Goal: Task Accomplishment & Management: Use online tool/utility

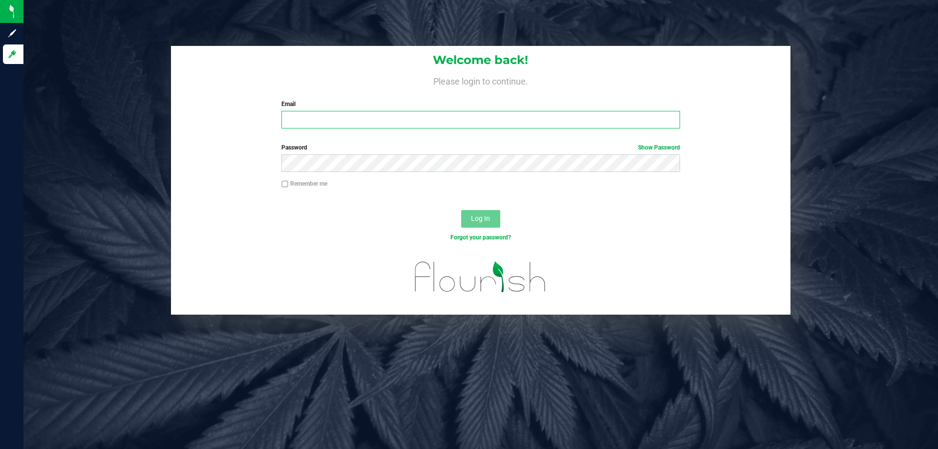
click at [292, 116] on input "Email" at bounding box center [480, 120] width 398 height 18
type input "[EMAIL_ADDRESS][DOMAIN_NAME]"
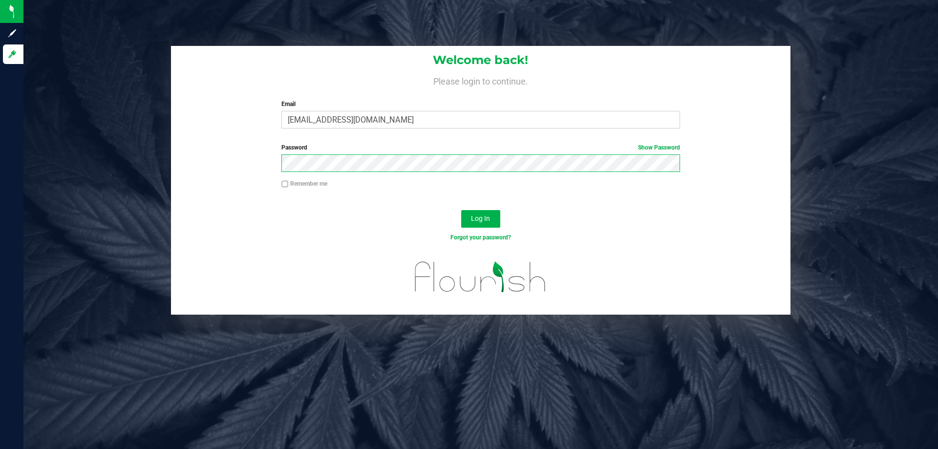
click at [461, 210] on button "Log In" at bounding box center [480, 219] width 39 height 18
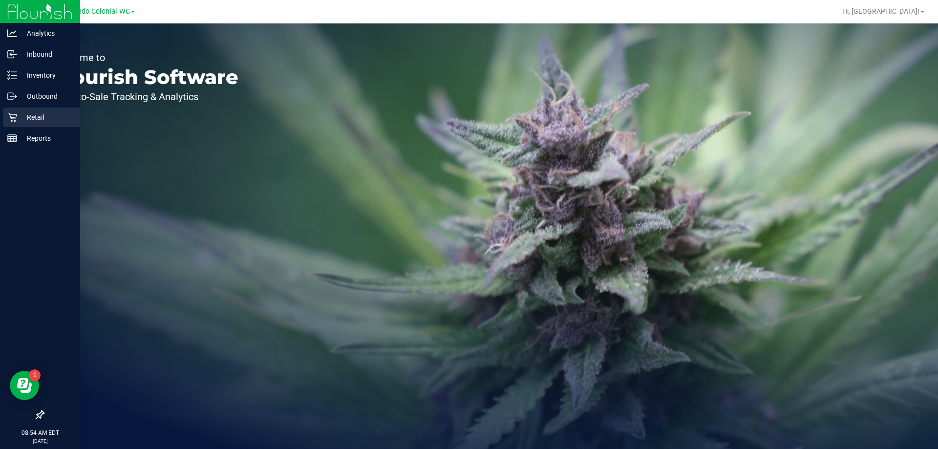
click at [18, 120] on p "Retail" at bounding box center [46, 117] width 59 height 12
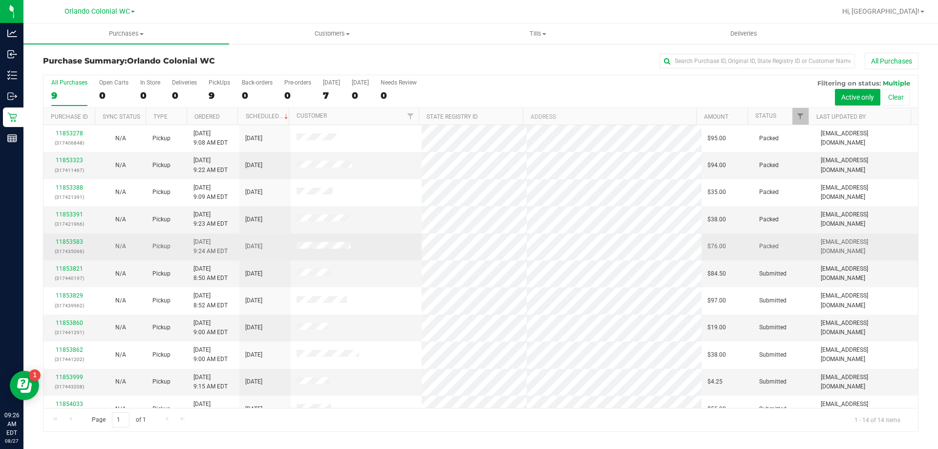
scroll to position [96, 0]
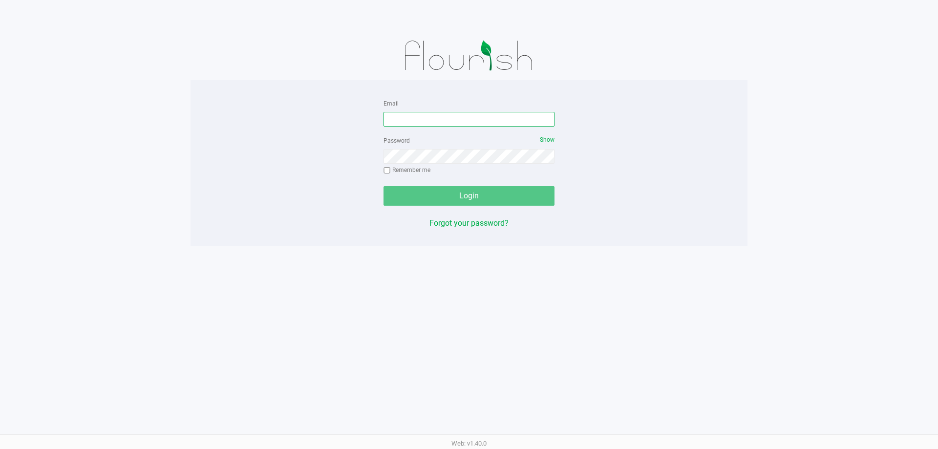
drag, startPoint x: 432, startPoint y: 122, endPoint x: 413, endPoint y: 95, distance: 33.3
click at [433, 122] on input "Email" at bounding box center [468, 119] width 171 height 15
type input "[EMAIL_ADDRESS][DOMAIN_NAME]"
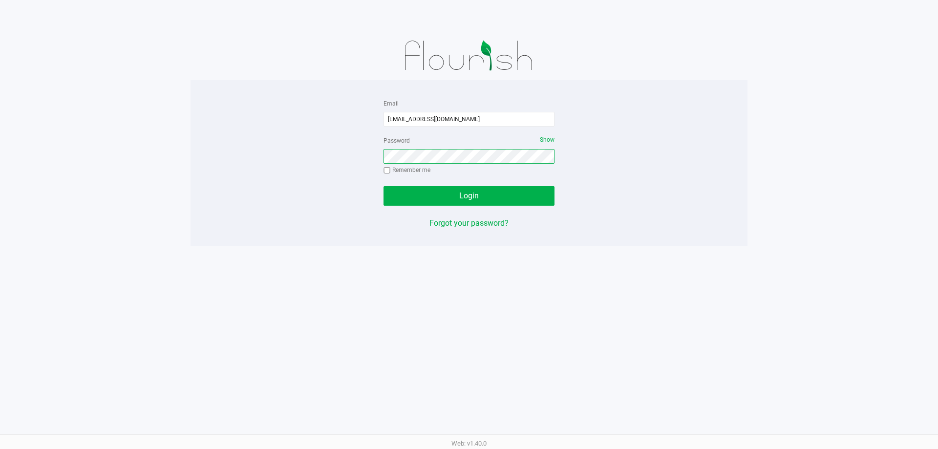
click at [383, 186] on button "Login" at bounding box center [468, 196] width 171 height 20
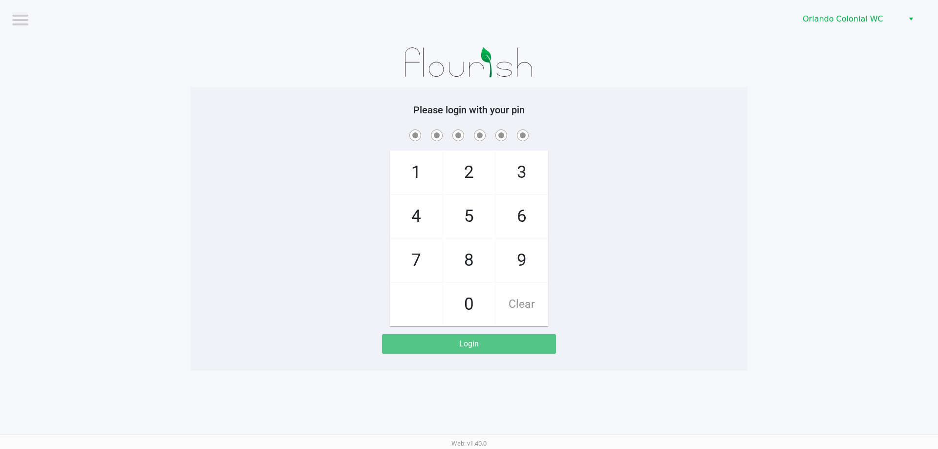
click at [676, 153] on div "1 4 7 2 5 8 0 3 6 9 Clear" at bounding box center [468, 226] width 557 height 199
checkbox input "true"
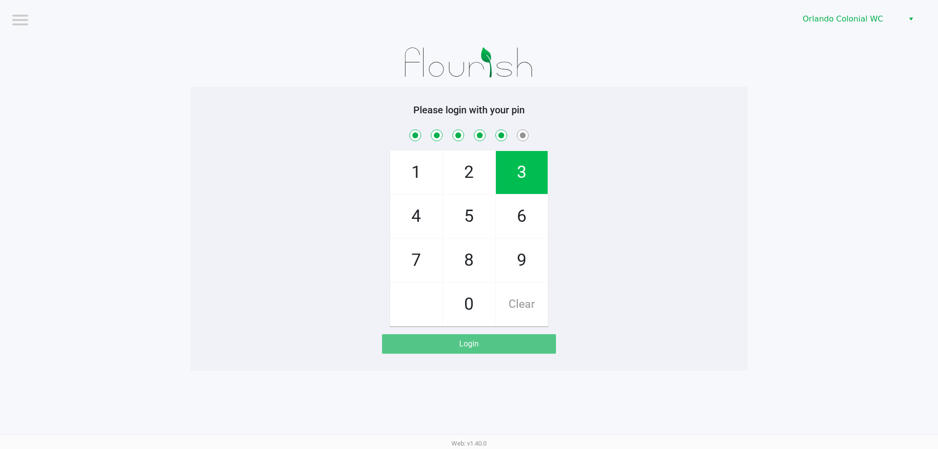
checkbox input "true"
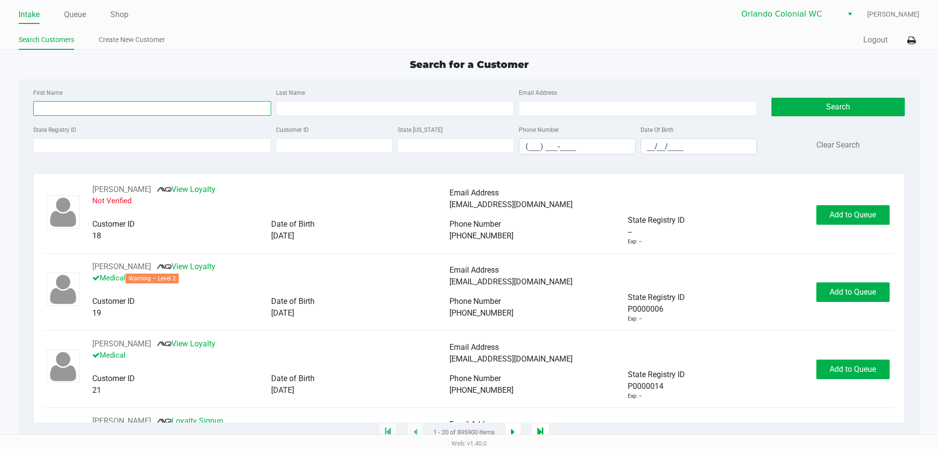
click at [130, 111] on input "First Name" at bounding box center [152, 108] width 238 height 15
type input "[PERSON_NAME]"
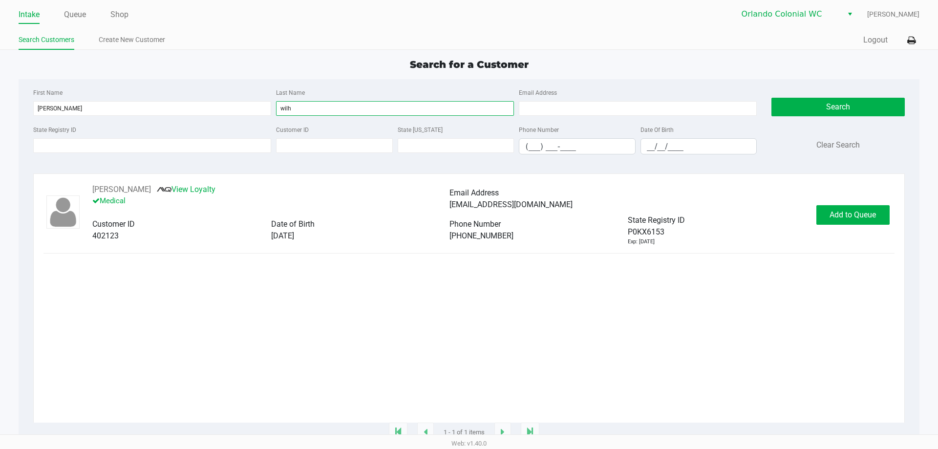
type input "wilh"
click at [811, 193] on div "[PERSON_NAME] View Loyalty Medical Email Address [EMAIL_ADDRESS][DOMAIN_NAME] C…" at bounding box center [449, 215] width 733 height 62
click at [839, 215] on span "Add to Queue" at bounding box center [852, 214] width 46 height 9
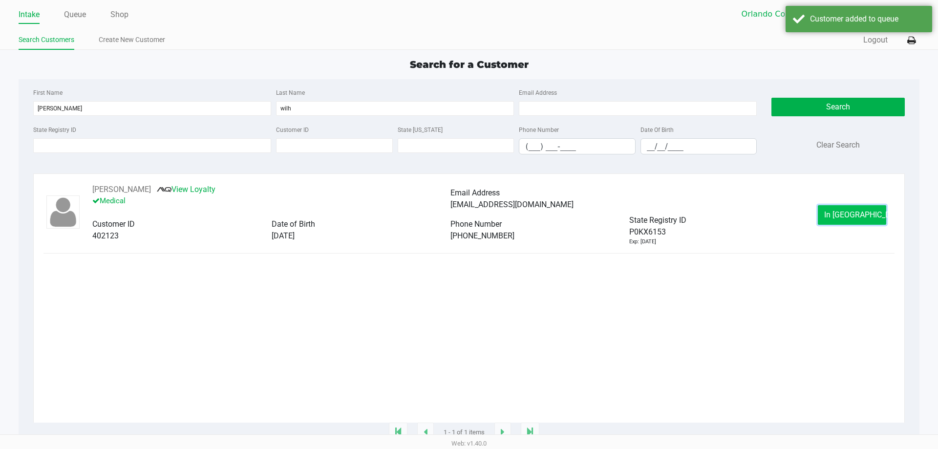
click at [833, 218] on button "In Queue" at bounding box center [851, 215] width 68 height 20
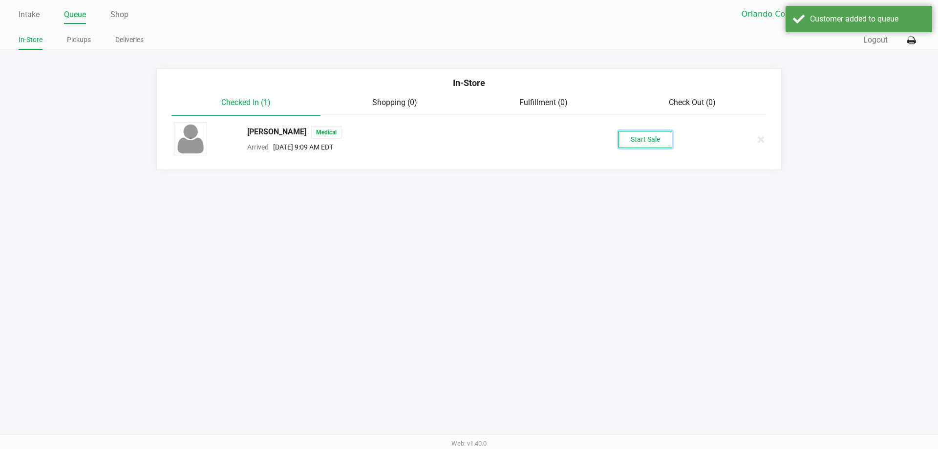
click at [622, 144] on button "Start Sale" at bounding box center [645, 139] width 54 height 17
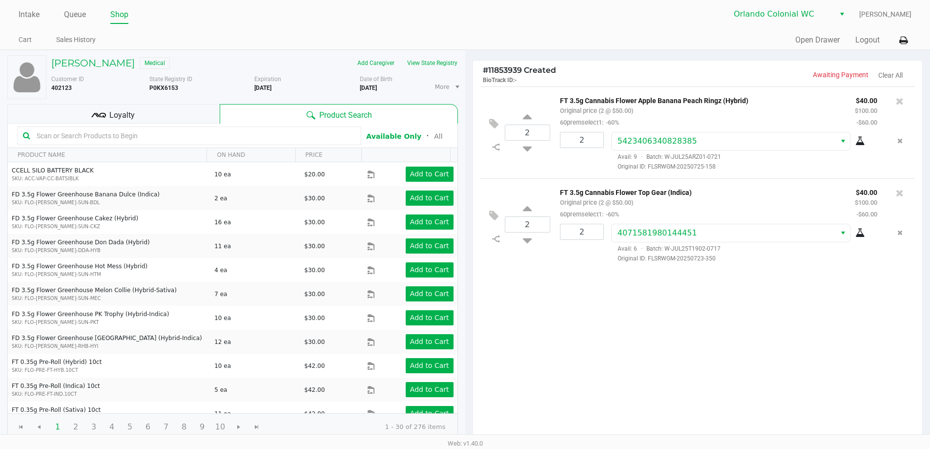
click at [125, 117] on span "Loyalty" at bounding box center [121, 115] width 25 height 12
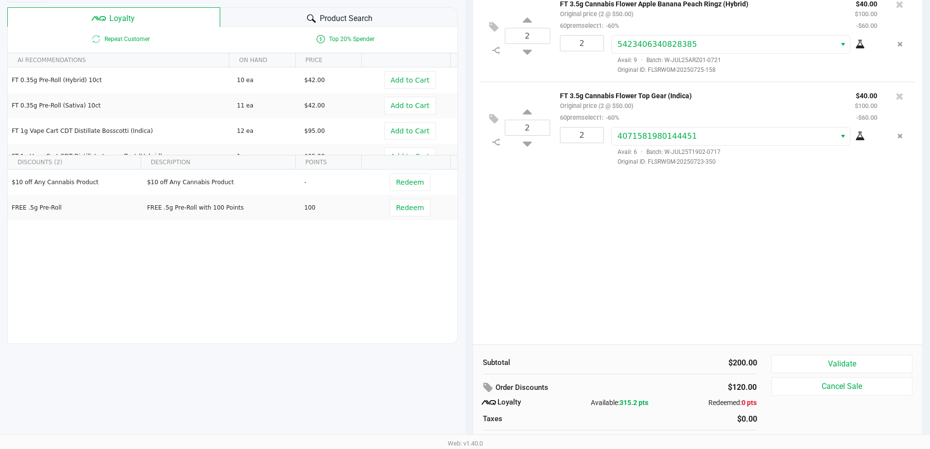
scroll to position [112, 0]
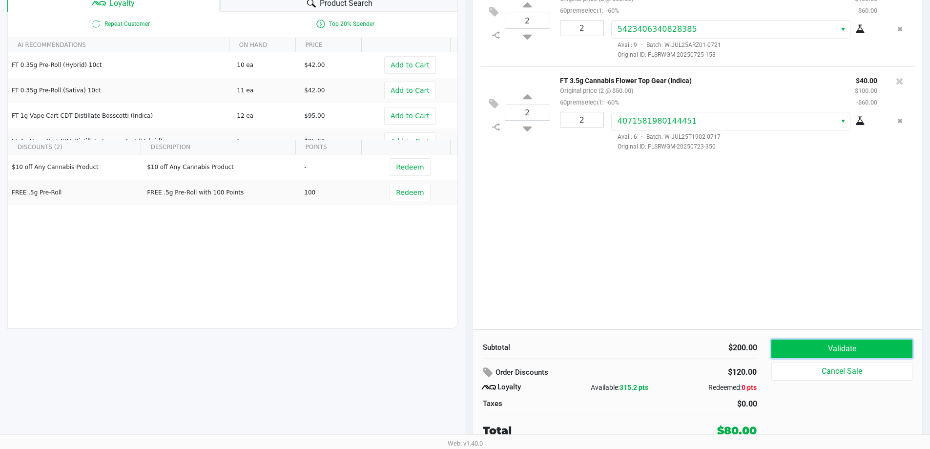
click at [806, 355] on button "Validate" at bounding box center [842, 348] width 141 height 19
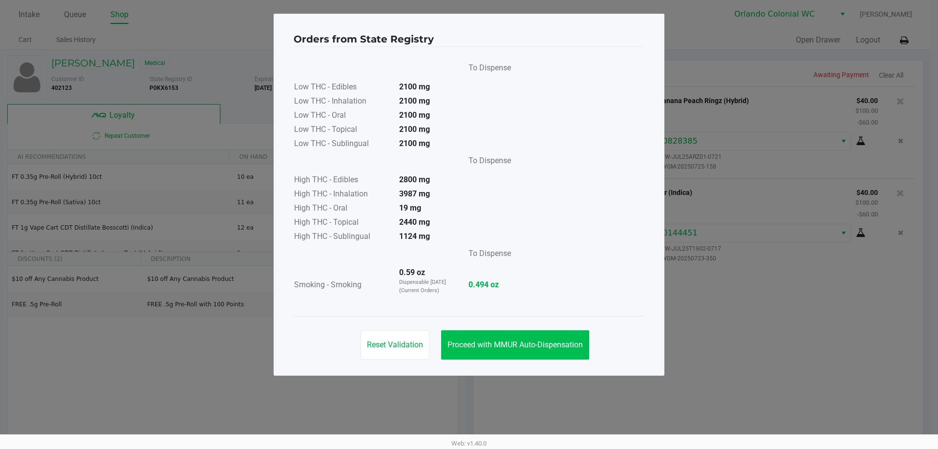
click at [492, 344] on span "Proceed with MMUR Auto-Dispensation" at bounding box center [514, 344] width 135 height 9
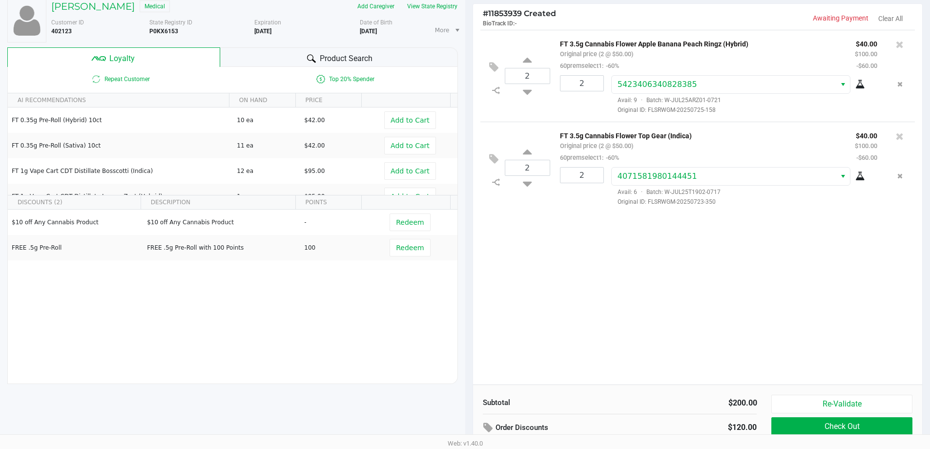
scroll to position [112, 0]
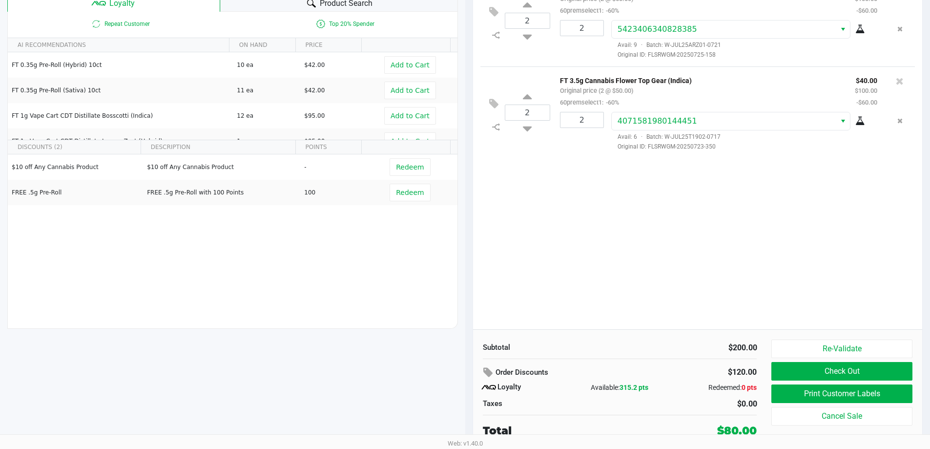
click at [790, 393] on button "Print Customer Labels" at bounding box center [842, 393] width 141 height 19
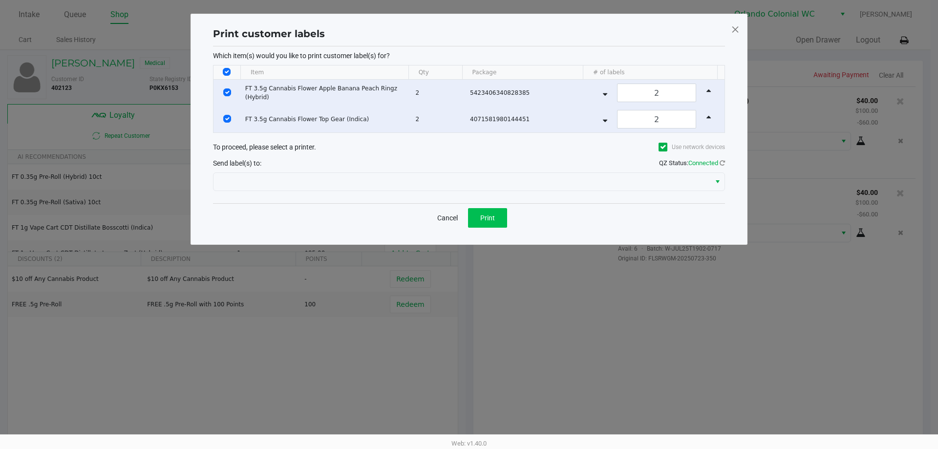
click at [485, 216] on span "Print" at bounding box center [487, 218] width 15 height 8
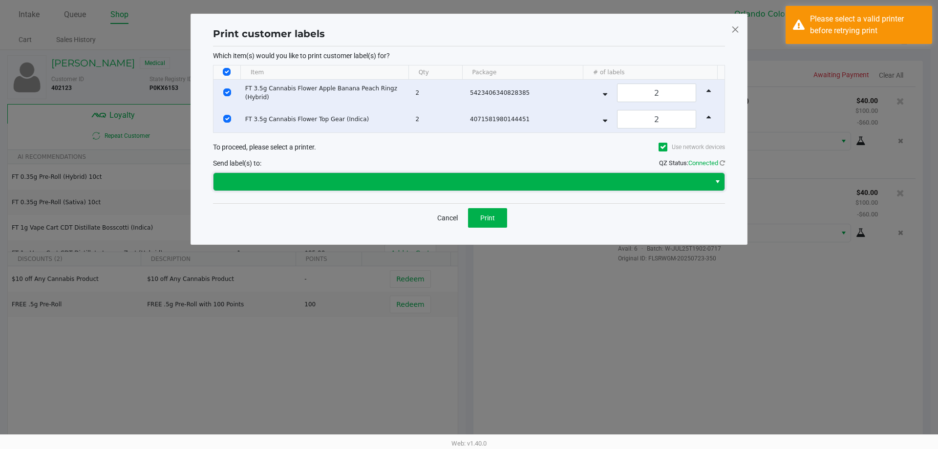
click at [379, 188] on span at bounding box center [461, 182] width 497 height 18
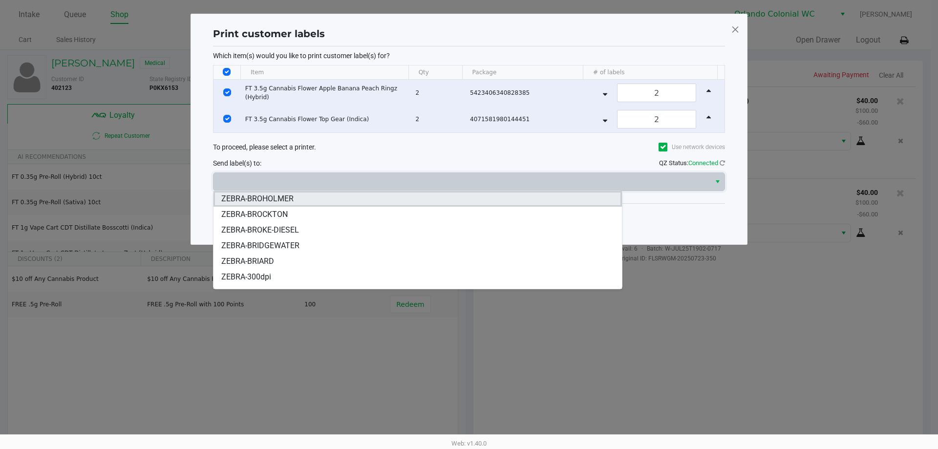
click at [318, 197] on li "ZEBRA-BROHOLMER" at bounding box center [417, 199] width 408 height 16
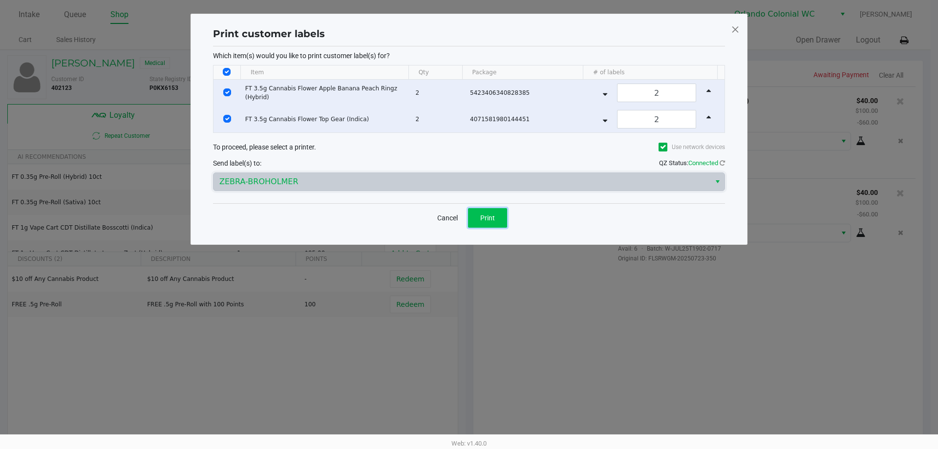
click at [484, 216] on span "Print" at bounding box center [487, 218] width 15 height 8
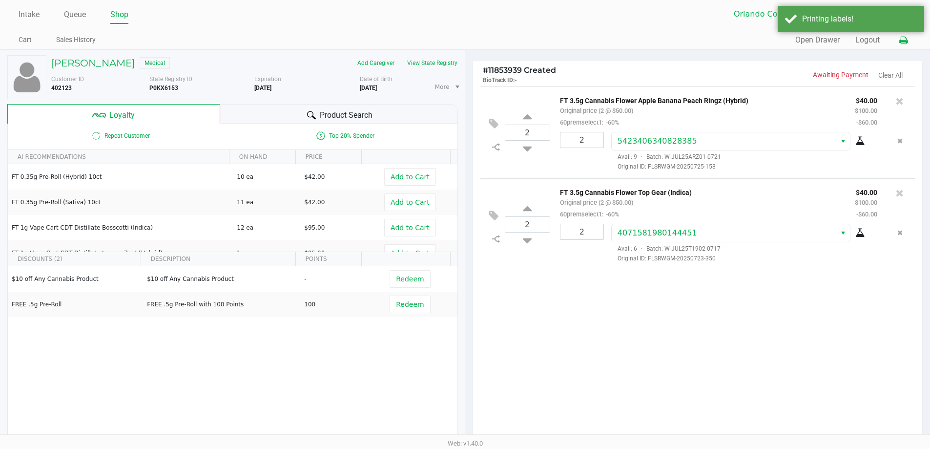
click at [906, 43] on icon at bounding box center [904, 40] width 8 height 7
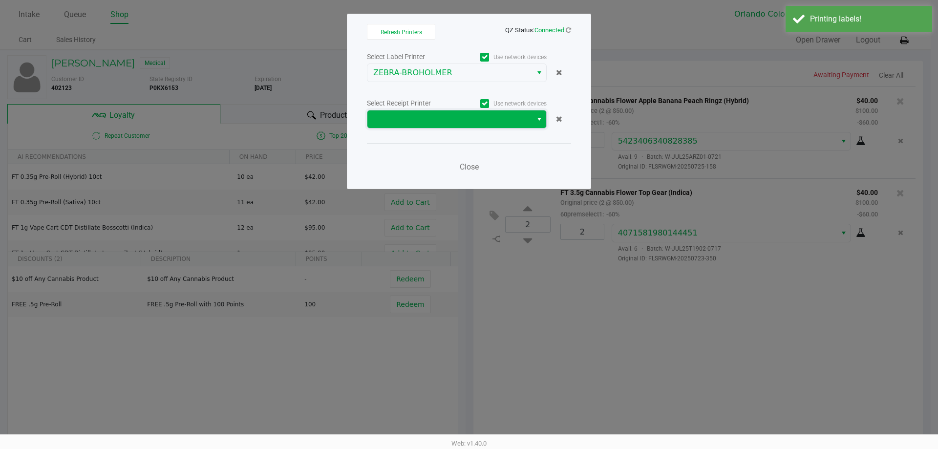
click at [429, 122] on span at bounding box center [449, 119] width 153 height 12
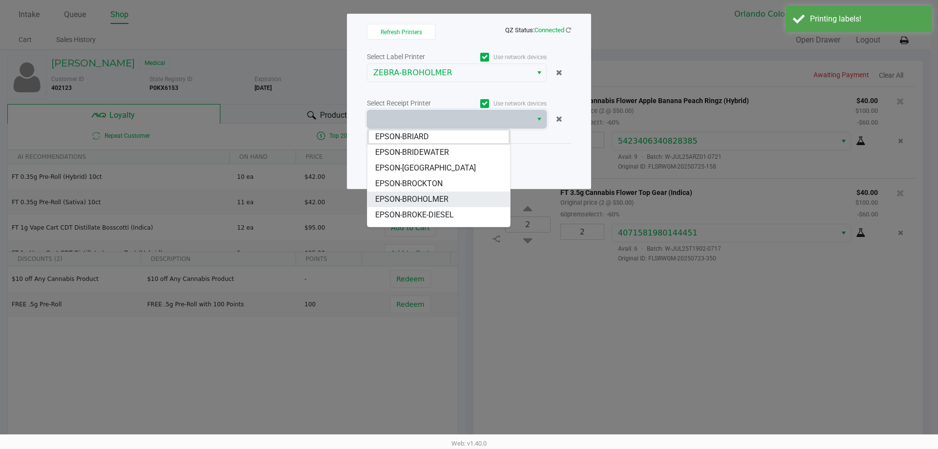
click at [465, 201] on li "EPSON-BROHOLMER" at bounding box center [438, 199] width 143 height 16
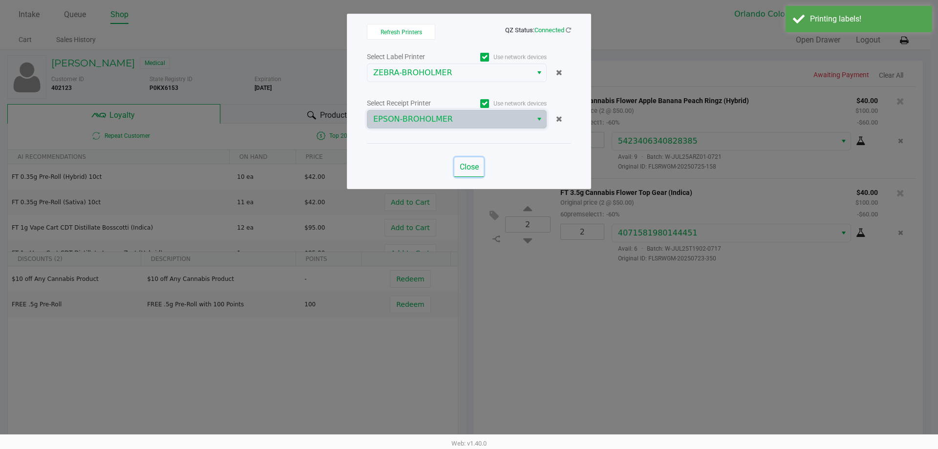
click at [470, 162] on span "Close" at bounding box center [469, 166] width 19 height 9
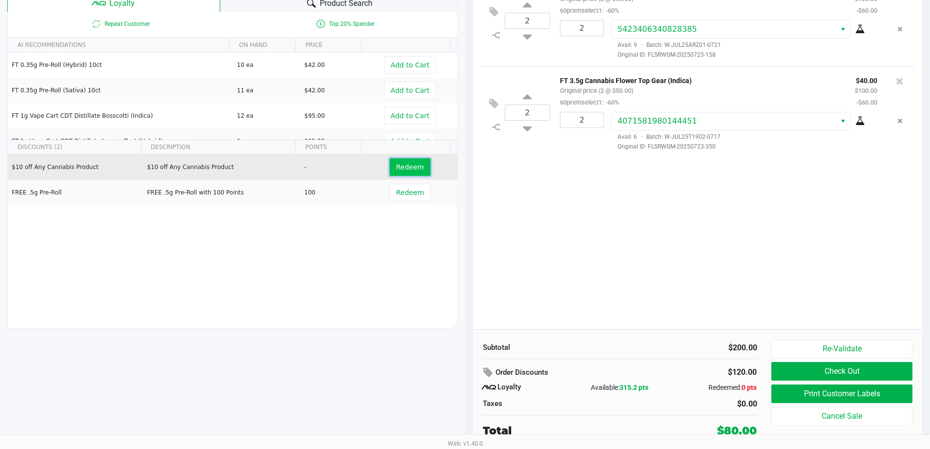
click at [404, 175] on button "Redeem" at bounding box center [410, 167] width 41 height 18
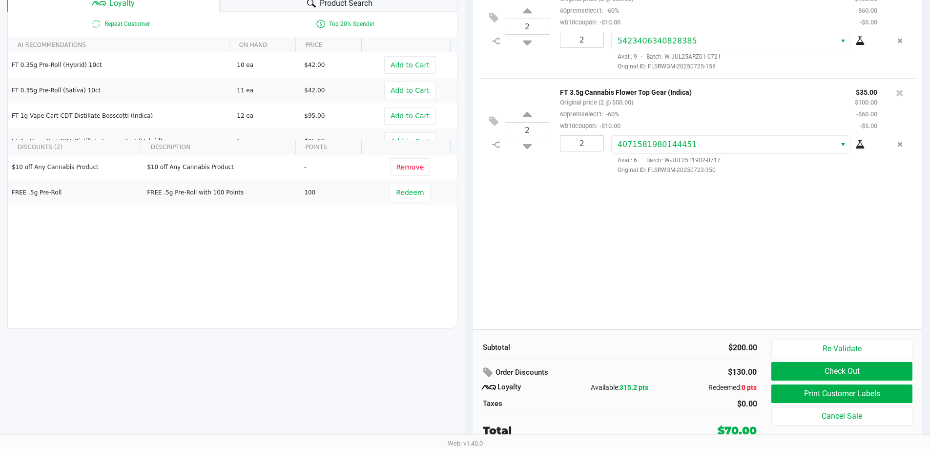
scroll to position [112, 0]
click at [889, 372] on button "Check Out" at bounding box center [842, 371] width 141 height 19
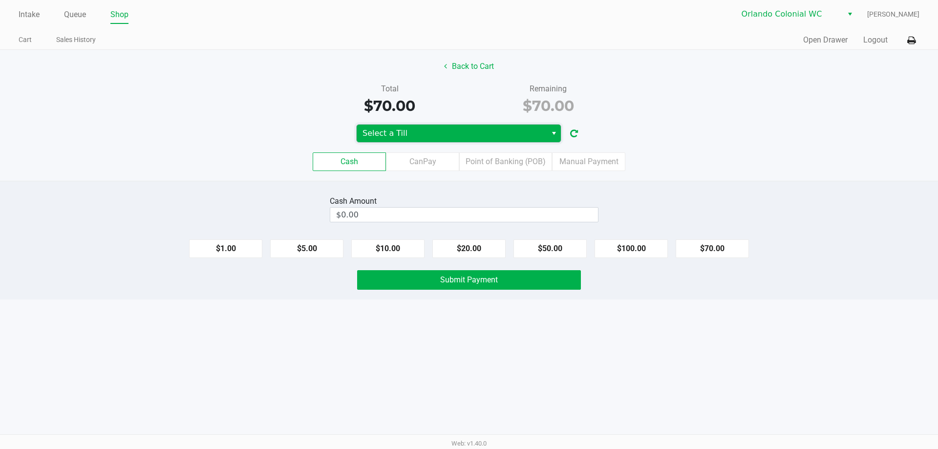
click at [487, 132] on span "Select a Till" at bounding box center [451, 133] width 178 height 12
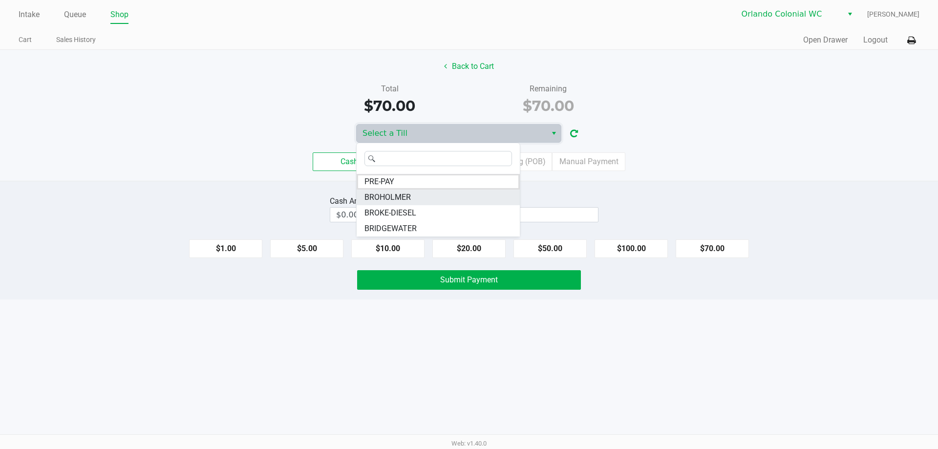
click at [439, 199] on li "BROHOLMER" at bounding box center [437, 197] width 163 height 16
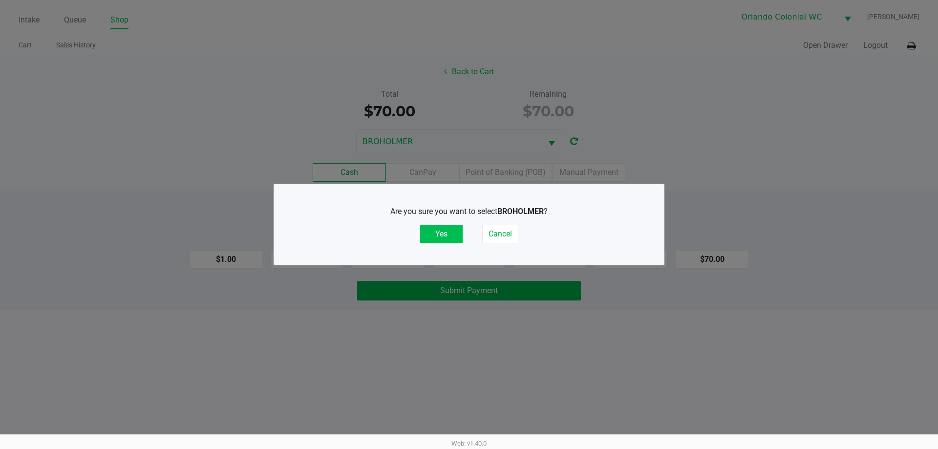
click at [456, 237] on button "Yes" at bounding box center [441, 234] width 42 height 19
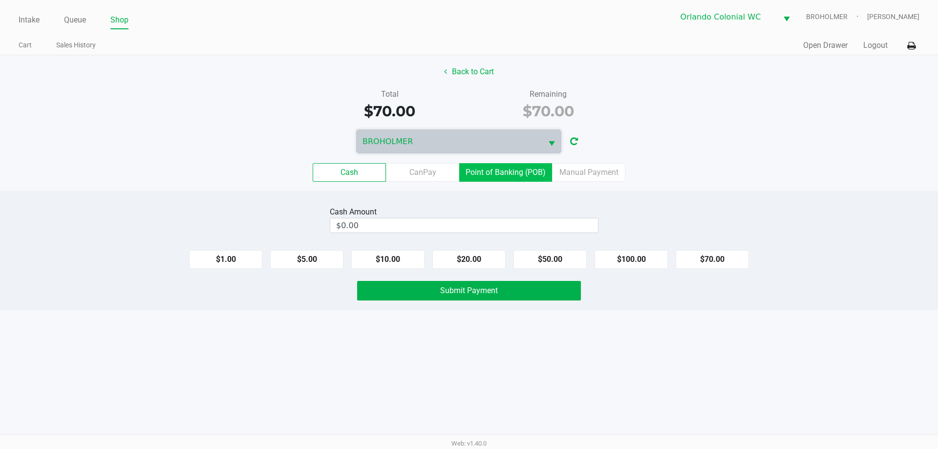
click at [496, 174] on label "Point of Banking (POB)" at bounding box center [505, 172] width 93 height 19
click at [0, 0] on 7 "Point of Banking (POB)" at bounding box center [0, 0] width 0 height 0
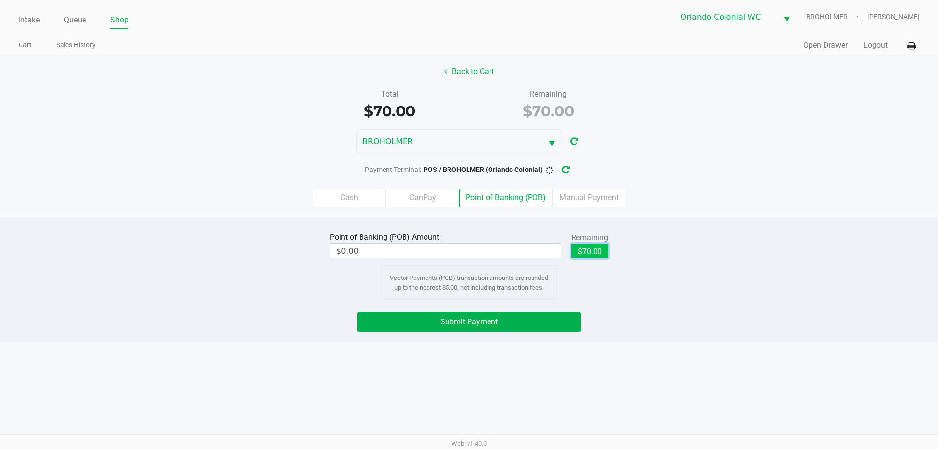
click at [589, 249] on button "$70.00" at bounding box center [589, 251] width 37 height 15
type input "$70.00"
click at [519, 325] on button "Submit Payment" at bounding box center [469, 322] width 224 height 20
click at [385, 327] on button "Submit Payment" at bounding box center [469, 322] width 224 height 20
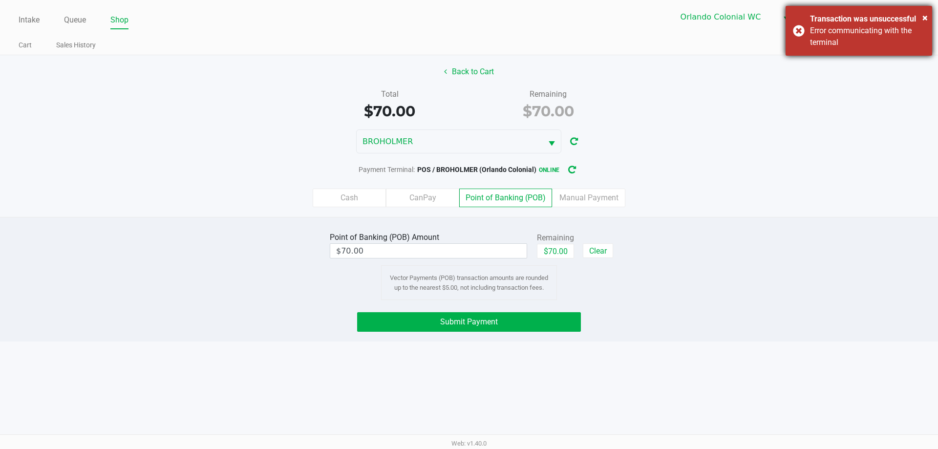
click at [800, 35] on div "× Transaction was unsuccessful Error communicating with the terminal" at bounding box center [858, 31] width 146 height 50
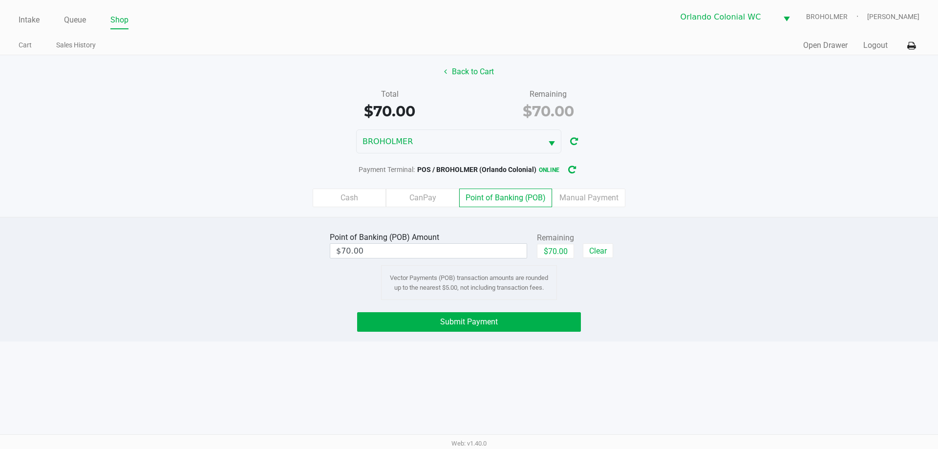
click at [686, 366] on div "Intake Queue Shop Orlando Colonial WC BROHOLMER Madison Olsen Cart Sales Histor…" at bounding box center [469, 224] width 938 height 449
click at [412, 320] on button "Submit Payment" at bounding box center [469, 322] width 224 height 20
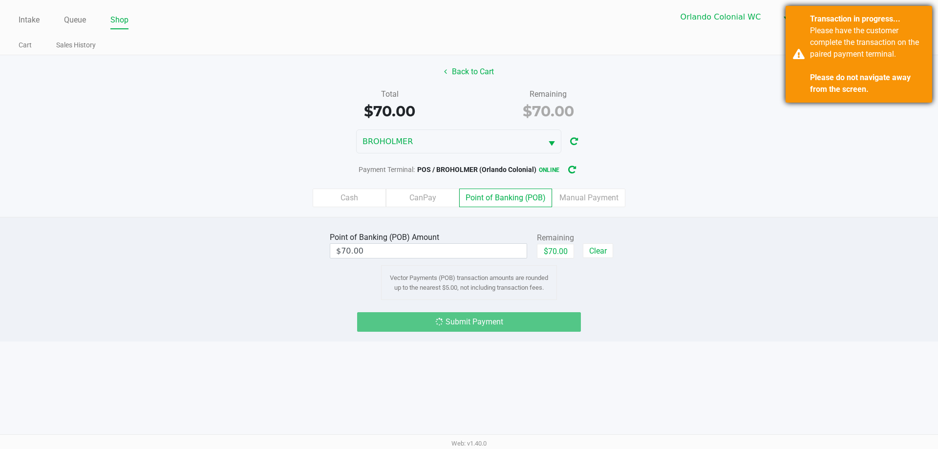
click at [786, 67] on div "Transaction in progress... Please have the customer complete the transaction on…" at bounding box center [858, 54] width 146 height 97
click at [709, 364] on div "Intake Queue Shop Orlando Colonial WC BROHOLMER Madison Olsen Cart Sales Histor…" at bounding box center [469, 224] width 938 height 449
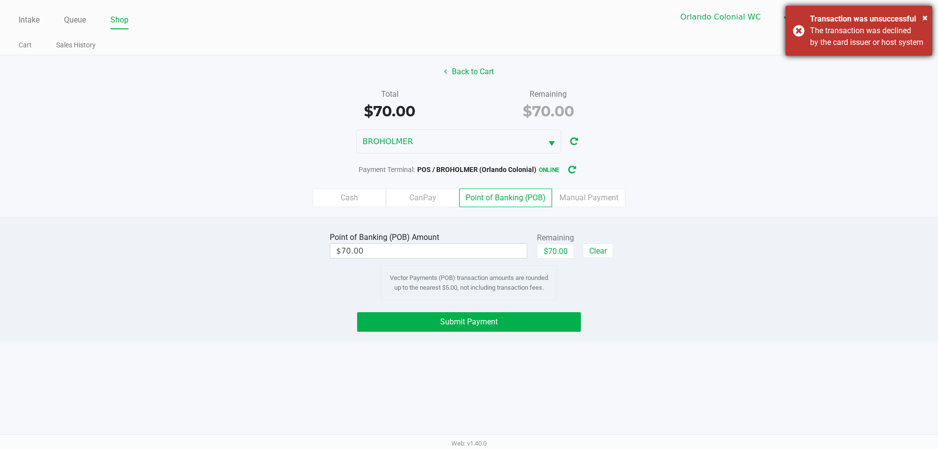
click at [800, 44] on div "× Transaction was unsuccessful The transaction was declined by the card issuer …" at bounding box center [858, 31] width 146 height 50
click at [676, 382] on div "Intake Queue Shop Orlando Colonial WC BROHOLMER Madison Olsen Cart Sales Histor…" at bounding box center [469, 224] width 938 height 449
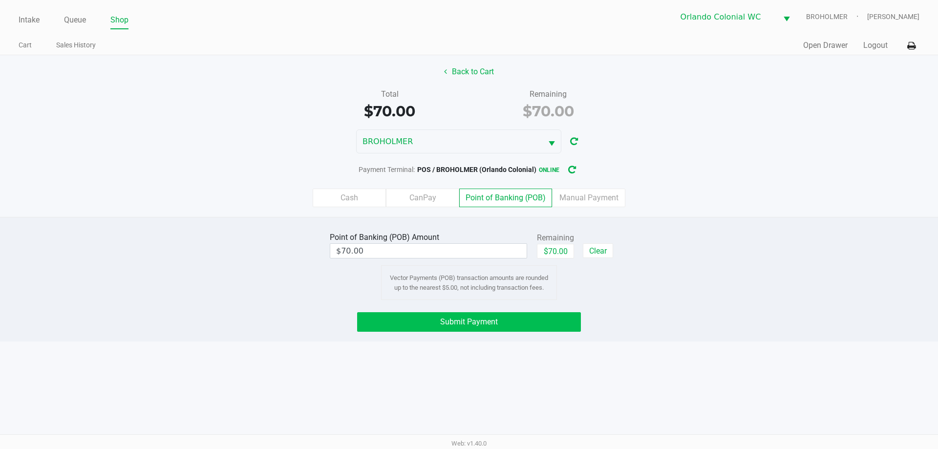
click at [378, 326] on button "Submit Payment" at bounding box center [469, 322] width 224 height 20
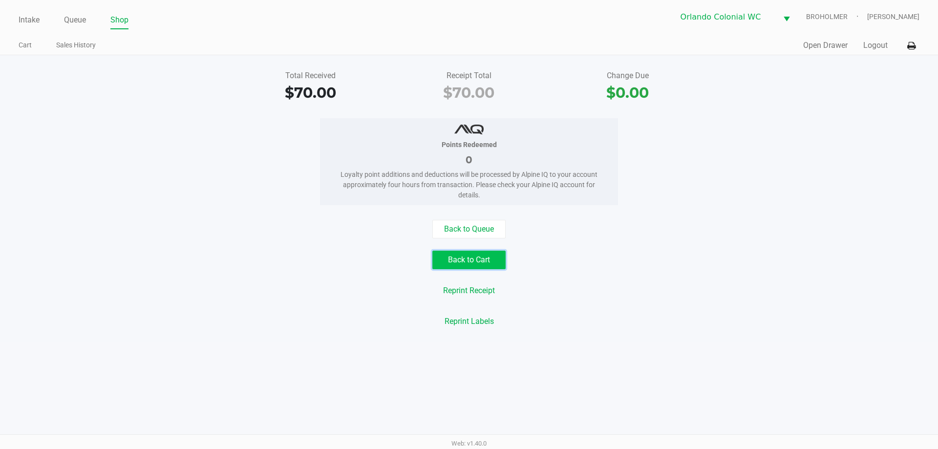
click at [472, 266] on button "Back to Cart" at bounding box center [468, 260] width 73 height 19
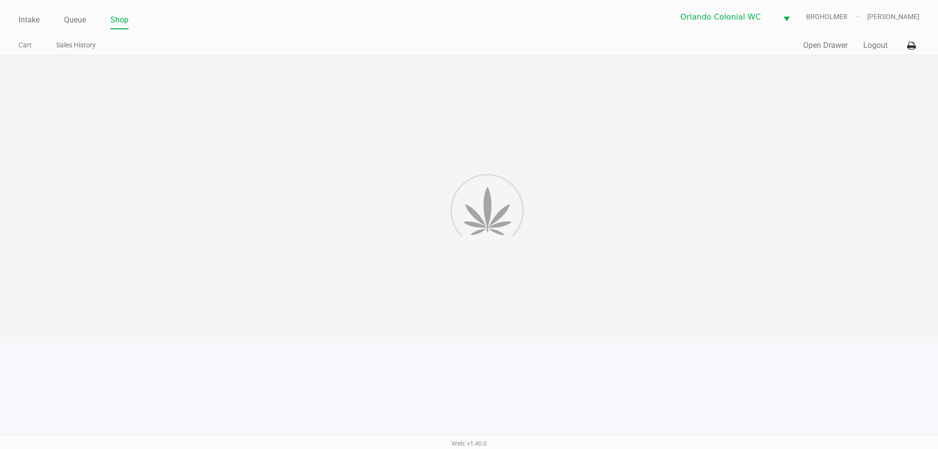
click at [306, 274] on div at bounding box center [469, 198] width 938 height 287
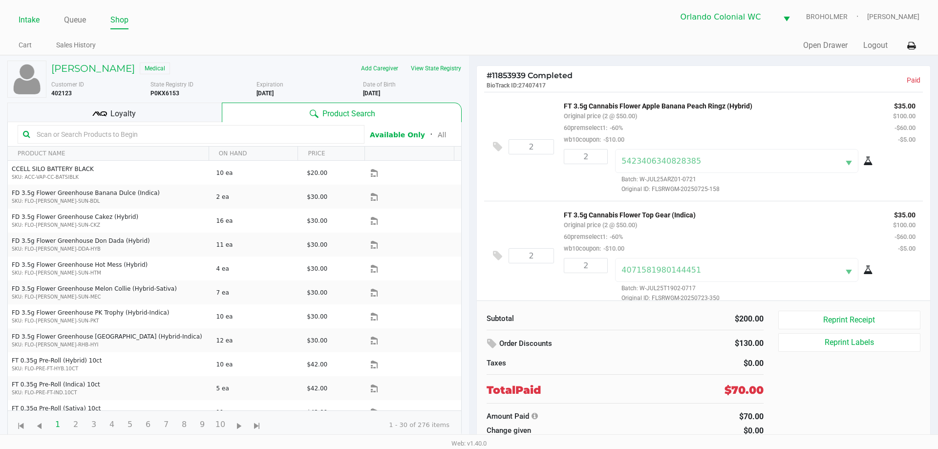
click at [24, 21] on link "Intake" at bounding box center [29, 20] width 21 height 14
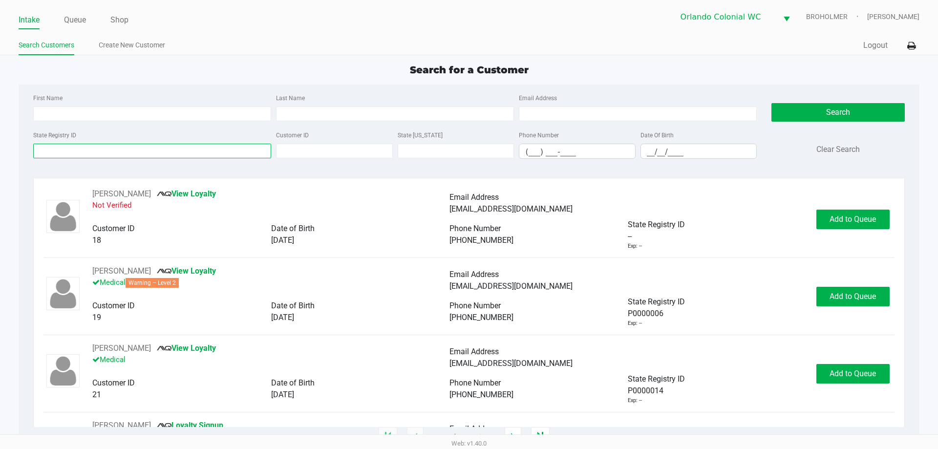
click at [89, 150] on input "State Registry ID" at bounding box center [152, 151] width 238 height 15
type input "matthew"
drag, startPoint x: 73, startPoint y: 154, endPoint x: 38, endPoint y: 152, distance: 35.7
click at [38, 152] on input "matthew" at bounding box center [152, 151] width 238 height 15
type input "matthew"
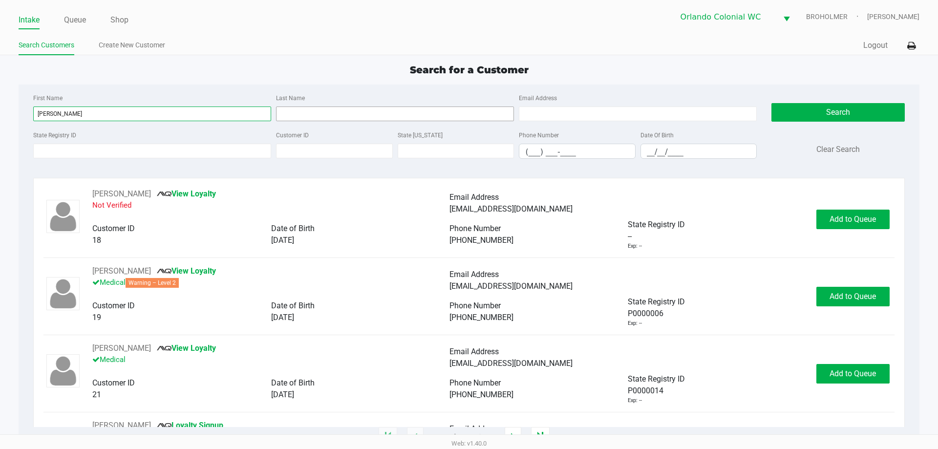
type input "matthew"
click at [289, 115] on input "Last Name" at bounding box center [395, 113] width 238 height 15
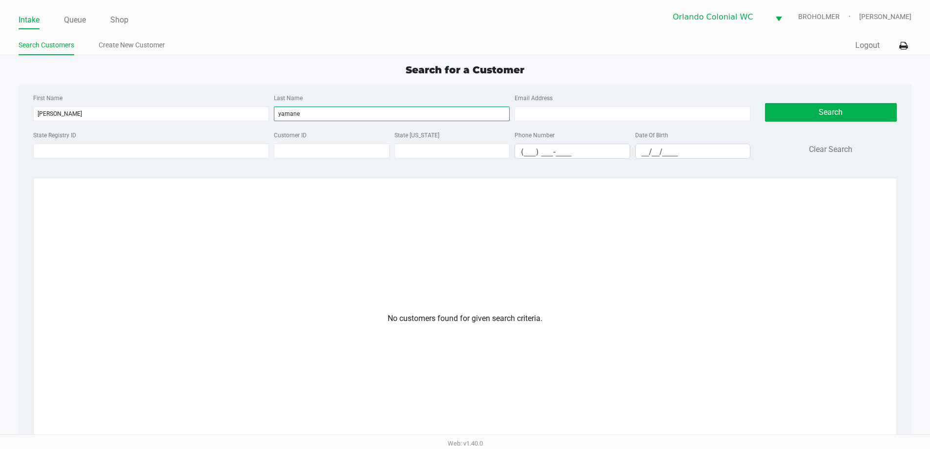
type input "yamane"
click at [172, 122] on div "First Name matthew Last Name yamane Email Address" at bounding box center [392, 110] width 722 height 37
click at [166, 116] on input "matthew" at bounding box center [151, 113] width 236 height 15
click at [54, 112] on input "matthew" at bounding box center [151, 113] width 236 height 15
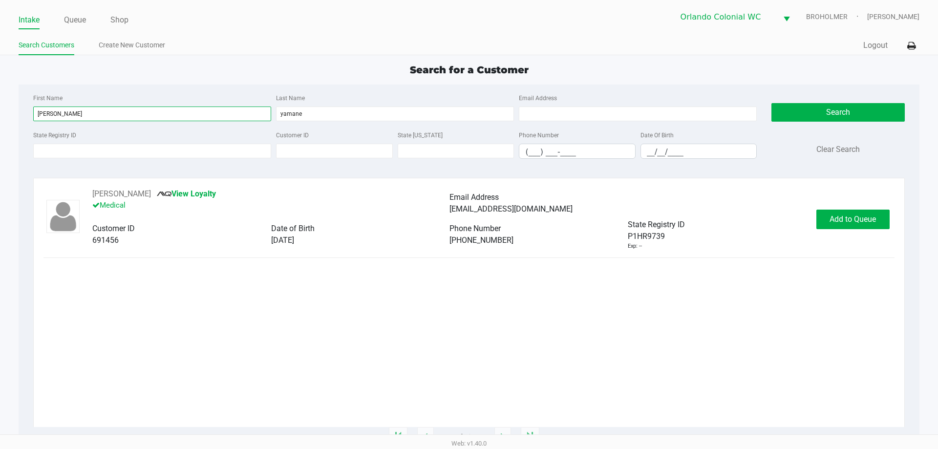
type input "mattew"
click at [863, 208] on div "Matt YAMANE View Loyalty Medical Email Address msyamane@gmail.com Customer ID 6…" at bounding box center [468, 219] width 850 height 62
click at [857, 219] on span "Add to Queue" at bounding box center [852, 218] width 46 height 9
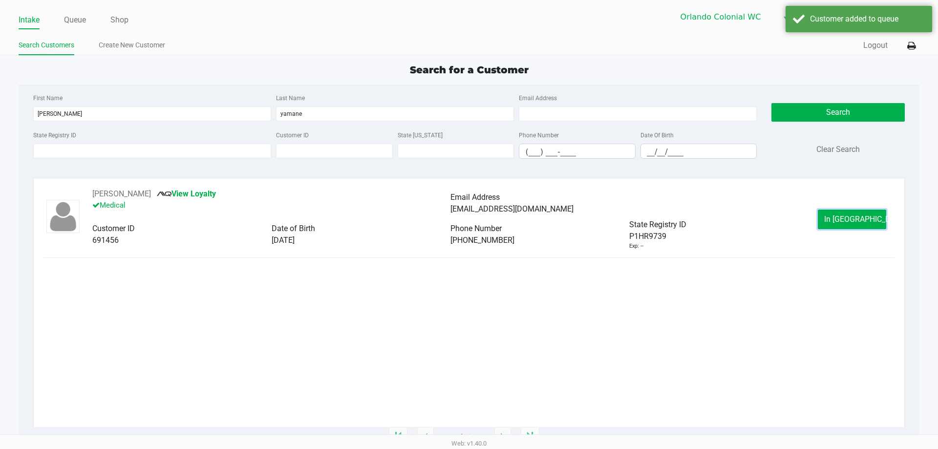
click at [831, 210] on button "In Queue" at bounding box center [851, 219] width 68 height 20
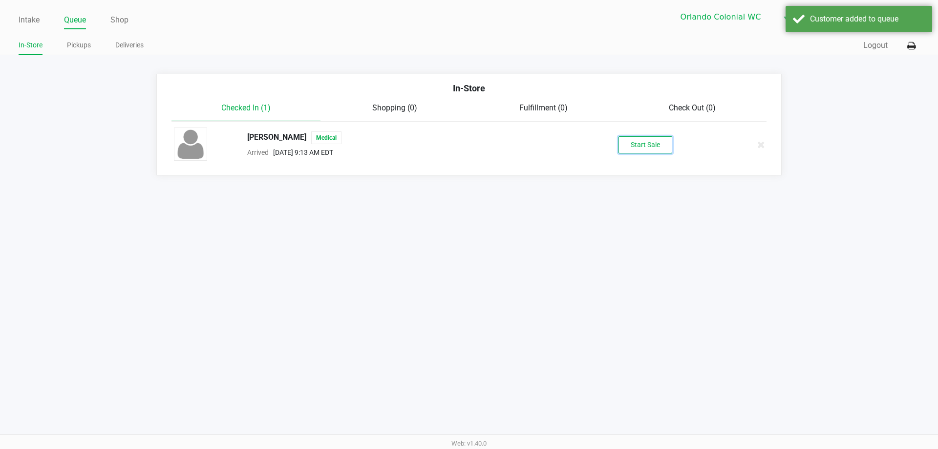
click at [656, 148] on button "Start Sale" at bounding box center [645, 144] width 54 height 17
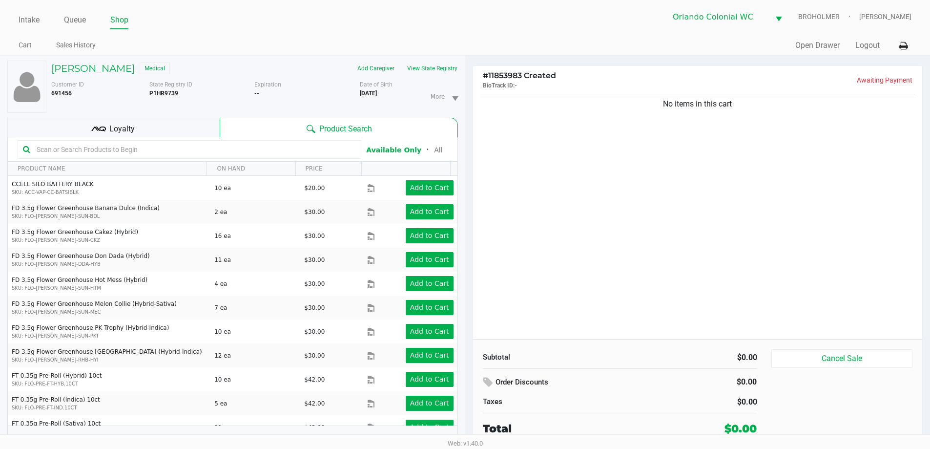
click at [92, 144] on input "text" at bounding box center [194, 149] width 323 height 15
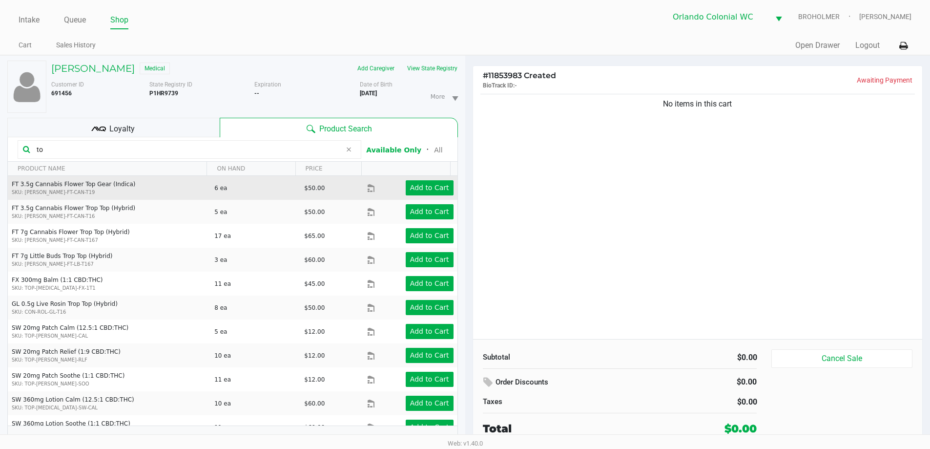
type input "t"
type input "c"
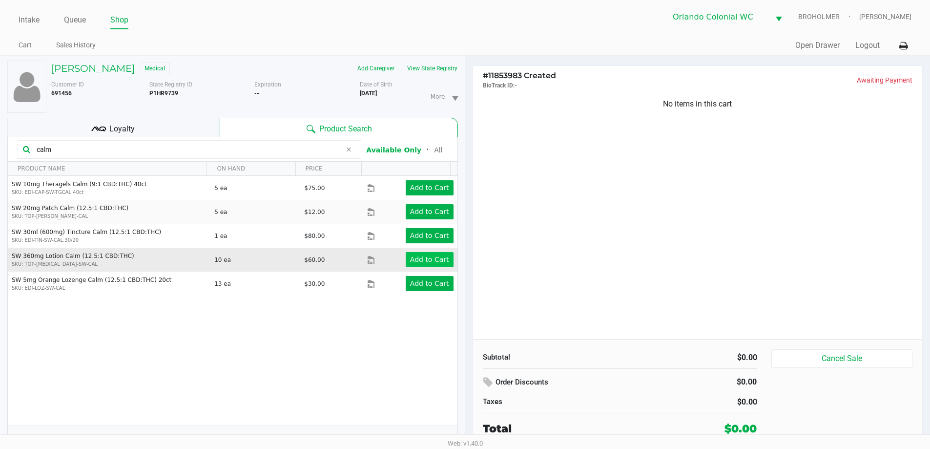
type input "calm"
click at [423, 258] on app-button-loader "Add to Cart" at bounding box center [429, 259] width 39 height 8
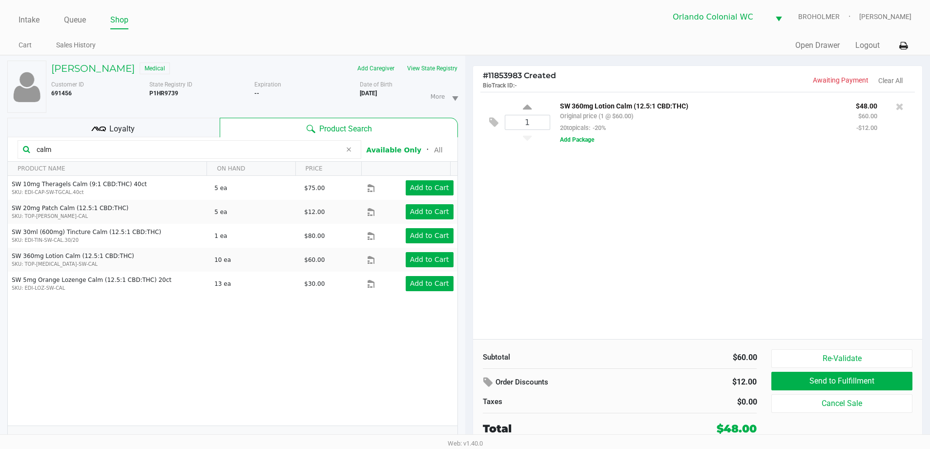
click at [126, 130] on span "Loyalty" at bounding box center [121, 129] width 25 height 12
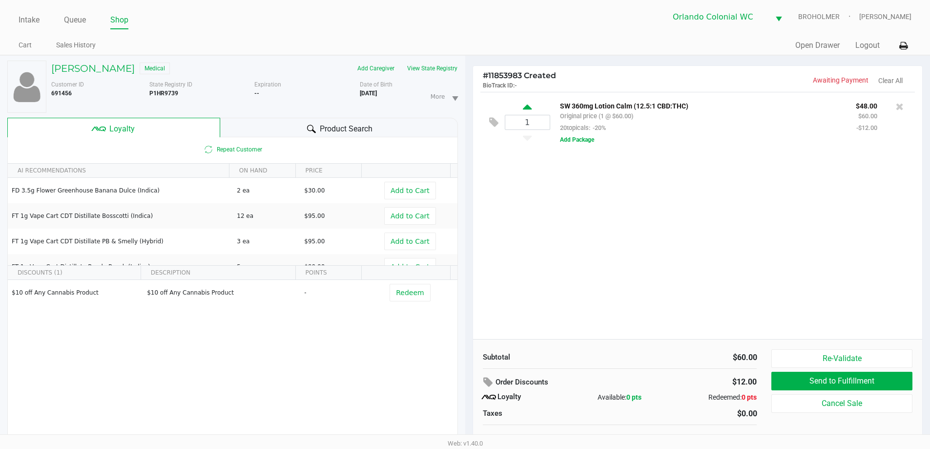
click at [531, 105] on icon at bounding box center [527, 109] width 9 height 12
type input "2"
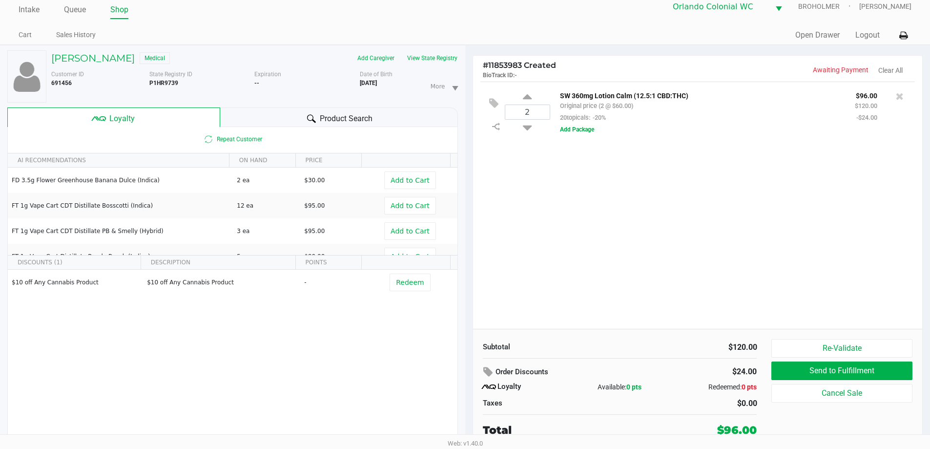
click at [89, 55] on h5 "Matt YAMANE" at bounding box center [93, 58] width 84 height 12
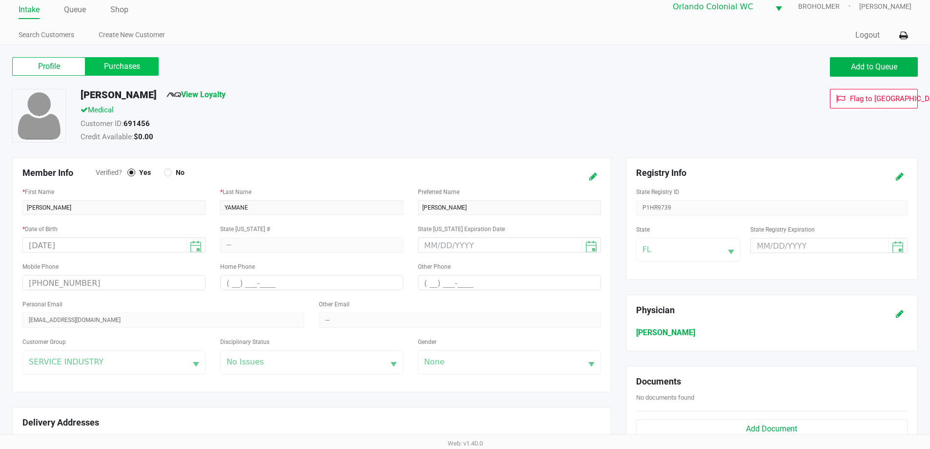
click at [138, 66] on label "Purchases" at bounding box center [121, 66] width 73 height 19
click at [0, 0] on 1 "Purchases" at bounding box center [0, 0] width 0 height 0
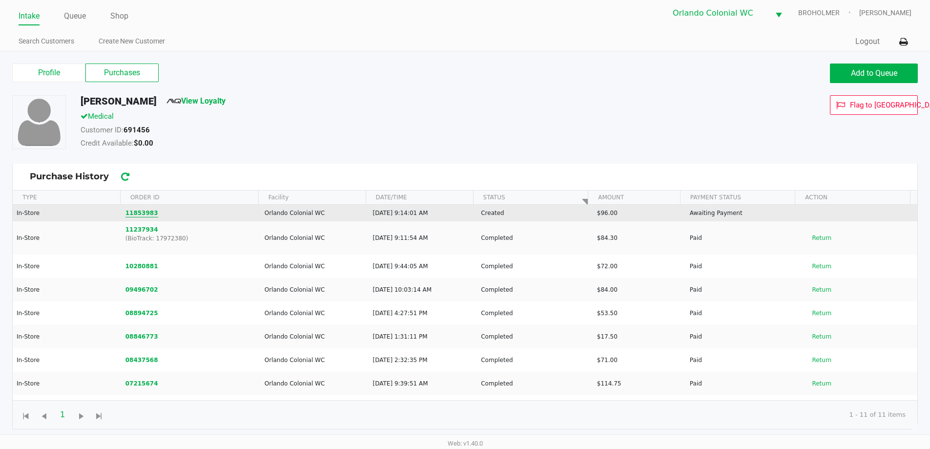
click at [145, 212] on button "11853983" at bounding box center [142, 213] width 33 height 9
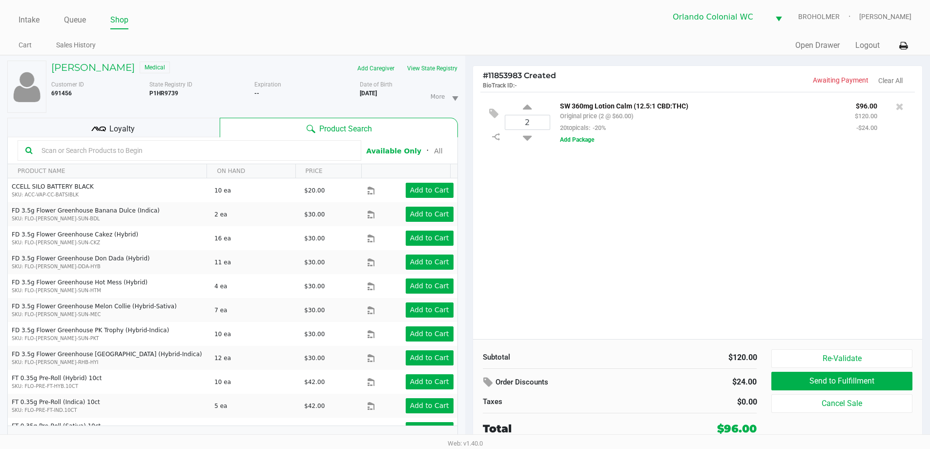
click at [614, 248] on div "2 SW 360mg Lotion Calm (12.5:1 CBD:THC) Original price (2 @ $60.00) 20topicals:…" at bounding box center [698, 215] width 450 height 247
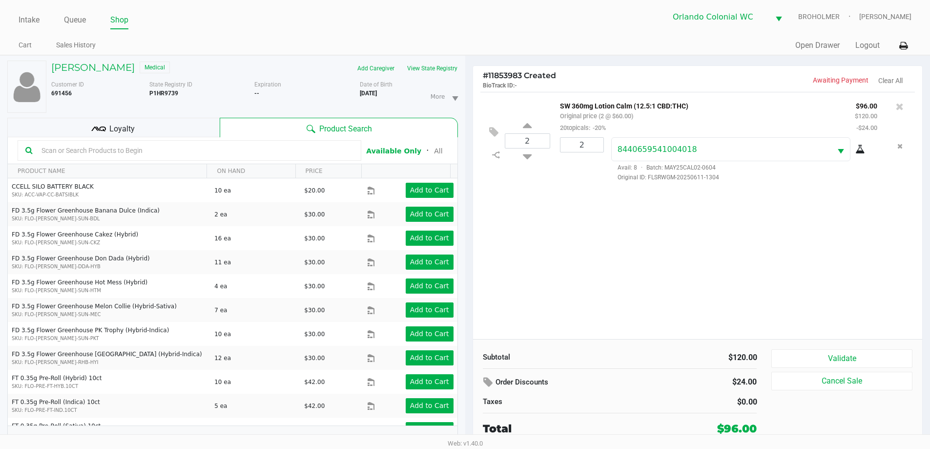
click at [173, 127] on div "Loyalty" at bounding box center [113, 128] width 212 height 20
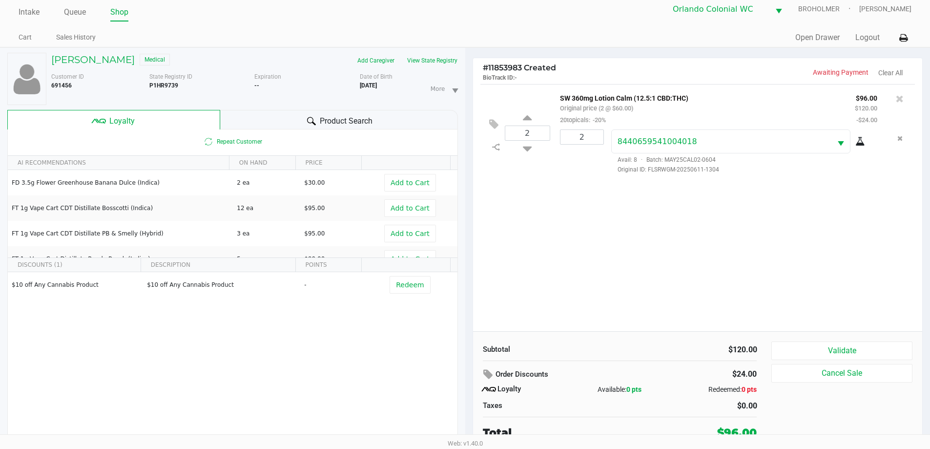
scroll to position [10, 0]
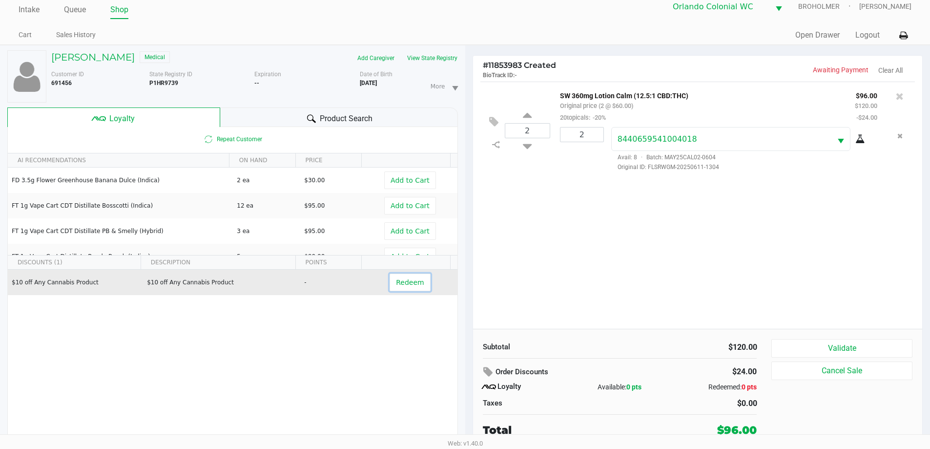
click at [407, 278] on span "Redeem" at bounding box center [410, 282] width 28 height 8
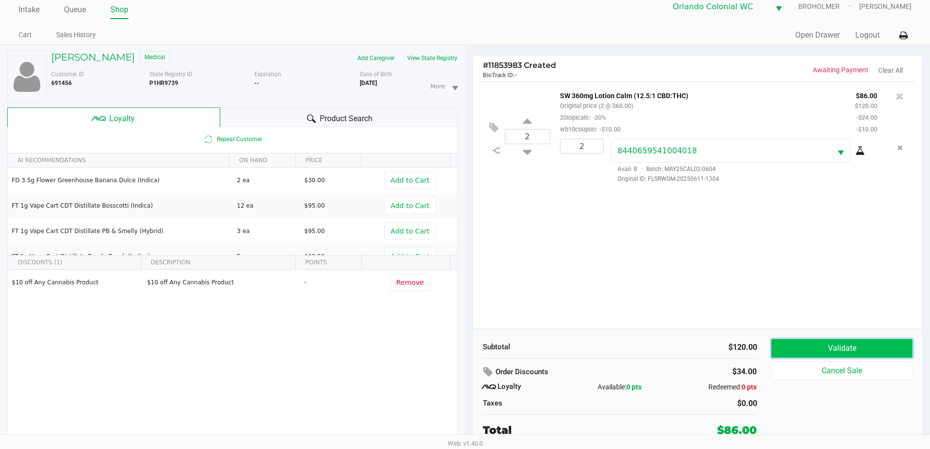
click at [831, 348] on button "Validate" at bounding box center [842, 348] width 141 height 19
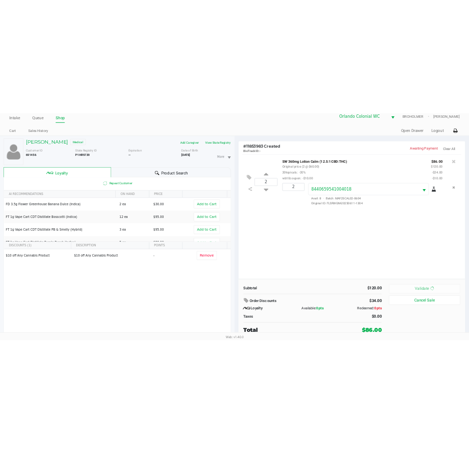
scroll to position [0, 0]
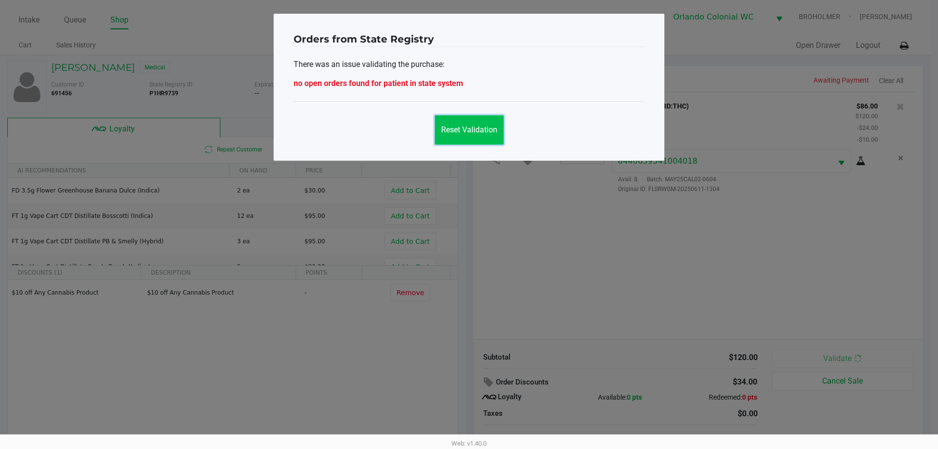
click at [461, 141] on button "Reset Validation" at bounding box center [469, 129] width 69 height 29
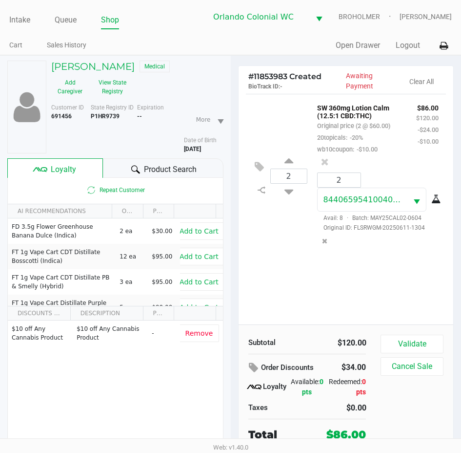
click at [105, 115] on b "P1HR9739" at bounding box center [105, 116] width 29 height 7
copy b "P1HR9739"
click at [201, 146] on b "11/30/1982" at bounding box center [192, 149] width 17 height 7
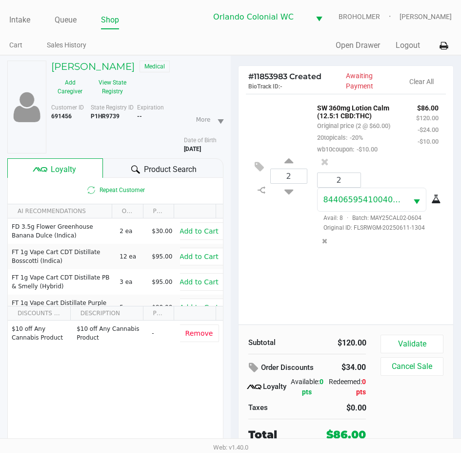
click at [201, 146] on b "11/30/1982" at bounding box center [192, 149] width 17 height 7
copy div "11/30/1982"
drag, startPoint x: 283, startPoint y: 292, endPoint x: 275, endPoint y: 274, distance: 19.5
click at [287, 292] on div "2 SW 360mg Lotion Calm (12.5:1 CBD:THC) Original price (2 @ $60.00) 20topicals:…" at bounding box center [346, 209] width 215 height 230
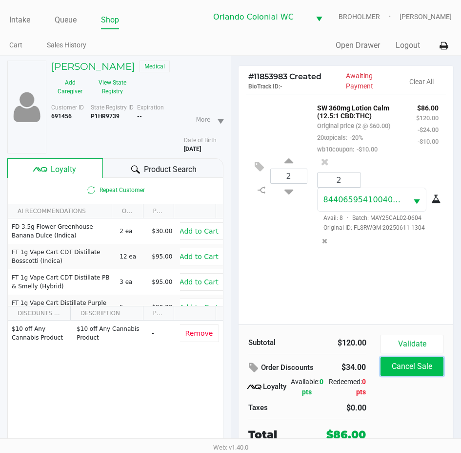
click at [419, 369] on button "Cancel Sale" at bounding box center [412, 366] width 63 height 19
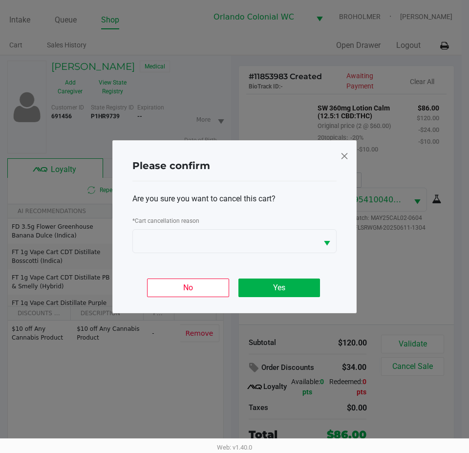
click at [259, 259] on div "Are you sure you want to cancel this cart? * Cart cancellation reason" at bounding box center [234, 223] width 204 height 84
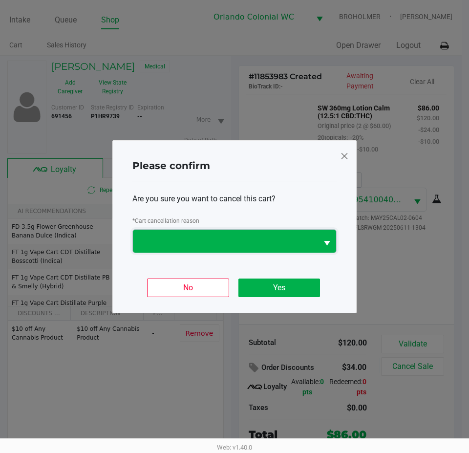
click at [248, 230] on span at bounding box center [225, 241] width 185 height 23
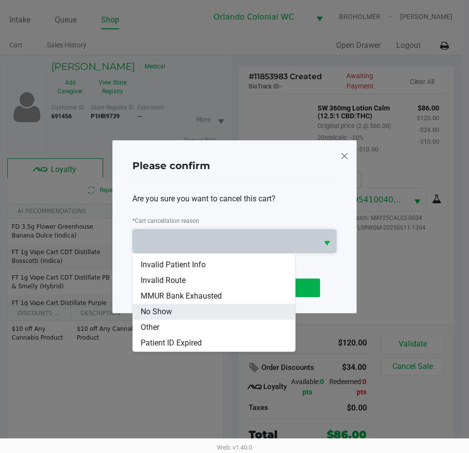
scroll to position [43, 0]
click at [190, 310] on li "Other" at bounding box center [214, 312] width 162 height 16
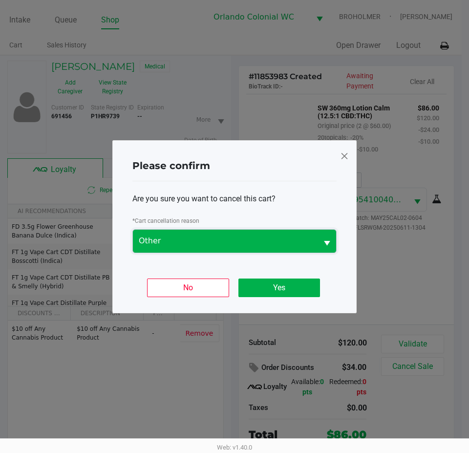
click at [289, 246] on span "Other" at bounding box center [225, 241] width 173 height 12
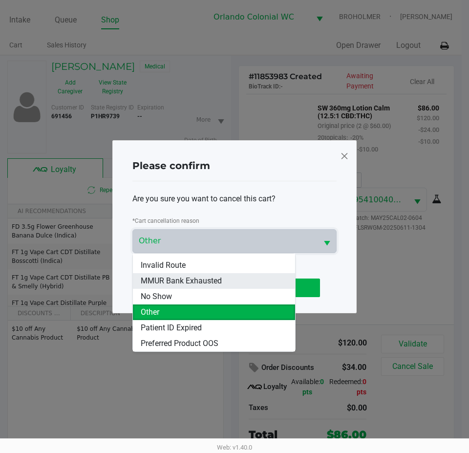
click at [230, 278] on li "MMUR Bank Exhausted" at bounding box center [214, 281] width 162 height 16
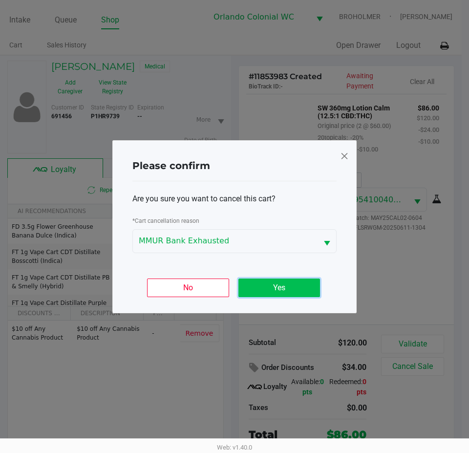
click at [263, 284] on button "Yes" at bounding box center [279, 287] width 82 height 19
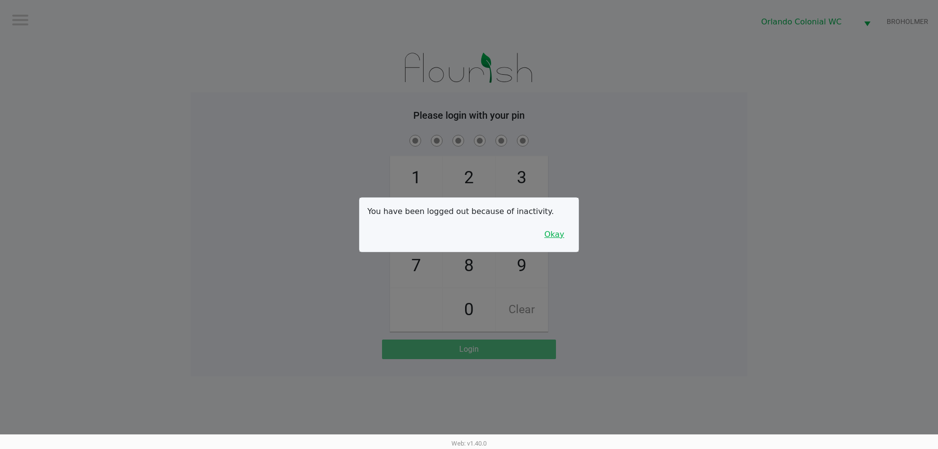
click at [543, 238] on button "Okay" at bounding box center [554, 234] width 33 height 19
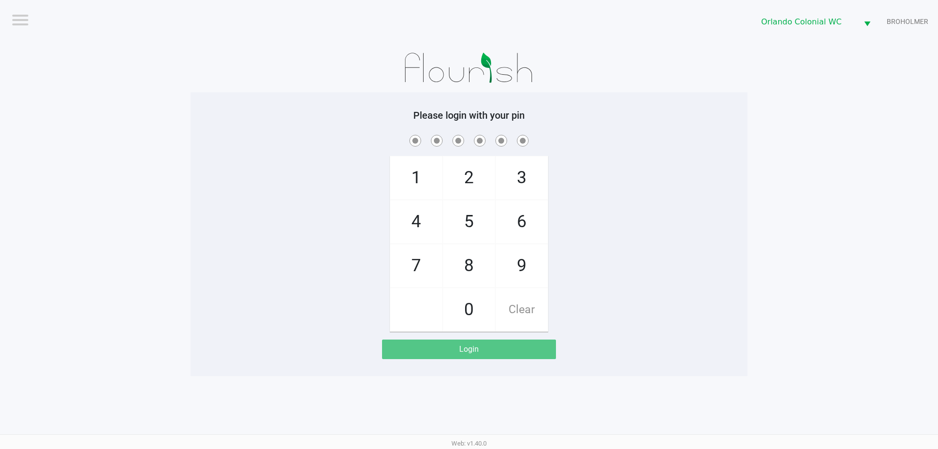
click at [667, 171] on div "1 4 7 2 5 8 0 3 6 9 Clear" at bounding box center [468, 232] width 557 height 199
checkbox input "true"
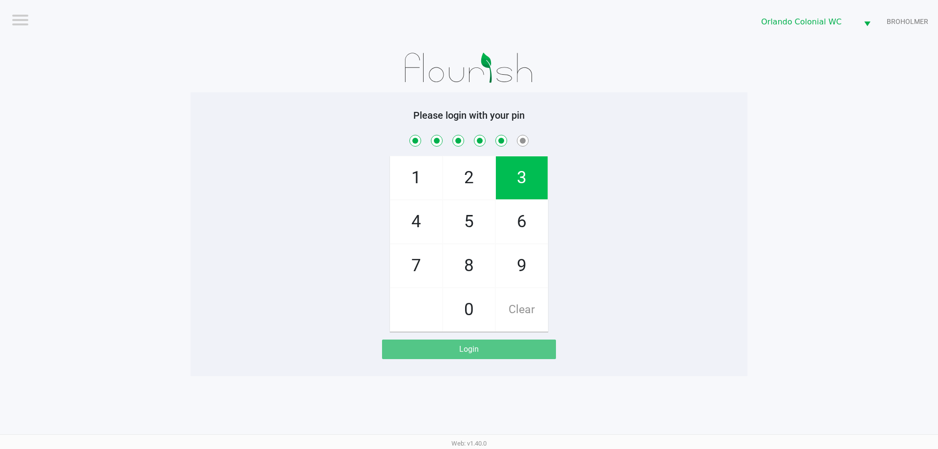
checkbox input "true"
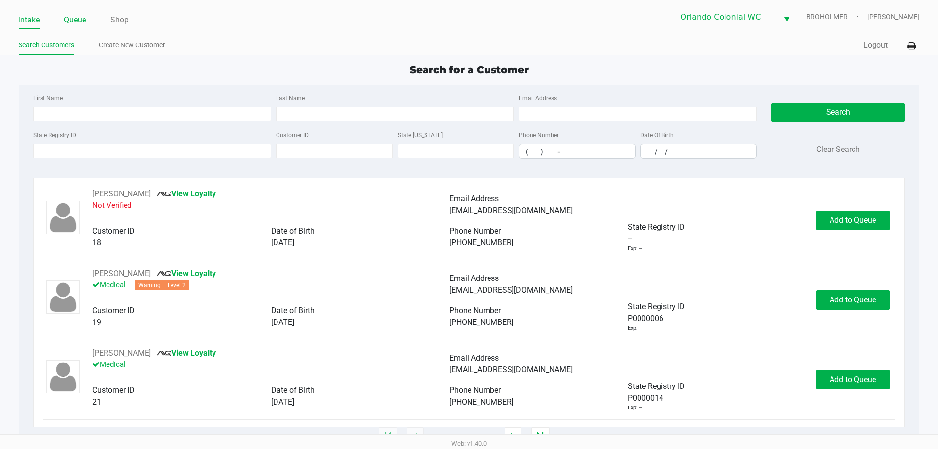
click at [70, 26] on link "Queue" at bounding box center [75, 20] width 22 height 14
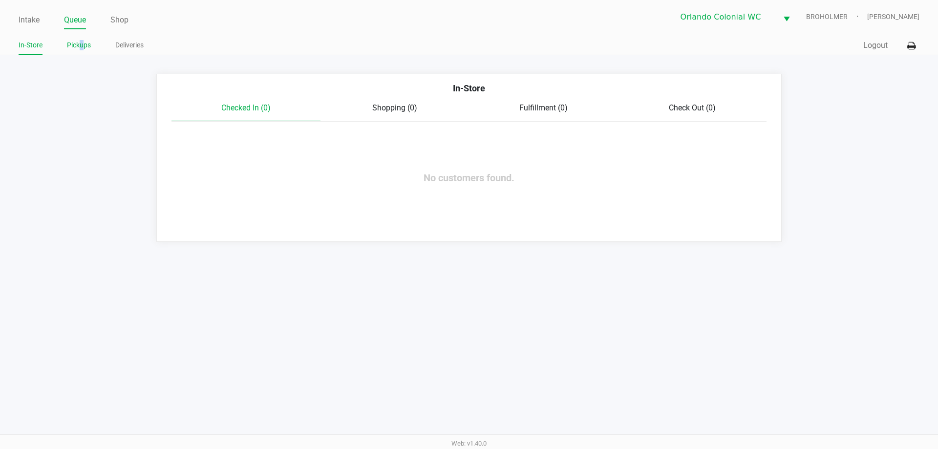
click at [82, 45] on link "Pickups" at bounding box center [79, 45] width 24 height 12
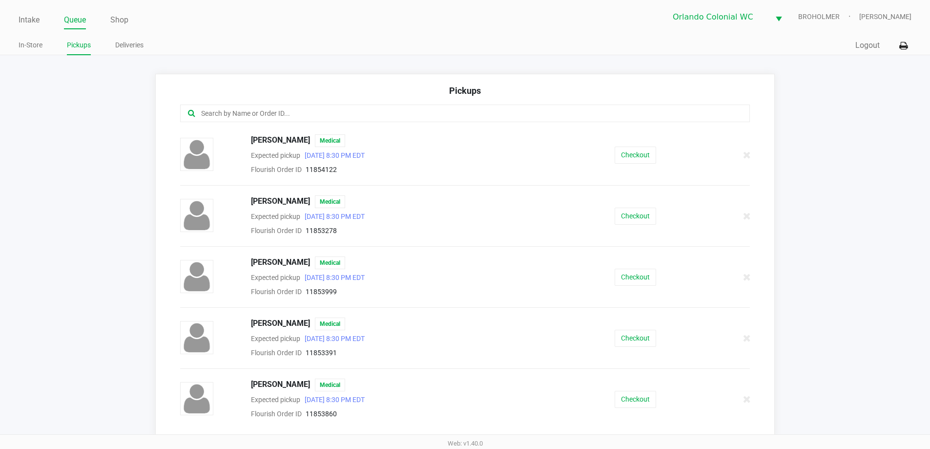
click at [354, 109] on input "text" at bounding box center [449, 113] width 499 height 11
click at [624, 276] on button "Checkout" at bounding box center [636, 277] width 42 height 17
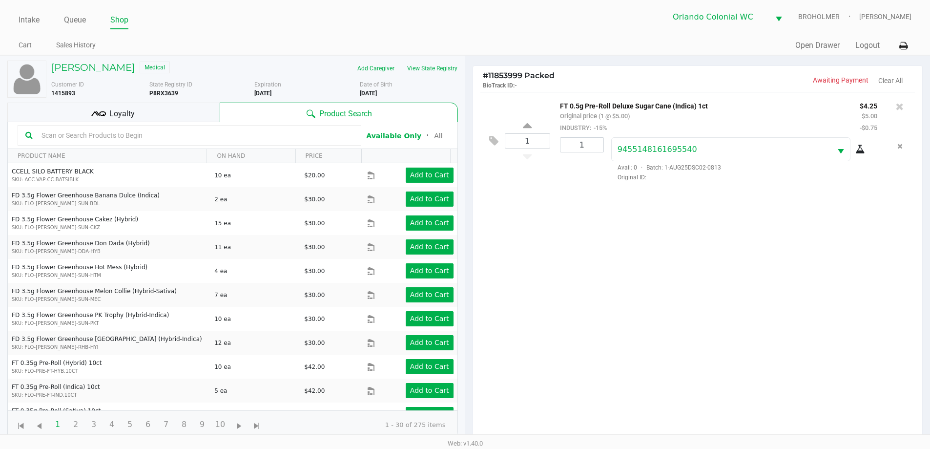
click at [117, 112] on span "Loyalty" at bounding box center [121, 114] width 25 height 12
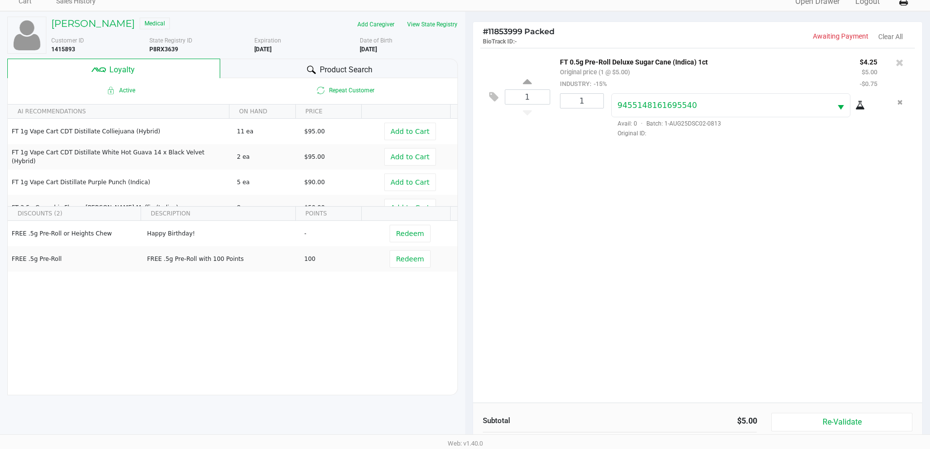
scroll to position [117, 0]
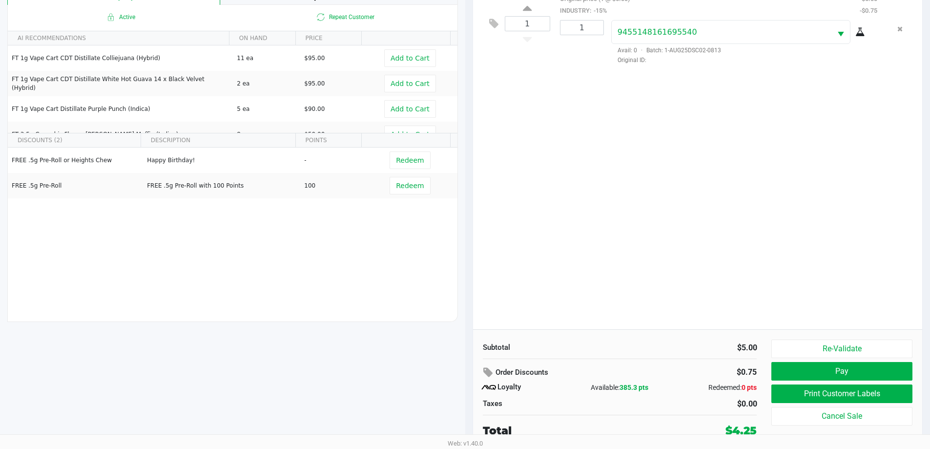
click at [681, 235] on div "1 FT 0.5g Pre-Roll Deluxe Sugar Cane (Indica) 1ct Original price (1 @ $5.00) IN…" at bounding box center [698, 152] width 450 height 355
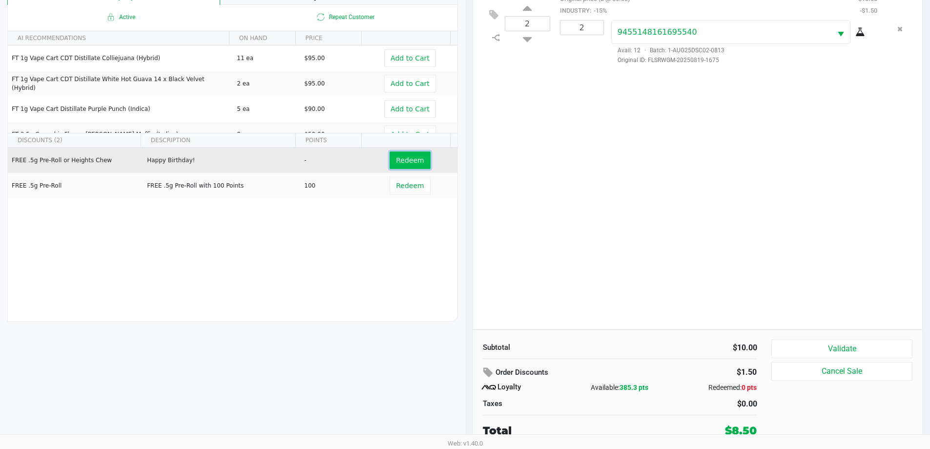
click at [390, 159] on button "Redeem" at bounding box center [410, 160] width 41 height 18
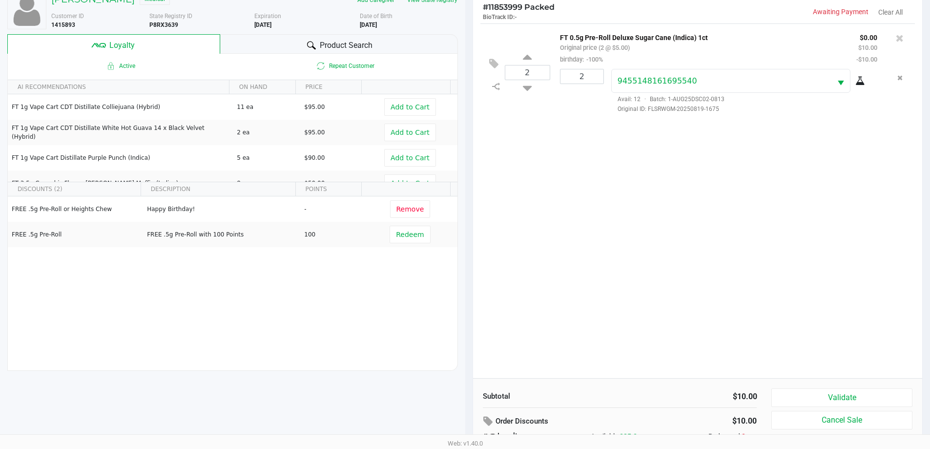
scroll to position [0, 0]
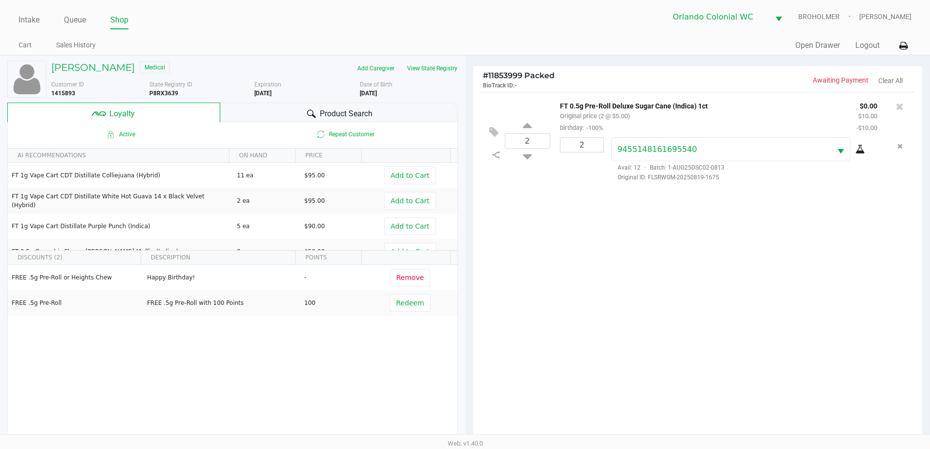
click at [499, 150] on inline-svg at bounding box center [496, 154] width 17 height 13
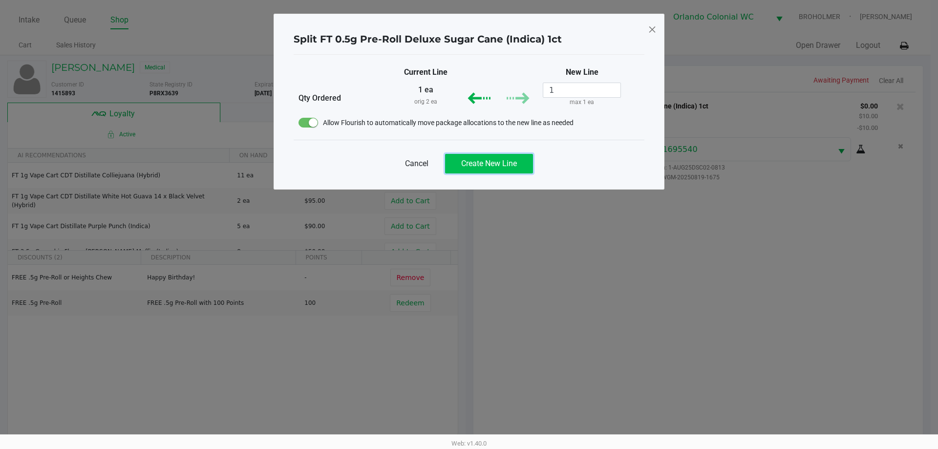
click at [513, 161] on span "Create New Line" at bounding box center [489, 163] width 56 height 9
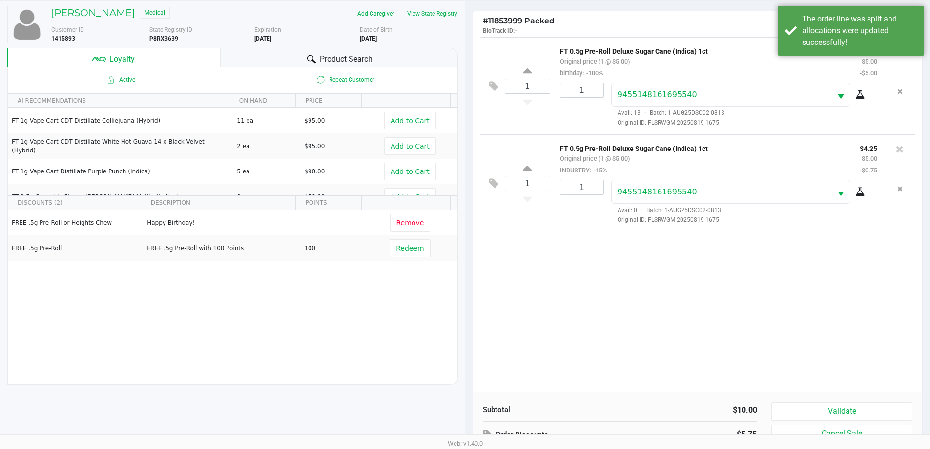
scroll to position [117, 0]
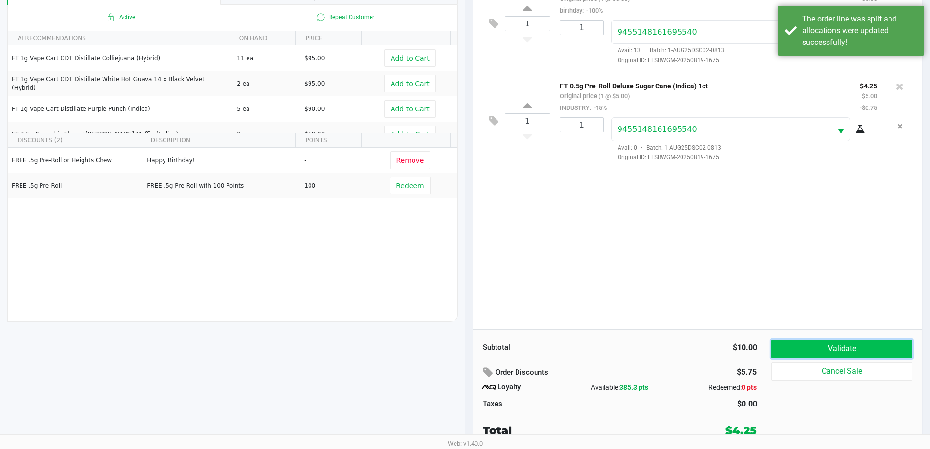
click at [794, 349] on button "Validate" at bounding box center [842, 348] width 141 height 19
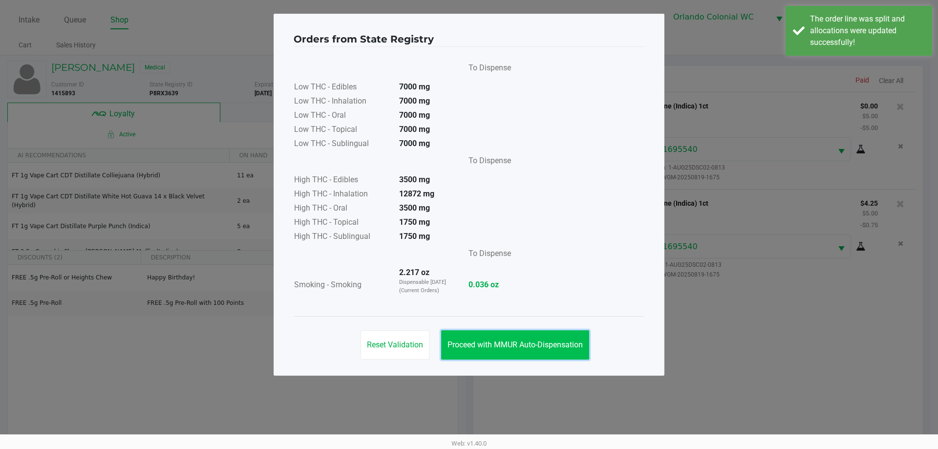
click at [559, 347] on span "Proceed with MMUR Auto-Dispensation" at bounding box center [514, 344] width 135 height 9
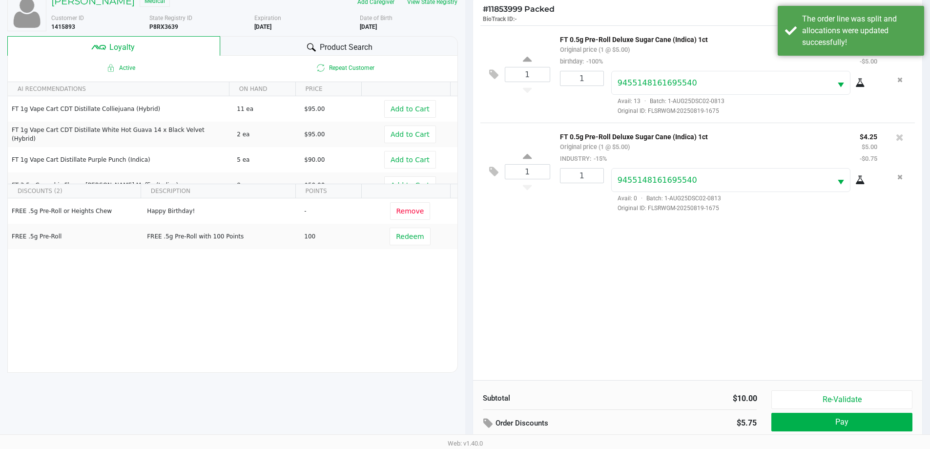
scroll to position [117, 0]
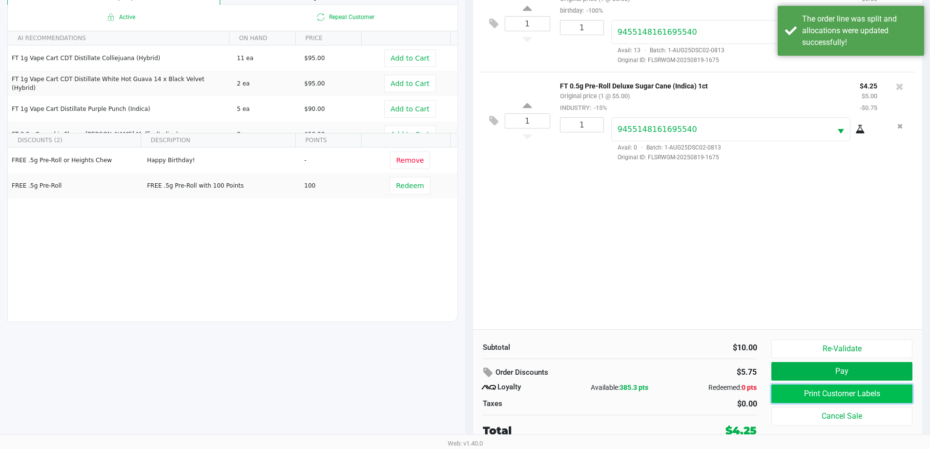
click at [819, 392] on button "Print Customer Labels" at bounding box center [842, 393] width 141 height 19
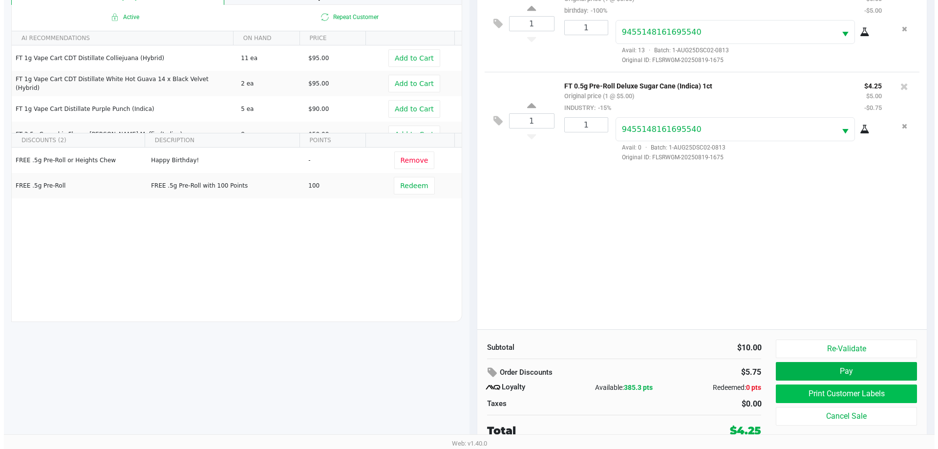
scroll to position [0, 0]
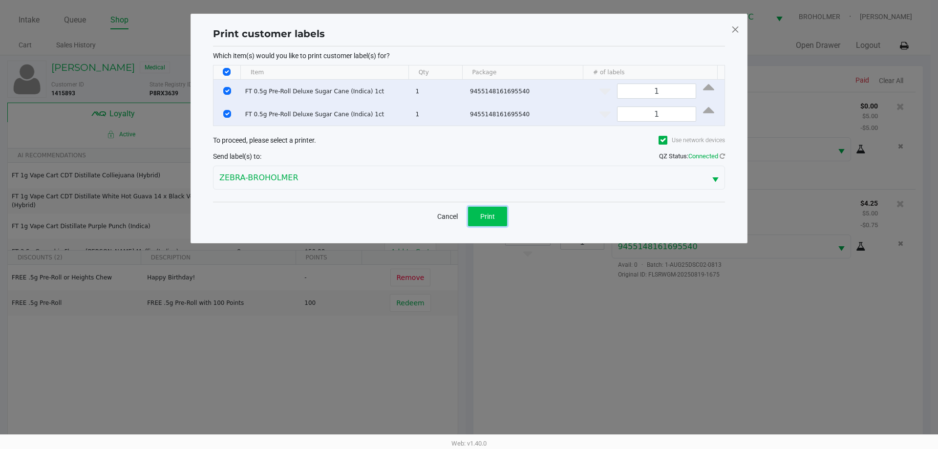
click at [502, 214] on button "Print" at bounding box center [487, 217] width 39 height 20
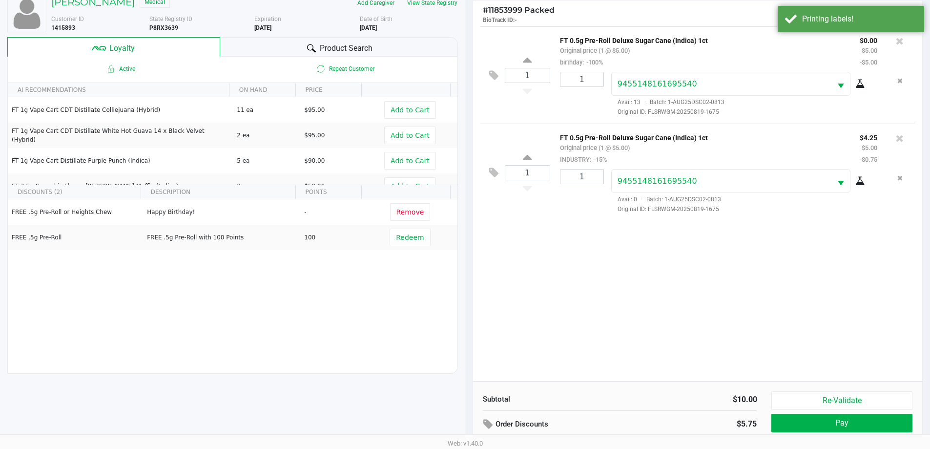
scroll to position [117, 0]
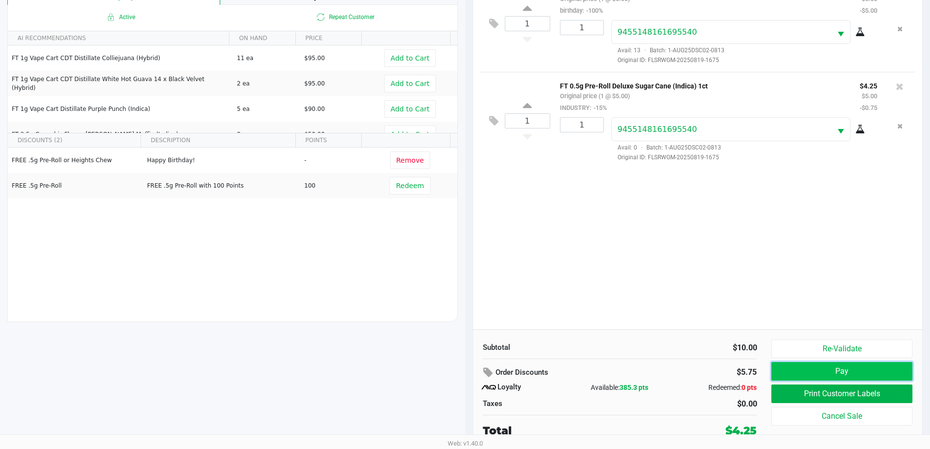
click at [879, 370] on button "Pay" at bounding box center [842, 371] width 141 height 19
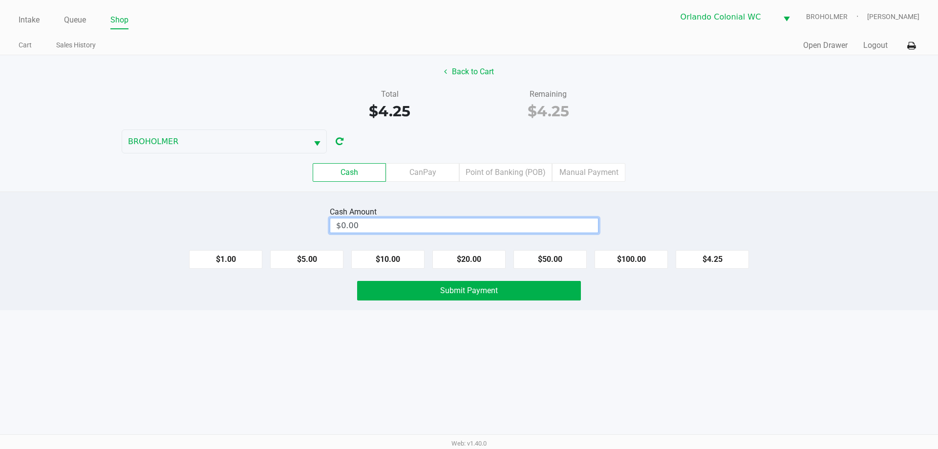
click at [429, 228] on input "$0.00" at bounding box center [464, 225] width 268 height 14
click at [317, 364] on div "Intake Queue Shop Orlando Colonial WC BROHOLMER Madison Olsen Cart Sales Histor…" at bounding box center [469, 224] width 938 height 449
type input "$5.00"
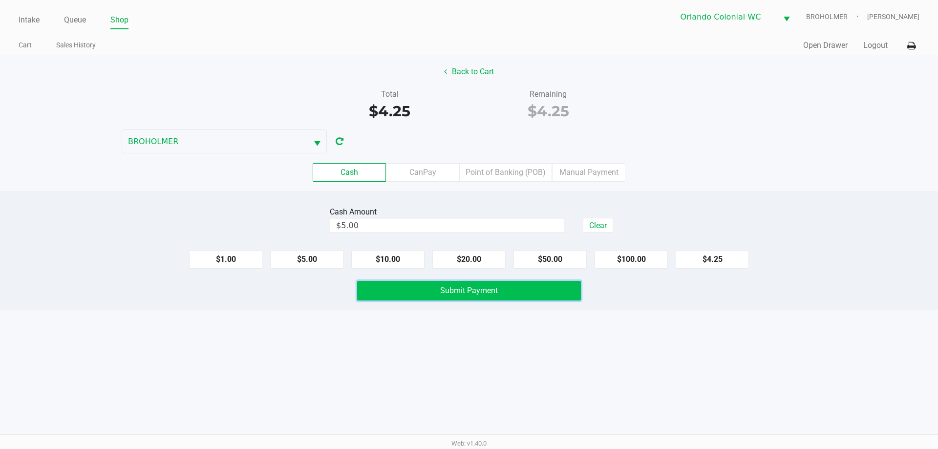
click at [404, 294] on button "Submit Payment" at bounding box center [469, 291] width 224 height 20
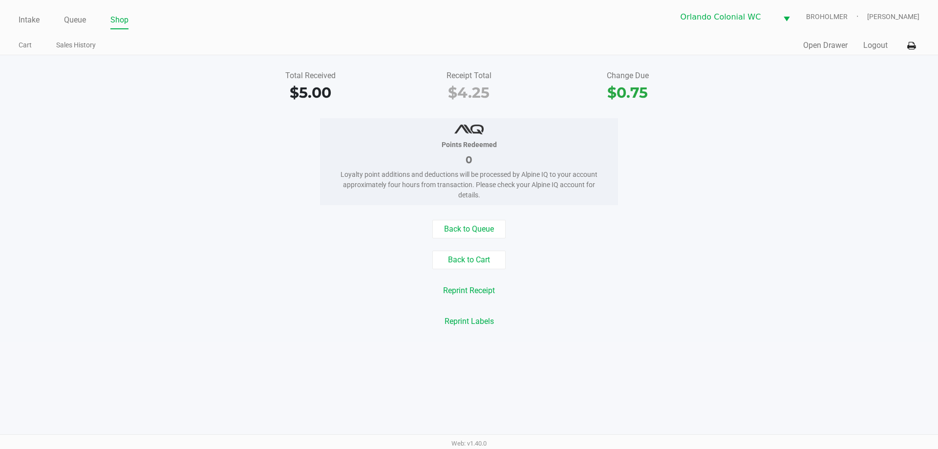
click at [340, 291] on div "Reprint Receipt" at bounding box center [469, 290] width 952 height 19
click at [452, 265] on button "Back to Cart" at bounding box center [468, 260] width 73 height 19
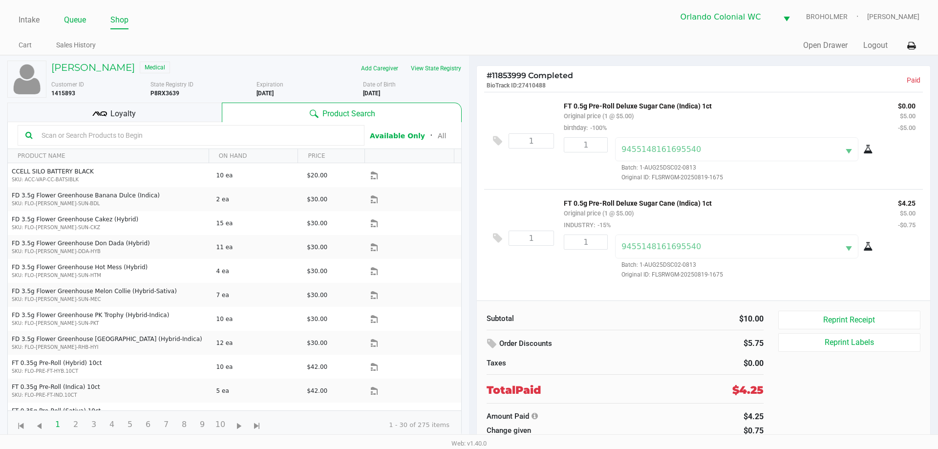
click at [73, 26] on link "Queue" at bounding box center [75, 20] width 22 height 14
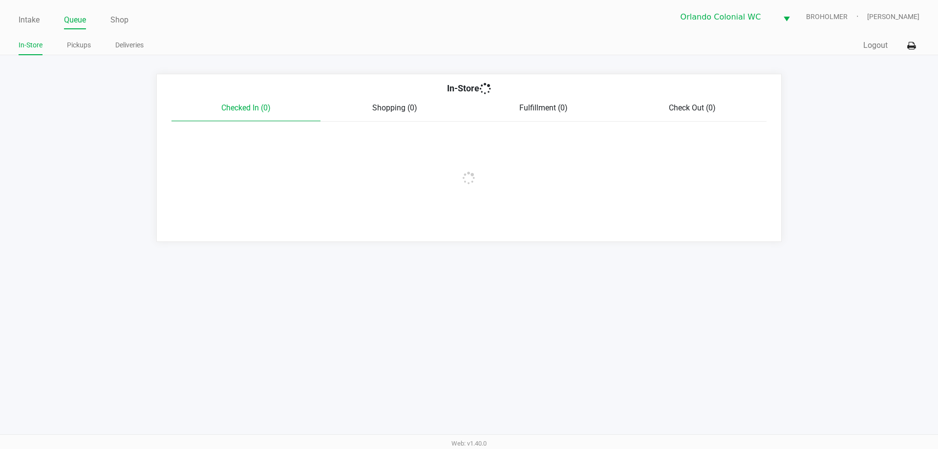
click at [82, 49] on link "Pickups" at bounding box center [79, 45] width 24 height 12
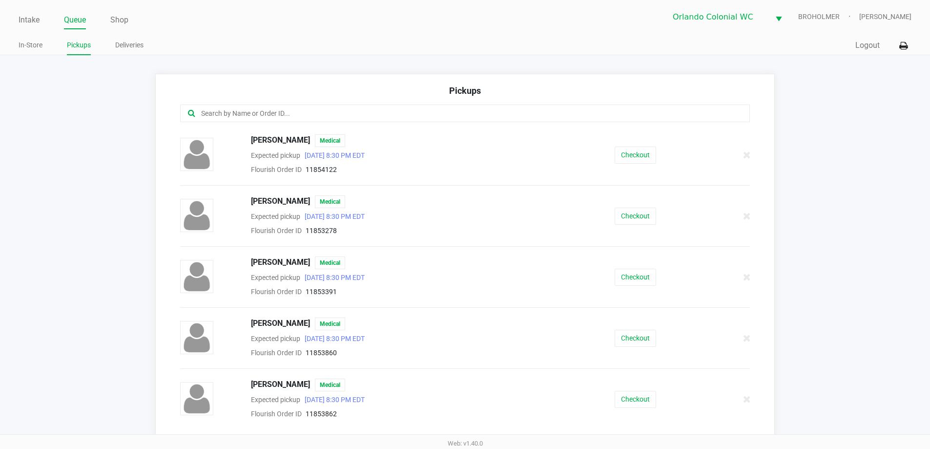
click at [362, 127] on div at bounding box center [465, 120] width 585 height 30
click at [624, 276] on button "Checkout" at bounding box center [636, 277] width 42 height 17
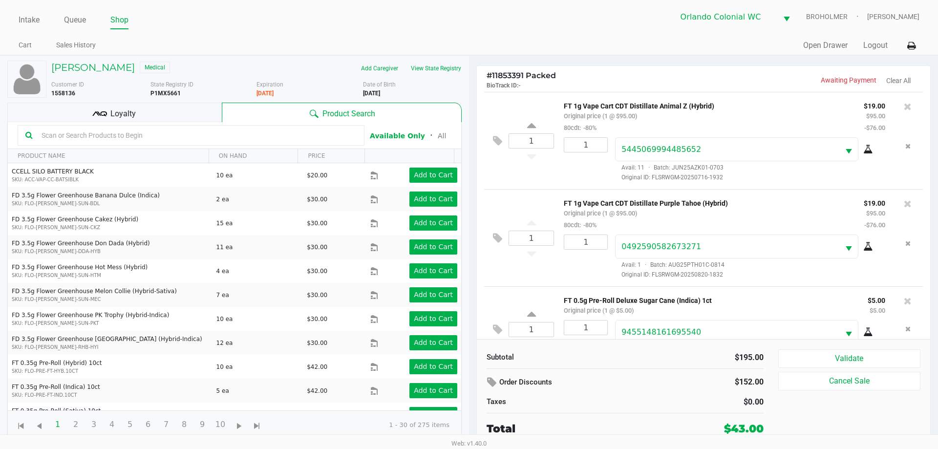
click at [134, 115] on span "Loyalty" at bounding box center [122, 114] width 25 height 12
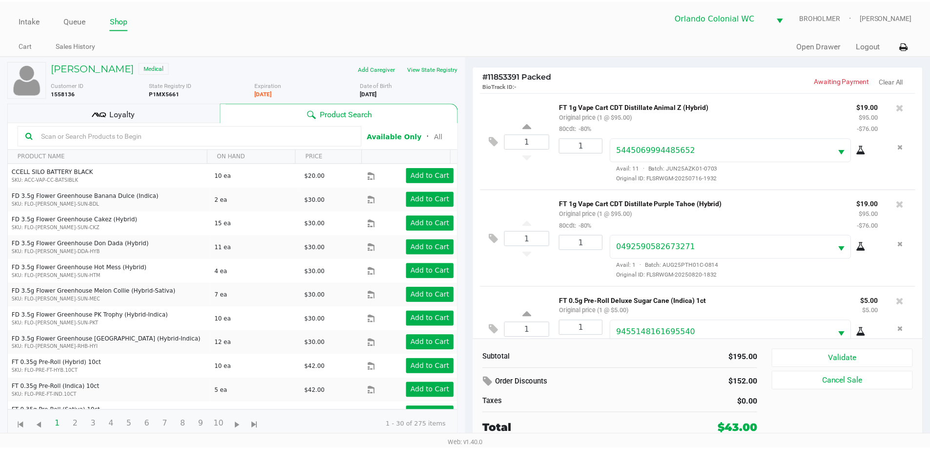
scroll to position [34, 0]
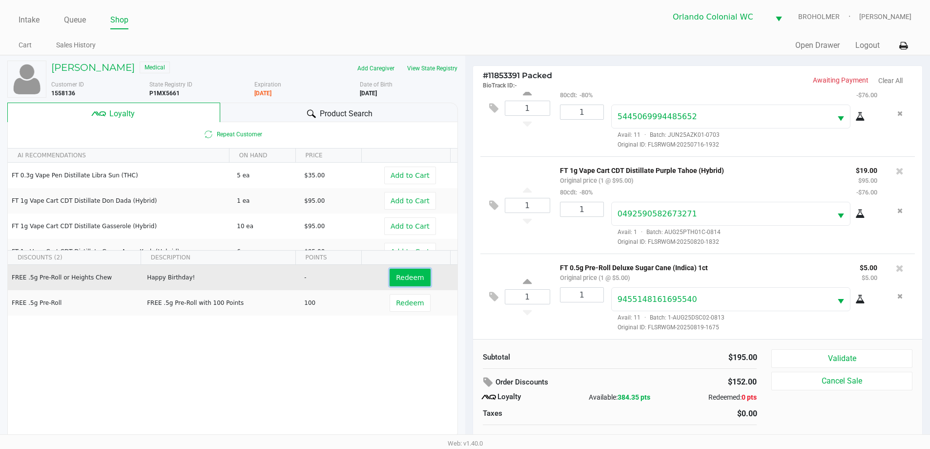
click at [390, 281] on button "Redeem" at bounding box center [410, 278] width 41 height 18
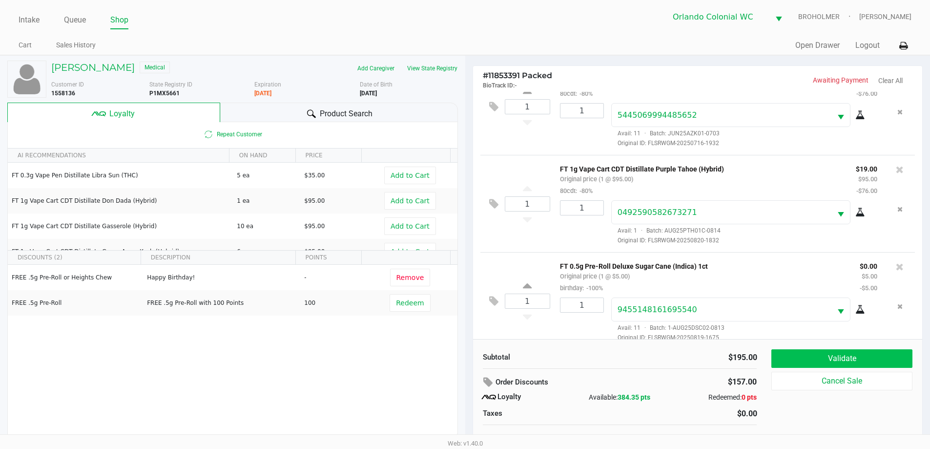
scroll to position [46, 0]
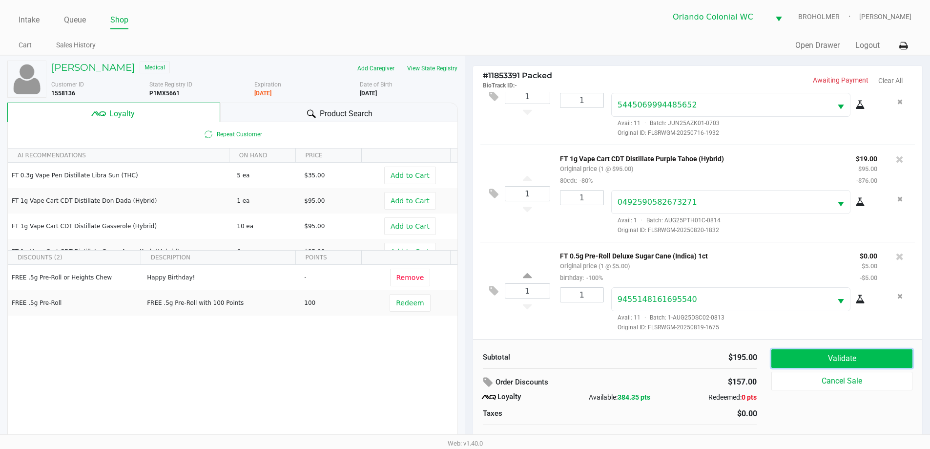
click at [814, 360] on button "Validate" at bounding box center [842, 358] width 141 height 19
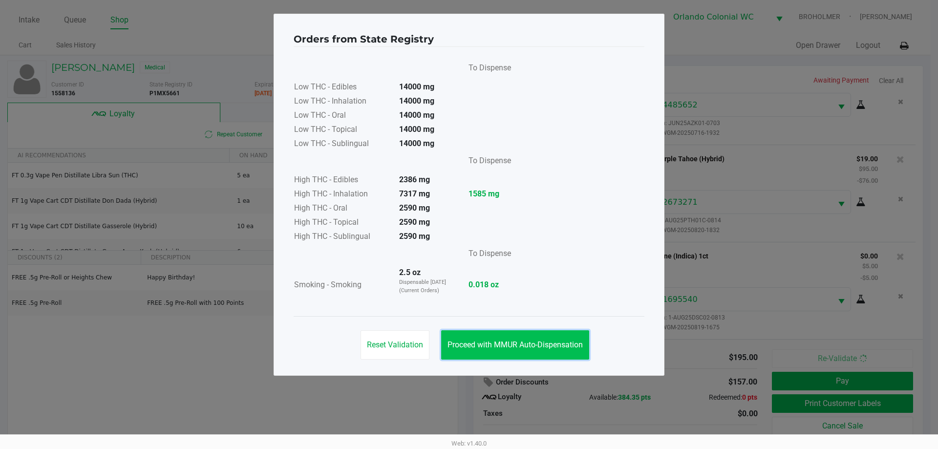
click at [564, 348] on span "Proceed with MMUR Auto-Dispensation" at bounding box center [514, 344] width 135 height 9
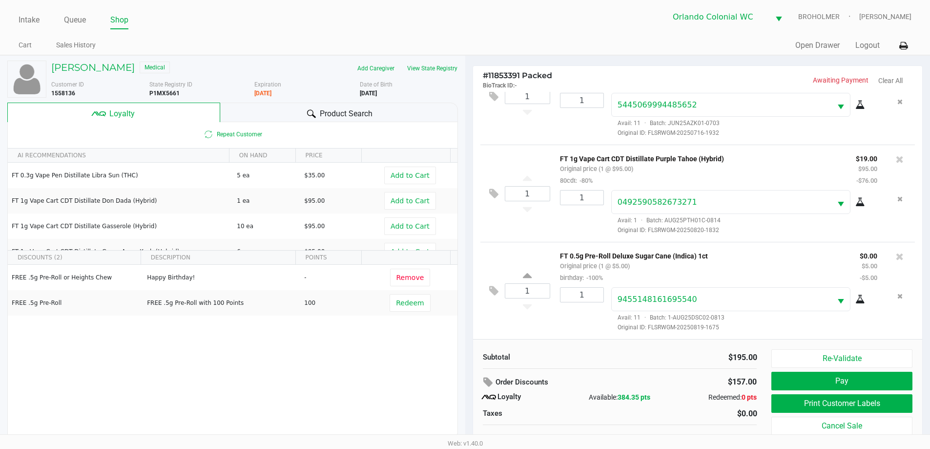
scroll to position [10, 0]
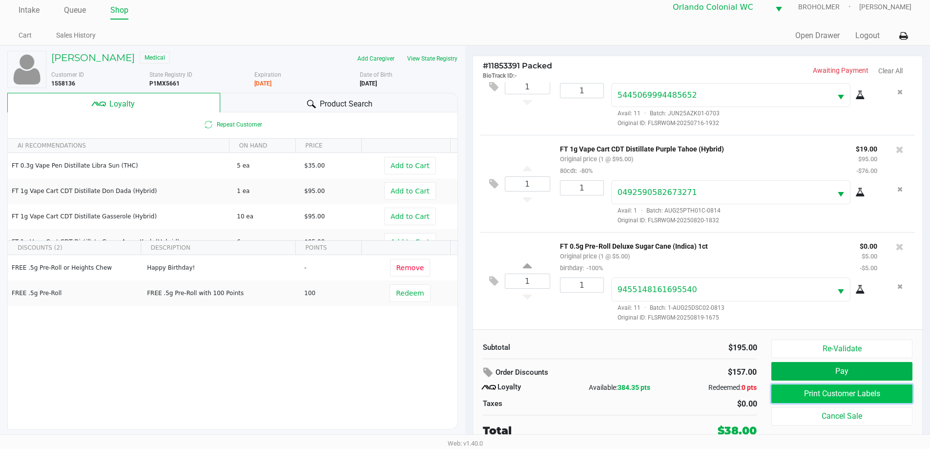
click at [798, 395] on button "Print Customer Labels" at bounding box center [842, 393] width 141 height 19
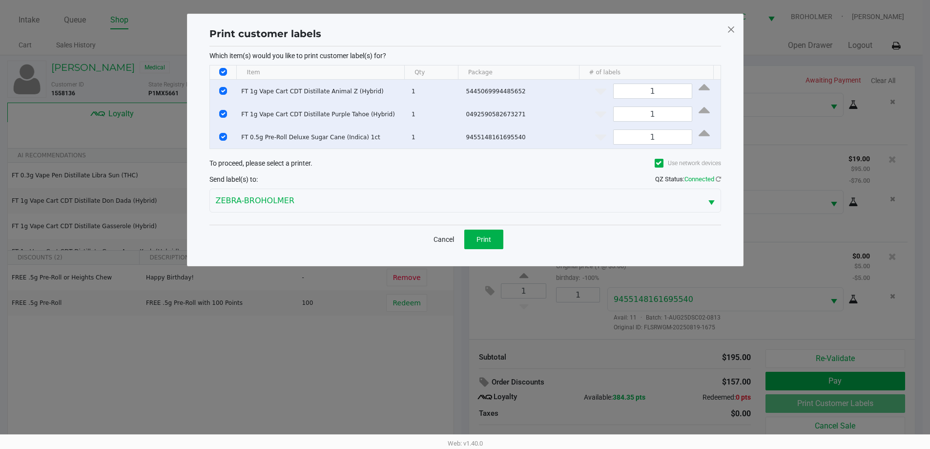
scroll to position [0, 0]
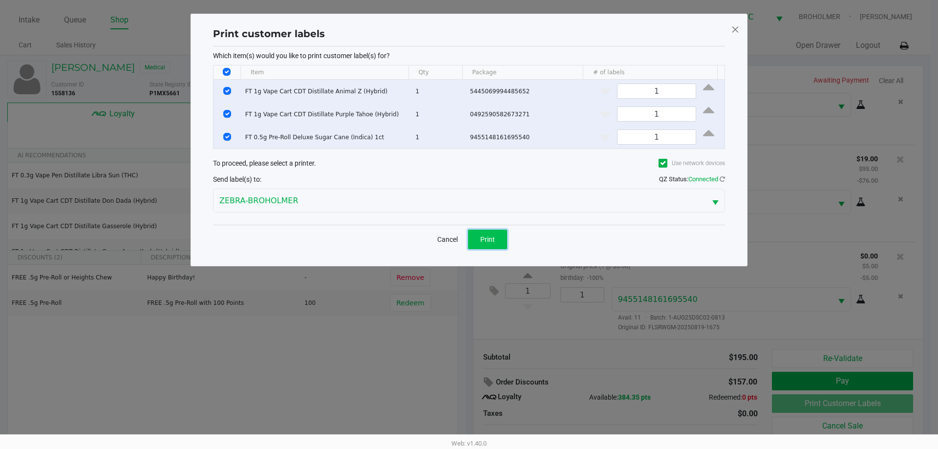
click at [495, 240] on button "Print" at bounding box center [487, 240] width 39 height 20
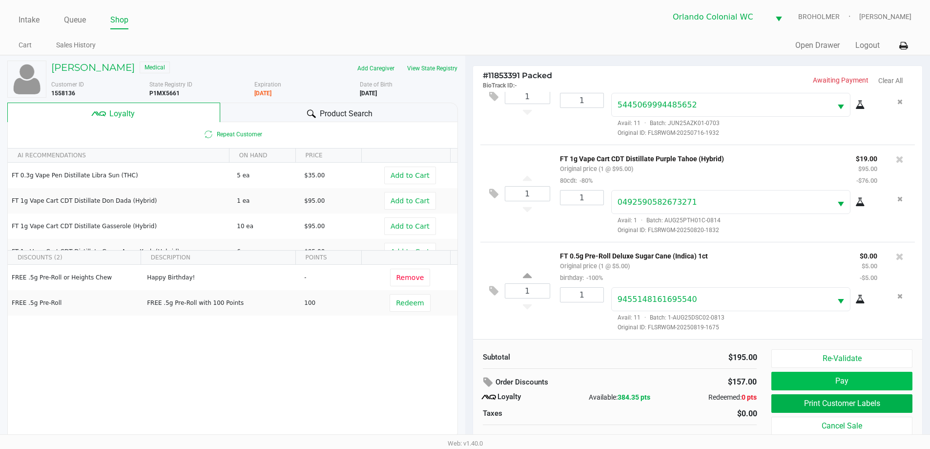
click at [807, 381] on button "Pay" at bounding box center [842, 381] width 141 height 19
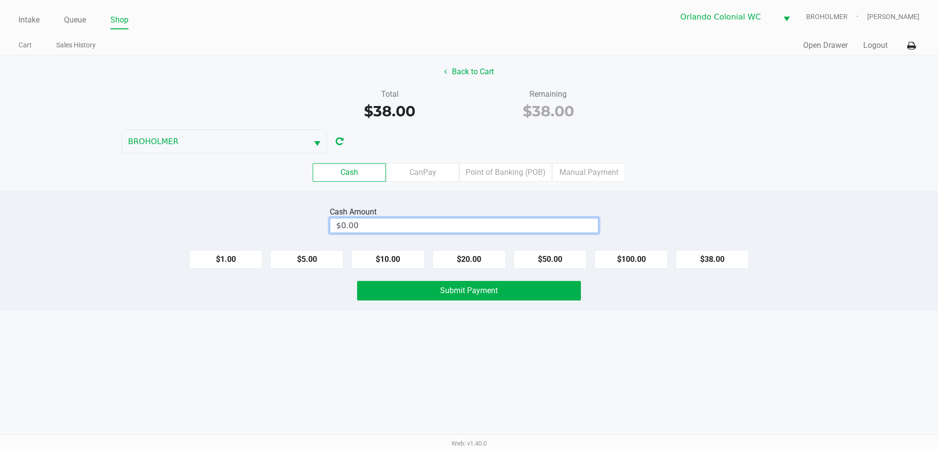
click at [390, 224] on input "$0.00" at bounding box center [464, 225] width 268 height 14
click at [277, 356] on div "Intake Queue Shop Orlando Colonial WC BROHOLMER Madison Olsen Cart Sales Histor…" at bounding box center [469, 224] width 938 height 449
type input "$40.00"
click at [420, 297] on button "Submit Payment" at bounding box center [469, 291] width 224 height 20
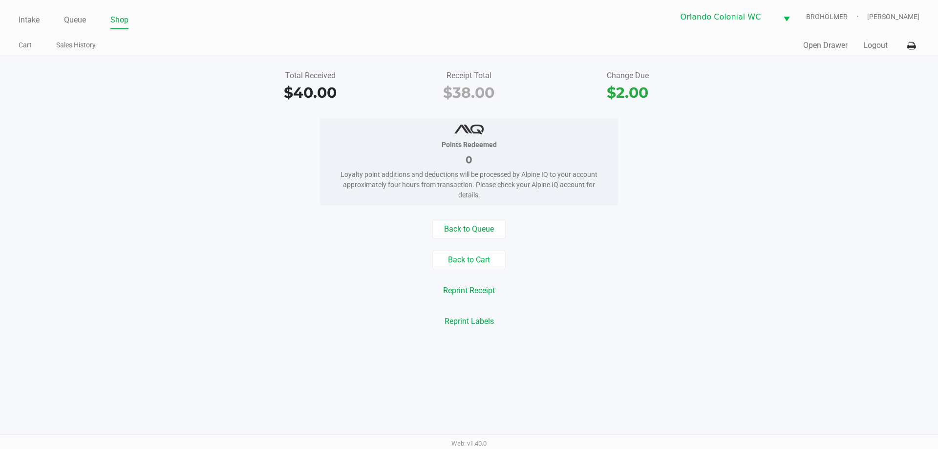
click at [456, 263] on button "Back to Cart" at bounding box center [468, 260] width 73 height 19
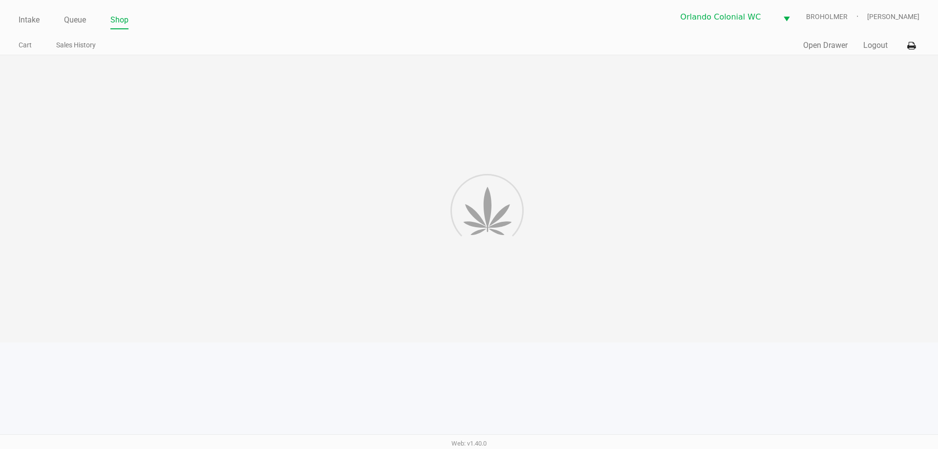
click at [596, 256] on div at bounding box center [469, 198] width 938 height 287
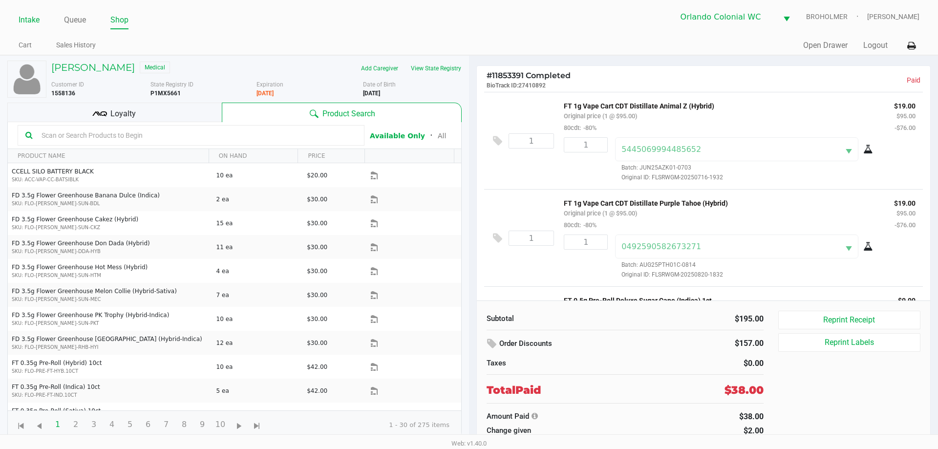
click at [35, 18] on link "Intake" at bounding box center [29, 20] width 21 height 14
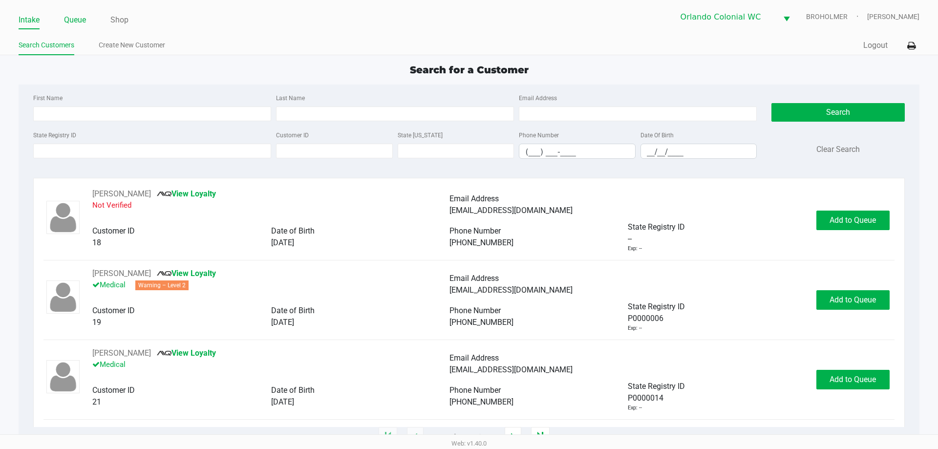
click at [71, 25] on link "Queue" at bounding box center [75, 20] width 22 height 14
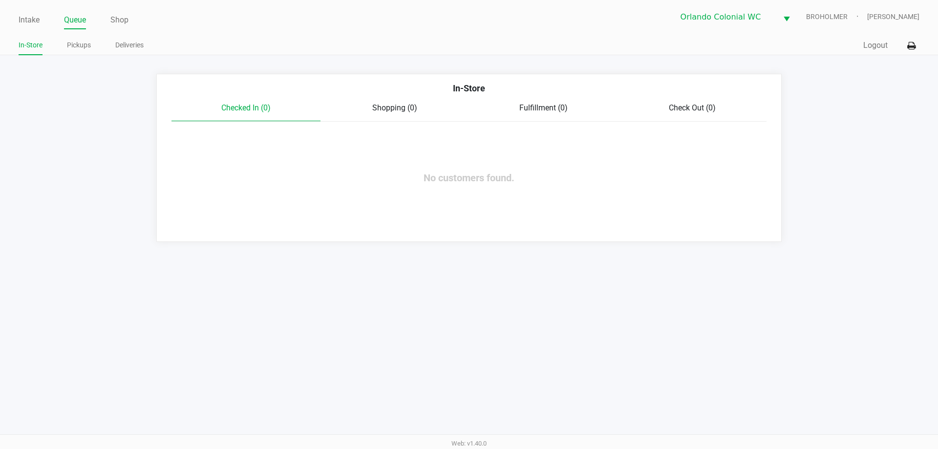
drag, startPoint x: 76, startPoint y: 46, endPoint x: 115, endPoint y: 52, distance: 39.6
click at [76, 46] on link "Pickups" at bounding box center [79, 45] width 24 height 12
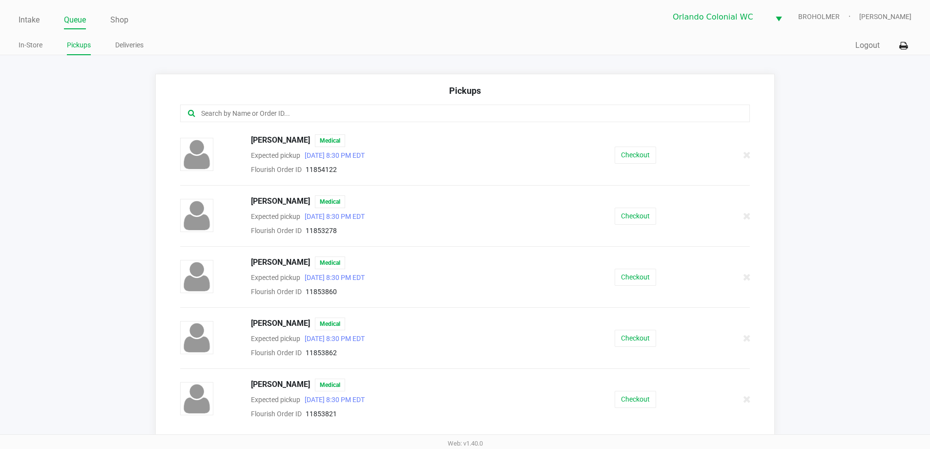
click at [285, 116] on input "text" at bounding box center [449, 113] width 499 height 11
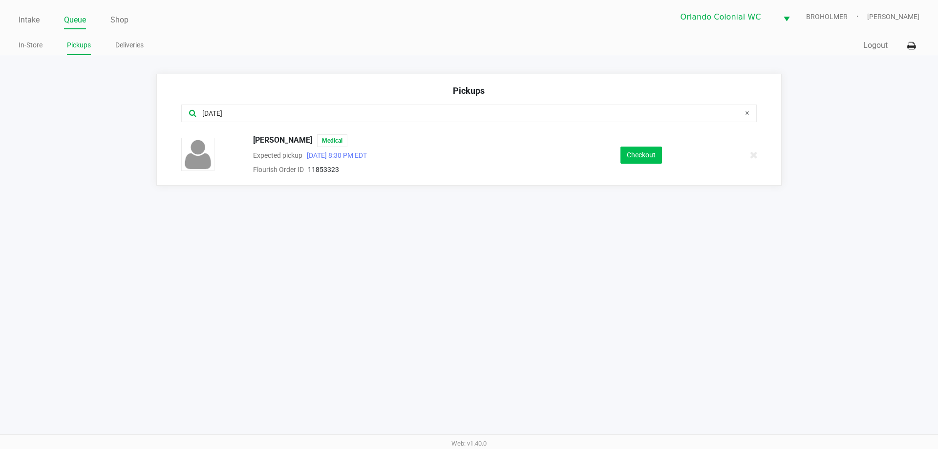
type input "jul"
click at [647, 160] on button "Checkout" at bounding box center [641, 154] width 42 height 17
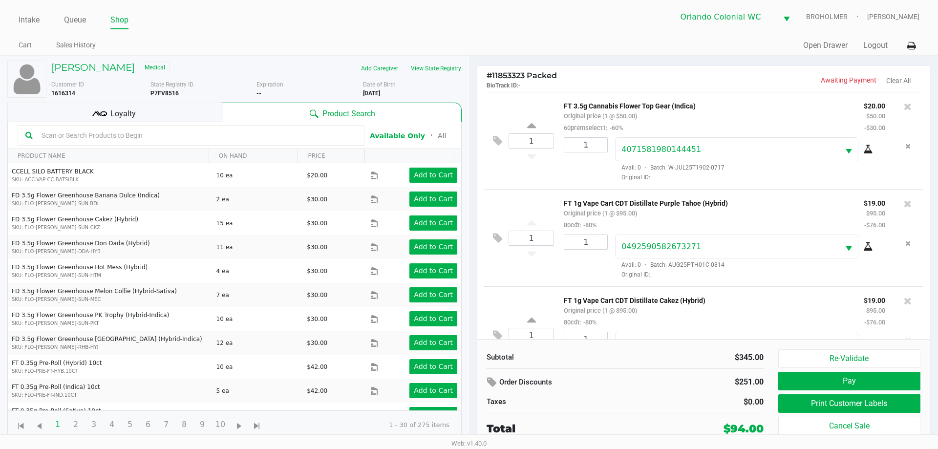
click at [101, 118] on icon at bounding box center [99, 113] width 15 height 15
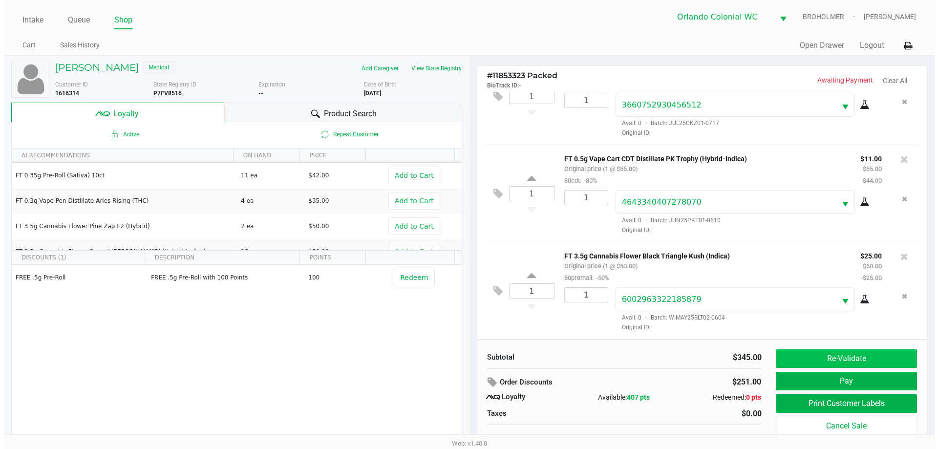
scroll to position [241, 0]
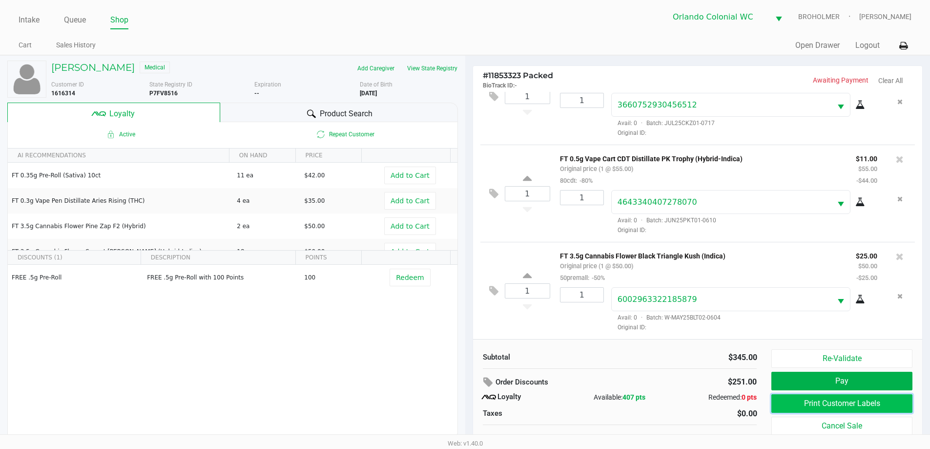
click at [850, 405] on button "Print Customer Labels" at bounding box center [842, 403] width 141 height 19
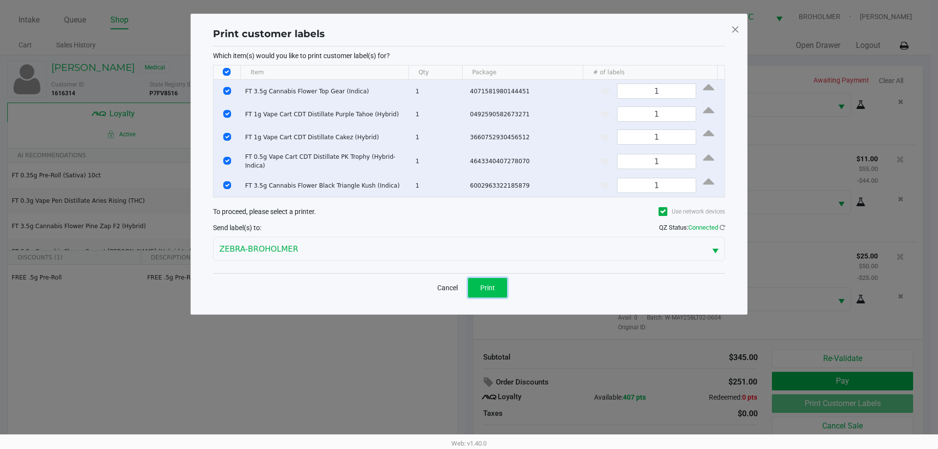
click at [489, 284] on span "Print" at bounding box center [487, 288] width 15 height 8
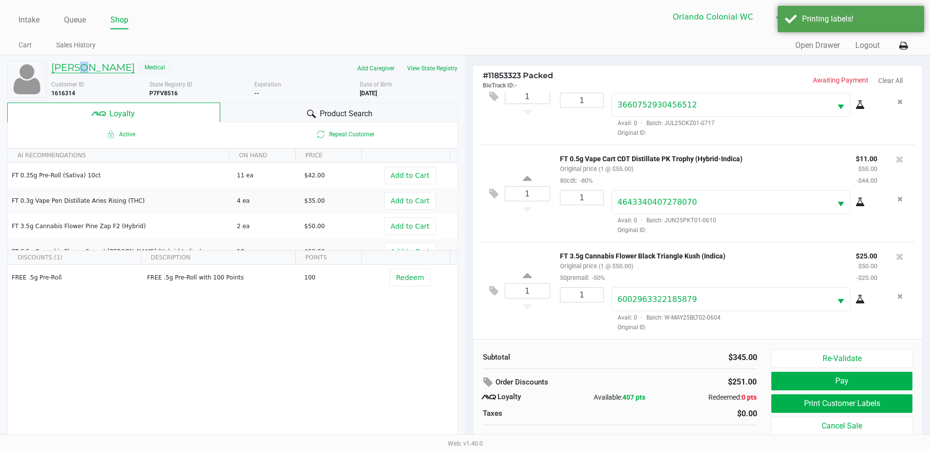
click at [71, 67] on h5 "Julissa Mena-Salazar" at bounding box center [93, 68] width 84 height 12
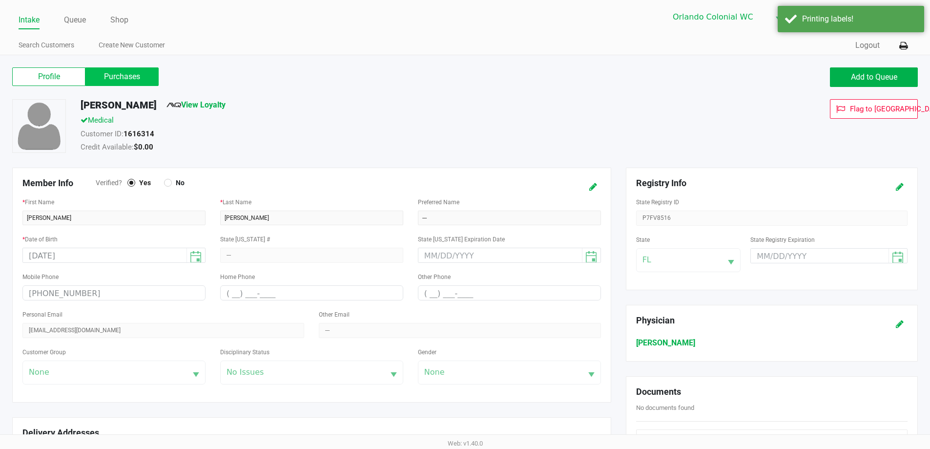
click at [119, 70] on label "Purchases" at bounding box center [121, 76] width 73 height 19
click at [0, 0] on 1 "Purchases" at bounding box center [0, 0] width 0 height 0
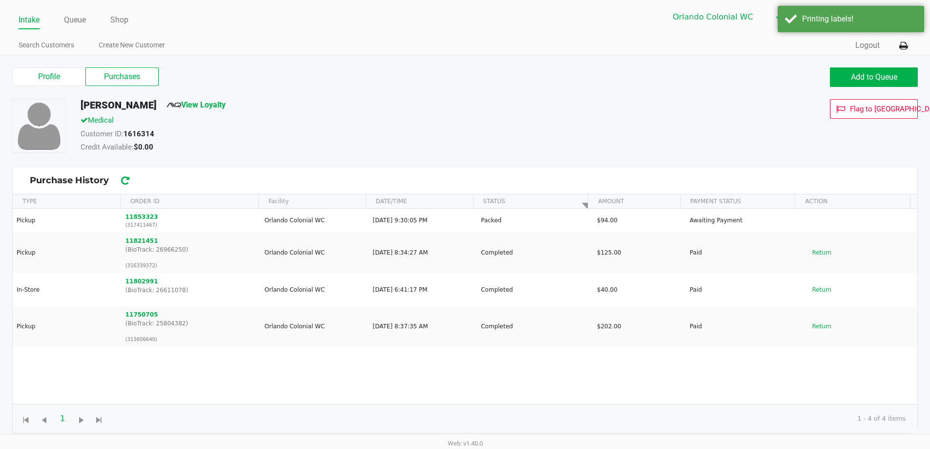
click at [131, 217] on button "11853323" at bounding box center [142, 216] width 33 height 9
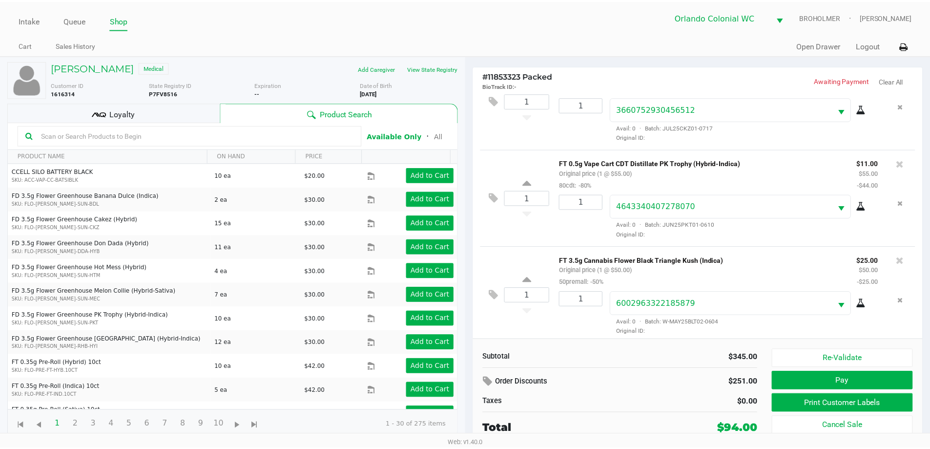
scroll to position [241, 0]
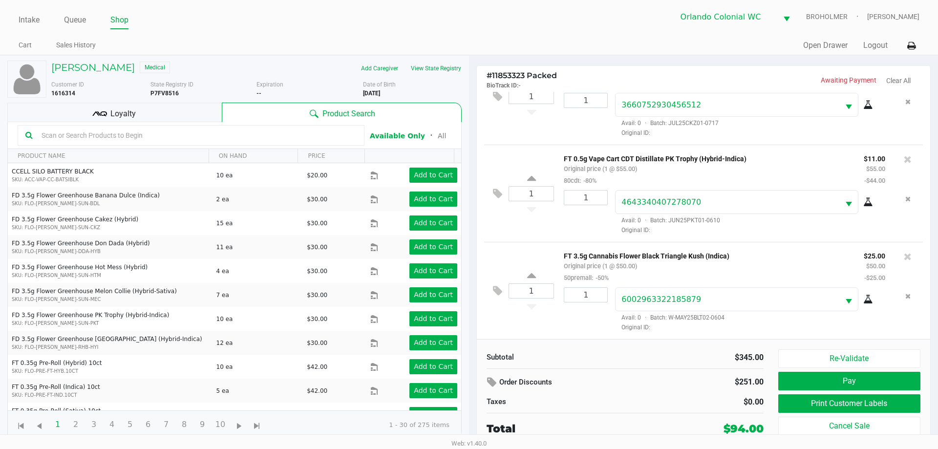
click at [143, 110] on div "Loyalty" at bounding box center [114, 113] width 214 height 20
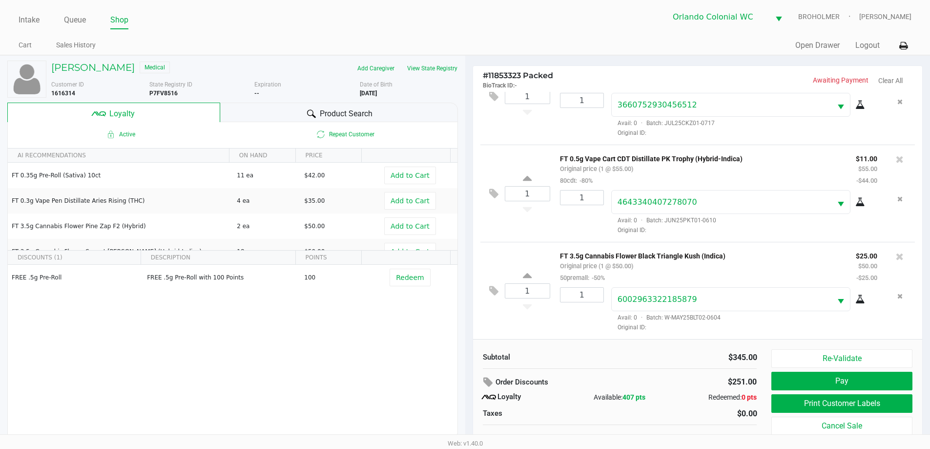
scroll to position [10, 0]
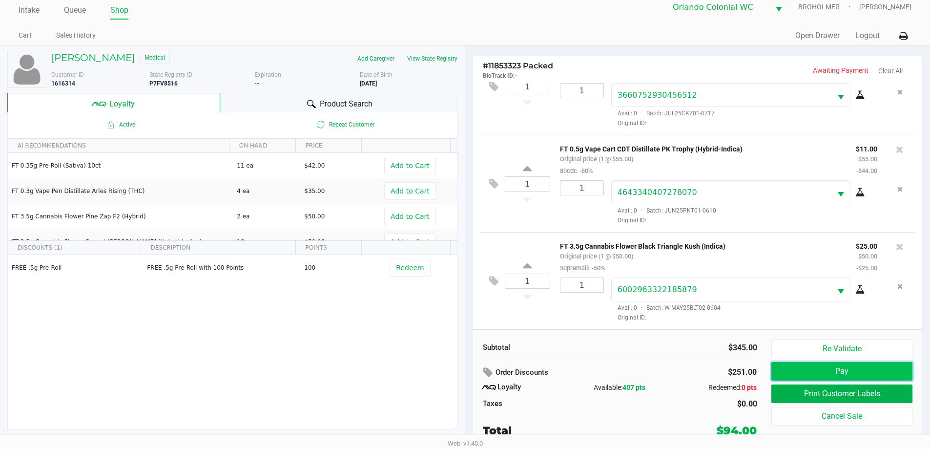
click at [895, 370] on button "Pay" at bounding box center [842, 371] width 141 height 19
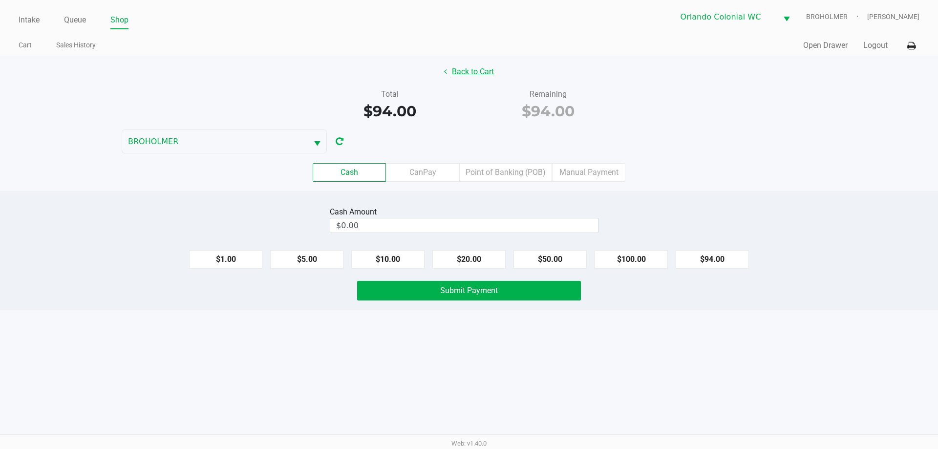
click at [477, 64] on button "Back to Cart" at bounding box center [469, 72] width 63 height 19
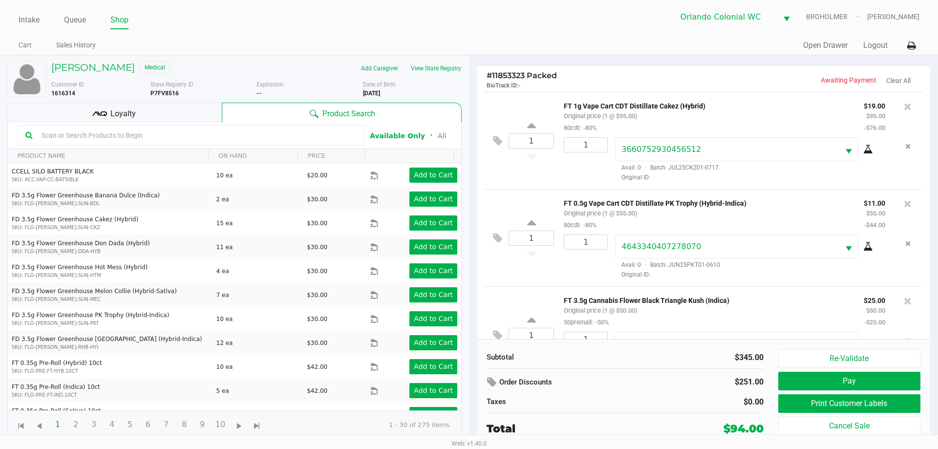
scroll to position [241, 0]
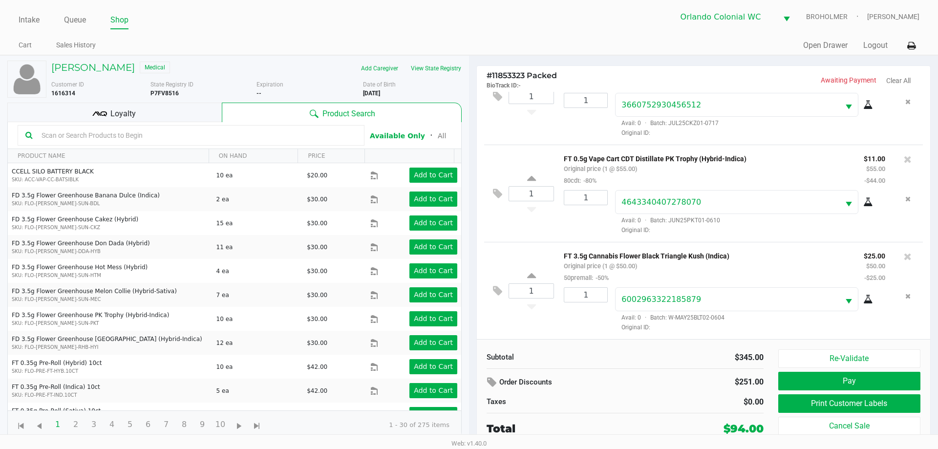
click at [595, 324] on div "1" at bounding box center [581, 309] width 51 height 44
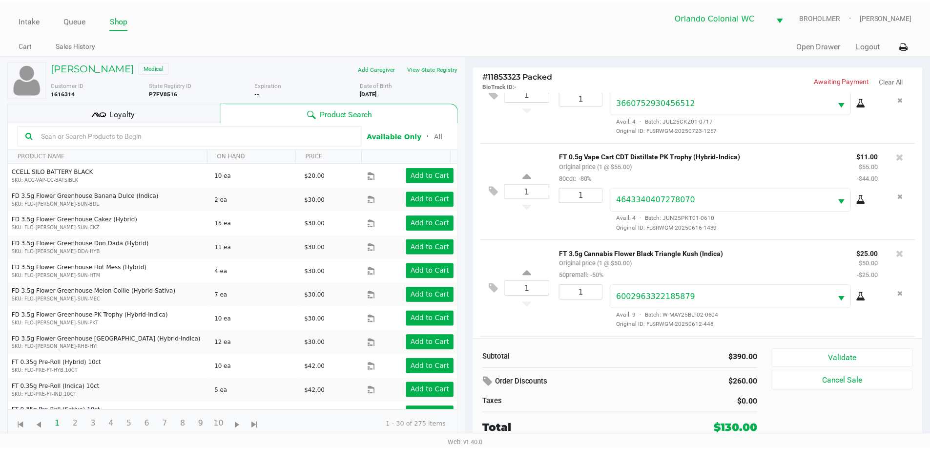
scroll to position [339, 0]
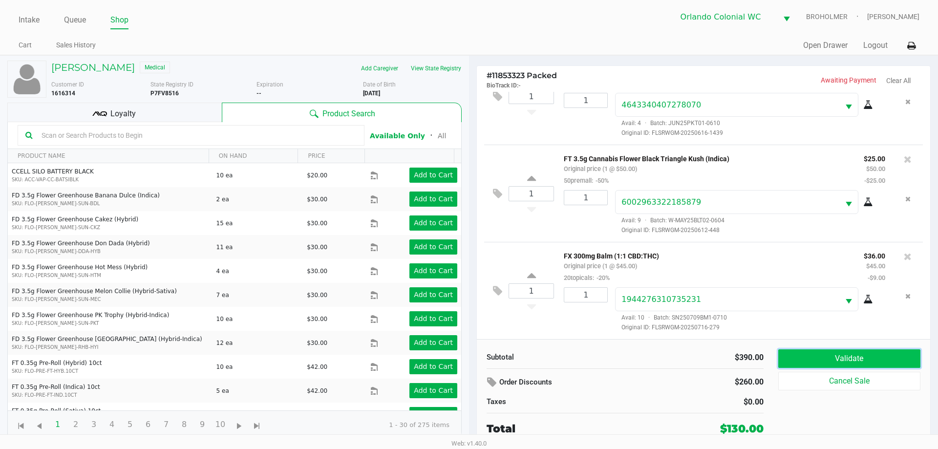
click at [837, 352] on button "Validate" at bounding box center [849, 358] width 142 height 19
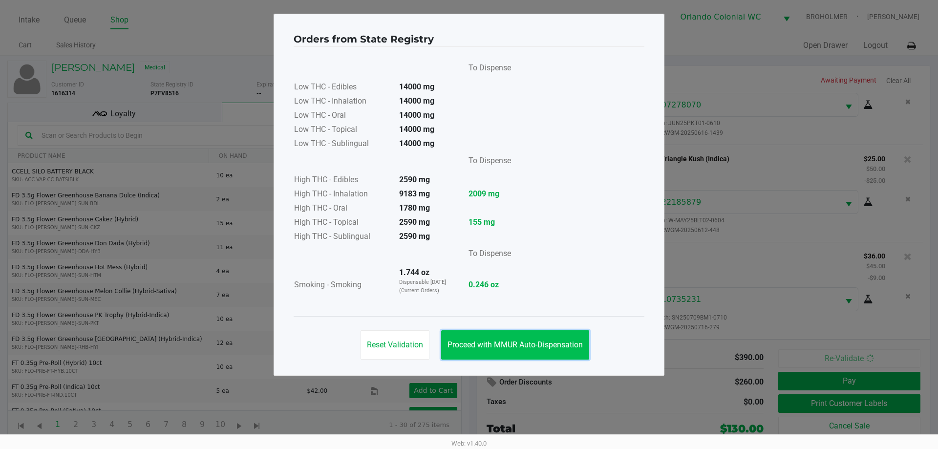
click at [514, 343] on span "Proceed with MMUR Auto-Dispensation" at bounding box center [514, 344] width 135 height 9
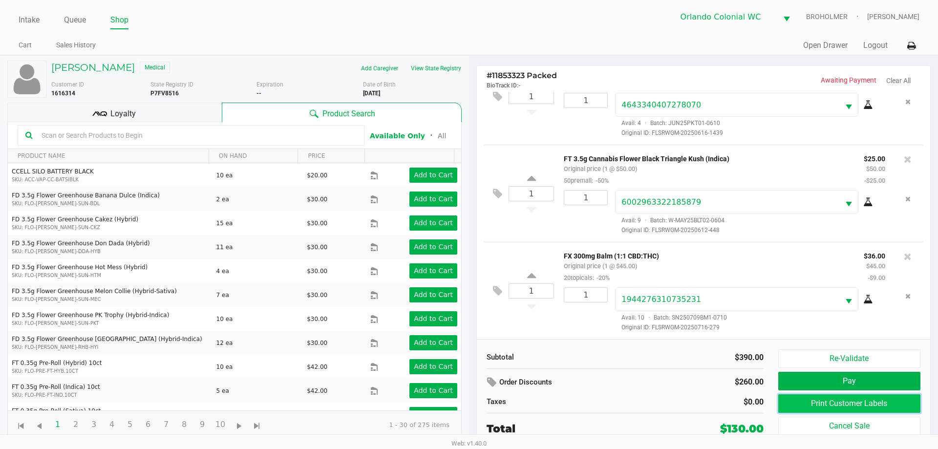
click at [825, 405] on button "Print Customer Labels" at bounding box center [849, 403] width 142 height 19
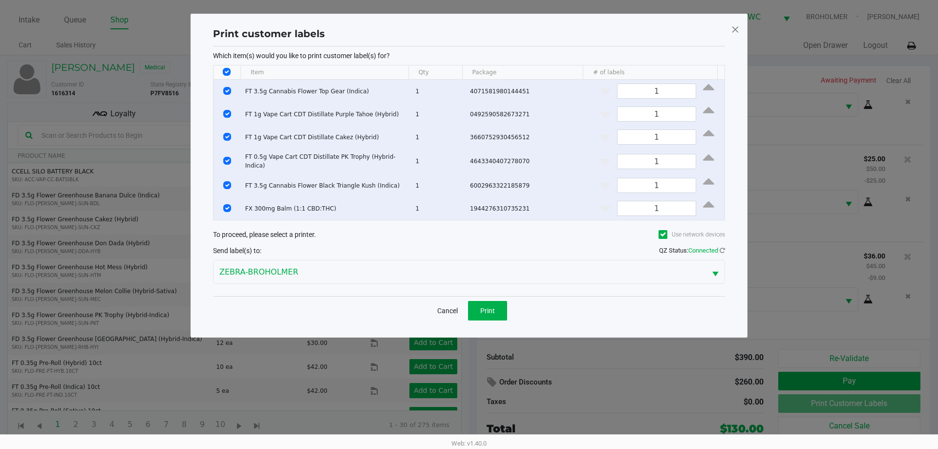
click at [228, 69] on input "Select All Rows" at bounding box center [227, 72] width 8 height 8
checkbox input "false"
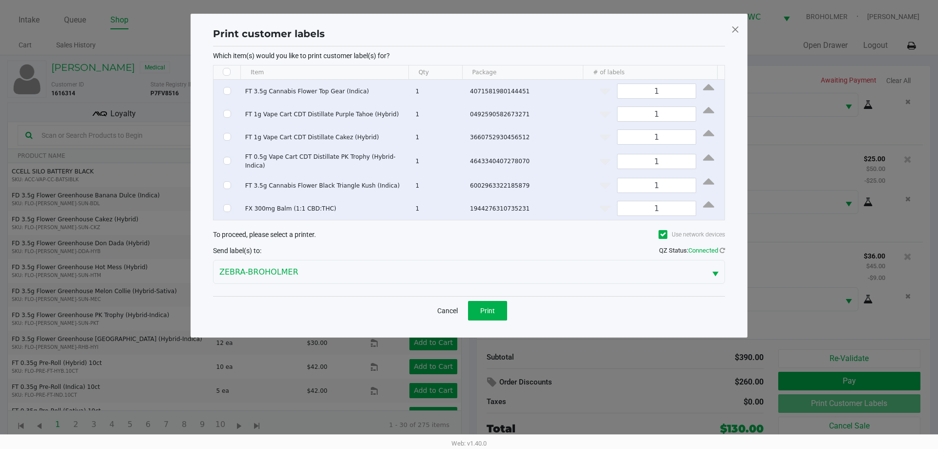
checkbox input "false"
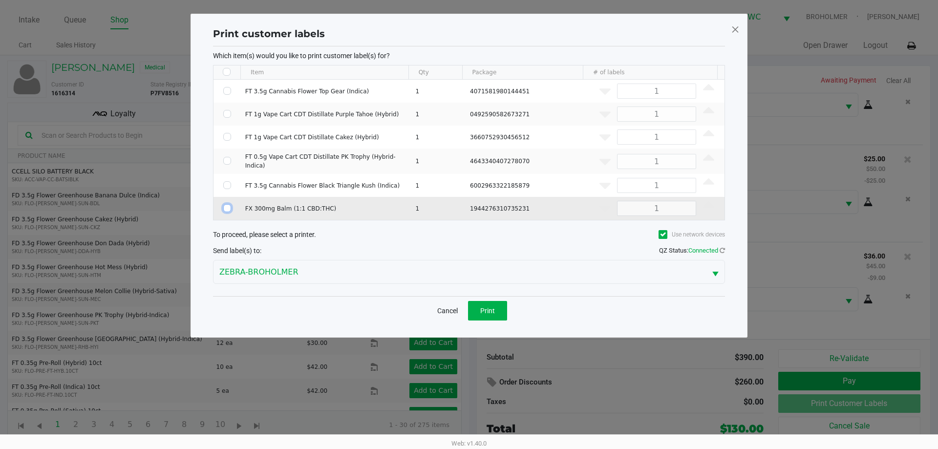
click at [230, 202] on td "Data table" at bounding box center [226, 208] width 27 height 23
click at [223, 205] on input "Select Row" at bounding box center [227, 208] width 8 height 8
checkbox input "true"
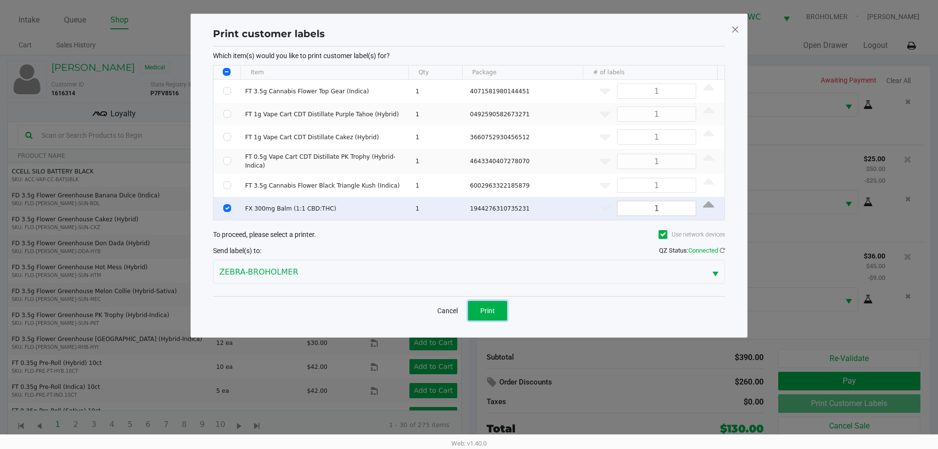
drag, startPoint x: 478, startPoint y: 306, endPoint x: 533, endPoint y: 301, distance: 54.9
click at [487, 306] on button "Print" at bounding box center [487, 311] width 39 height 20
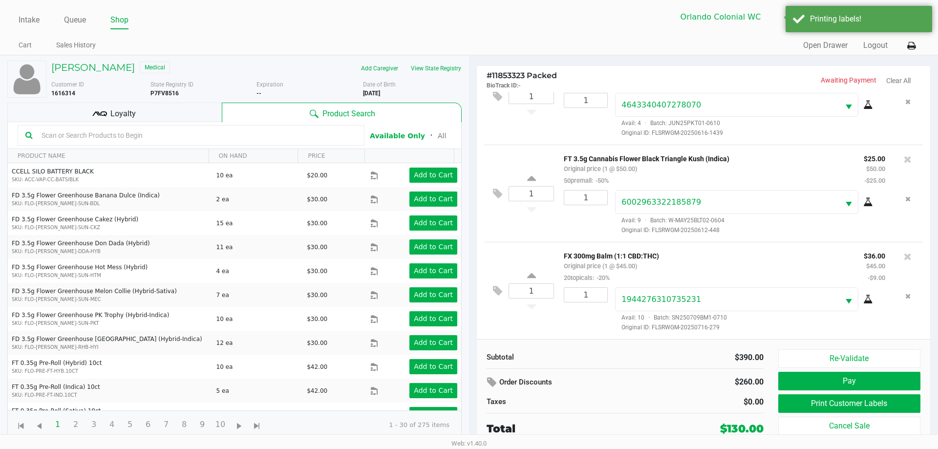
click at [104, 106] on icon at bounding box center [99, 113] width 15 height 15
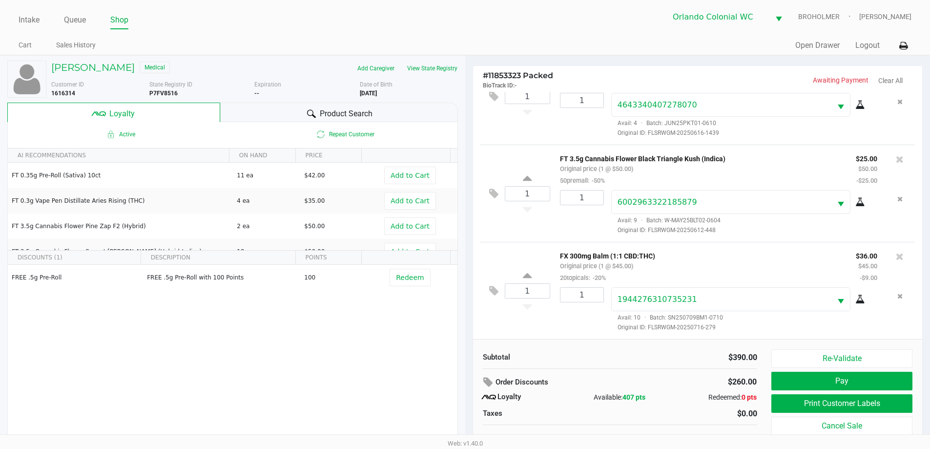
scroll to position [10, 0]
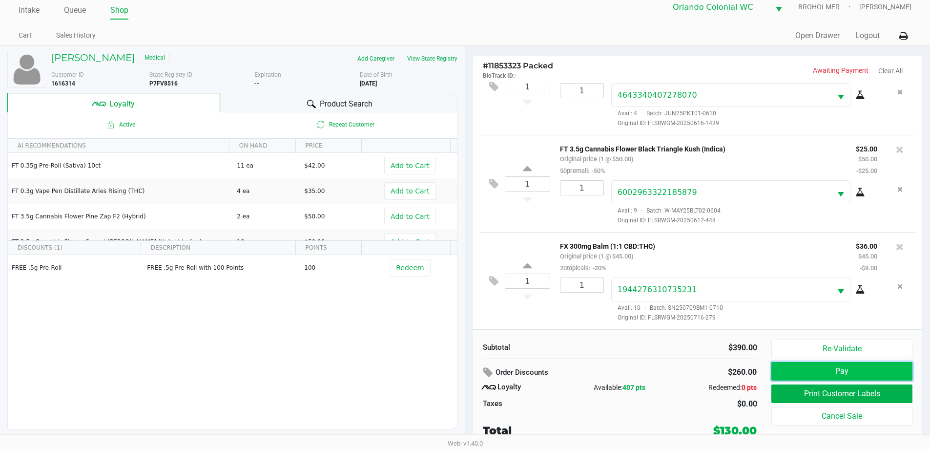
click at [897, 375] on button "Pay" at bounding box center [842, 371] width 141 height 19
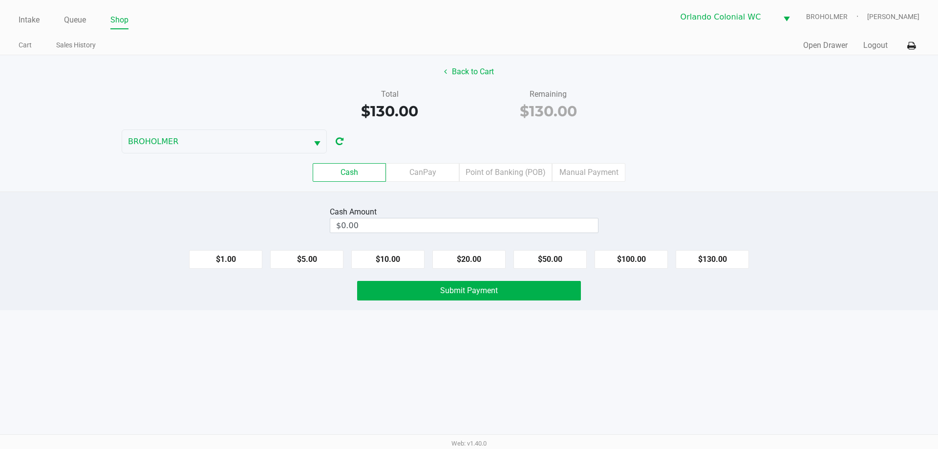
click at [504, 170] on label "Point of Banking (POB)" at bounding box center [505, 172] width 93 height 19
click at [0, 0] on 7 "Point of Banking (POB)" at bounding box center [0, 0] width 0 height 0
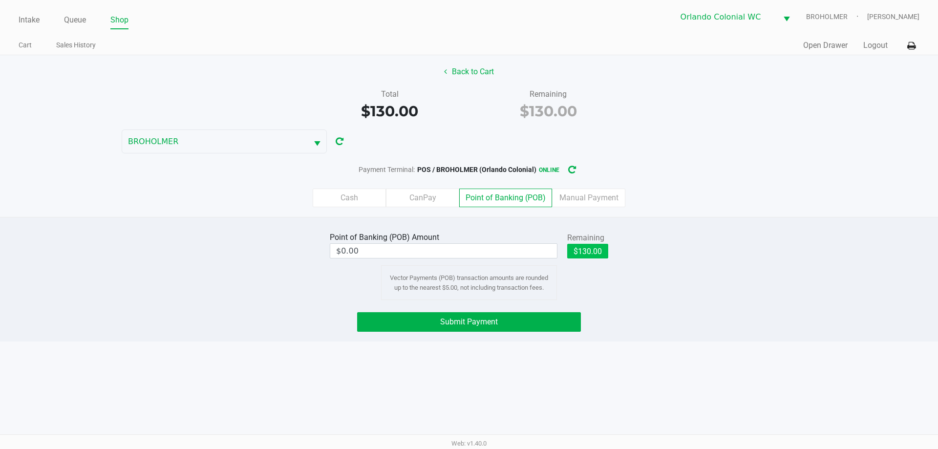
click at [586, 255] on button "$130.00" at bounding box center [587, 251] width 41 height 15
type input "$130.00"
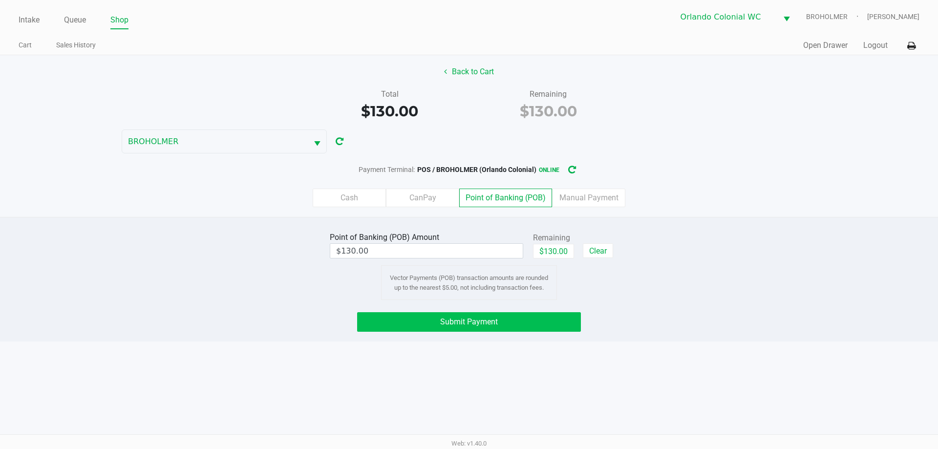
click at [425, 321] on button "Submit Payment" at bounding box center [469, 322] width 224 height 20
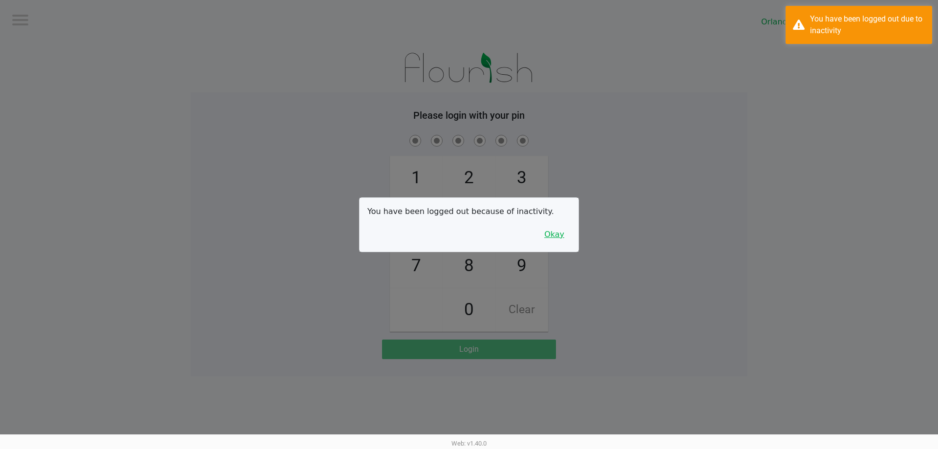
click at [549, 236] on button "Okay" at bounding box center [554, 234] width 33 height 19
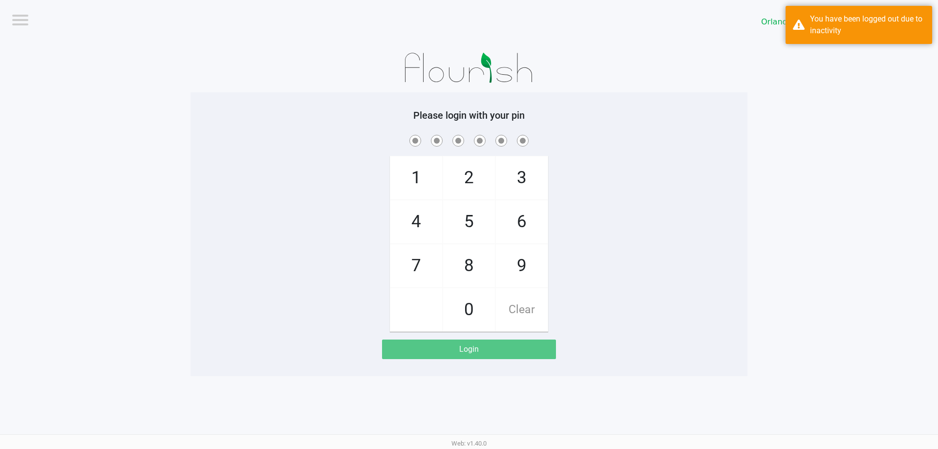
click at [601, 228] on div "1 4 7 2 5 8 0 3 6 9 Clear" at bounding box center [468, 232] width 557 height 199
checkbox input "true"
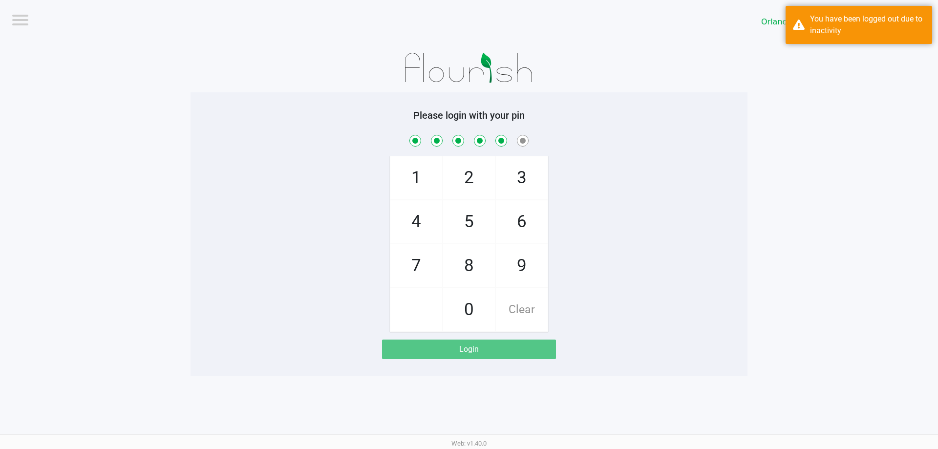
checkbox input "true"
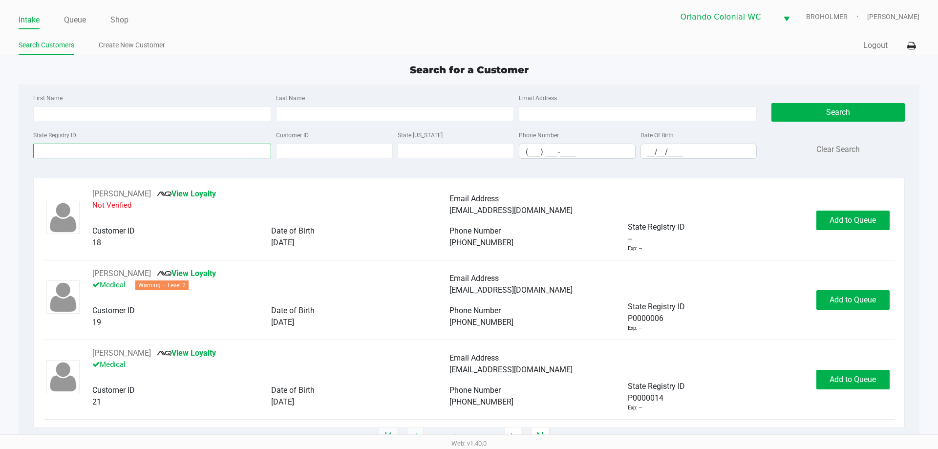
click at [126, 153] on input "State Registry ID" at bounding box center [152, 151] width 238 height 15
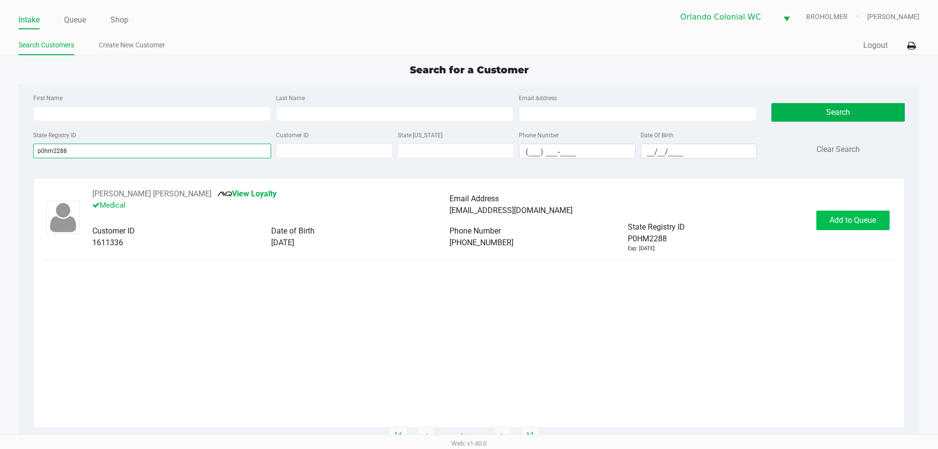
type input "p0hm2288"
drag, startPoint x: 859, startPoint y: 229, endPoint x: 852, endPoint y: 224, distance: 8.8
click at [858, 229] on button "Add to Queue" at bounding box center [852, 220] width 73 height 20
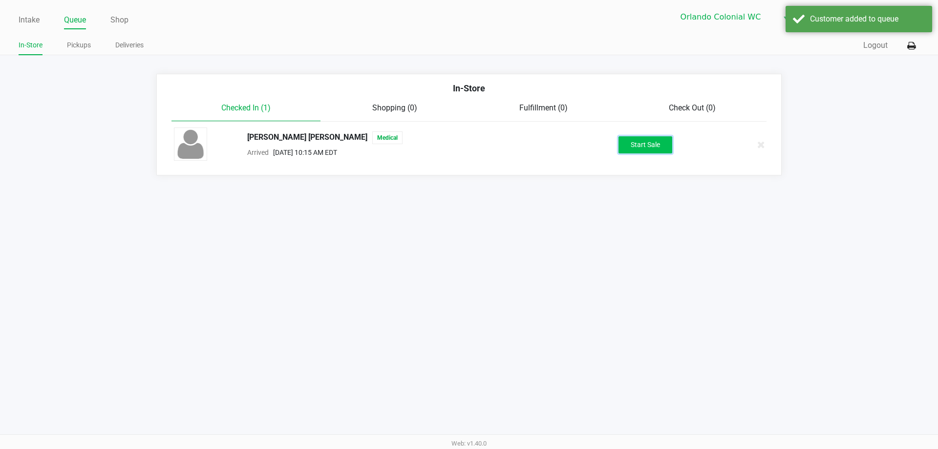
click at [662, 142] on button "Start Sale" at bounding box center [645, 144] width 54 height 17
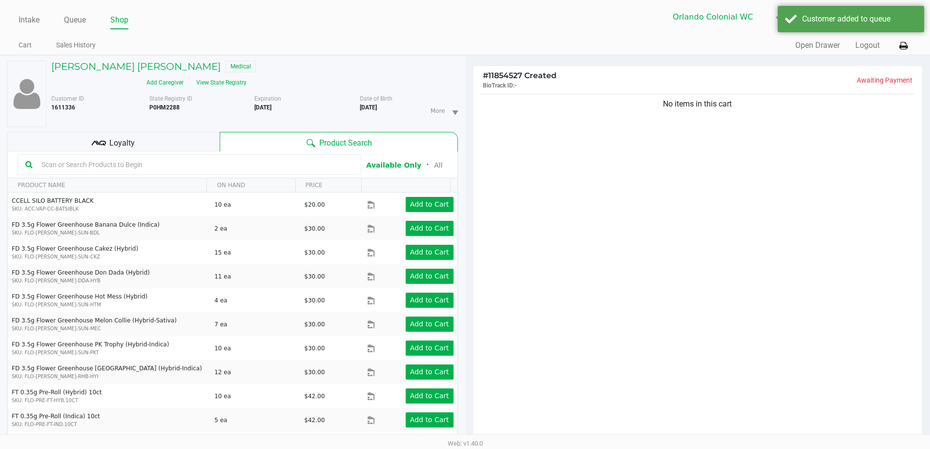
drag, startPoint x: 230, startPoint y: 154, endPoint x: 218, endPoint y: 144, distance: 15.9
click at [230, 157] on input "text" at bounding box center [196, 164] width 316 height 15
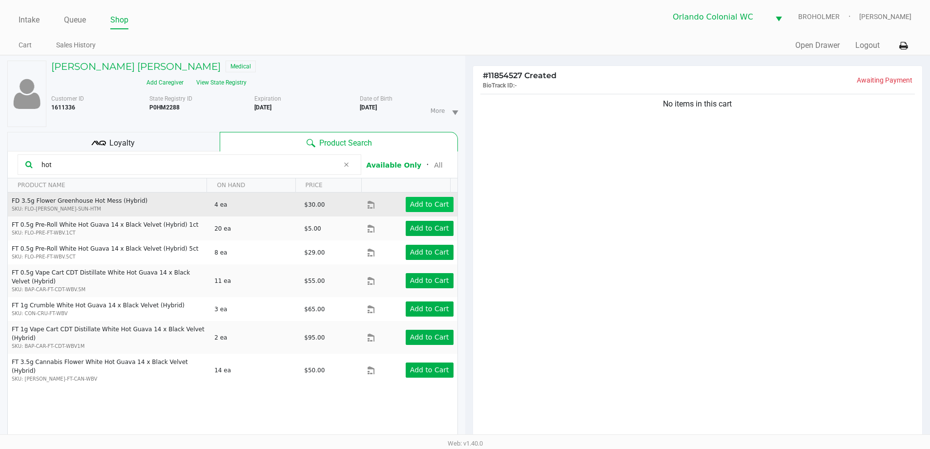
type input "hot"
click at [431, 200] on app-button-loader "Add to Cart" at bounding box center [429, 204] width 39 height 8
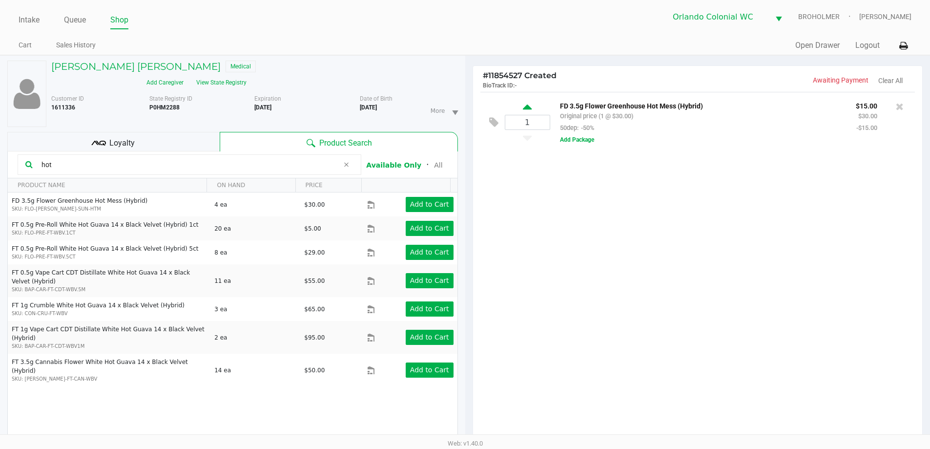
click at [527, 108] on icon at bounding box center [527, 109] width 9 height 12
type input "2"
click at [584, 248] on div at bounding box center [465, 278] width 930 height 349
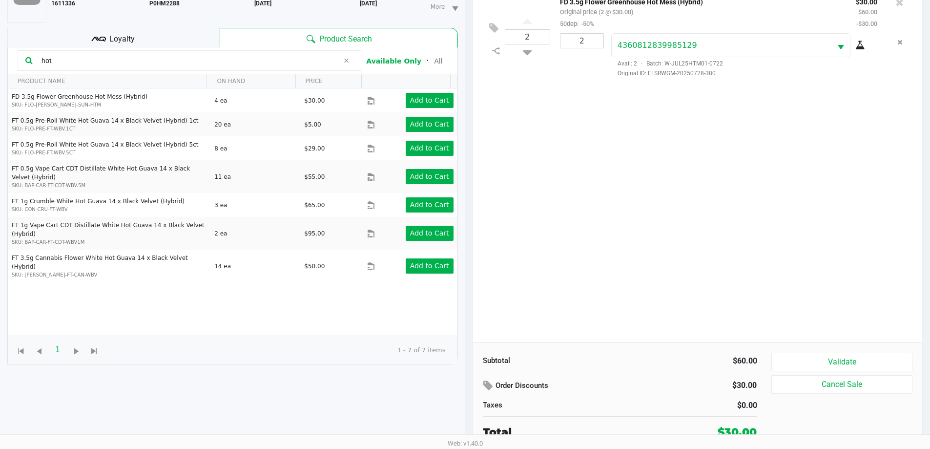
scroll to position [105, 0]
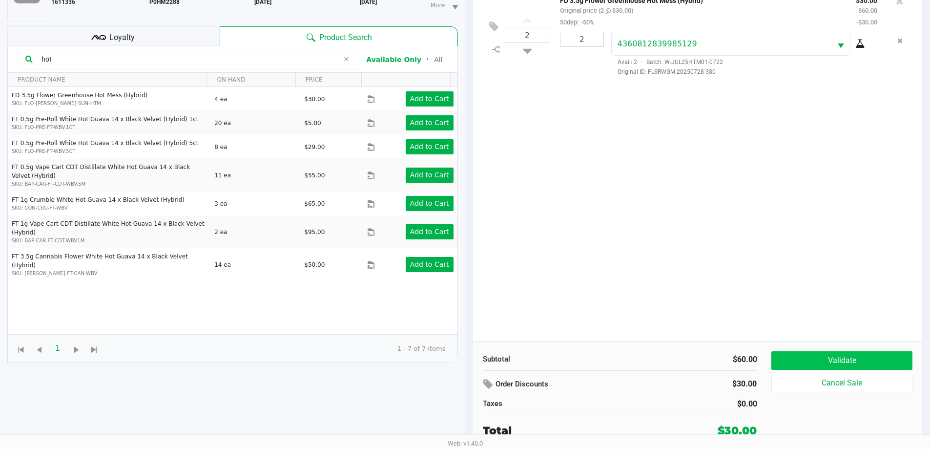
click at [897, 362] on button "Validate" at bounding box center [842, 360] width 141 height 19
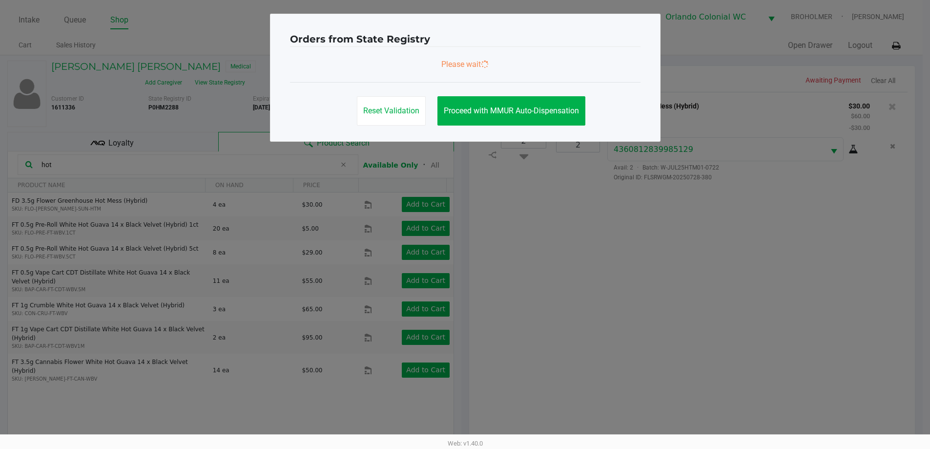
scroll to position [0, 0]
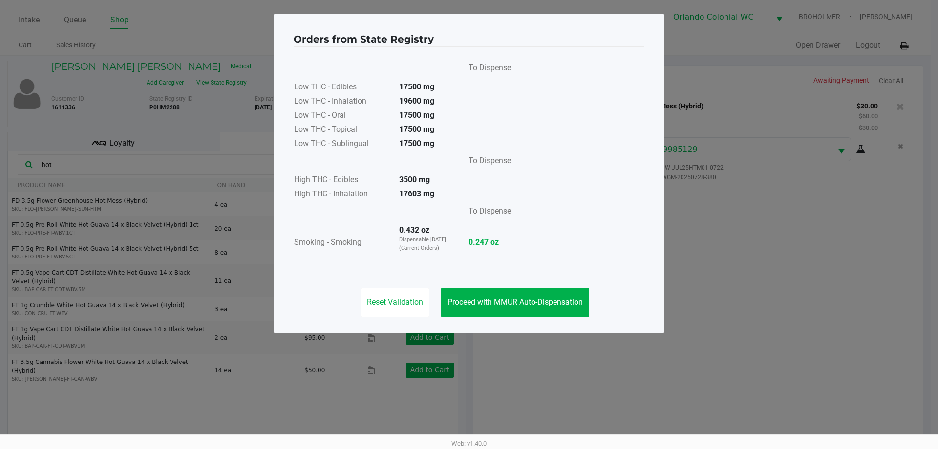
click at [511, 310] on button "Proceed with MMUR Auto-Dispensation" at bounding box center [515, 302] width 148 height 29
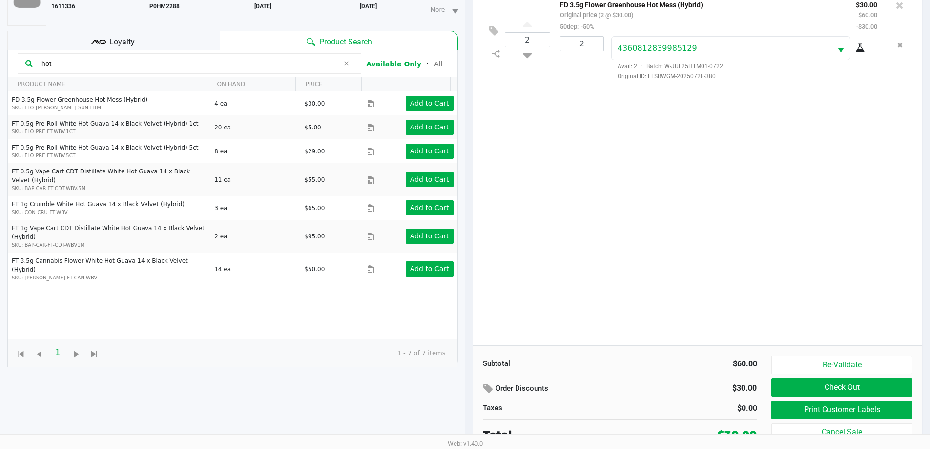
scroll to position [105, 0]
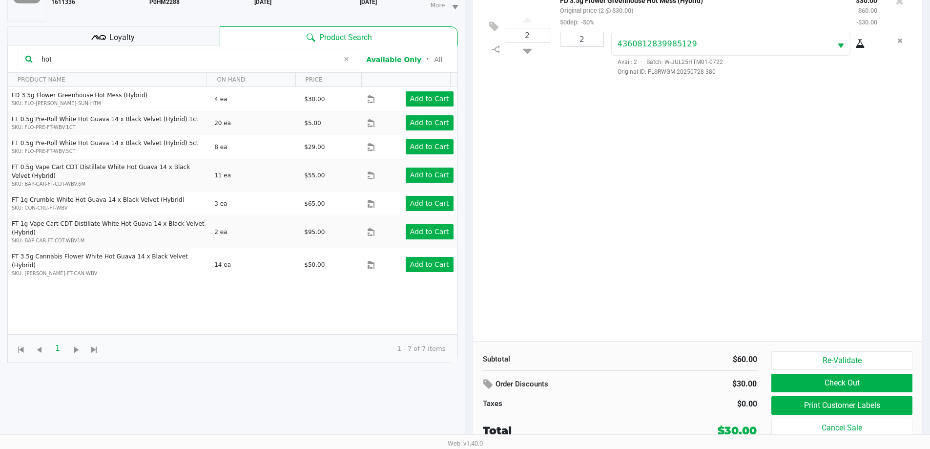
click at [894, 403] on button "Print Customer Labels" at bounding box center [842, 405] width 141 height 19
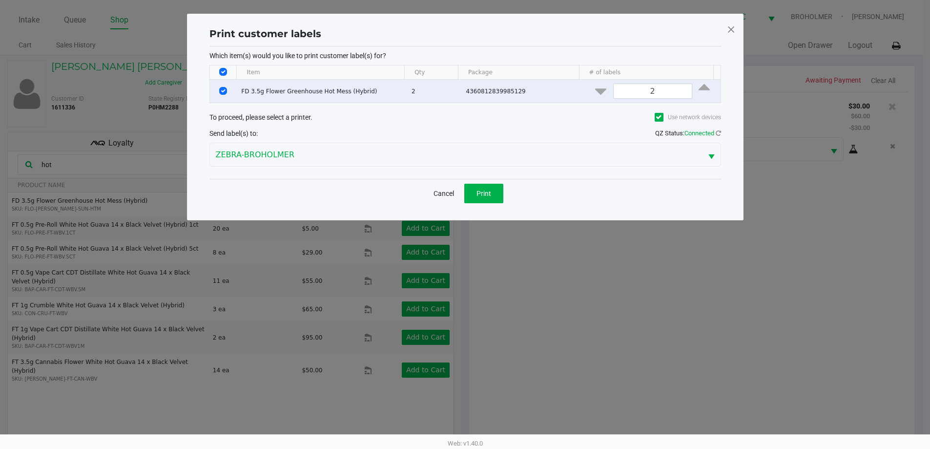
scroll to position [0, 0]
click at [491, 202] on button "Print" at bounding box center [487, 194] width 39 height 20
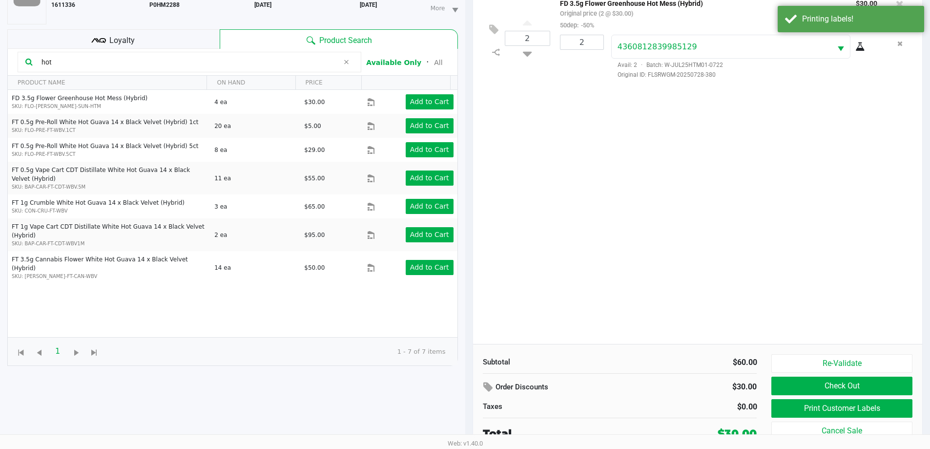
scroll to position [105, 0]
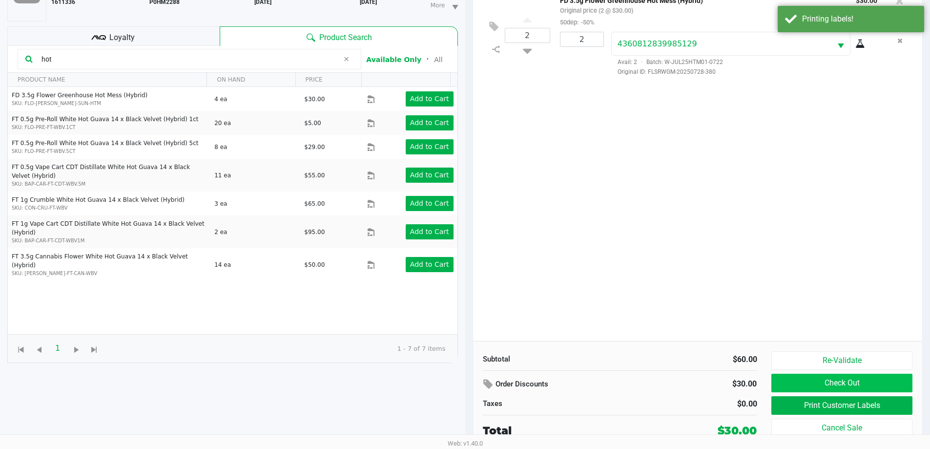
click at [878, 387] on button "Check Out" at bounding box center [842, 383] width 141 height 19
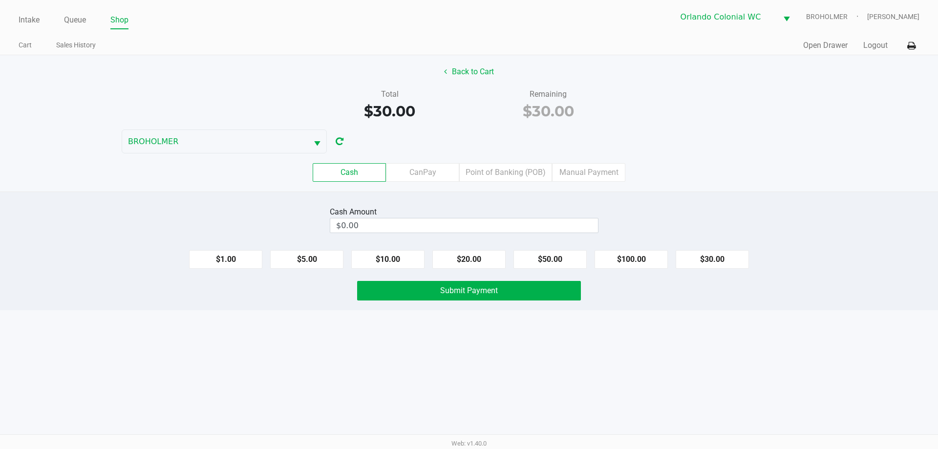
click at [243, 352] on div "Intake Queue Shop Orlando Colonial WC BROHOLMER Madison Olsen Cart Sales Histor…" at bounding box center [469, 224] width 938 height 449
click at [515, 166] on label "Point of Banking (POB)" at bounding box center [505, 172] width 93 height 19
click at [0, 0] on 7 "Point of Banking (POB)" at bounding box center [0, 0] width 0 height 0
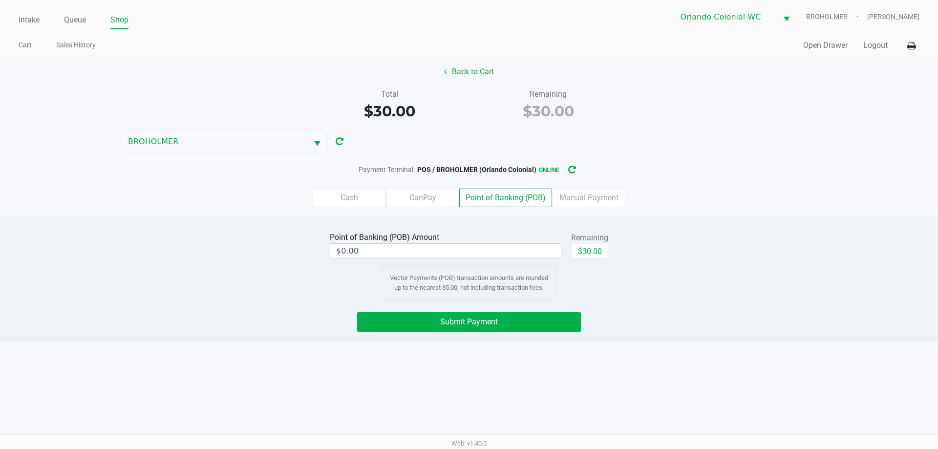
click at [590, 252] on button "$30.00" at bounding box center [589, 251] width 37 height 15
type input "$30.00"
click at [377, 329] on button "Submit Payment" at bounding box center [469, 322] width 224 height 20
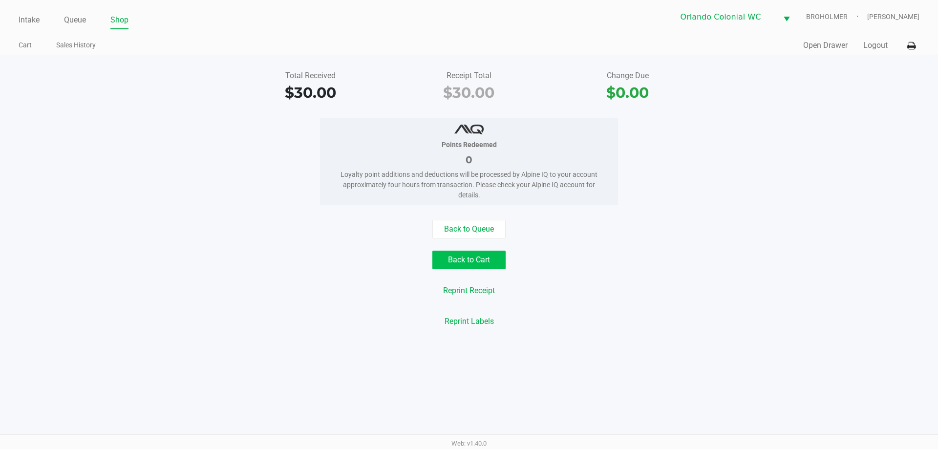
click at [473, 256] on button "Back to Cart" at bounding box center [468, 260] width 73 height 19
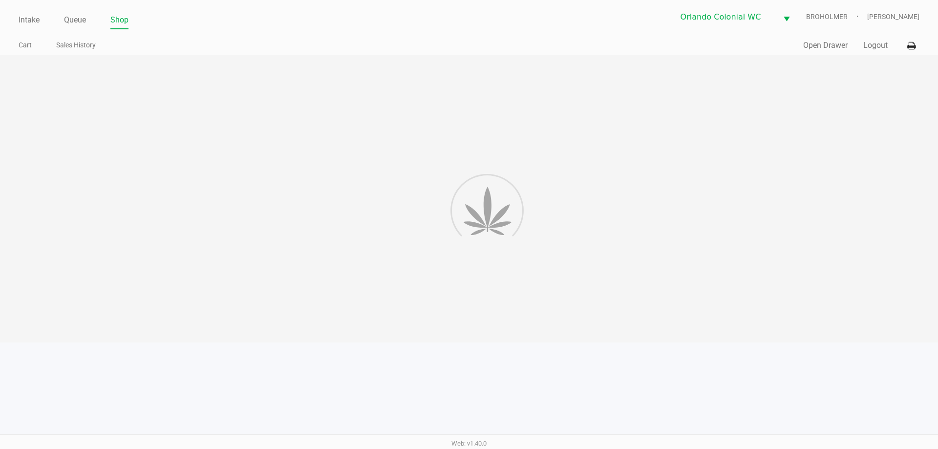
click at [592, 256] on div at bounding box center [469, 198] width 938 height 287
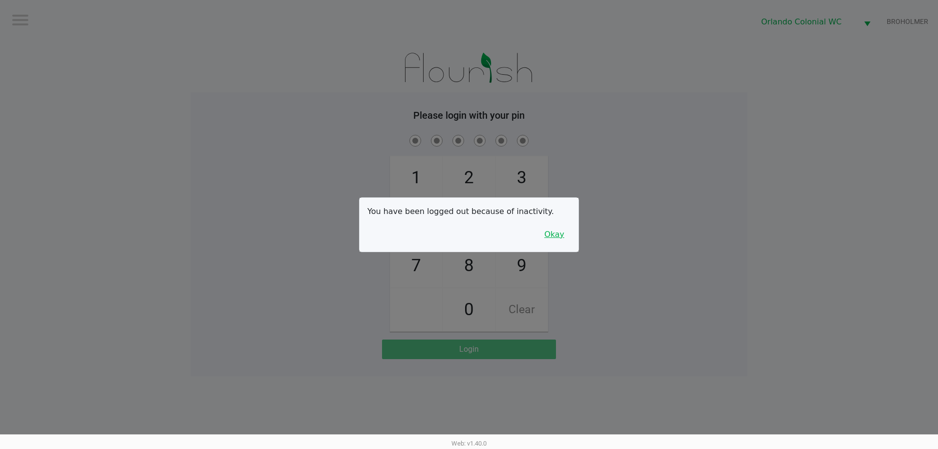
click at [568, 231] on button "Okay" at bounding box center [554, 234] width 33 height 19
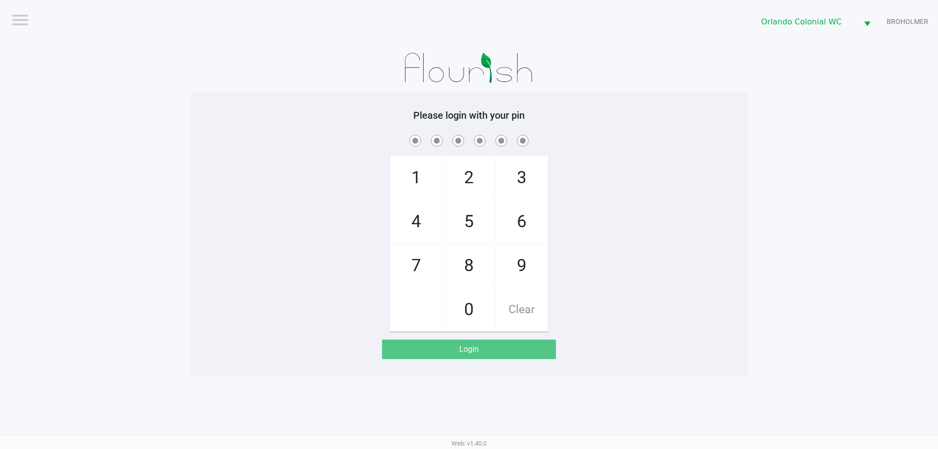
drag, startPoint x: 575, startPoint y: 207, endPoint x: 482, endPoint y: 178, distance: 97.6
click at [576, 206] on div "1 4 7 2 5 8 0 3 6 9 Clear" at bounding box center [468, 232] width 557 height 199
checkbox input "true"
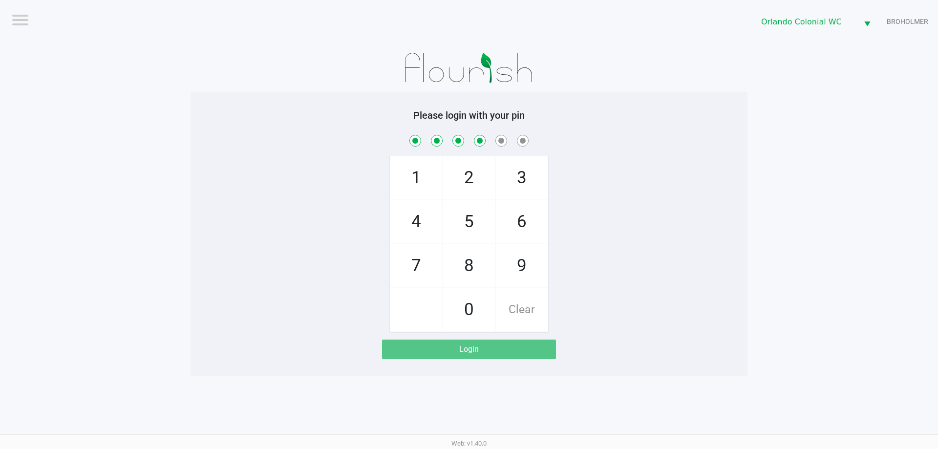
checkbox input "true"
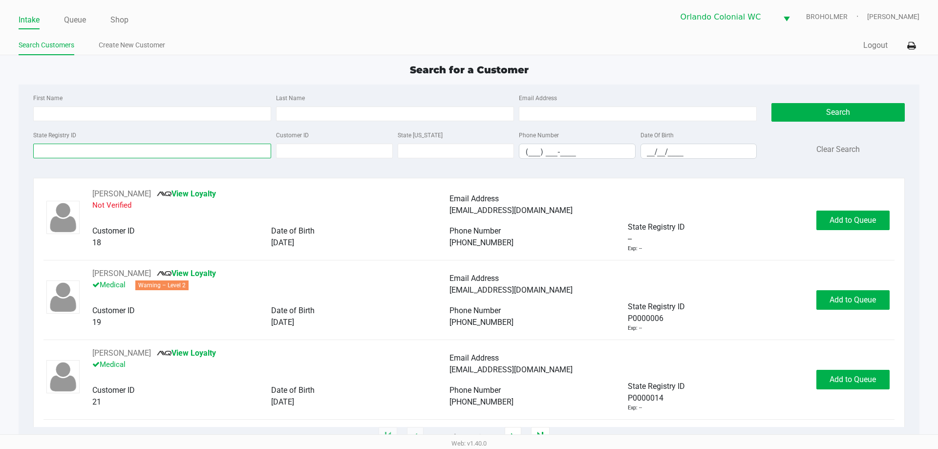
drag, startPoint x: 200, startPoint y: 150, endPoint x: 217, endPoint y: 153, distance: 17.3
click at [199, 150] on input "State Registry ID" at bounding box center [152, 151] width 238 height 15
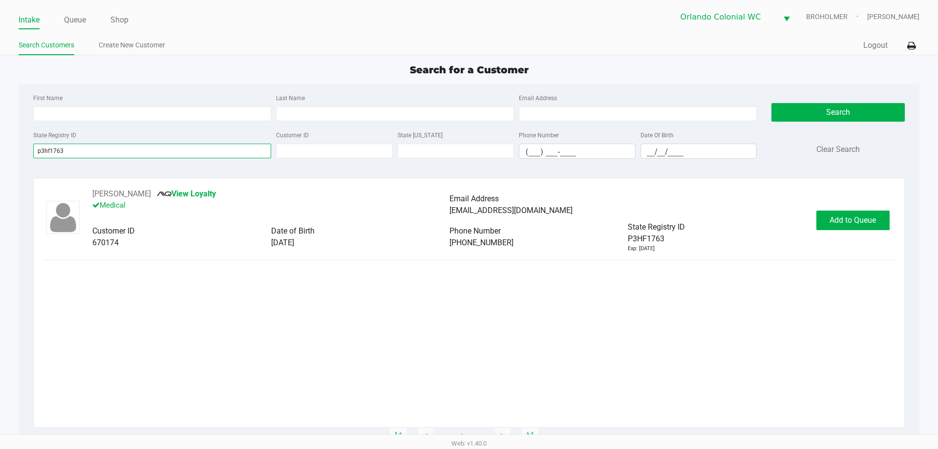
type input "p3hf1763"
click at [850, 228] on button "Add to Queue" at bounding box center [852, 220] width 73 height 20
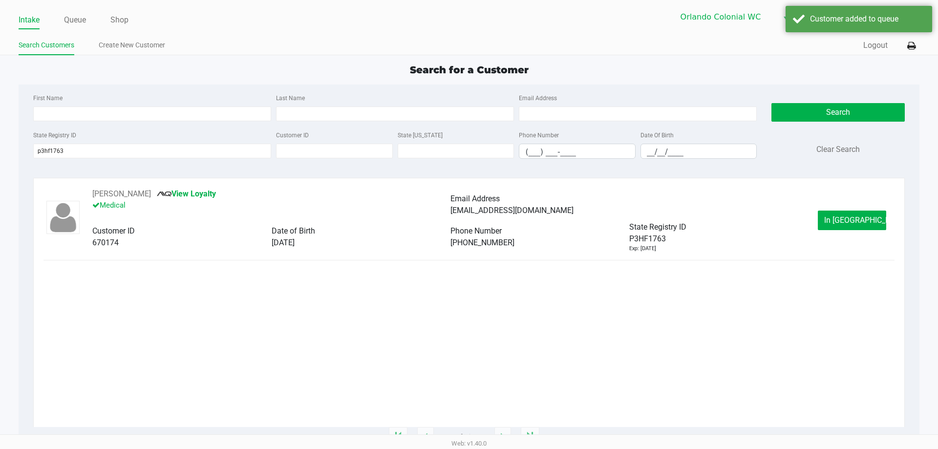
click at [839, 227] on button "In Queue" at bounding box center [851, 220] width 68 height 20
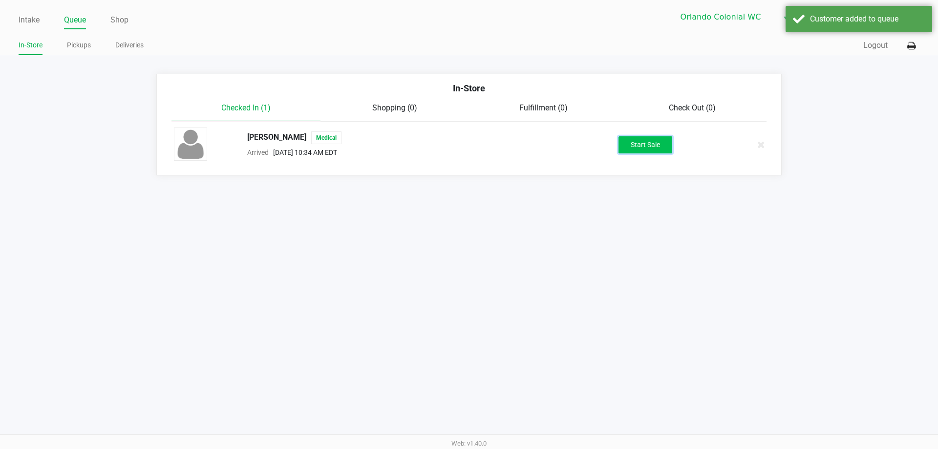
click at [657, 153] on button "Start Sale" at bounding box center [645, 144] width 54 height 17
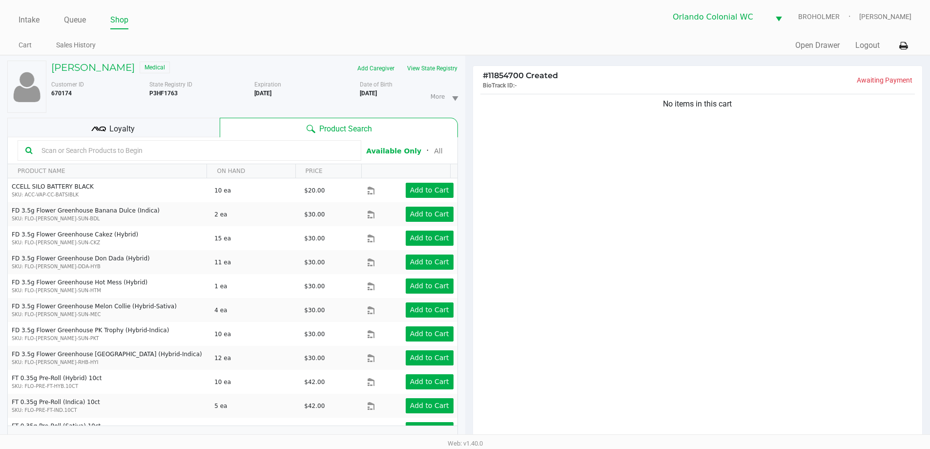
click at [439, 68] on button "View State Registry" at bounding box center [429, 69] width 57 height 16
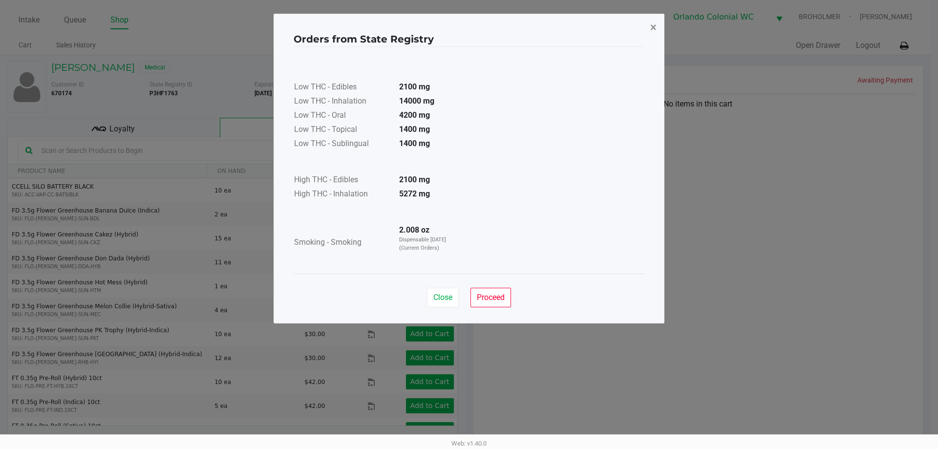
click at [664, 23] on button "×" at bounding box center [653, 27] width 22 height 27
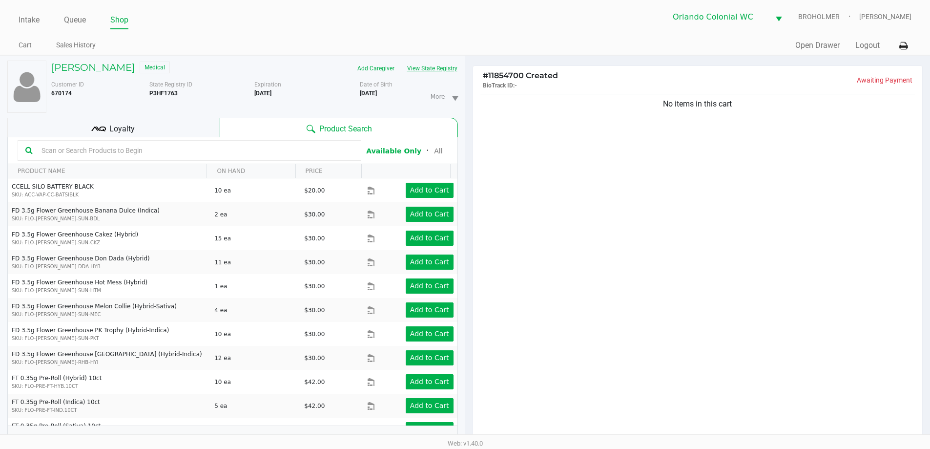
click at [625, 344] on div "No items in this cart" at bounding box center [698, 269] width 450 height 355
click at [594, 192] on div "No items in this cart" at bounding box center [698, 269] width 450 height 355
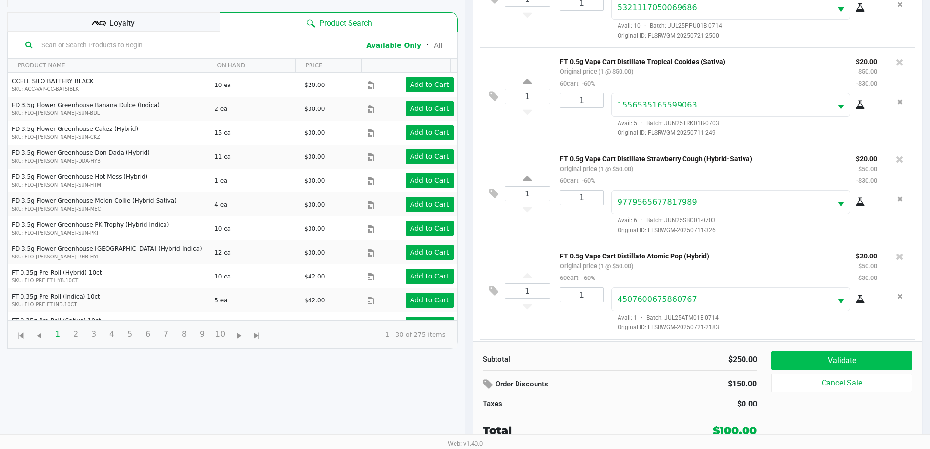
scroll to position [134, 0]
click at [819, 366] on button "Validate" at bounding box center [842, 360] width 141 height 19
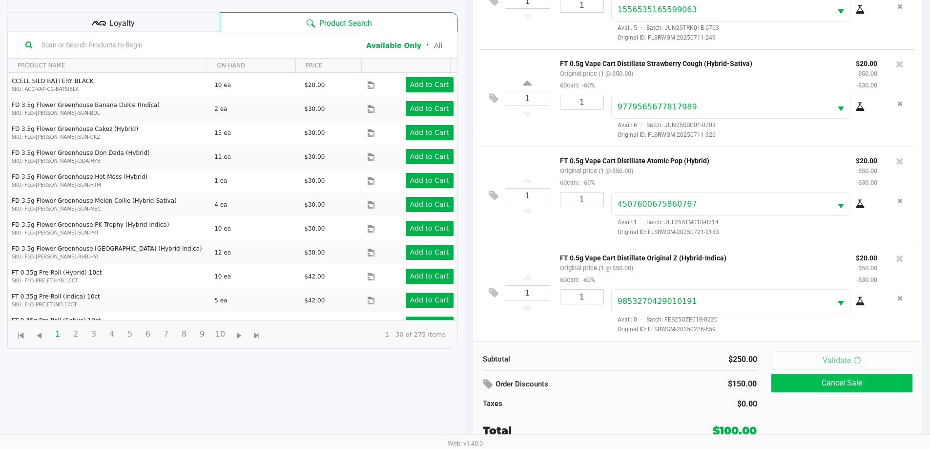
scroll to position [0, 0]
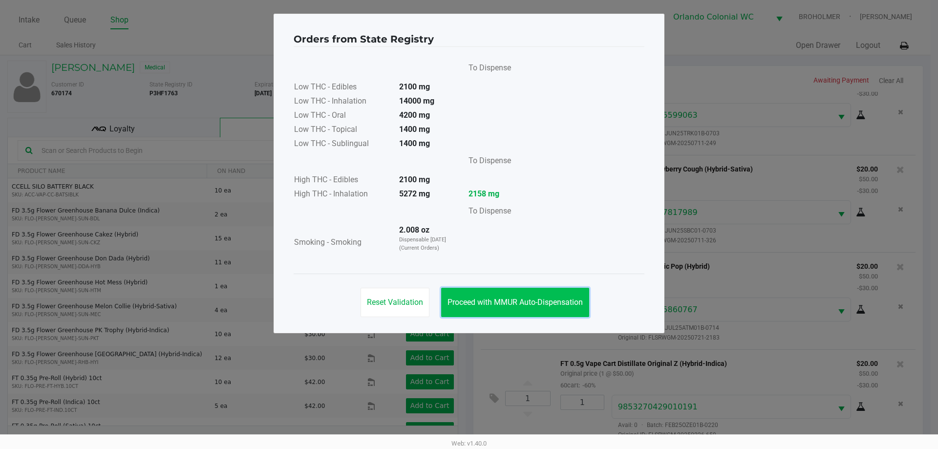
click at [587, 301] on button "Proceed with MMUR Auto-Dispensation" at bounding box center [515, 302] width 148 height 29
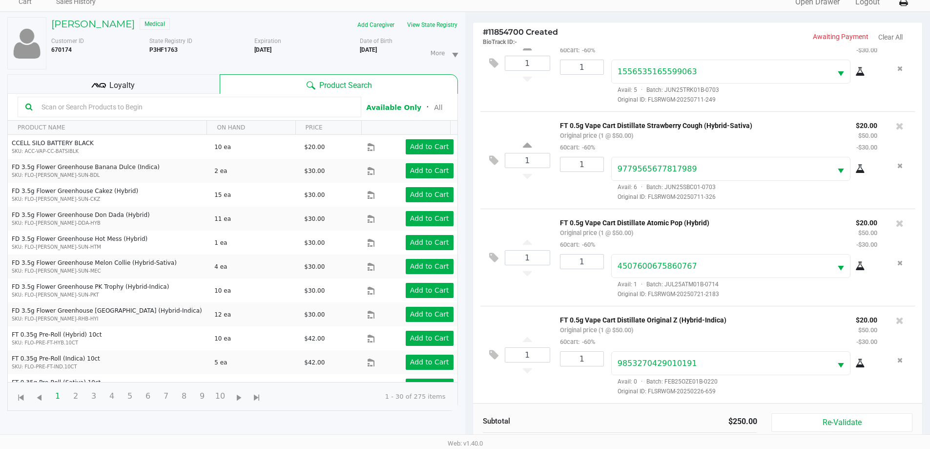
scroll to position [105, 0]
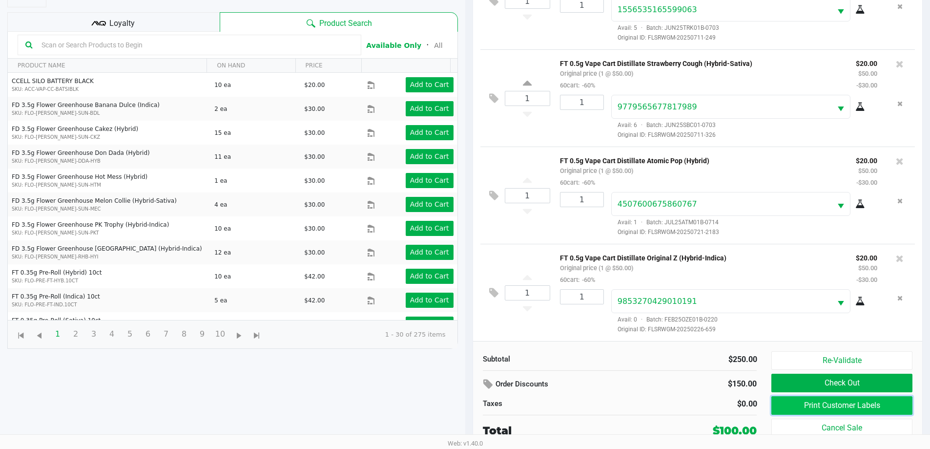
click at [819, 409] on button "Print Customer Labels" at bounding box center [842, 405] width 141 height 19
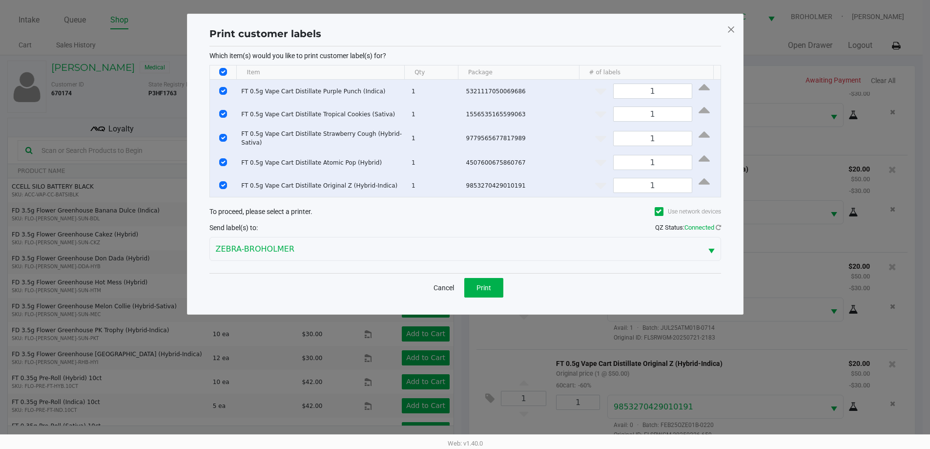
scroll to position [0, 0]
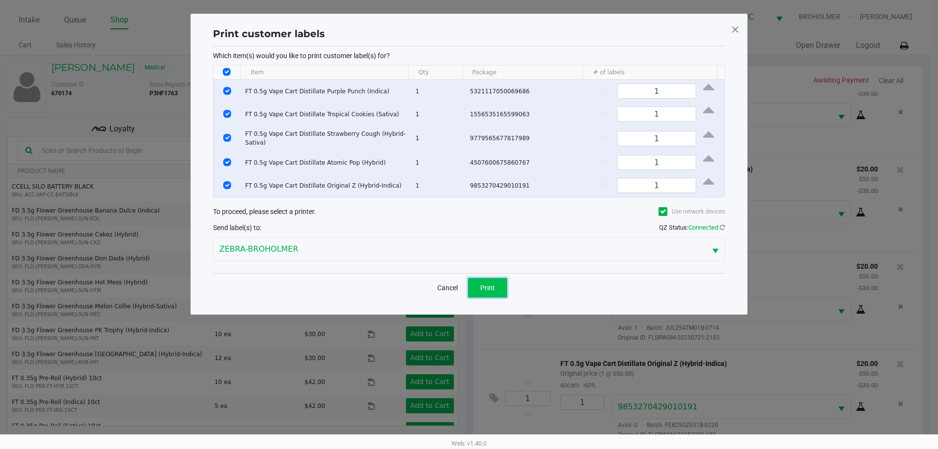
click at [499, 285] on button "Print" at bounding box center [487, 288] width 39 height 20
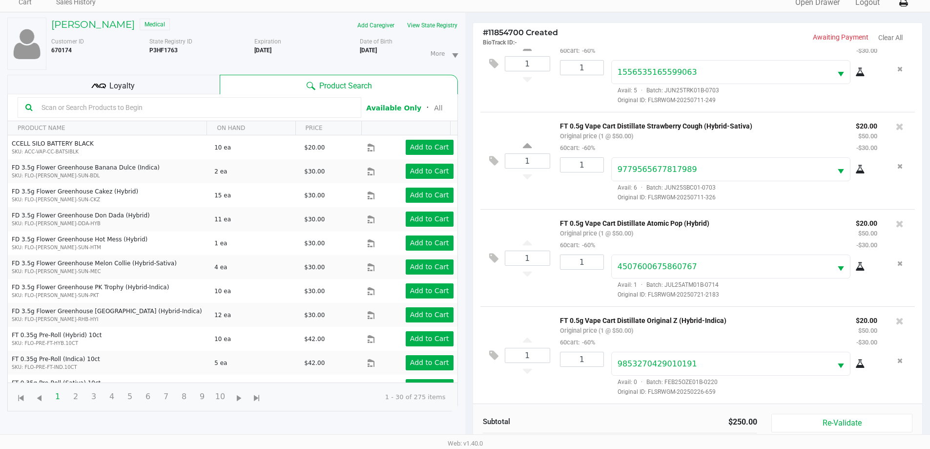
scroll to position [105, 0]
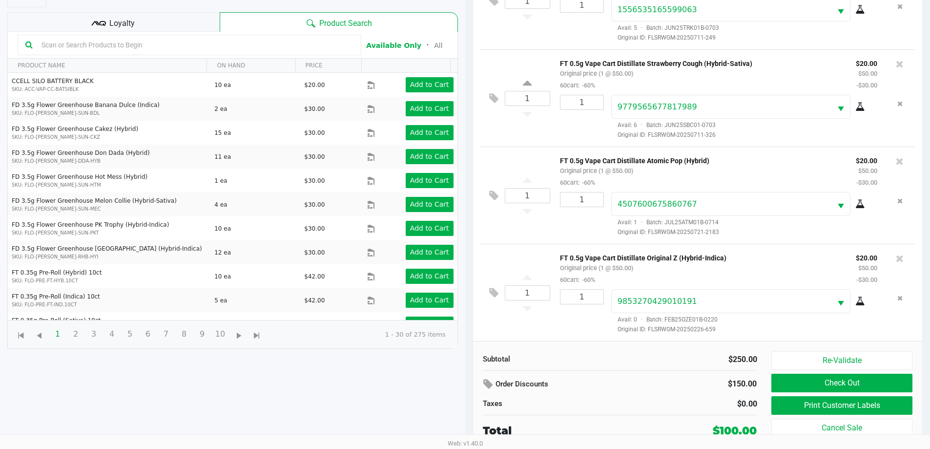
click at [173, 24] on div "Loyalty" at bounding box center [113, 22] width 212 height 20
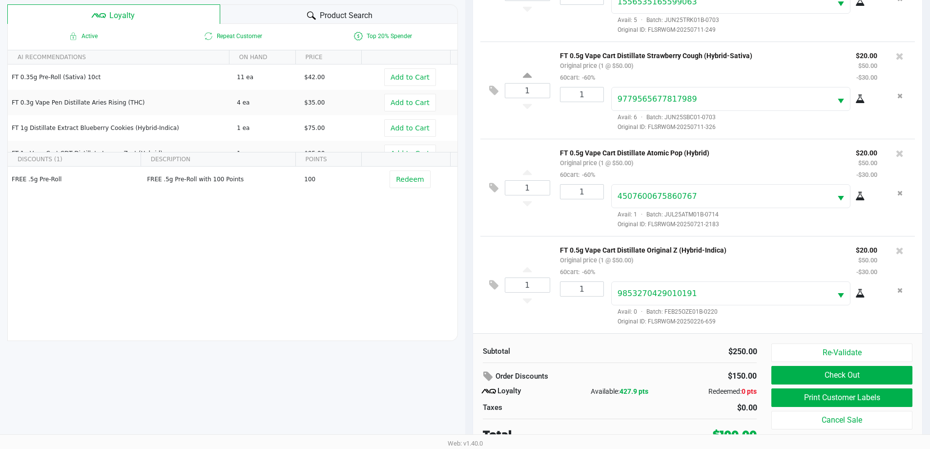
scroll to position [117, 0]
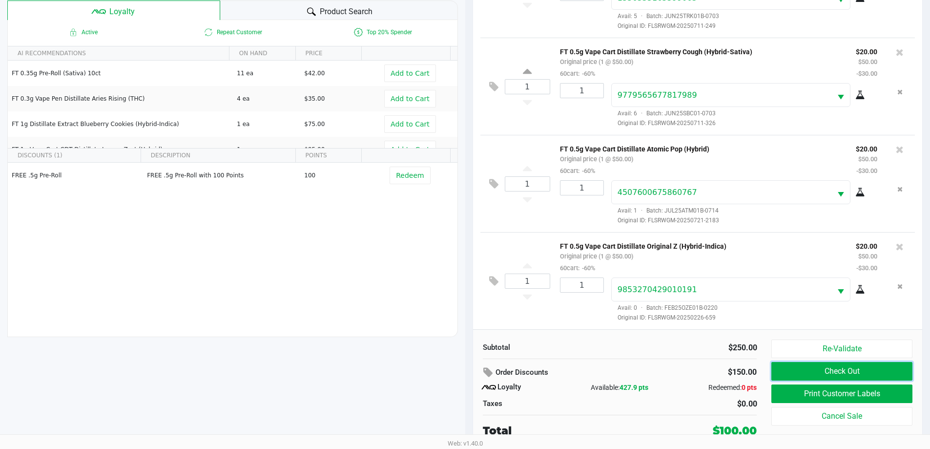
drag, startPoint x: 837, startPoint y: 371, endPoint x: 840, endPoint y: 383, distance: 12.9
click at [838, 371] on button "Check Out" at bounding box center [842, 371] width 141 height 19
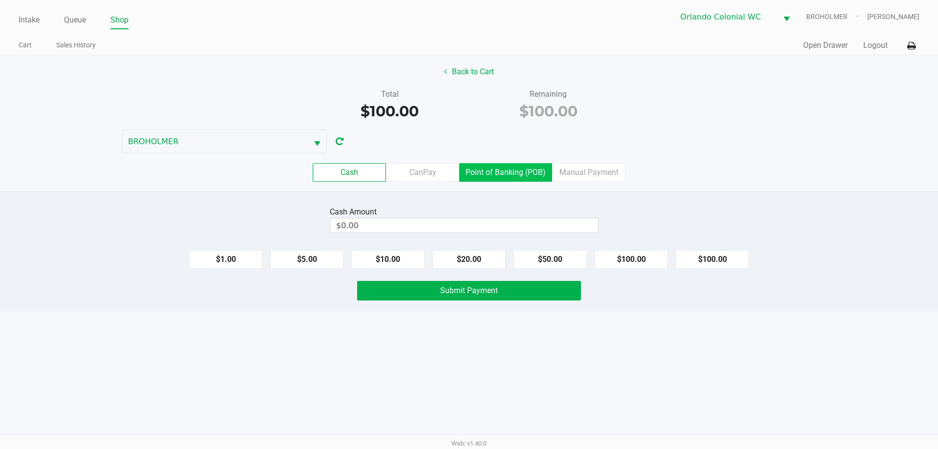
click at [498, 167] on label "Point of Banking (POB)" at bounding box center [505, 172] width 93 height 19
click at [0, 0] on 7 "Point of Banking (POB)" at bounding box center [0, 0] width 0 height 0
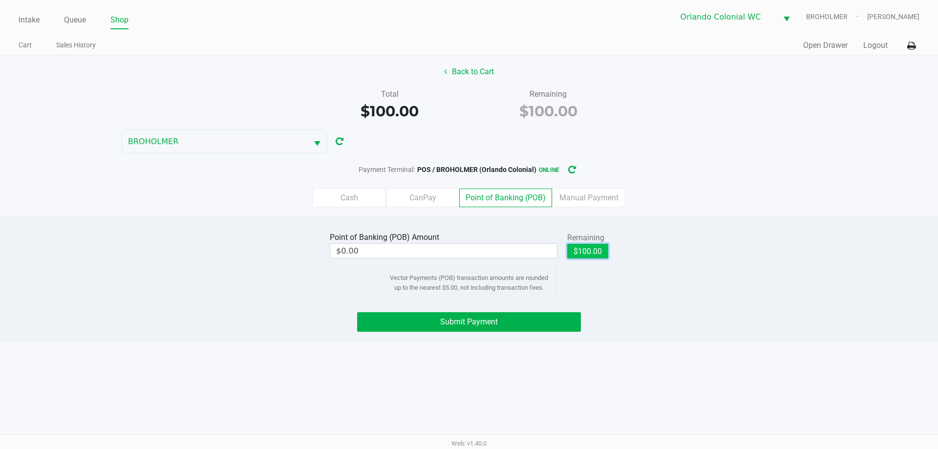
click at [584, 250] on button "$100.00" at bounding box center [587, 251] width 41 height 15
type input "$100.00"
click at [516, 319] on button "Submit Payment" at bounding box center [469, 322] width 224 height 20
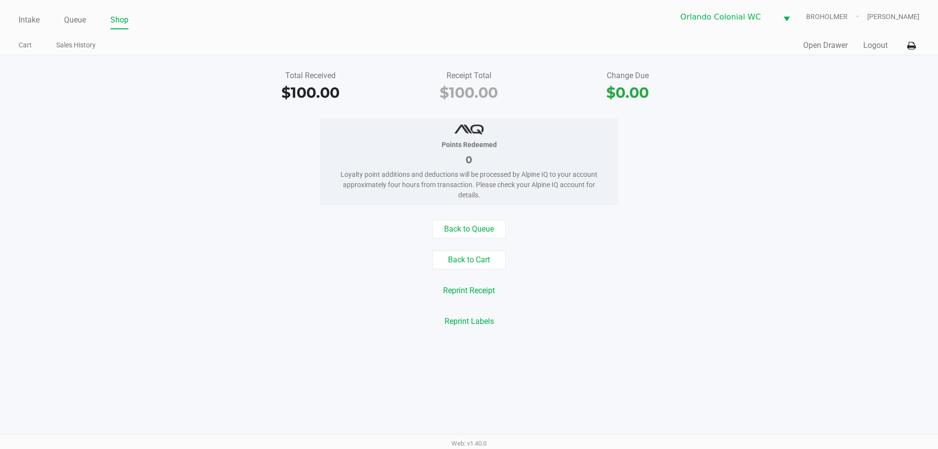
click at [457, 253] on button "Back to Cart" at bounding box center [468, 260] width 73 height 19
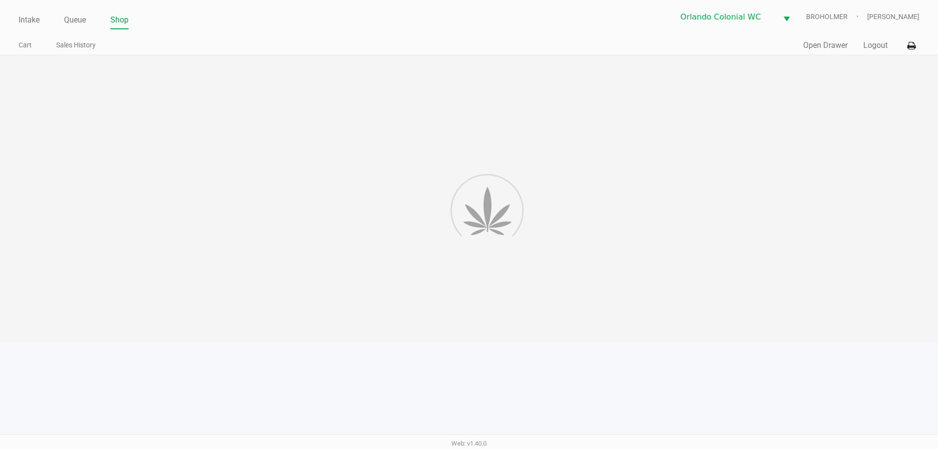
click at [354, 286] on div at bounding box center [469, 198] width 938 height 287
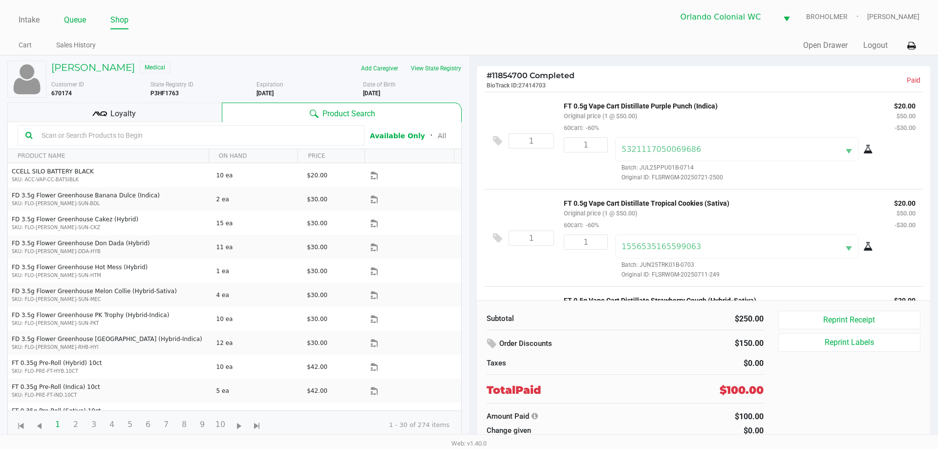
click at [75, 20] on link "Queue" at bounding box center [75, 20] width 22 height 14
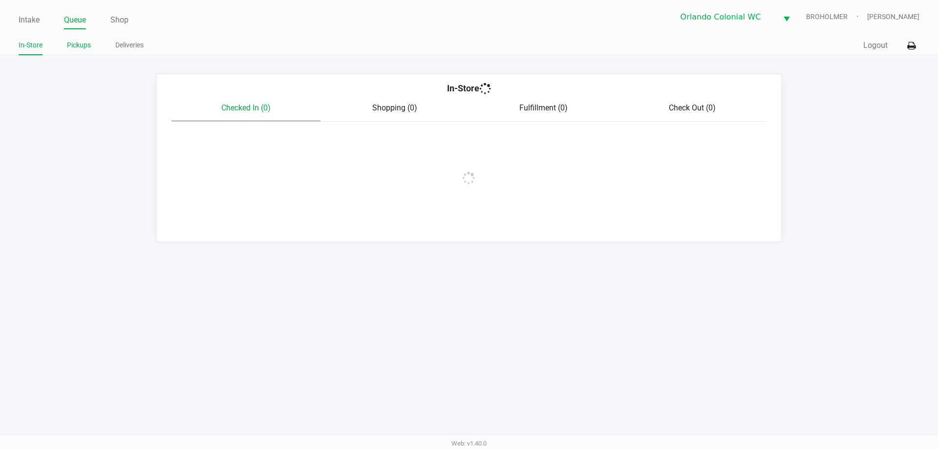
click at [79, 49] on link "Pickups" at bounding box center [79, 45] width 24 height 12
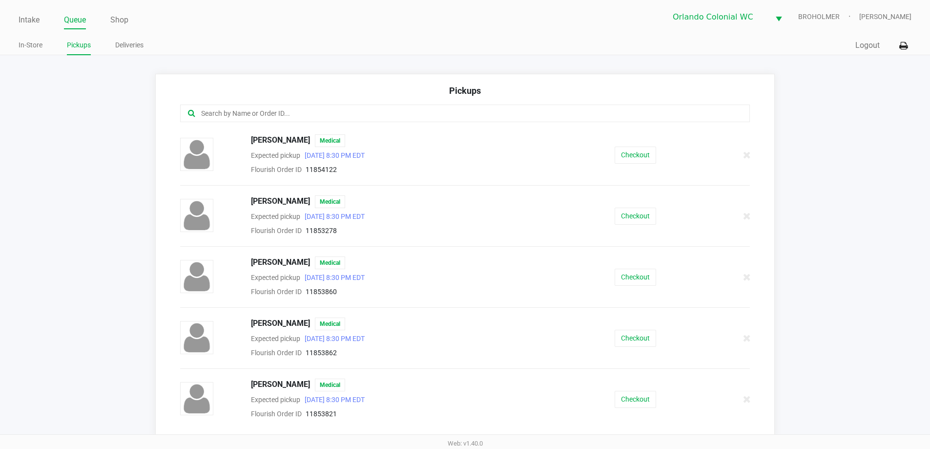
click at [251, 114] on input "text" at bounding box center [449, 113] width 499 height 11
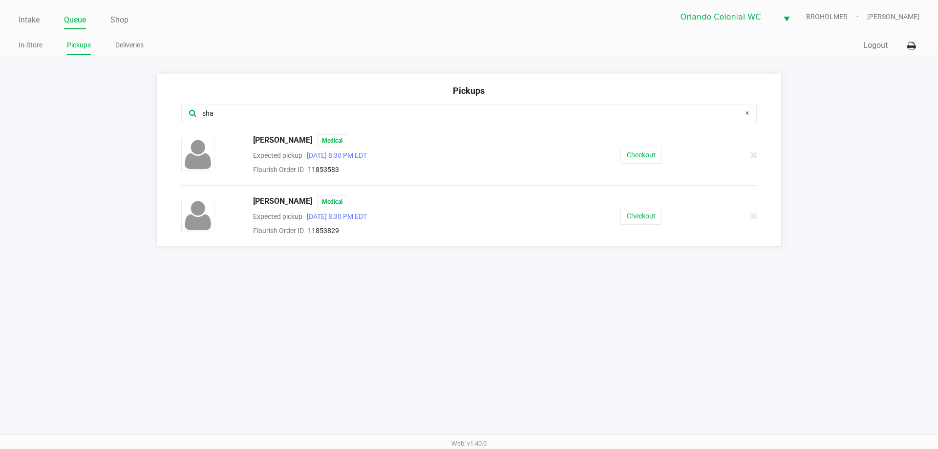
type input "sha"
click at [633, 146] on div "SHARON MARTINAK Medical Expected pickup Aug 27, 2025 8:30 PM EDT Flourish Order…" at bounding box center [469, 154] width 590 height 41
click at [633, 152] on button "Checkout" at bounding box center [641, 154] width 42 height 17
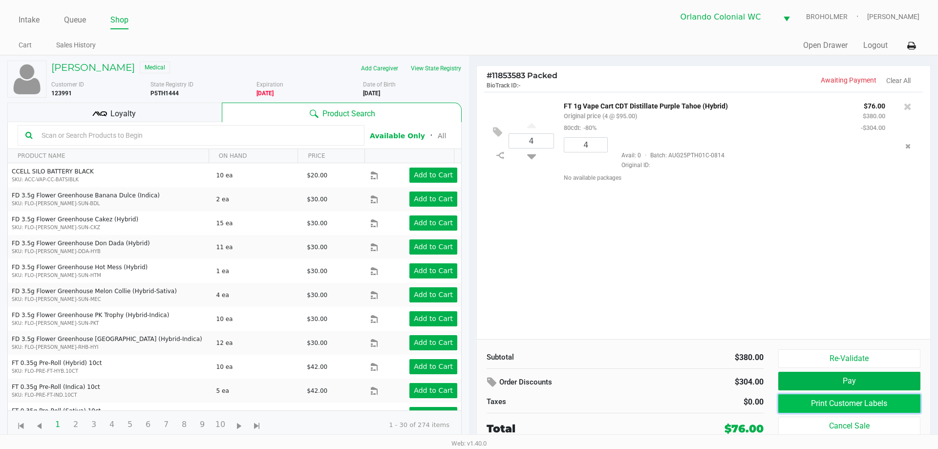
click at [879, 398] on button "Print Customer Labels" at bounding box center [849, 403] width 142 height 19
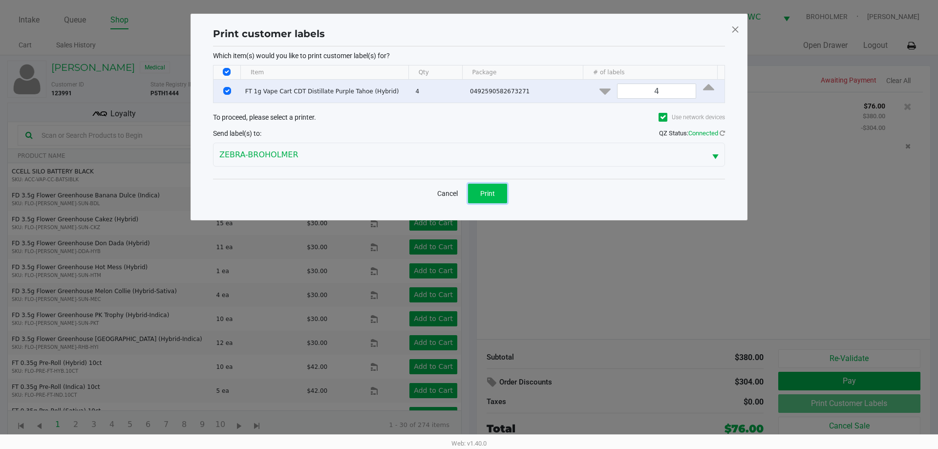
click at [477, 195] on button "Print" at bounding box center [487, 194] width 39 height 20
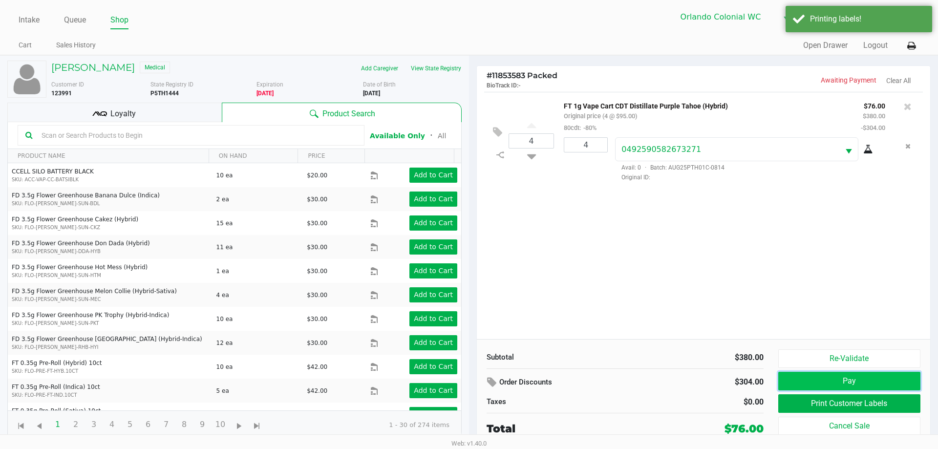
click at [820, 381] on button "Pay" at bounding box center [849, 381] width 142 height 19
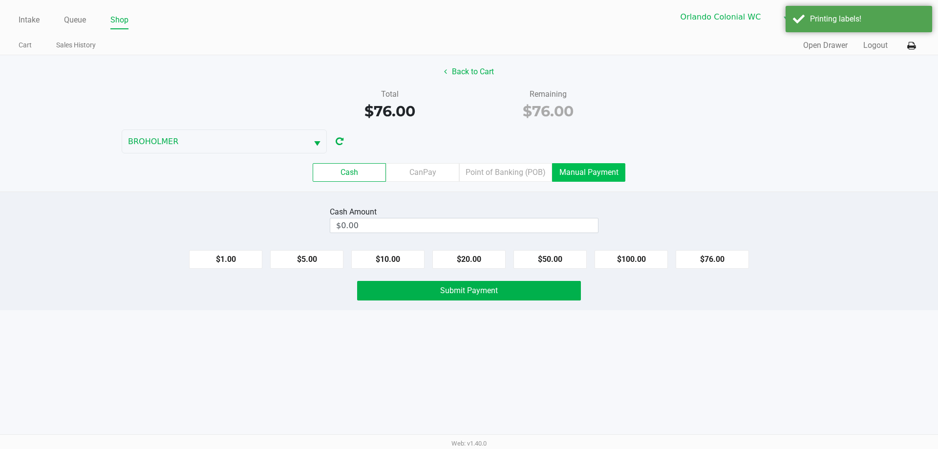
click at [599, 165] on label "Manual Payment" at bounding box center [588, 172] width 73 height 19
click at [0, 0] on 8 "Manual Payment" at bounding box center [0, 0] width 0 height 0
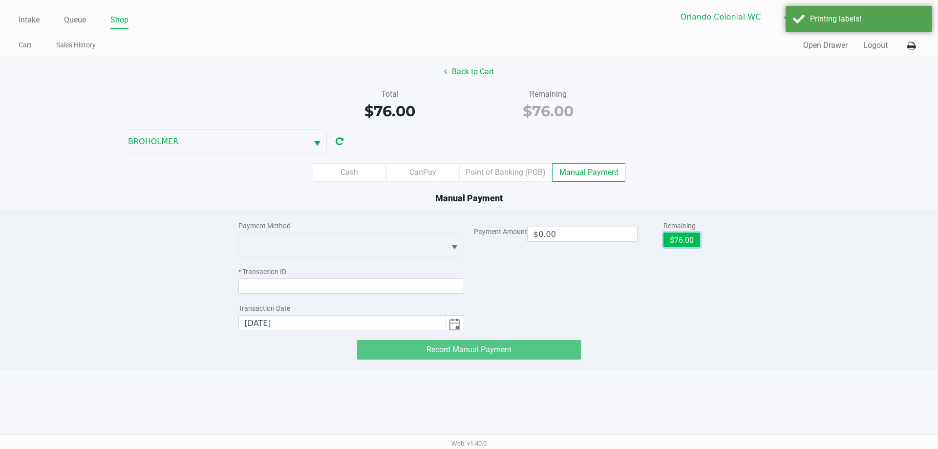
click at [685, 236] on button "$76.00" at bounding box center [681, 239] width 37 height 15
type input "$76.00"
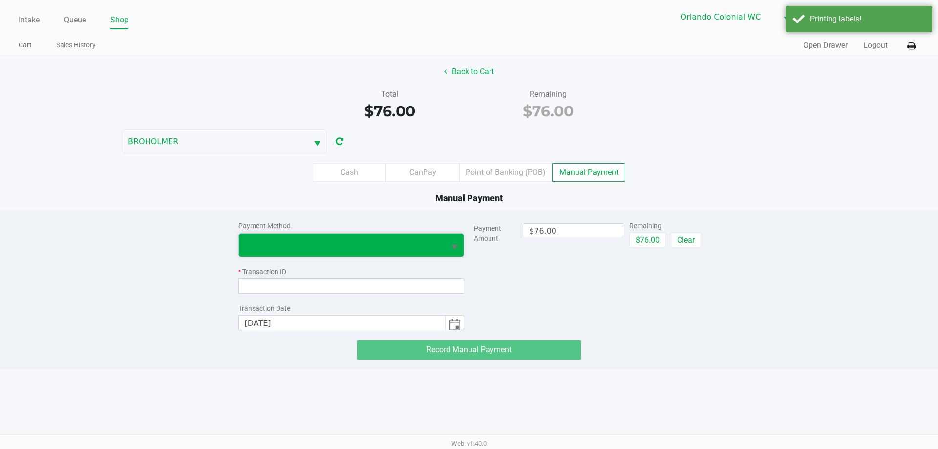
click at [444, 242] on span at bounding box center [342, 244] width 207 height 23
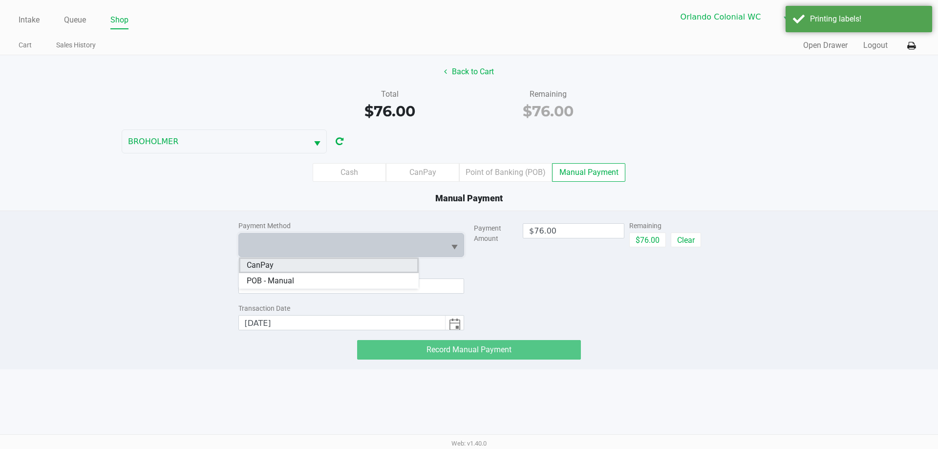
click at [290, 266] on li "CanPay" at bounding box center [329, 265] width 180 height 16
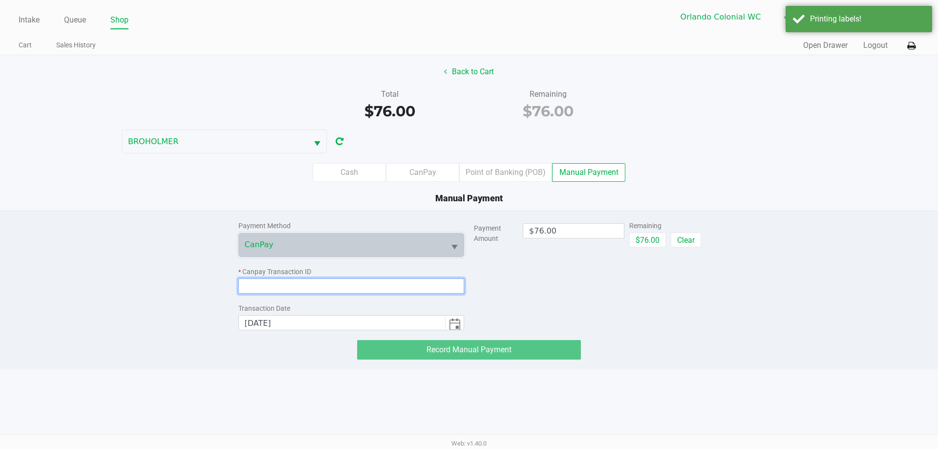
click at [317, 283] on input at bounding box center [351, 285] width 226 height 15
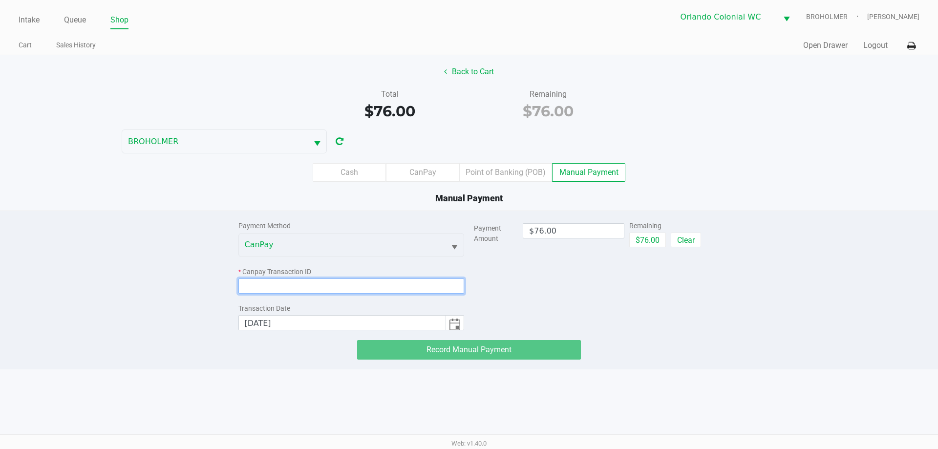
paste input "EHUTEXE5ECAC"
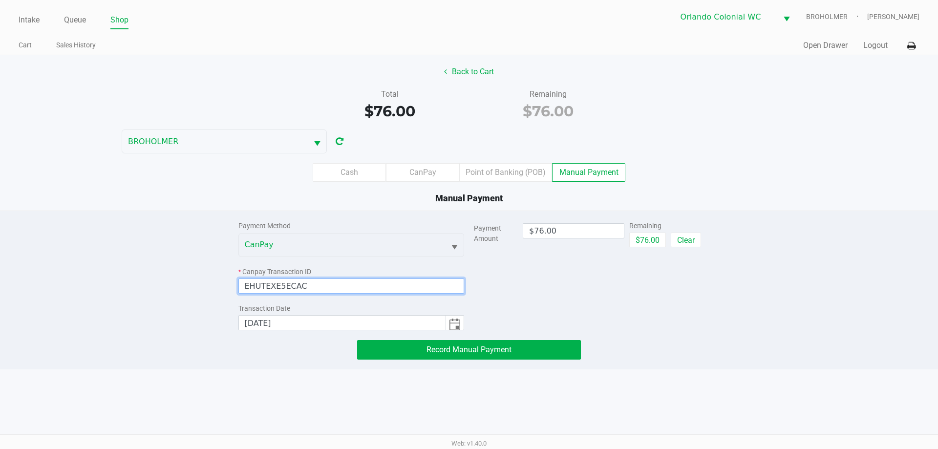
type input "EHUTEXE5ECAC"
click at [171, 255] on div "Payment Method CanPay * Canpay Transaction ID EHUTEXE5ECAC Transaction Date 8/2…" at bounding box center [469, 285] width 952 height 148
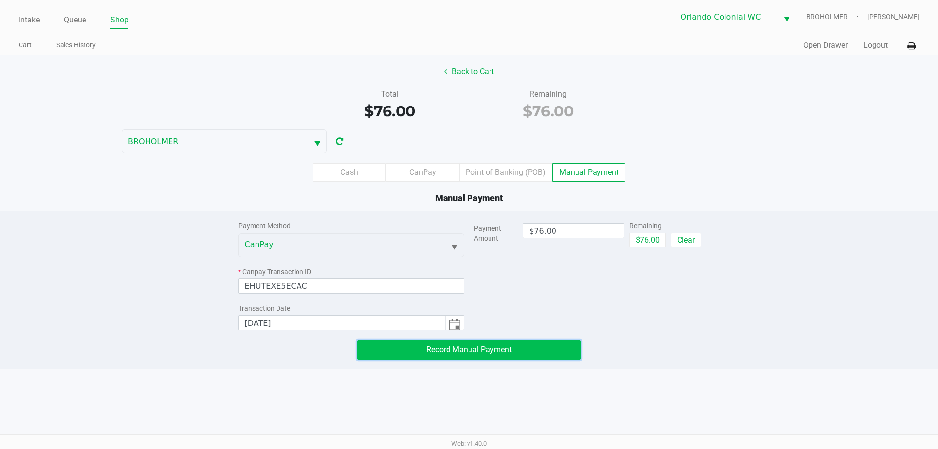
click at [537, 350] on button "Record Manual Payment" at bounding box center [469, 350] width 224 height 20
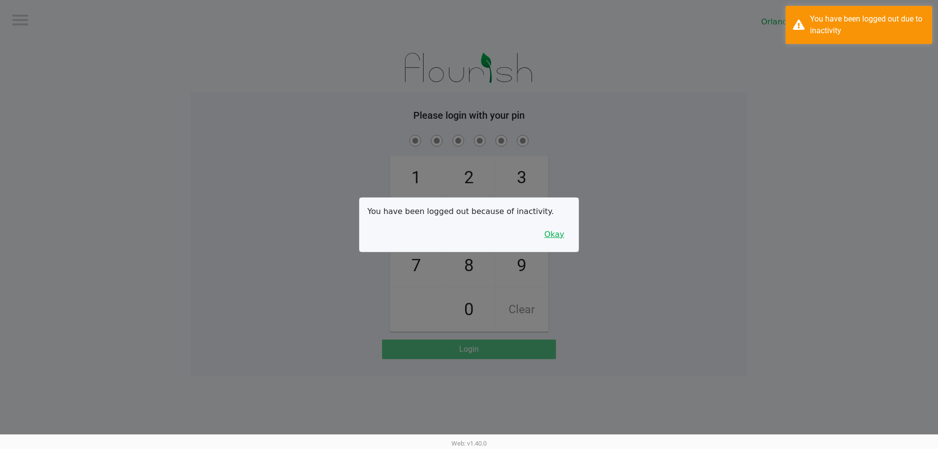
click at [553, 238] on button "Okay" at bounding box center [554, 234] width 33 height 19
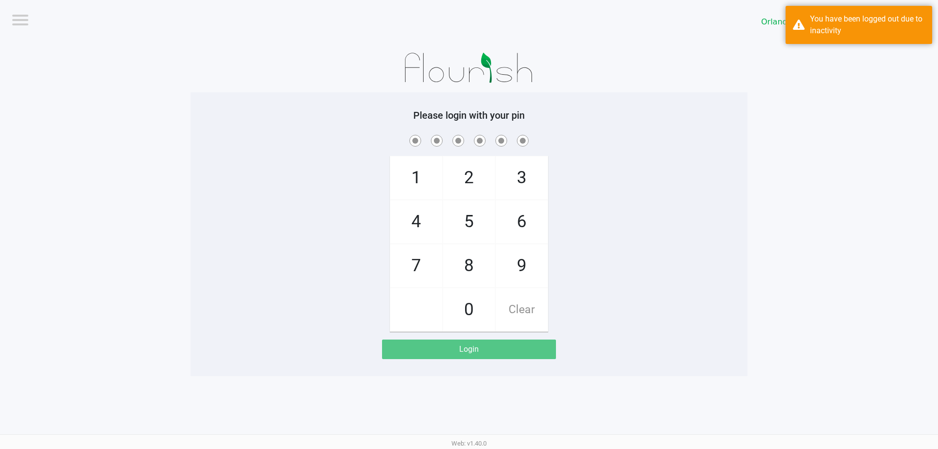
click at [584, 219] on div "1 4 7 2 5 8 0 3 6 9 Clear" at bounding box center [468, 232] width 557 height 199
checkbox input "true"
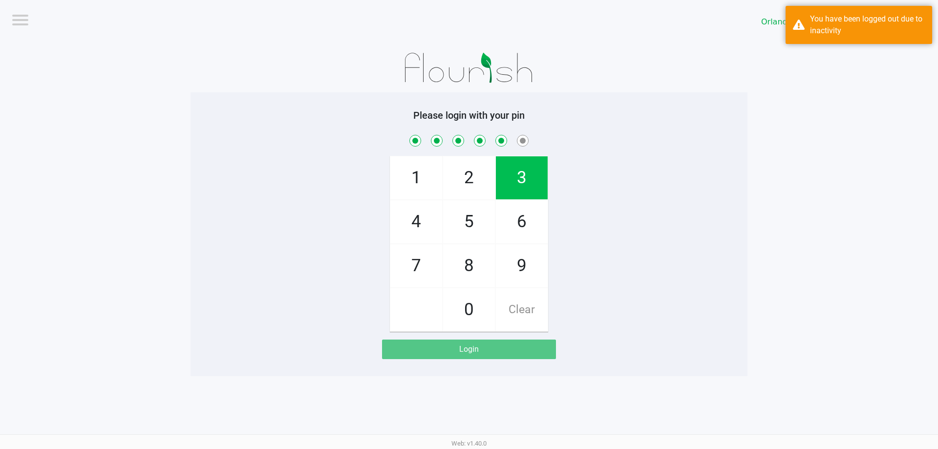
checkbox input "true"
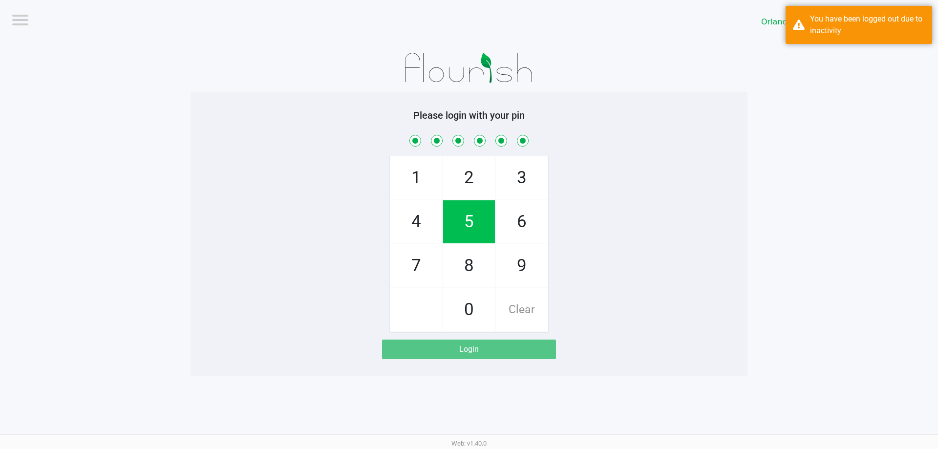
checkbox input "true"
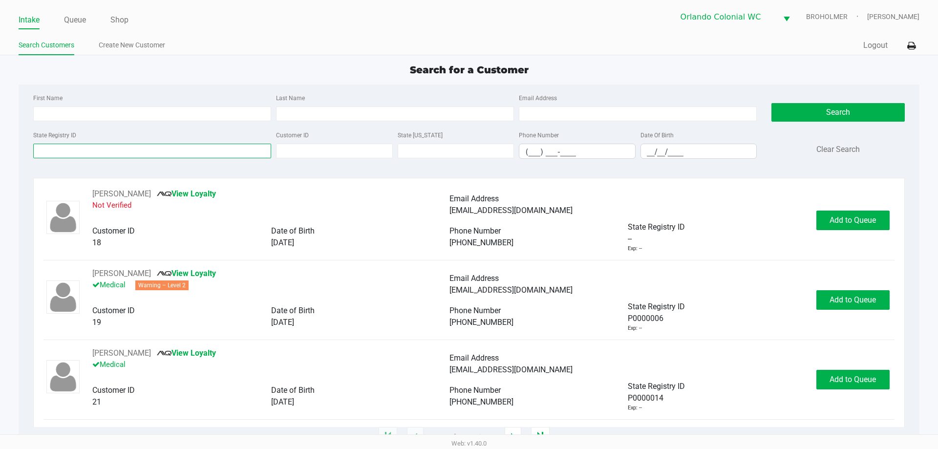
click at [114, 154] on input "State Registry ID" at bounding box center [152, 151] width 238 height 15
drag, startPoint x: 71, startPoint y: 18, endPoint x: 139, endPoint y: 34, distance: 69.3
click at [72, 18] on link "Queue" at bounding box center [75, 20] width 22 height 14
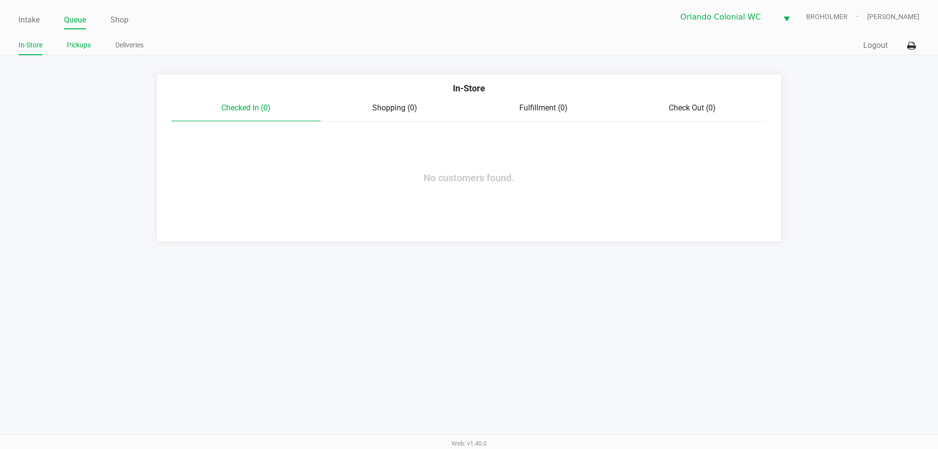
click at [85, 48] on link "Pickups" at bounding box center [79, 45] width 24 height 12
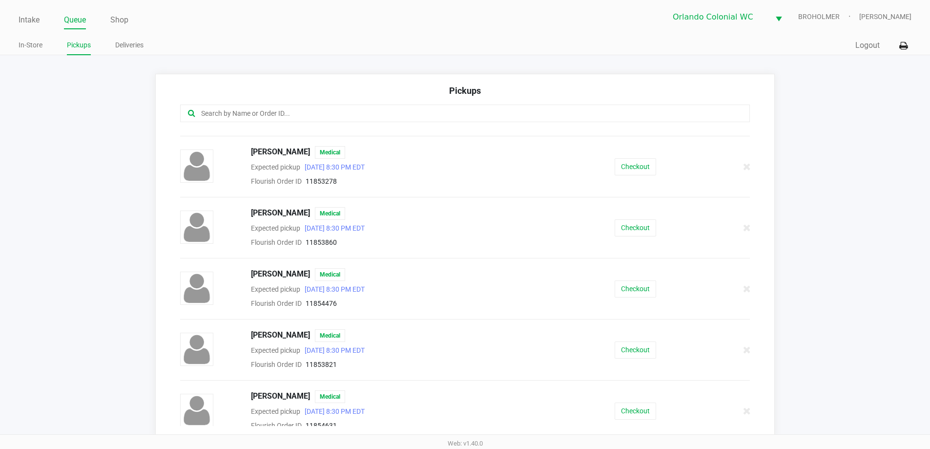
scroll to position [146, 0]
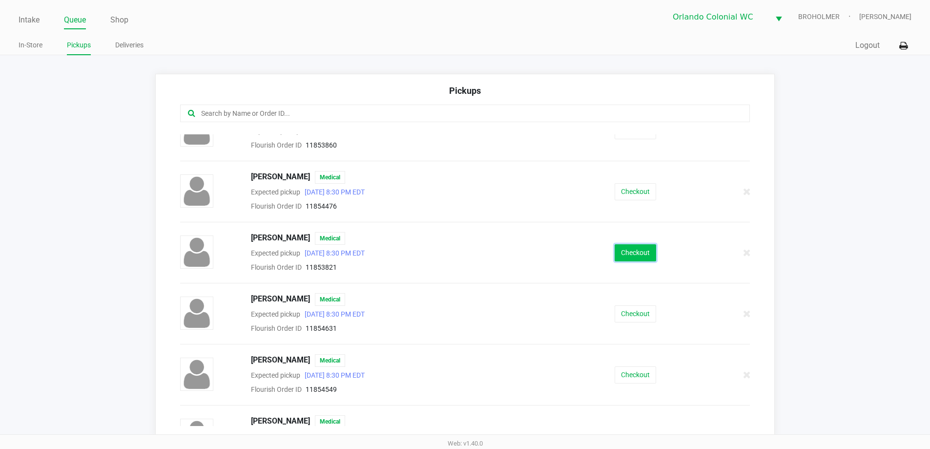
click at [624, 252] on button "Checkout" at bounding box center [636, 252] width 42 height 17
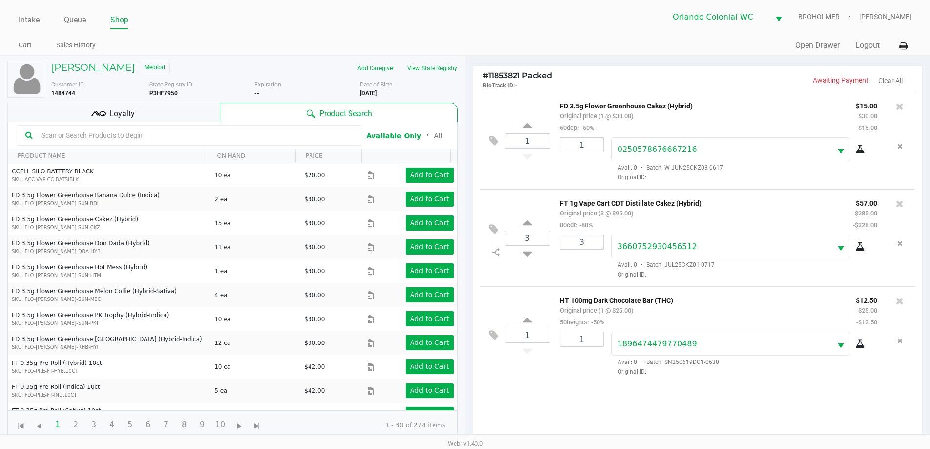
click at [136, 108] on div "Loyalty" at bounding box center [113, 113] width 212 height 20
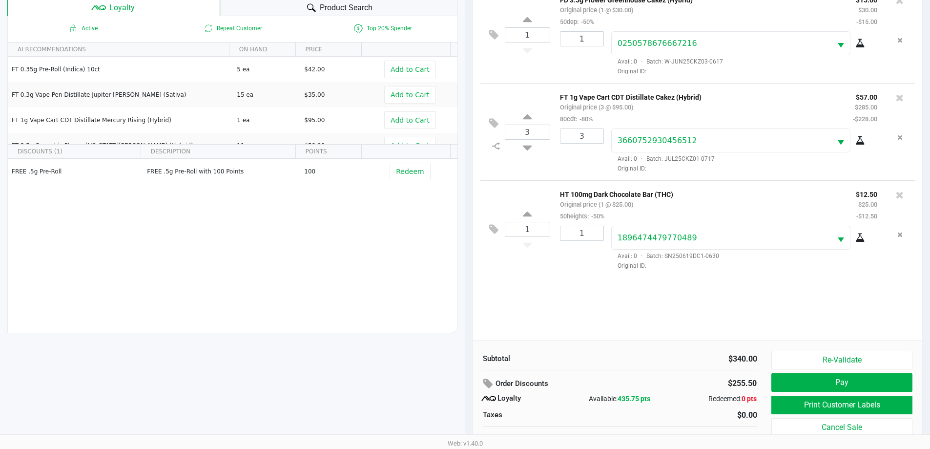
scroll to position [117, 0]
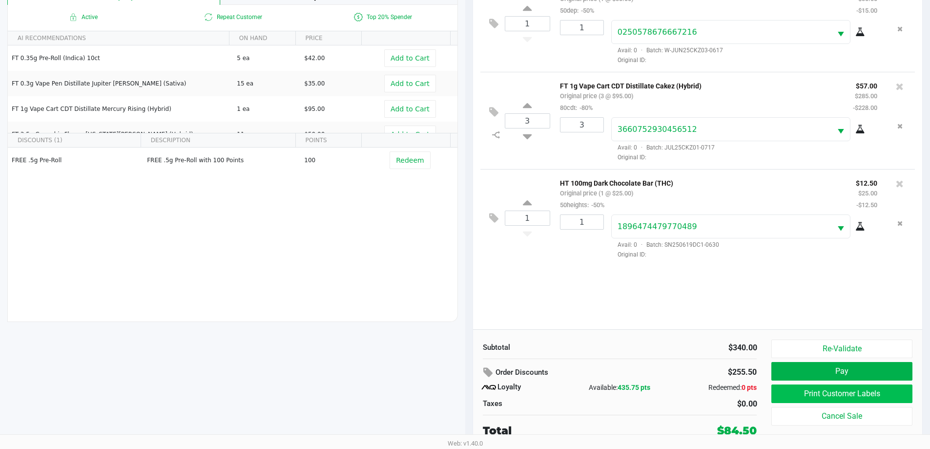
click at [897, 395] on button "Print Customer Labels" at bounding box center [842, 393] width 141 height 19
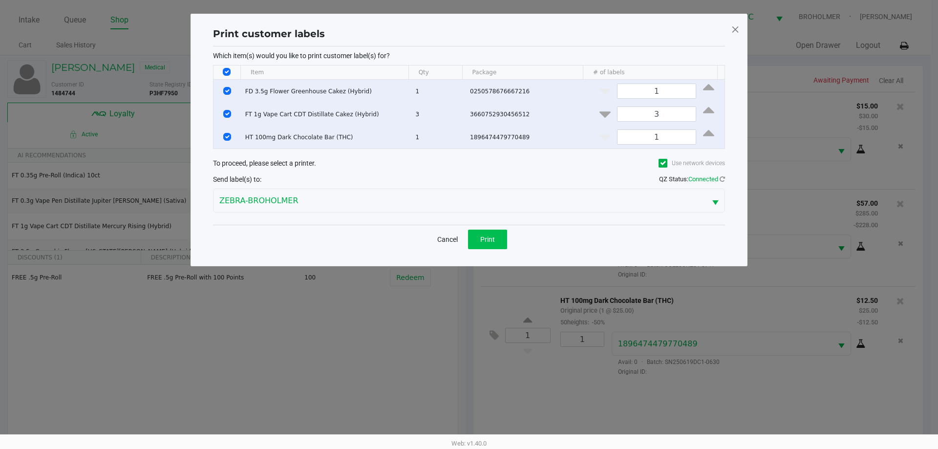
click at [481, 248] on button "Print" at bounding box center [487, 240] width 39 height 20
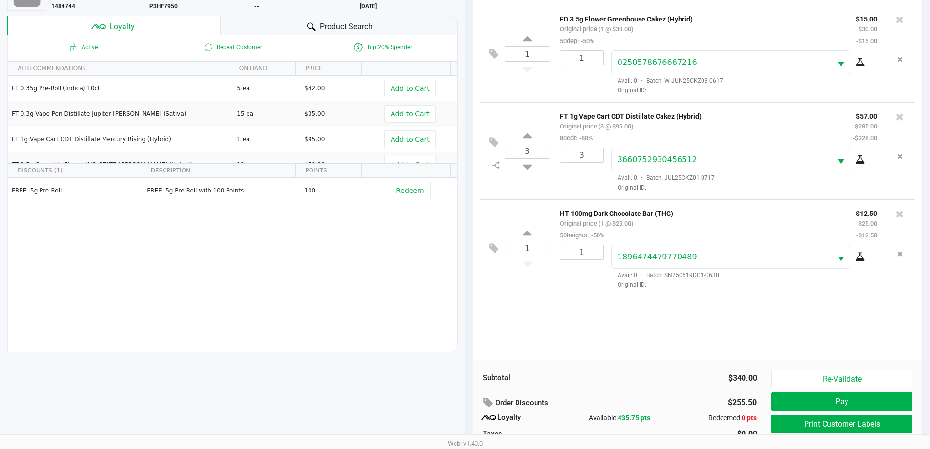
scroll to position [117, 0]
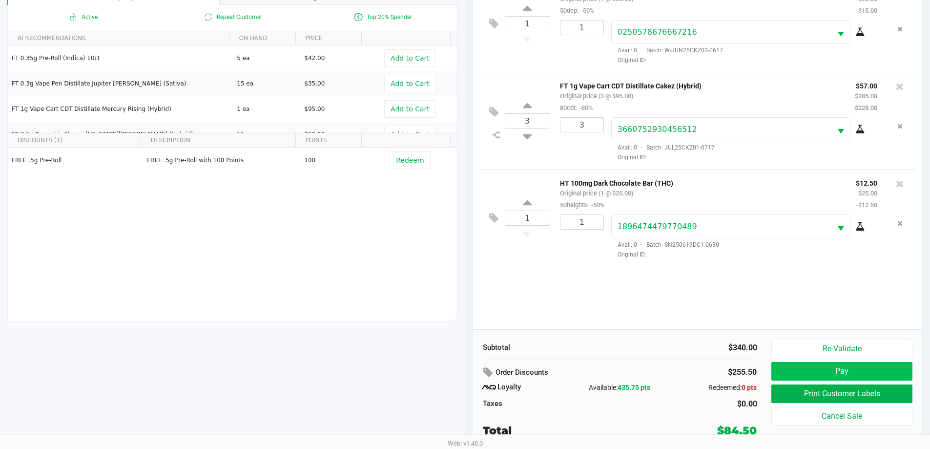
click at [908, 370] on button "Pay" at bounding box center [842, 371] width 141 height 19
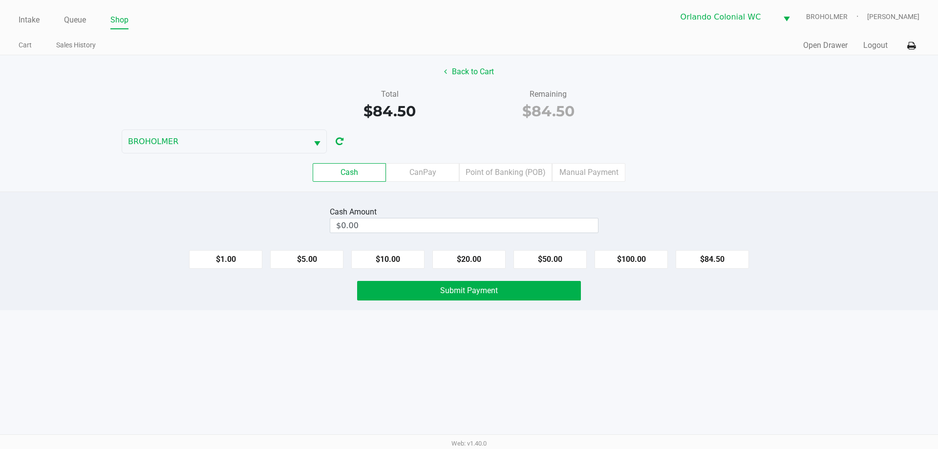
click at [427, 222] on input "$0.00" at bounding box center [464, 225] width 268 height 14
click at [274, 367] on div "Intake Queue Shop Orlando Colonial WC BROHOLMER Madison Olsen Cart Sales Histor…" at bounding box center [469, 224] width 938 height 449
type input "$85.00"
click at [402, 286] on button "Submit Payment" at bounding box center [469, 291] width 224 height 20
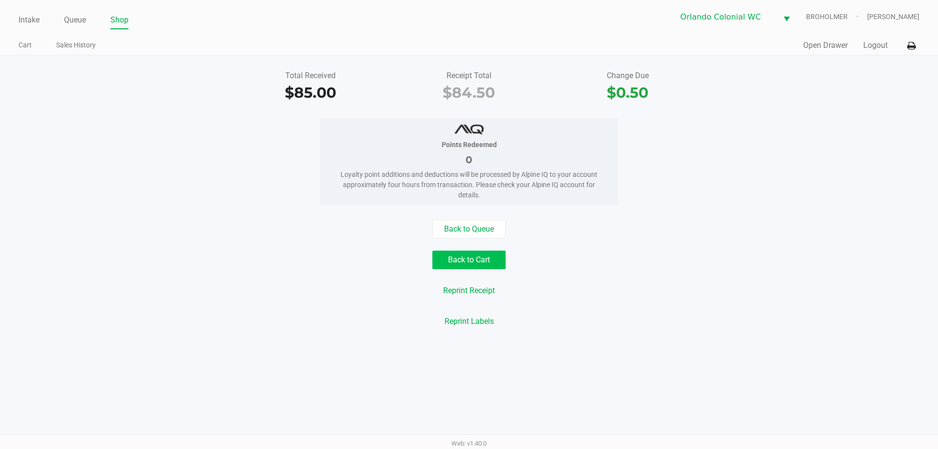
click at [454, 266] on button "Back to Cart" at bounding box center [468, 260] width 73 height 19
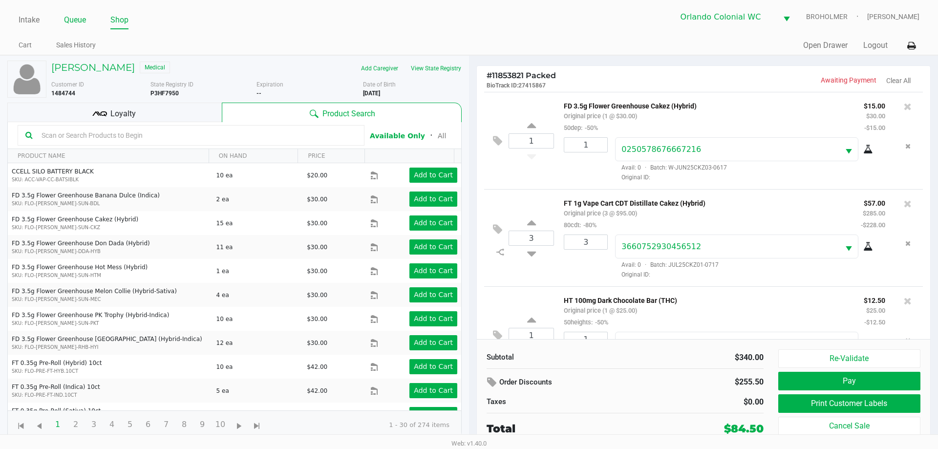
click at [69, 20] on link "Queue" at bounding box center [75, 20] width 22 height 14
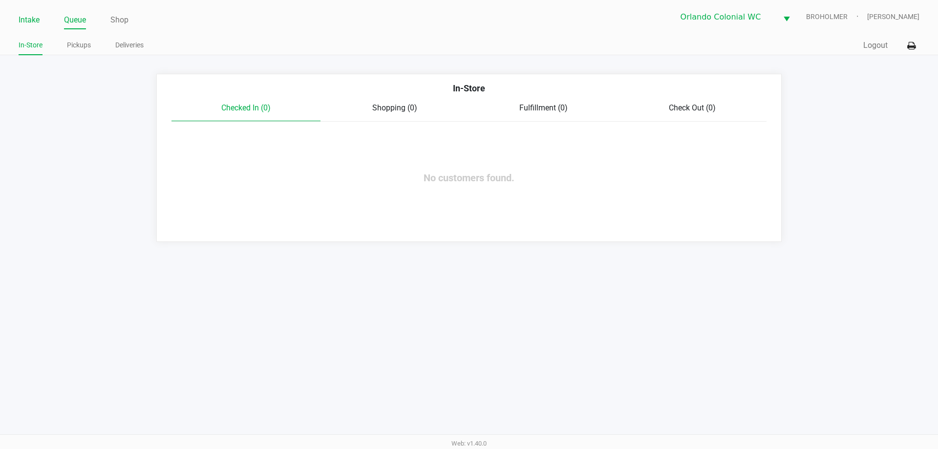
click at [26, 16] on link "Intake" at bounding box center [29, 20] width 21 height 14
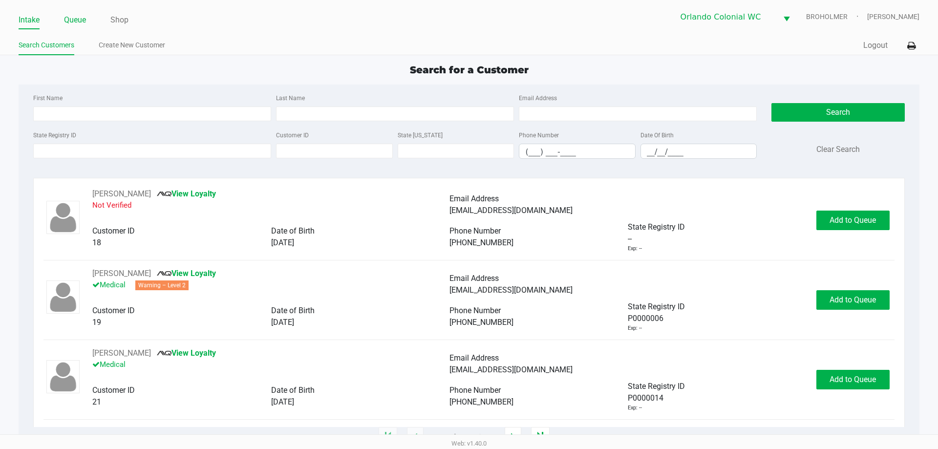
click at [82, 19] on link "Queue" at bounding box center [75, 20] width 22 height 14
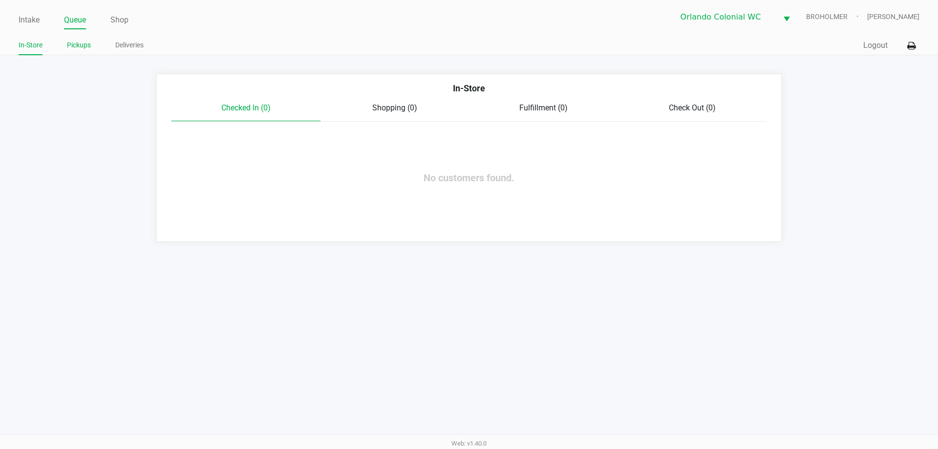
click at [78, 47] on link "Pickups" at bounding box center [79, 45] width 24 height 12
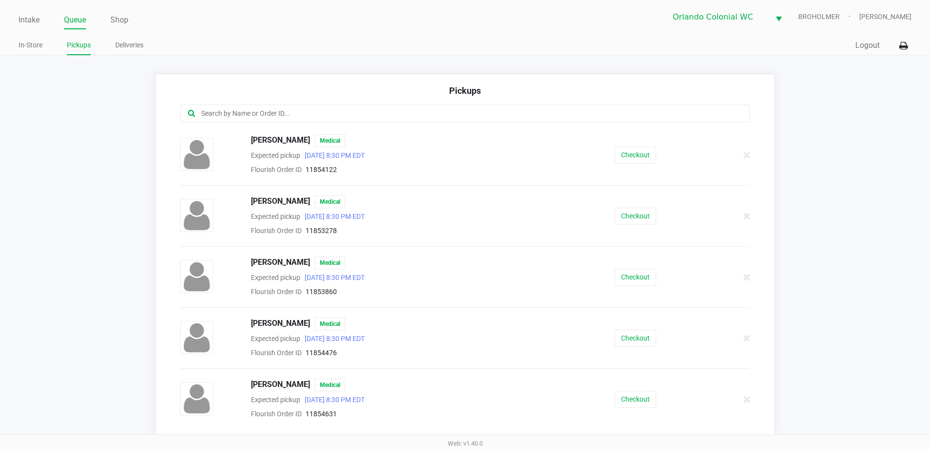
click at [212, 110] on input "text" at bounding box center [449, 113] width 499 height 11
paste input "P6HR2651"
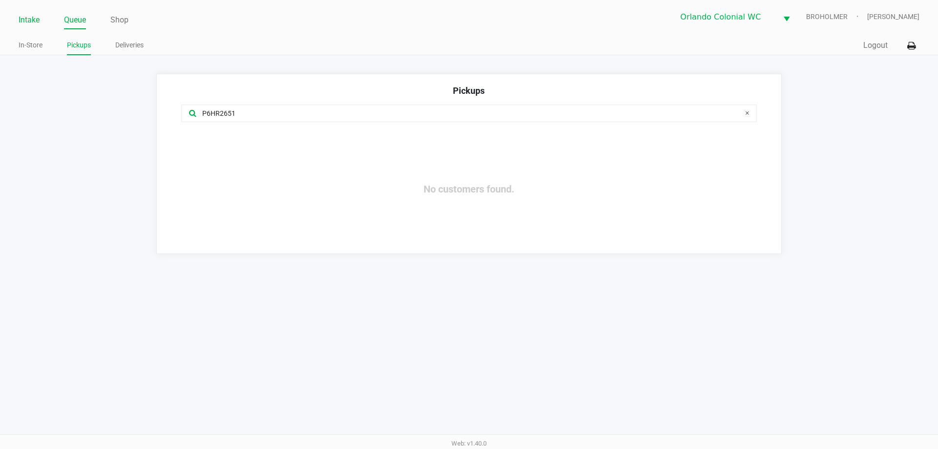
type input "P6HR2651"
click at [29, 15] on link "Intake" at bounding box center [29, 20] width 21 height 14
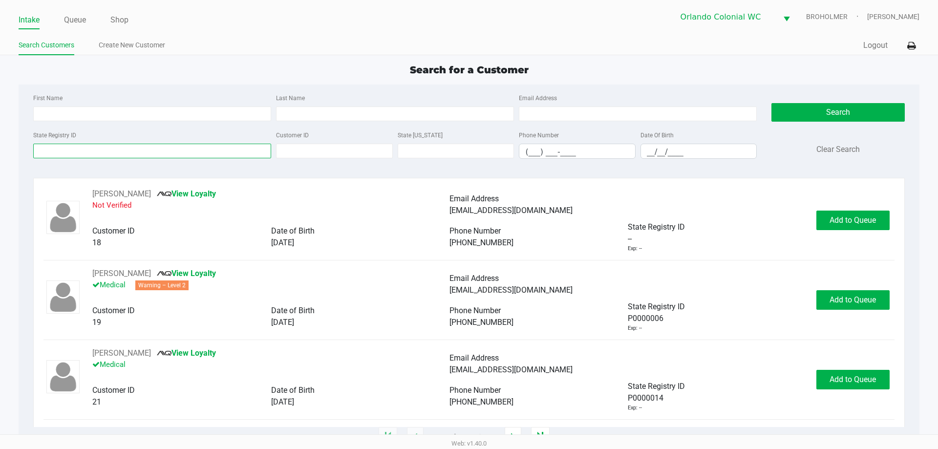
click at [61, 149] on input "State Registry ID" at bounding box center [152, 151] width 238 height 15
paste input "P6HR2651"
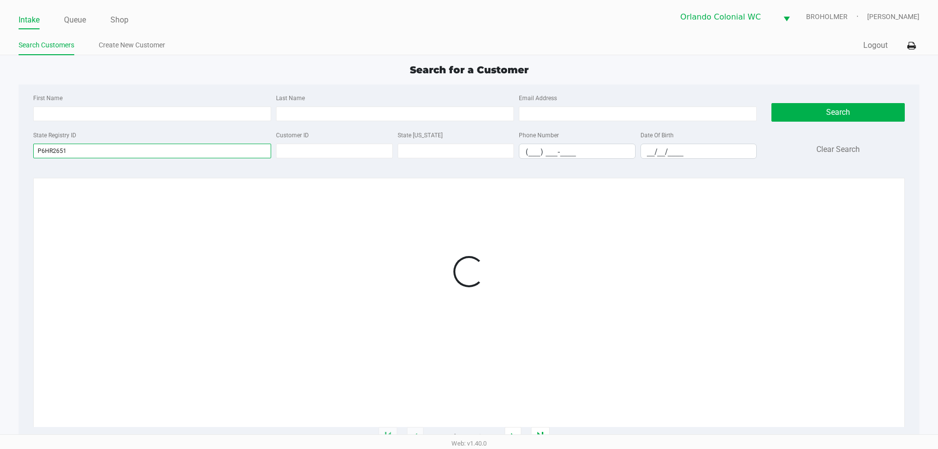
type input "P6HR2651"
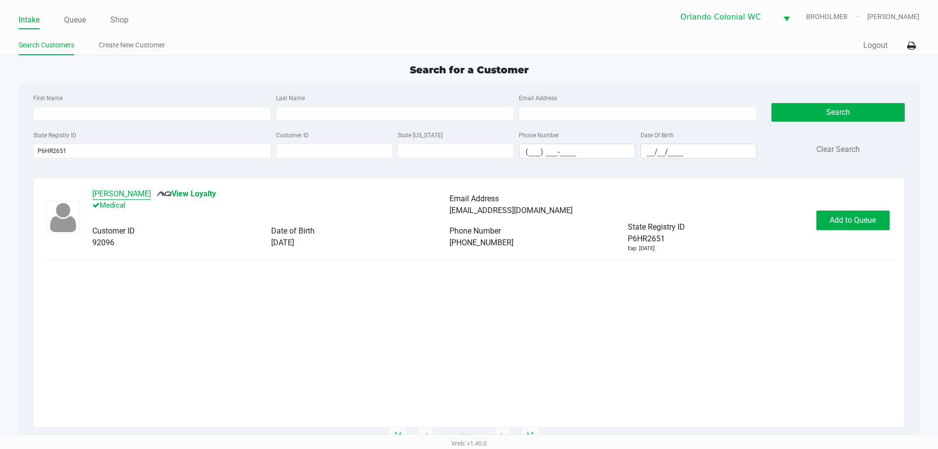
click at [139, 191] on button "ANTHONY PORTELLI" at bounding box center [121, 194] width 59 height 12
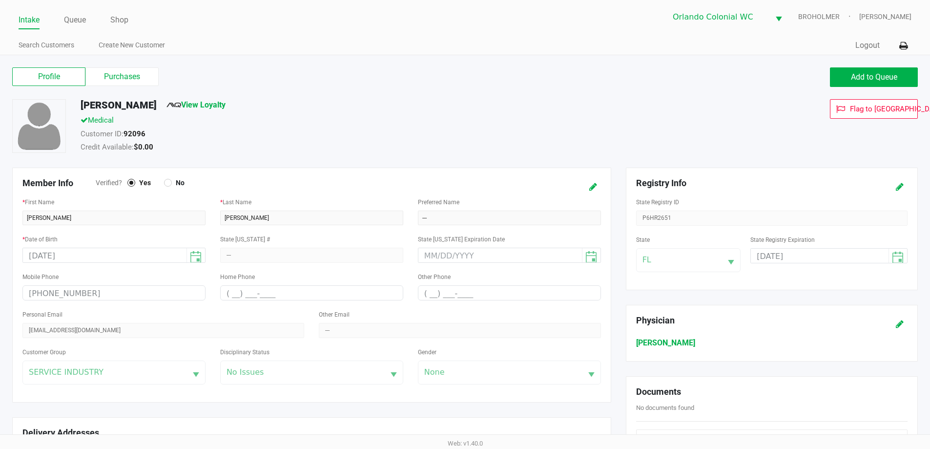
click at [134, 85] on div "Profile Purchases" at bounding box center [235, 77] width 460 height 20
click at [143, 76] on label "Purchases" at bounding box center [121, 76] width 73 height 19
click at [0, 0] on 1 "Purchases" at bounding box center [0, 0] width 0 height 0
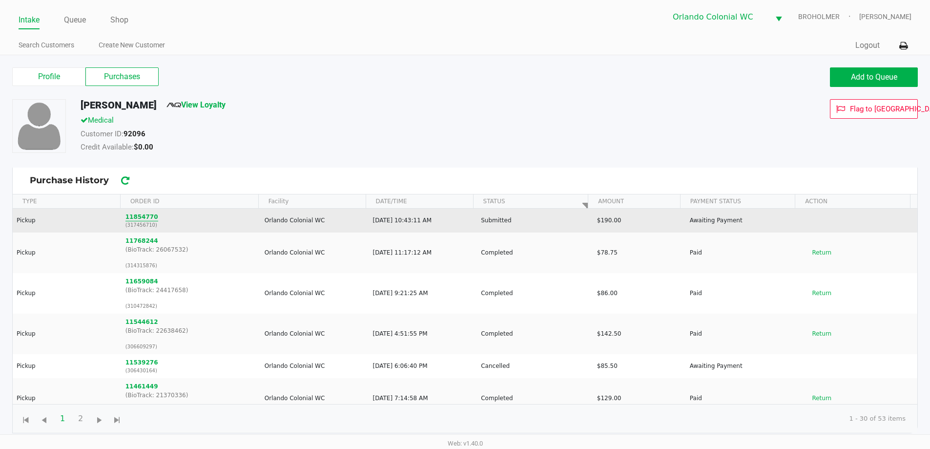
click at [142, 214] on button "11854770" at bounding box center [142, 216] width 33 height 9
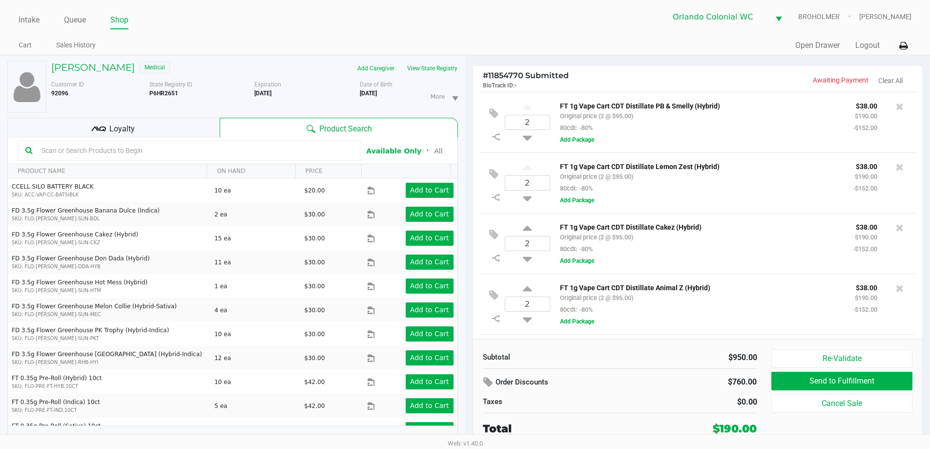
scroll to position [58, 0]
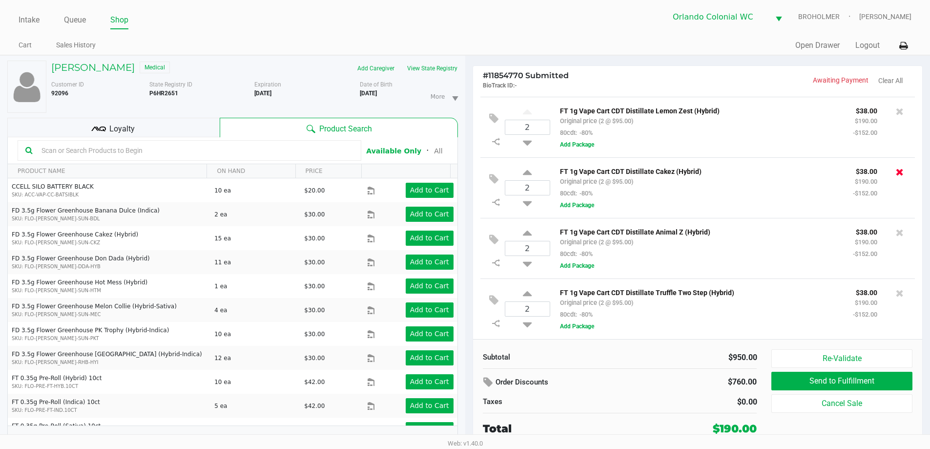
click at [896, 170] on icon at bounding box center [900, 172] width 8 height 10
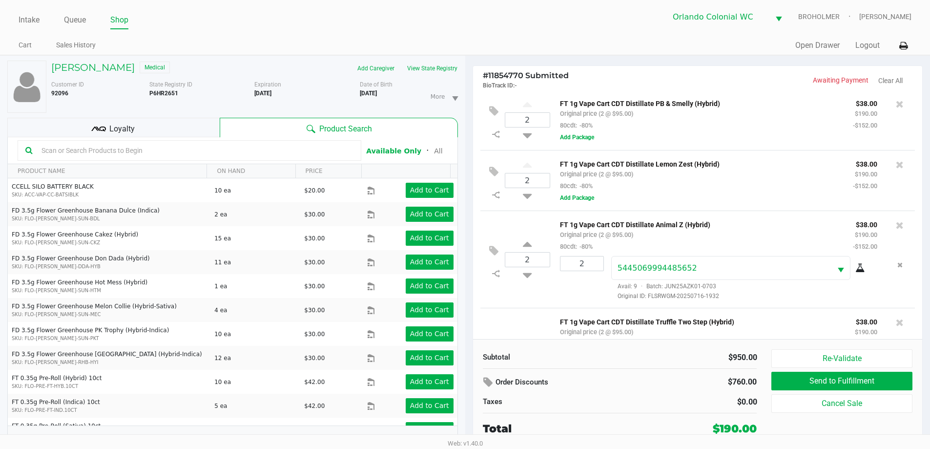
scroll to position [0, 0]
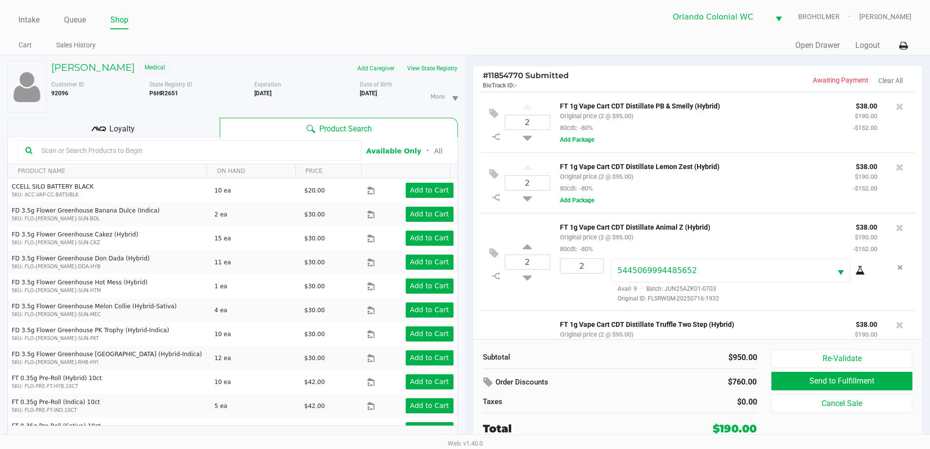
click at [896, 168] on icon at bounding box center [900, 167] width 8 height 10
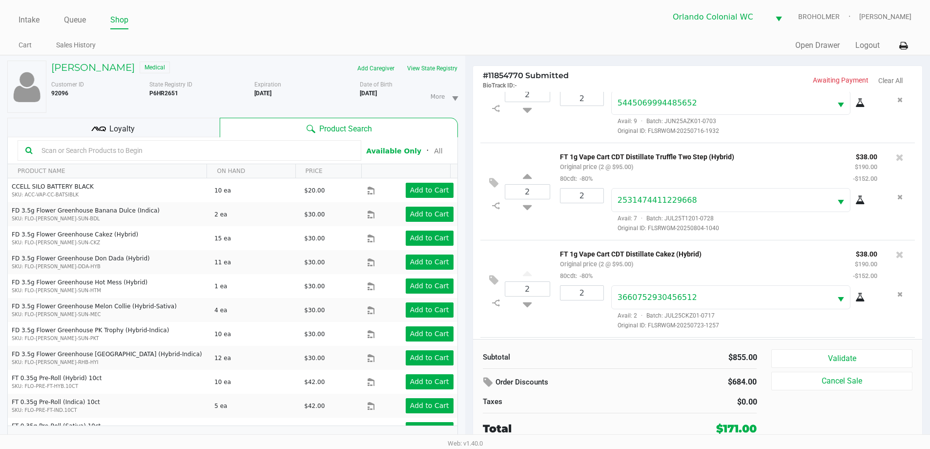
scroll to position [241, 0]
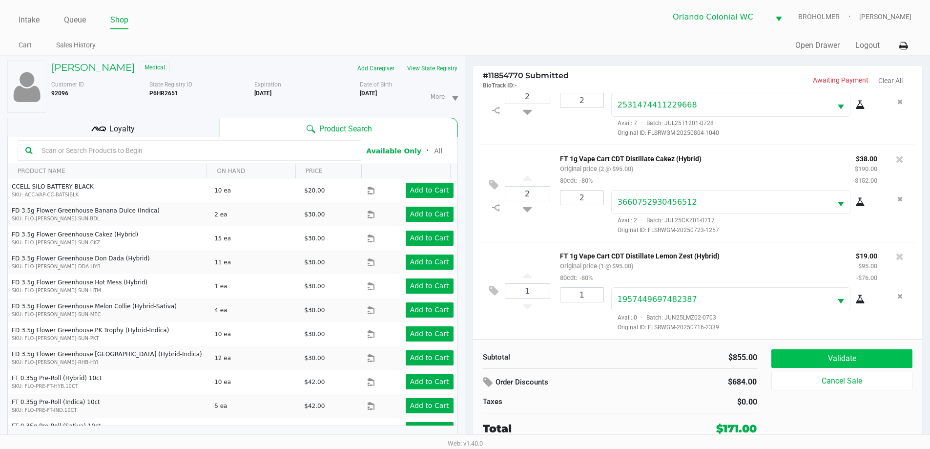
click at [841, 362] on button "Validate" at bounding box center [842, 358] width 141 height 19
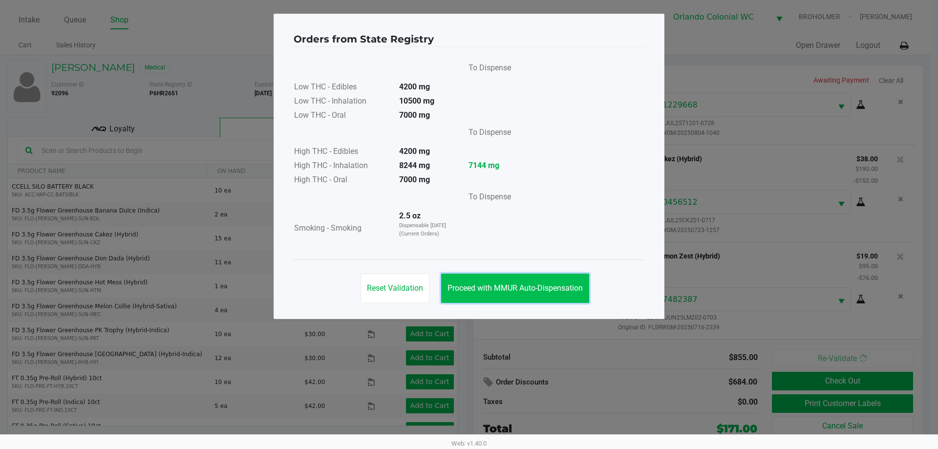
click at [528, 286] on span "Proceed with MMUR Auto-Dispensation" at bounding box center [514, 287] width 135 height 9
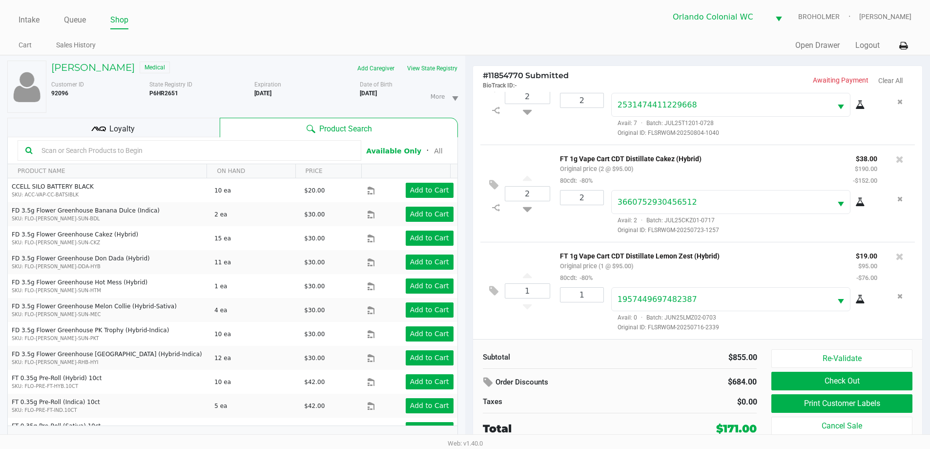
click at [668, 256] on p "FT 1g Vape Cart CDT Distillate Lemon Zest (Hybrid)" at bounding box center [700, 255] width 281 height 10
copy p "FT 1g Vape Cart CDT Distillate Lemon Zest (Hybrid)"
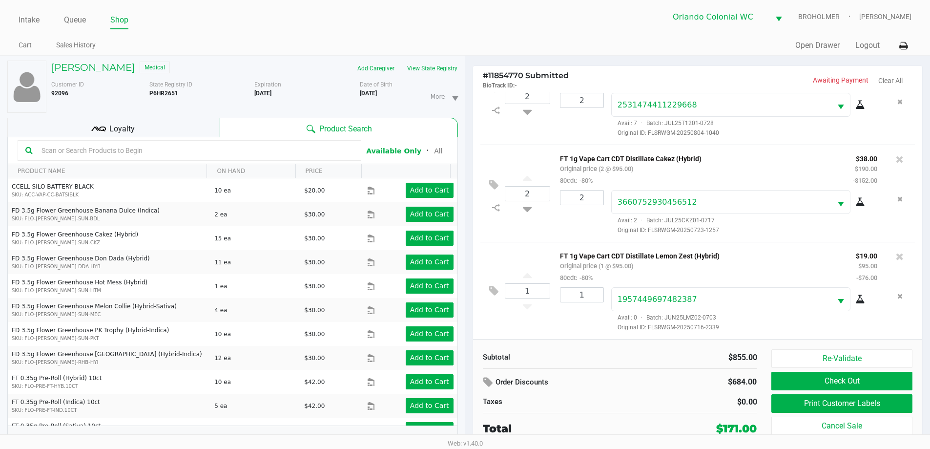
click at [517, 239] on div "2 FT 1g Vape Cart CDT Distillate Cakez (Hybrid) Original price (2 @ $95.00) 80c…" at bounding box center [698, 193] width 435 height 97
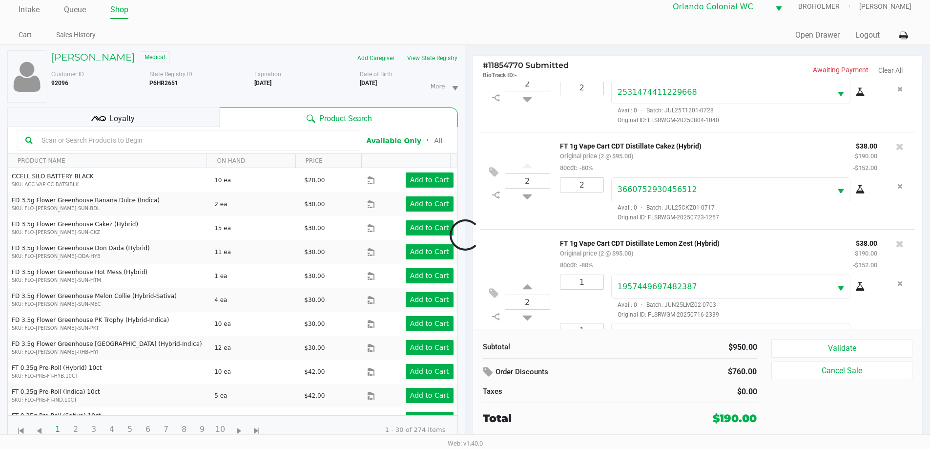
scroll to position [290, 0]
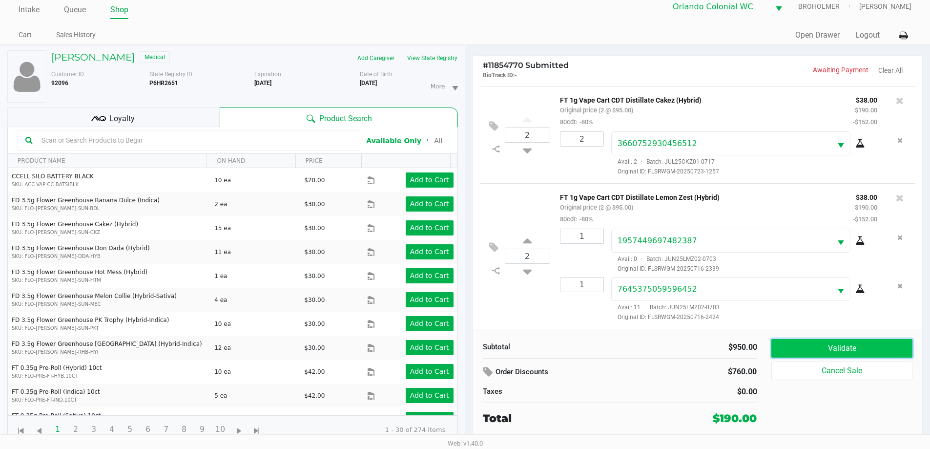
click at [872, 347] on button "Validate" at bounding box center [842, 348] width 141 height 19
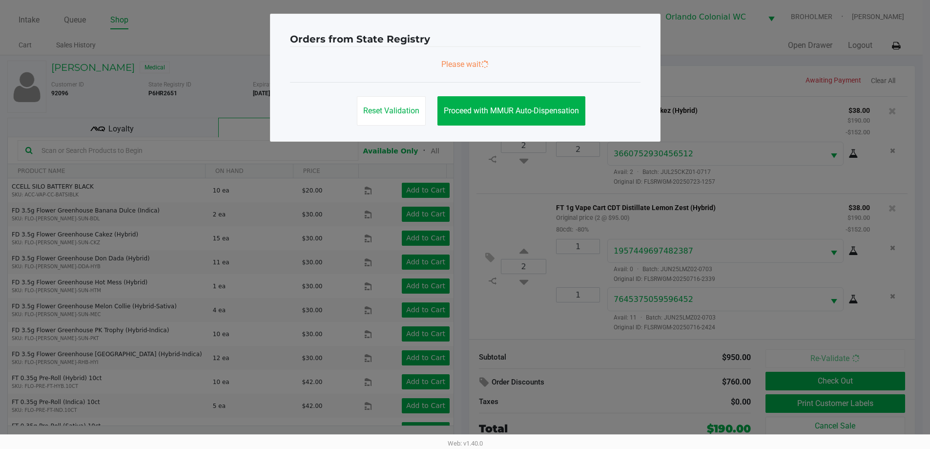
scroll to position [0, 0]
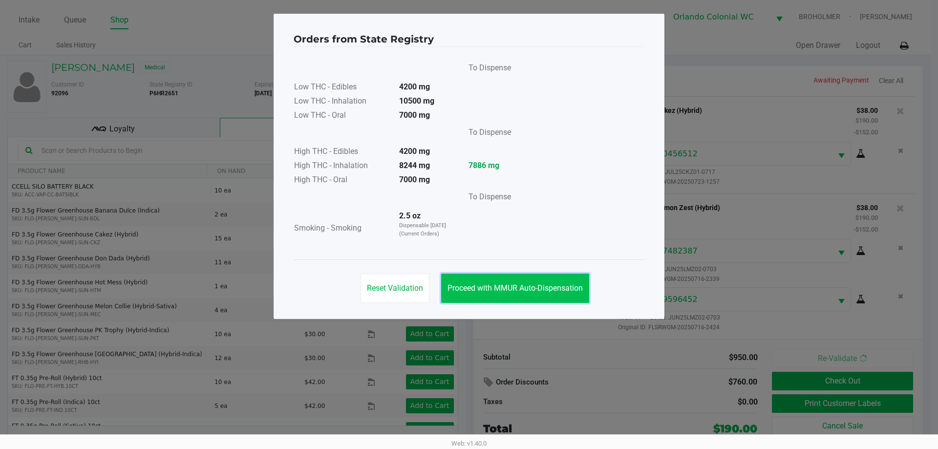
click at [550, 284] on span "Proceed with MMUR Auto-Dispensation" at bounding box center [514, 287] width 135 height 9
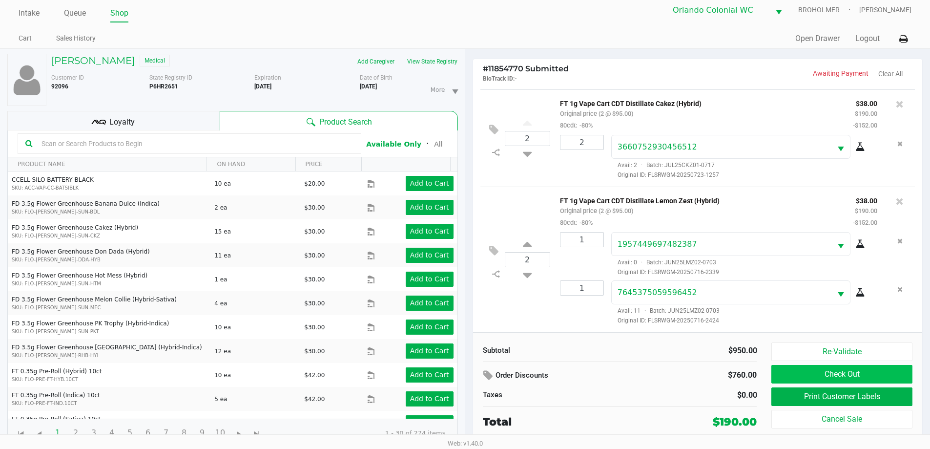
scroll to position [10, 0]
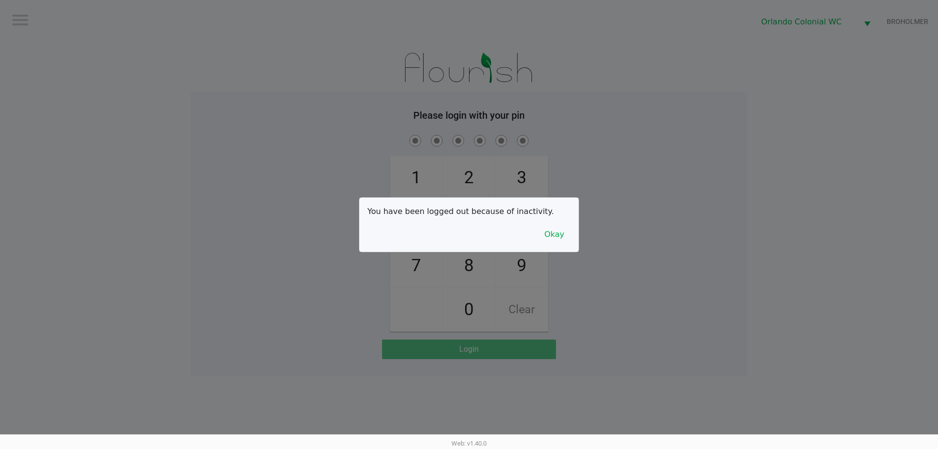
click at [555, 240] on button "Okay" at bounding box center [554, 234] width 33 height 19
click at [654, 164] on div "1 4 7 2 5 8 0 3 6 9 Clear" at bounding box center [468, 232] width 557 height 199
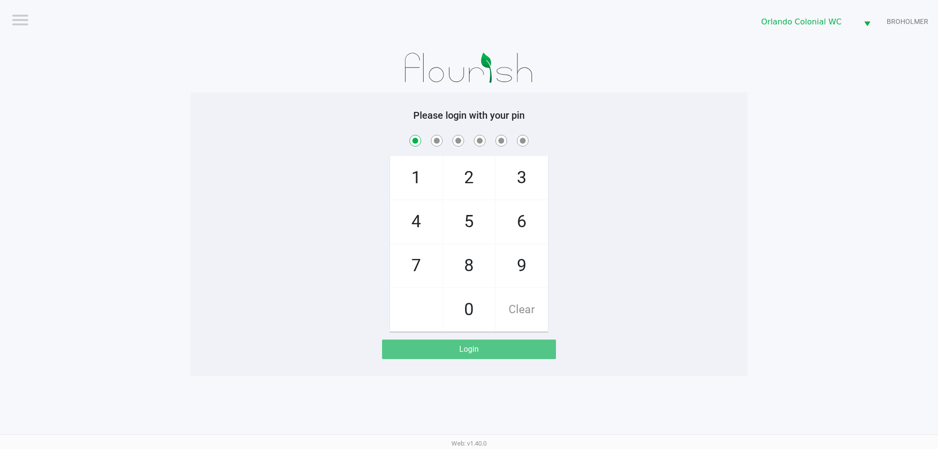
checkbox input "true"
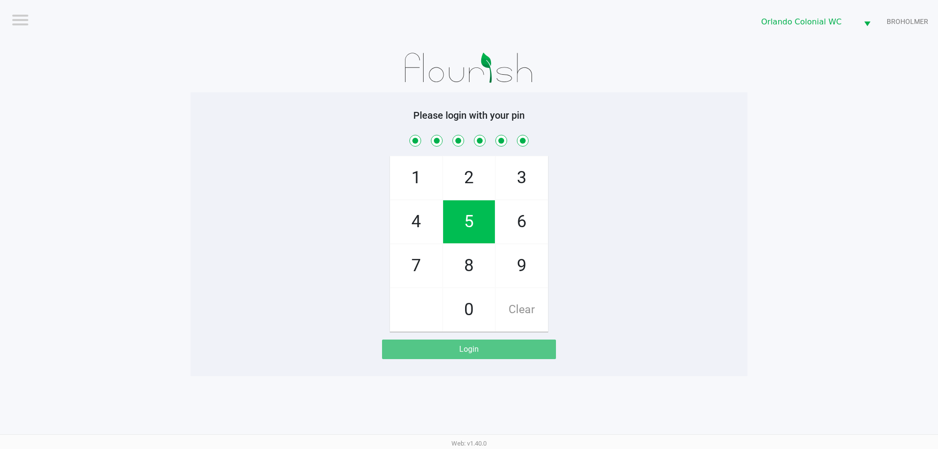
checkbox input "true"
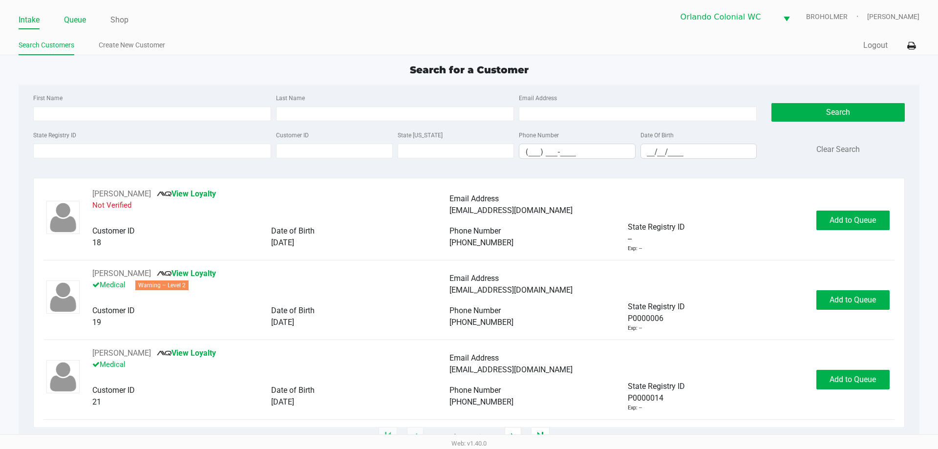
click at [82, 19] on link "Queue" at bounding box center [75, 20] width 22 height 14
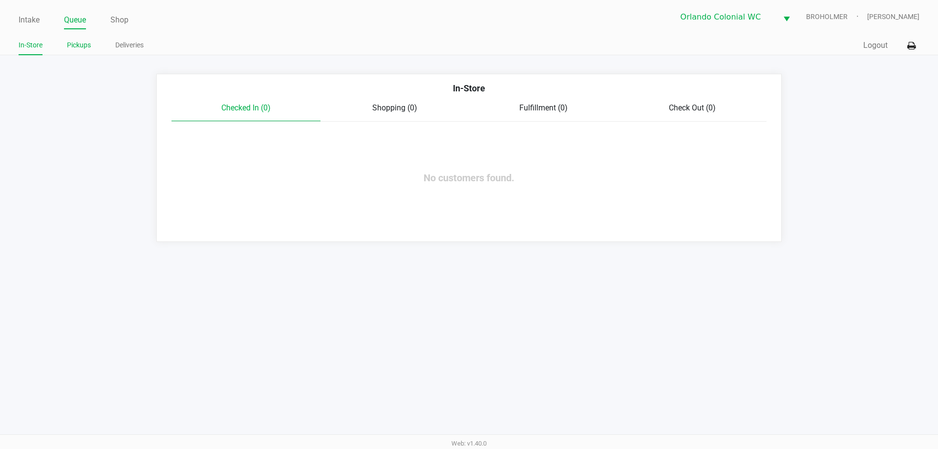
click at [84, 48] on link "Pickups" at bounding box center [79, 45] width 24 height 12
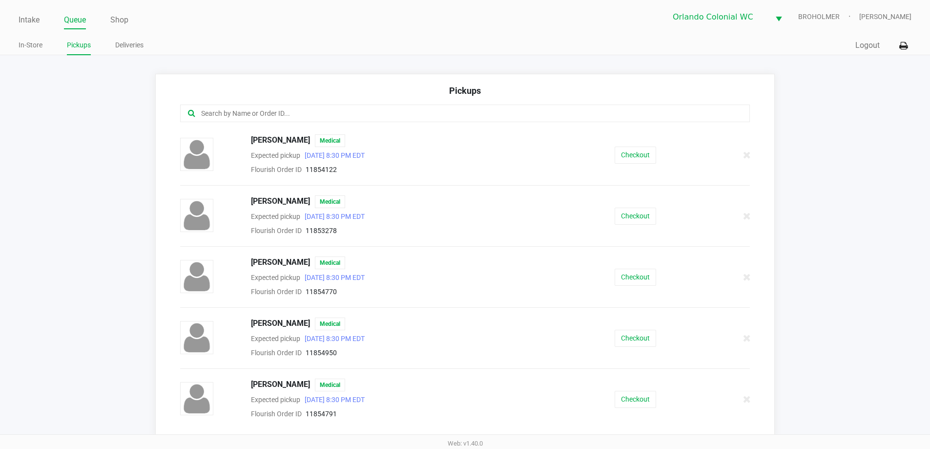
click at [323, 113] on input "text" at bounding box center [449, 113] width 499 height 11
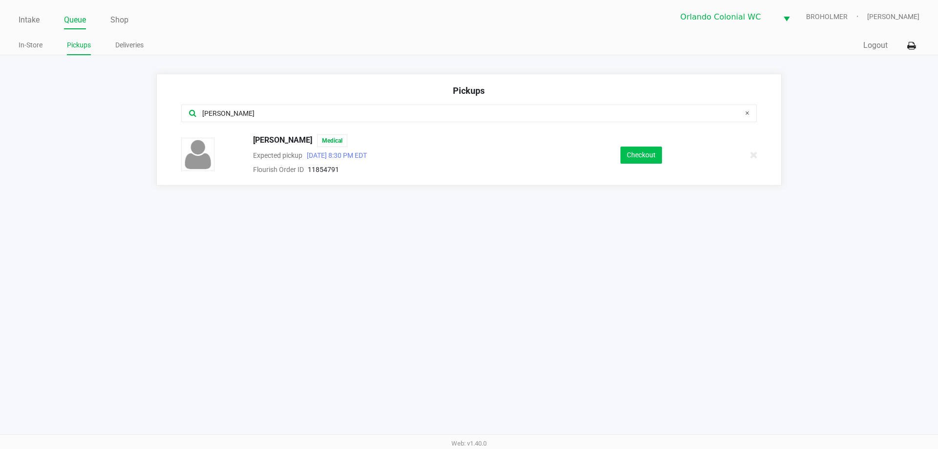
type input "brett"
click at [647, 147] on button "Checkout" at bounding box center [641, 154] width 42 height 17
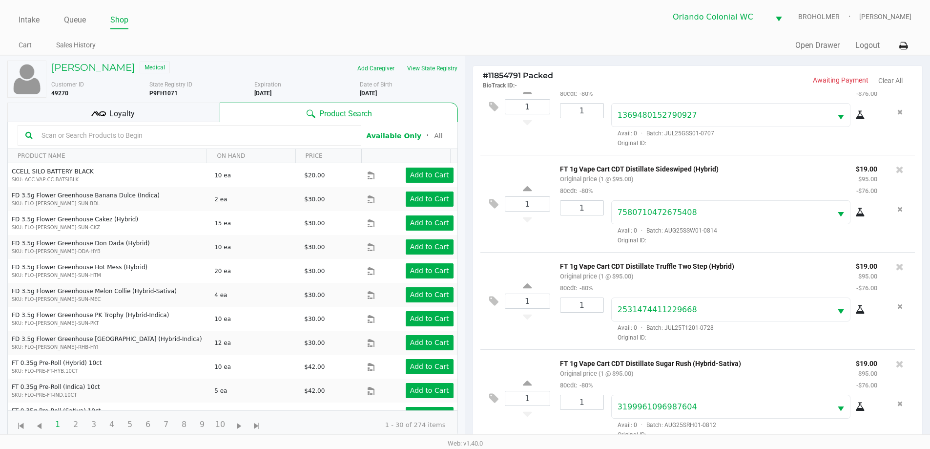
click at [161, 113] on div "Loyalty" at bounding box center [113, 113] width 212 height 20
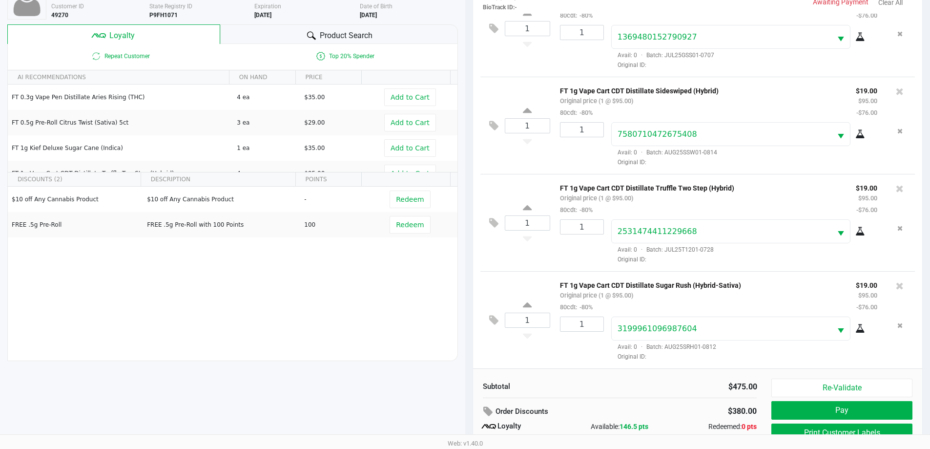
scroll to position [117, 0]
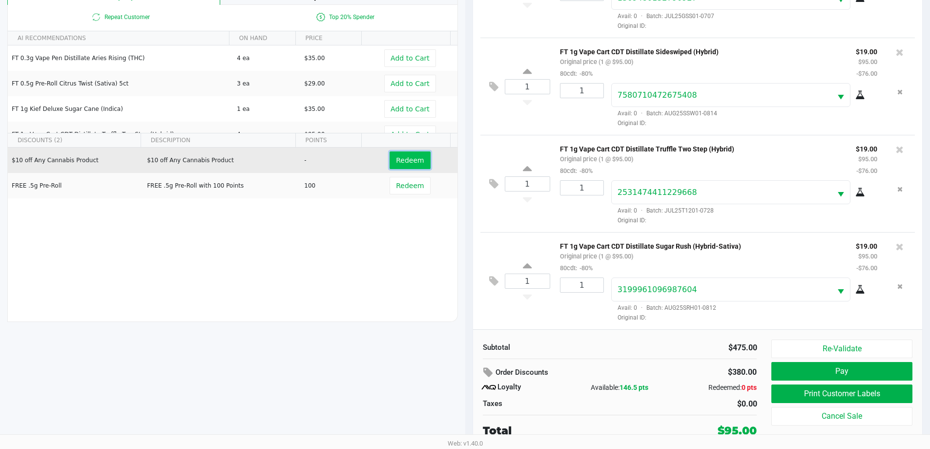
click at [399, 154] on button "Redeem" at bounding box center [410, 160] width 41 height 18
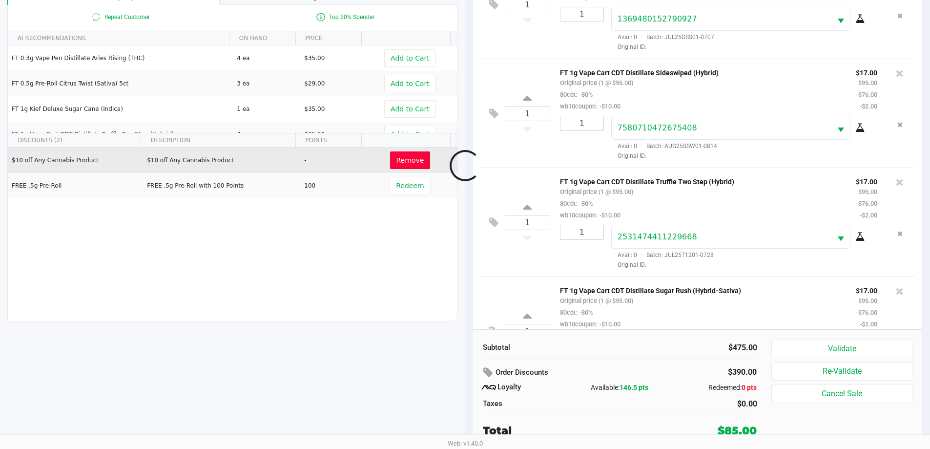
scroll to position [192, 0]
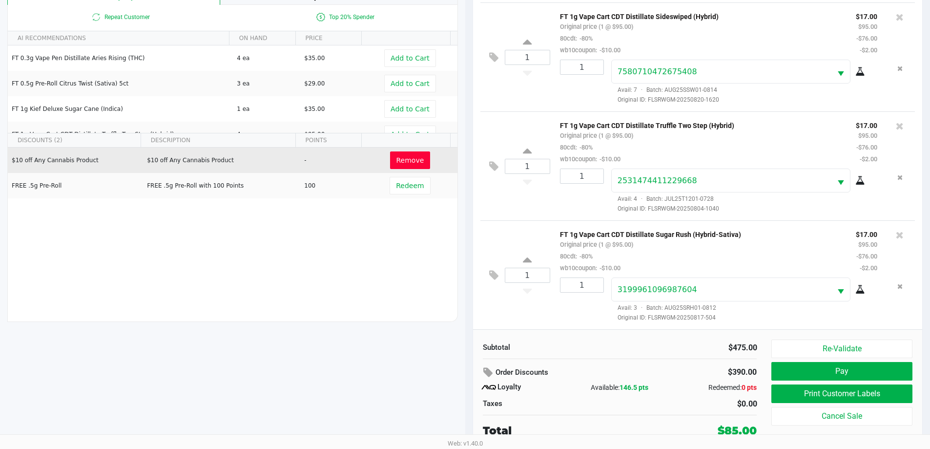
click at [878, 391] on button "Print Customer Labels" at bounding box center [842, 393] width 141 height 19
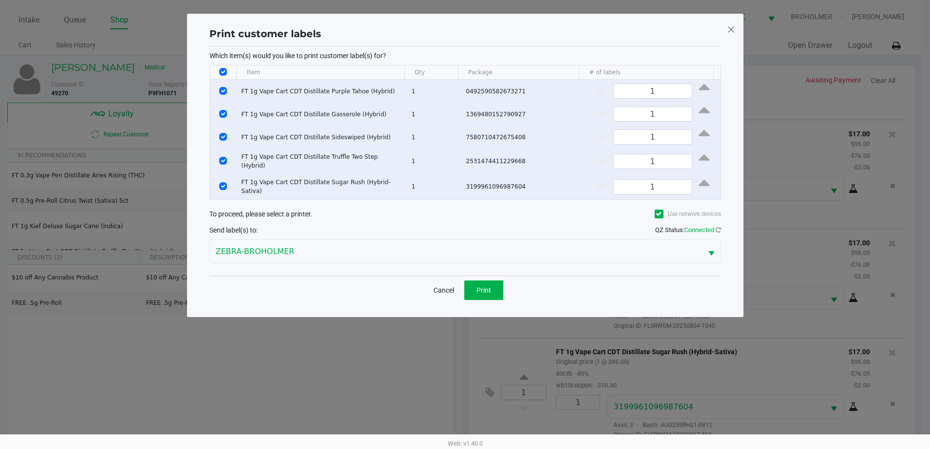
scroll to position [0, 0]
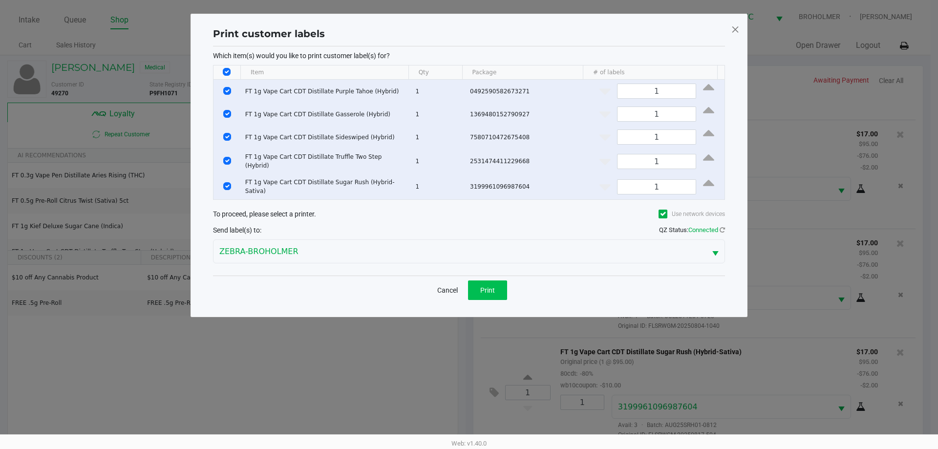
click at [475, 283] on button "Print" at bounding box center [487, 290] width 39 height 20
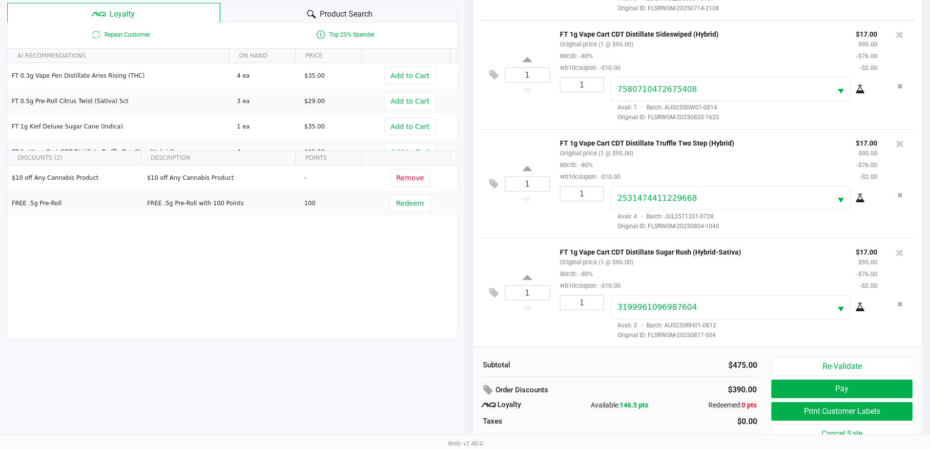
scroll to position [117, 0]
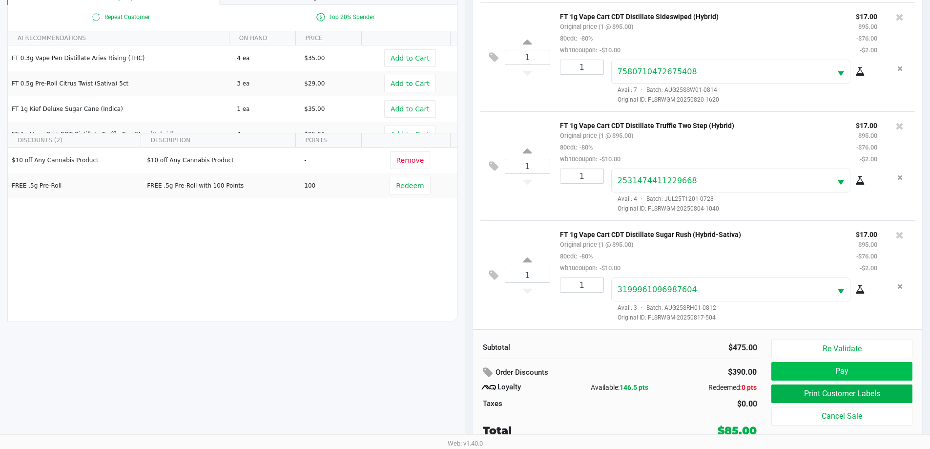
click at [892, 369] on button "Pay" at bounding box center [842, 371] width 141 height 19
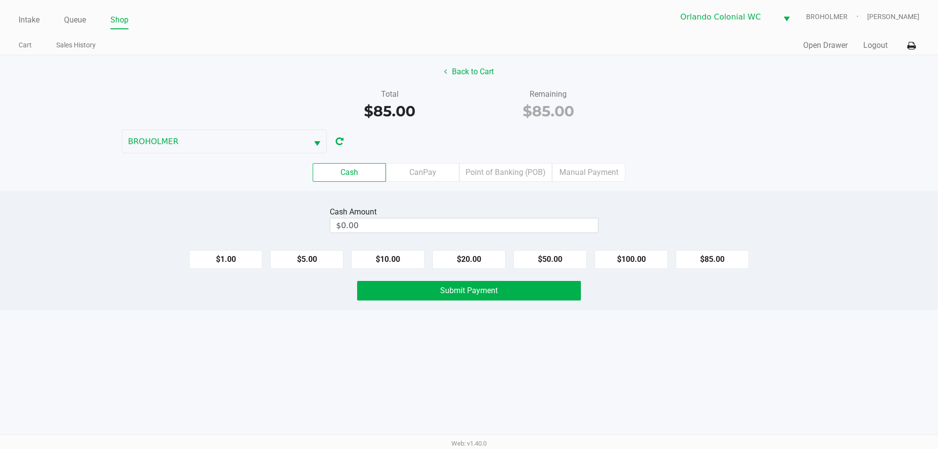
drag, startPoint x: 400, startPoint y: 183, endPoint x: 413, endPoint y: 187, distance: 12.8
click at [402, 183] on div "Cash CanPay Point of Banking (POB) Manual Payment" at bounding box center [469, 172] width 952 height 38
click at [436, 175] on label "CanPay" at bounding box center [422, 172] width 73 height 19
click at [0, 0] on 2 "CanPay" at bounding box center [0, 0] width 0 height 0
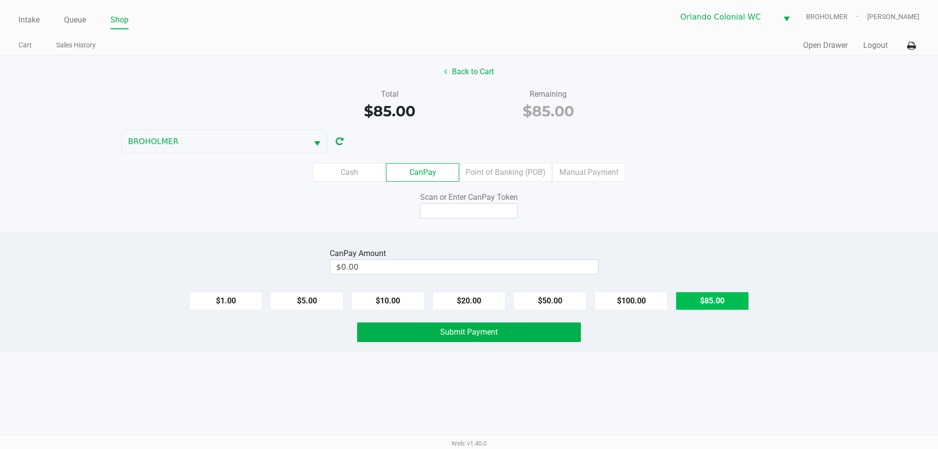
click at [724, 300] on button "$85.00" at bounding box center [711, 301] width 73 height 19
type input "$85.00"
click at [492, 210] on input at bounding box center [469, 210] width 98 height 15
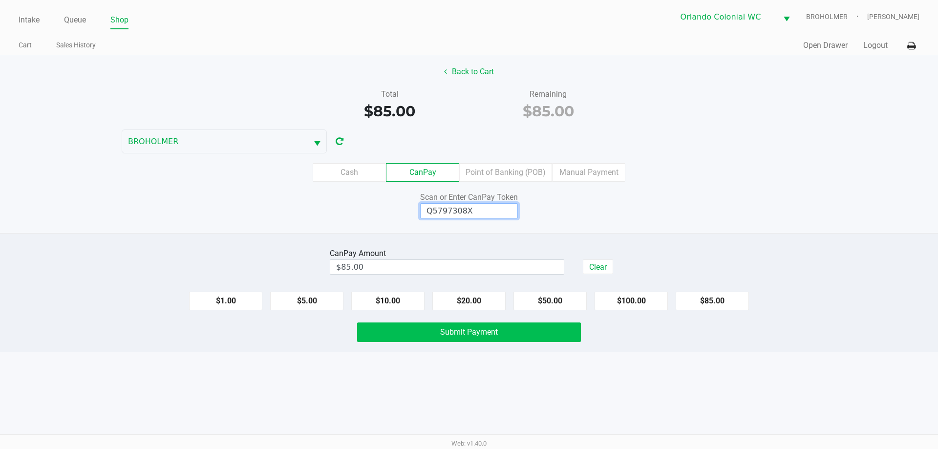
type input "Q5797308X"
click at [361, 333] on button "Submit Payment" at bounding box center [469, 332] width 224 height 20
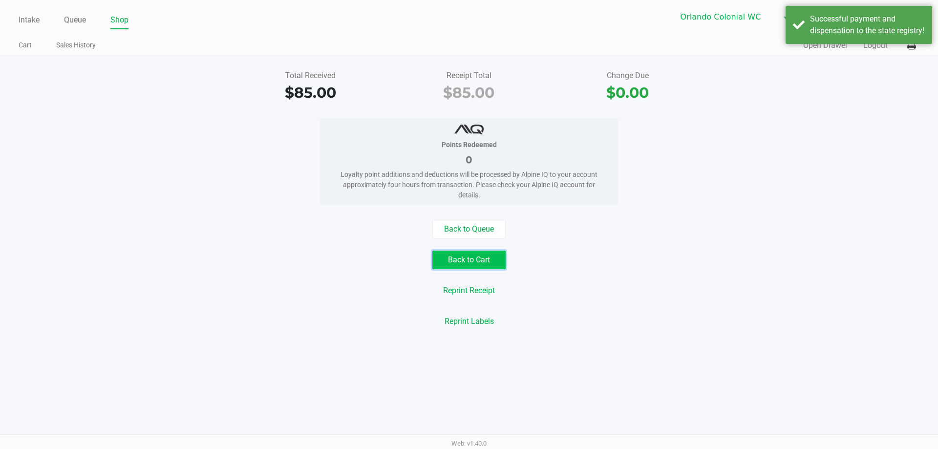
click at [458, 257] on button "Back to Cart" at bounding box center [468, 260] width 73 height 19
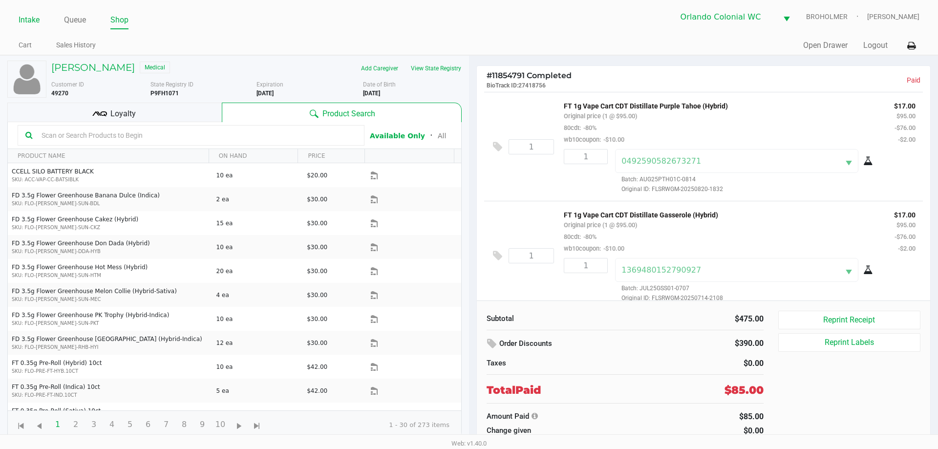
click at [22, 20] on link "Intake" at bounding box center [29, 20] width 21 height 14
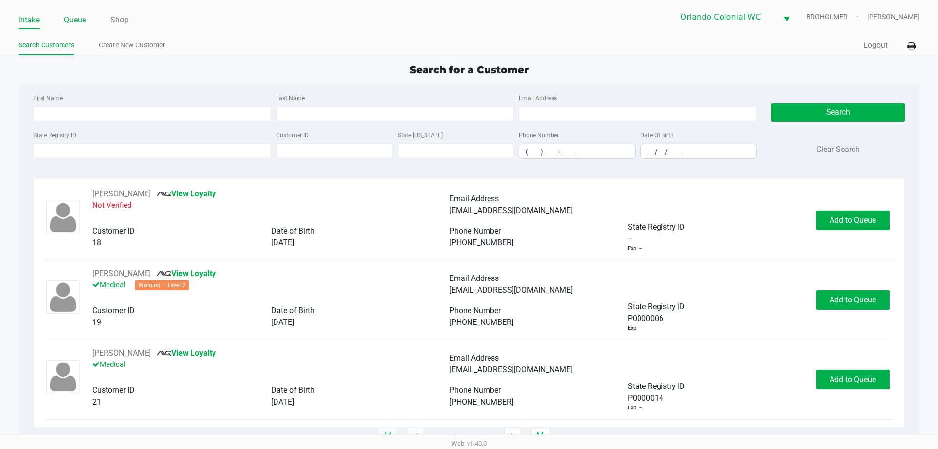
click at [83, 21] on link "Queue" at bounding box center [75, 20] width 22 height 14
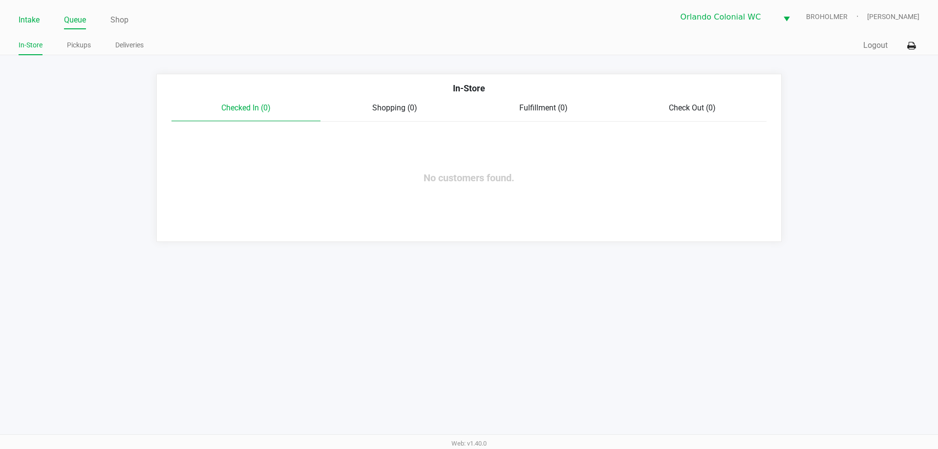
click at [33, 20] on link "Intake" at bounding box center [29, 20] width 21 height 14
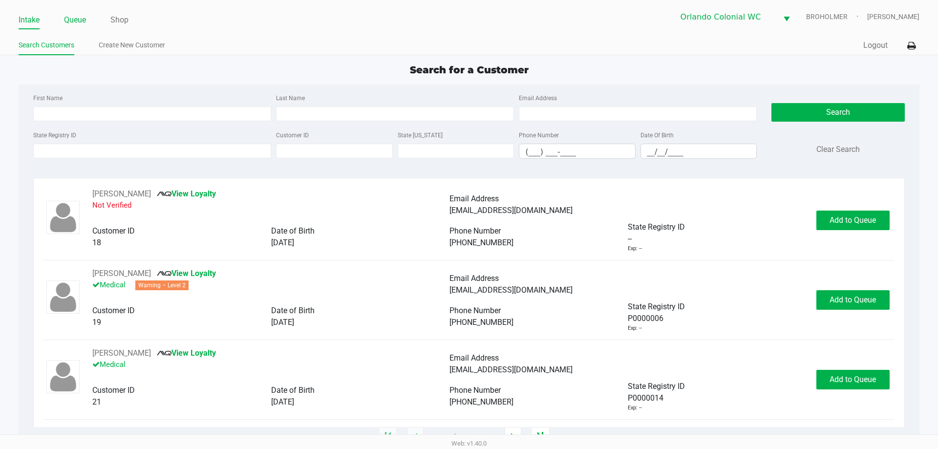
click at [79, 17] on link "Queue" at bounding box center [75, 20] width 22 height 14
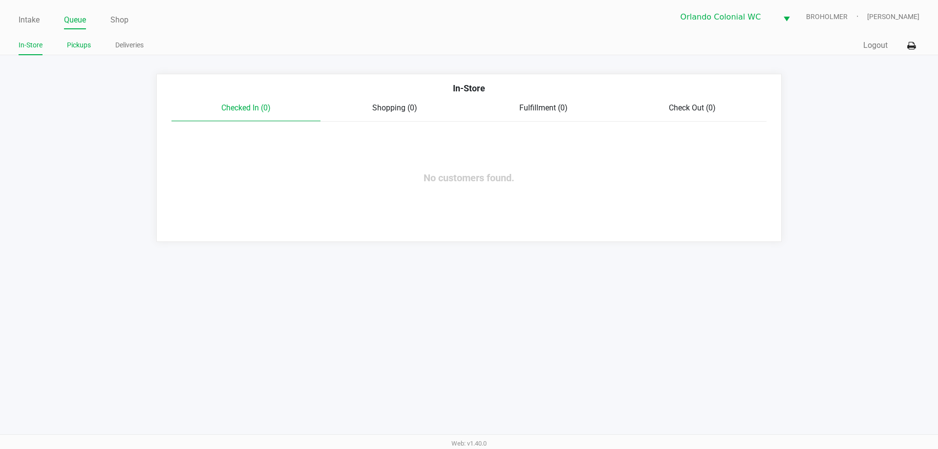
click at [85, 42] on link "Pickups" at bounding box center [79, 45] width 24 height 12
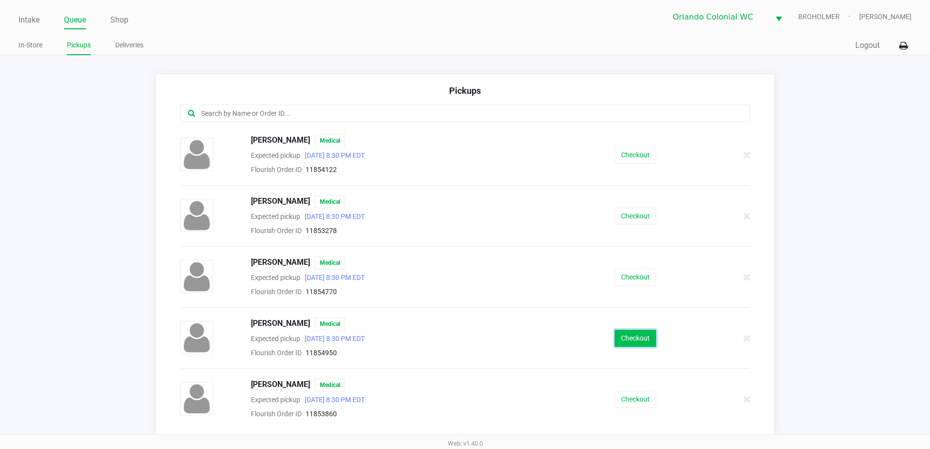
click at [637, 338] on button "Checkout" at bounding box center [636, 338] width 42 height 17
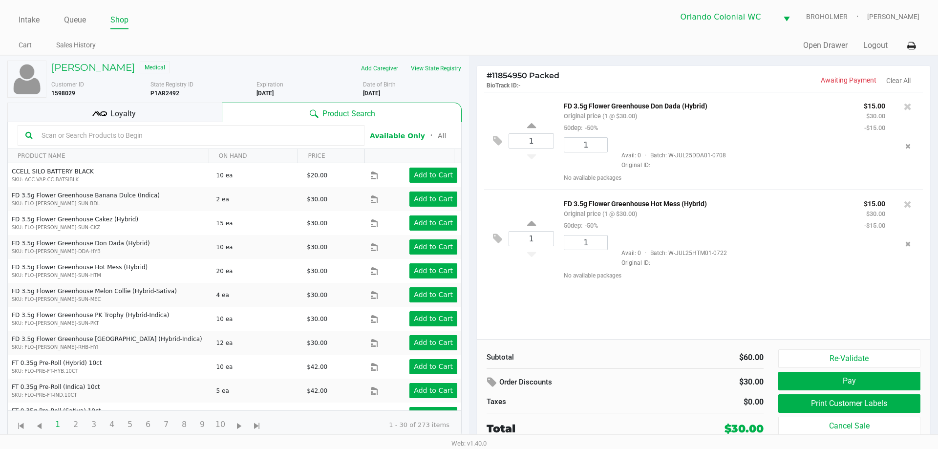
click at [109, 120] on div "Loyalty" at bounding box center [114, 113] width 214 height 20
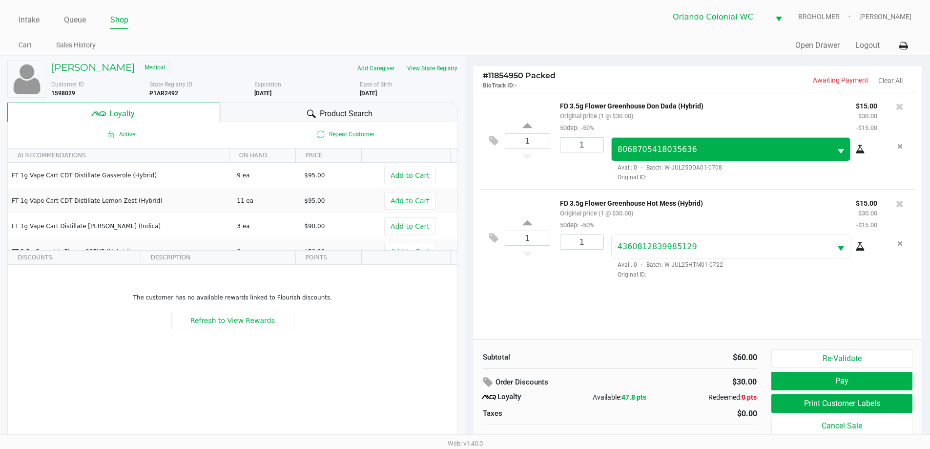
scroll to position [10, 0]
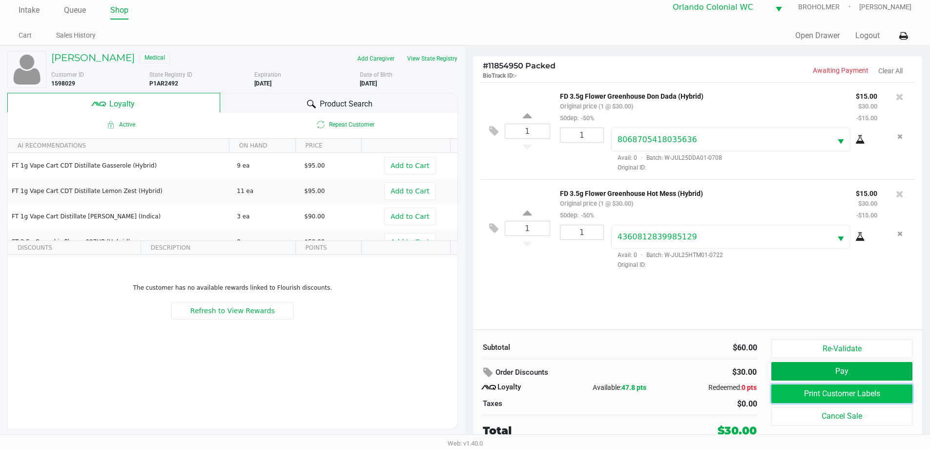
click at [813, 392] on button "Print Customer Labels" at bounding box center [842, 393] width 141 height 19
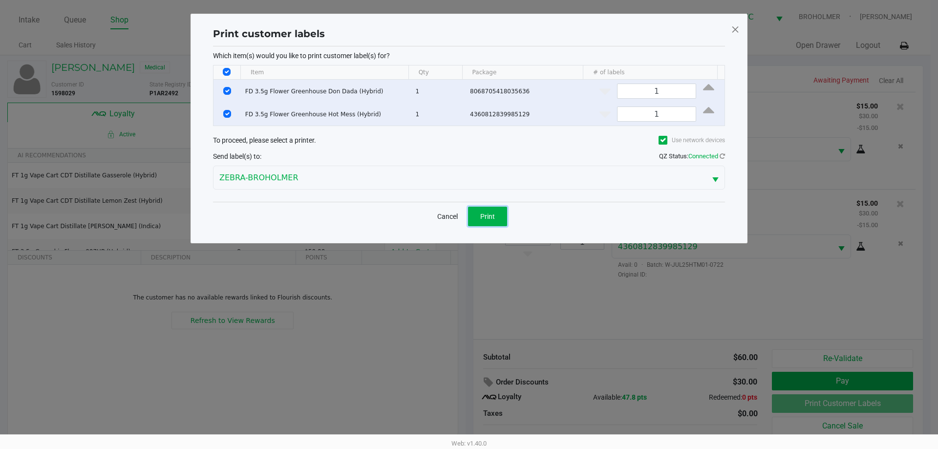
click at [484, 216] on span "Print" at bounding box center [487, 216] width 15 height 8
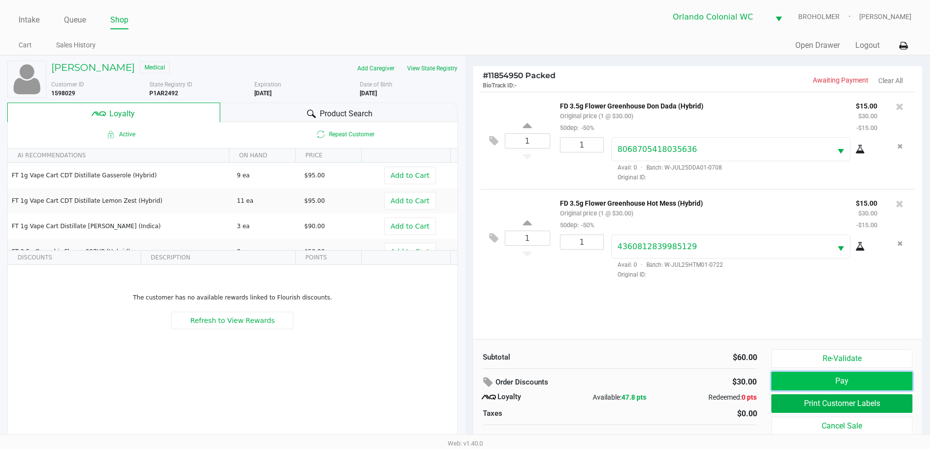
click at [876, 379] on button "Pay" at bounding box center [842, 381] width 141 height 19
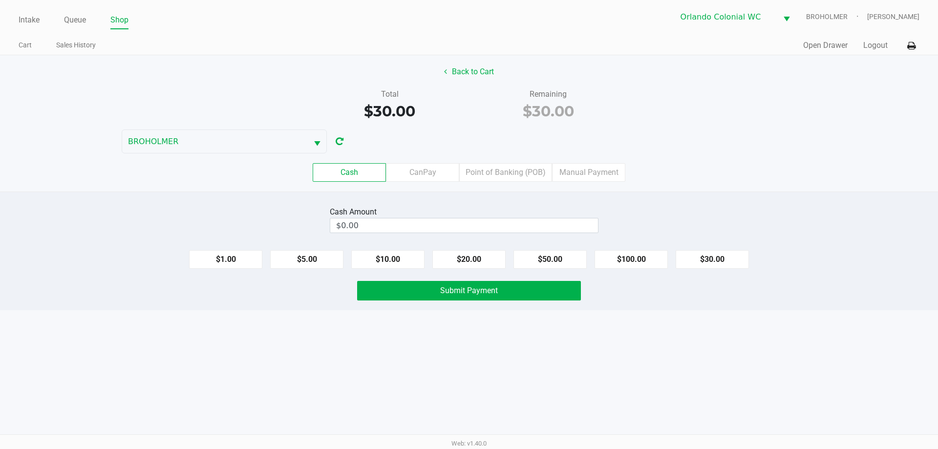
click at [496, 173] on label "Point of Banking (POB)" at bounding box center [505, 172] width 93 height 19
click at [0, 0] on 7 "Point of Banking (POB)" at bounding box center [0, 0] width 0 height 0
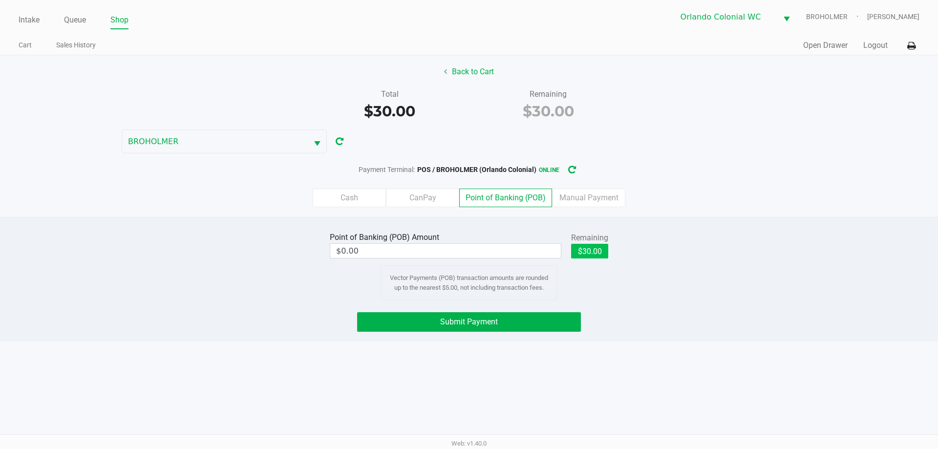
click at [587, 252] on button "$30.00" at bounding box center [589, 251] width 37 height 15
type input "$30.00"
click at [457, 331] on button "Submit Payment" at bounding box center [469, 322] width 224 height 20
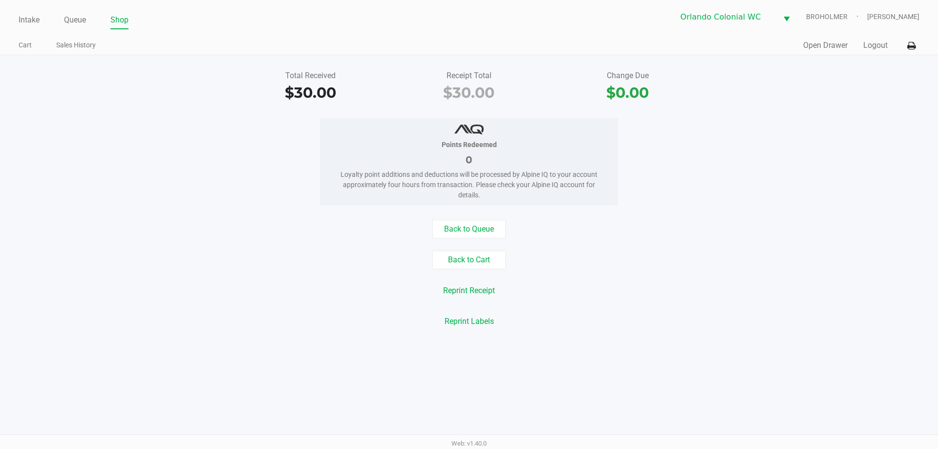
click at [179, 289] on div "Reprint Receipt" at bounding box center [469, 290] width 952 height 19
click at [473, 258] on button "Back to Cart" at bounding box center [468, 260] width 73 height 19
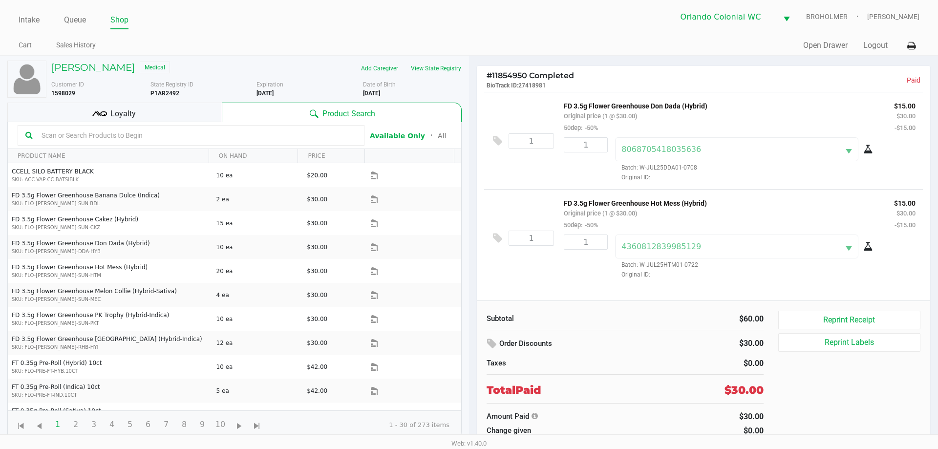
click at [18, 16] on div "Intake Queue Shop Orlando Colonial WC BROHOLMER Madison Olsen Cart Sales Histor…" at bounding box center [469, 27] width 938 height 55
click at [21, 18] on link "Intake" at bounding box center [29, 20] width 21 height 14
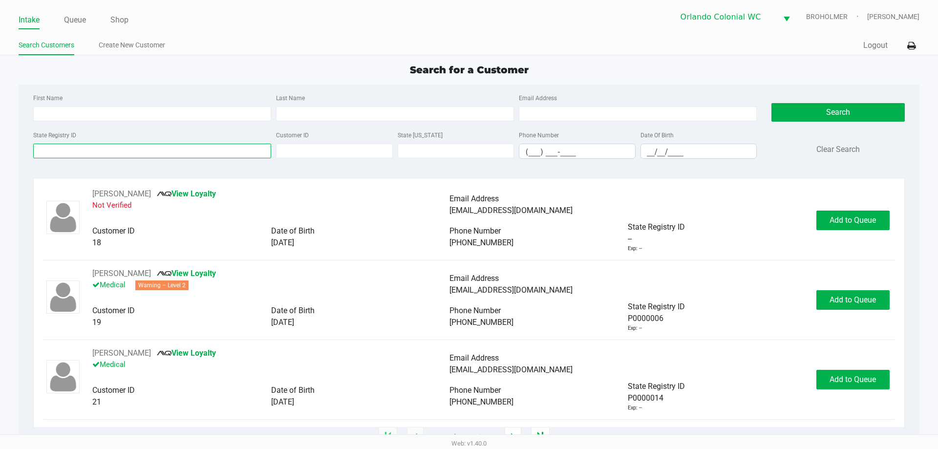
click at [104, 151] on input "State Registry ID" at bounding box center [152, 151] width 238 height 15
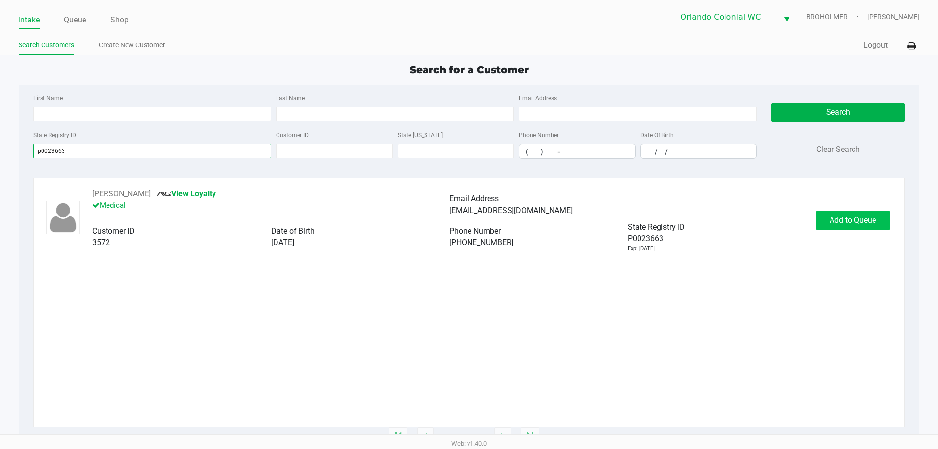
type input "p0023663"
click at [853, 221] on span "Add to Queue" at bounding box center [852, 219] width 46 height 9
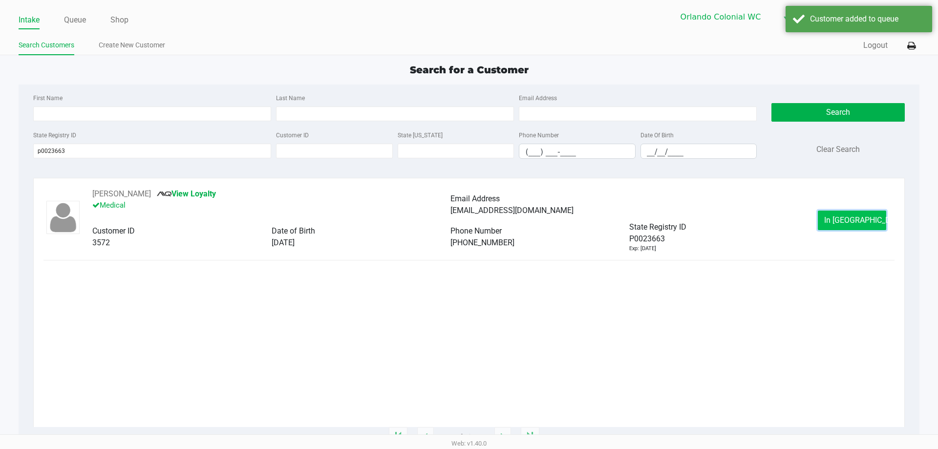
click at [861, 222] on span "In Queue" at bounding box center [865, 219] width 82 height 9
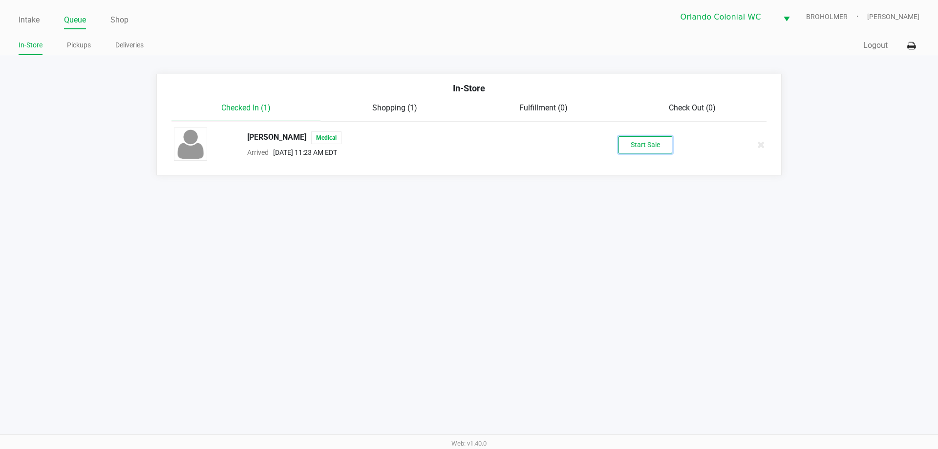
drag, startPoint x: 645, startPoint y: 146, endPoint x: 654, endPoint y: 158, distance: 15.7
click at [648, 148] on button "Start Sale" at bounding box center [645, 144] width 54 height 17
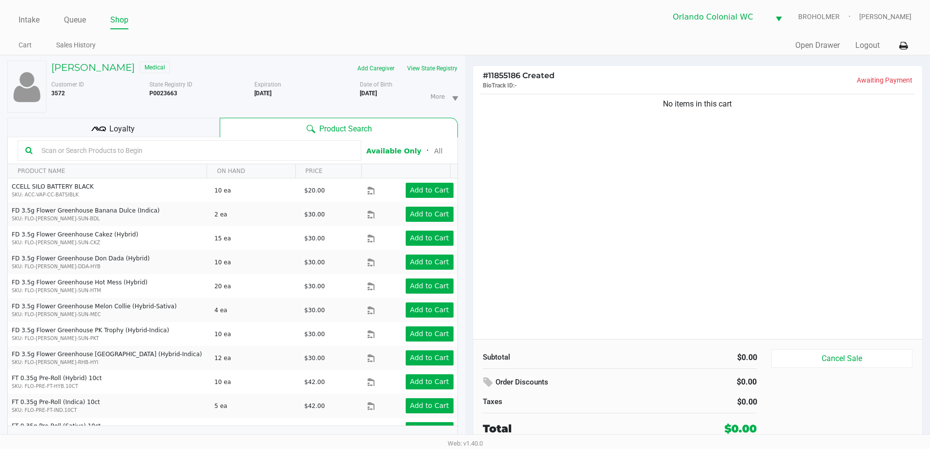
click at [179, 149] on input "text" at bounding box center [196, 150] width 316 height 15
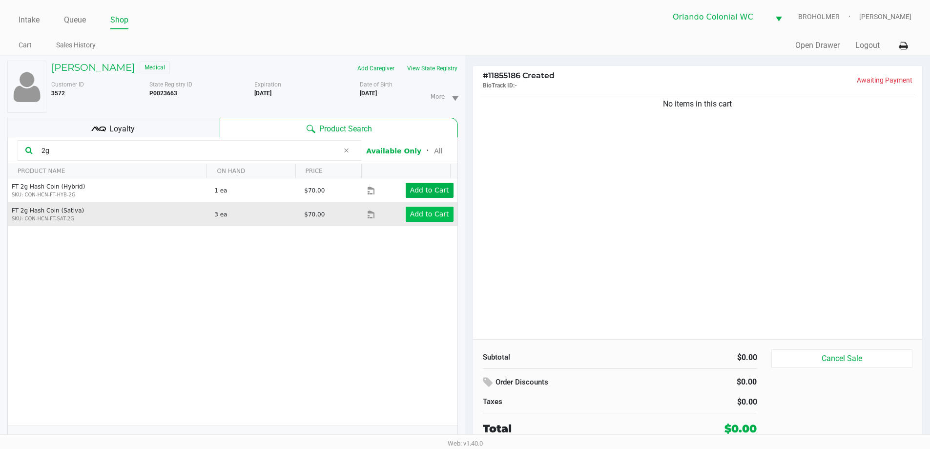
type input "2g"
click at [440, 213] on app-button-loader "Add to Cart" at bounding box center [429, 214] width 39 height 8
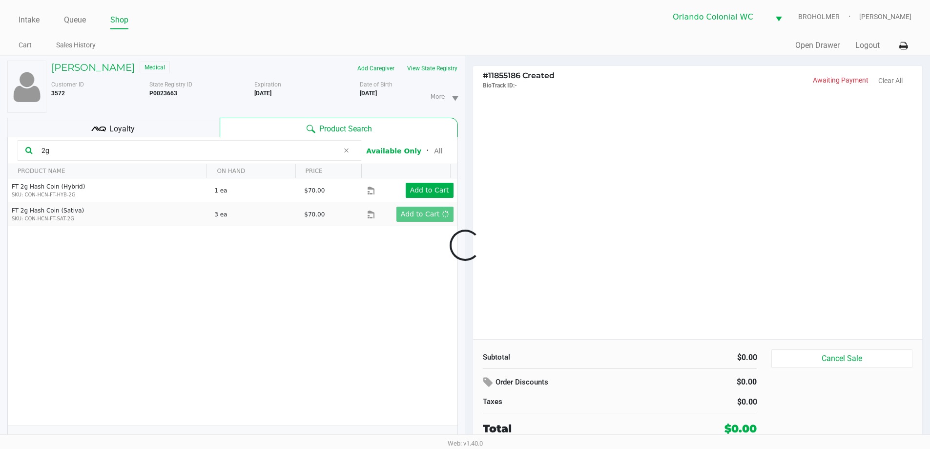
drag, startPoint x: 602, startPoint y: 190, endPoint x: 597, endPoint y: 187, distance: 5.6
click at [602, 189] on div at bounding box center [465, 245] width 930 height 283
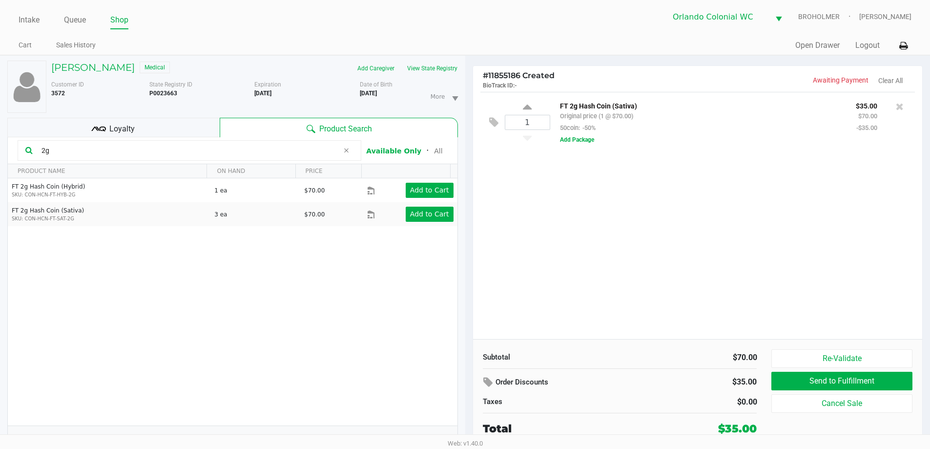
click at [586, 238] on div "1 FT 2g Hash Coin (Sativa) Original price (1 @ $70.00) 50coin: -50% $35.00 $70.…" at bounding box center [698, 215] width 450 height 247
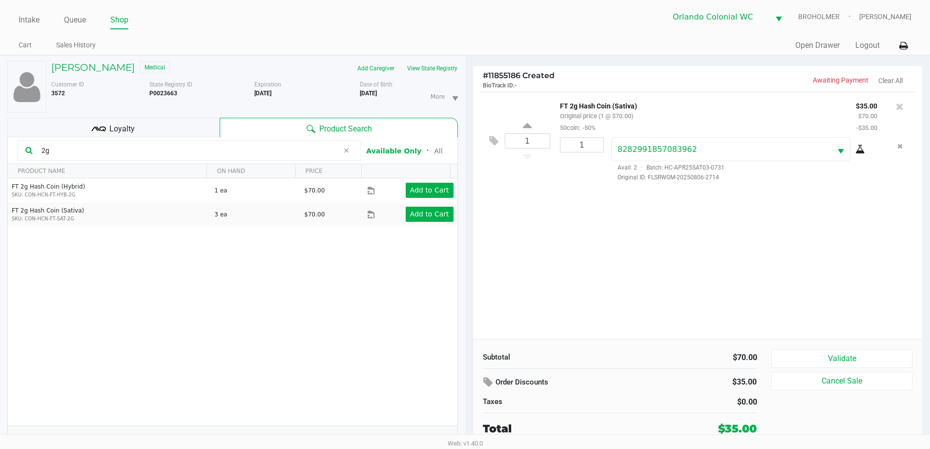
scroll to position [10, 0]
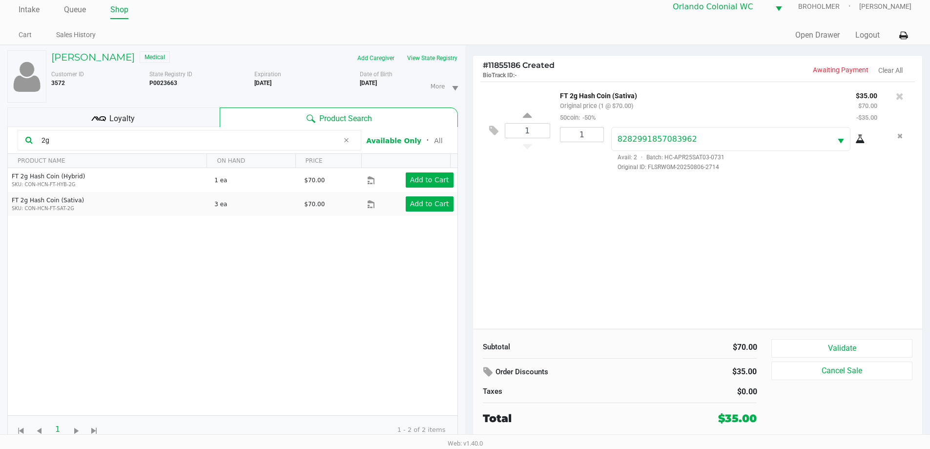
click at [144, 116] on div "Loyalty" at bounding box center [113, 117] width 212 height 20
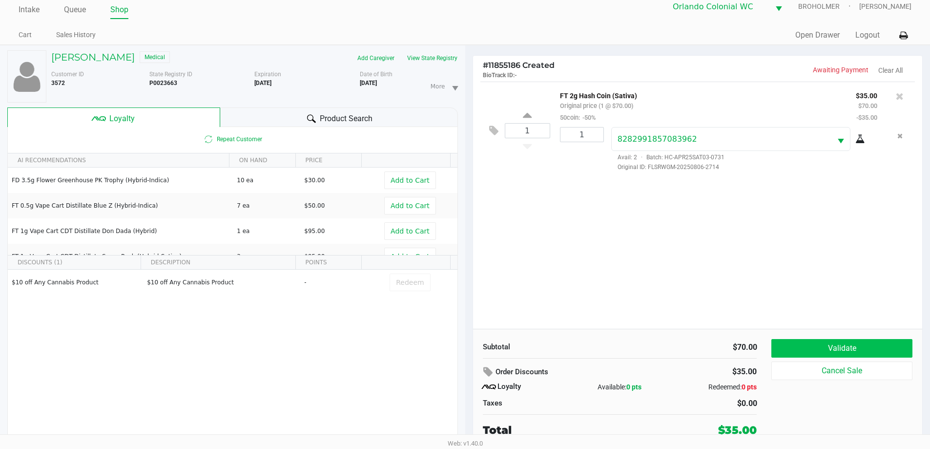
click at [890, 352] on button "Validate" at bounding box center [842, 348] width 141 height 19
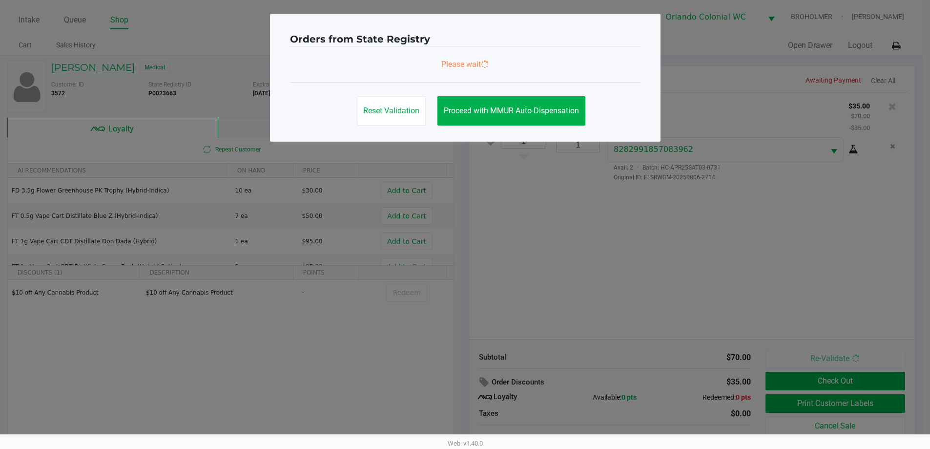
scroll to position [0, 0]
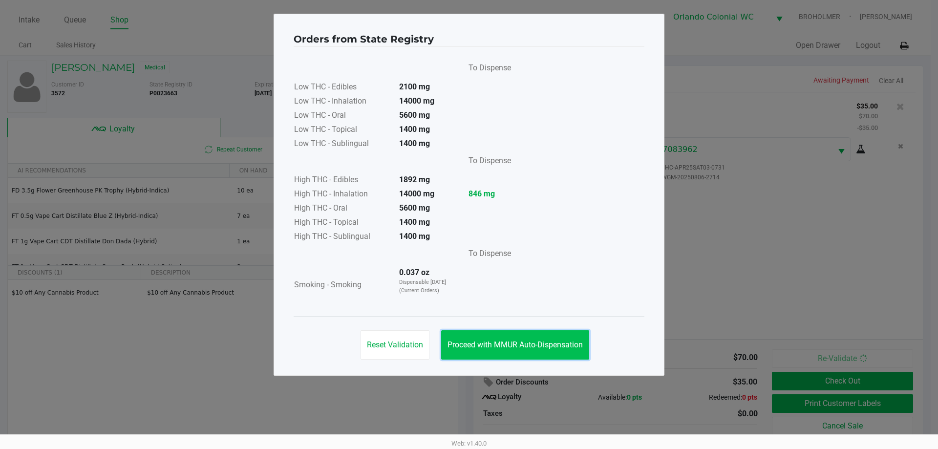
click at [534, 334] on button "Proceed with MMUR Auto-Dispensation" at bounding box center [515, 344] width 148 height 29
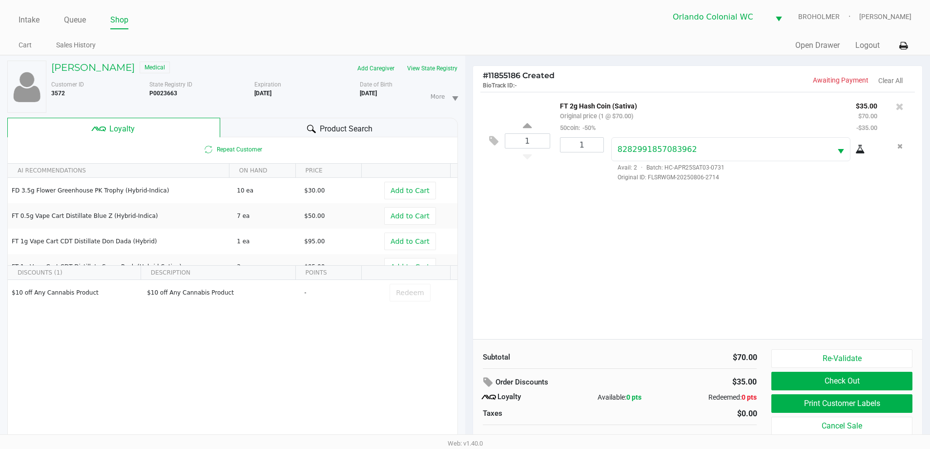
scroll to position [10, 0]
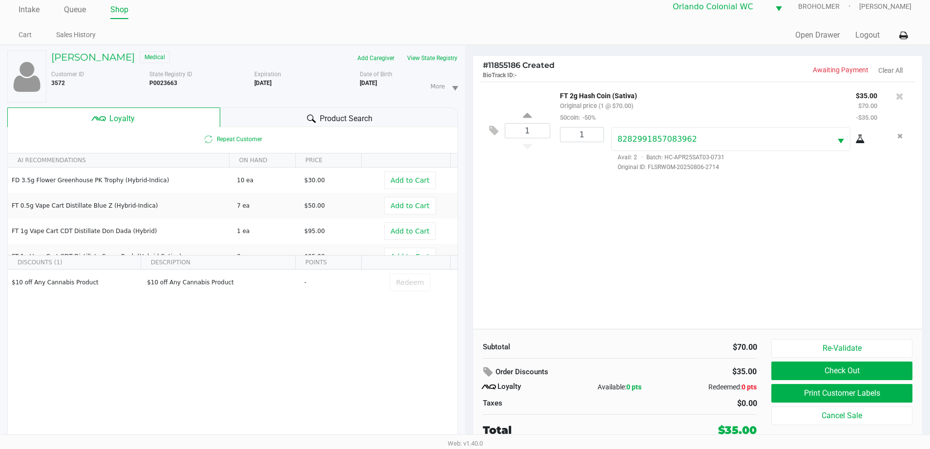
click at [893, 395] on button "Print Customer Labels" at bounding box center [842, 393] width 141 height 19
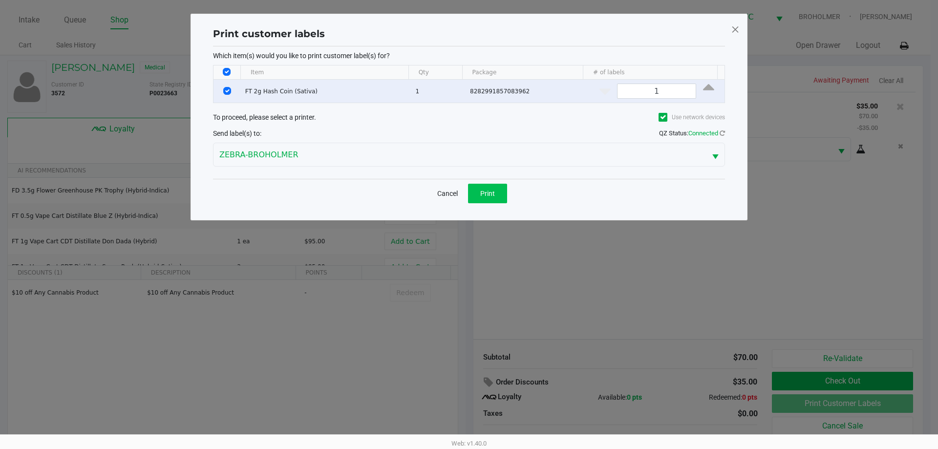
click at [488, 191] on span "Print" at bounding box center [487, 193] width 15 height 8
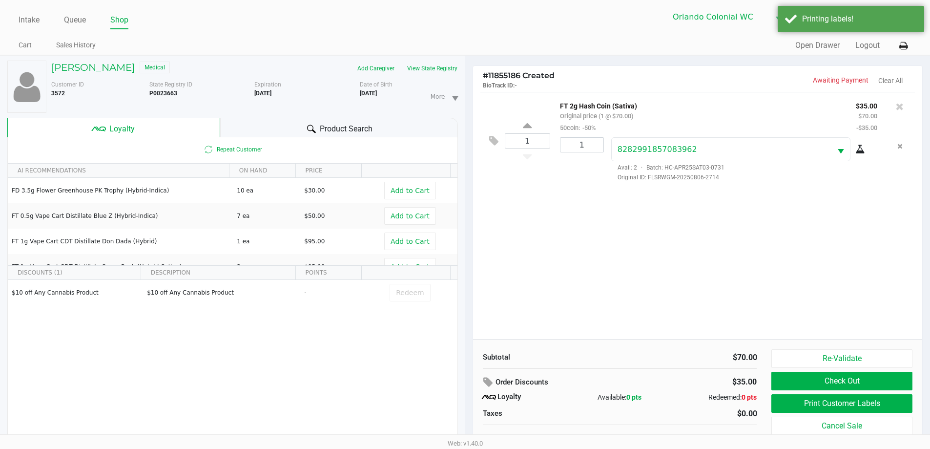
scroll to position [10, 0]
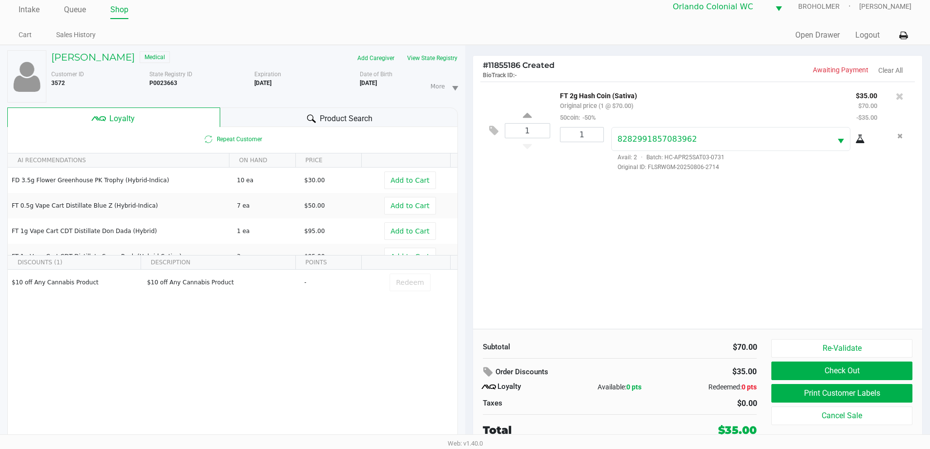
click at [575, 286] on div "1 FT 2g Hash Coin (Sativa) Original price (1 @ $70.00) 50coin: -50% $35.00 $70.…" at bounding box center [698, 205] width 450 height 247
click at [270, 377] on div "$10 off Any Cannabis Product $10 off Any Cannabis Product - Redeem" at bounding box center [233, 343] width 450 height 147
click at [558, 283] on div "1 FT 2g Hash Coin (Sativa) Original price (1 @ $70.00) 50coin: -50% $35.00 $70.…" at bounding box center [698, 205] width 450 height 247
click at [492, 124] on button at bounding box center [496, 130] width 17 height 23
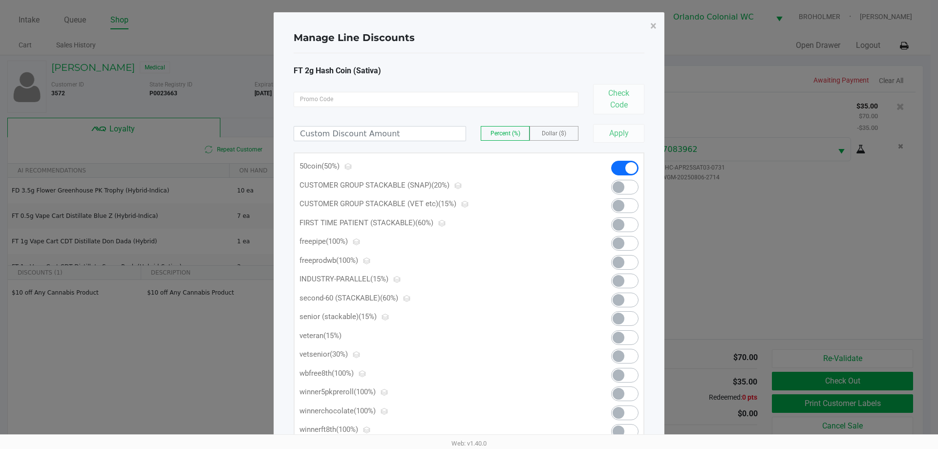
scroll to position [0, 0]
click at [650, 28] on span "×" at bounding box center [653, 28] width 6 height 14
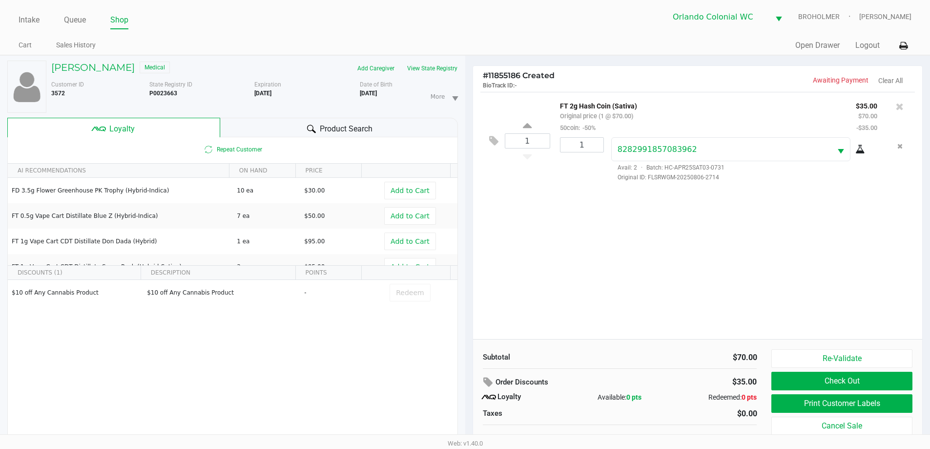
drag, startPoint x: 656, startPoint y: 249, endPoint x: 650, endPoint y: 249, distance: 5.9
click at [491, 377] on icon at bounding box center [489, 382] width 12 height 11
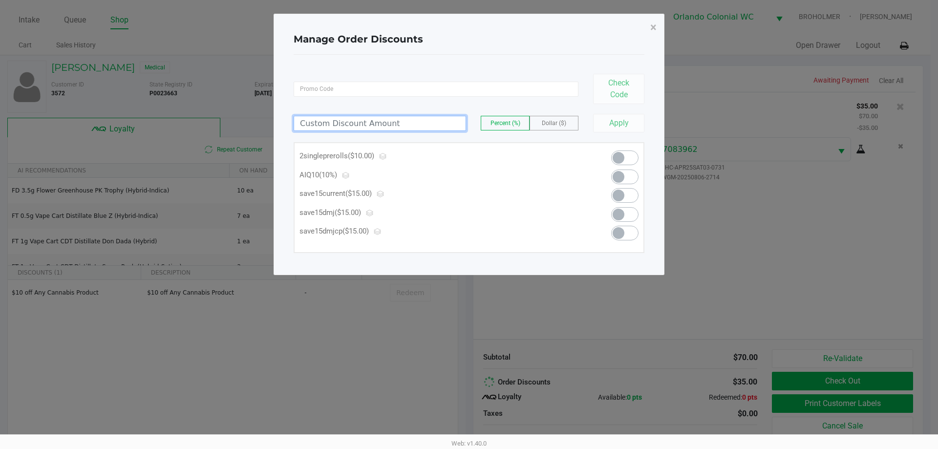
click at [425, 126] on input at bounding box center [379, 123] width 171 height 14
type input "10.00"
click at [546, 127] on label "Dollar ($)" at bounding box center [554, 123] width 48 height 14
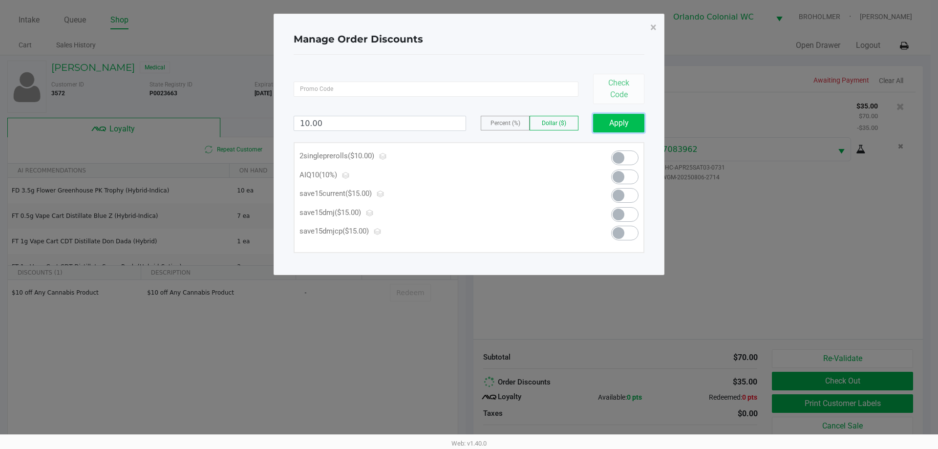
click at [624, 117] on button "Apply" at bounding box center [618, 123] width 51 height 19
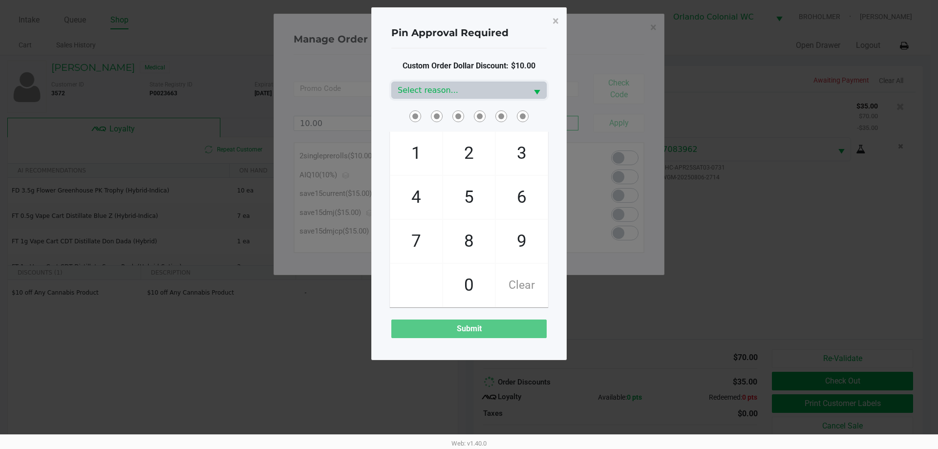
click at [468, 78] on div "Custom Order Dollar Discount: $10.00 Select reason... 1 4 7 2 5 8 0 3 6 9 Clear…" at bounding box center [468, 199] width 155 height 278
click at [470, 85] on span "Select reason..." at bounding box center [460, 90] width 124 height 12
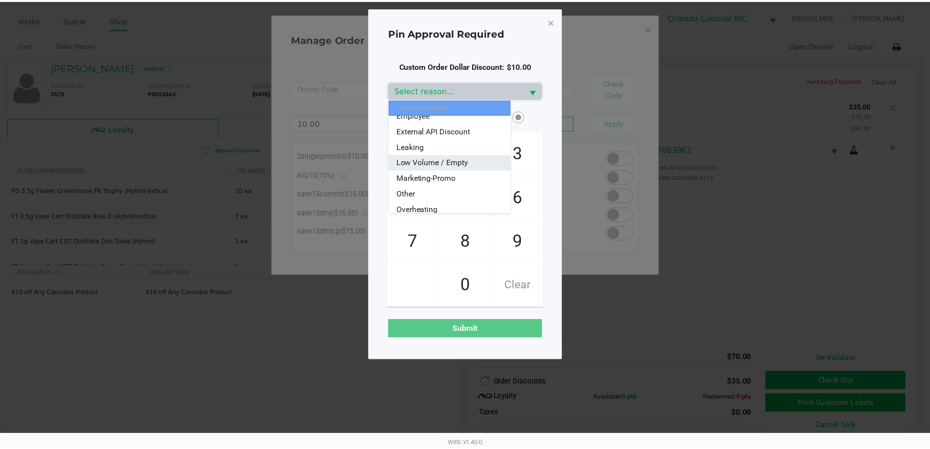
scroll to position [117, 0]
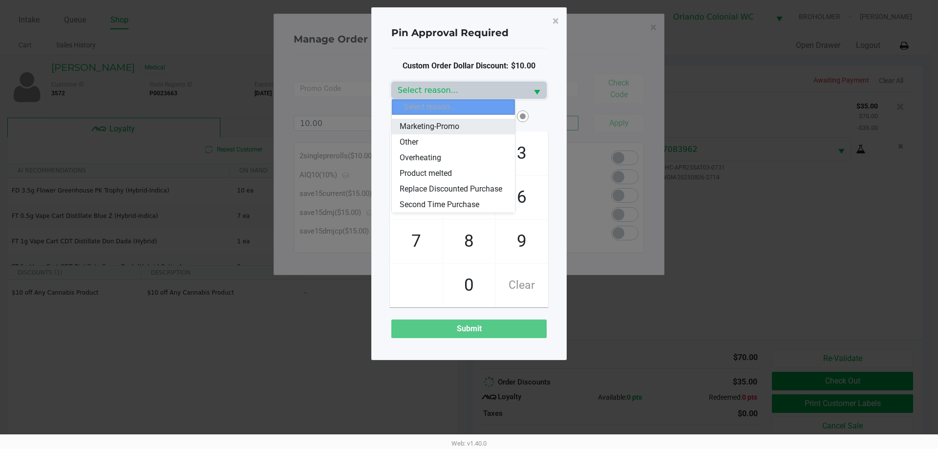
click at [446, 121] on span "Marketing-Promo" at bounding box center [429, 127] width 60 height 12
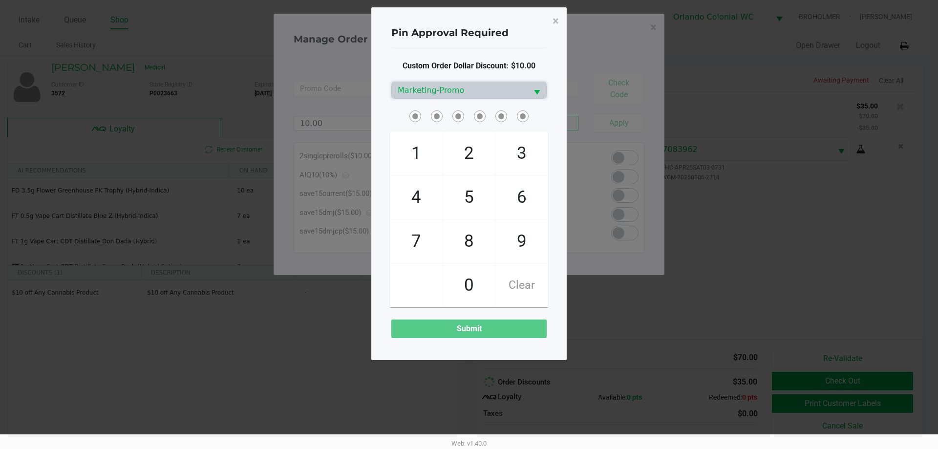
click at [394, 114] on span at bounding box center [468, 115] width 155 height 15
checkbox input "true"
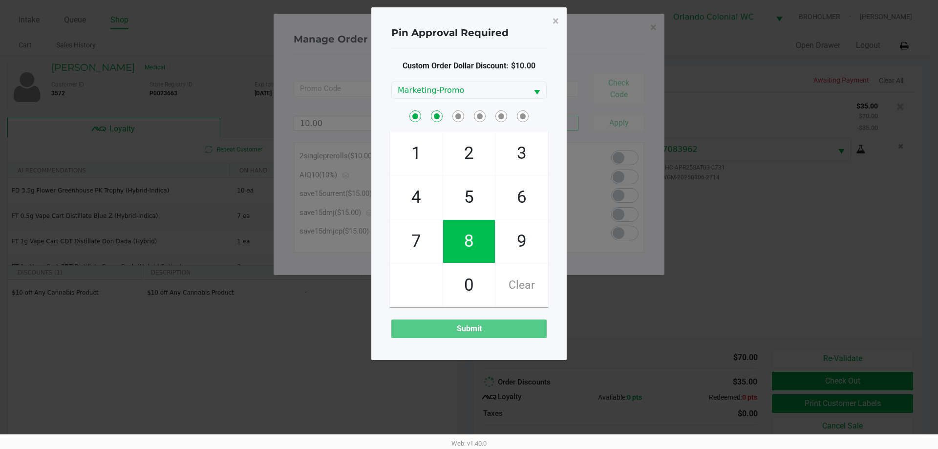
checkbox input "true"
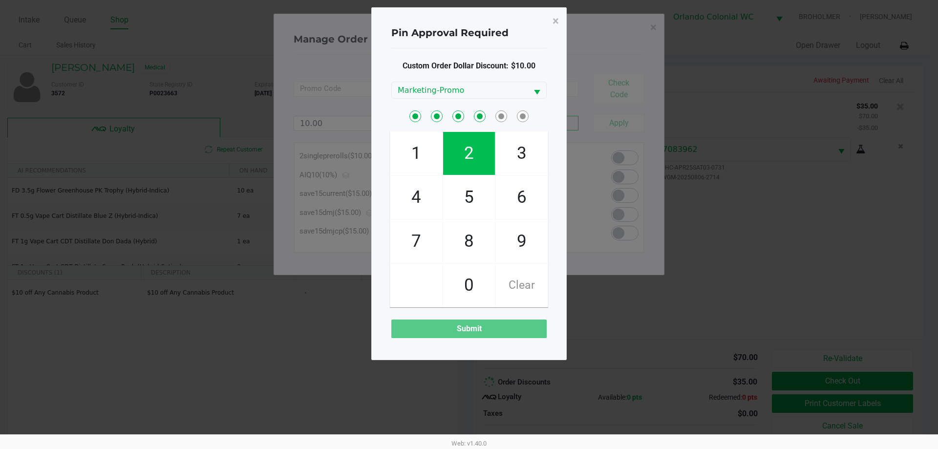
checkbox input "true"
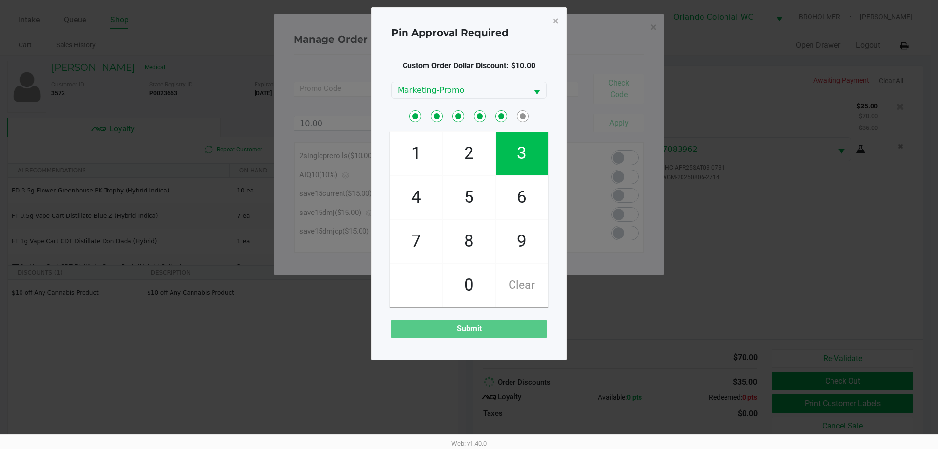
checkbox input "true"
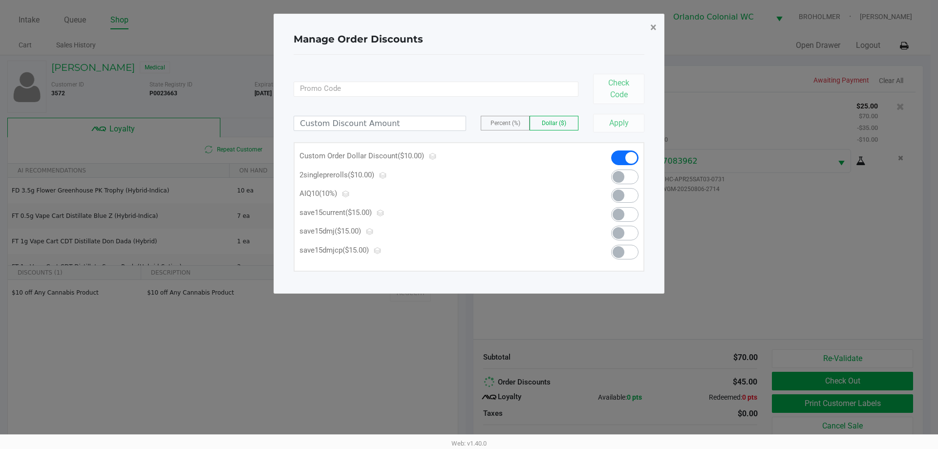
click at [650, 31] on button "×" at bounding box center [653, 27] width 22 height 27
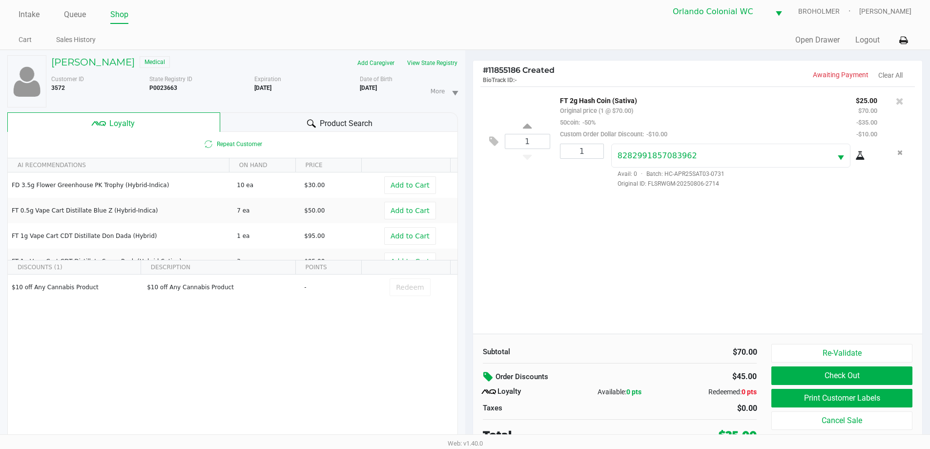
scroll to position [10, 0]
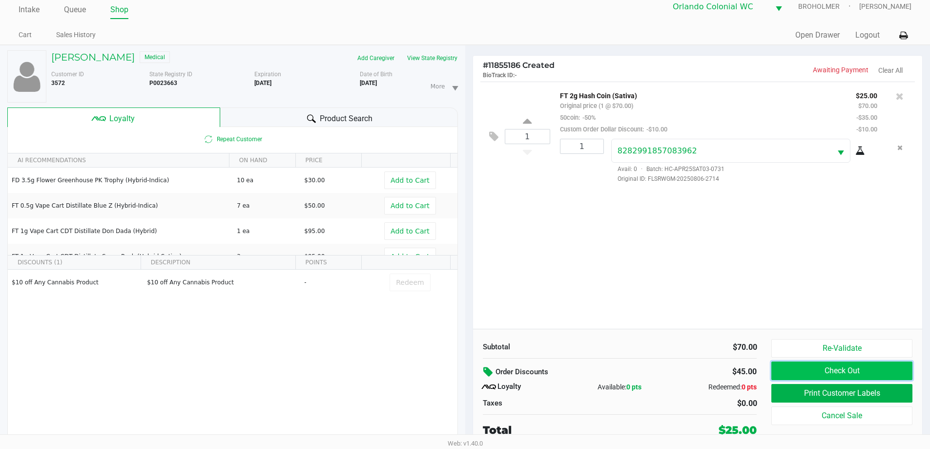
click at [827, 375] on button "Check Out" at bounding box center [842, 370] width 141 height 19
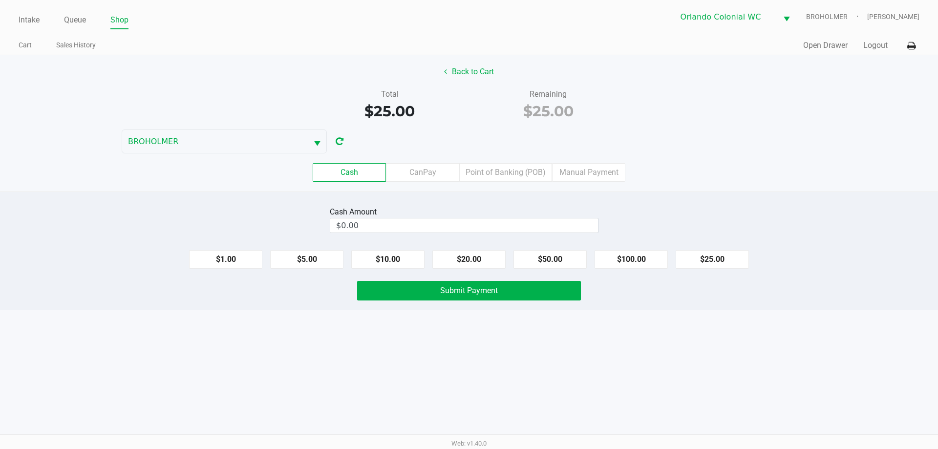
click at [401, 224] on input "$0.00" at bounding box center [464, 225] width 268 height 14
click at [345, 362] on div "Intake Queue Shop Orlando Colonial WC BROHOLMER Madison Olsen Cart Sales Histor…" at bounding box center [469, 224] width 938 height 449
type input "$40.00"
click at [432, 297] on button "Submit Payment" at bounding box center [469, 291] width 224 height 20
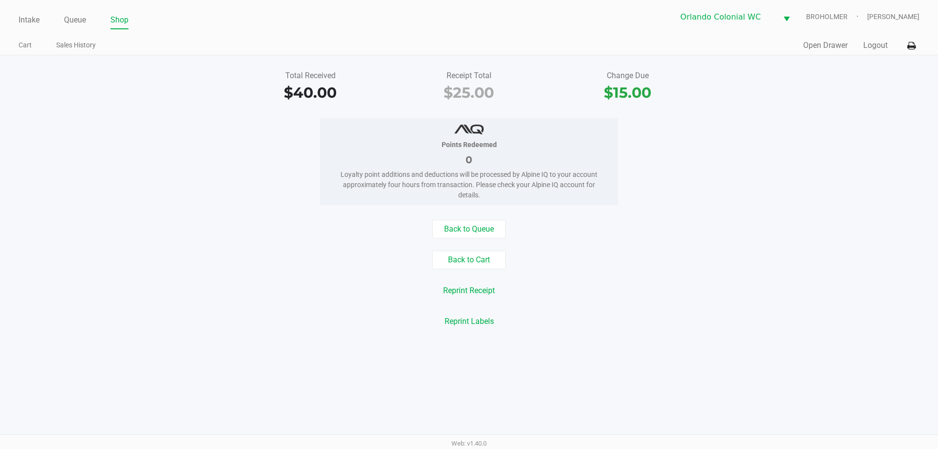
click at [226, 305] on div "Back to Queue Back to Cart Reprint Receipt Reprint Labels" at bounding box center [469, 275] width 952 height 111
click at [480, 268] on button "Back to Cart" at bounding box center [468, 260] width 73 height 19
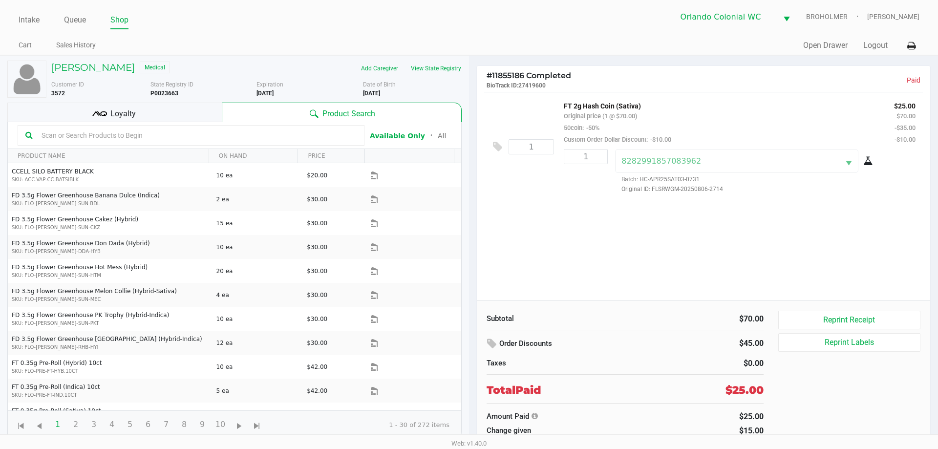
click at [115, 109] on span "Loyalty" at bounding box center [122, 114] width 25 height 12
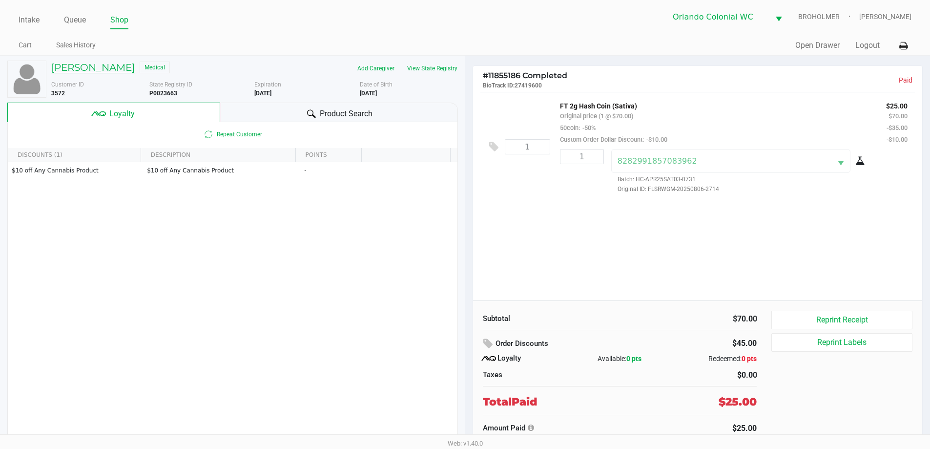
click at [125, 73] on h5 "DOUGLAS DEATON" at bounding box center [93, 68] width 84 height 12
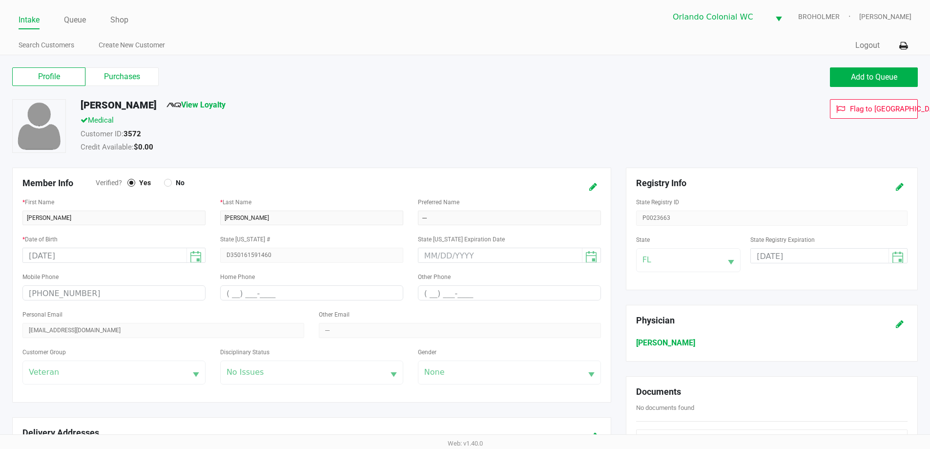
click at [128, 132] on strong "3572" at bounding box center [133, 133] width 18 height 9
copy div "Customer ID: 3572"
drag, startPoint x: 289, startPoint y: 147, endPoint x: 446, endPoint y: 175, distance: 160.1
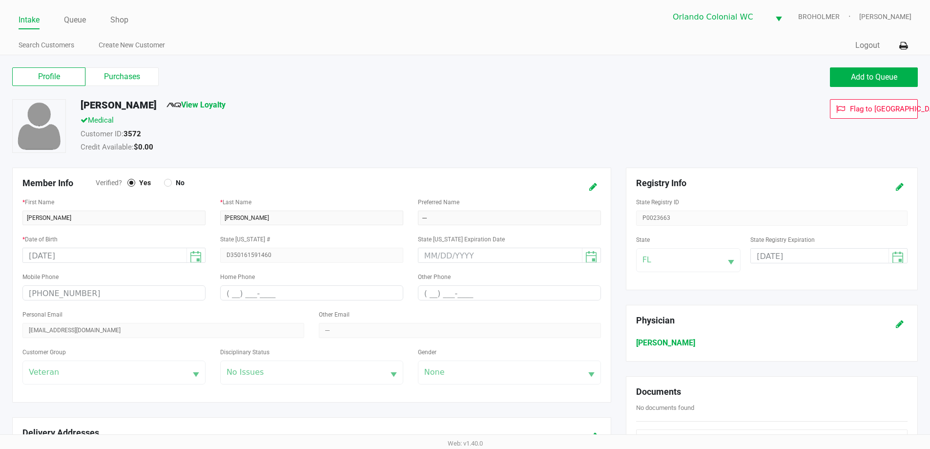
click at [291, 147] on div "Credit Available: $0.00" at bounding box center [357, 149] width 568 height 14
click at [39, 20] on link "Intake" at bounding box center [29, 20] width 21 height 14
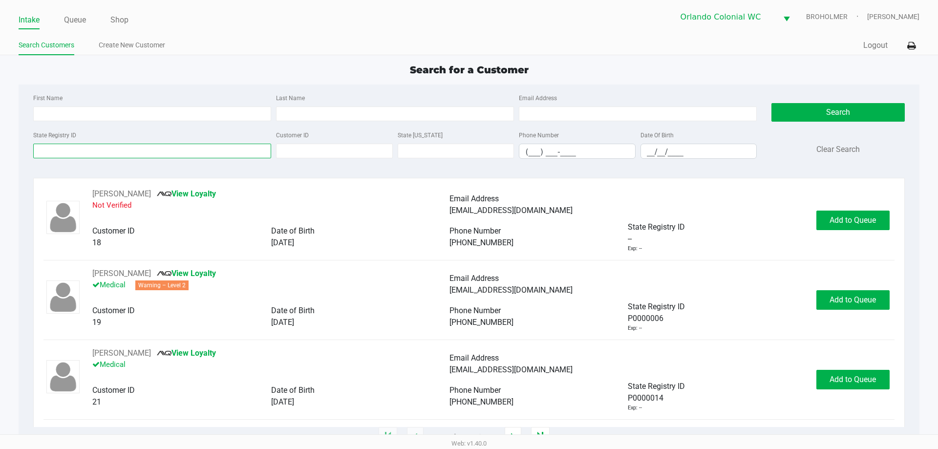
click at [164, 151] on input "State Registry ID" at bounding box center [152, 151] width 238 height 15
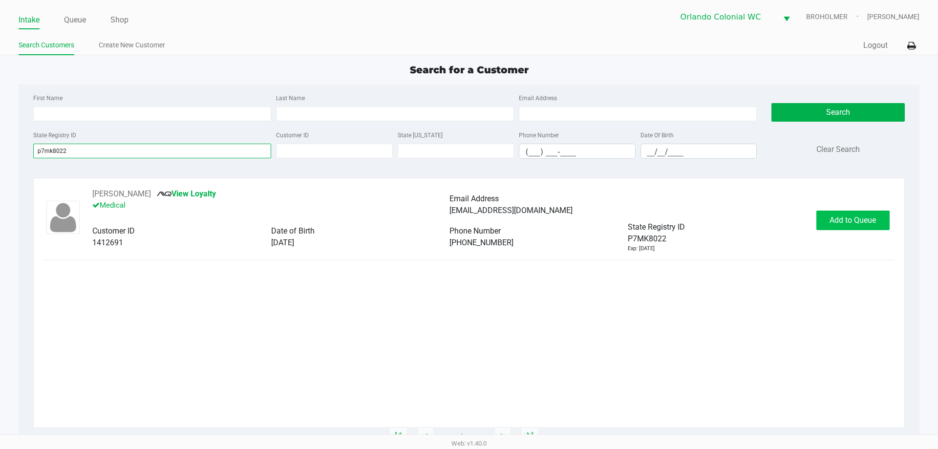
type input "p7mk8022"
click at [855, 215] on span "Add to Queue" at bounding box center [852, 219] width 46 height 9
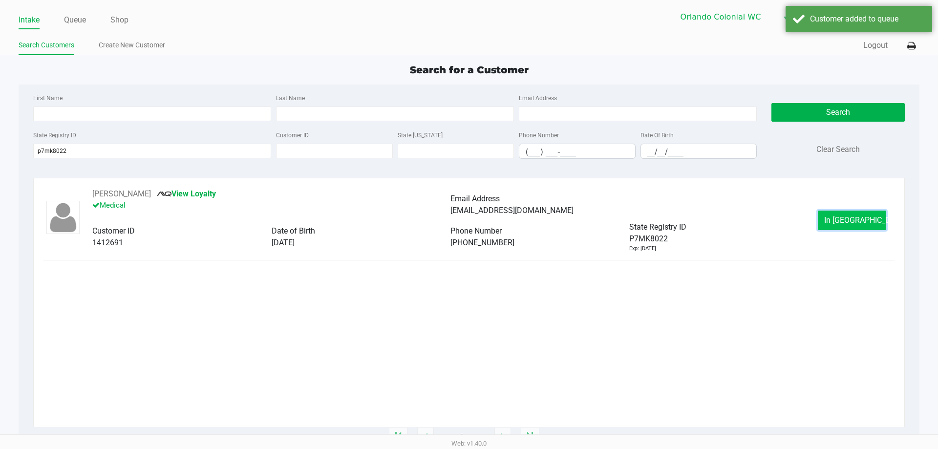
click at [845, 222] on span "In Queue" at bounding box center [865, 219] width 82 height 9
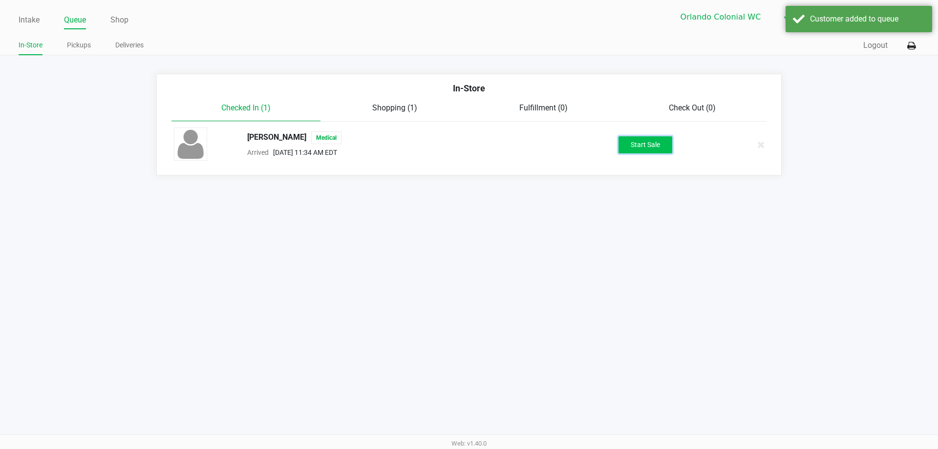
click at [672, 148] on button "Start Sale" at bounding box center [645, 144] width 54 height 17
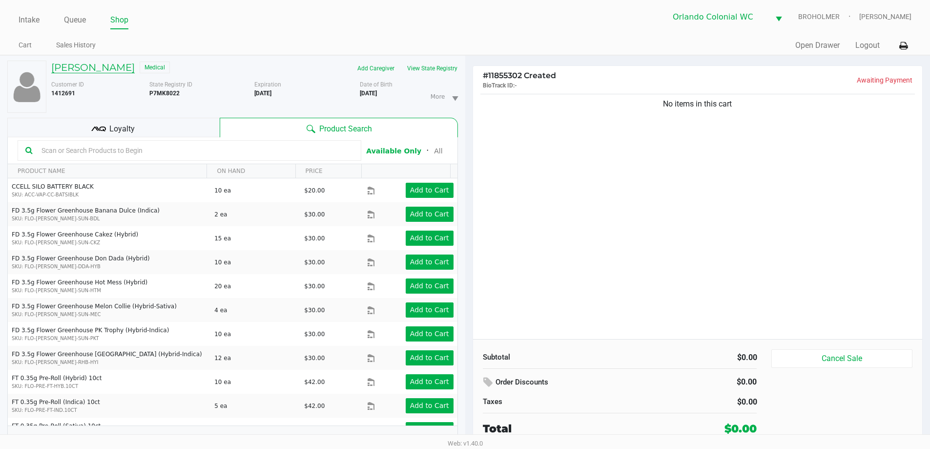
click at [104, 64] on h5 "JEFFERY ALBRITTON" at bounding box center [93, 68] width 84 height 12
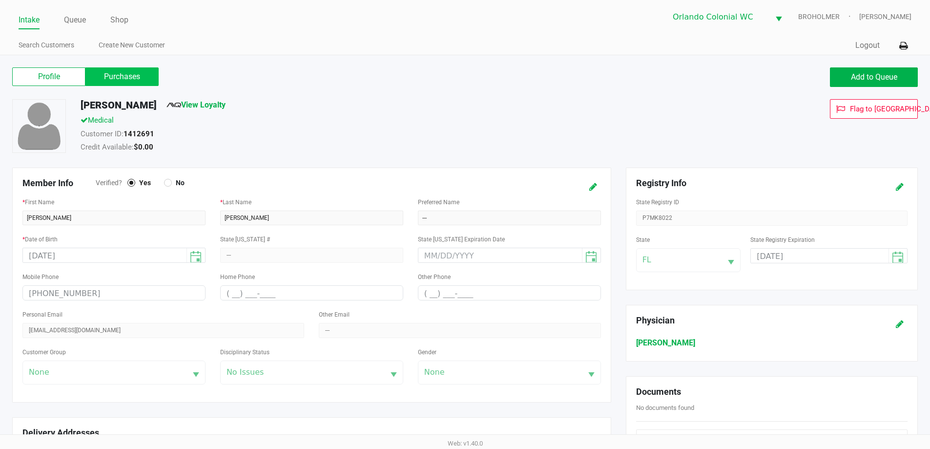
click at [104, 73] on label "Purchases" at bounding box center [121, 76] width 73 height 19
click at [0, 0] on 1 "Purchases" at bounding box center [0, 0] width 0 height 0
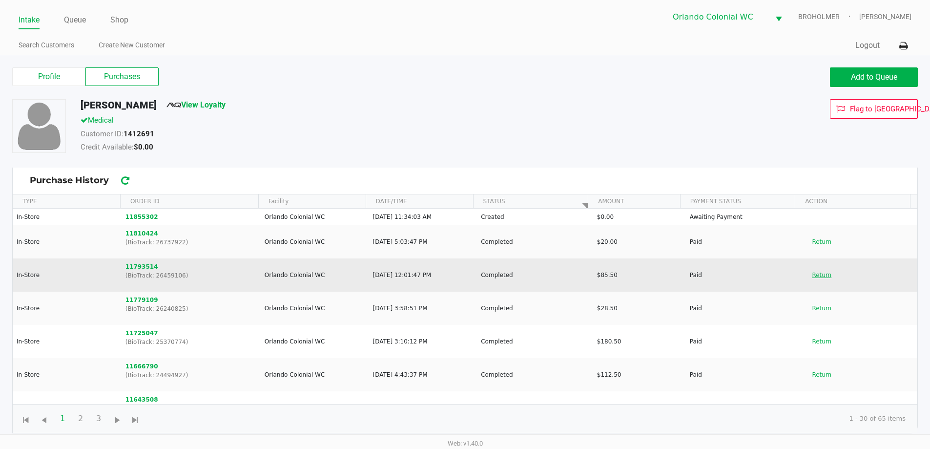
click at [823, 276] on button "Return" at bounding box center [822, 275] width 32 height 16
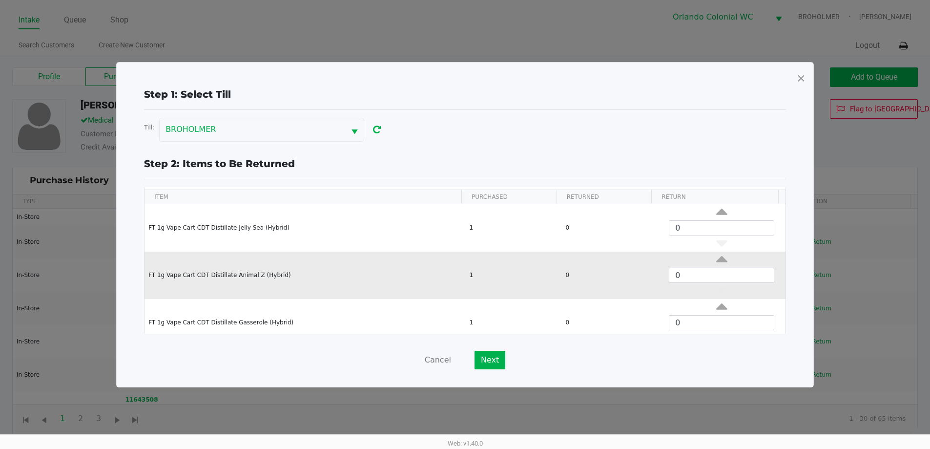
scroll to position [37, 0]
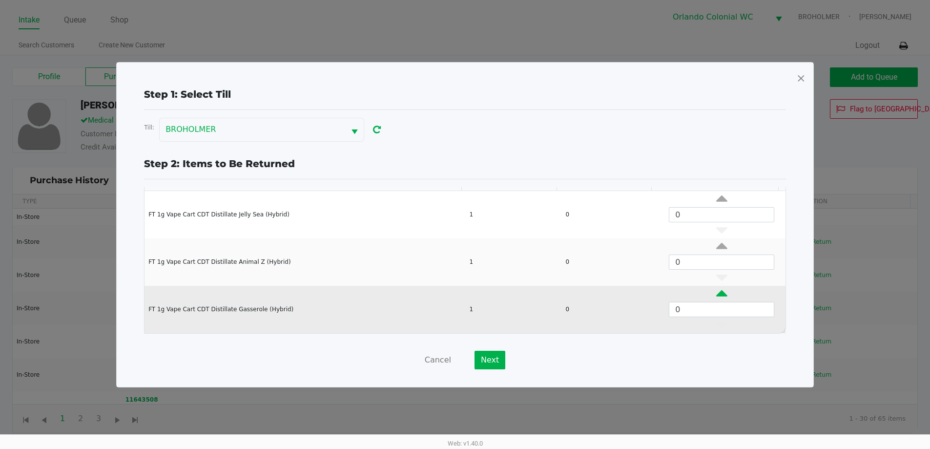
click at [716, 295] on icon "Data table" at bounding box center [721, 296] width 11 height 12
type input "1"
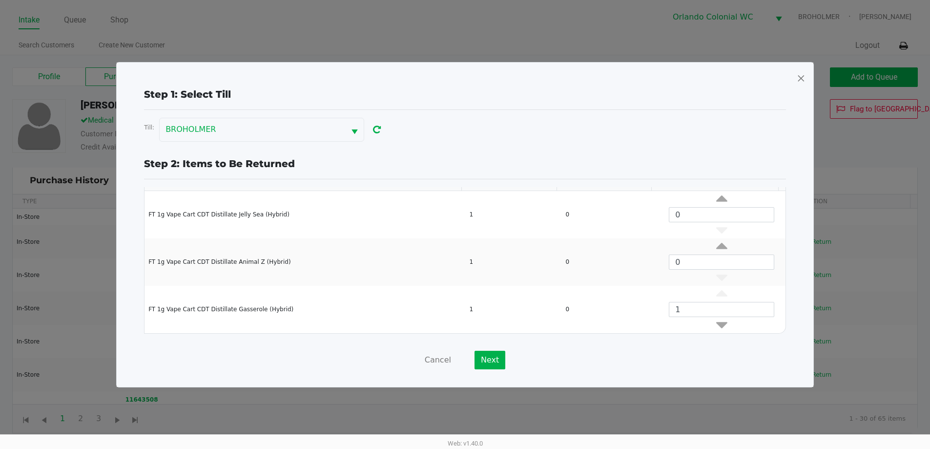
click at [469, 362] on div "Cancel Next" at bounding box center [465, 360] width 642 height 19
click at [481, 362] on button "Next" at bounding box center [490, 360] width 31 height 19
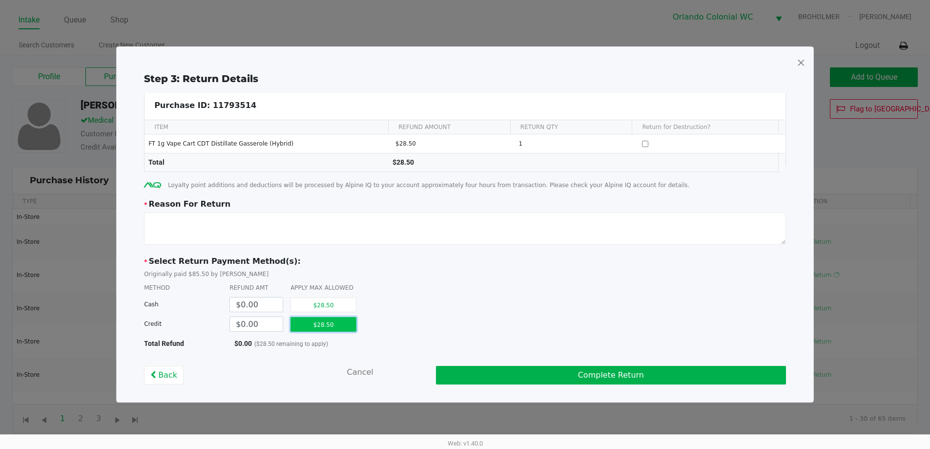
click at [321, 330] on button "$28.50" at bounding box center [324, 324] width 66 height 15
type input "$28.50"
click at [325, 234] on textarea at bounding box center [465, 228] width 642 height 32
click at [221, 222] on textarea at bounding box center [465, 228] width 642 height 32
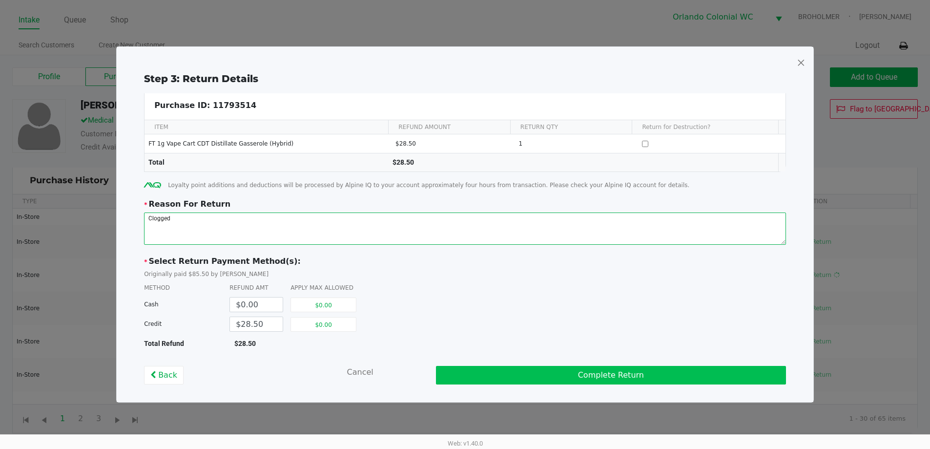
type textarea "Clogged"
click at [529, 374] on button "Complete Return" at bounding box center [611, 375] width 350 height 19
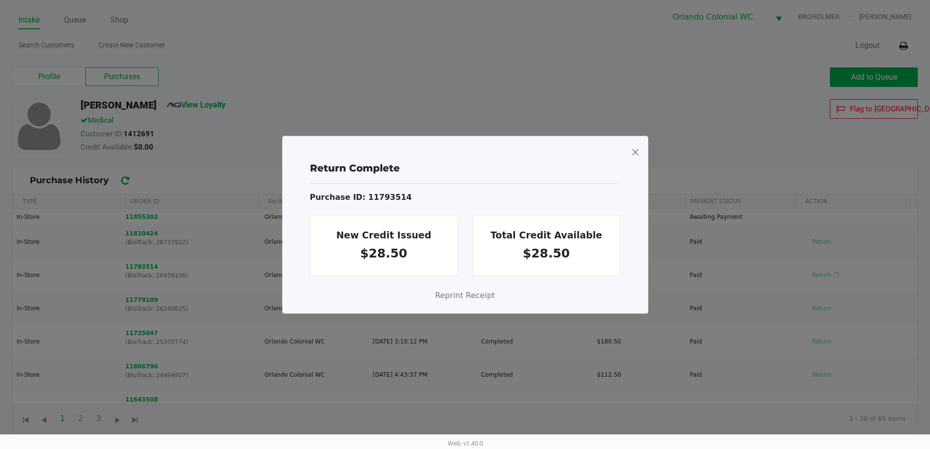
drag, startPoint x: 633, startPoint y: 151, endPoint x: 631, endPoint y: 171, distance: 20.6
click at [633, 151] on span at bounding box center [635, 152] width 9 height 16
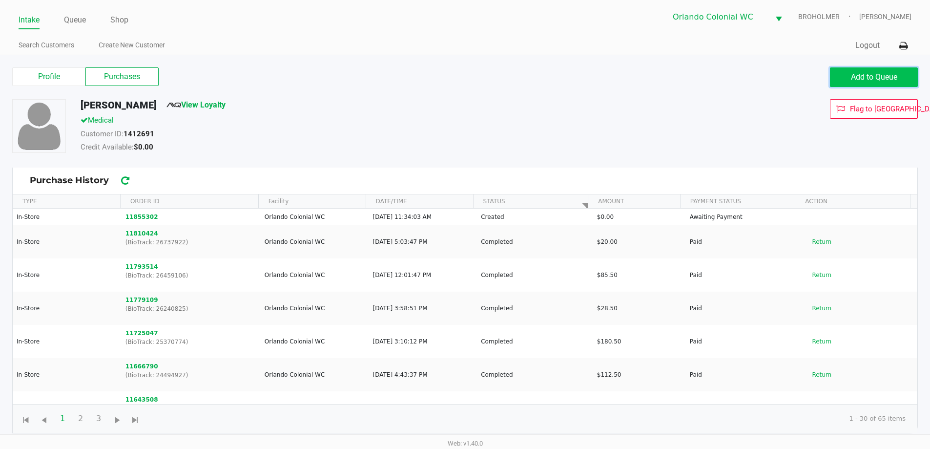
click at [872, 84] on button "Add to Queue" at bounding box center [874, 77] width 88 height 20
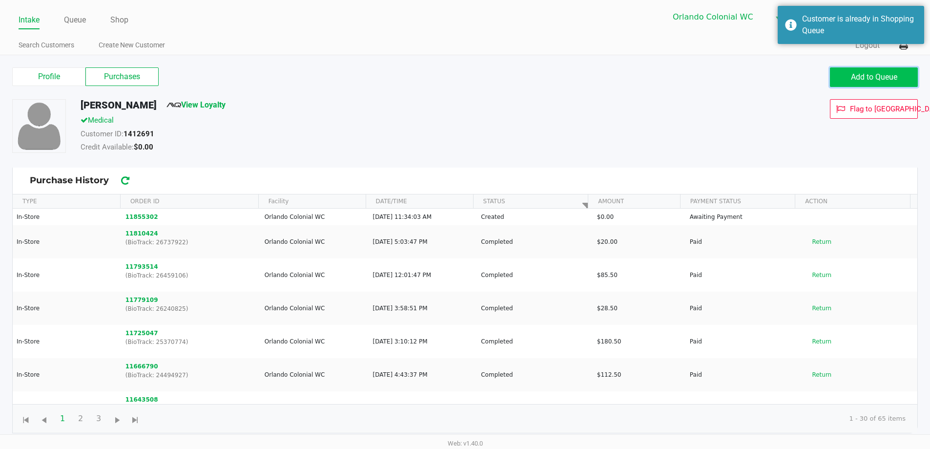
click at [865, 76] on span "Add to Queue" at bounding box center [874, 76] width 46 height 9
click at [80, 18] on link "Queue" at bounding box center [75, 20] width 22 height 14
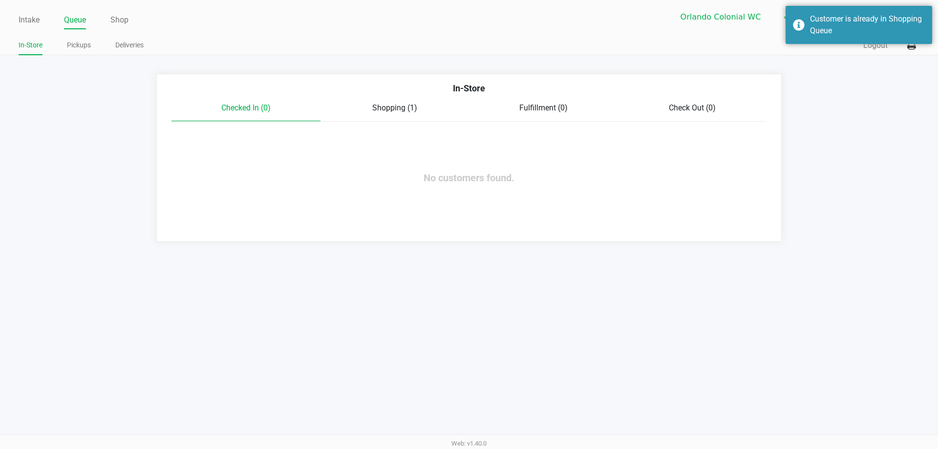
click at [407, 107] on span "Shopping (1)" at bounding box center [394, 107] width 45 height 9
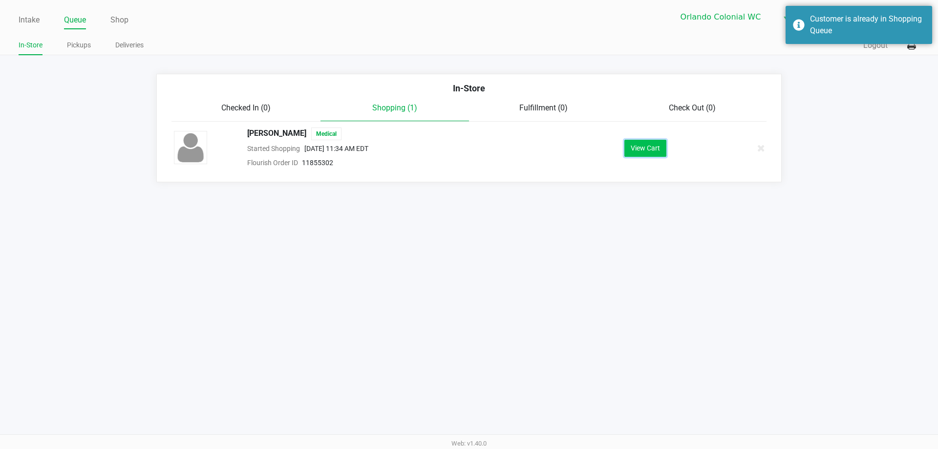
click at [643, 145] on button "View Cart" at bounding box center [645, 148] width 42 height 17
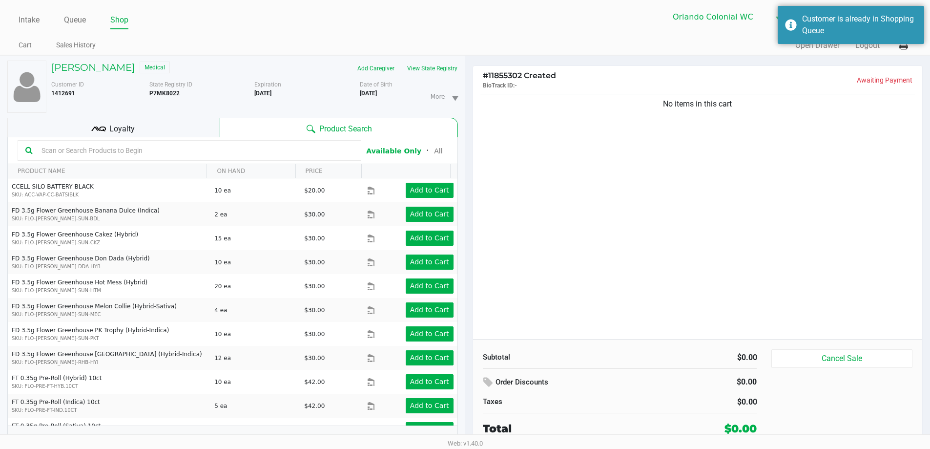
click at [143, 158] on div at bounding box center [190, 150] width 344 height 21
click at [141, 156] on input "text" at bounding box center [196, 150] width 316 height 15
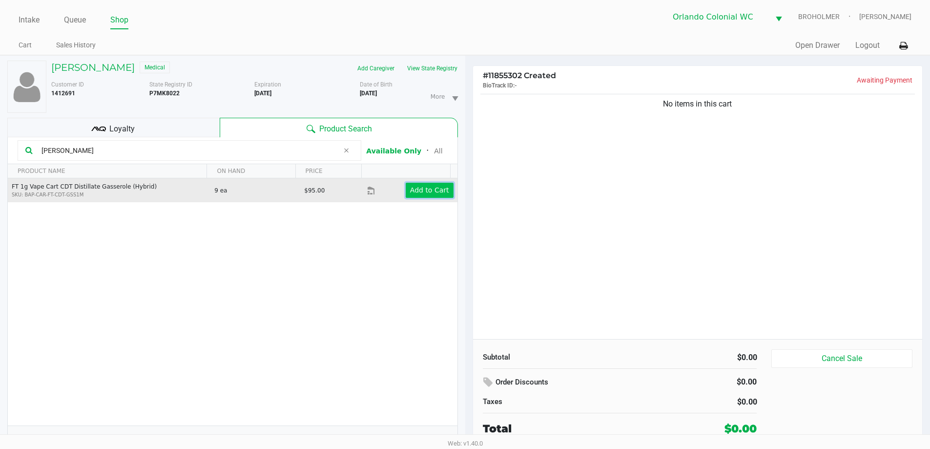
click at [422, 186] on app-button-loader "Add to Cart" at bounding box center [429, 190] width 39 height 8
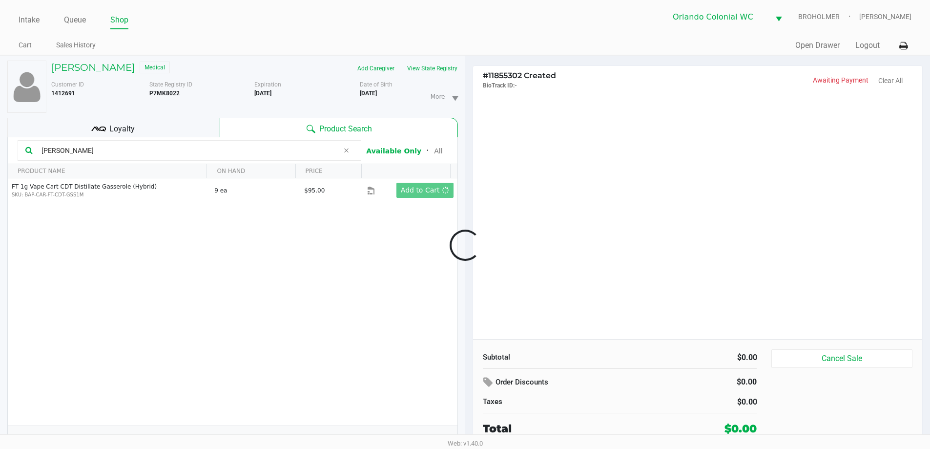
click at [158, 153] on div at bounding box center [465, 245] width 930 height 283
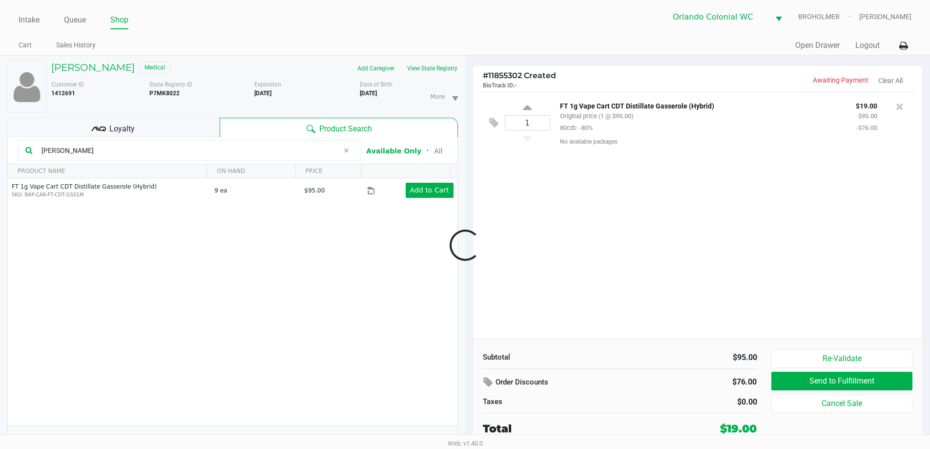
click at [158, 153] on div at bounding box center [465, 245] width 930 height 283
click at [158, 153] on input "gass" at bounding box center [188, 150] width 301 height 15
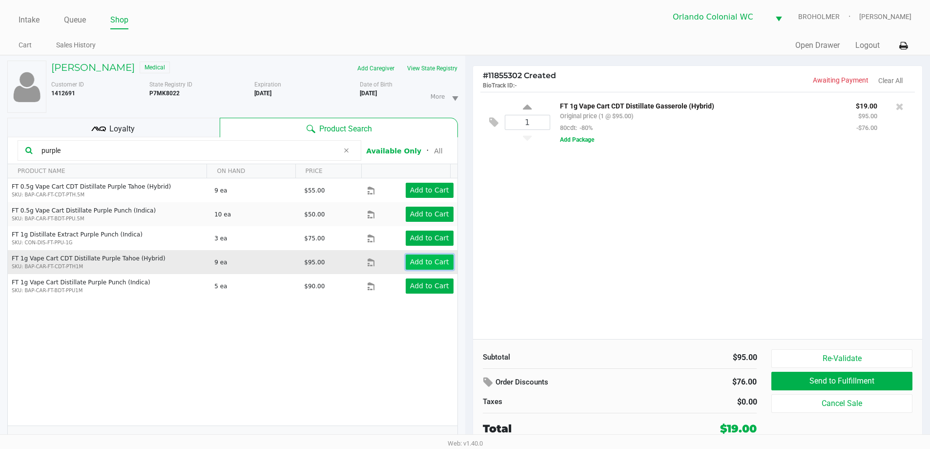
click at [426, 260] on app-button-loader "Add to Cart" at bounding box center [429, 262] width 39 height 8
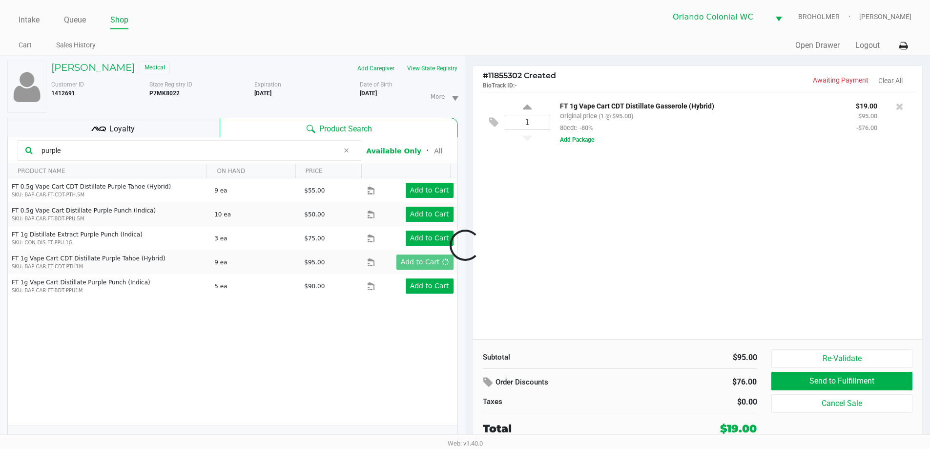
click at [154, 152] on div at bounding box center [465, 245] width 930 height 283
click at [154, 150] on div at bounding box center [465, 245] width 930 height 283
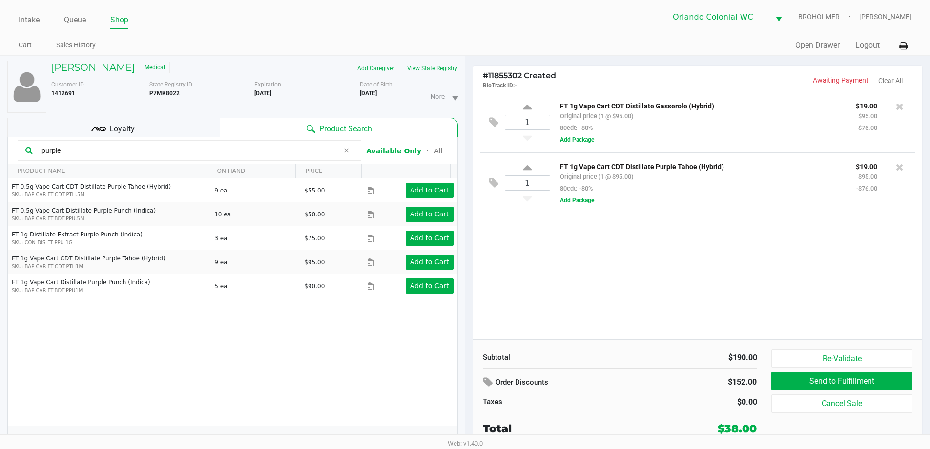
click at [154, 150] on input "purple" at bounding box center [188, 150] width 301 height 15
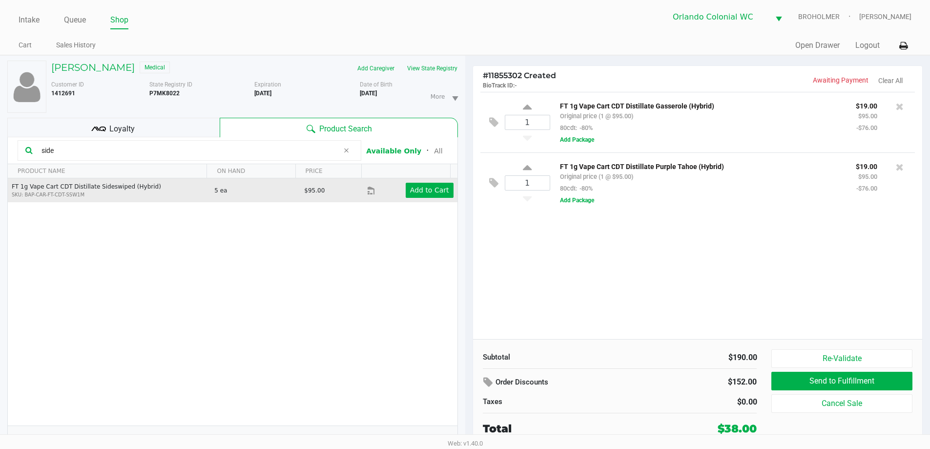
type input "side"
click at [405, 199] on td "Add to Cart" at bounding box center [412, 190] width 90 height 24
click at [412, 192] on app-button-loader "Add to Cart" at bounding box center [429, 190] width 39 height 8
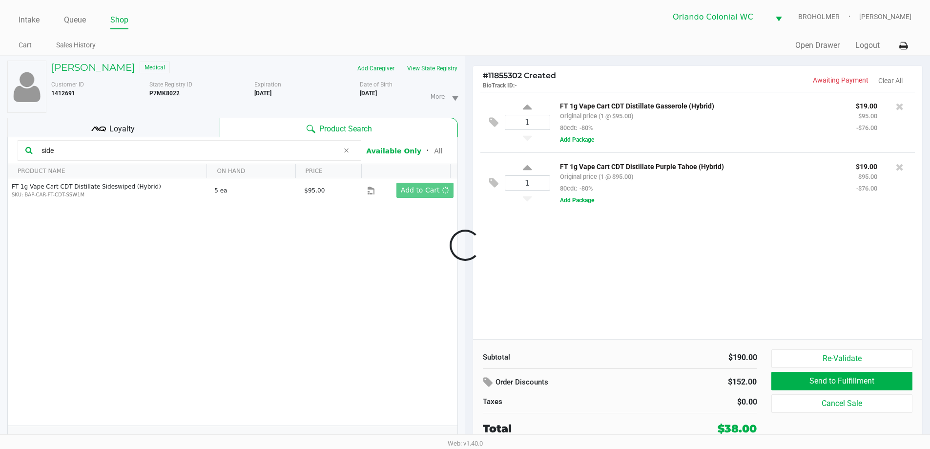
click at [188, 146] on div at bounding box center [465, 245] width 930 height 283
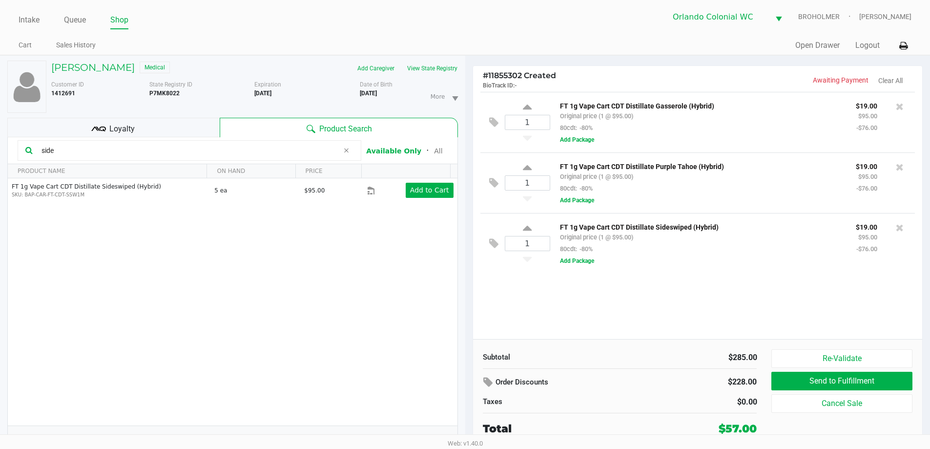
click at [188, 146] on input "side" at bounding box center [188, 150] width 301 height 15
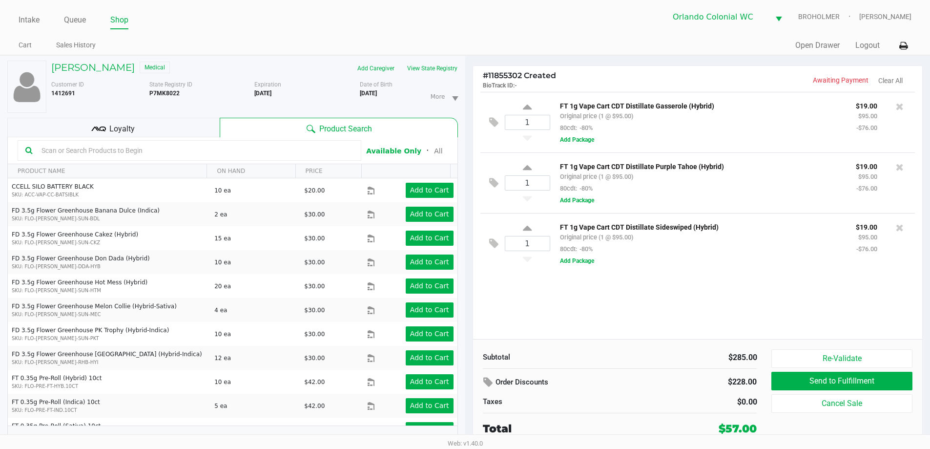
click at [149, 154] on input "text" at bounding box center [196, 150] width 316 height 15
click at [103, 152] on input "text" at bounding box center [196, 150] width 316 height 15
click at [158, 152] on input "text" at bounding box center [196, 150] width 316 height 15
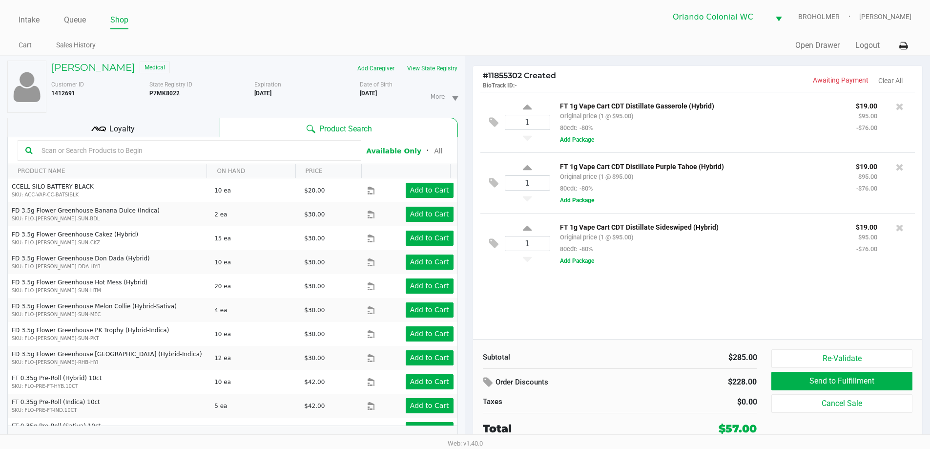
click at [177, 154] on input "text" at bounding box center [196, 150] width 316 height 15
click at [109, 155] on input "text" at bounding box center [196, 150] width 316 height 15
click at [130, 155] on input "text" at bounding box center [196, 150] width 316 height 15
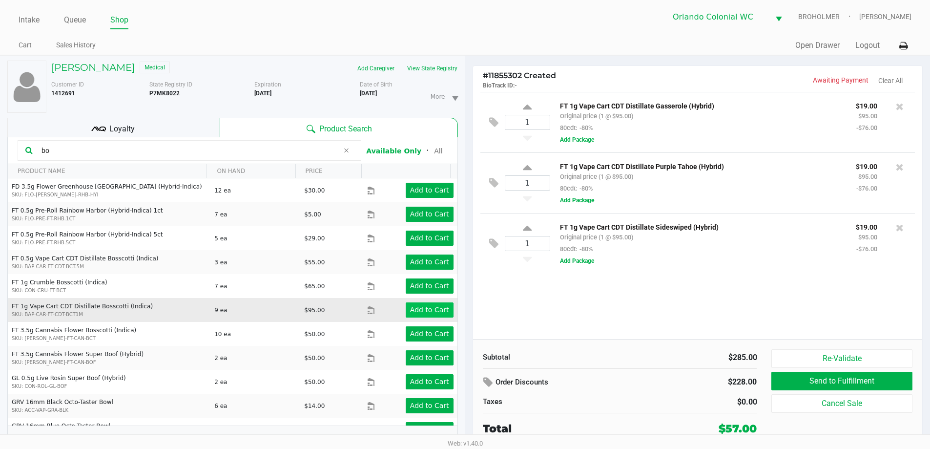
type input "bo"
click at [412, 312] on app-button-loader "Add to Cart" at bounding box center [429, 310] width 39 height 8
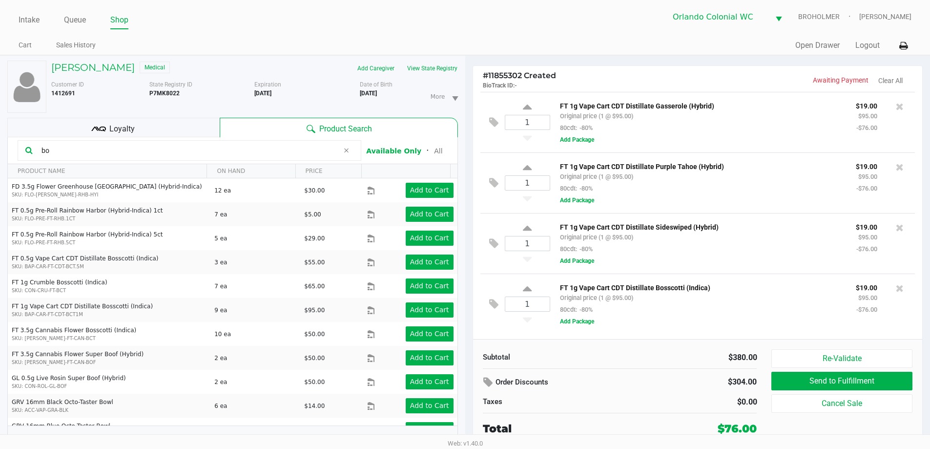
click at [141, 145] on input "bo" at bounding box center [188, 150] width 301 height 15
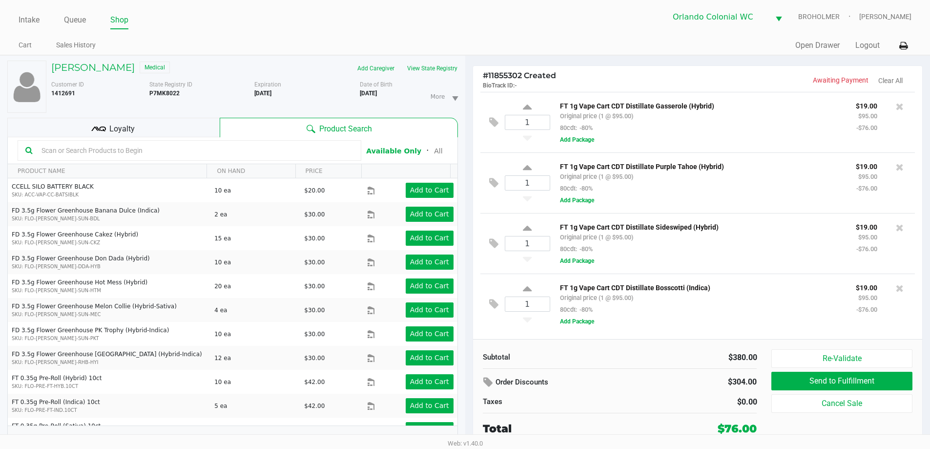
click at [172, 156] on input "text" at bounding box center [196, 150] width 316 height 15
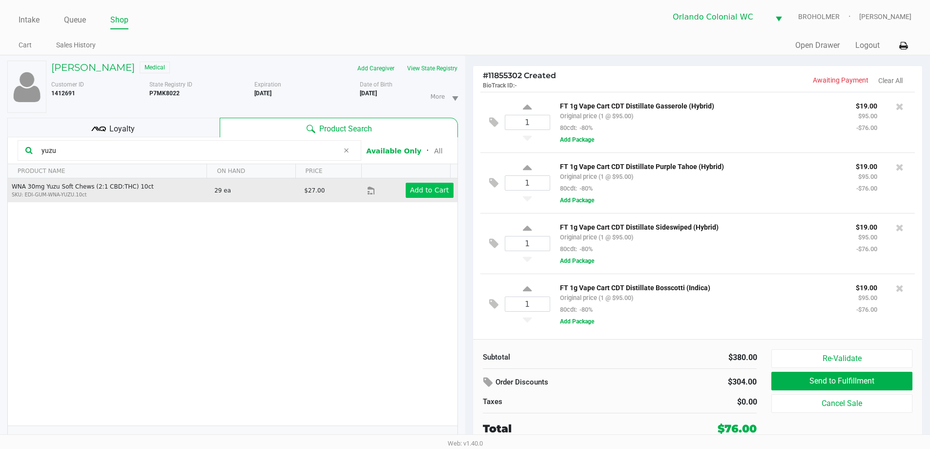
type input "yuzu"
click at [422, 187] on app-button-loader "Add to Cart" at bounding box center [429, 190] width 39 height 8
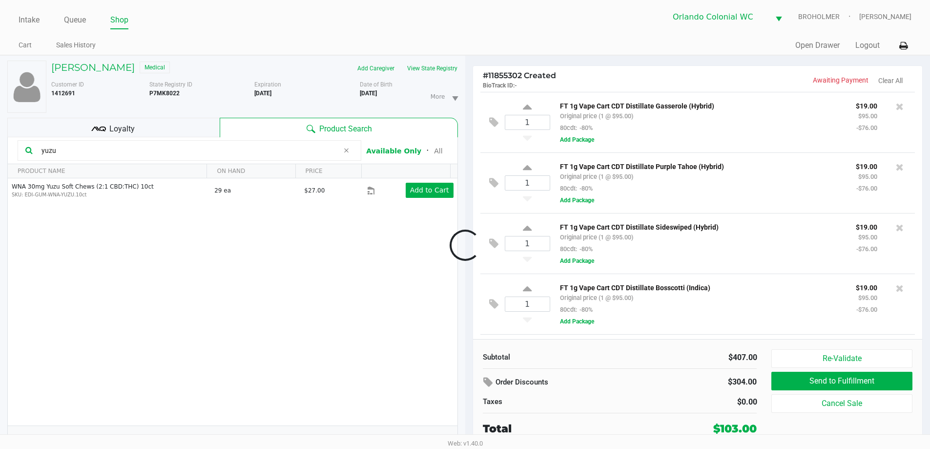
scroll to position [52, 0]
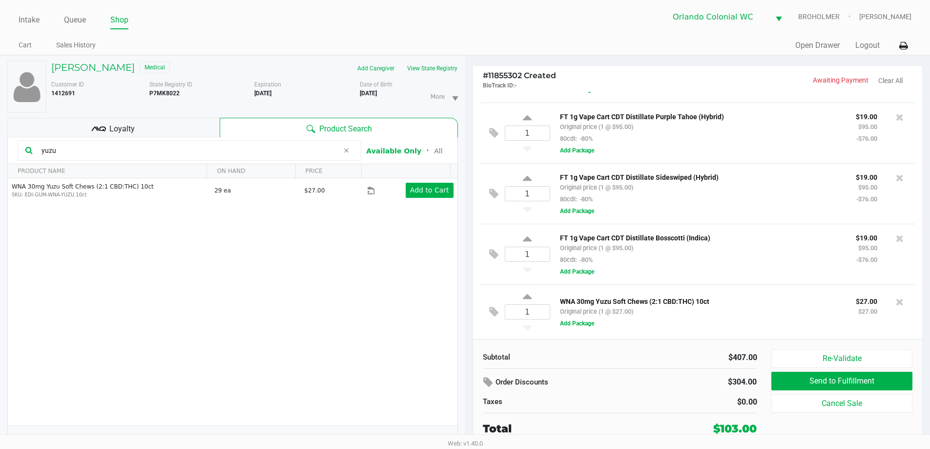
click at [119, 151] on input "yuzu" at bounding box center [188, 150] width 301 height 15
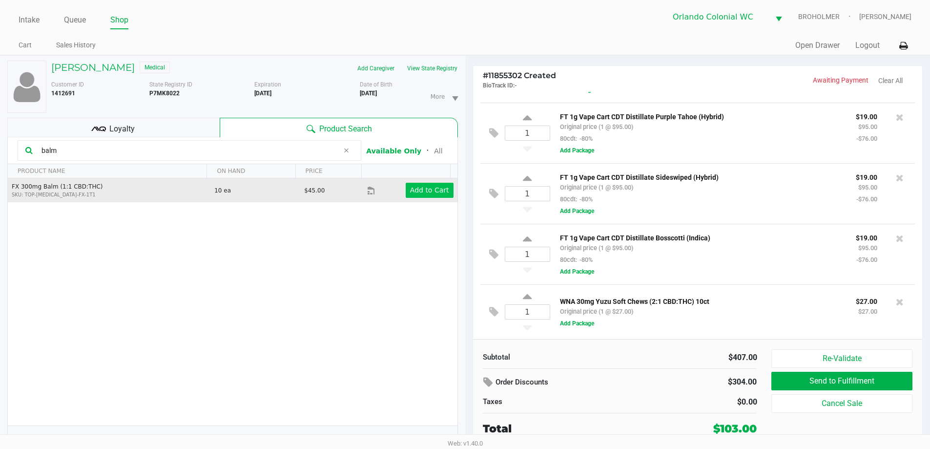
type input "balm"
click at [415, 194] on app-button-loader "Add to Cart" at bounding box center [429, 190] width 39 height 8
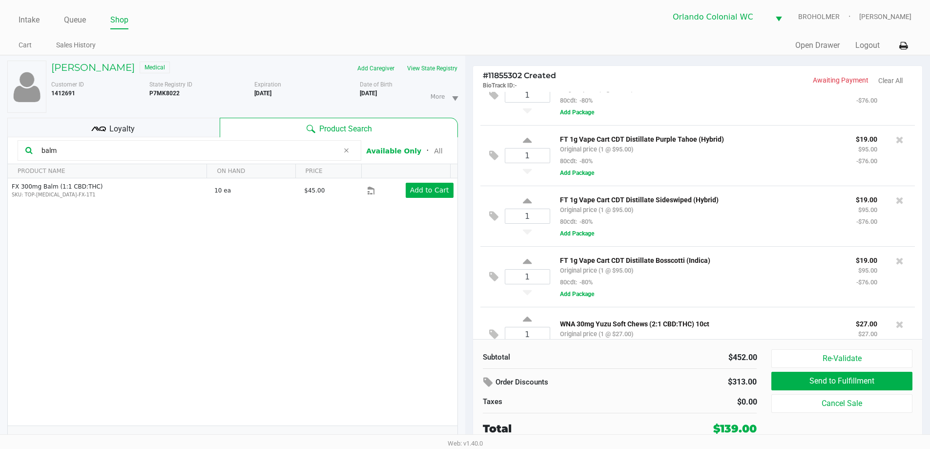
scroll to position [0, 0]
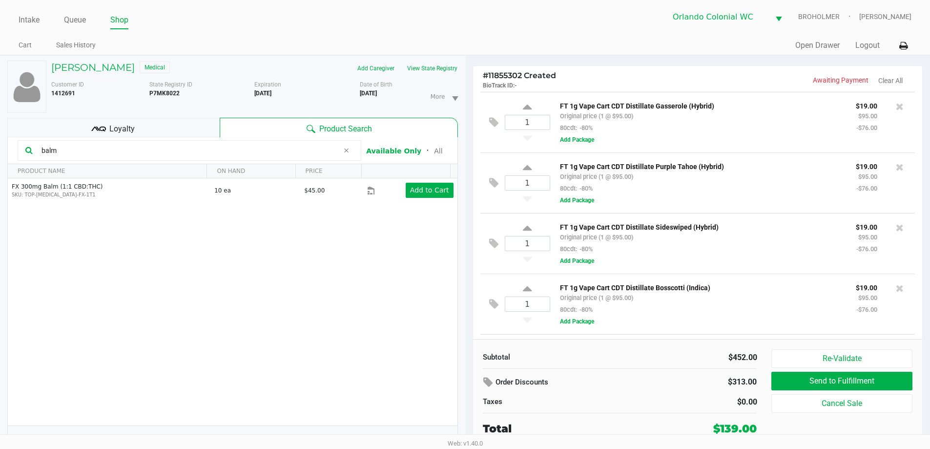
click at [669, 136] on div "FT 1g Vape Cart CDT Distillate Gasserole (Hybrid) Original price (1 @ $95.00) 8…" at bounding box center [728, 122] width 357 height 45
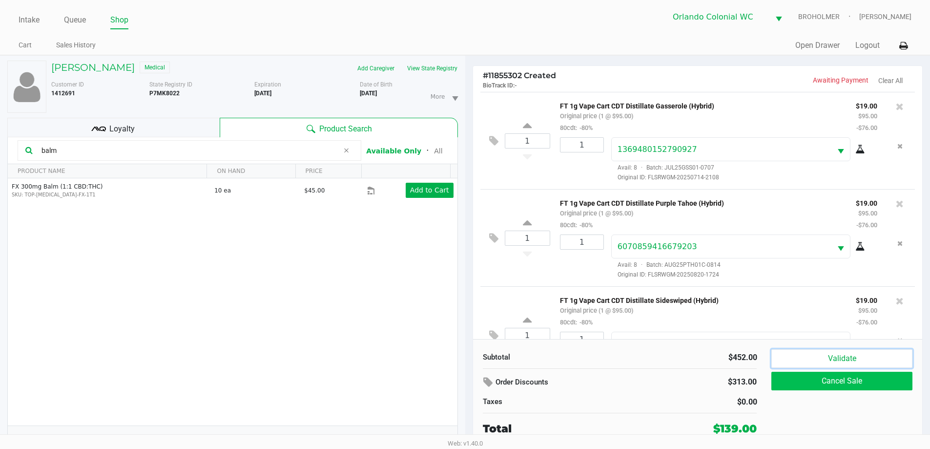
drag, startPoint x: 833, startPoint y: 351, endPoint x: 829, endPoint y: 379, distance: 28.6
click at [834, 351] on button "Validate" at bounding box center [842, 358] width 141 height 19
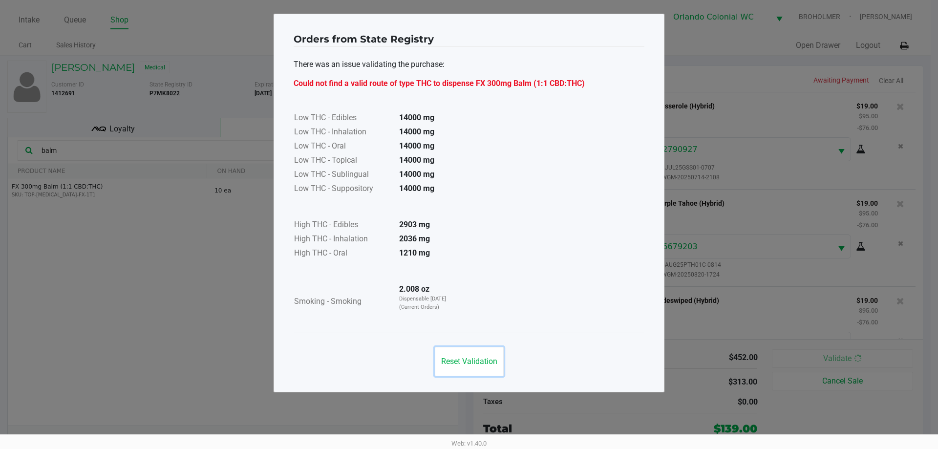
click at [468, 365] on span "Reset Validation" at bounding box center [469, 360] width 56 height 9
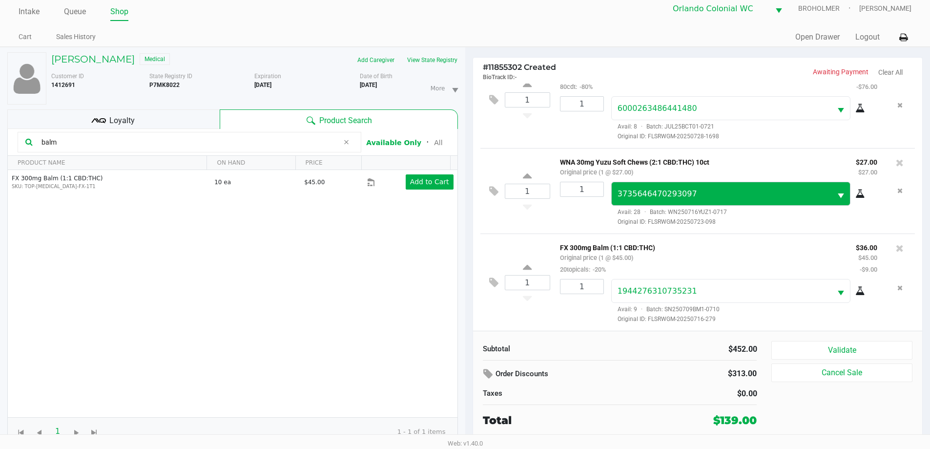
scroll to position [10, 0]
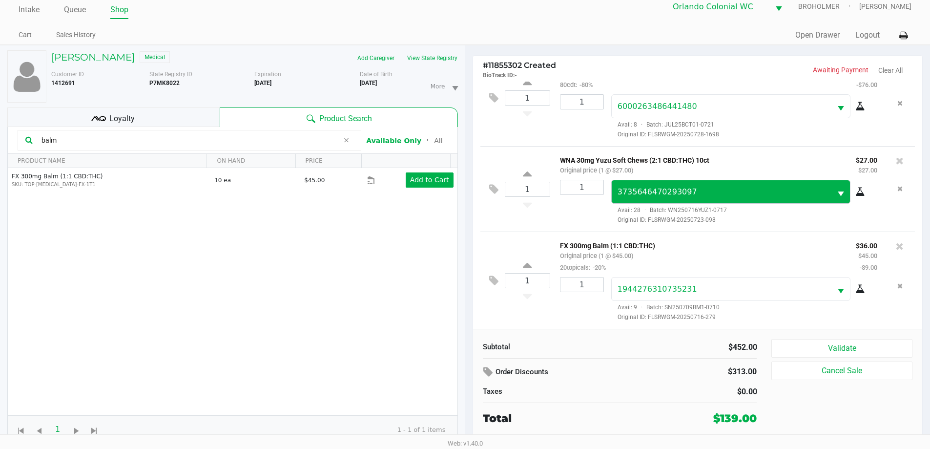
click at [444, 50] on button "View State Registry" at bounding box center [429, 58] width 57 height 16
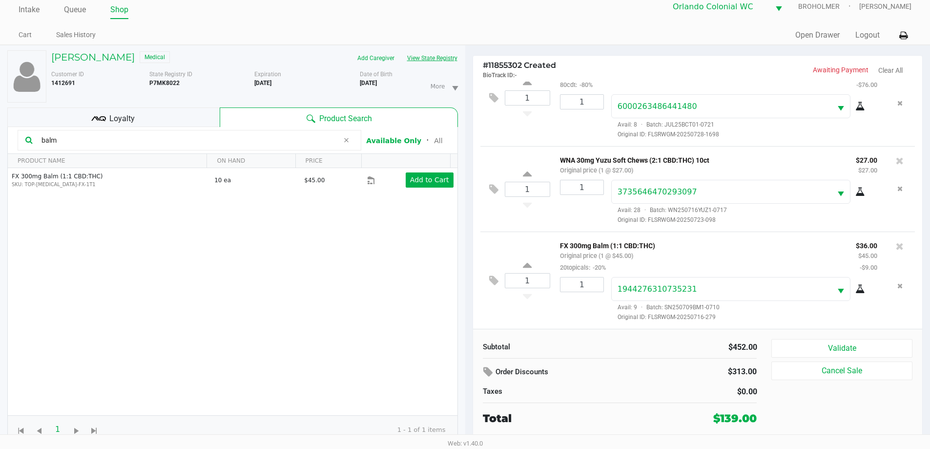
scroll to position [0, 0]
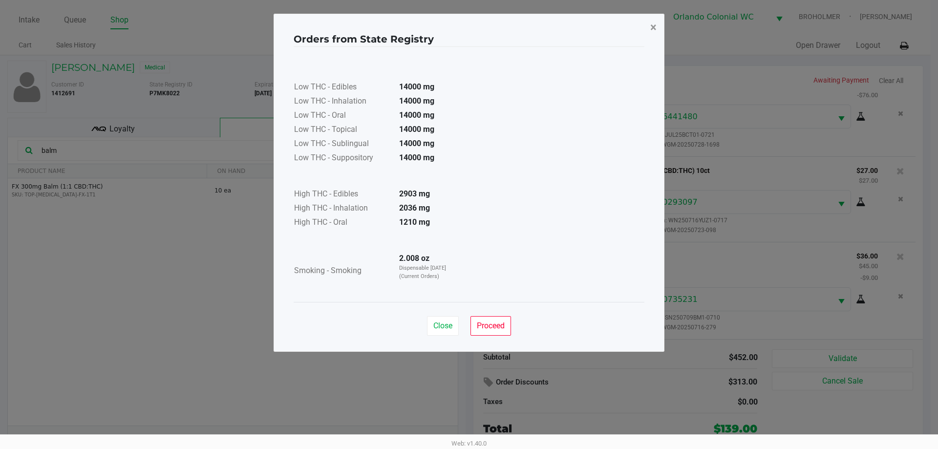
click at [653, 27] on span "×" at bounding box center [653, 28] width 6 height 14
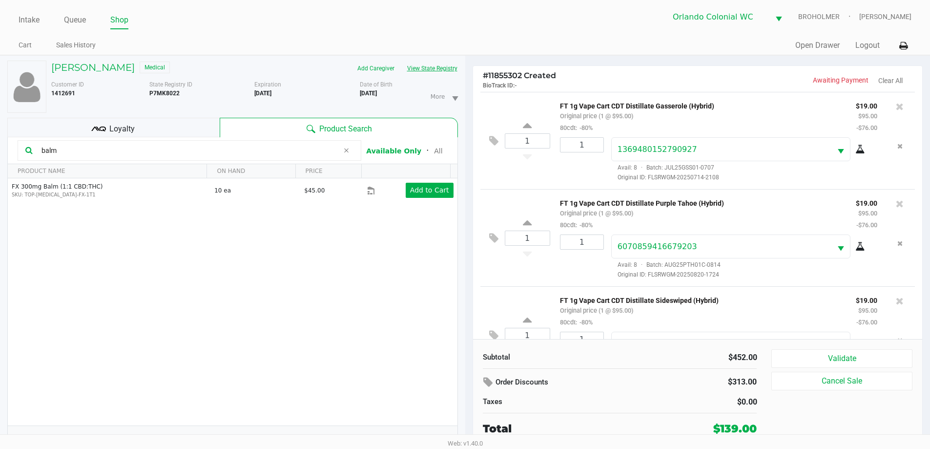
click at [435, 71] on button "View State Registry" at bounding box center [429, 69] width 57 height 16
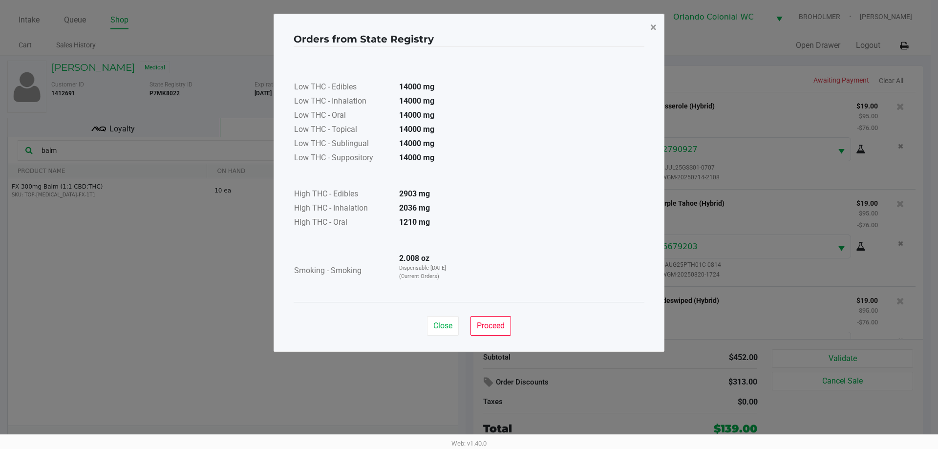
click at [649, 29] on button "×" at bounding box center [653, 27] width 22 height 27
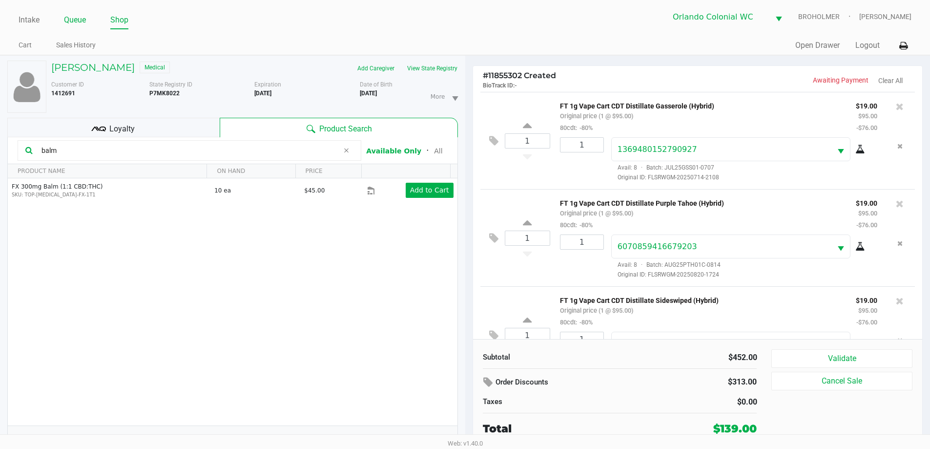
click at [78, 15] on link "Queue" at bounding box center [75, 20] width 22 height 14
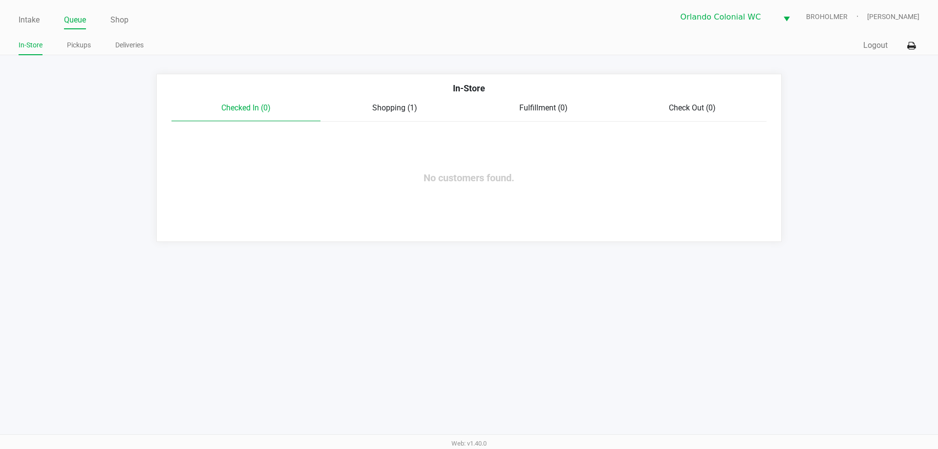
click at [383, 109] on span "Shopping (1)" at bounding box center [394, 107] width 45 height 9
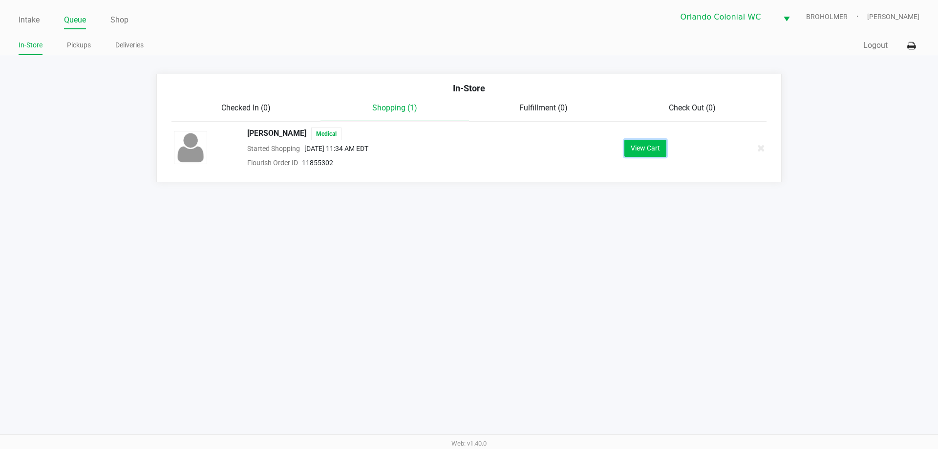
click at [650, 147] on button "View Cart" at bounding box center [645, 148] width 42 height 17
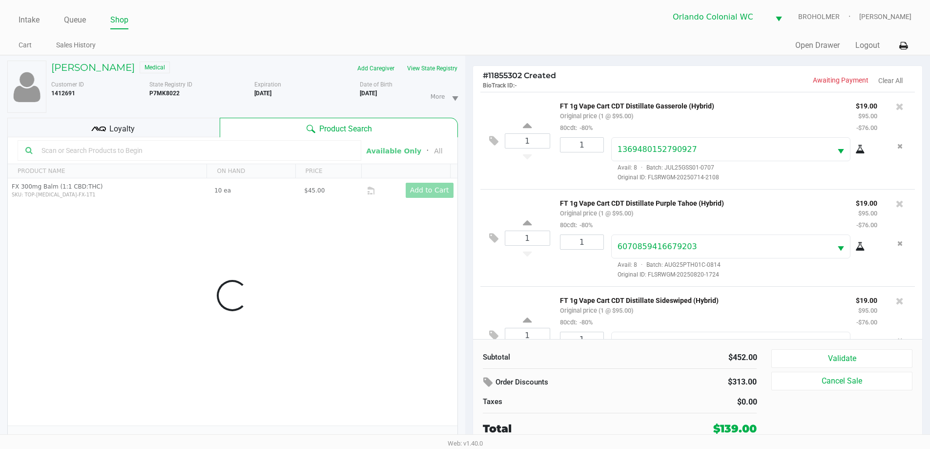
scroll to position [327, 0]
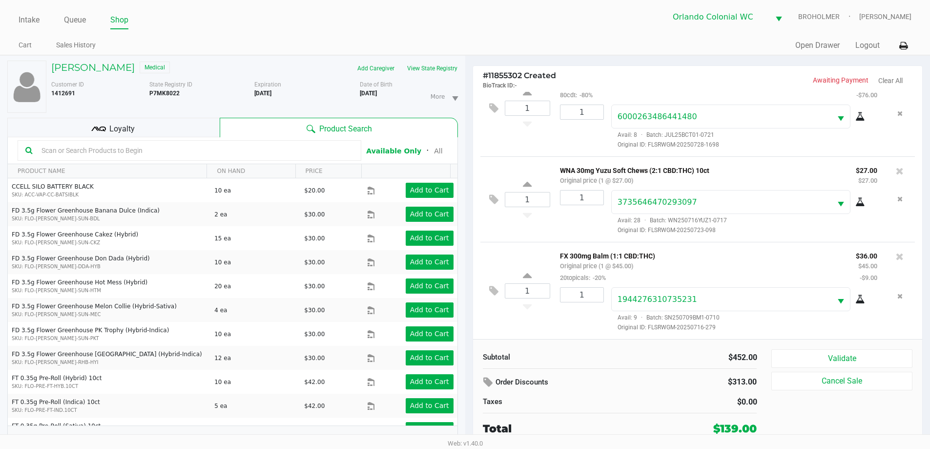
click at [127, 125] on span "Loyalty" at bounding box center [121, 129] width 25 height 12
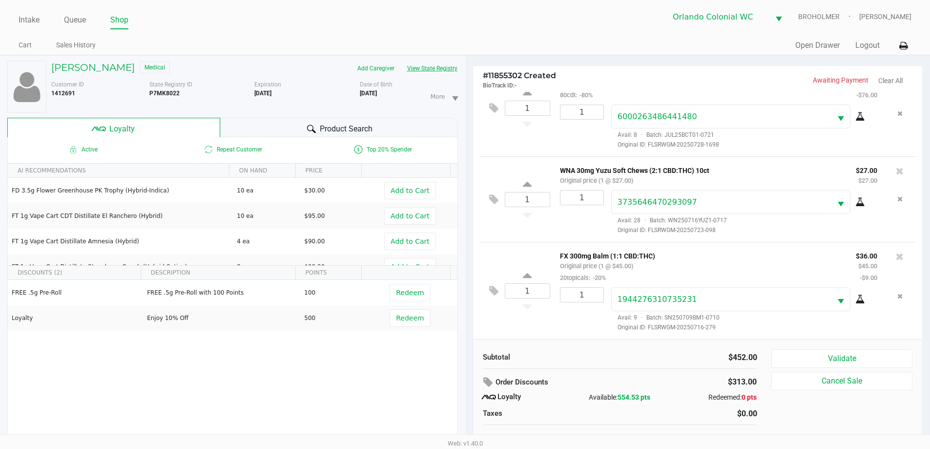
click at [437, 72] on button "View State Registry" at bounding box center [429, 69] width 57 height 16
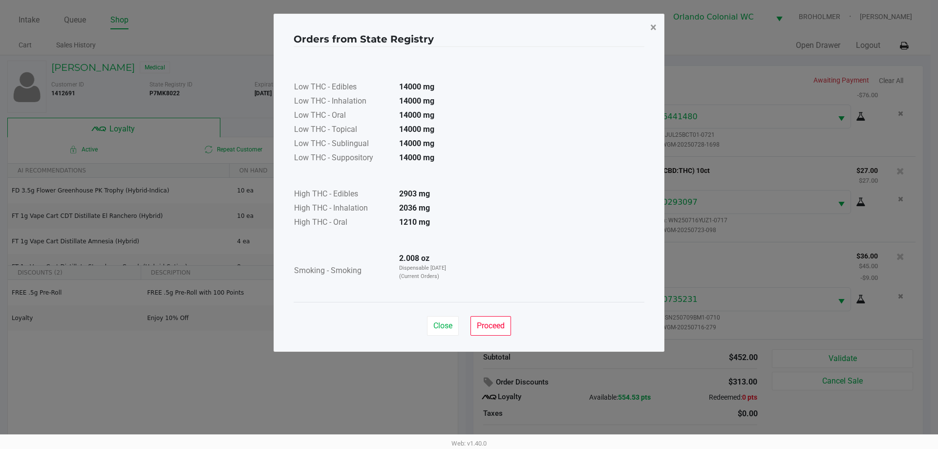
drag, startPoint x: 647, startPoint y: 31, endPoint x: 650, endPoint y: 36, distance: 6.3
click at [648, 31] on button "×" at bounding box center [653, 27] width 22 height 27
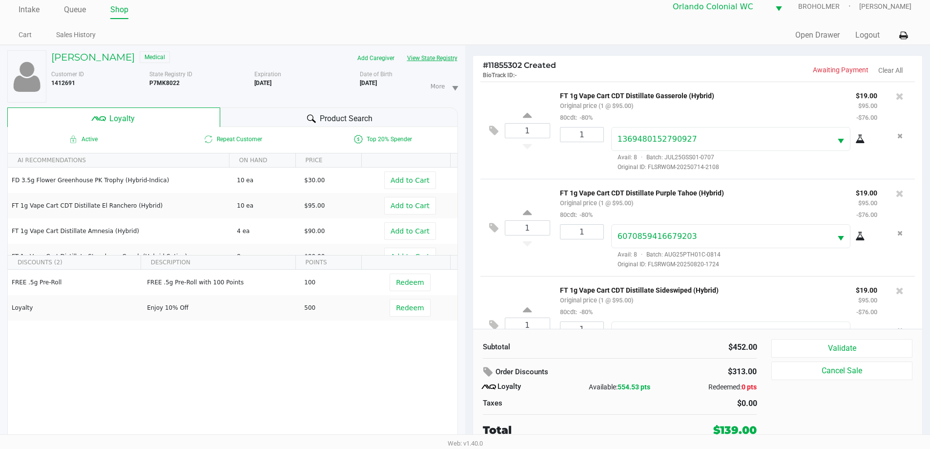
scroll to position [0, 0]
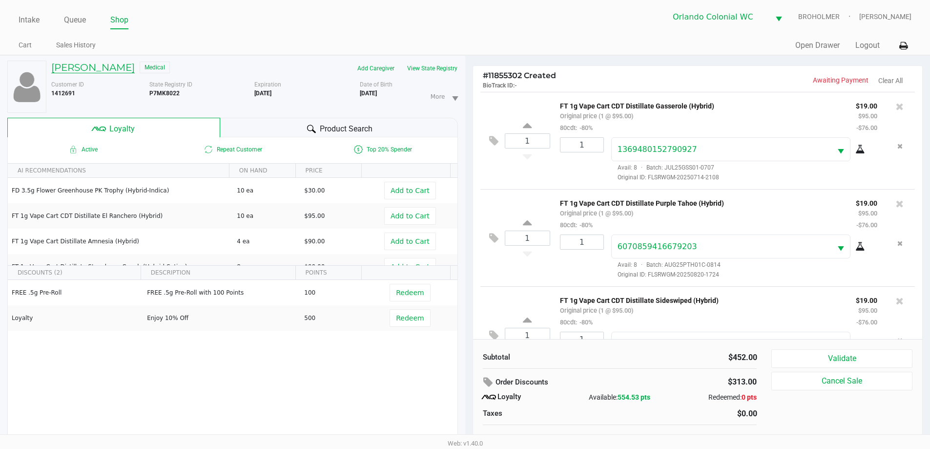
click at [89, 69] on h5 "JEFFERY ALBRITTON" at bounding box center [93, 68] width 84 height 12
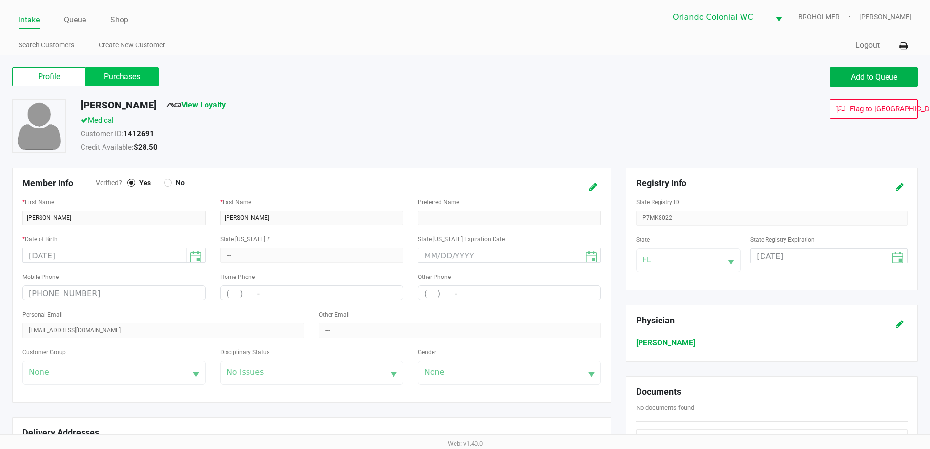
click at [133, 78] on label "Purchases" at bounding box center [121, 76] width 73 height 19
click at [0, 0] on 1 "Purchases" at bounding box center [0, 0] width 0 height 0
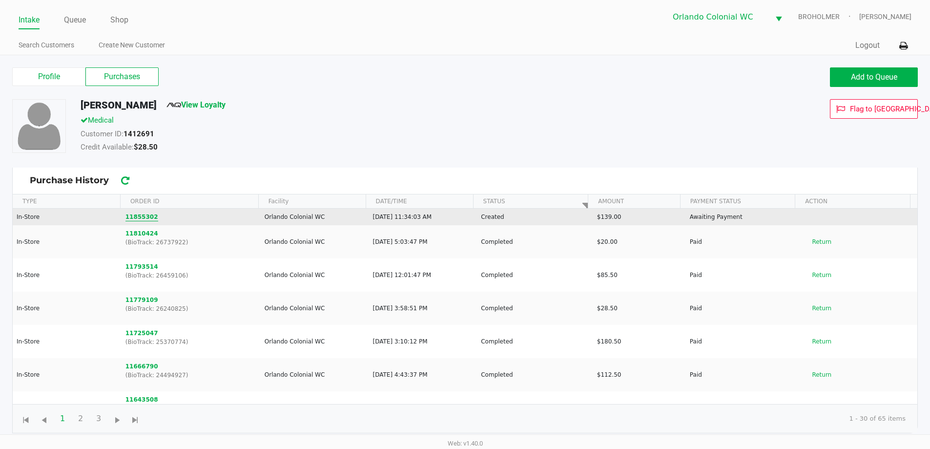
click at [139, 218] on button "11855302" at bounding box center [142, 216] width 33 height 9
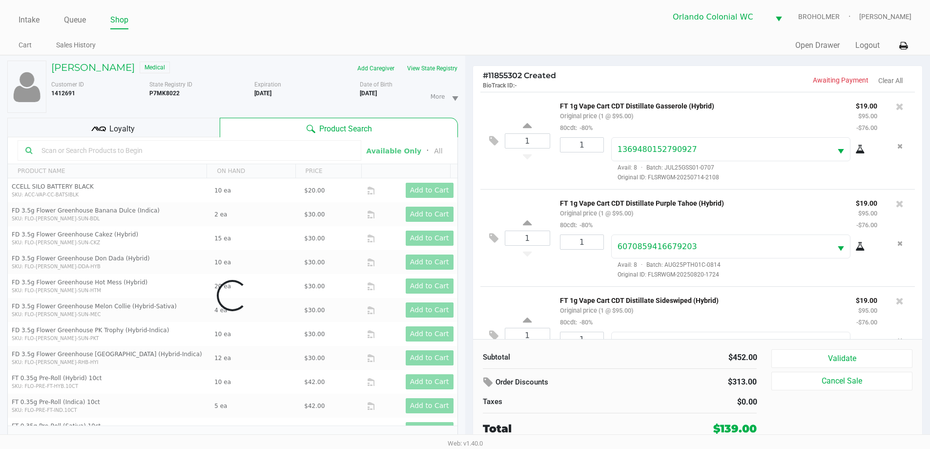
scroll to position [327, 0]
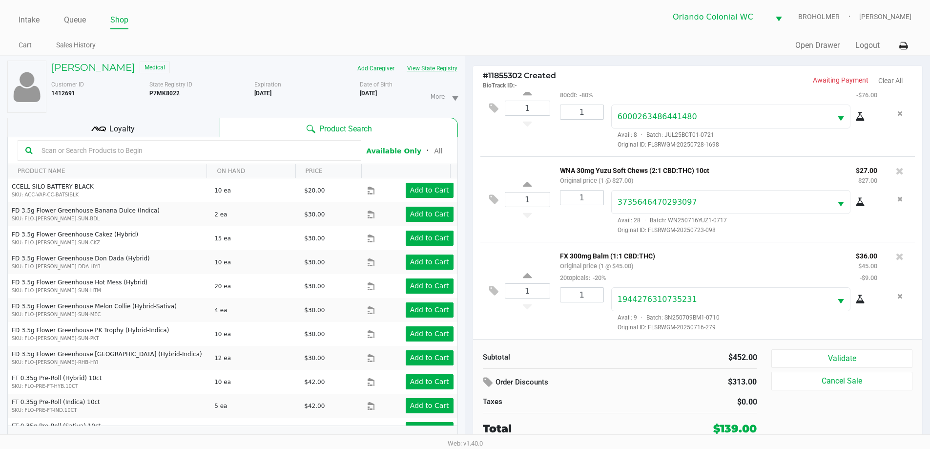
click at [440, 69] on button "View State Registry" at bounding box center [429, 69] width 57 height 16
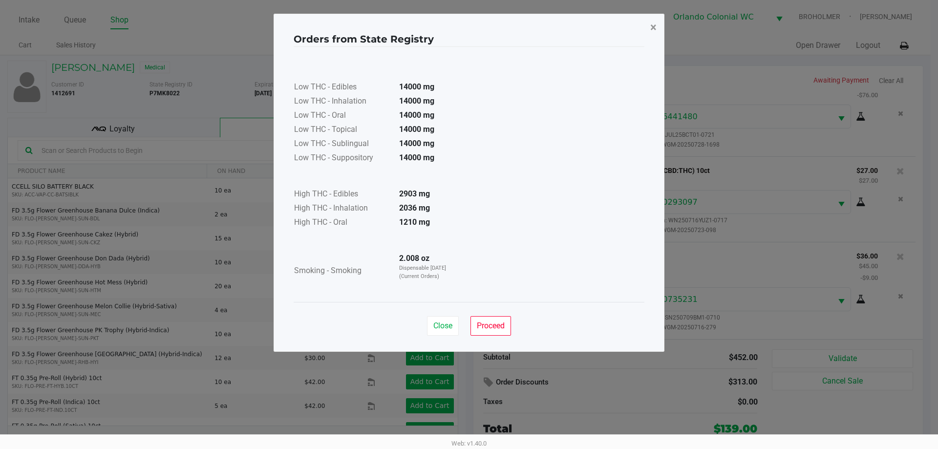
click at [654, 33] on span "×" at bounding box center [653, 28] width 6 height 14
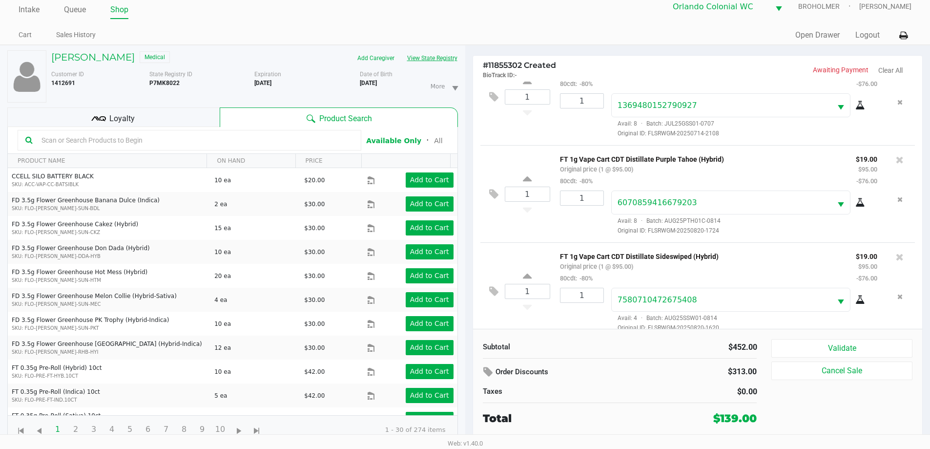
scroll to position [0, 0]
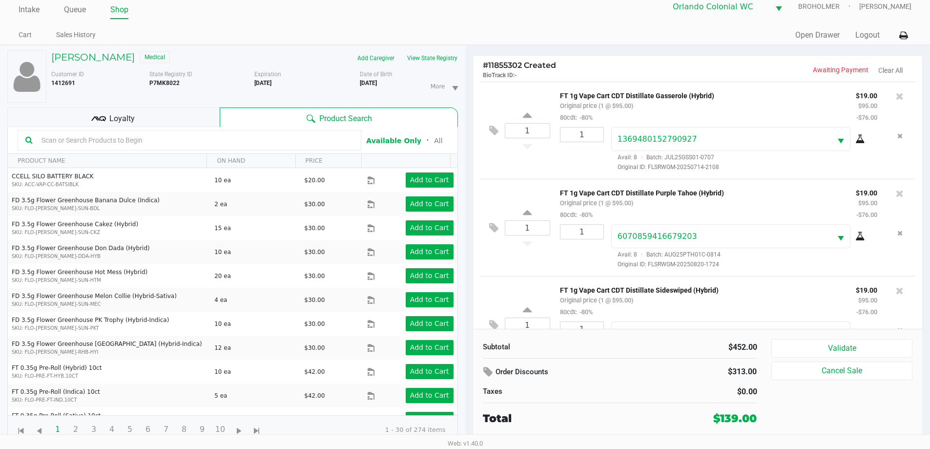
click at [88, 50] on div "JEFFERY ALBRITTON Medical" at bounding box center [149, 58] width 210 height 16
click at [86, 59] on h5 "JEFFERY ALBRITTON" at bounding box center [93, 57] width 84 height 12
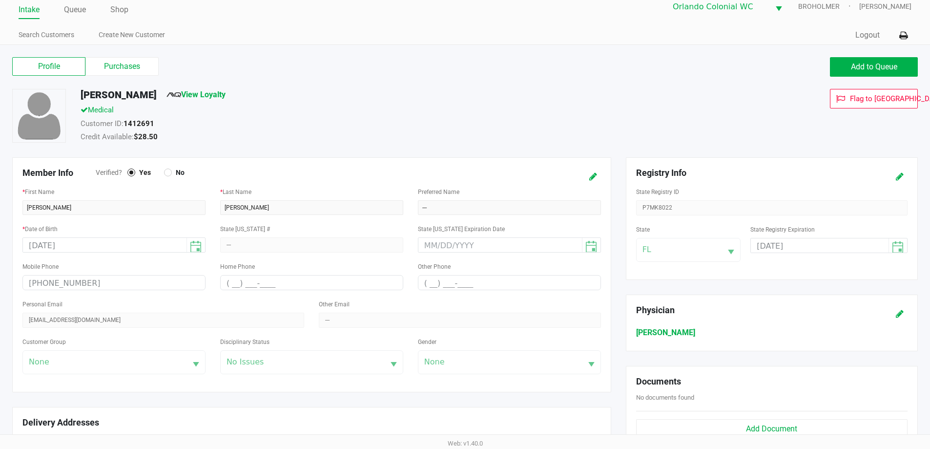
click at [130, 65] on label "Purchases" at bounding box center [121, 66] width 73 height 19
click at [0, 0] on 1 "Purchases" at bounding box center [0, 0] width 0 height 0
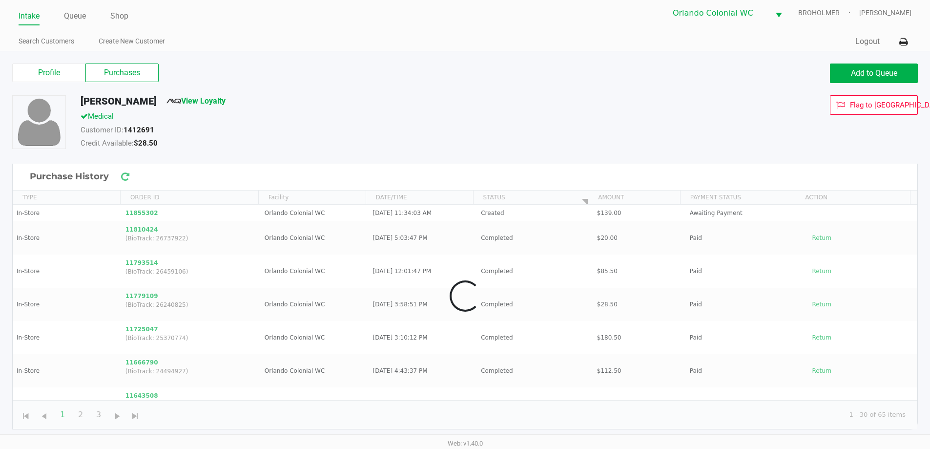
scroll to position [4, 0]
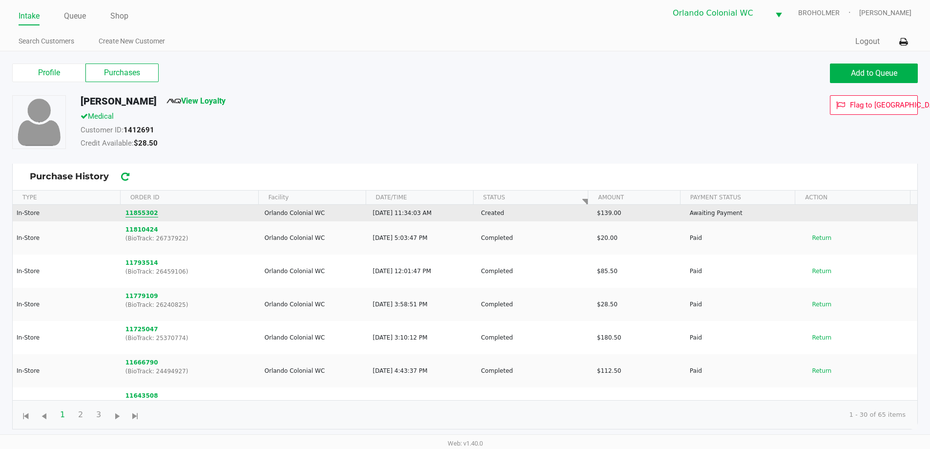
click at [131, 209] on button "11855302" at bounding box center [142, 213] width 33 height 9
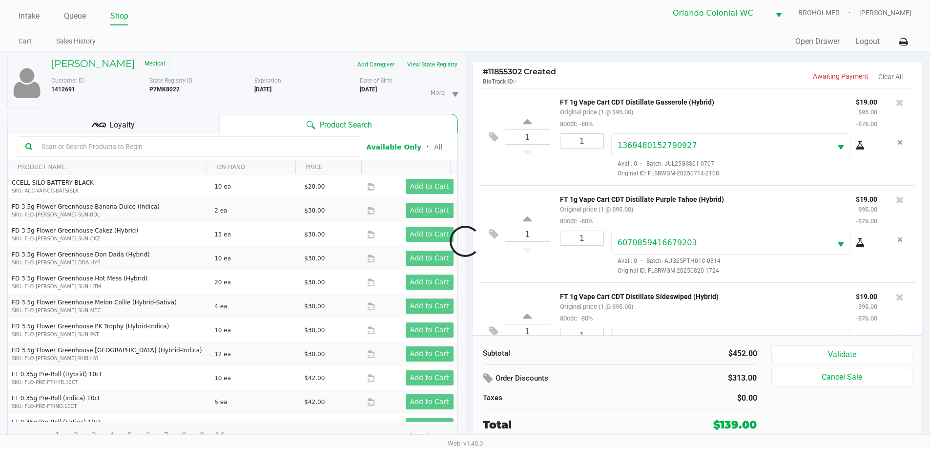
scroll to position [327, 0]
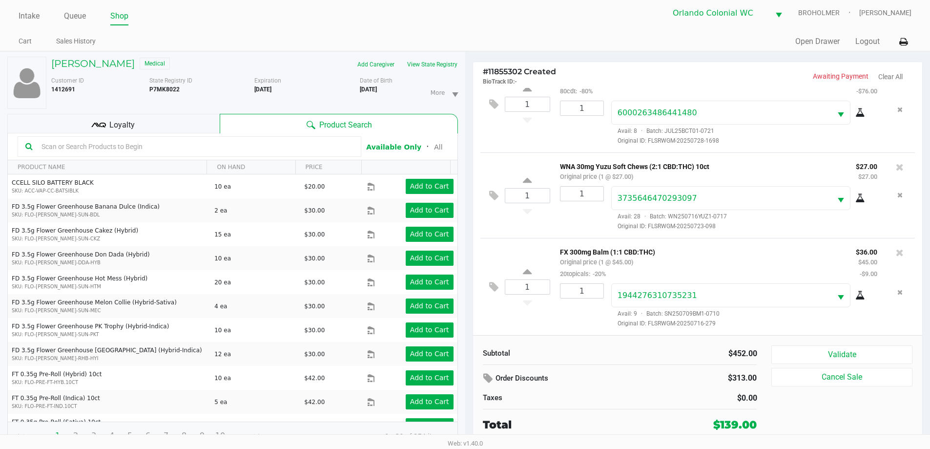
click at [433, 64] on button "View State Registry" at bounding box center [429, 65] width 57 height 16
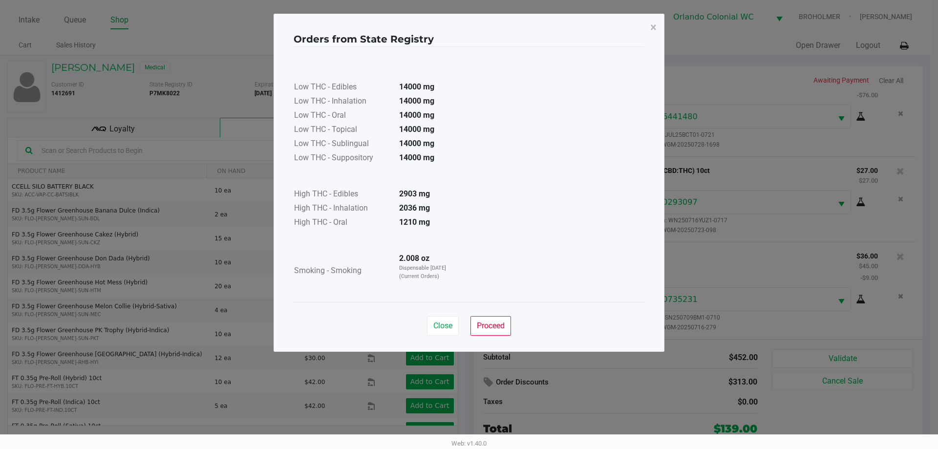
click at [646, 21] on button "×" at bounding box center [653, 27] width 22 height 27
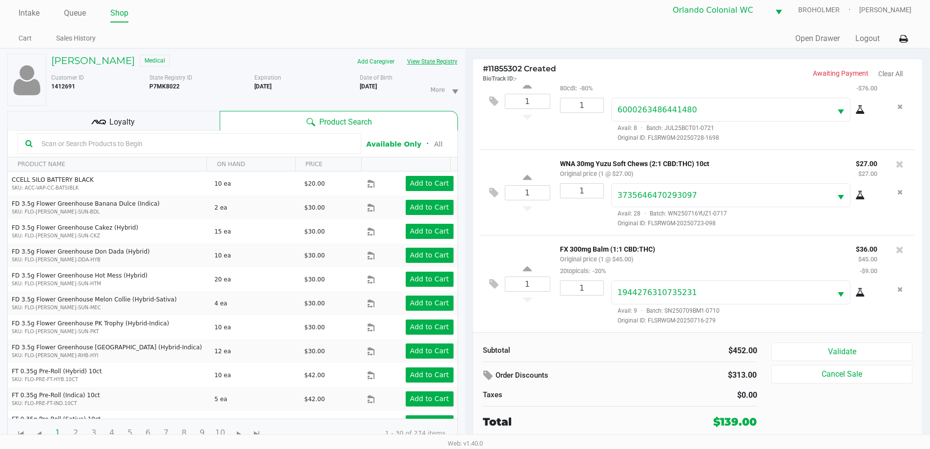
scroll to position [10, 0]
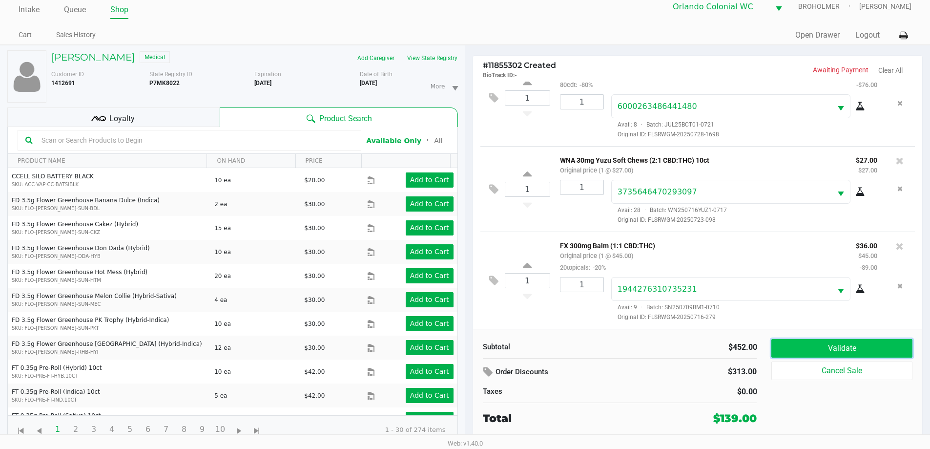
click at [803, 350] on button "Validate" at bounding box center [842, 348] width 141 height 19
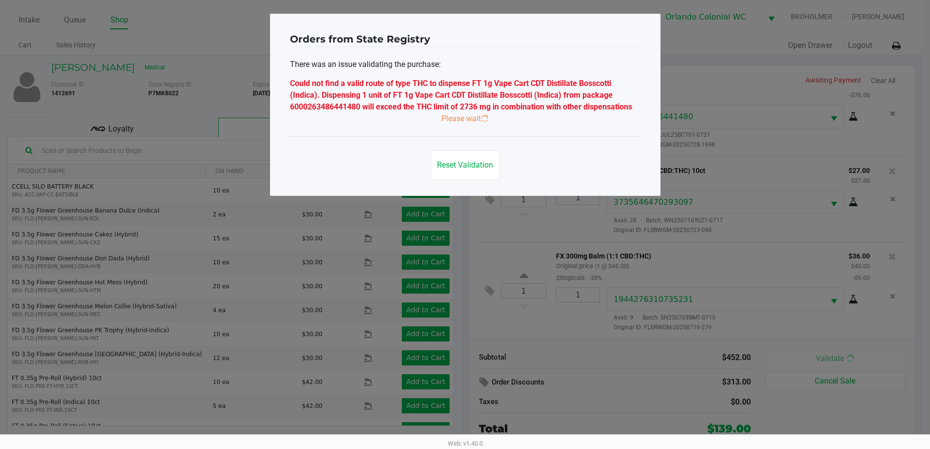
scroll to position [0, 0]
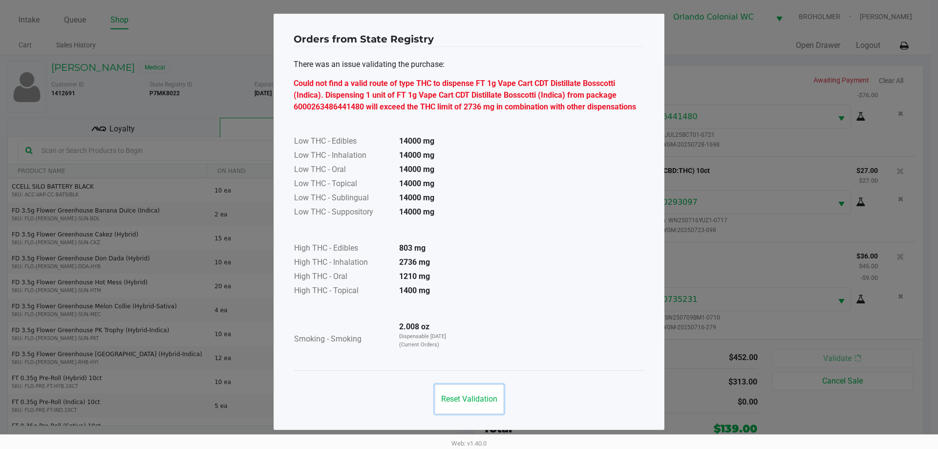
click at [478, 396] on span "Reset Validation" at bounding box center [469, 398] width 56 height 9
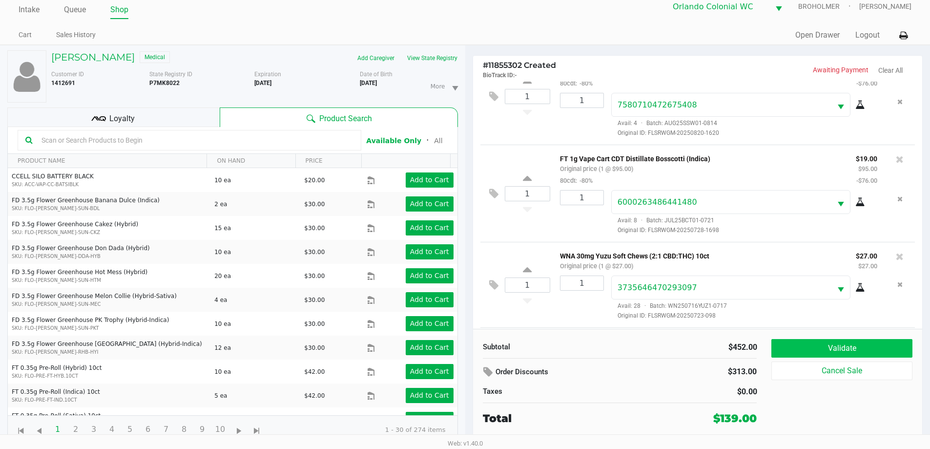
scroll to position [132, 0]
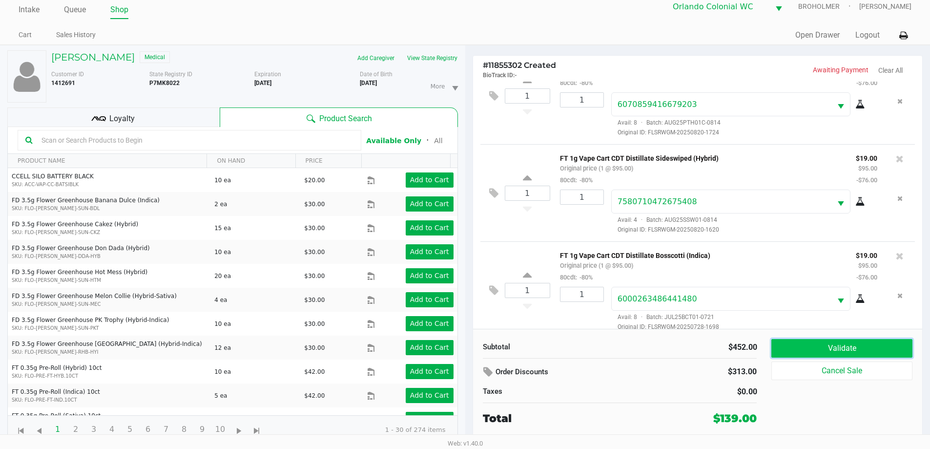
click at [867, 347] on button "Validate" at bounding box center [842, 348] width 141 height 19
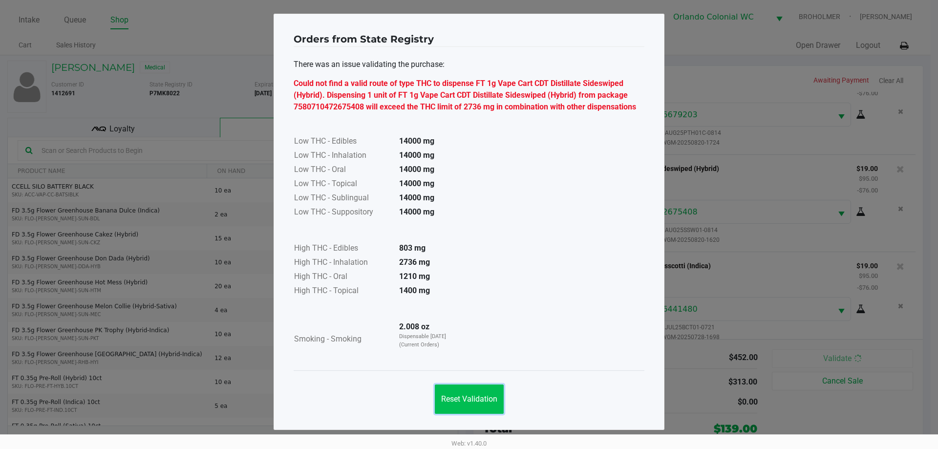
click at [479, 395] on span "Reset Validation" at bounding box center [469, 398] width 56 height 9
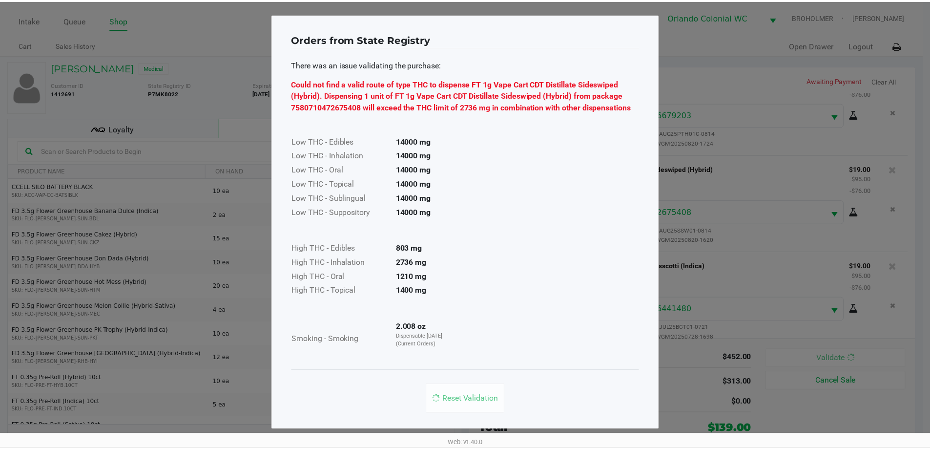
scroll to position [327, 0]
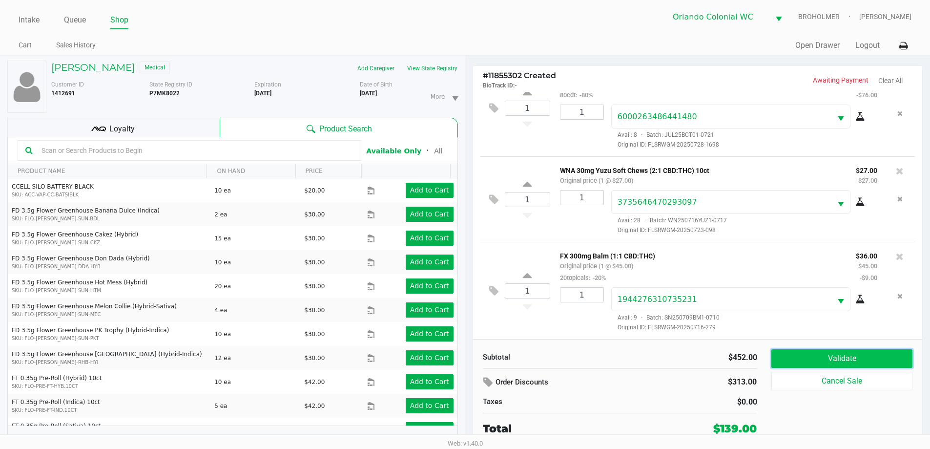
click at [798, 354] on button "Validate" at bounding box center [842, 358] width 141 height 19
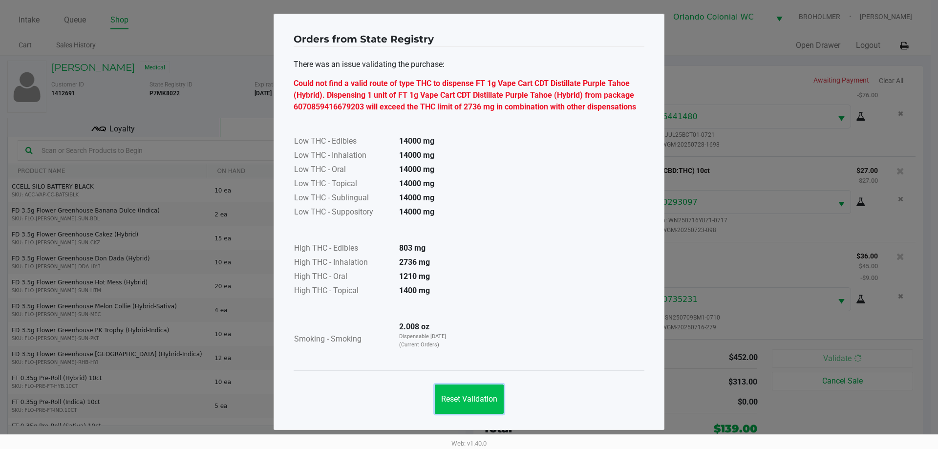
click at [483, 409] on button "Reset Validation" at bounding box center [469, 398] width 69 height 29
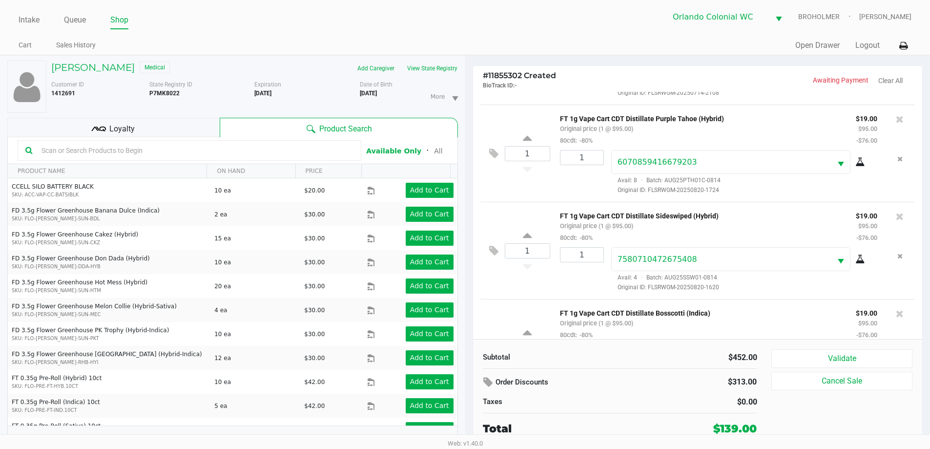
scroll to position [85, 0]
click at [439, 71] on button "View State Registry" at bounding box center [429, 69] width 57 height 16
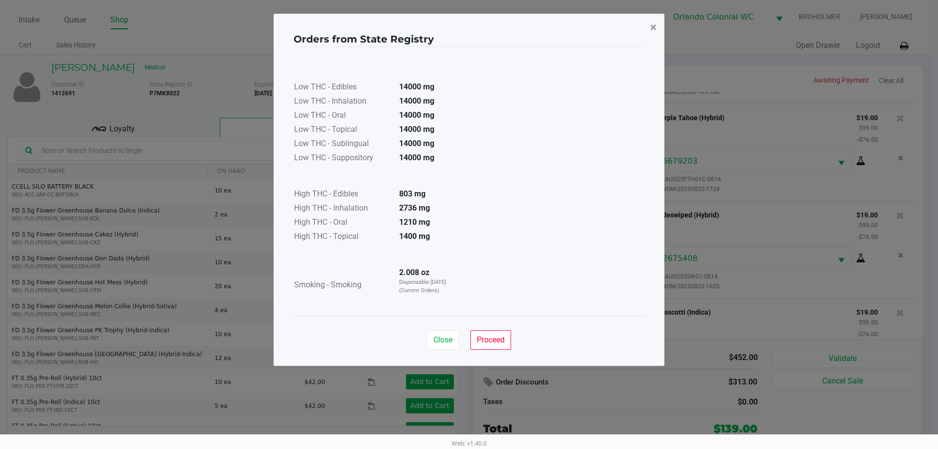
click at [653, 37] on button "×" at bounding box center [653, 27] width 22 height 27
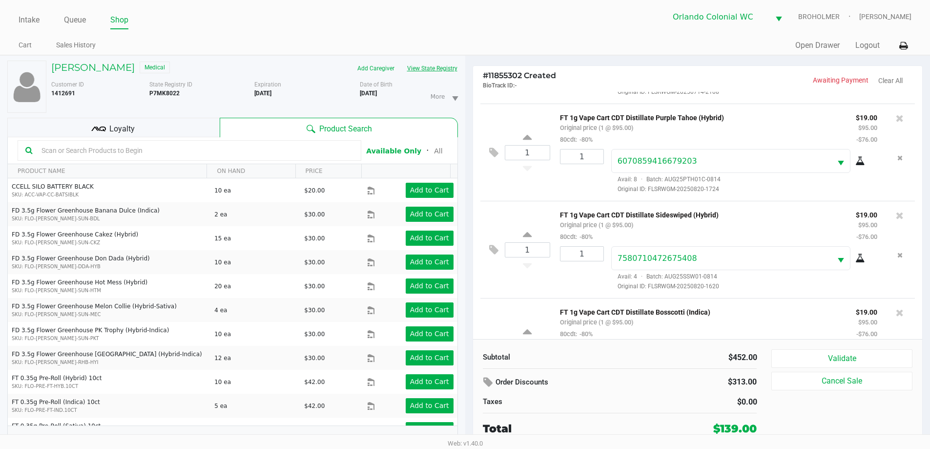
scroll to position [10, 0]
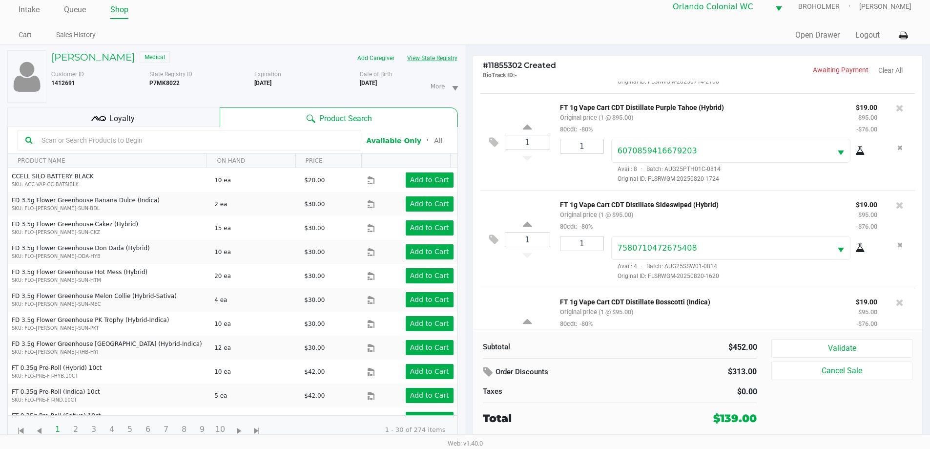
click at [441, 61] on button "View State Registry" at bounding box center [429, 58] width 57 height 16
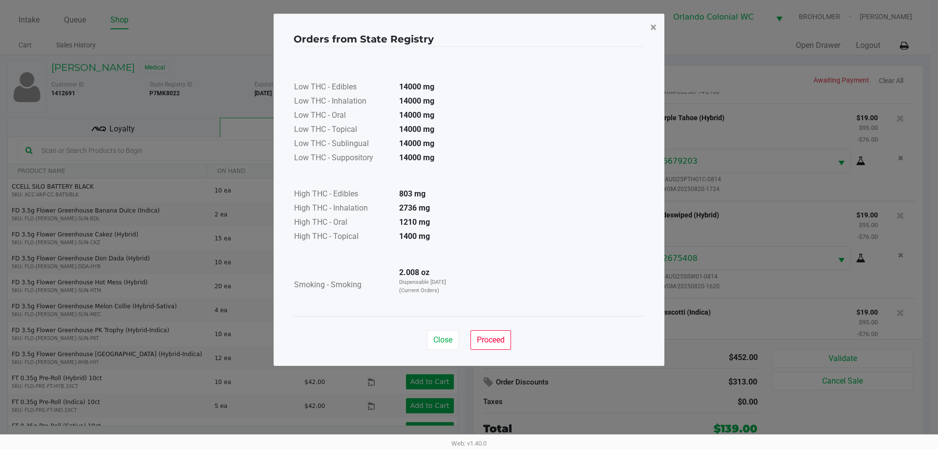
click at [653, 27] on span "×" at bounding box center [653, 28] width 6 height 14
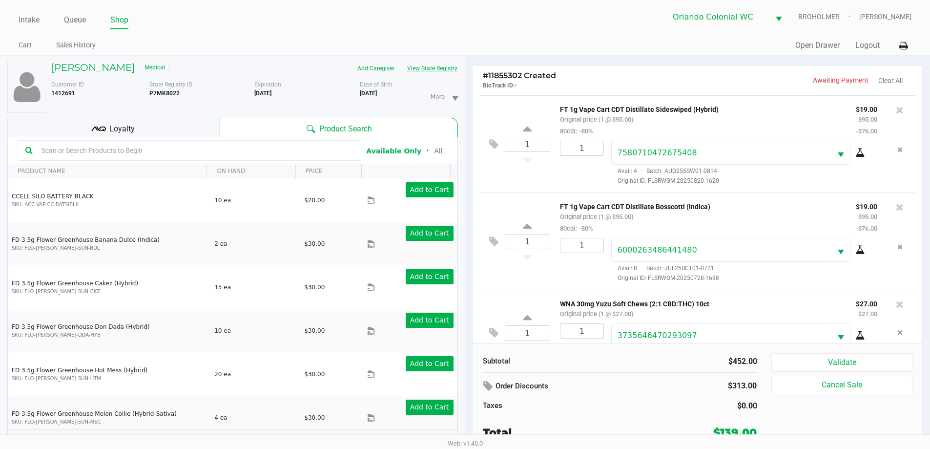
scroll to position [269, 0]
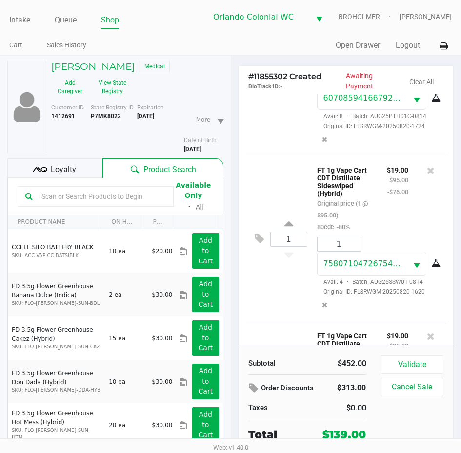
click at [113, 116] on b "P7MK8022" at bounding box center [106, 116] width 30 height 7
copy b "P7MK8022"
click at [191, 147] on b "11/22/1978" at bounding box center [192, 149] width 17 height 7
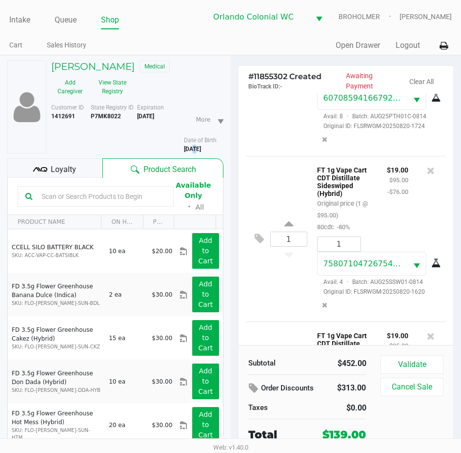
click at [191, 147] on b "11/22/1978" at bounding box center [192, 149] width 17 height 7
copy div "11/22/1978"
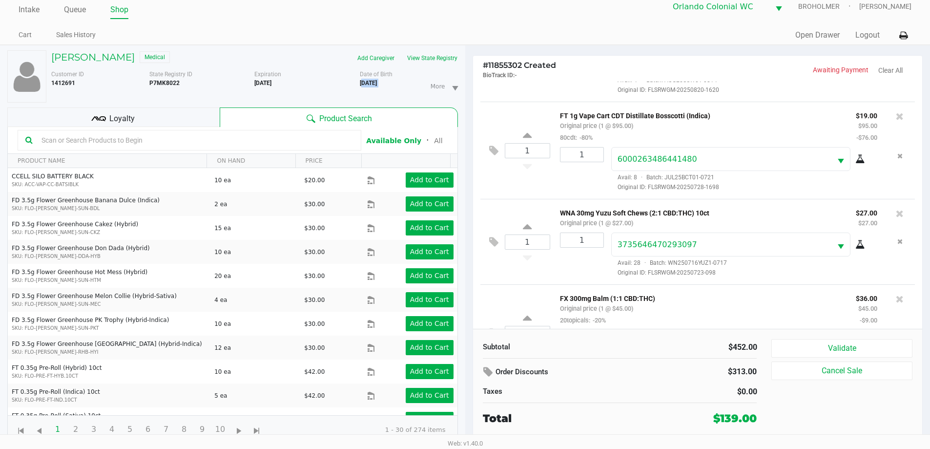
scroll to position [275, 0]
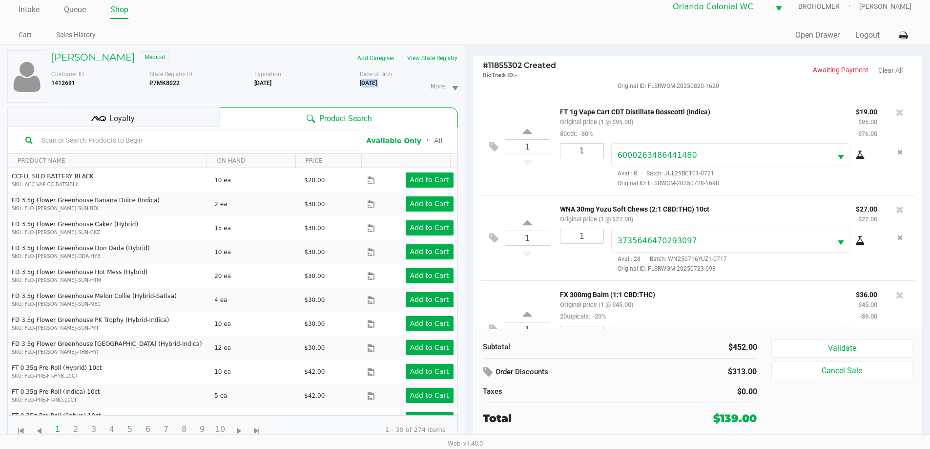
click at [896, 115] on icon at bounding box center [900, 112] width 8 height 10
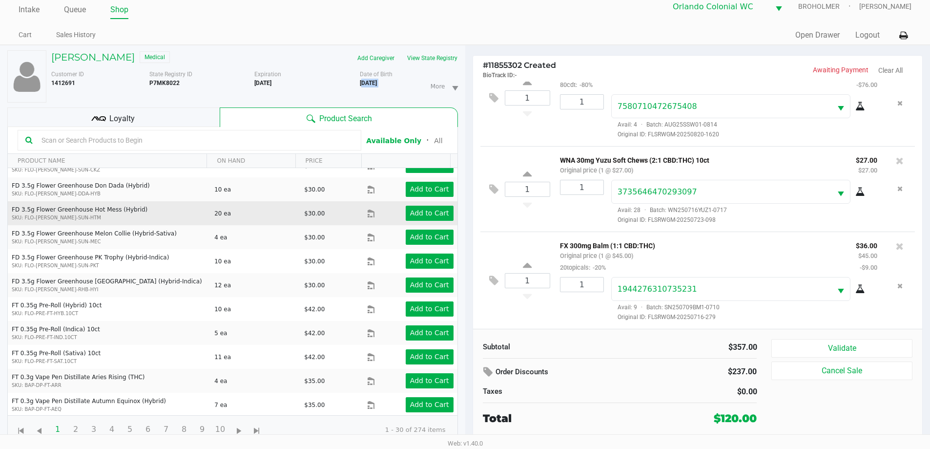
scroll to position [146, 0]
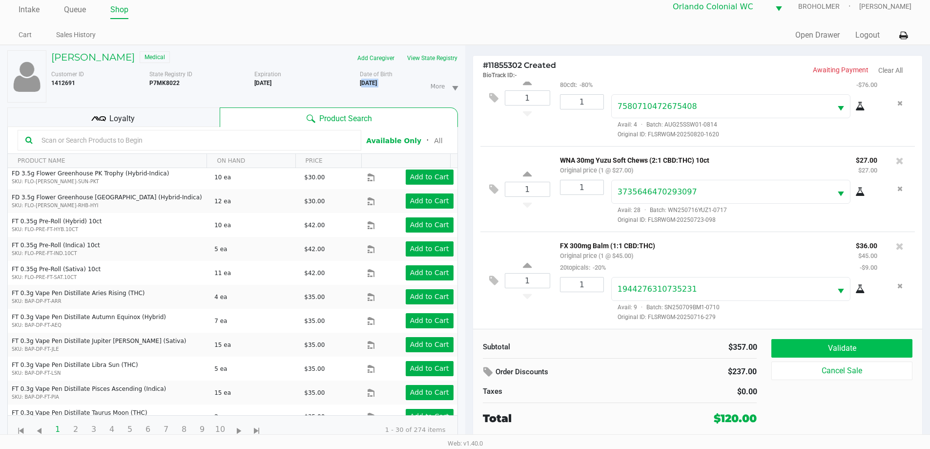
click at [878, 340] on button "Validate" at bounding box center [842, 348] width 141 height 19
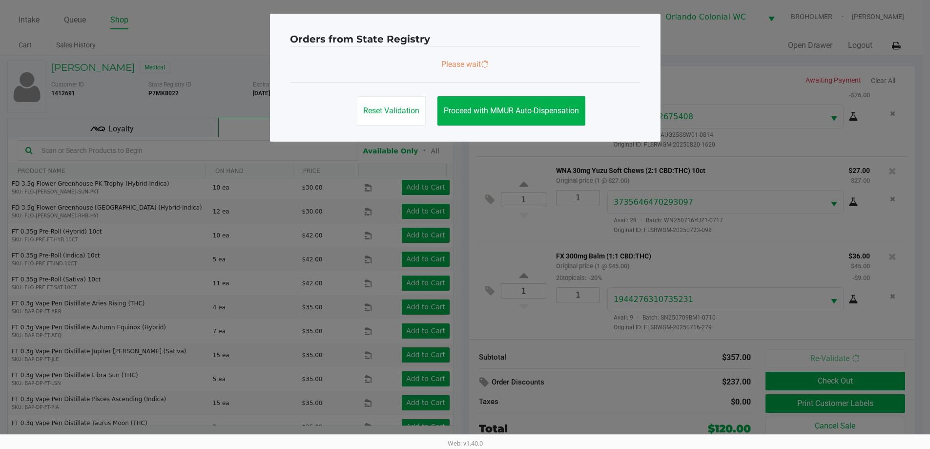
scroll to position [0, 0]
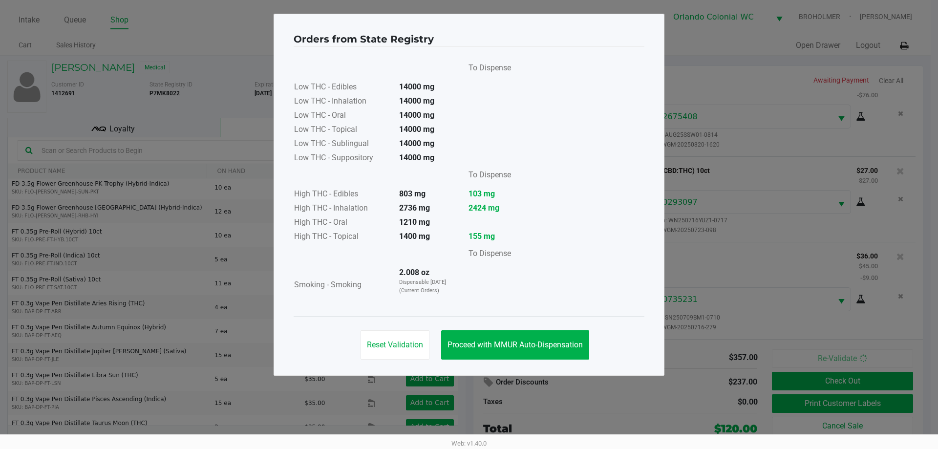
click at [520, 343] on span "Proceed with MMUR Auto-Dispensation" at bounding box center [514, 344] width 135 height 9
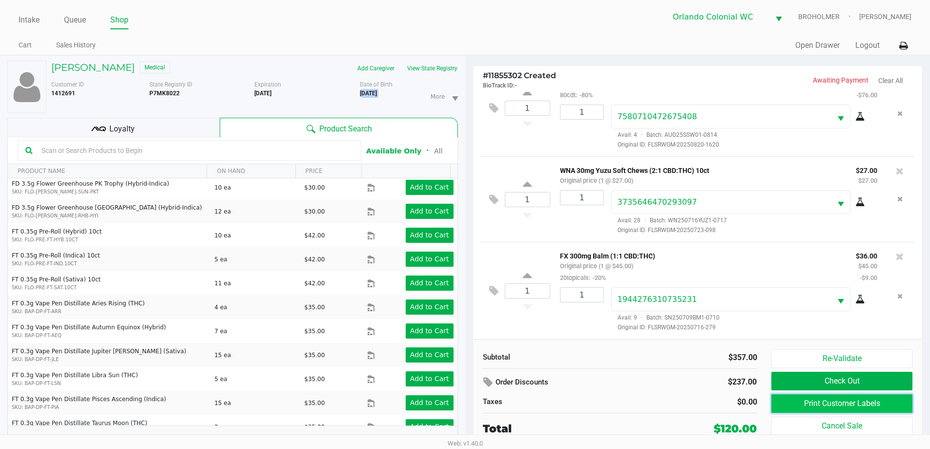
click at [892, 404] on button "Print Customer Labels" at bounding box center [842, 403] width 141 height 19
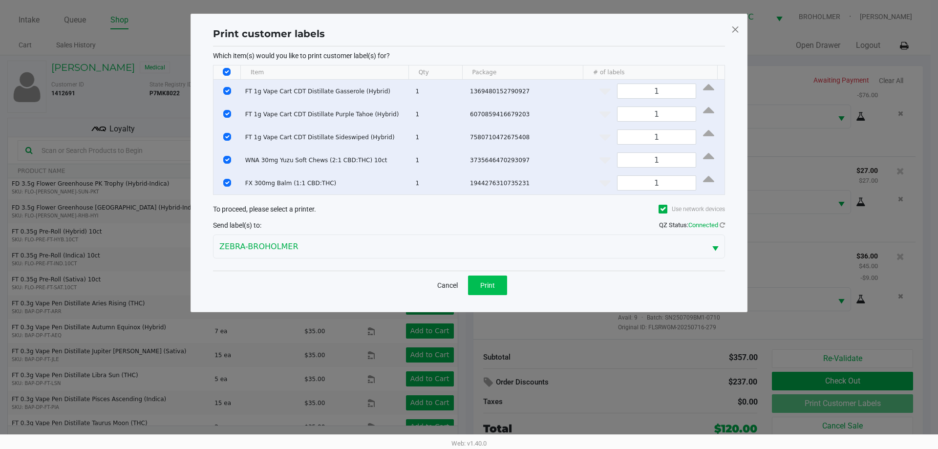
click at [490, 287] on span "Print" at bounding box center [487, 285] width 15 height 8
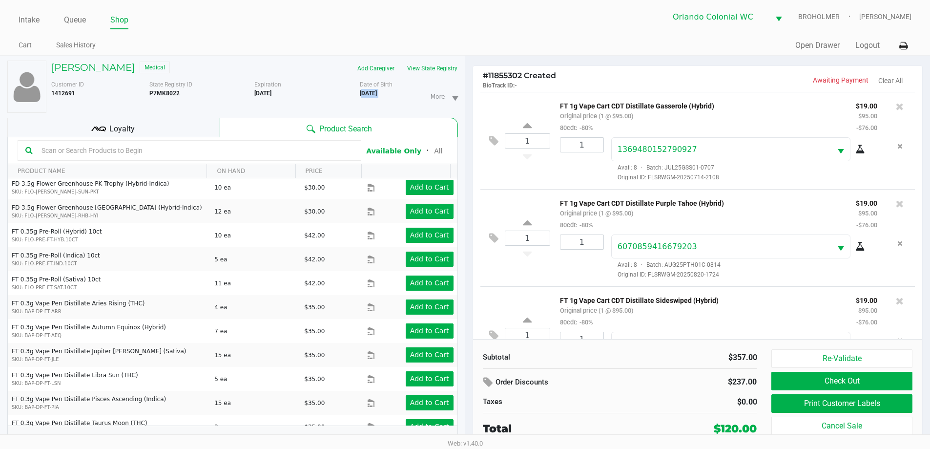
click at [149, 125] on div "Loyalty" at bounding box center [113, 128] width 212 height 20
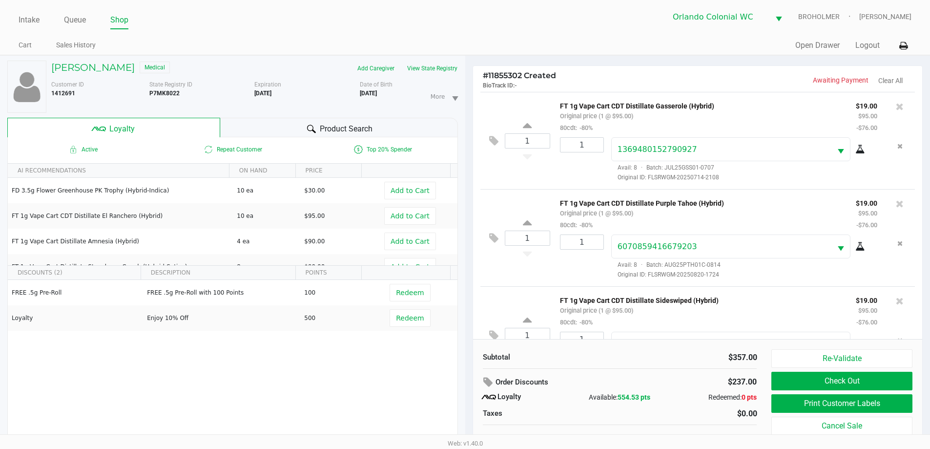
click at [896, 109] on icon at bounding box center [900, 107] width 8 height 10
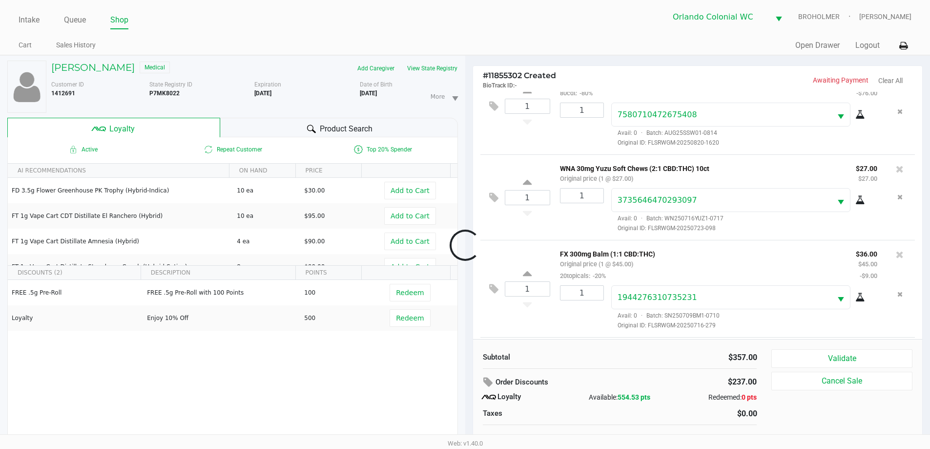
scroll to position [230, 0]
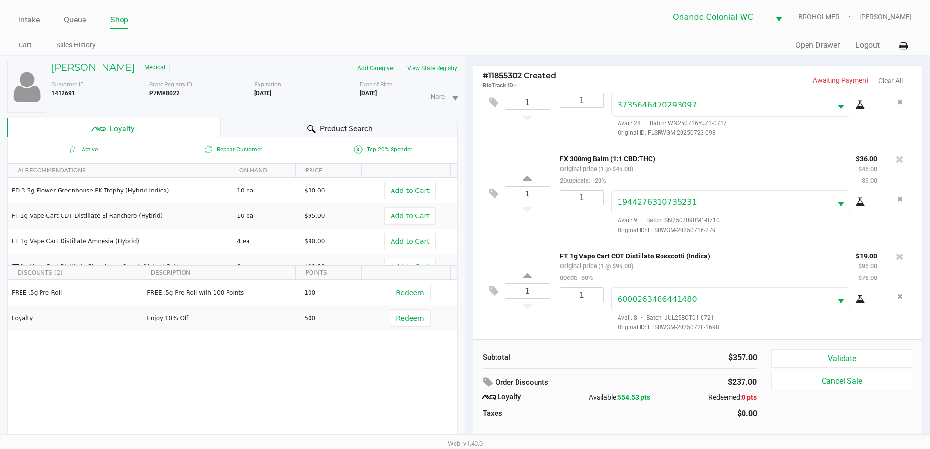
click at [876, 362] on button "Validate" at bounding box center [842, 358] width 141 height 19
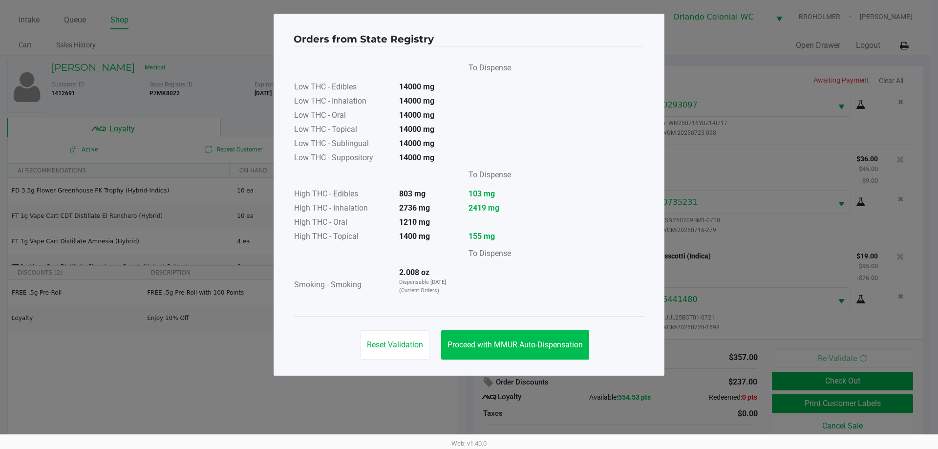
click at [512, 342] on span "Proceed with MMUR Auto-Dispensation" at bounding box center [514, 344] width 135 height 9
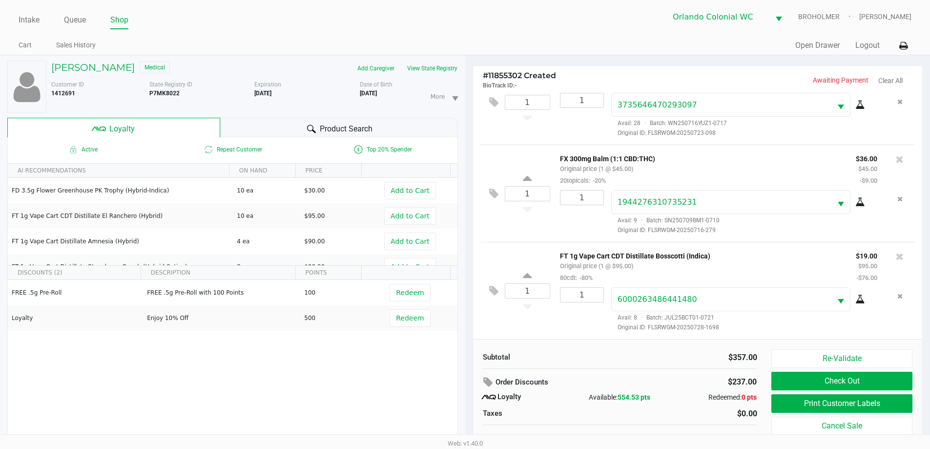
scroll to position [10, 0]
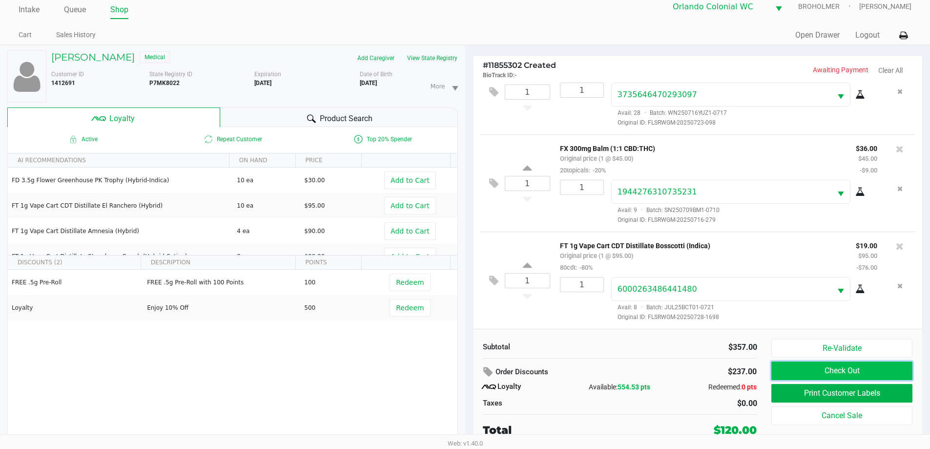
click at [873, 373] on button "Check Out" at bounding box center [842, 370] width 141 height 19
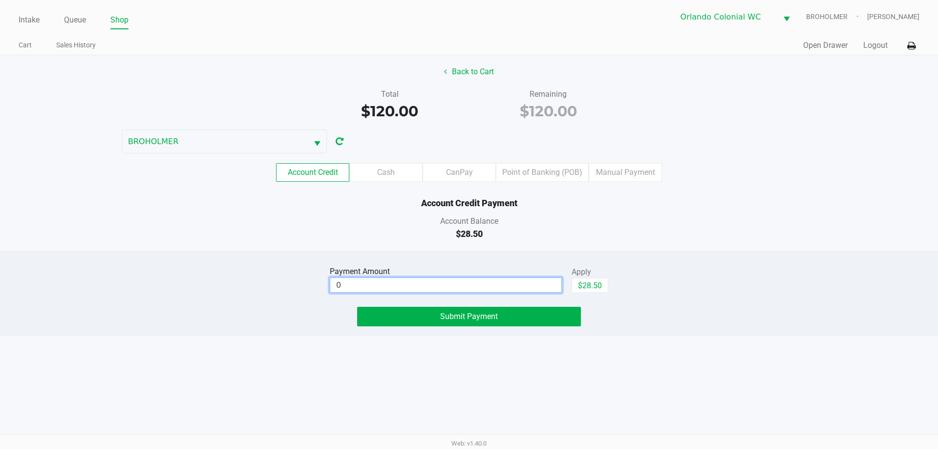
click at [420, 284] on input "0" at bounding box center [445, 285] width 231 height 14
click at [392, 236] on div "$28.50" at bounding box center [469, 233] width 952 height 13
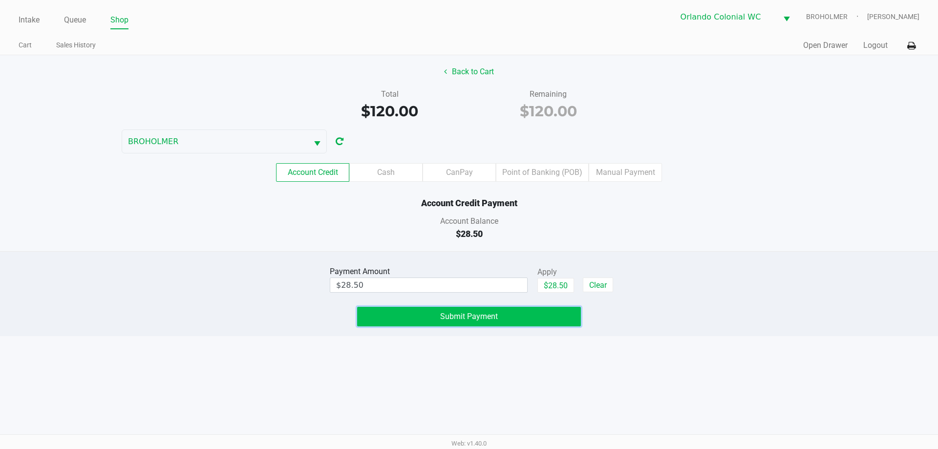
click at [420, 317] on button "Submit Payment" at bounding box center [469, 317] width 224 height 20
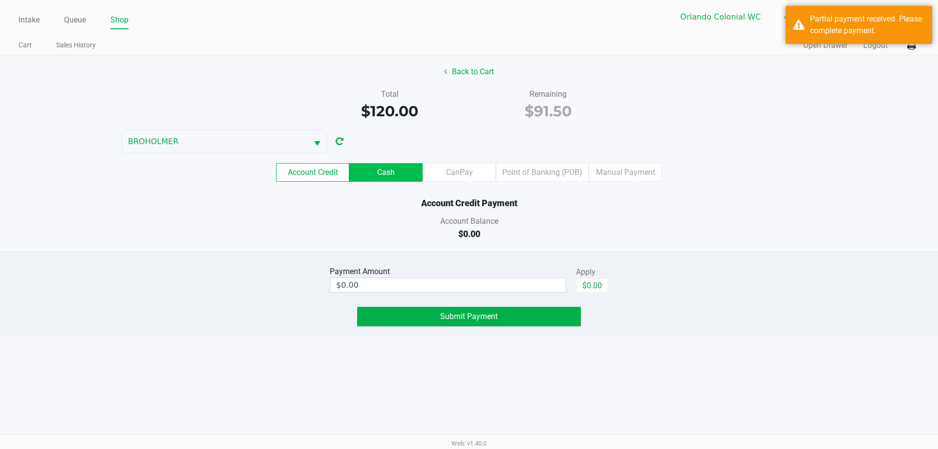
click at [399, 176] on label "Cash" at bounding box center [385, 172] width 73 height 19
click at [0, 0] on 1 "Cash" at bounding box center [0, 0] width 0 height 0
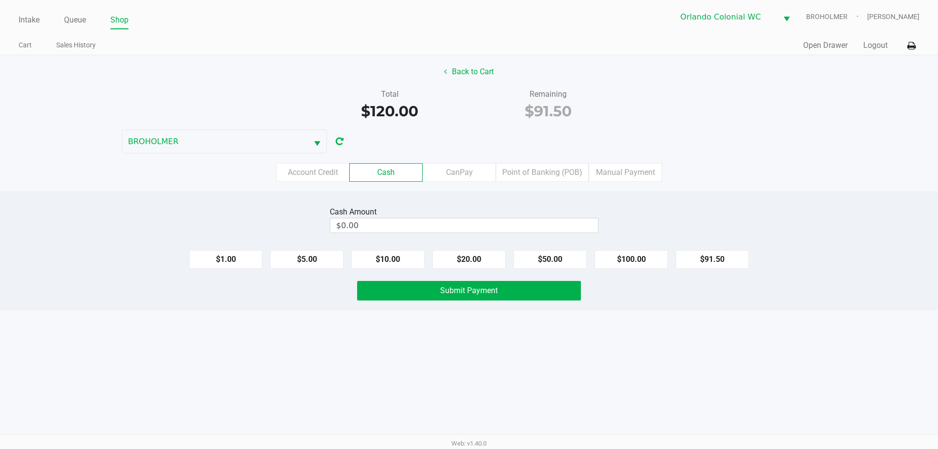
click at [439, 225] on input "$0.00" at bounding box center [464, 225] width 268 height 14
click at [451, 226] on input "0" at bounding box center [464, 225] width 268 height 14
click at [293, 352] on div "Intake Queue Shop Orlando Colonial WC BROHOLMER Madison Olsen Cart Sales Histor…" at bounding box center [469, 224] width 938 height 449
type input "$100.00"
click at [408, 299] on button "Submit Payment" at bounding box center [469, 291] width 224 height 20
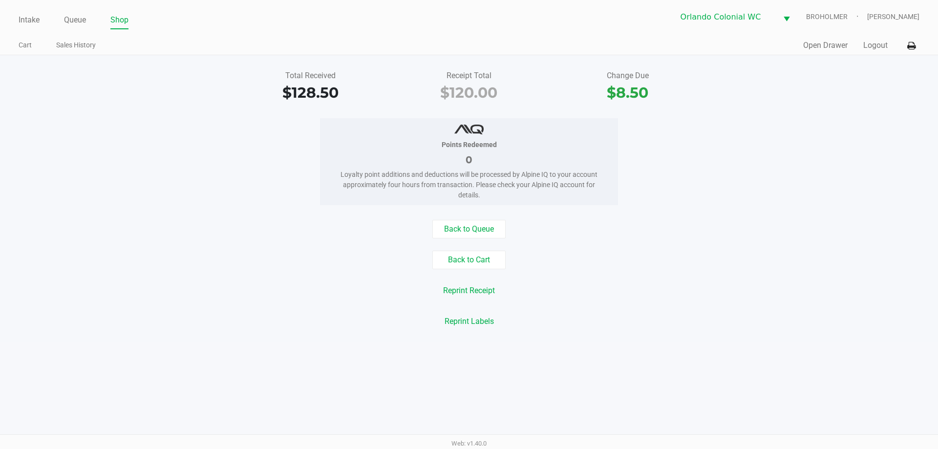
click at [346, 314] on div "Reprint Labels" at bounding box center [469, 321] width 952 height 19
click at [493, 260] on button "Back to Cart" at bounding box center [468, 260] width 73 height 19
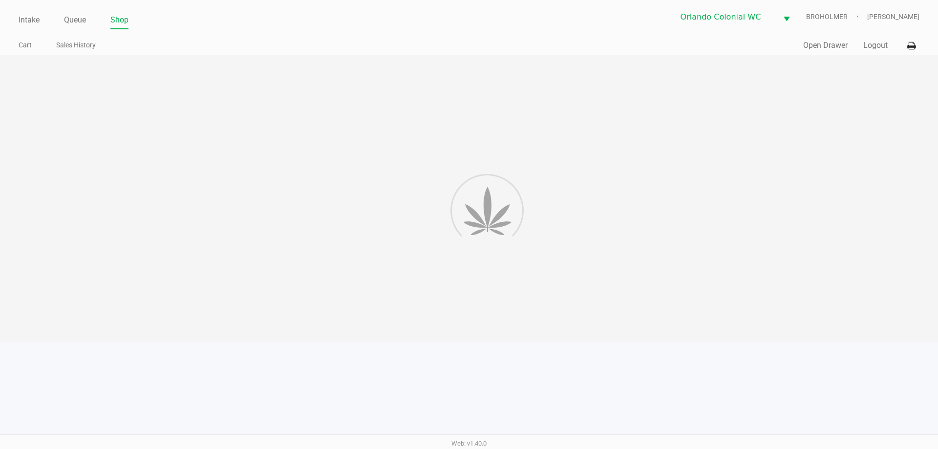
click at [621, 226] on div at bounding box center [469, 198] width 938 height 287
click at [310, 342] on div at bounding box center [469, 198] width 938 height 287
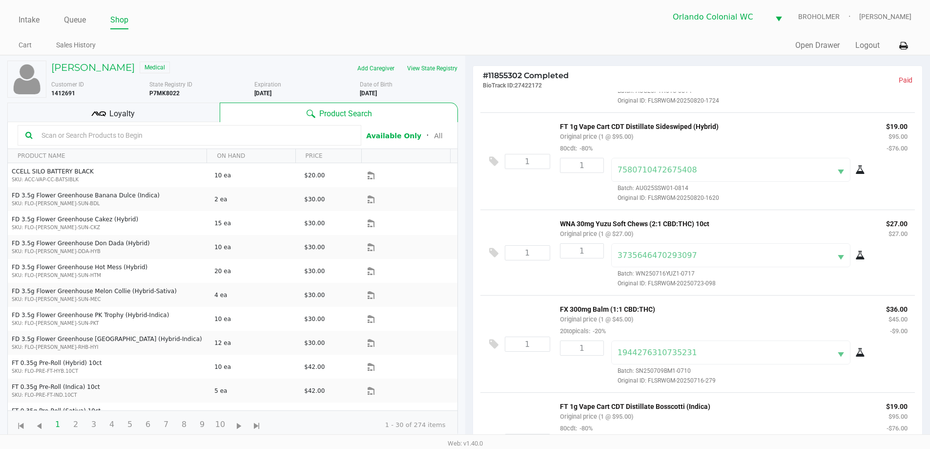
scroll to position [122, 0]
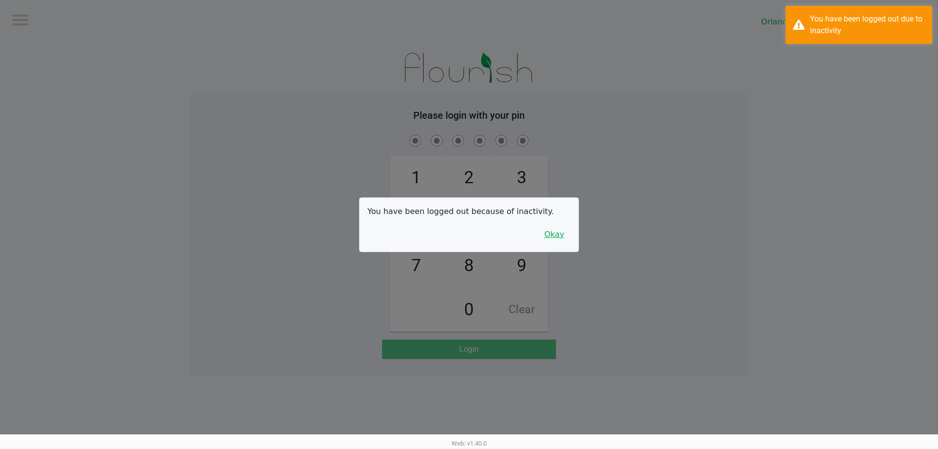
click at [556, 231] on button "Okay" at bounding box center [554, 234] width 33 height 19
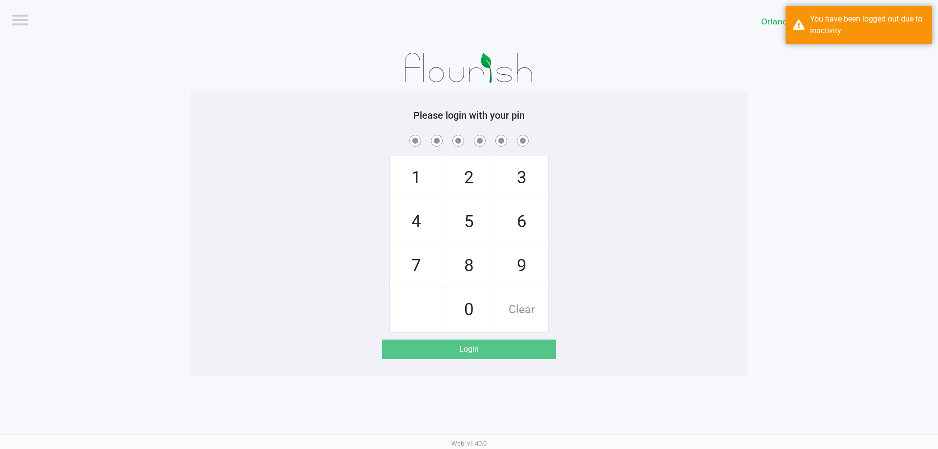
click at [574, 198] on div "1 4 7 2 5 8 0 3 6 9 Clear" at bounding box center [468, 232] width 557 height 199
checkbox input "true"
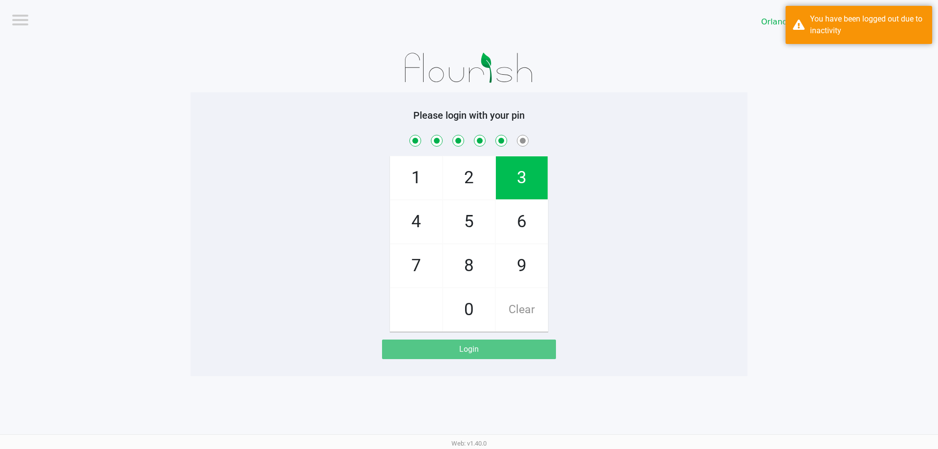
checkbox input "true"
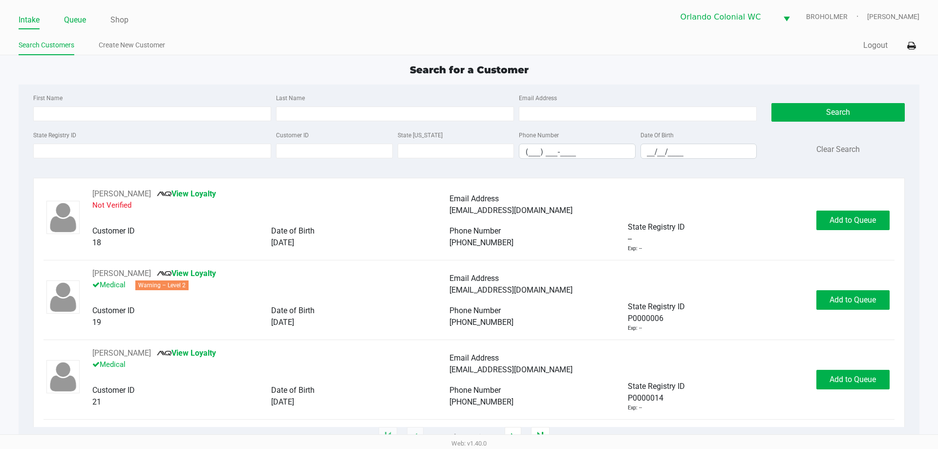
click at [81, 16] on link "Queue" at bounding box center [75, 20] width 22 height 14
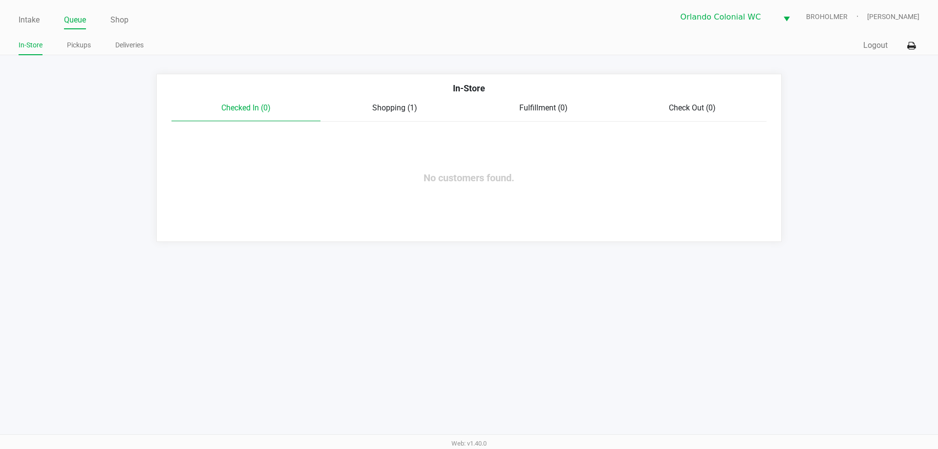
click at [63, 46] on ul "In-Store Pickups Deliveries" at bounding box center [244, 46] width 450 height 17
click at [75, 47] on link "Pickups" at bounding box center [79, 45] width 24 height 12
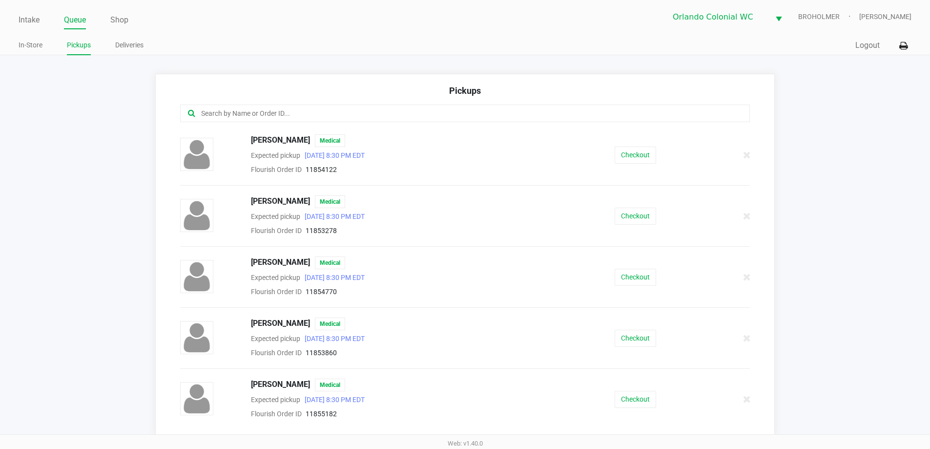
click at [322, 109] on input "text" at bounding box center [449, 113] width 499 height 11
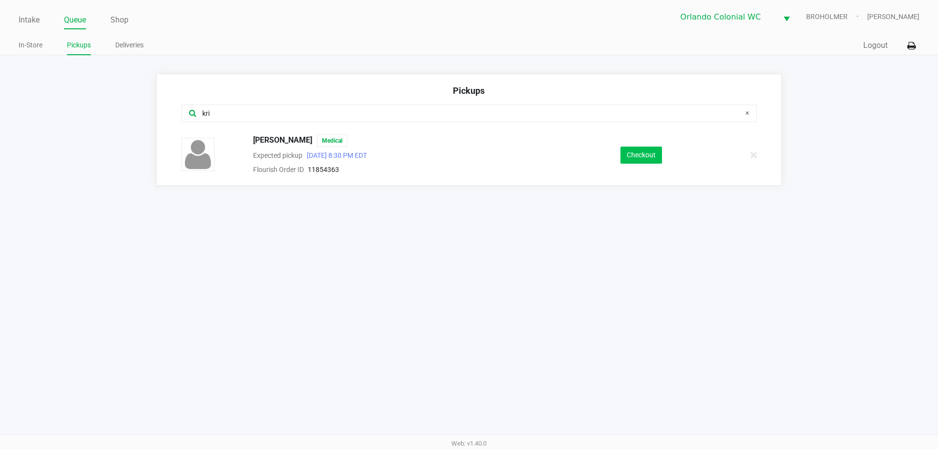
type input "kri"
click at [641, 160] on button "Checkout" at bounding box center [641, 154] width 42 height 17
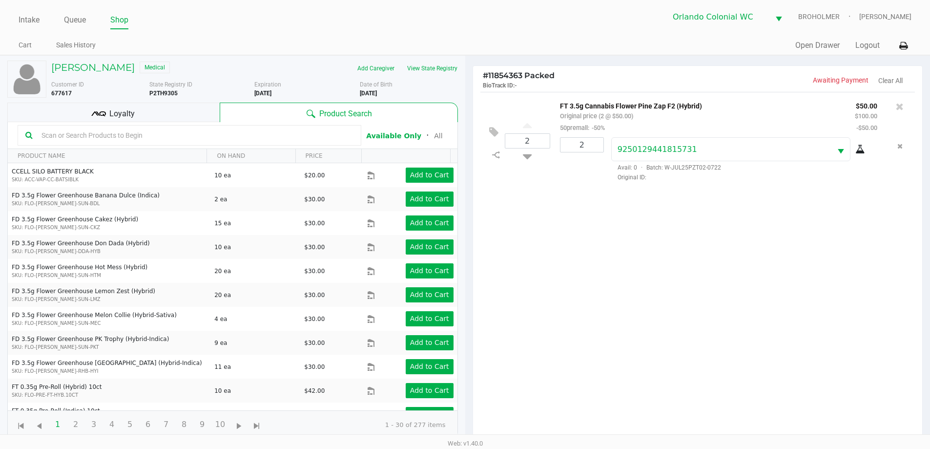
click at [129, 106] on div "Loyalty" at bounding box center [113, 113] width 212 height 20
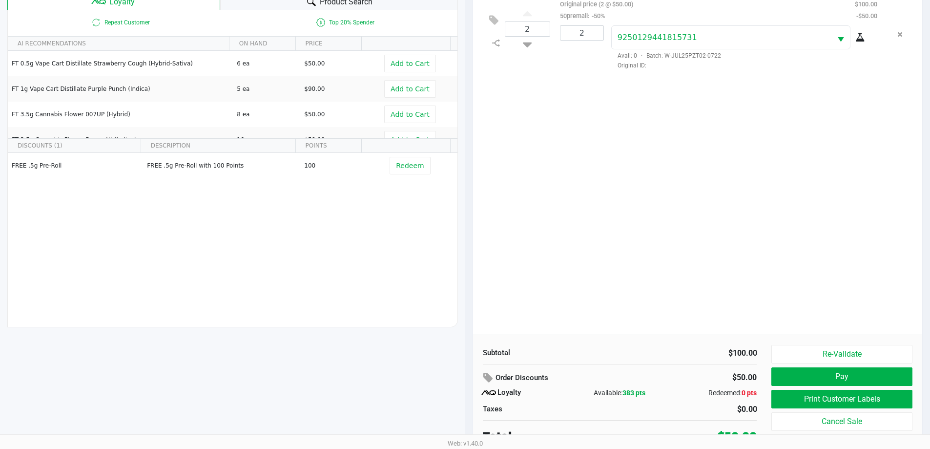
scroll to position [117, 0]
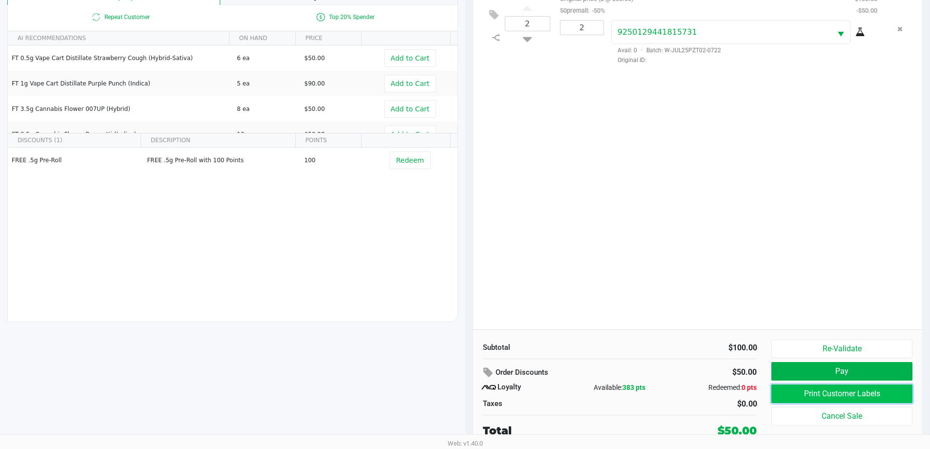
click at [809, 397] on button "Print Customer Labels" at bounding box center [842, 393] width 141 height 19
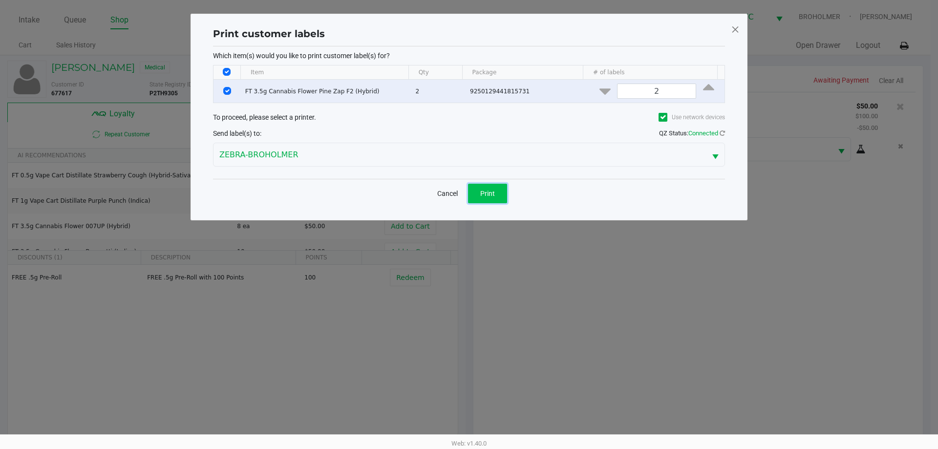
click at [490, 191] on span "Print" at bounding box center [487, 193] width 15 height 8
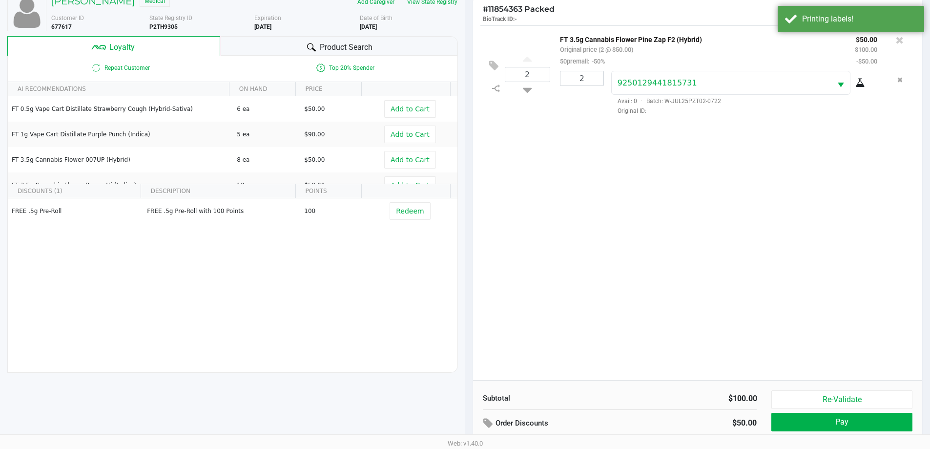
scroll to position [117, 0]
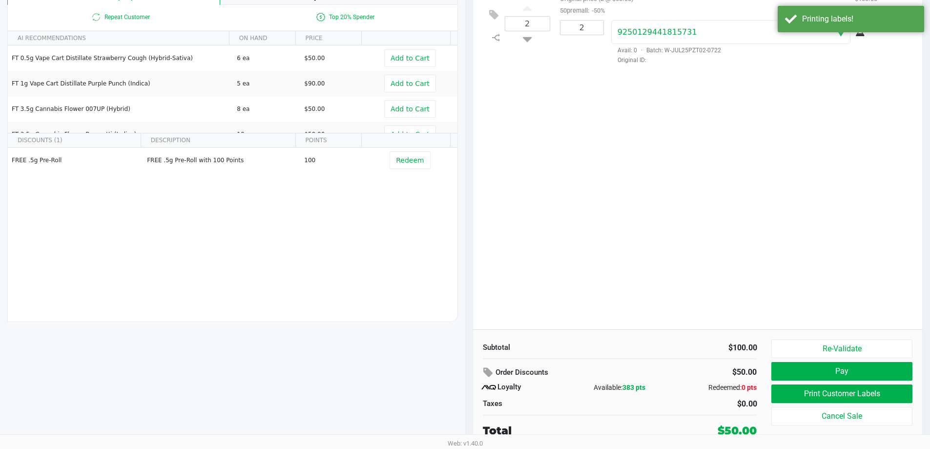
click at [902, 369] on button "Pay" at bounding box center [842, 371] width 141 height 19
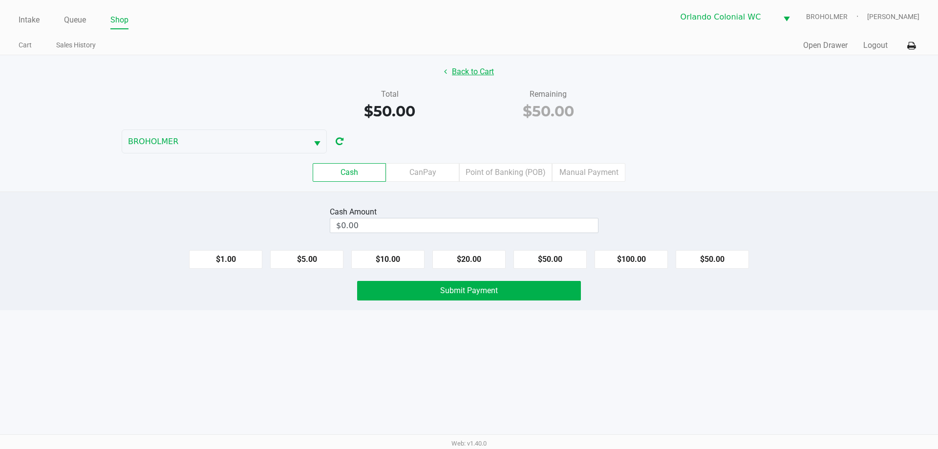
click at [486, 72] on button "Back to Cart" at bounding box center [469, 72] width 63 height 19
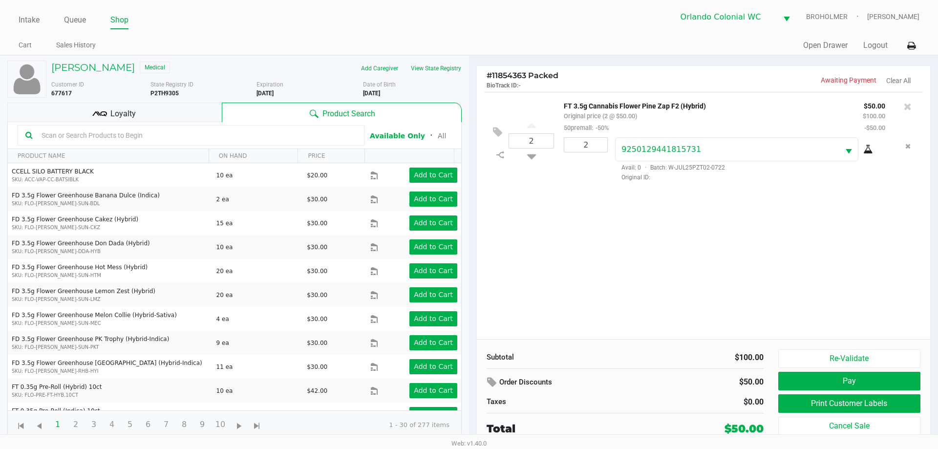
click at [117, 108] on span "Loyalty" at bounding box center [122, 114] width 25 height 12
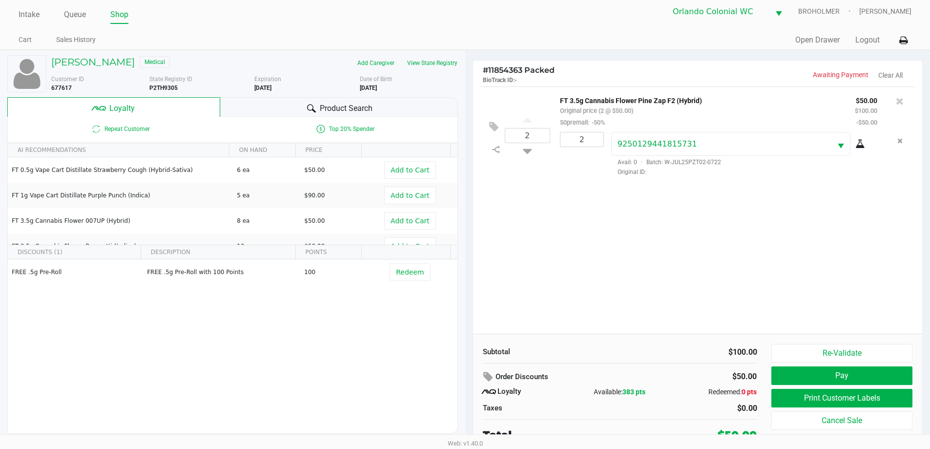
scroll to position [10, 0]
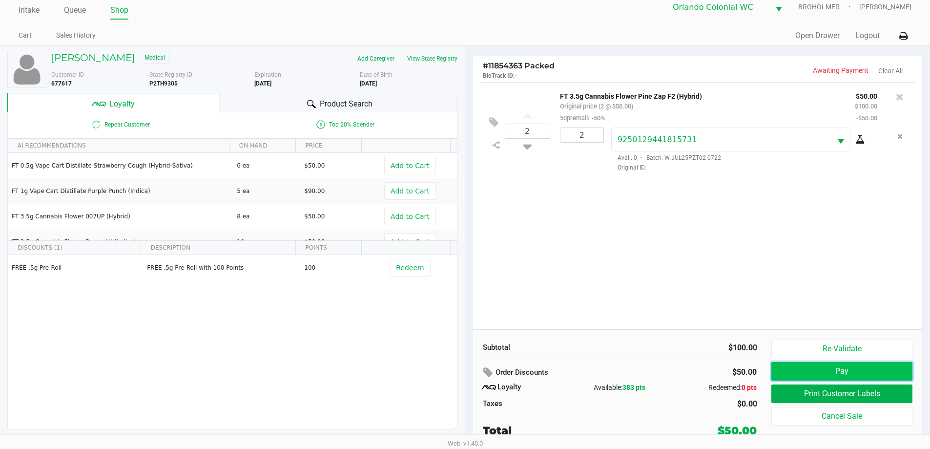
click at [869, 366] on button "Pay" at bounding box center [842, 371] width 141 height 19
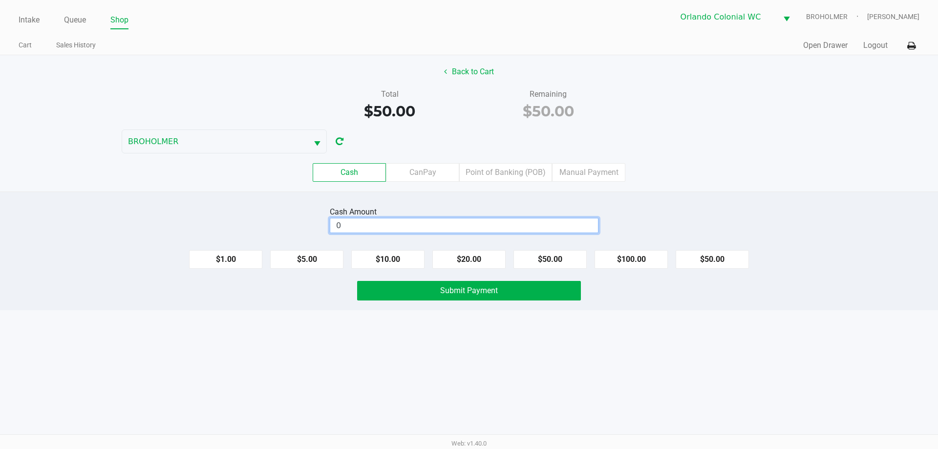
click at [402, 232] on input "0" at bounding box center [464, 225] width 268 height 14
click at [359, 367] on div "Intake Queue Shop Orlando Colonial WC BROHOLMER Madison Olsen Cart Sales Histor…" at bounding box center [469, 224] width 938 height 449
type input "$60.00"
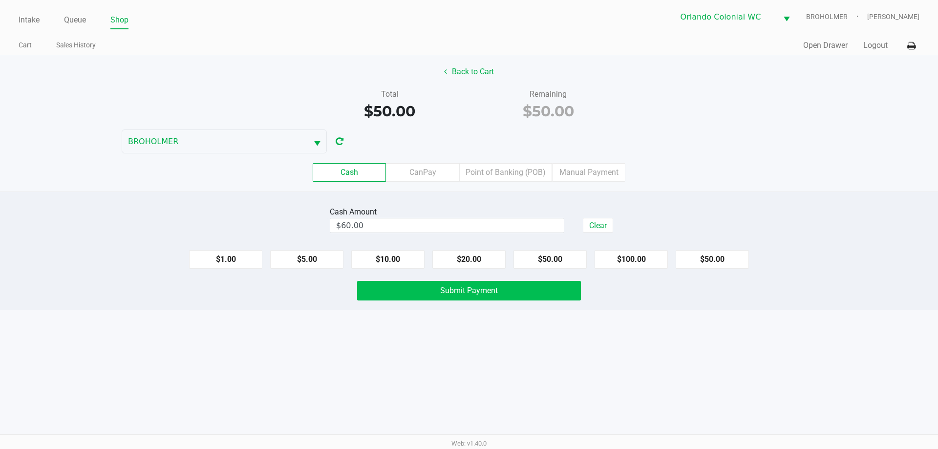
click at [415, 299] on button "Submit Payment" at bounding box center [469, 291] width 224 height 20
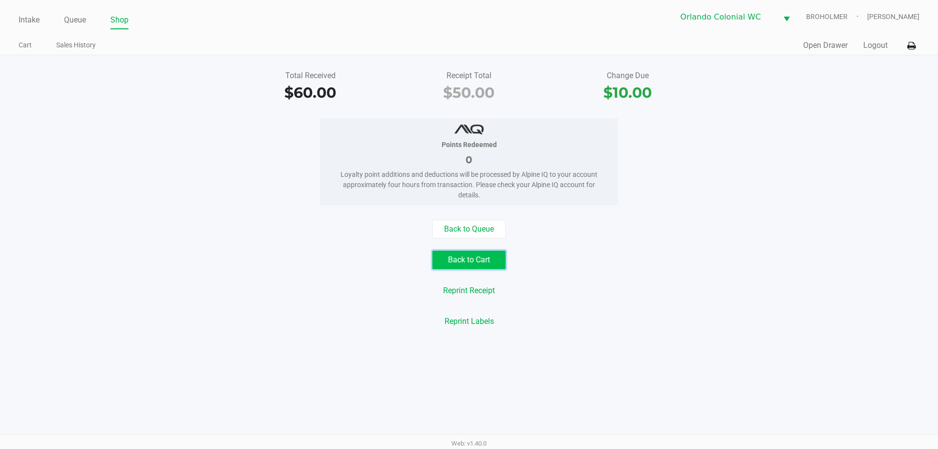
click at [467, 263] on button "Back to Cart" at bounding box center [468, 260] width 73 height 19
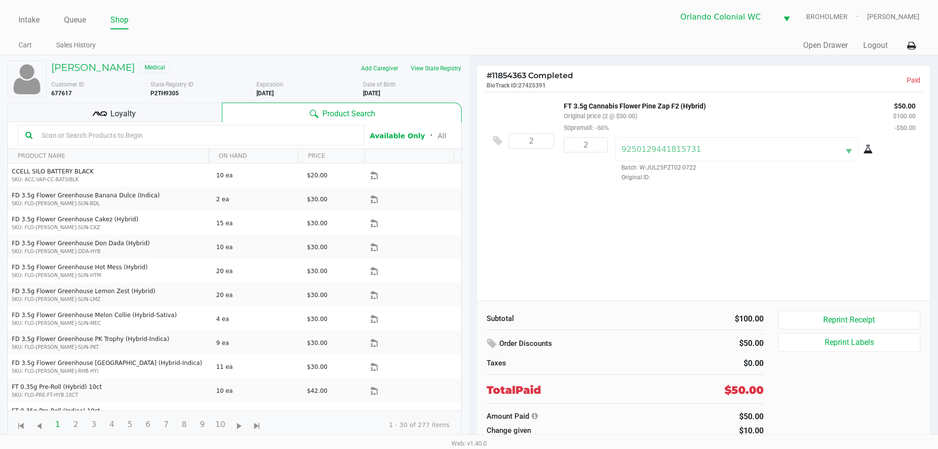
click at [110, 108] on div "Loyalty" at bounding box center [114, 113] width 214 height 20
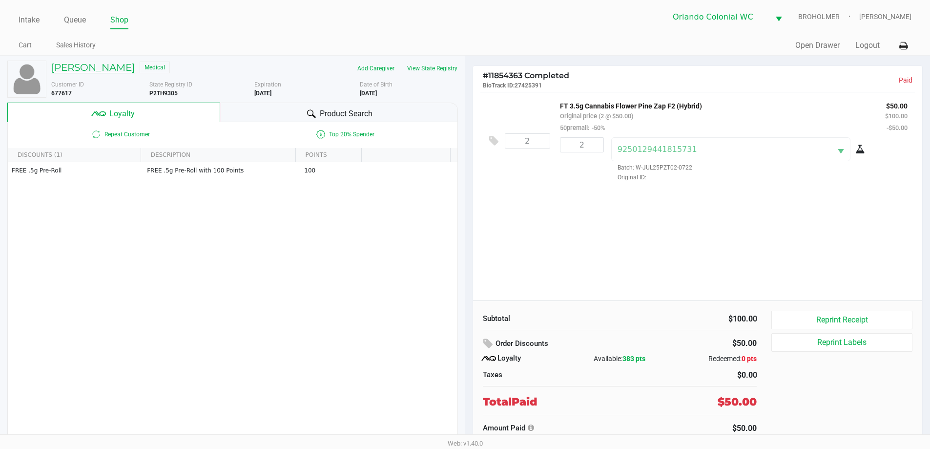
click at [94, 69] on h5 "Kriss McKay" at bounding box center [93, 68] width 84 height 12
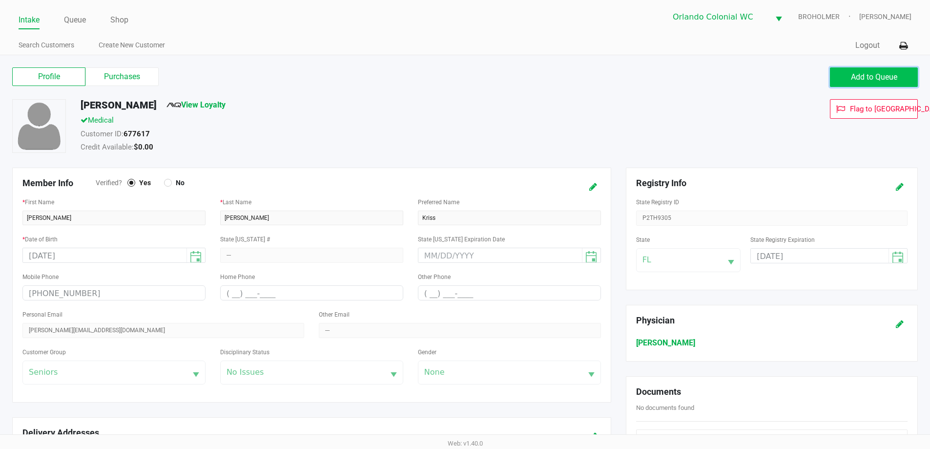
click at [862, 74] on span "Add to Queue" at bounding box center [874, 76] width 46 height 9
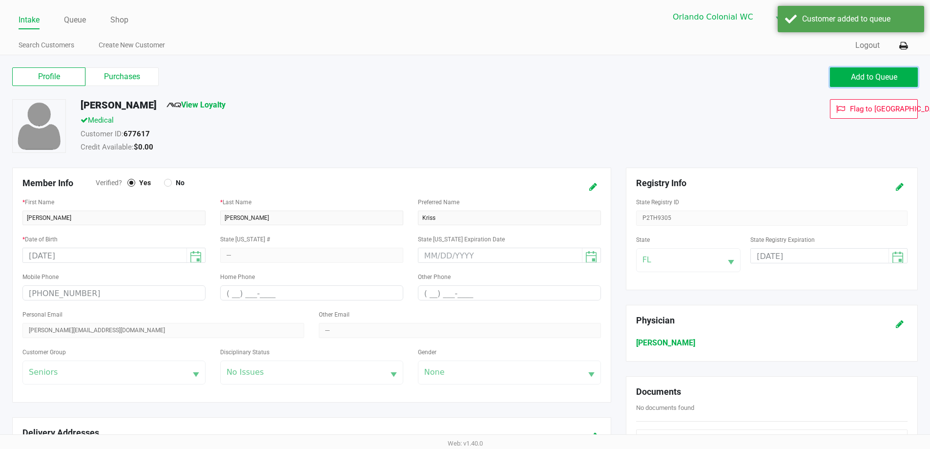
click at [862, 74] on span "Add to Queue" at bounding box center [874, 76] width 46 height 9
click at [862, 74] on span "Add to Queue" at bounding box center [879, 76] width 46 height 9
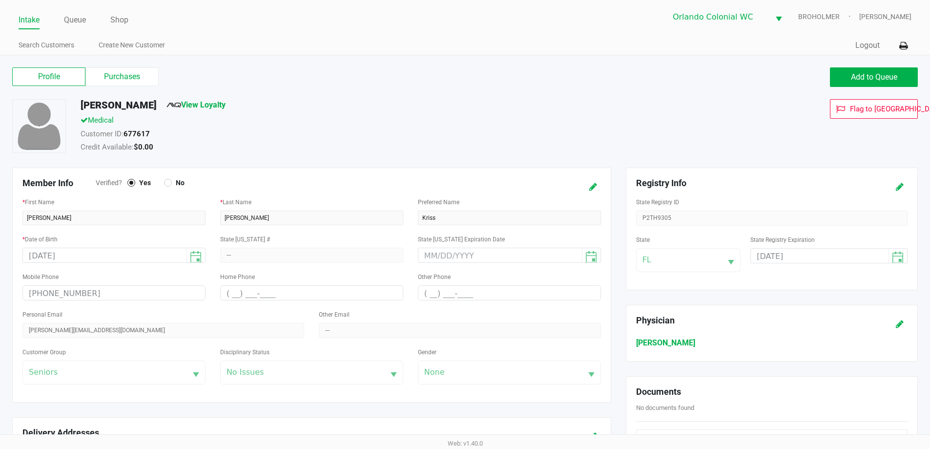
click at [868, 75] on span "Add to Queue" at bounding box center [874, 76] width 46 height 9
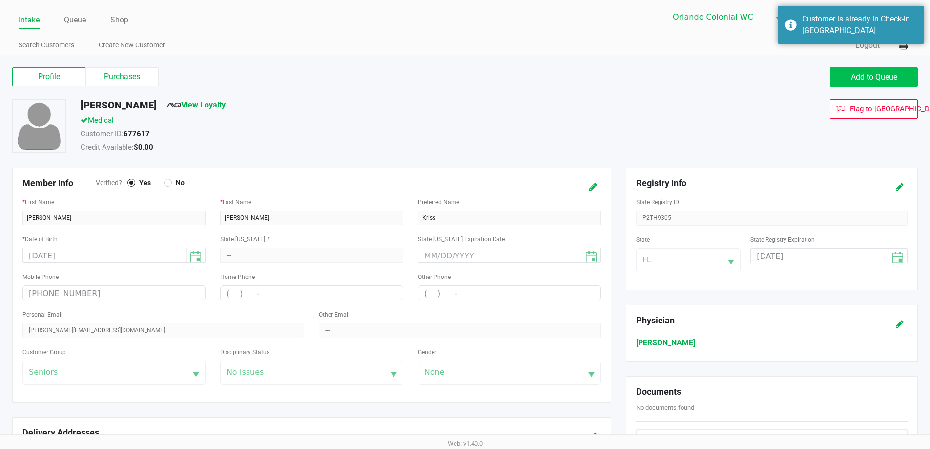
click at [133, 73] on label "Purchases" at bounding box center [121, 76] width 73 height 19
click at [0, 0] on 1 "Purchases" at bounding box center [0, 0] width 0 height 0
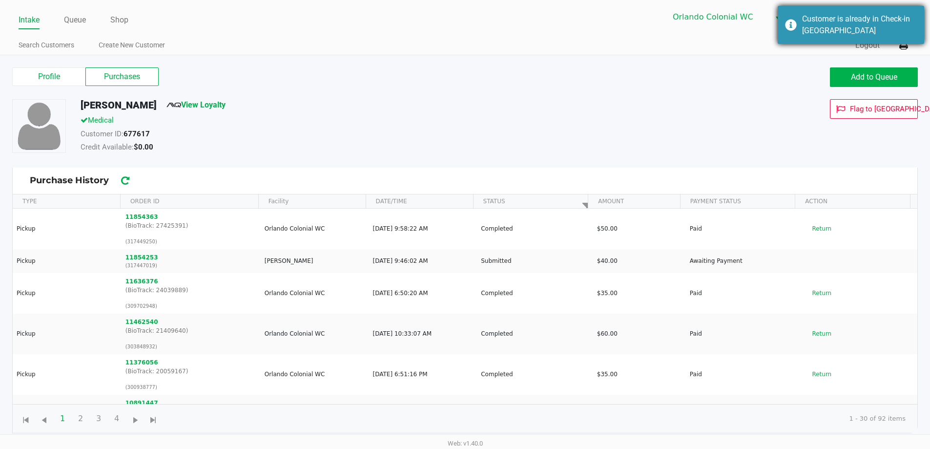
click at [807, 24] on div "Customer is already in Check-in Queue" at bounding box center [859, 24] width 115 height 23
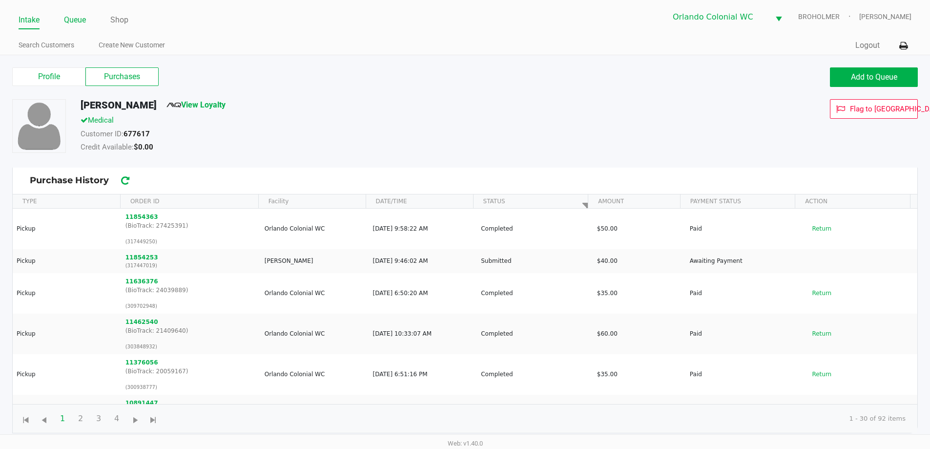
click at [81, 20] on link "Queue" at bounding box center [75, 20] width 22 height 14
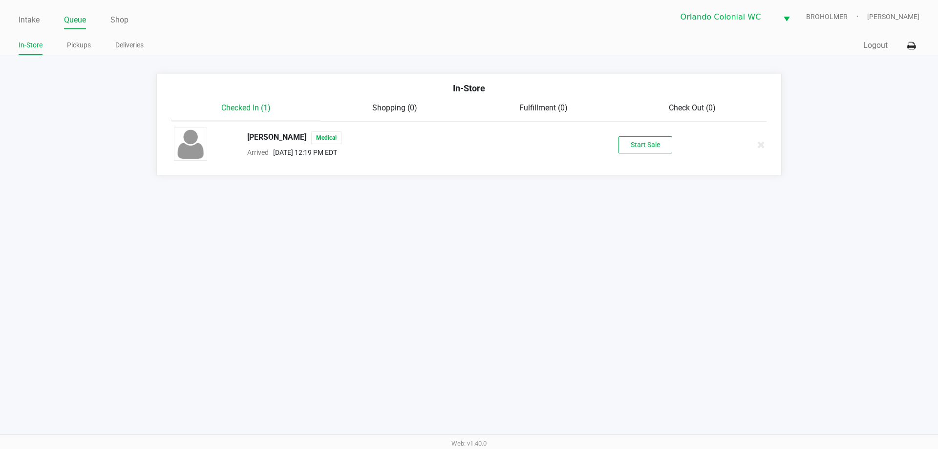
click at [655, 147] on button "Start Sale" at bounding box center [645, 144] width 54 height 17
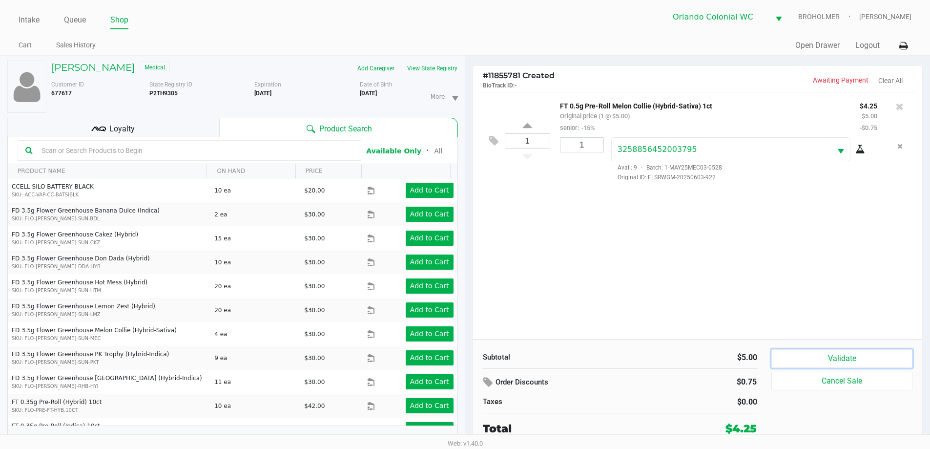
drag, startPoint x: 824, startPoint y: 352, endPoint x: 826, endPoint y: 369, distance: 17.7
click at [824, 352] on button "Validate" at bounding box center [842, 358] width 141 height 19
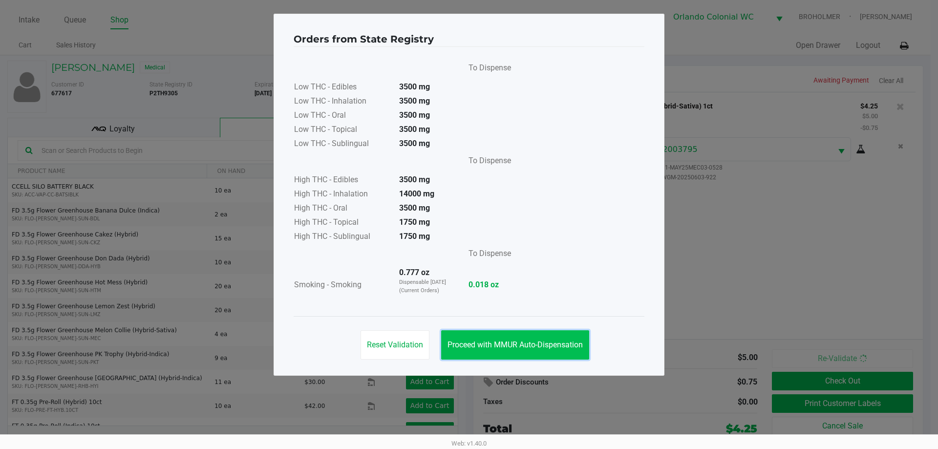
click at [509, 344] on span "Proceed with MMUR Auto-Dispensation" at bounding box center [514, 344] width 135 height 9
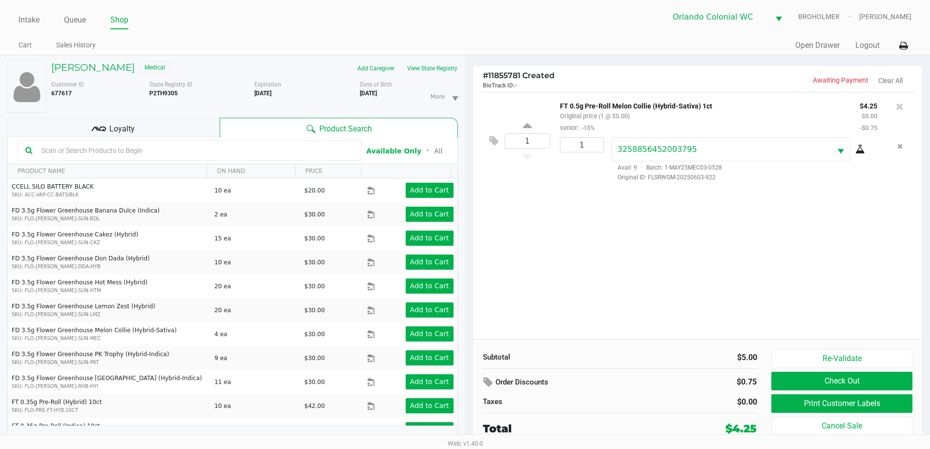
click at [167, 134] on div "Loyalty" at bounding box center [113, 128] width 212 height 20
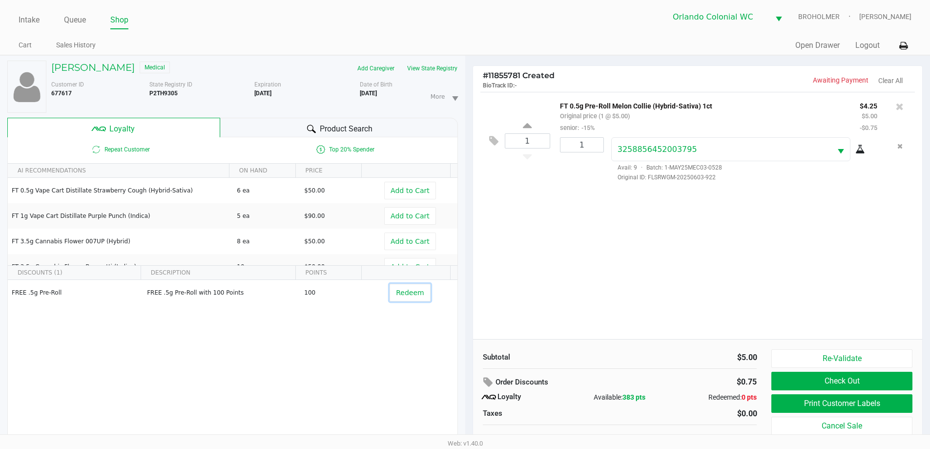
drag, startPoint x: 395, startPoint y: 293, endPoint x: 531, endPoint y: 278, distance: 137.5
click at [396, 293] on span "Redeem" at bounding box center [410, 293] width 28 height 8
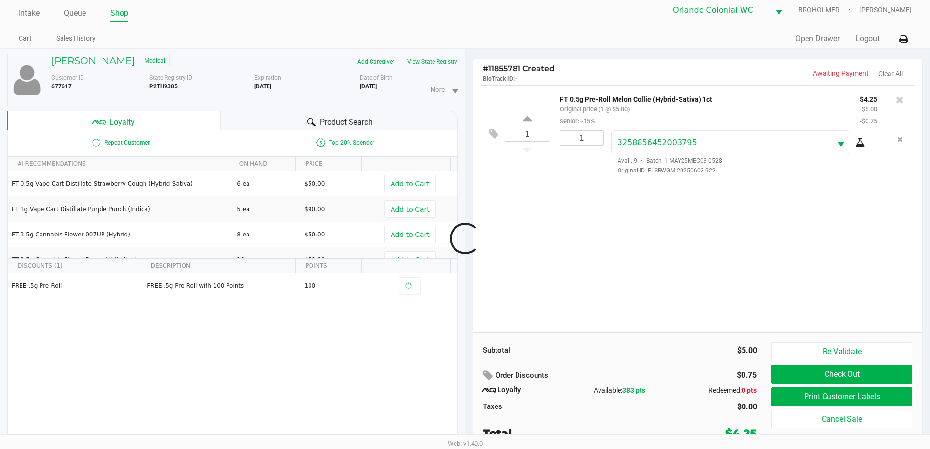
scroll to position [10, 0]
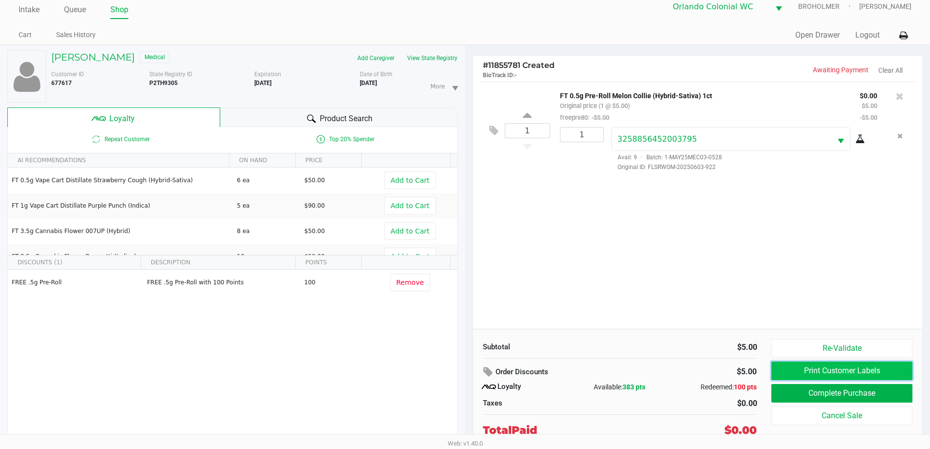
click at [824, 370] on button "Print Customer Labels" at bounding box center [842, 370] width 141 height 19
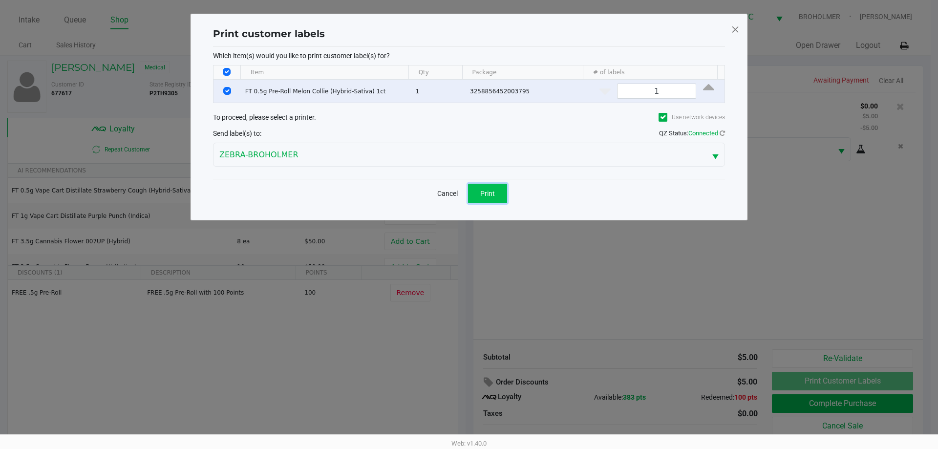
click at [494, 194] on span "Print" at bounding box center [487, 193] width 15 height 8
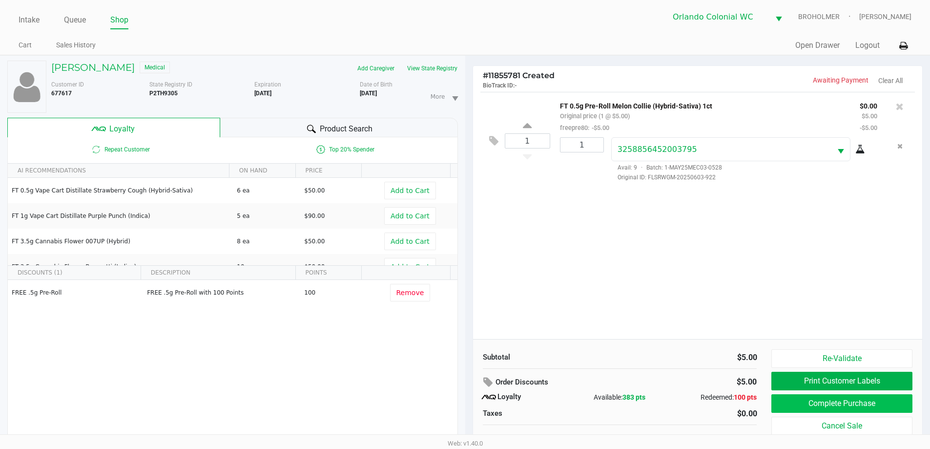
click at [890, 401] on button "Complete Purchase" at bounding box center [842, 403] width 141 height 19
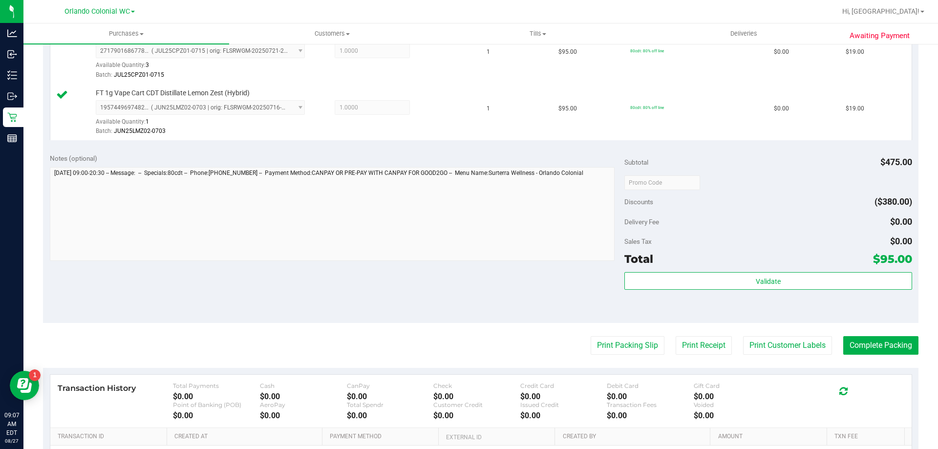
scroll to position [460, 0]
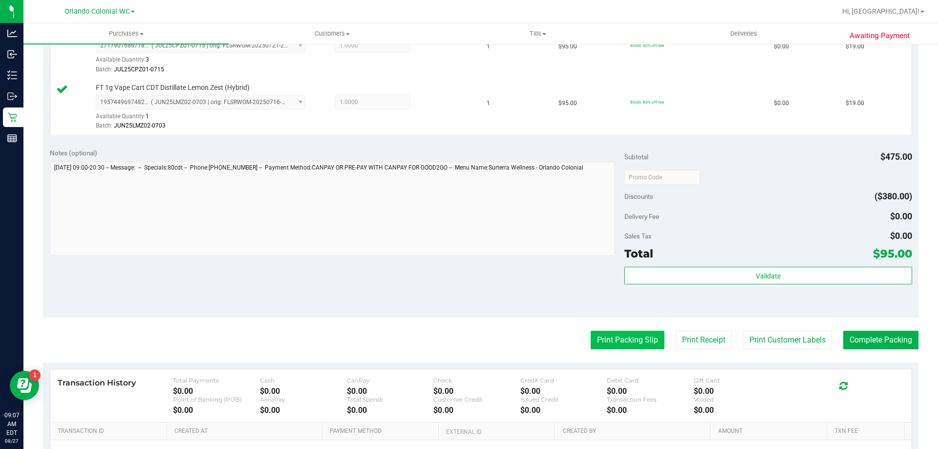
click at [608, 333] on button "Print Packing Slip" at bounding box center [627, 340] width 74 height 19
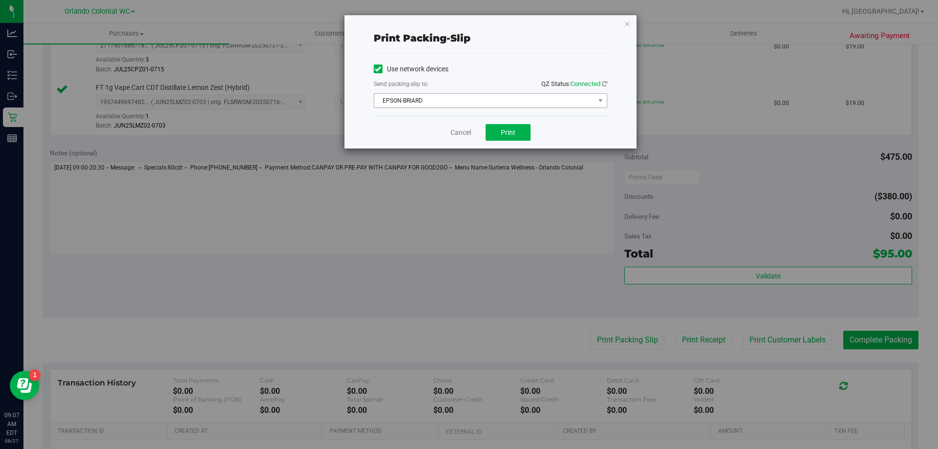
click at [465, 96] on span "EPSON-BRIARD" at bounding box center [484, 101] width 220 height 14
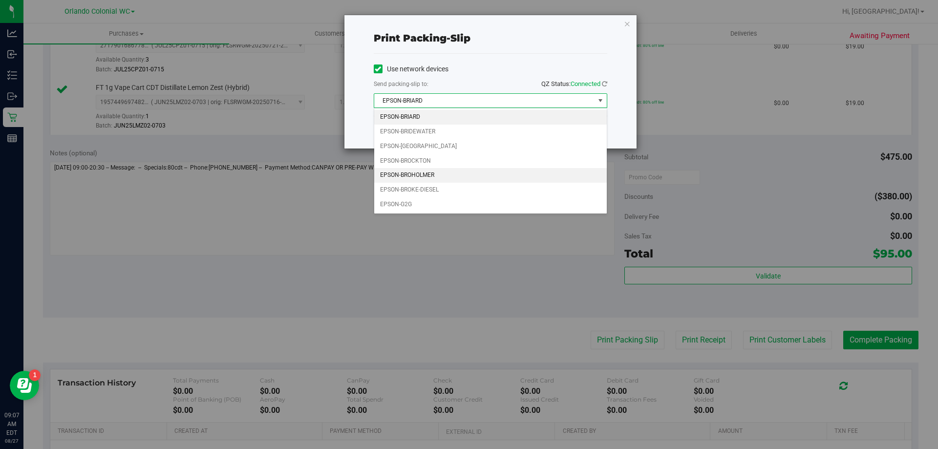
drag, startPoint x: 453, startPoint y: 176, endPoint x: 510, endPoint y: 174, distance: 57.7
click at [453, 176] on li "EPSON-BROHOLMER" at bounding box center [490, 175] width 232 height 15
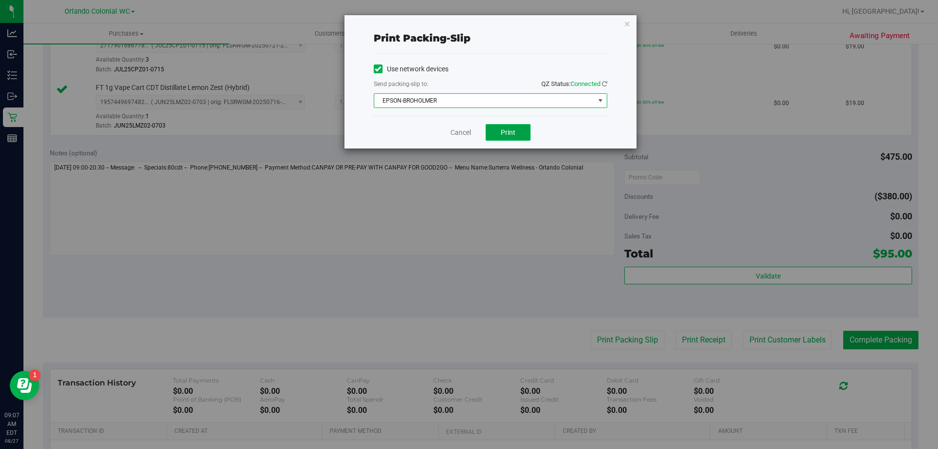
click at [521, 138] on button "Print" at bounding box center [507, 132] width 45 height 17
click at [460, 133] on link "Cancel" at bounding box center [460, 132] width 21 height 10
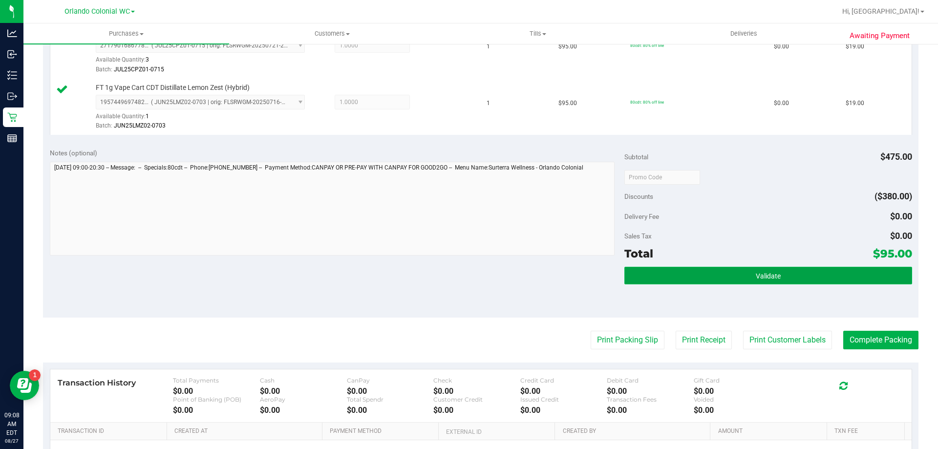
click at [742, 281] on button "Validate" at bounding box center [767, 276] width 287 height 18
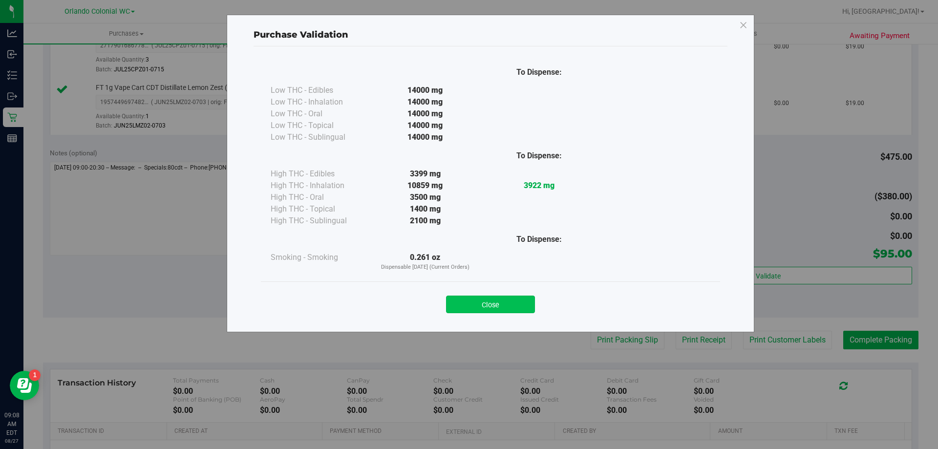
click at [503, 302] on button "Close" at bounding box center [490, 304] width 89 height 18
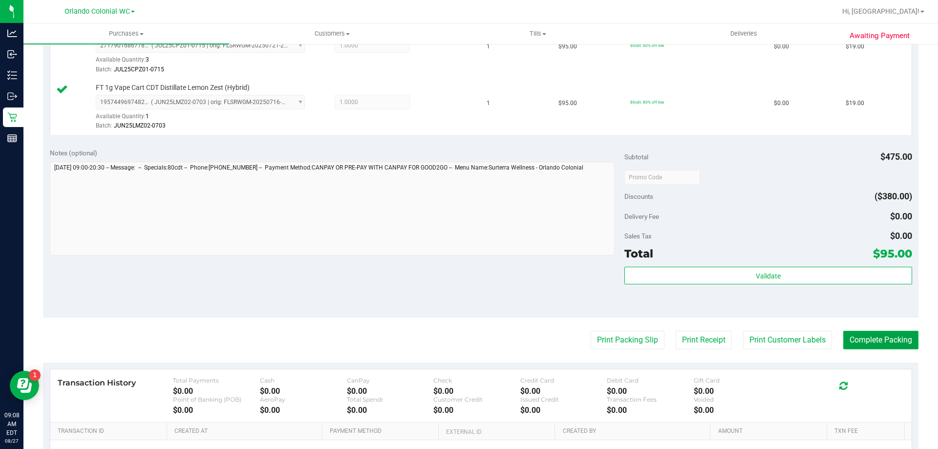
click at [881, 345] on button "Complete Packing" at bounding box center [880, 340] width 75 height 19
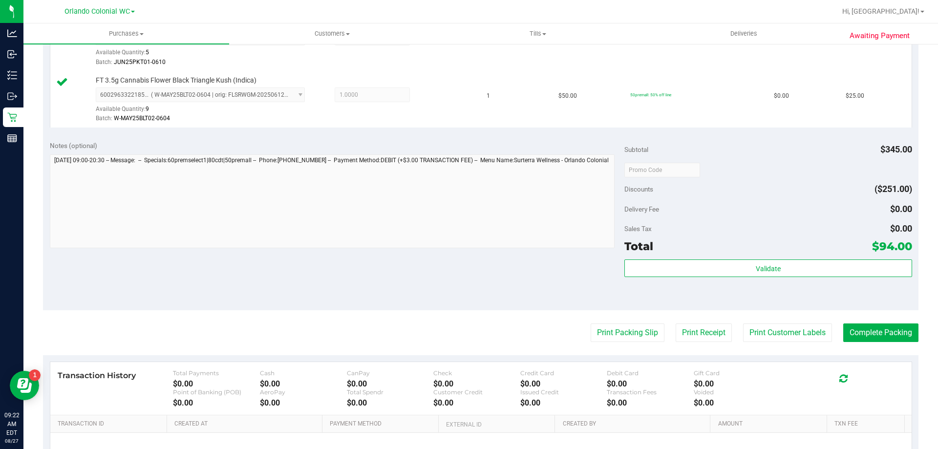
scroll to position [468, 0]
click at [619, 339] on button "Print Packing Slip" at bounding box center [627, 332] width 74 height 19
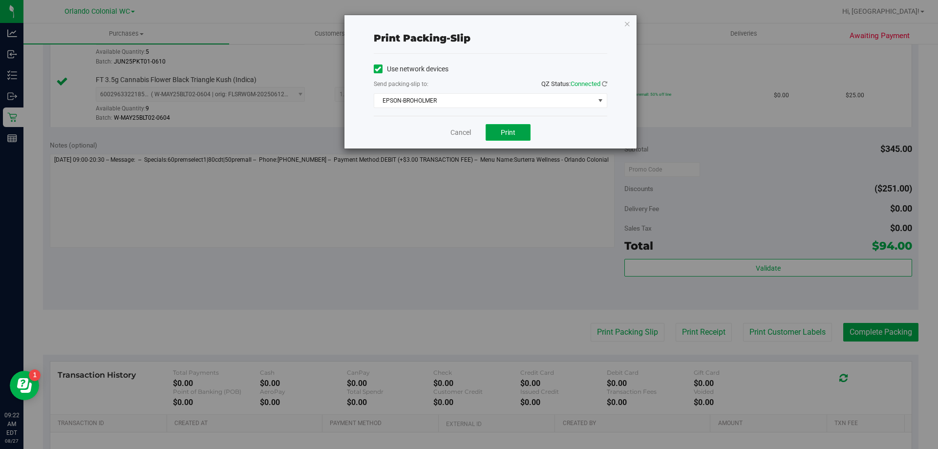
click at [493, 130] on button "Print" at bounding box center [507, 132] width 45 height 17
click at [454, 136] on link "Cancel" at bounding box center [460, 132] width 21 height 10
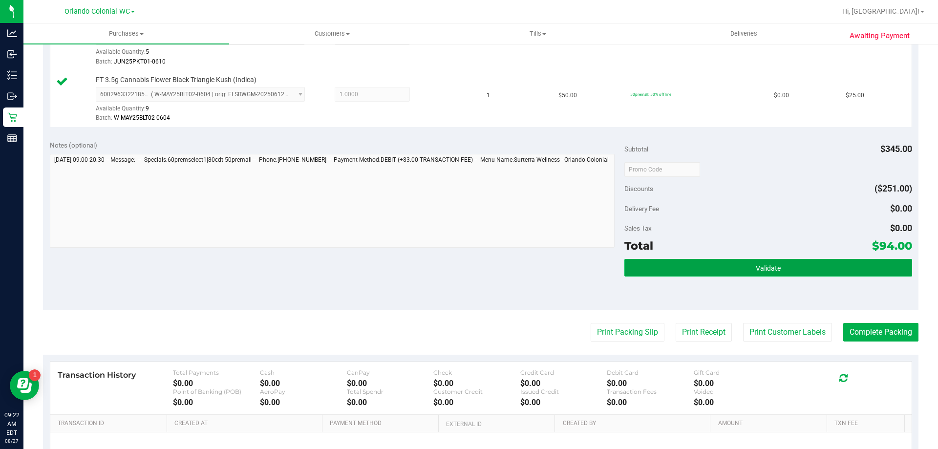
click at [726, 266] on button "Validate" at bounding box center [767, 268] width 287 height 18
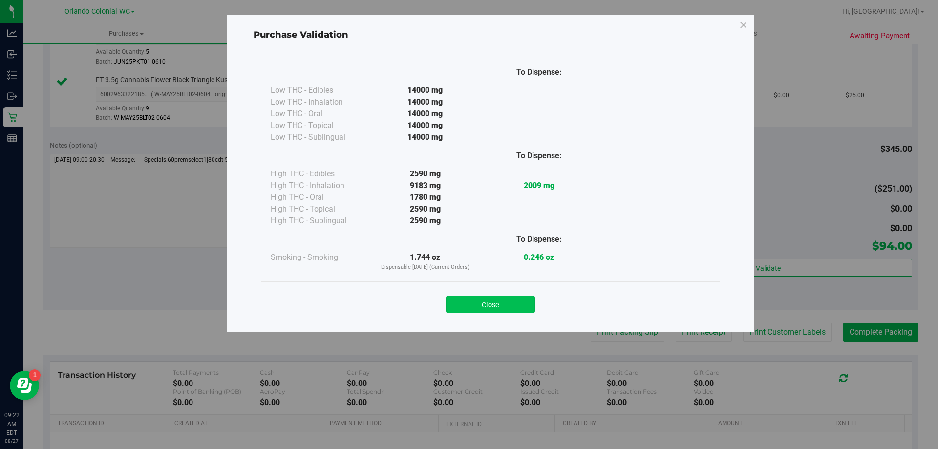
click at [490, 299] on button "Close" at bounding box center [490, 304] width 89 height 18
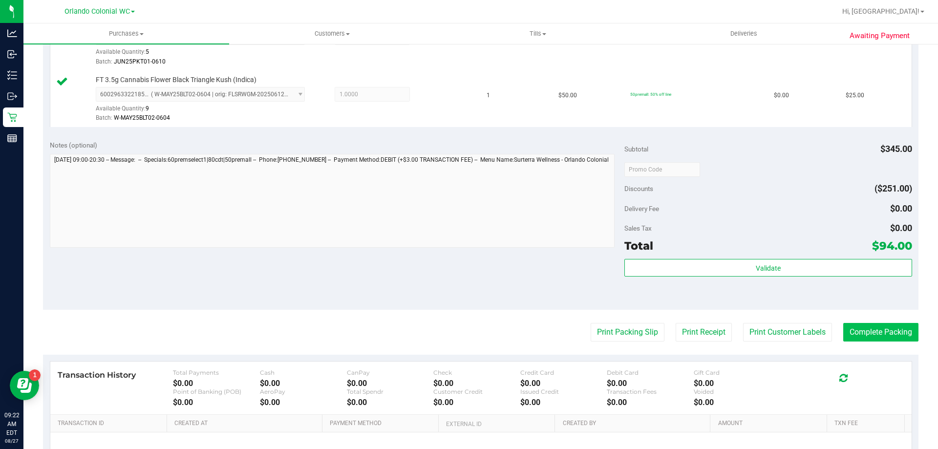
click at [878, 325] on button "Complete Packing" at bounding box center [880, 332] width 75 height 19
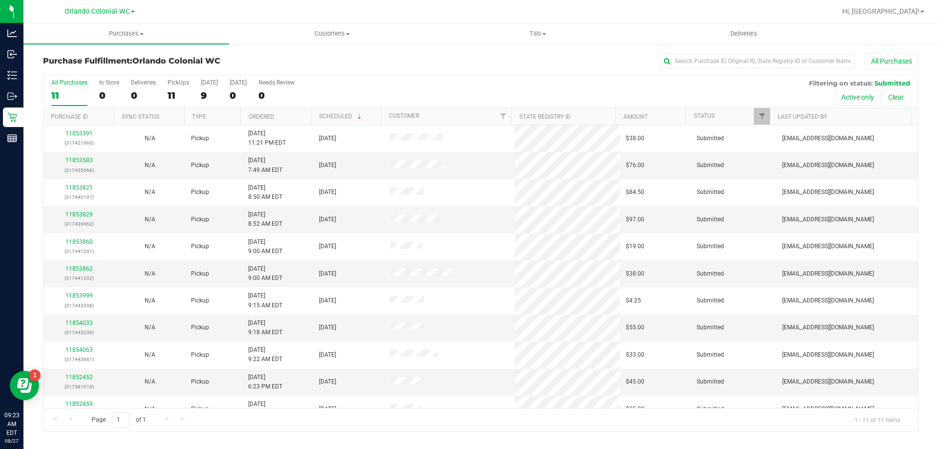
scroll to position [14, 0]
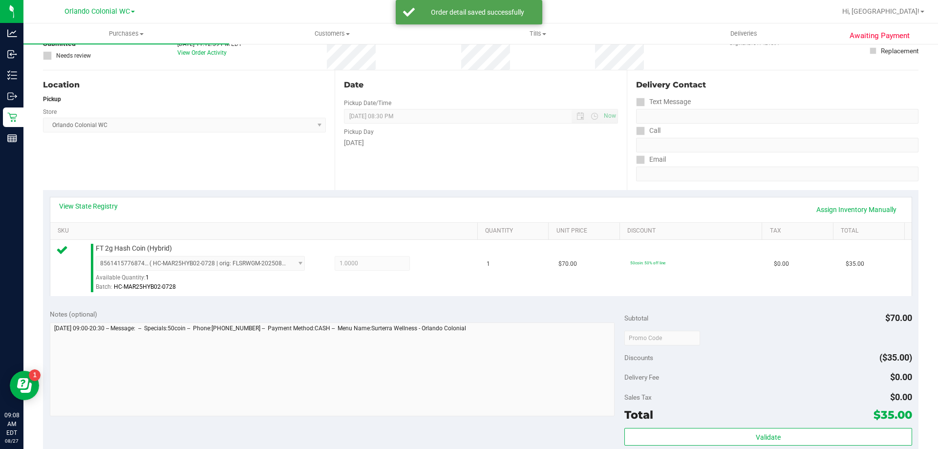
scroll to position [168, 0]
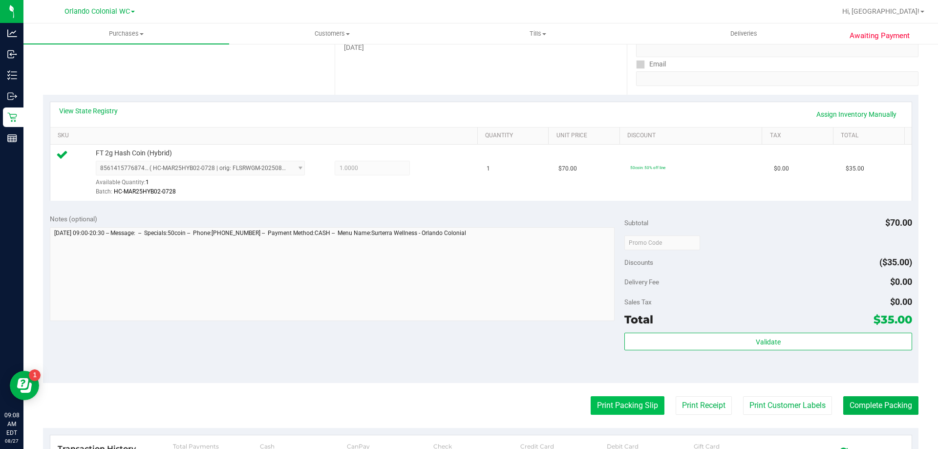
click at [623, 405] on button "Print Packing Slip" at bounding box center [627, 405] width 74 height 19
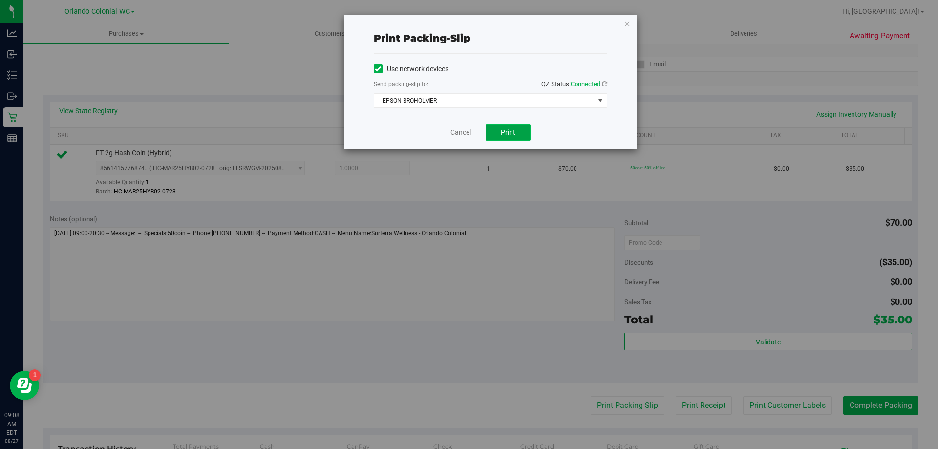
click at [512, 138] on button "Print" at bounding box center [507, 132] width 45 height 17
click at [460, 128] on link "Cancel" at bounding box center [460, 132] width 21 height 10
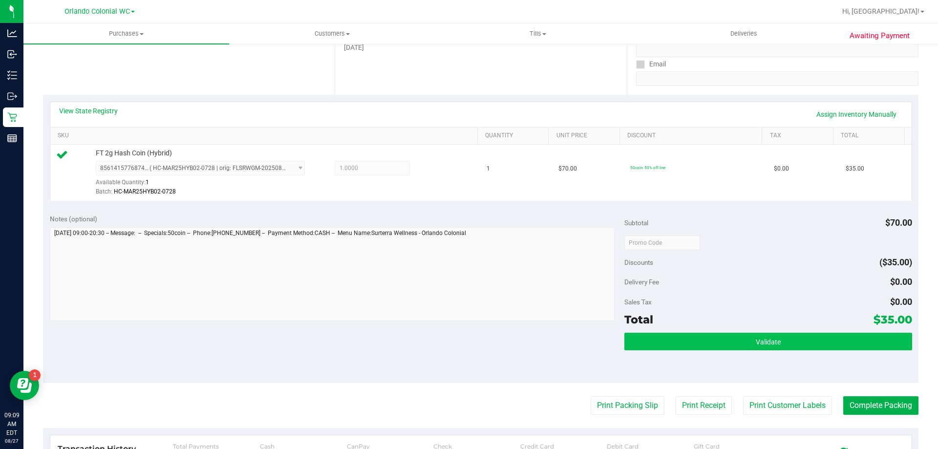
click at [762, 333] on button "Validate" at bounding box center [767, 342] width 287 height 18
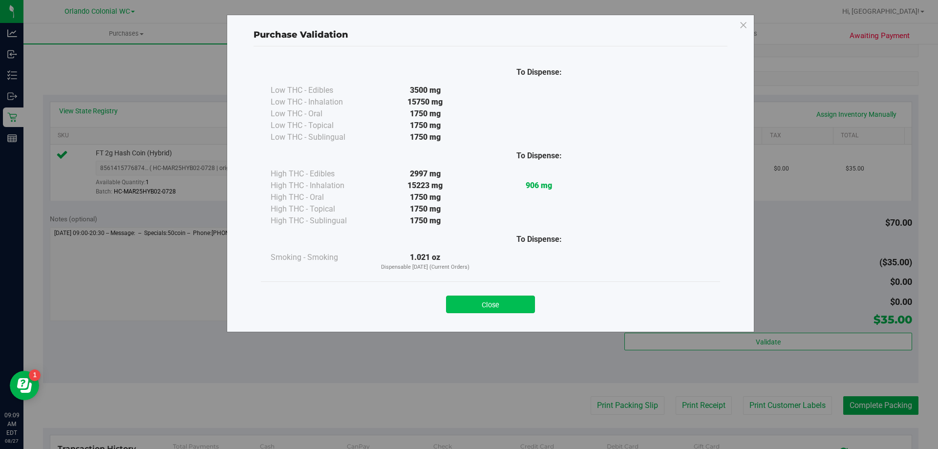
click at [480, 309] on button "Close" at bounding box center [490, 304] width 89 height 18
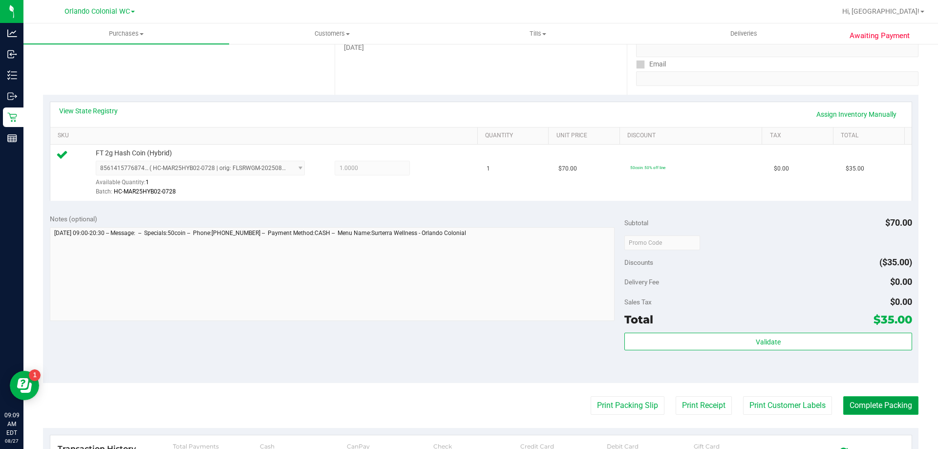
click at [854, 415] on button "Complete Packing" at bounding box center [880, 405] width 75 height 19
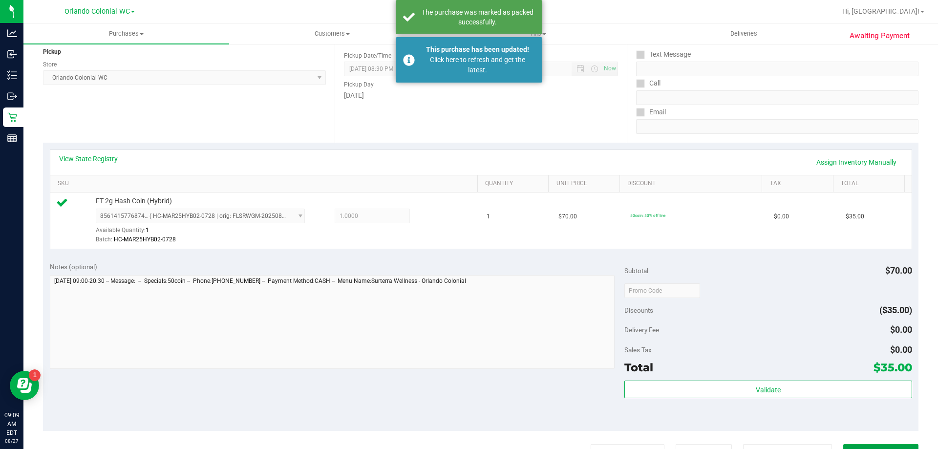
scroll to position [0, 0]
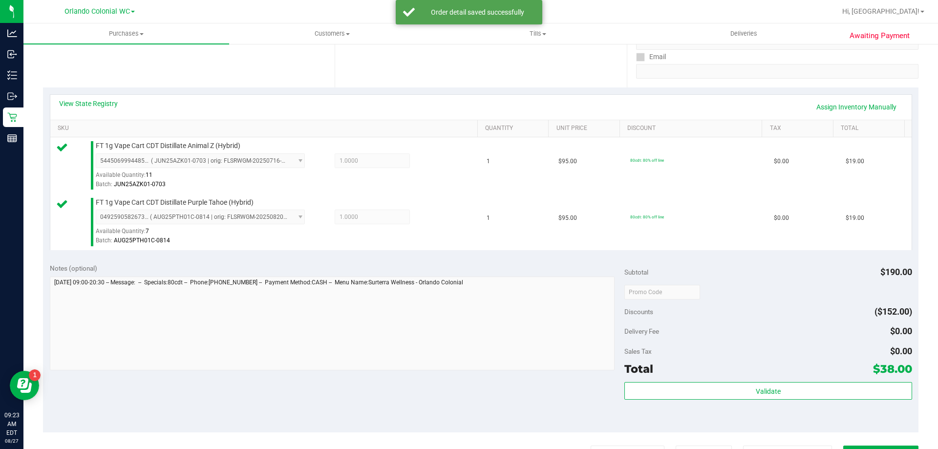
scroll to position [195, 0]
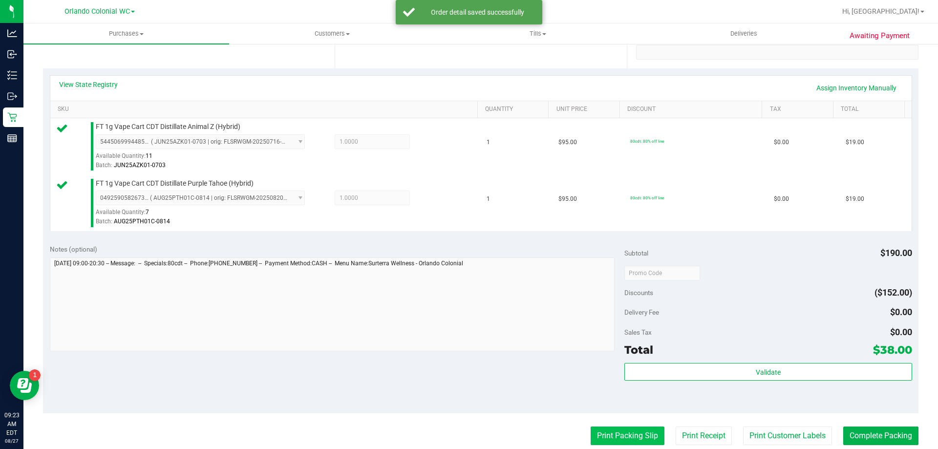
click at [619, 438] on button "Print Packing Slip" at bounding box center [627, 435] width 74 height 19
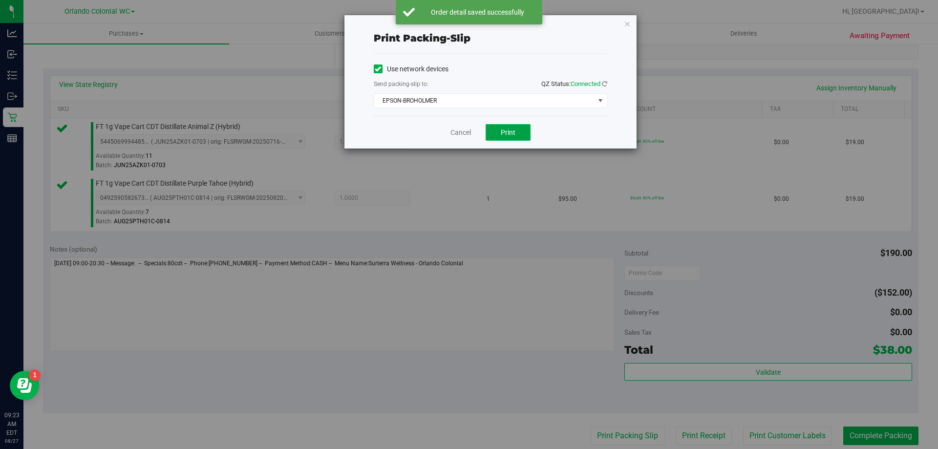
click at [491, 136] on button "Print" at bounding box center [507, 132] width 45 height 17
click at [456, 133] on link "Cancel" at bounding box center [460, 132] width 21 height 10
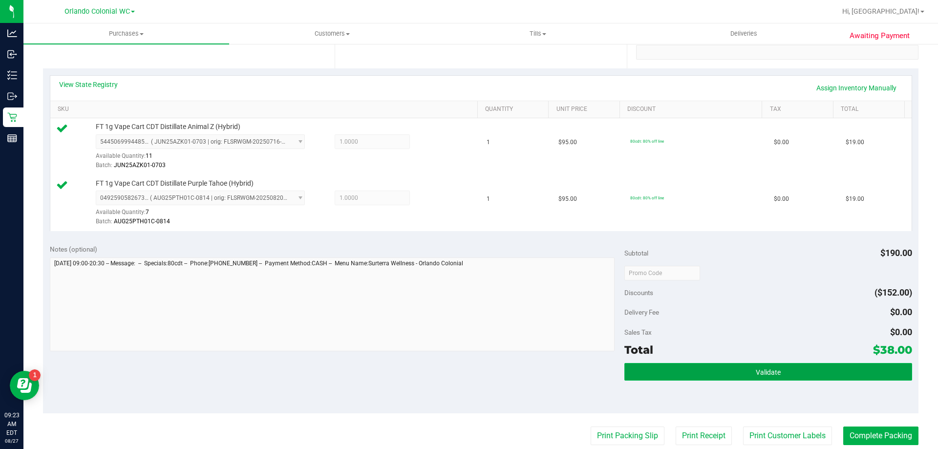
click at [761, 375] on span "Validate" at bounding box center [767, 372] width 25 height 8
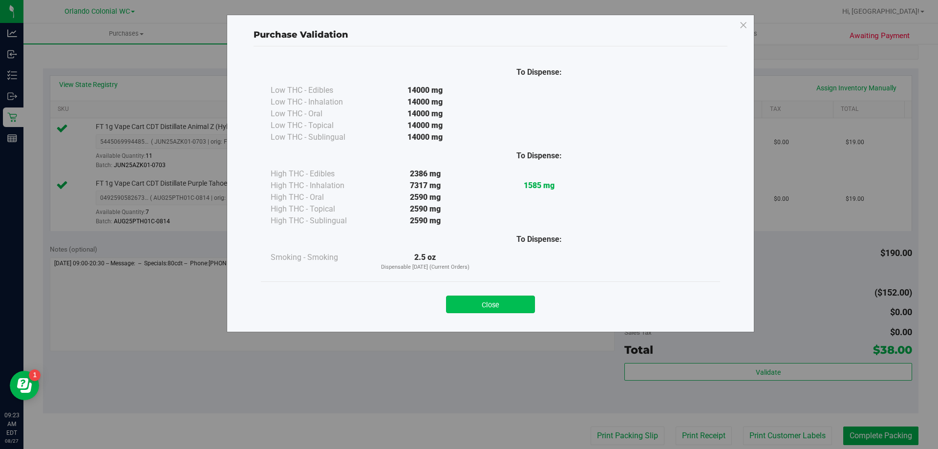
click at [498, 296] on button "Close" at bounding box center [490, 304] width 89 height 18
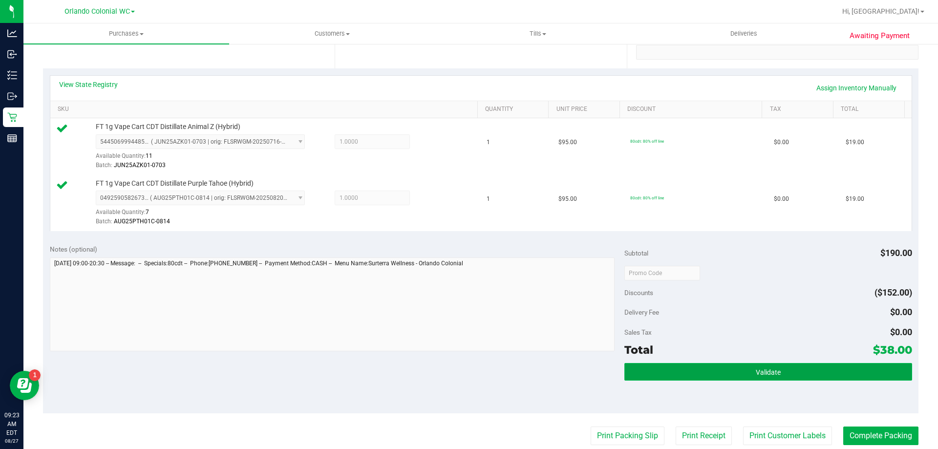
click at [747, 377] on button "Validate" at bounding box center [767, 372] width 287 height 18
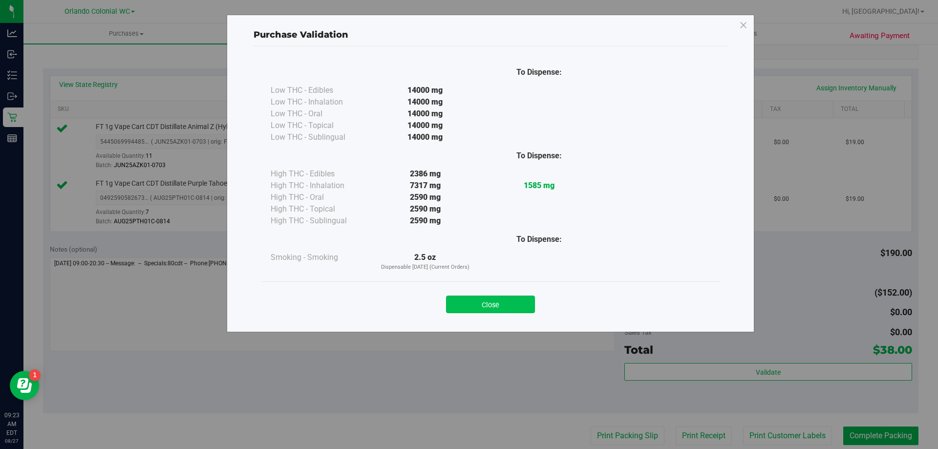
click at [508, 304] on button "Close" at bounding box center [490, 304] width 89 height 18
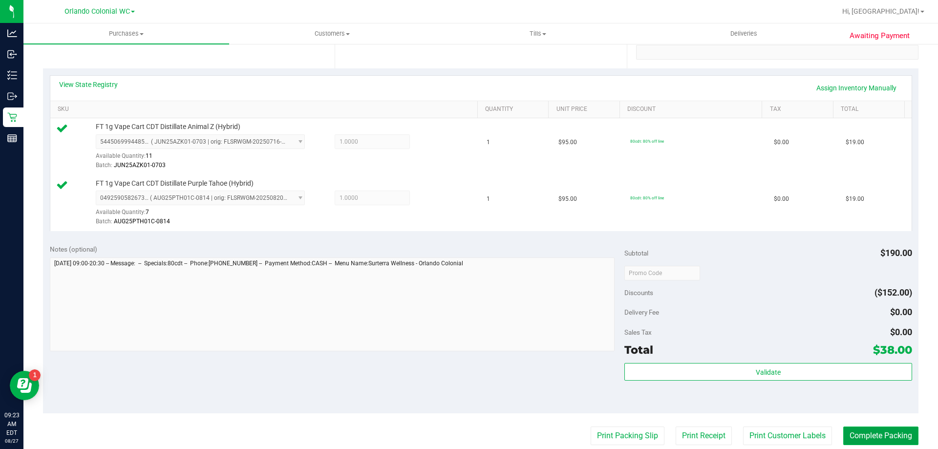
click at [879, 438] on button "Complete Packing" at bounding box center [880, 435] width 75 height 19
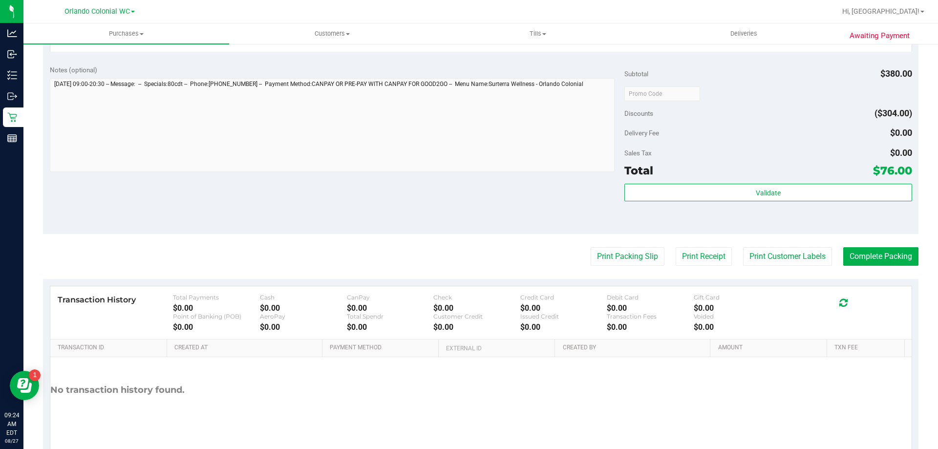
scroll to position [350, 0]
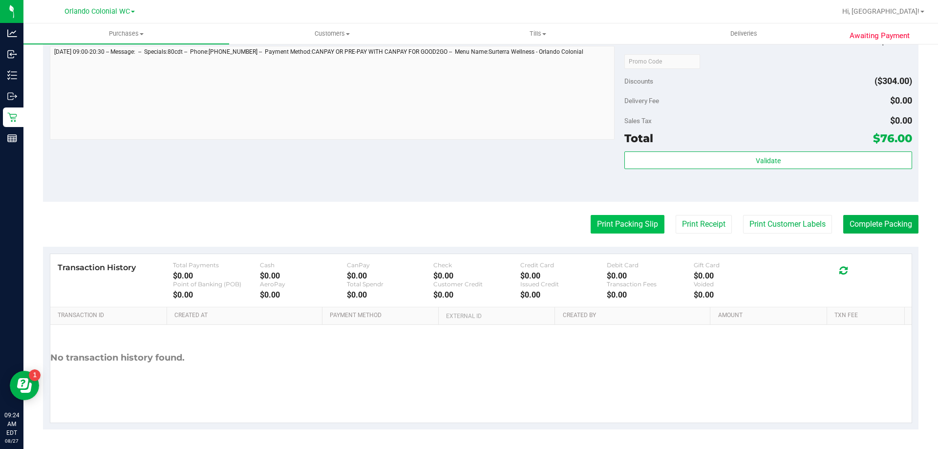
click at [609, 215] on button "Print Packing Slip" at bounding box center [627, 224] width 74 height 19
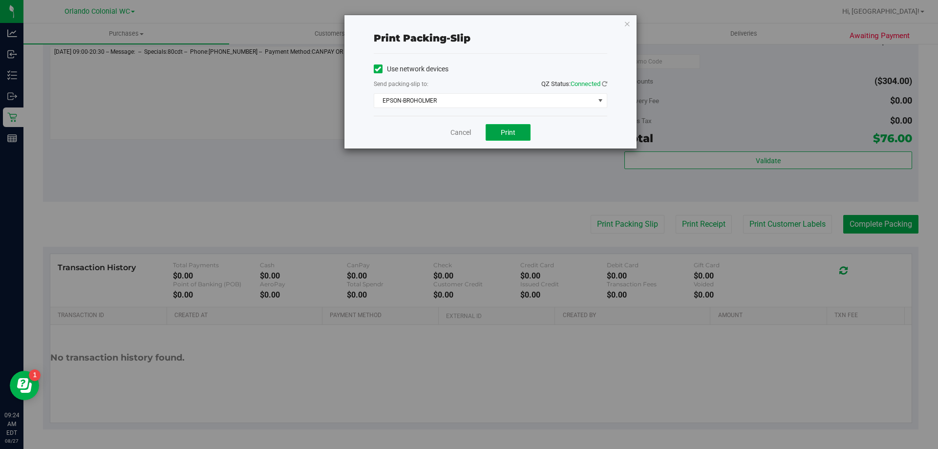
click at [489, 135] on button "Print" at bounding box center [507, 132] width 45 height 17
click at [456, 129] on link "Cancel" at bounding box center [460, 132] width 21 height 10
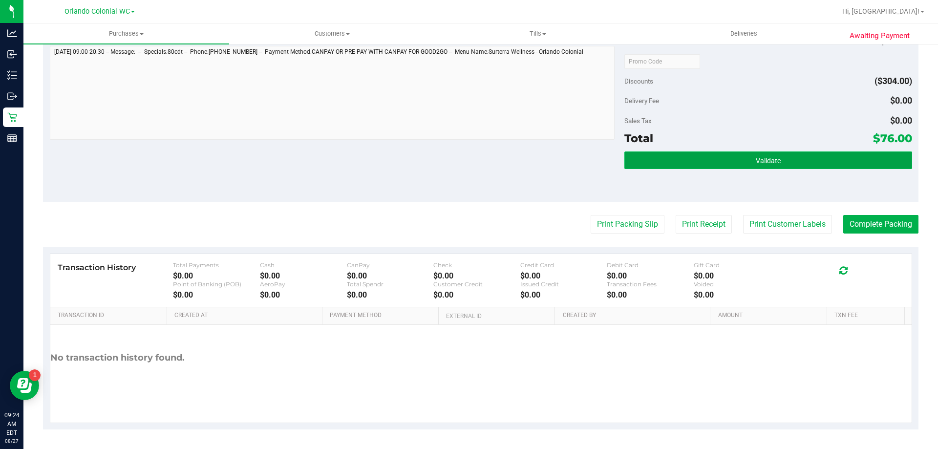
click at [756, 154] on button "Validate" at bounding box center [767, 160] width 287 height 18
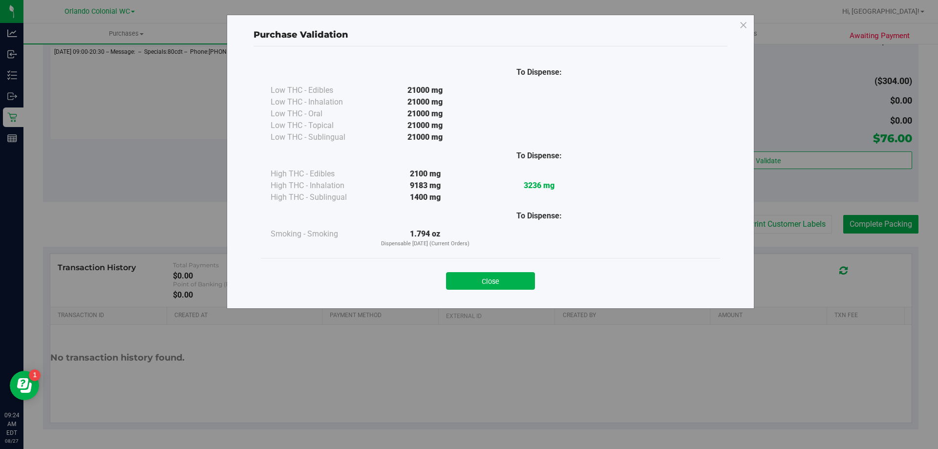
click at [516, 301] on div "Purchase Validation To Dispense: Low THC - Edibles 21000 mg" at bounding box center [490, 162] width 527 height 294
click at [521, 282] on button "Close" at bounding box center [490, 281] width 89 height 18
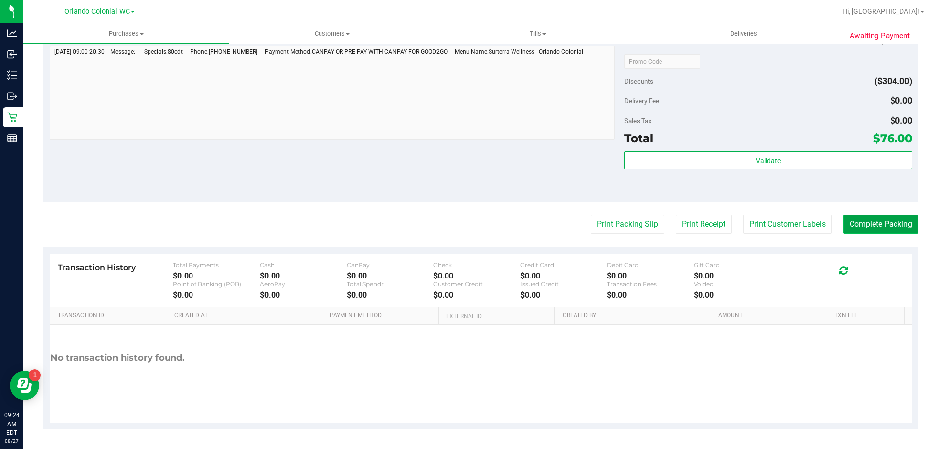
click at [848, 226] on button "Complete Packing" at bounding box center [880, 224] width 75 height 19
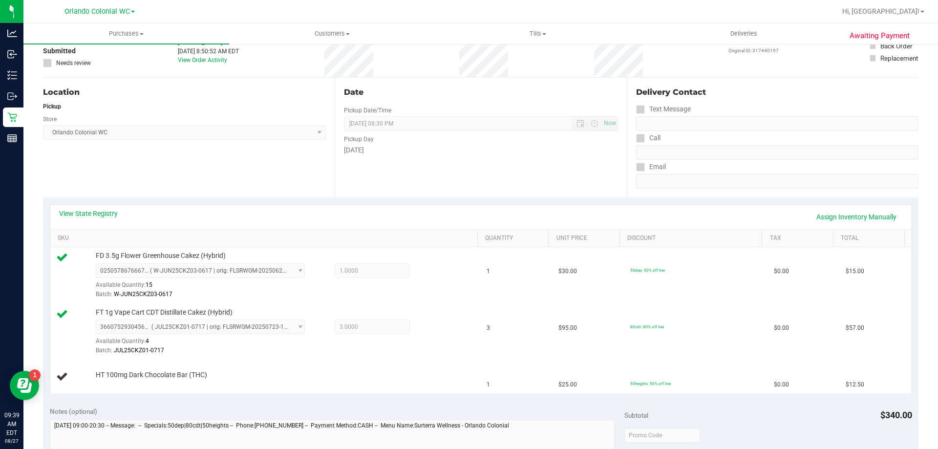
scroll to position [49, 0]
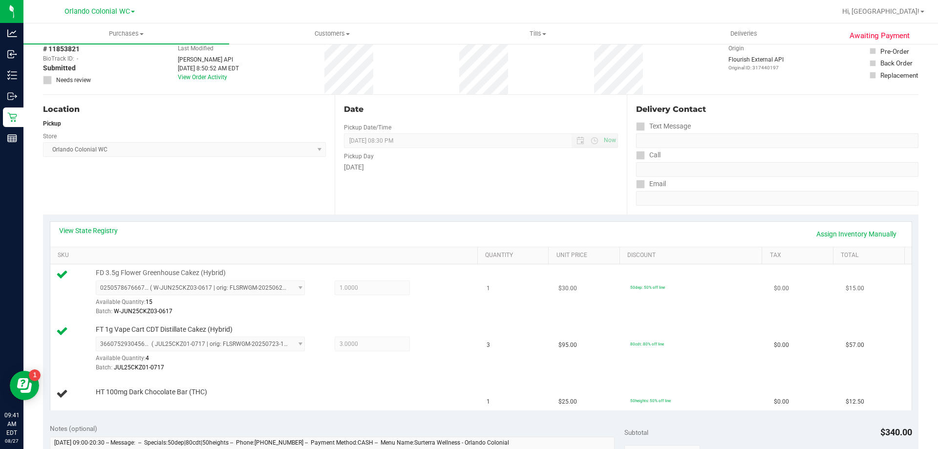
drag, startPoint x: 369, startPoint y: 310, endPoint x: 356, endPoint y: 297, distance: 18.0
click at [367, 308] on div "Batch: W-JUN25CKZ03-0617" at bounding box center [284, 311] width 377 height 9
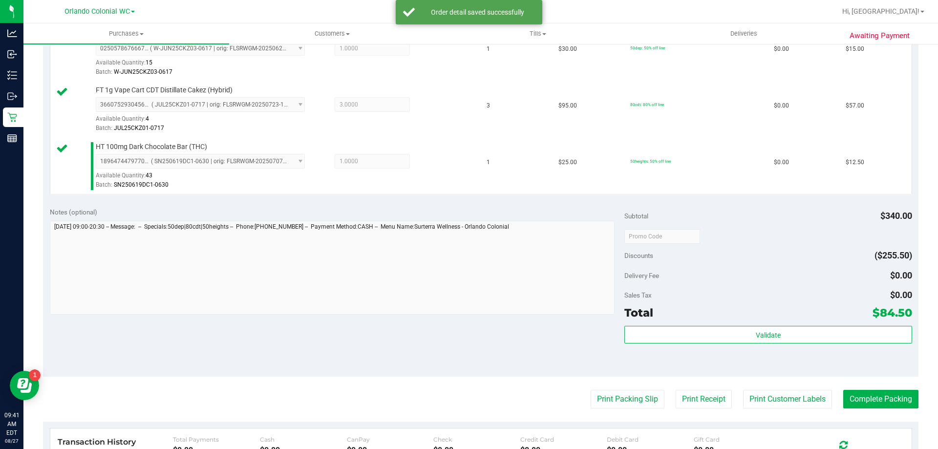
scroll to position [342, 0]
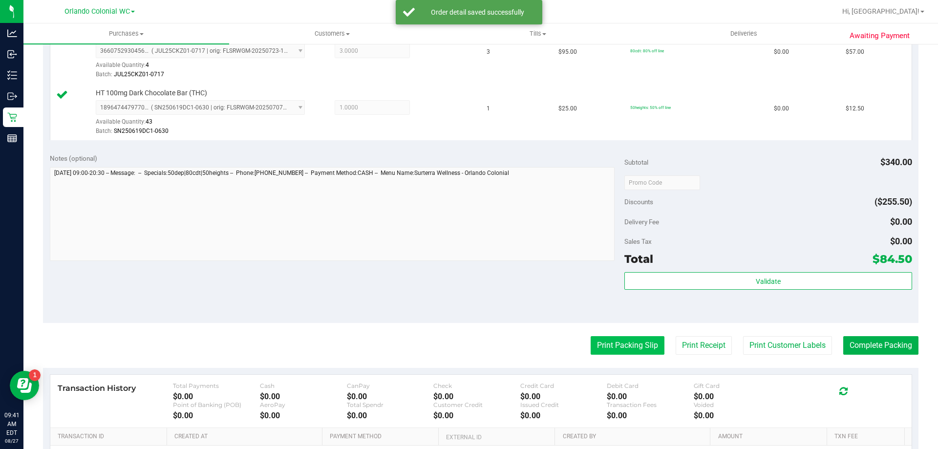
click at [603, 337] on button "Print Packing Slip" at bounding box center [627, 345] width 74 height 19
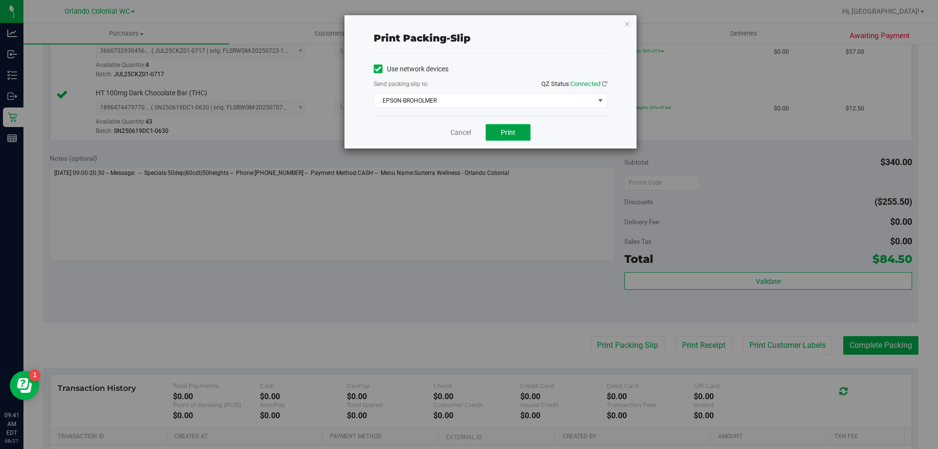
click at [515, 138] on button "Print" at bounding box center [507, 132] width 45 height 17
click at [448, 148] on div "Print packing-slip Use network devices Send packing-slip to: QZ Status: Connect…" at bounding box center [490, 82] width 293 height 134
click at [457, 132] on link "Cancel" at bounding box center [460, 132] width 21 height 10
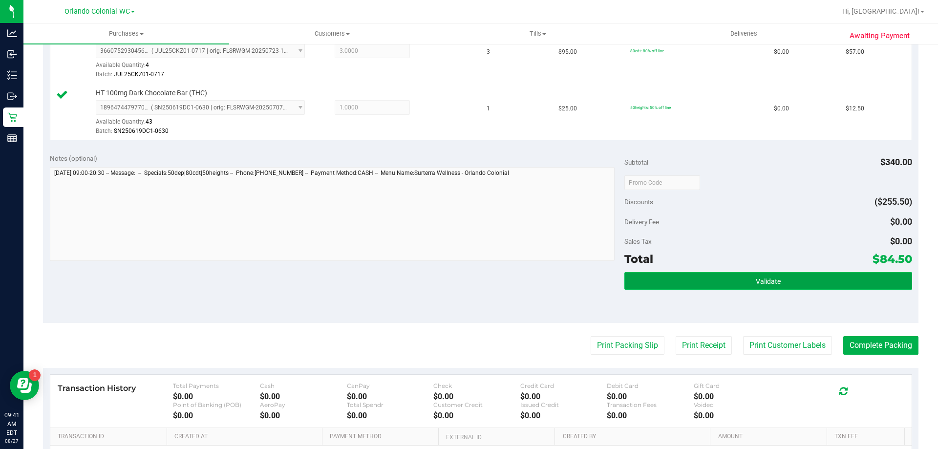
click at [737, 289] on button "Validate" at bounding box center [767, 281] width 287 height 18
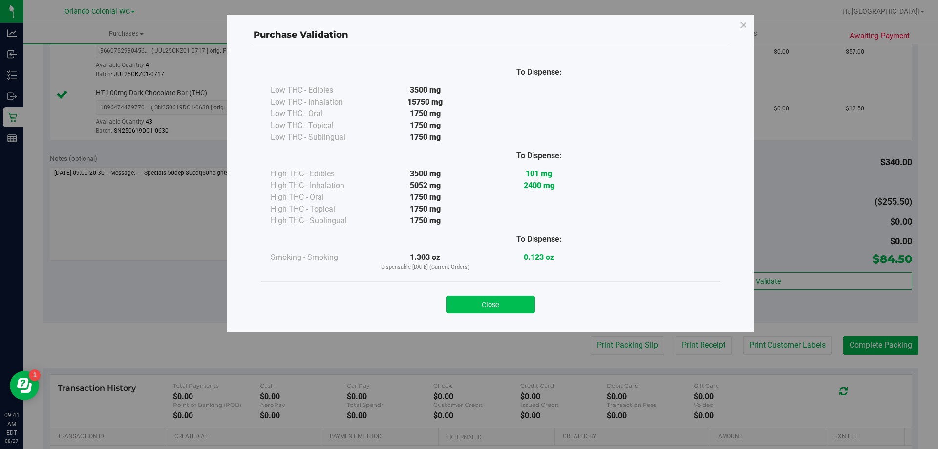
click at [498, 311] on button "Close" at bounding box center [490, 304] width 89 height 18
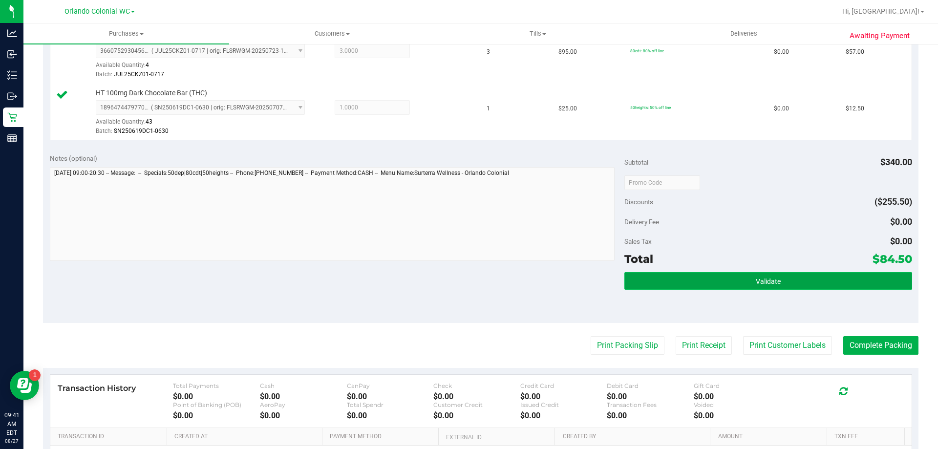
click at [817, 272] on button "Validate" at bounding box center [767, 281] width 287 height 18
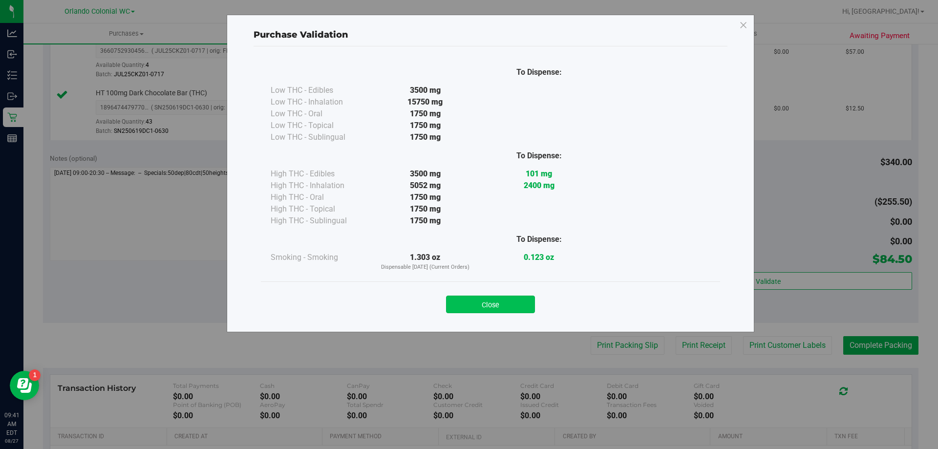
click at [492, 299] on button "Close" at bounding box center [490, 304] width 89 height 18
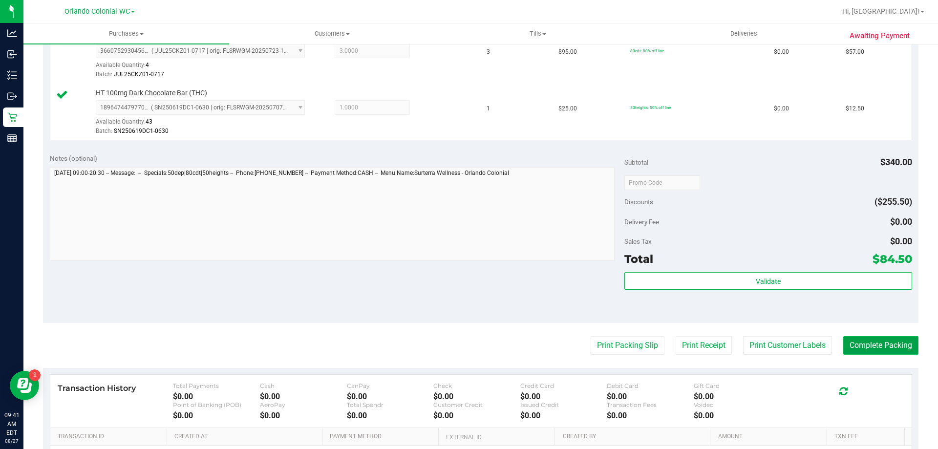
click at [879, 348] on button "Complete Packing" at bounding box center [880, 345] width 75 height 19
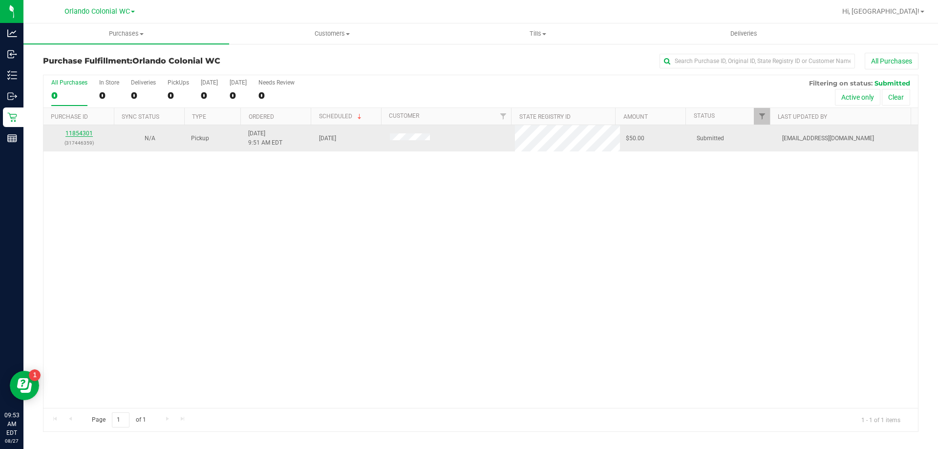
click at [86, 134] on link "11854301" at bounding box center [78, 133] width 27 height 7
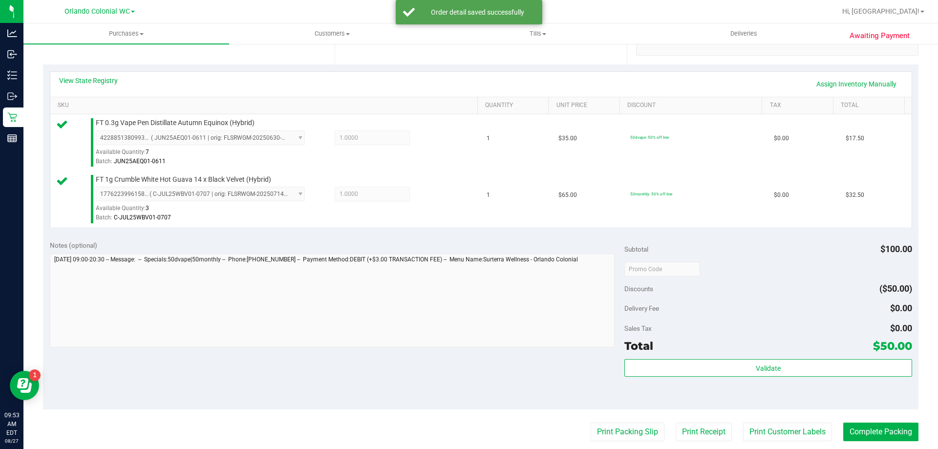
scroll to position [214, 0]
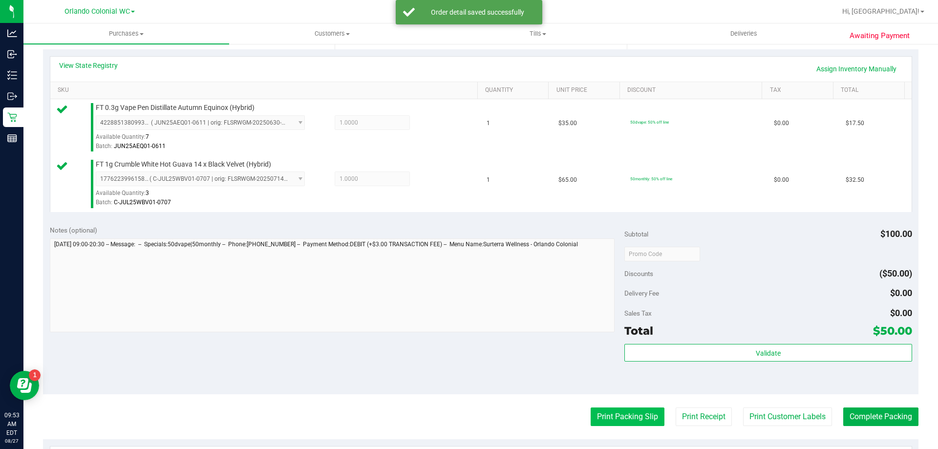
click at [624, 418] on button "Print Packing Slip" at bounding box center [627, 416] width 74 height 19
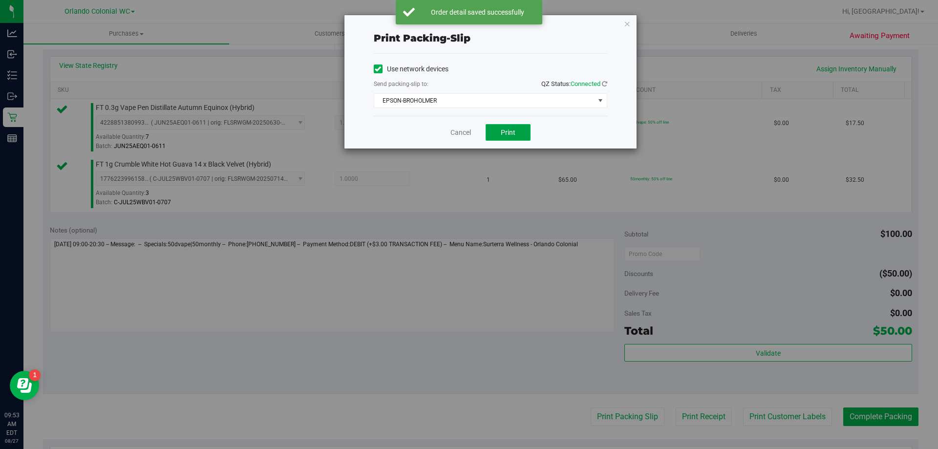
click at [513, 131] on span "Print" at bounding box center [508, 132] width 15 height 8
click at [455, 133] on link "Cancel" at bounding box center [460, 132] width 21 height 10
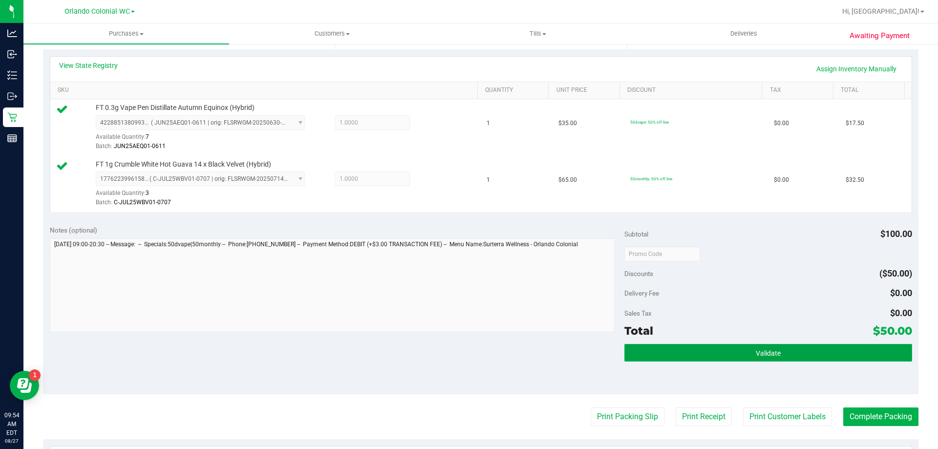
click at [758, 356] on span "Validate" at bounding box center [767, 353] width 25 height 8
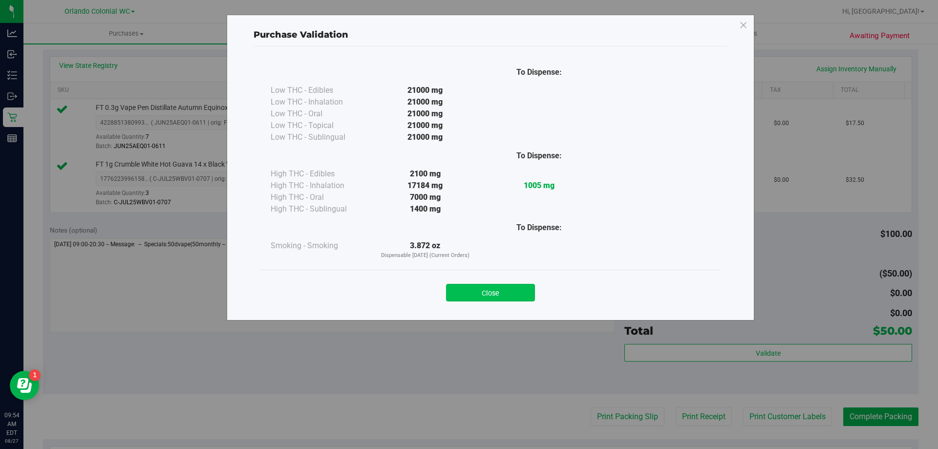
click at [474, 295] on button "Close" at bounding box center [490, 293] width 89 height 18
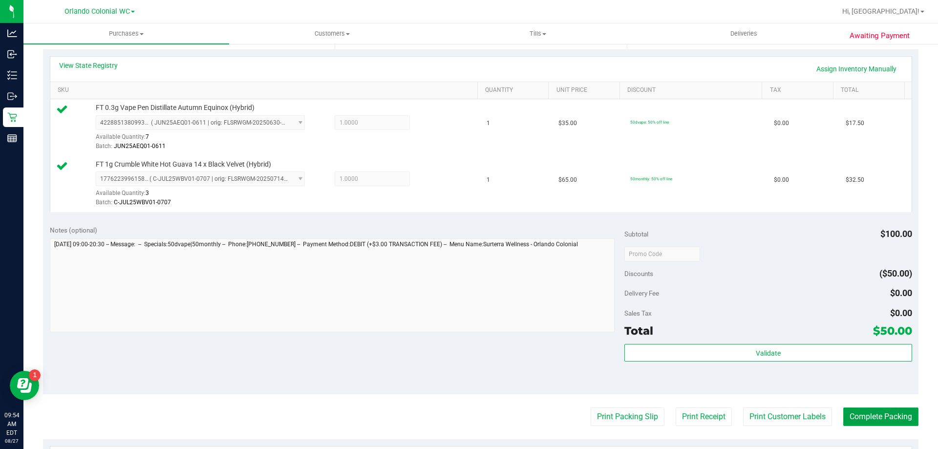
click at [889, 418] on button "Complete Packing" at bounding box center [880, 416] width 75 height 19
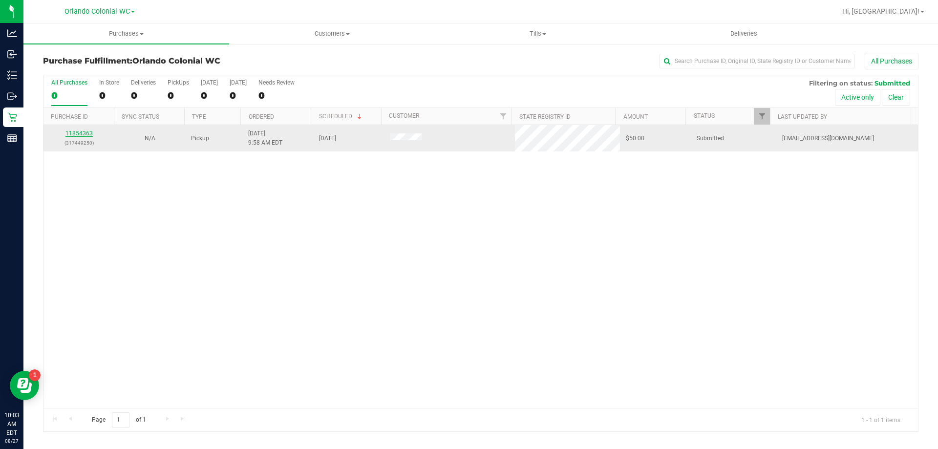
click at [85, 134] on link "11854363" at bounding box center [78, 133] width 27 height 7
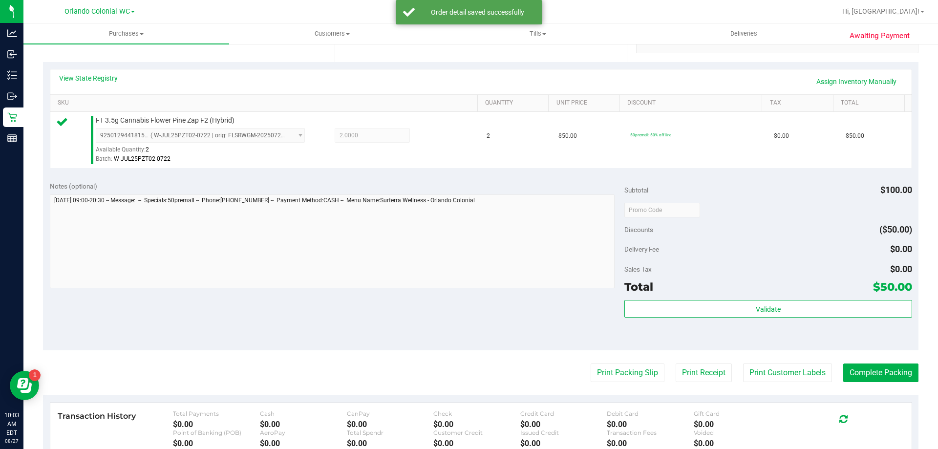
scroll to position [245, 0]
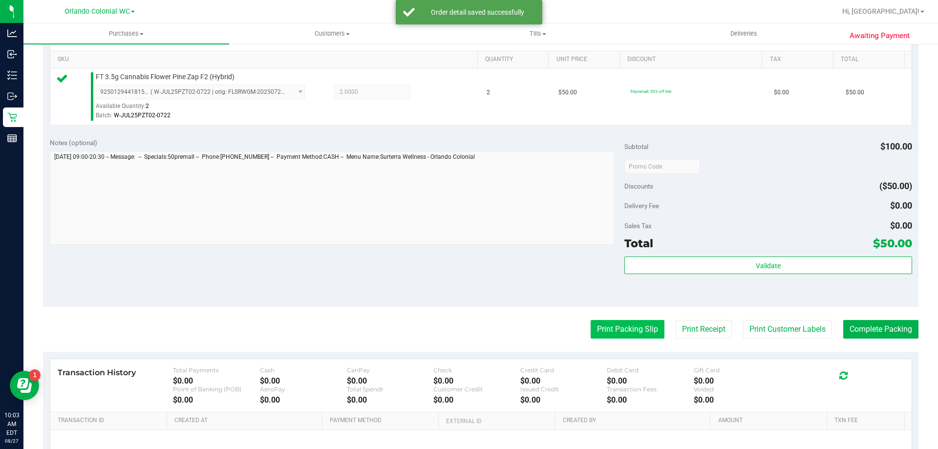
click at [612, 328] on button "Print Packing Slip" at bounding box center [627, 329] width 74 height 19
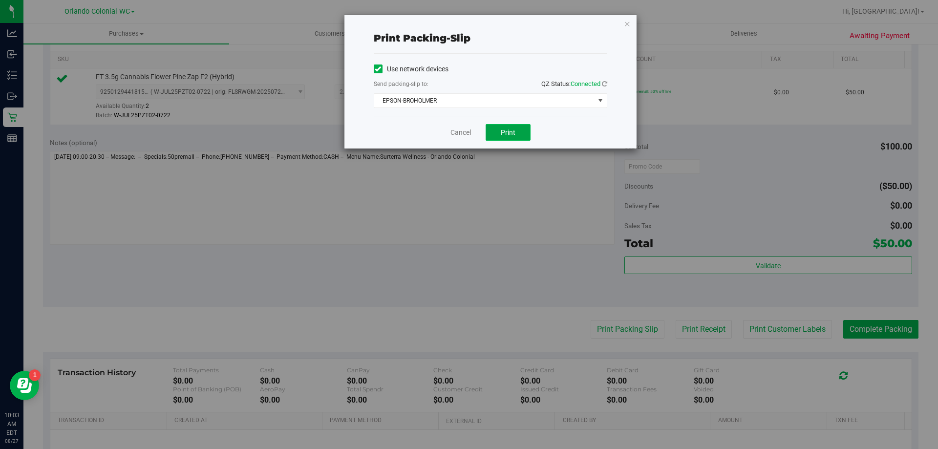
click at [507, 131] on span "Print" at bounding box center [508, 132] width 15 height 8
click at [459, 135] on link "Cancel" at bounding box center [460, 132] width 21 height 10
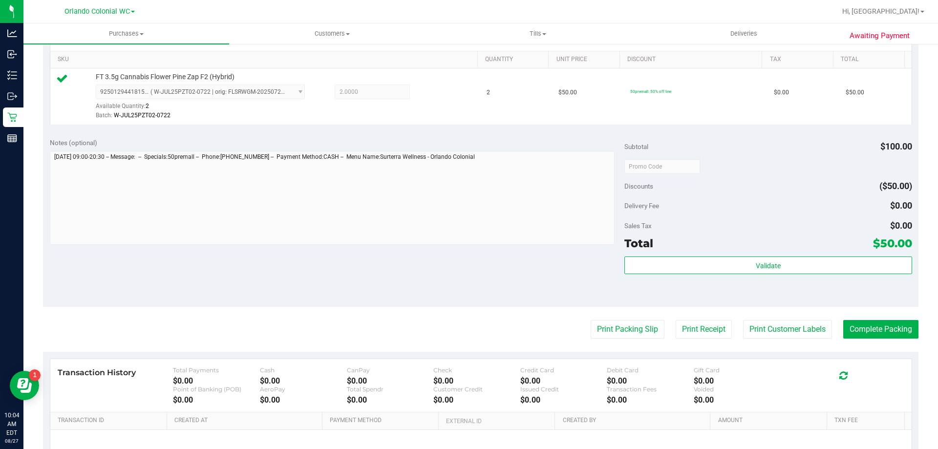
click at [741, 293] on div "Validate" at bounding box center [767, 278] width 287 height 44
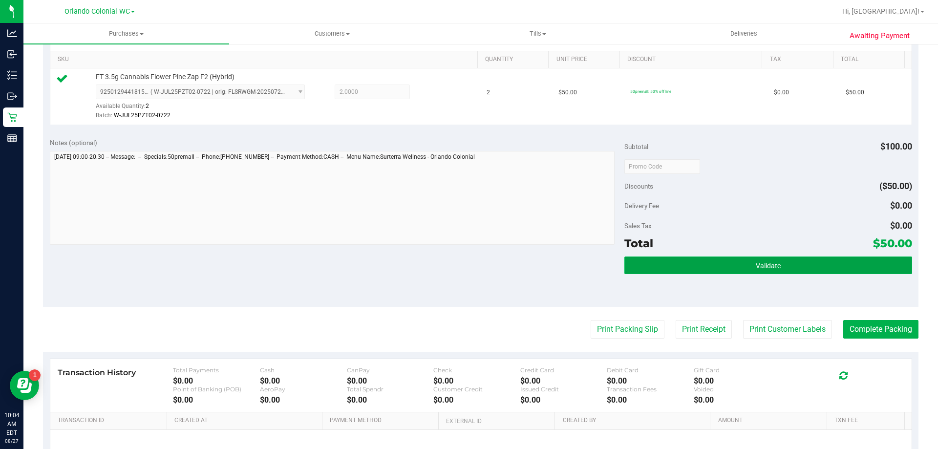
click at [734, 272] on button "Validate" at bounding box center [767, 265] width 287 height 18
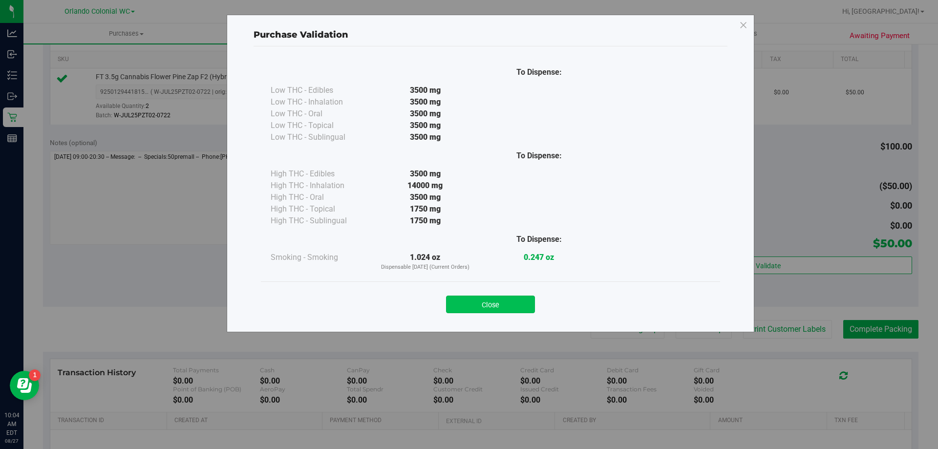
click at [480, 309] on button "Close" at bounding box center [490, 304] width 89 height 18
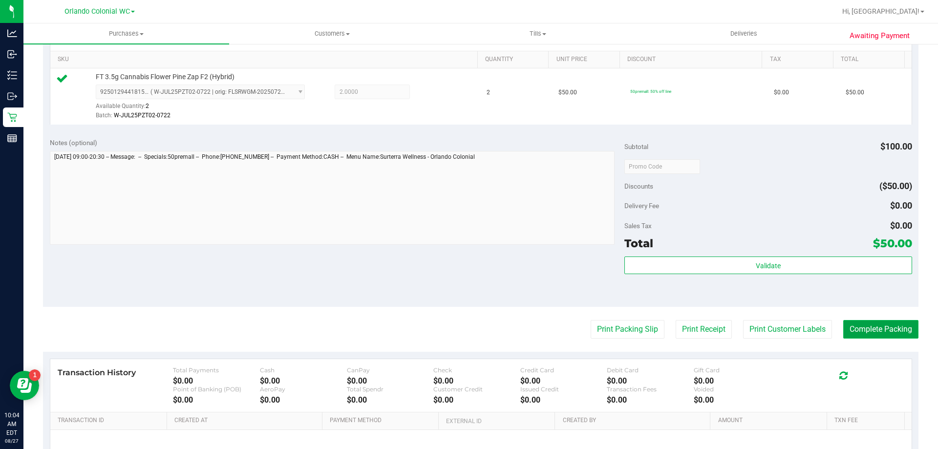
click at [868, 331] on button "Complete Packing" at bounding box center [880, 329] width 75 height 19
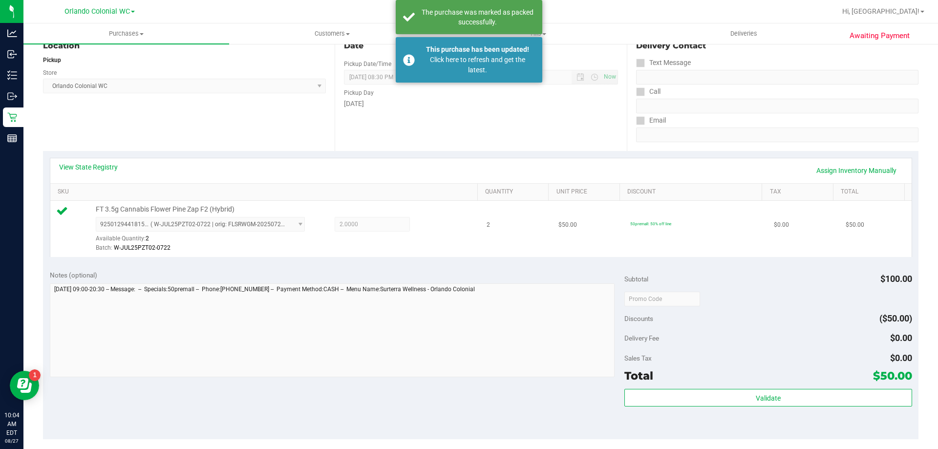
scroll to position [65, 0]
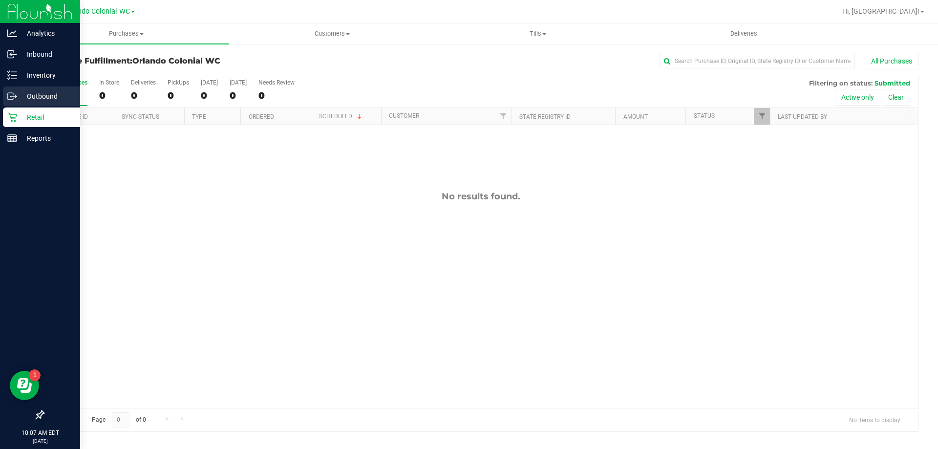
click at [36, 104] on div "Outbound" at bounding box center [41, 96] width 77 height 20
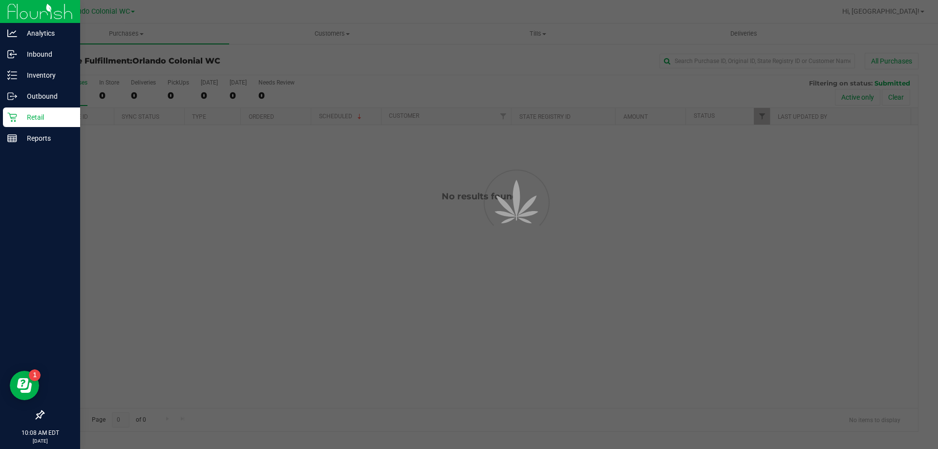
click at [39, 116] on p "Retail" at bounding box center [46, 117] width 59 height 12
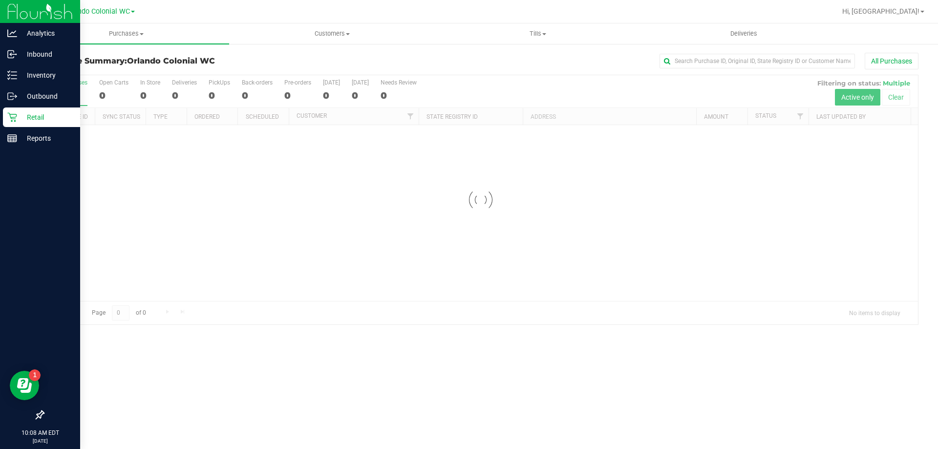
click at [37, 116] on p "Retail" at bounding box center [46, 117] width 59 height 12
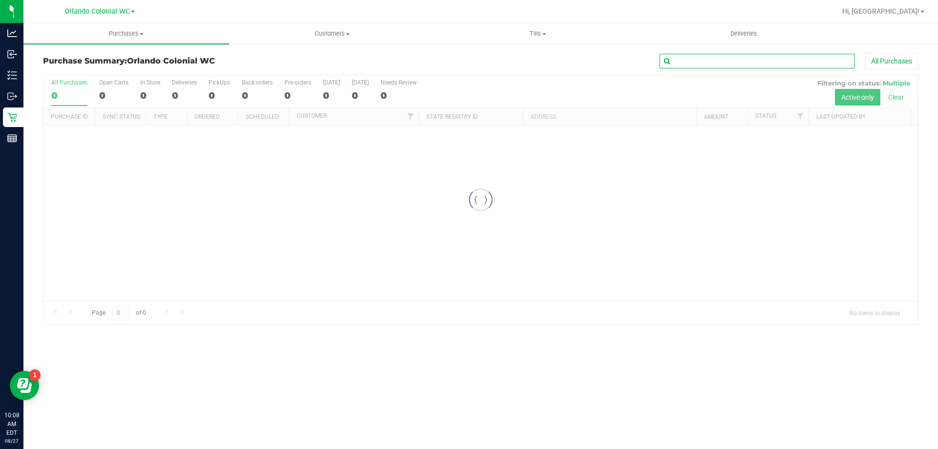
click at [752, 62] on input "text" at bounding box center [756, 61] width 195 height 15
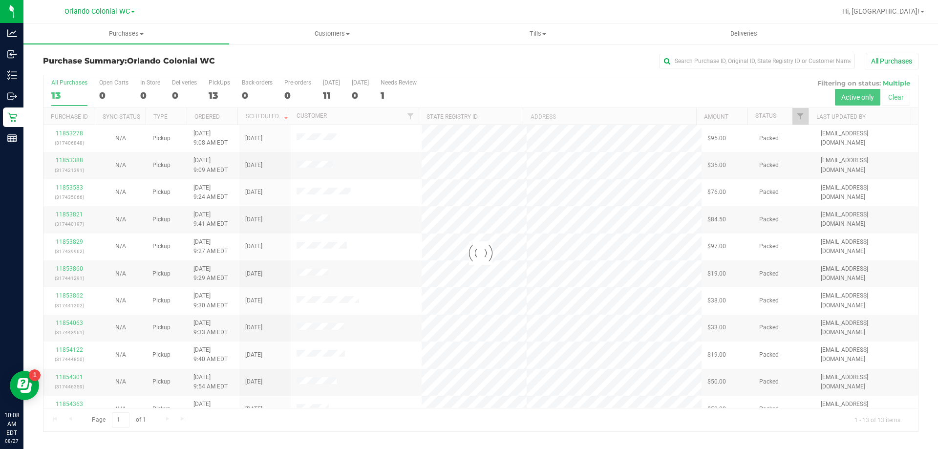
click at [889, 91] on div at bounding box center [480, 253] width 874 height 356
click at [893, 99] on div at bounding box center [480, 253] width 874 height 356
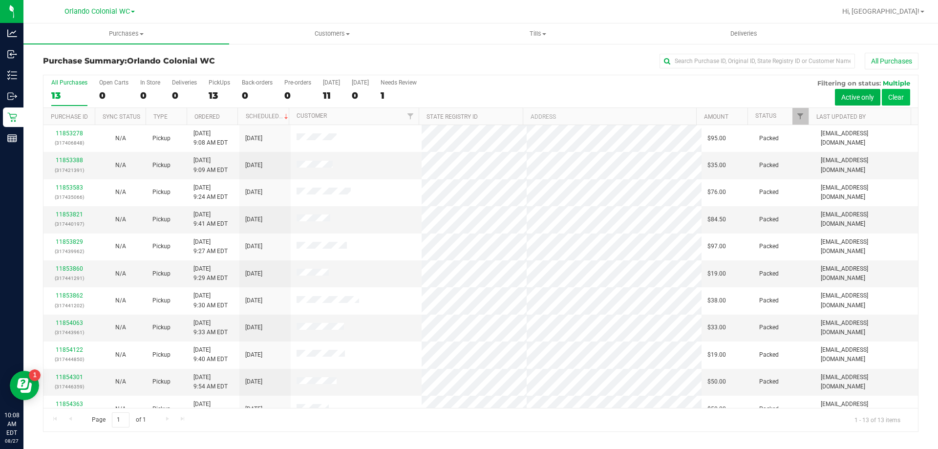
click at [896, 98] on button "Clear" at bounding box center [895, 97] width 28 height 17
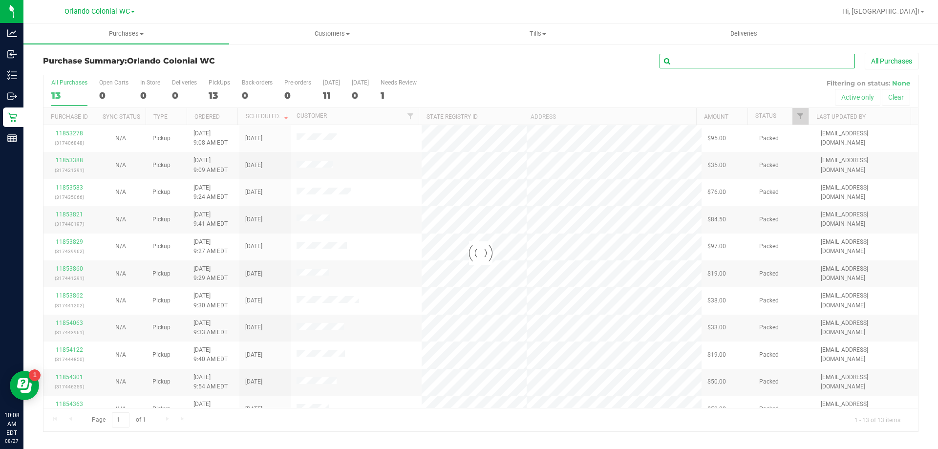
click at [816, 62] on input "text" at bounding box center [756, 61] width 195 height 15
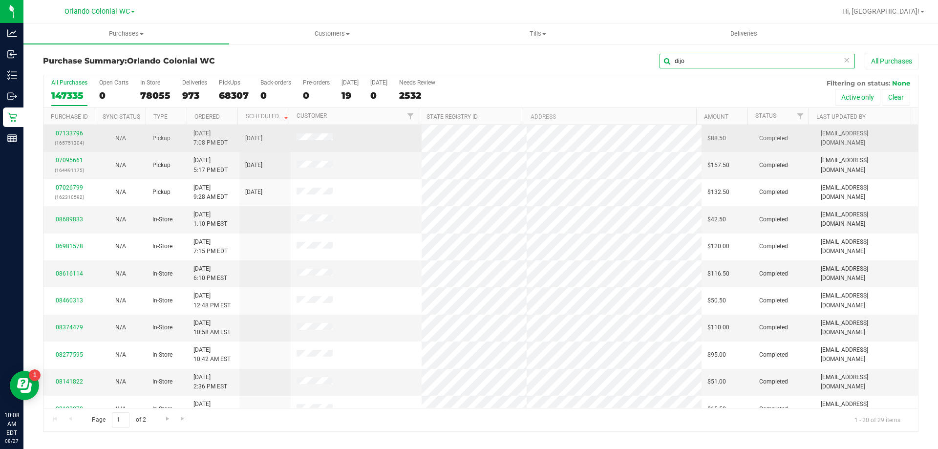
type input "dijo"
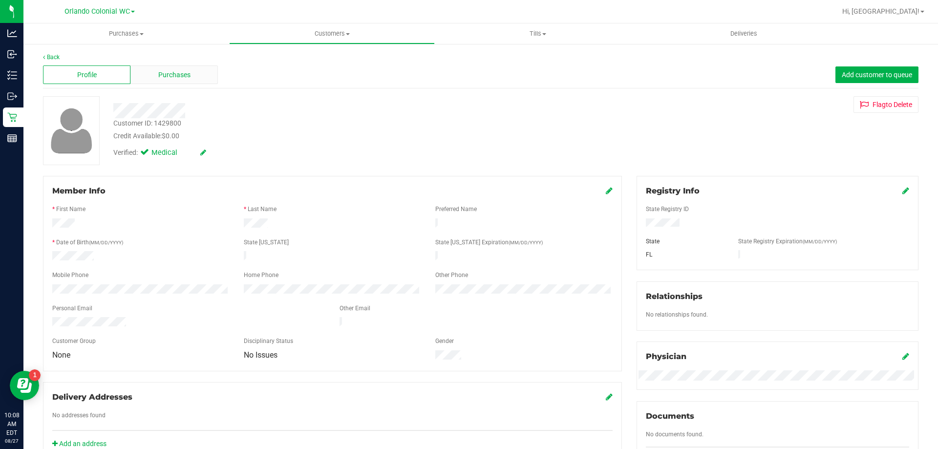
click at [182, 75] on span "Purchases" at bounding box center [174, 75] width 32 height 10
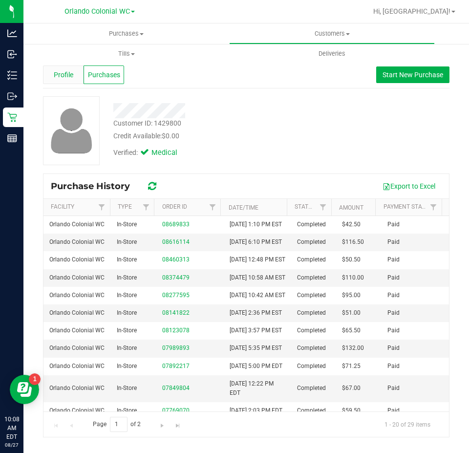
click at [65, 77] on span "Profile" at bounding box center [64, 75] width 20 height 10
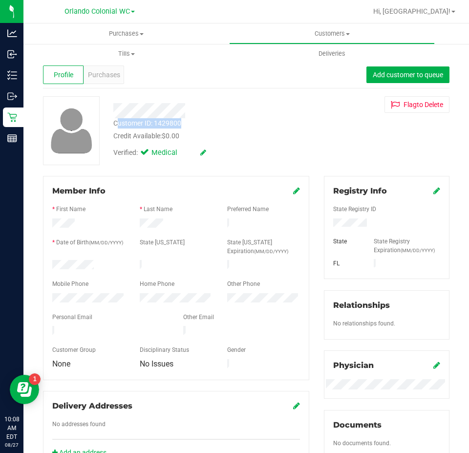
drag, startPoint x: 194, startPoint y: 124, endPoint x: 116, endPoint y: 120, distance: 77.7
click at [116, 120] on div "Customer ID: 1429800 Credit Available: $0.00" at bounding box center [211, 129] width 210 height 23
click at [231, 131] on div "Credit Available: $0.00" at bounding box center [211, 136] width 196 height 10
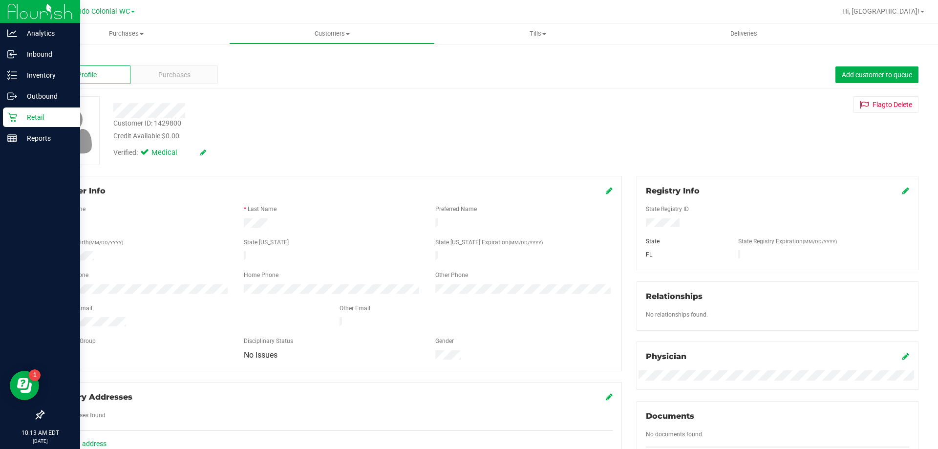
click at [17, 117] on p "Retail" at bounding box center [46, 117] width 59 height 12
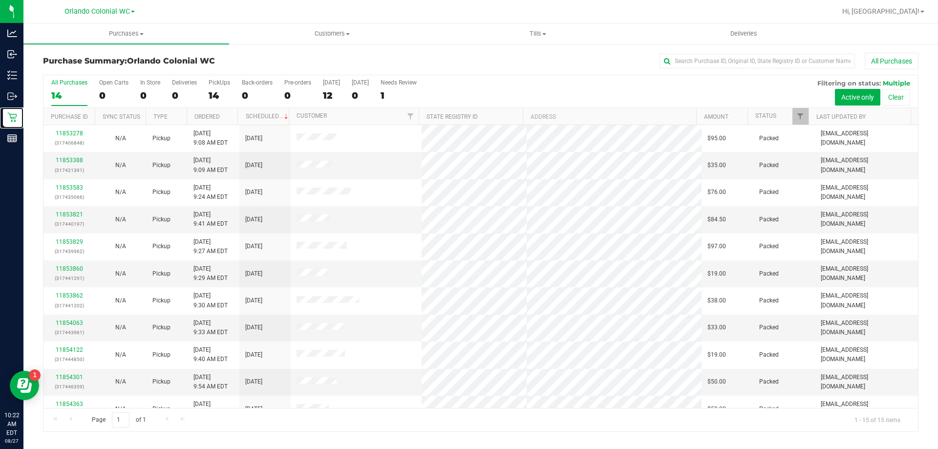
scroll to position [123, 0]
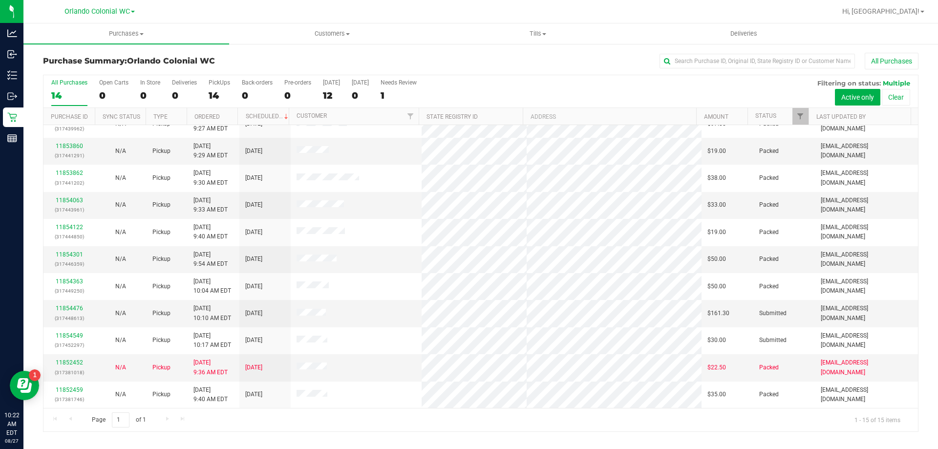
drag, startPoint x: 284, startPoint y: 15, endPoint x: 279, endPoint y: 7, distance: 9.2
click at [284, 15] on div at bounding box center [505, 11] width 661 height 19
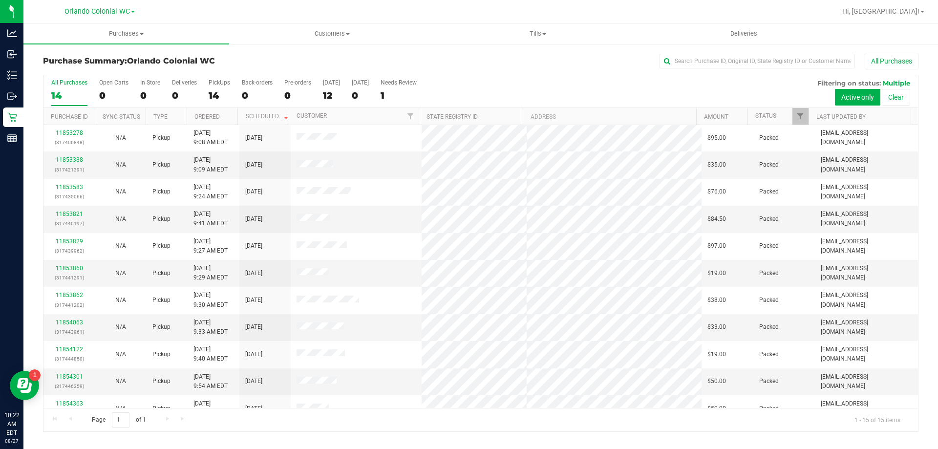
scroll to position [0, 0]
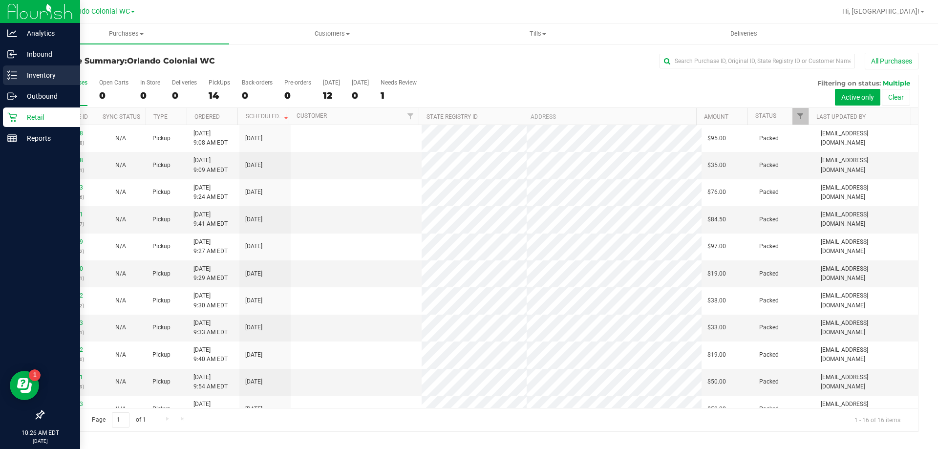
click at [12, 79] on line at bounding box center [13, 79] width 5 height 0
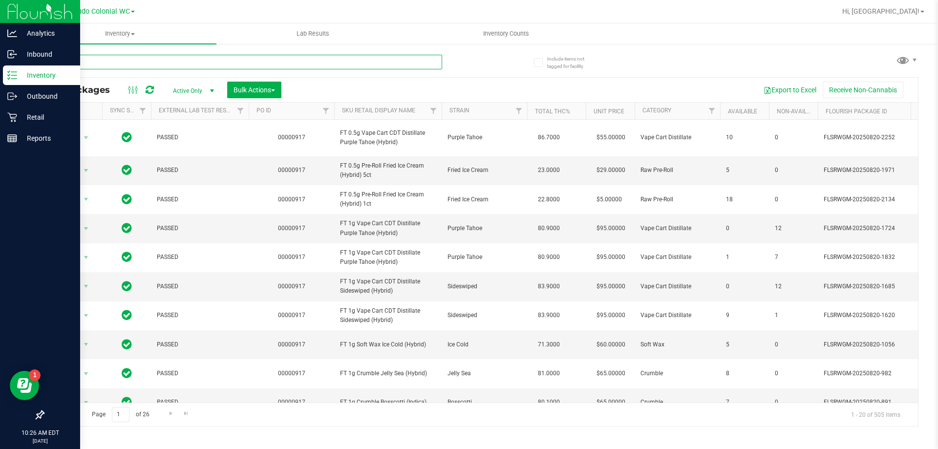
click at [130, 60] on input "text" at bounding box center [242, 62] width 399 height 15
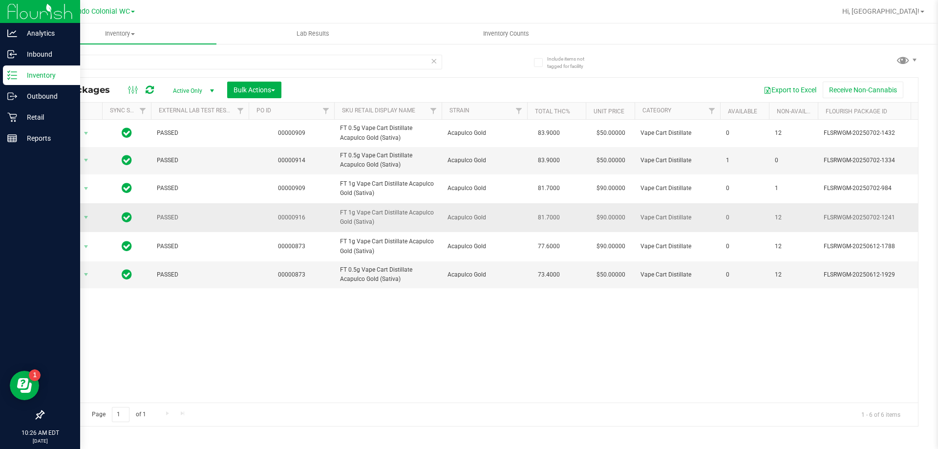
click at [389, 215] on span "FT 1g Vape Cart Distillate Acapulco Gold (Sativa)" at bounding box center [388, 217] width 96 height 19
click at [390, 213] on span "FT 1g Vape Cart Distillate Acapulco Gold (Sativa)" at bounding box center [388, 217] width 96 height 19
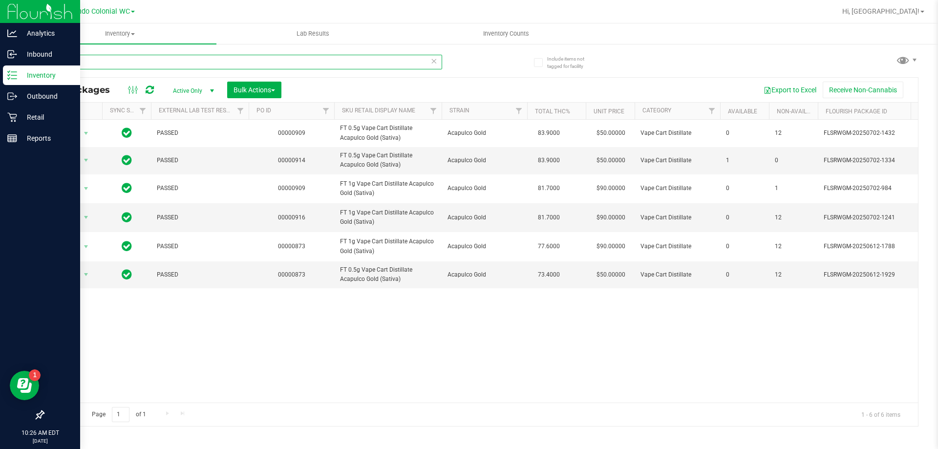
click at [257, 65] on input "ACG" at bounding box center [242, 62] width 399 height 15
paste input "FT 1g Vape Cart Distillate Acapulco Gold (Sativa)"
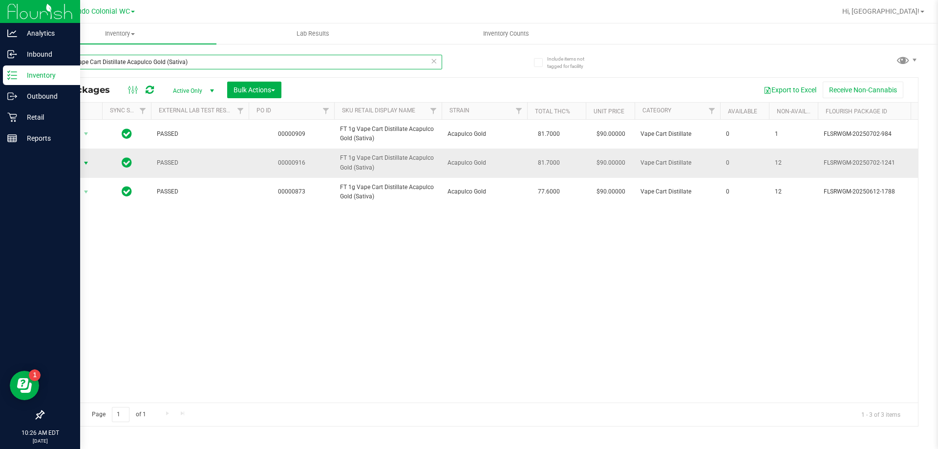
type input "FT 1g Vape Cart Distillate Acapulco Gold (Sativa)"
click at [67, 165] on span "Action" at bounding box center [66, 163] width 26 height 14
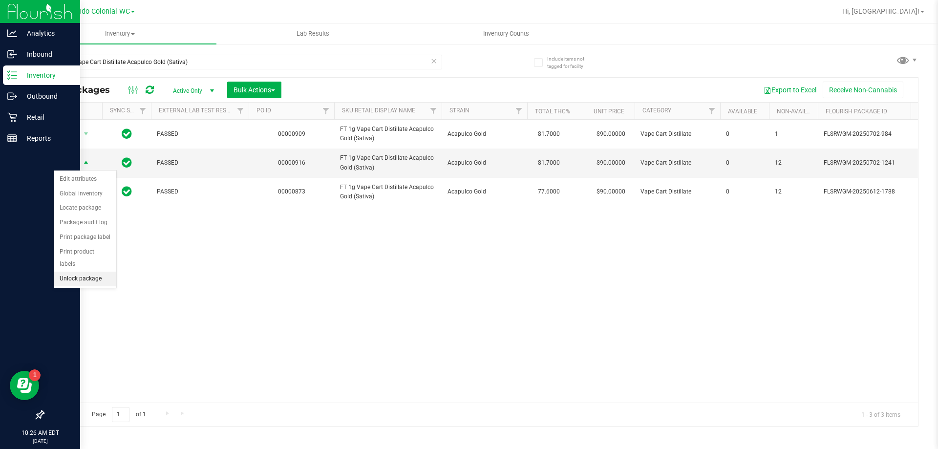
click at [91, 272] on li "Unlock package" at bounding box center [85, 279] width 63 height 15
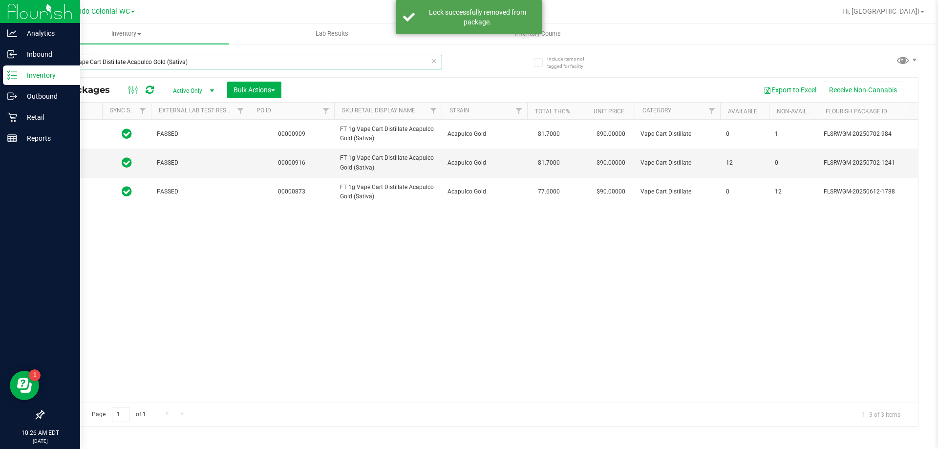
click at [210, 63] on input "FT 1g Vape Cart Distillate Acapulco Gold (Sativa)" at bounding box center [242, 62] width 399 height 15
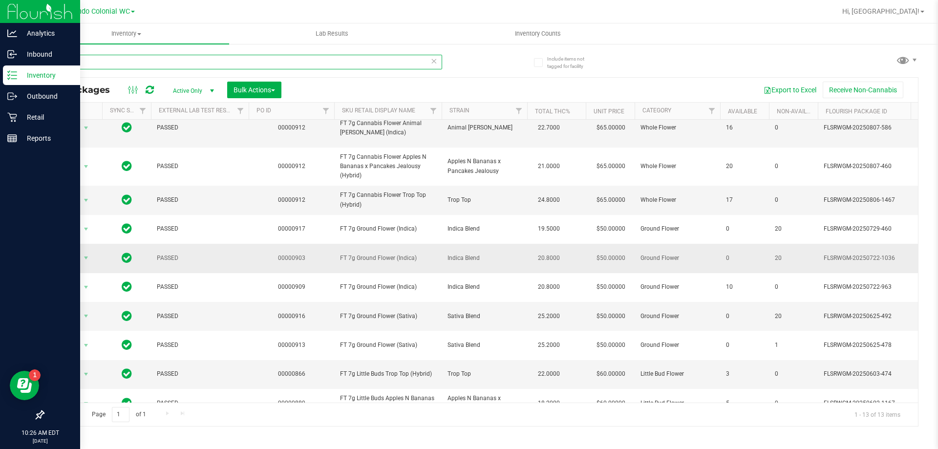
scroll to position [108, 0]
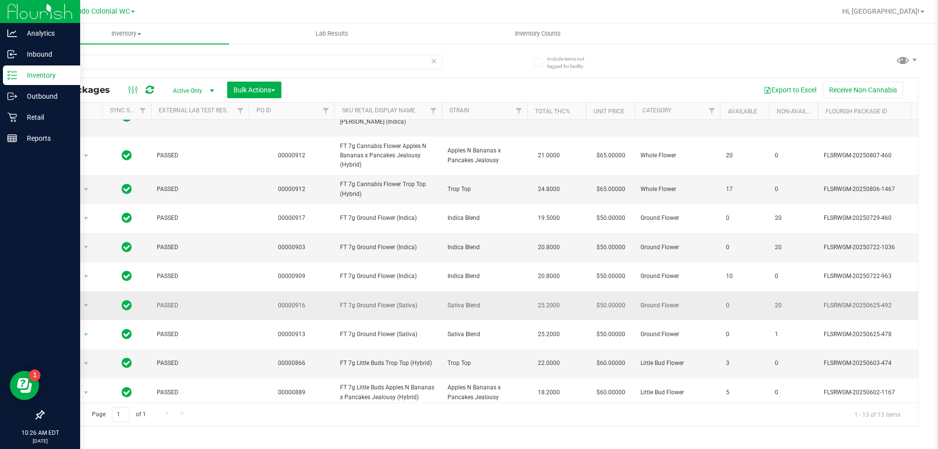
click at [379, 301] on span "FT 7g Ground Flower (Sativa)" at bounding box center [388, 305] width 96 height 9
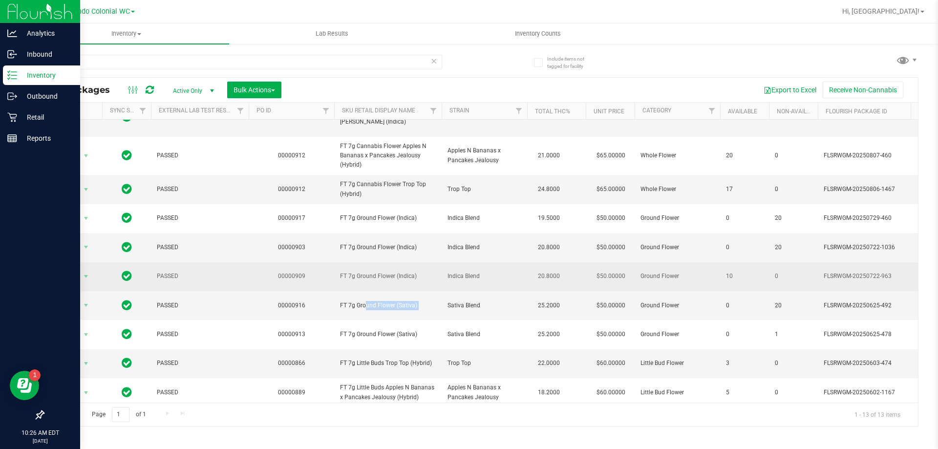
copy tr "FT 7g Ground Flower (Sativa)"
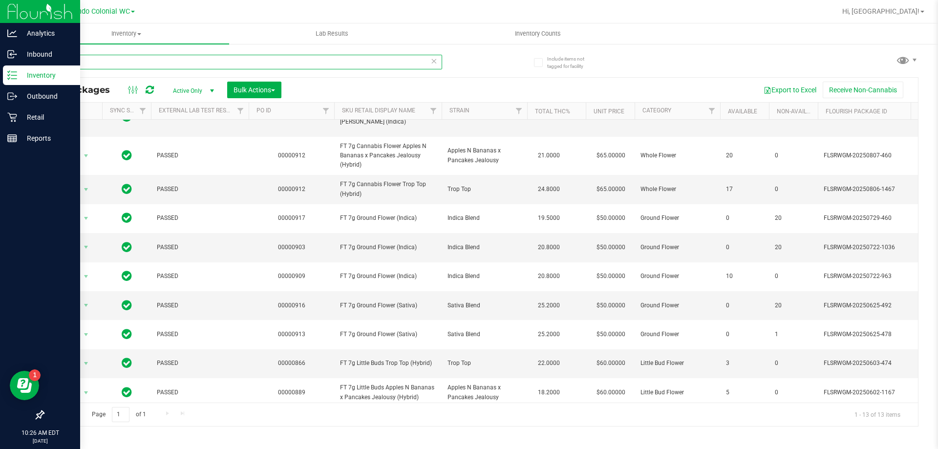
click at [281, 68] on input "7g" at bounding box center [242, 62] width 399 height 15
click at [281, 67] on input "7g" at bounding box center [242, 62] width 399 height 15
paste input "FT 7g Ground Flower (Sativa)"
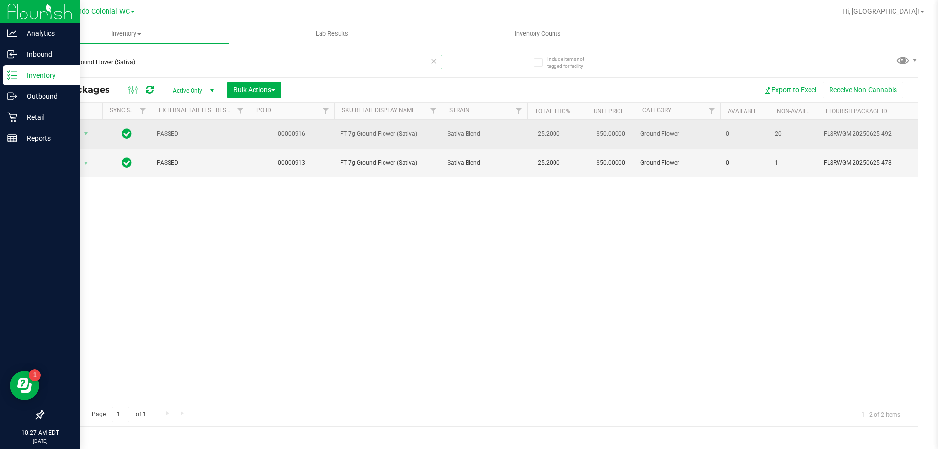
type input "FT 7g Ground Flower (Sativa)"
click at [76, 144] on td "Action Action Edit attributes Global inventory Locate package Package audit log…" at bounding box center [72, 134] width 59 height 29
click at [77, 133] on span "Action" at bounding box center [66, 134] width 26 height 14
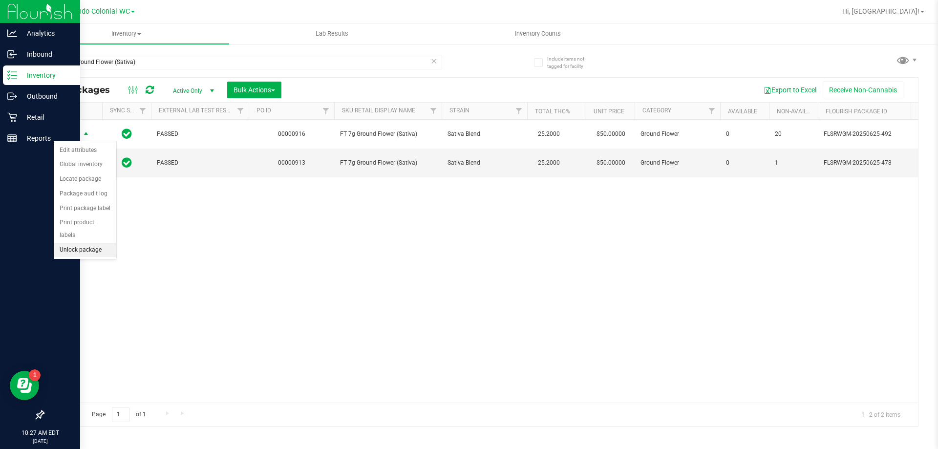
click at [82, 243] on li "Unlock package" at bounding box center [85, 250] width 63 height 15
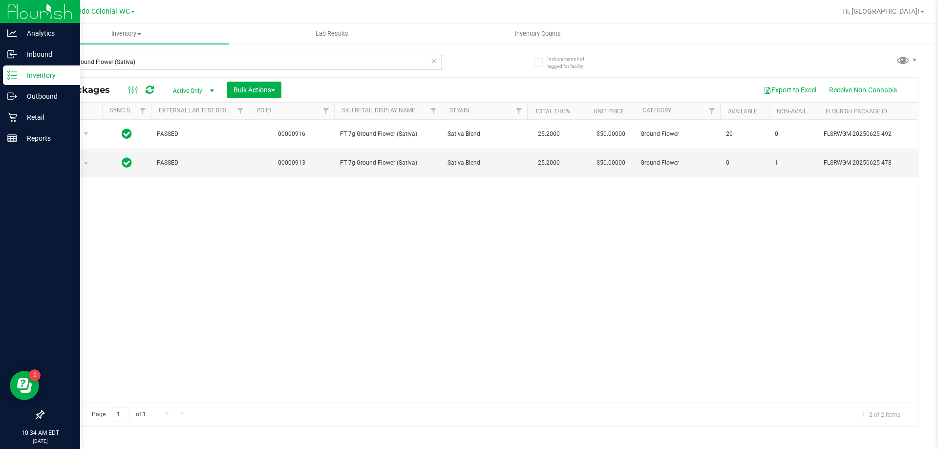
click at [195, 62] on input "FT 7g Ground Flower (Sativa)" at bounding box center [242, 62] width 399 height 15
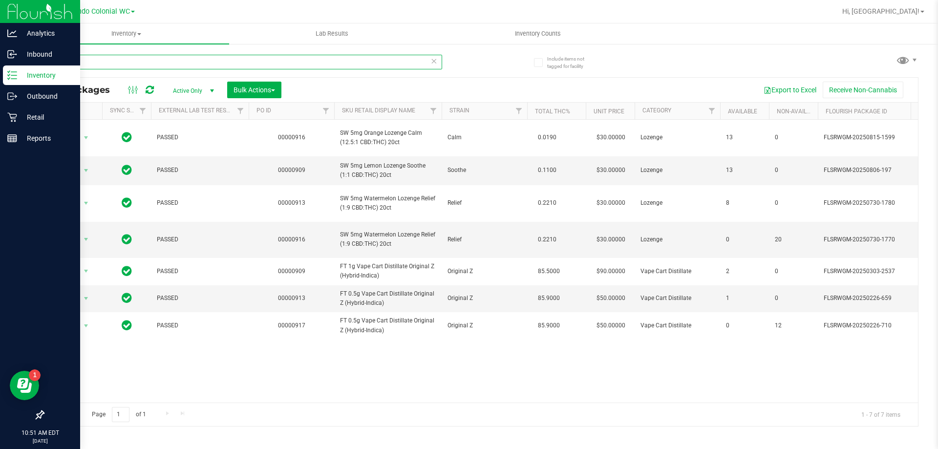
click at [195, 61] on input "oze" at bounding box center [242, 62] width 399 height 15
click at [194, 62] on input "oze" at bounding box center [242, 62] width 399 height 15
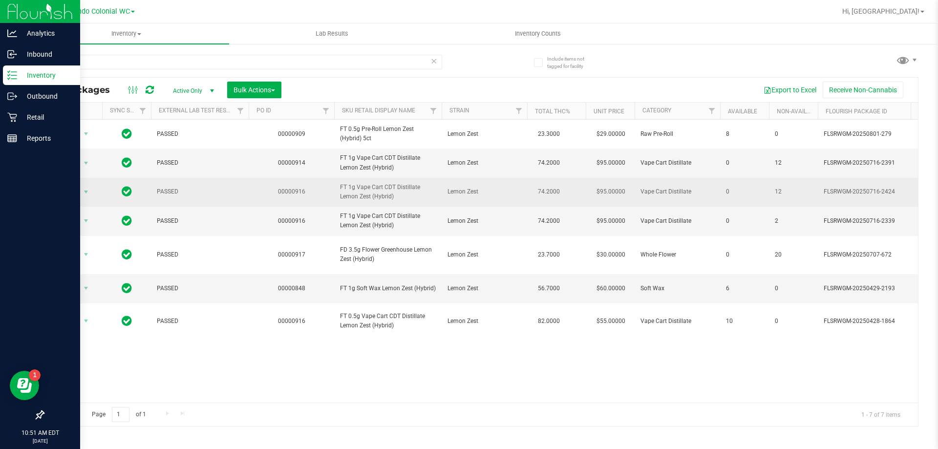
click at [367, 201] on span "FT 1g Vape Cart CDT Distillate Lemon Zest (Hybrid)" at bounding box center [388, 192] width 96 height 19
click at [368, 201] on span "FT 1g Vape Cart CDT Distillate Lemon Zest (Hybrid)" at bounding box center [388, 192] width 96 height 19
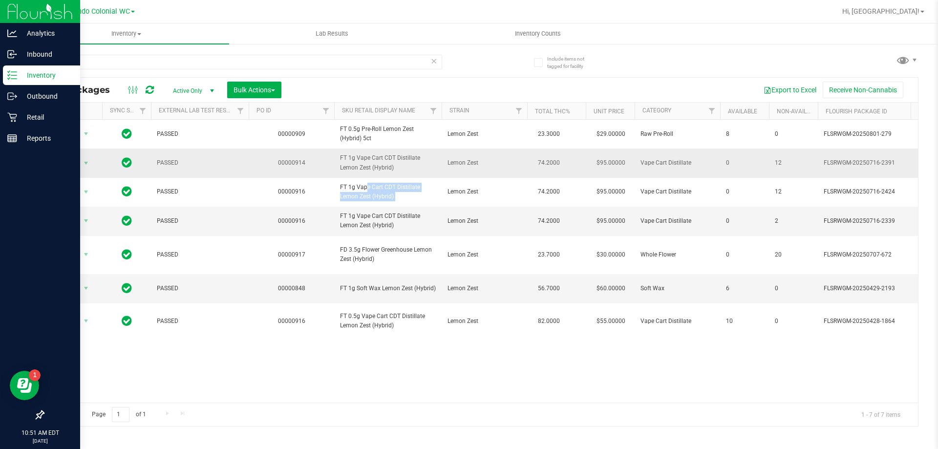
copy tr "FT 1g Vape Cart CDT Distillate Lemon Zest (Hybrid)"
click at [230, 59] on input "lmz" at bounding box center [242, 62] width 399 height 15
paste input "FT 1g Vape Cart CDT Distillate Lemon Zest (Hybrid)"
click at [230, 59] on input "lmz" at bounding box center [242, 62] width 399 height 15
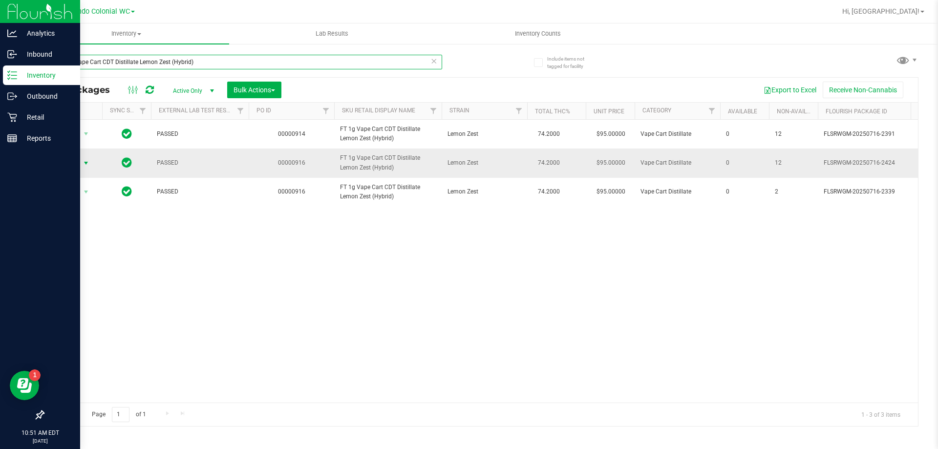
type input "FT 1g Vape Cart CDT Distillate Lemon Zest (Hybrid)"
click at [65, 170] on span "Action" at bounding box center [66, 163] width 26 height 14
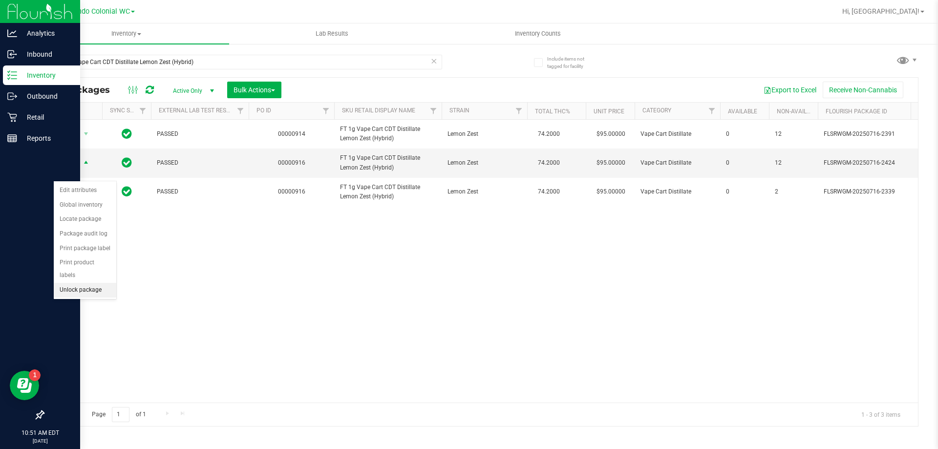
click at [77, 283] on li "Unlock package" at bounding box center [85, 290] width 63 height 15
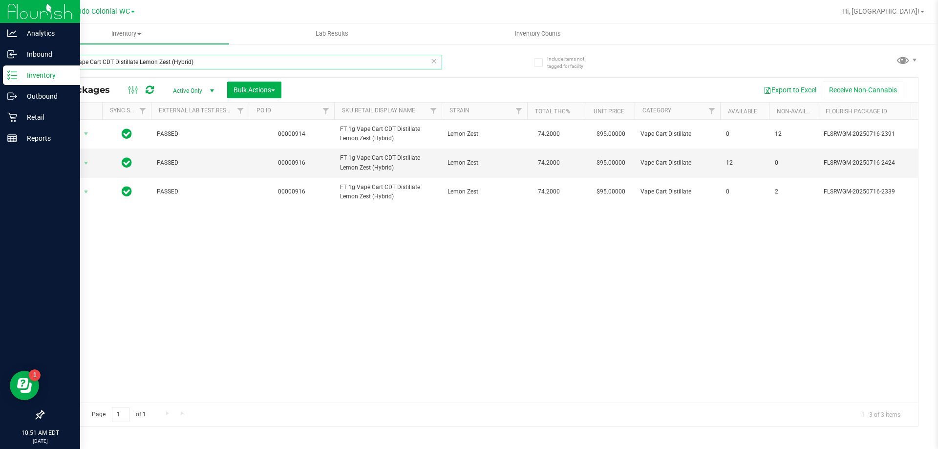
click at [217, 62] on input "FT 1g Vape Cart CDT Distillate Lemon Zest (Hybrid)" at bounding box center [242, 62] width 399 height 15
click at [216, 62] on input "FT 1g Vape Cart CDT Distillate Lemon Zest (Hybrid)" at bounding box center [242, 62] width 399 height 15
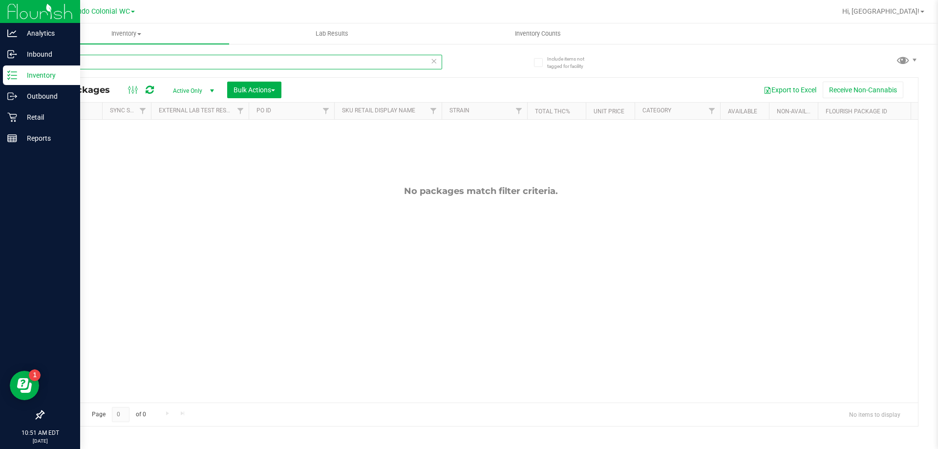
type input "1"
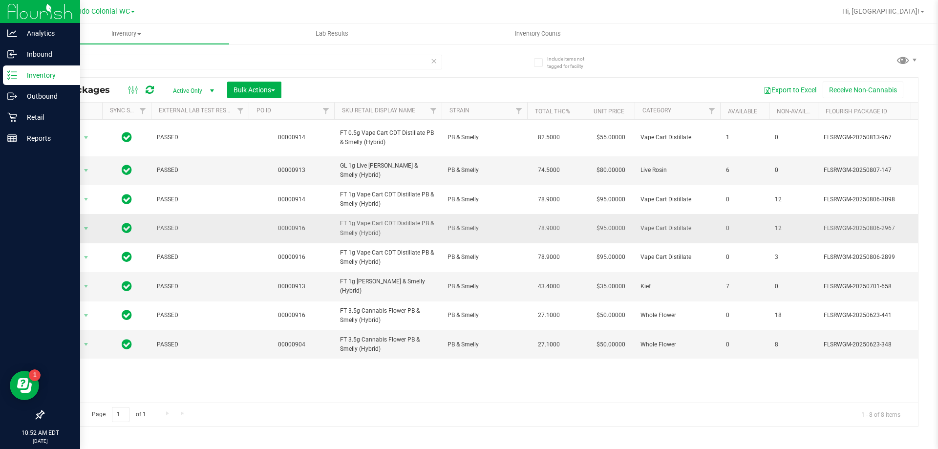
click at [375, 229] on span "FT 1g Vape Cart CDT Distillate PB & Smelly (Hybrid)" at bounding box center [388, 228] width 96 height 19
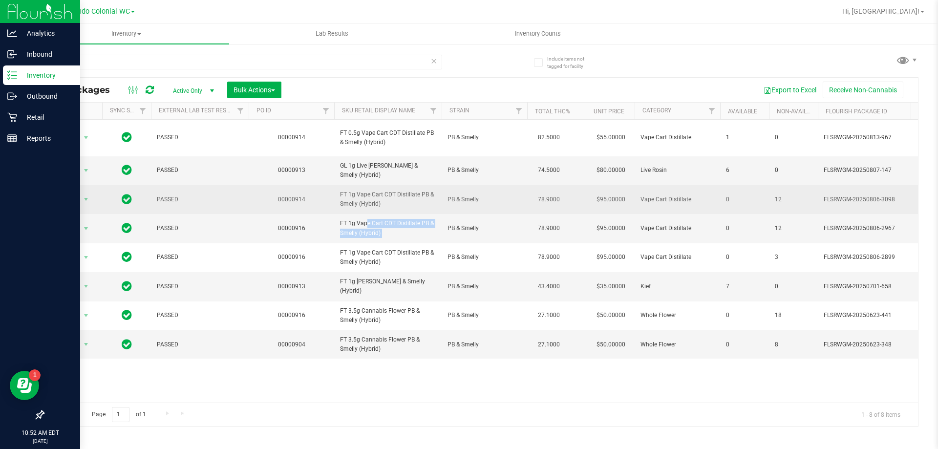
copy tr "FT 1g Vape Cart CDT Distillate PB & Smelly (Hybrid)"
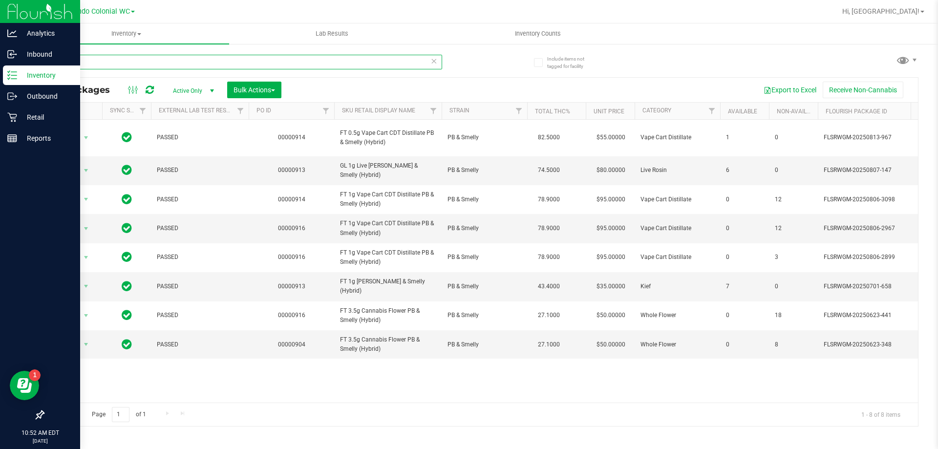
click at [283, 63] on input "pbs" at bounding box center [242, 62] width 399 height 15
paste input "FT 1g Vape Cart CDT Distillate PB & Smelly (Hybrid)"
click at [284, 63] on input "pbs" at bounding box center [242, 62] width 399 height 15
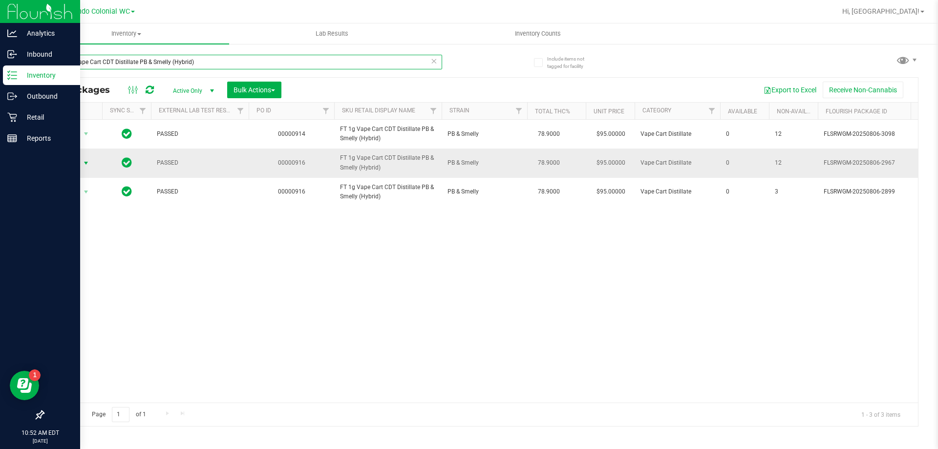
type input "FT 1g Vape Cart CDT Distillate PB & Smelly (Hybrid)"
click at [70, 162] on span "Action" at bounding box center [66, 163] width 26 height 14
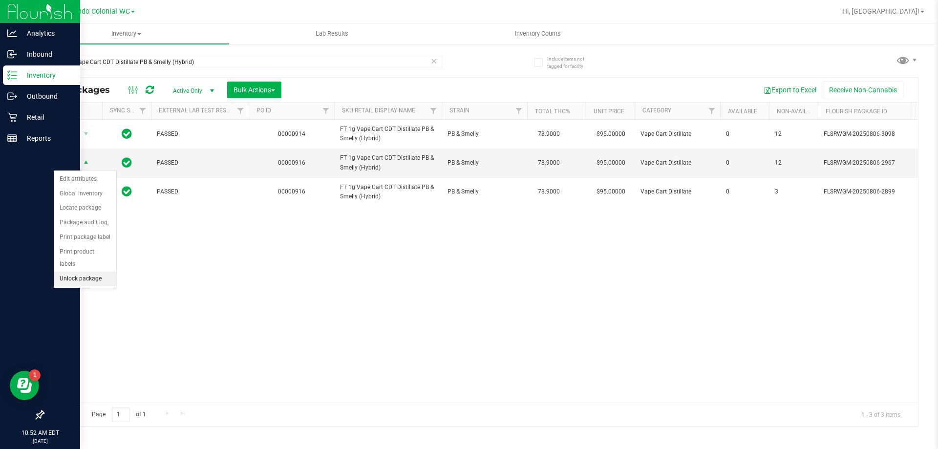
click at [92, 272] on li "Unlock package" at bounding box center [85, 279] width 63 height 15
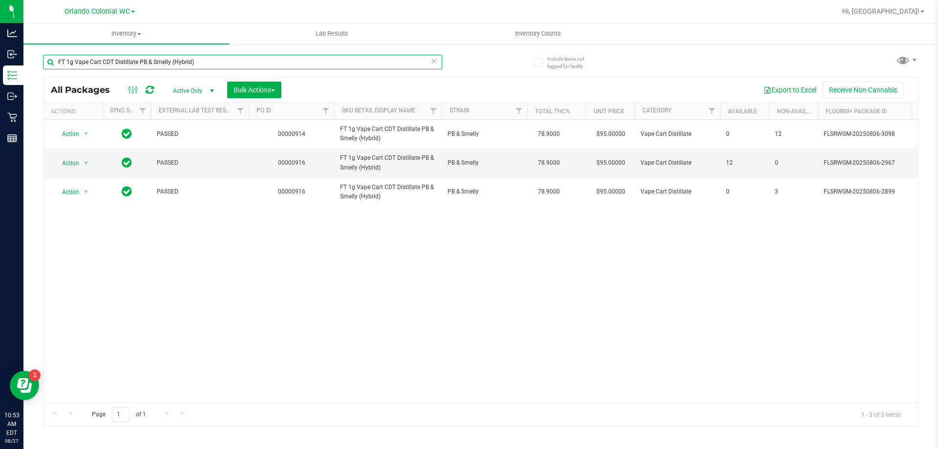
click at [267, 60] on input "FT 1g Vape Cart CDT Distillate PB & Smelly (Hybrid)" at bounding box center [242, 62] width 399 height 15
click at [268, 60] on input "FT 1g Vape Cart CDT Distillate PB & Smelly (Hybrid)" at bounding box center [242, 62] width 399 height 15
click at [269, 60] on input "FT 1g Vape Cart CDT Distillate PB & Smelly (Hybrid)" at bounding box center [242, 62] width 399 height 15
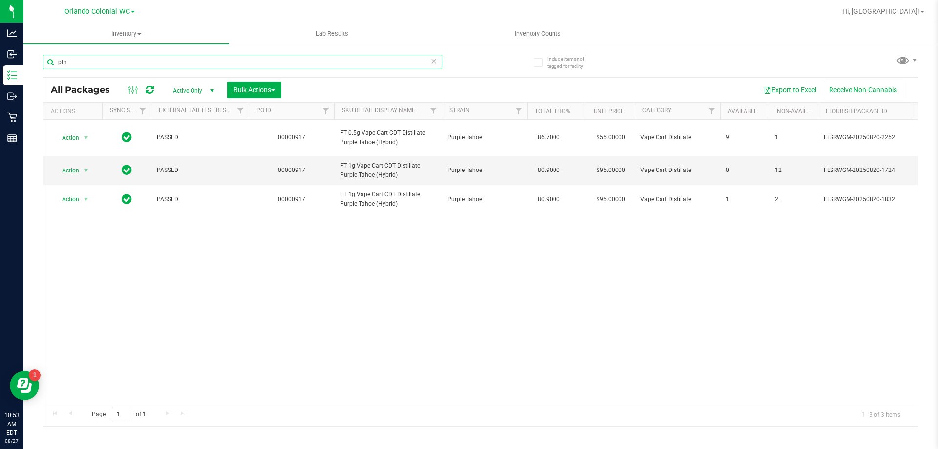
type input "pth"
click at [75, 169] on span "Action" at bounding box center [66, 171] width 26 height 14
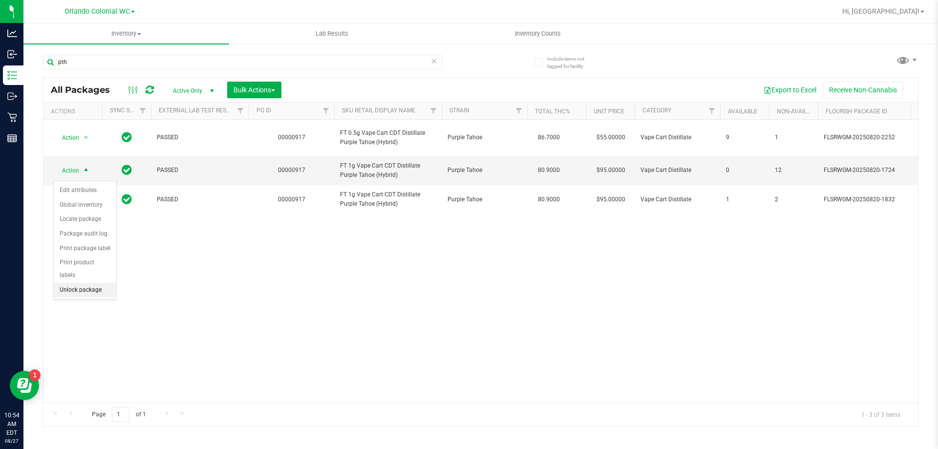
click at [78, 283] on li "Unlock package" at bounding box center [85, 290] width 63 height 15
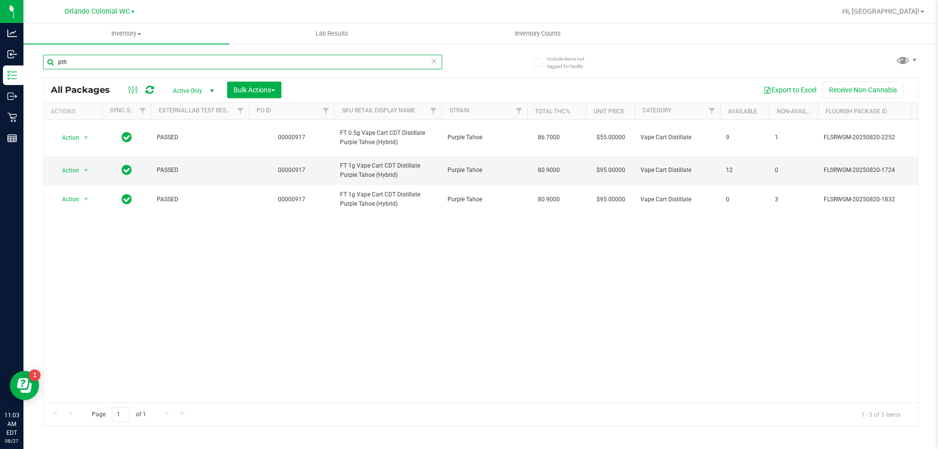
click at [147, 57] on input "pth" at bounding box center [242, 62] width 399 height 15
drag, startPoint x: 146, startPoint y: 57, endPoint x: 114, endPoint y: 44, distance: 35.1
click at [145, 56] on input "pth" at bounding box center [242, 62] width 399 height 15
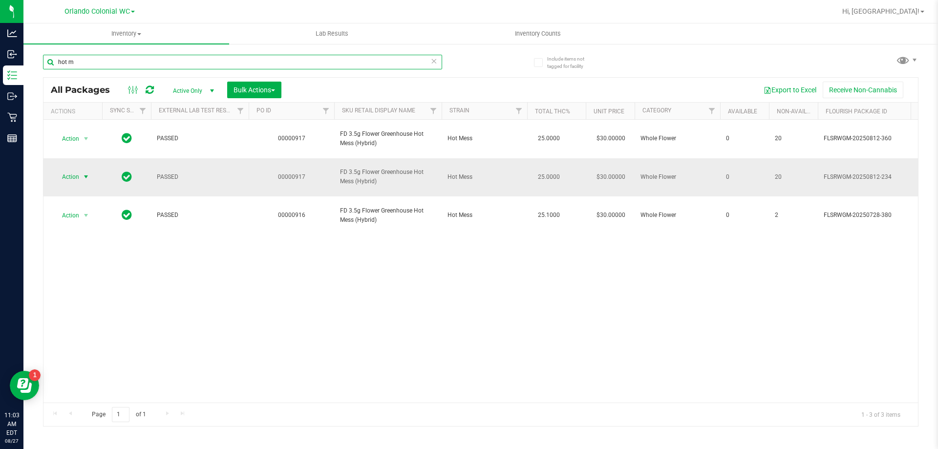
type input "hot m"
click at [63, 170] on span "Action" at bounding box center [66, 177] width 26 height 14
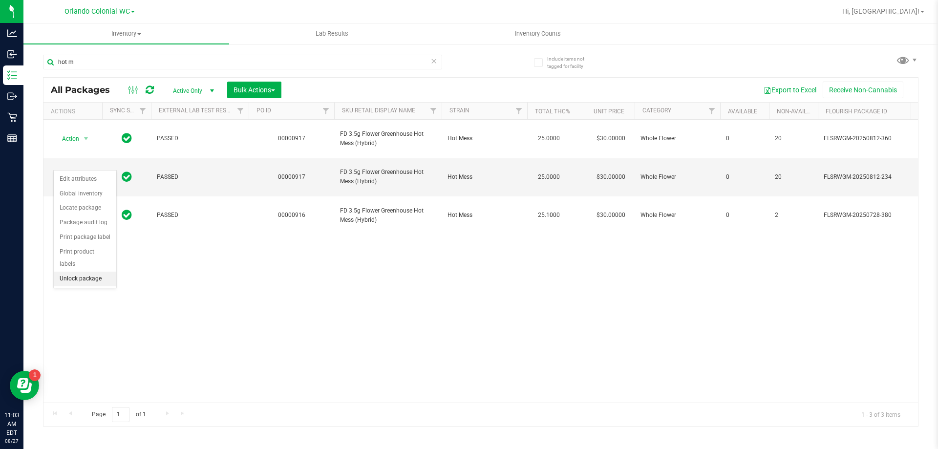
click at [81, 272] on li "Unlock package" at bounding box center [85, 279] width 63 height 15
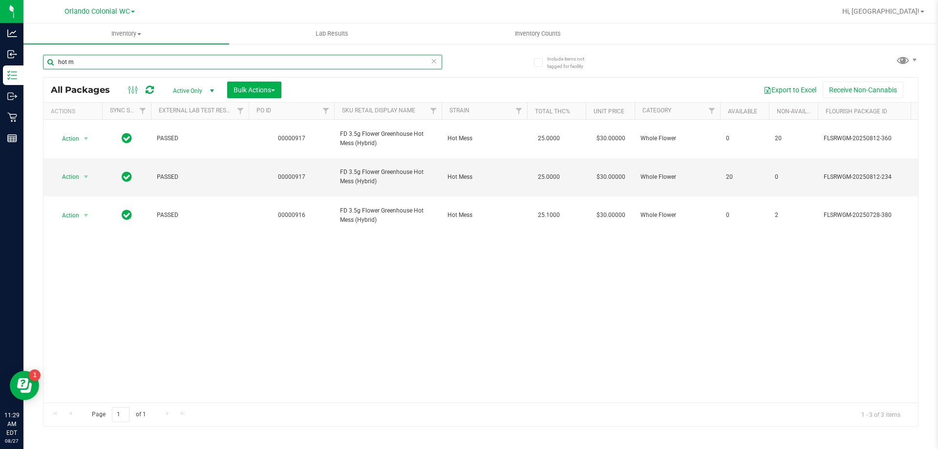
click at [164, 63] on input "hot m" at bounding box center [242, 62] width 399 height 15
click at [163, 63] on input "hot m" at bounding box center [242, 62] width 399 height 15
paste input "SW 0.3g Vape Pen Distillate Zen (1:4 CBD:THC)"
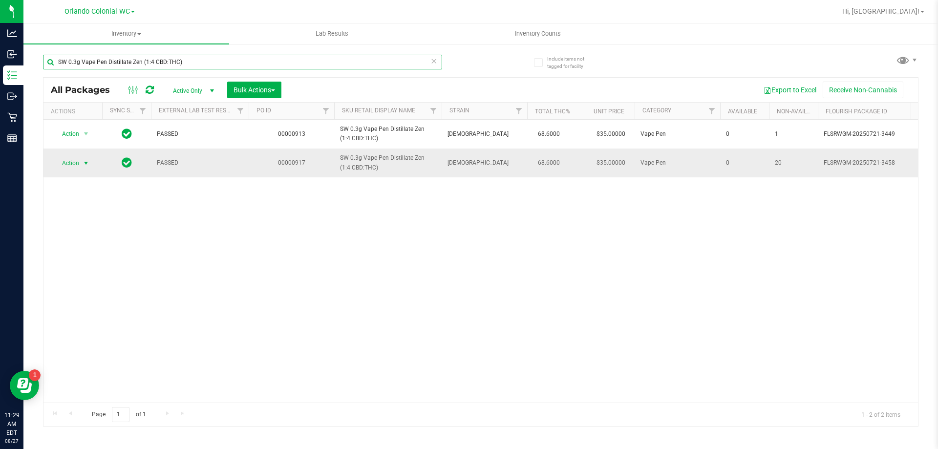
type input "SW 0.3g Vape Pen Distillate Zen (1:4 CBD:THC)"
click at [79, 163] on span "Action" at bounding box center [66, 163] width 26 height 14
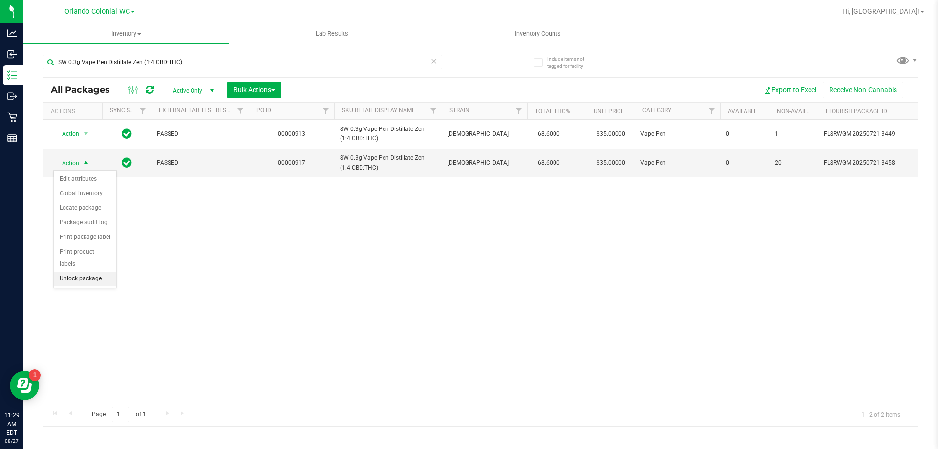
click at [89, 272] on li "Unlock package" at bounding box center [85, 279] width 63 height 15
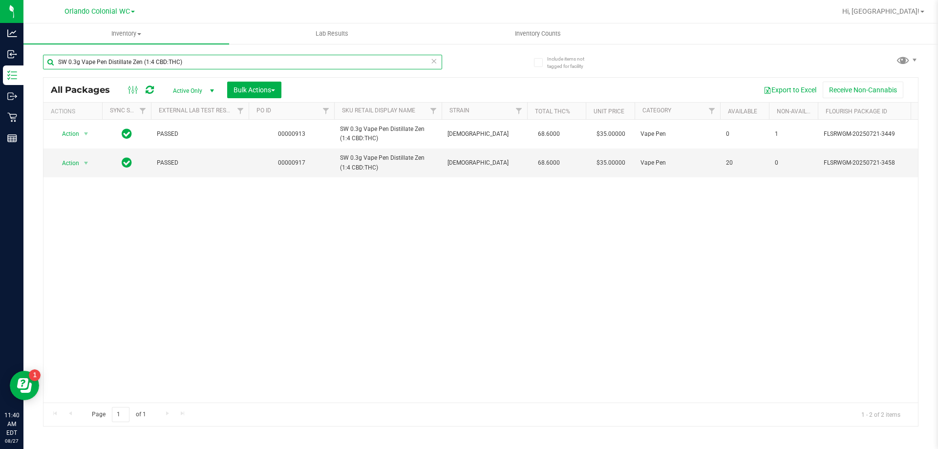
click at [203, 66] on input "SW 0.3g Vape Pen Distillate Zen (1:4 CBD:THC)" at bounding box center [242, 62] width 399 height 15
click at [205, 66] on input "SW 0.3g Vape Pen Distillate Zen (1:4 CBD:THC)" at bounding box center [242, 62] width 399 height 15
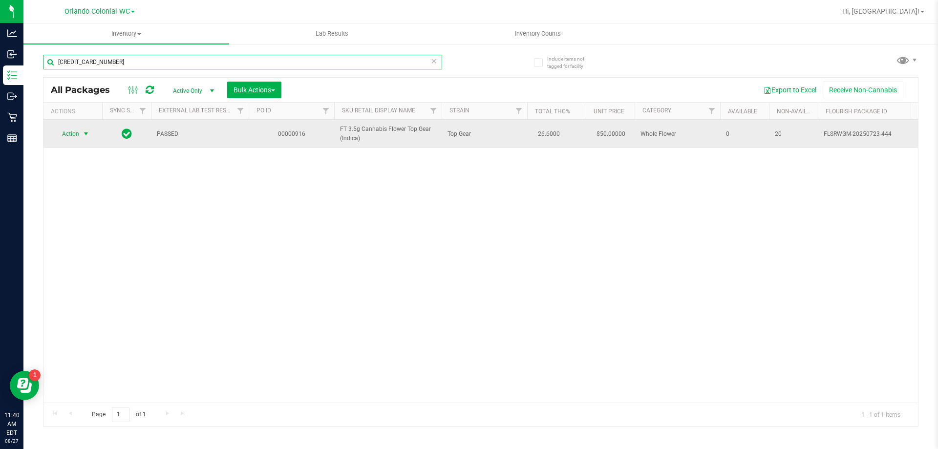
type input "3550391485287206"
click at [74, 131] on span "Action" at bounding box center [66, 134] width 26 height 14
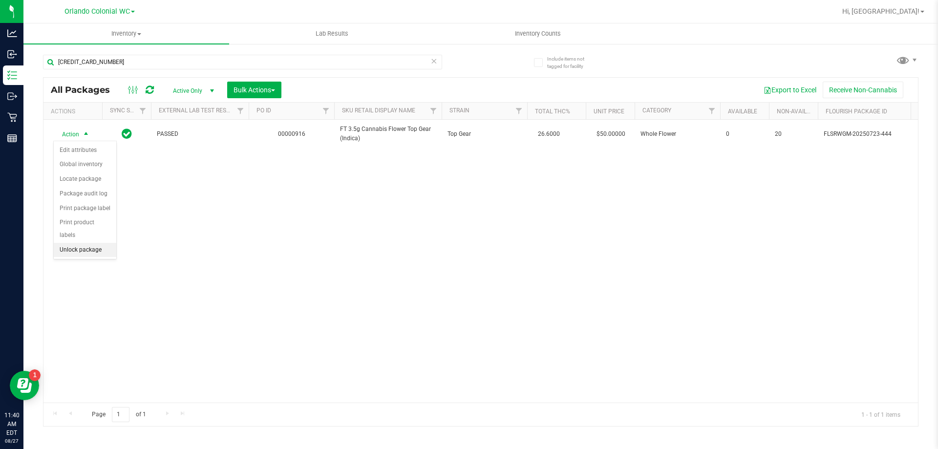
click at [91, 243] on li "Unlock package" at bounding box center [85, 250] width 63 height 15
click at [837, 35] on ul "Inventory All packages All inventory Waste log Create inventory Lab Results Inv…" at bounding box center [492, 33] width 938 height 21
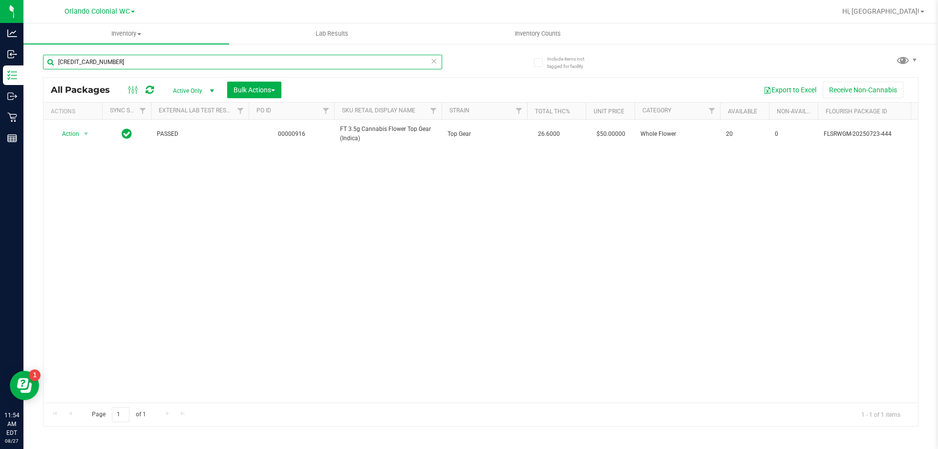
click at [164, 66] on input "3550391485287206" at bounding box center [242, 62] width 399 height 15
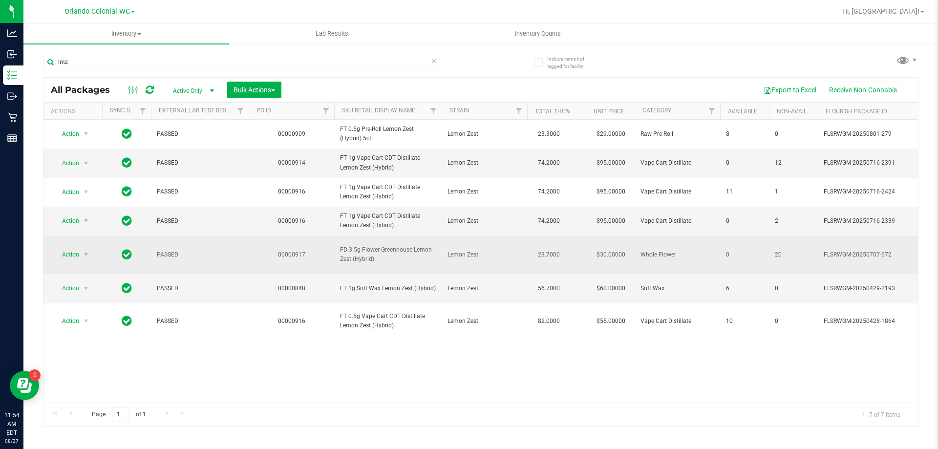
click at [375, 264] on span "FD 3.5g Flower Greenhouse Lemon Zest (Hybrid)" at bounding box center [388, 254] width 96 height 19
copy tr "FD 3.5g Flower Greenhouse Lemon Zest (Hybrid)"
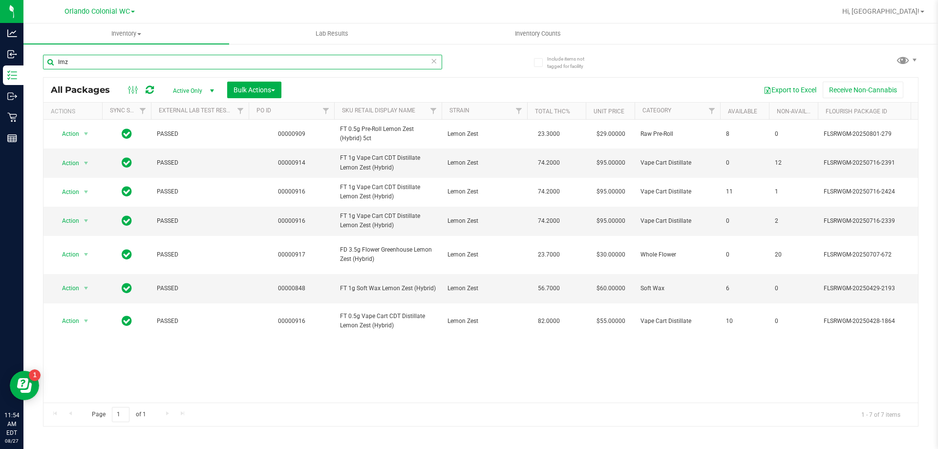
click at [159, 61] on input "lmz" at bounding box center [242, 62] width 399 height 15
paste input "FD 3.5g Flower Greenhouse Lemon Zest (Hybrid)"
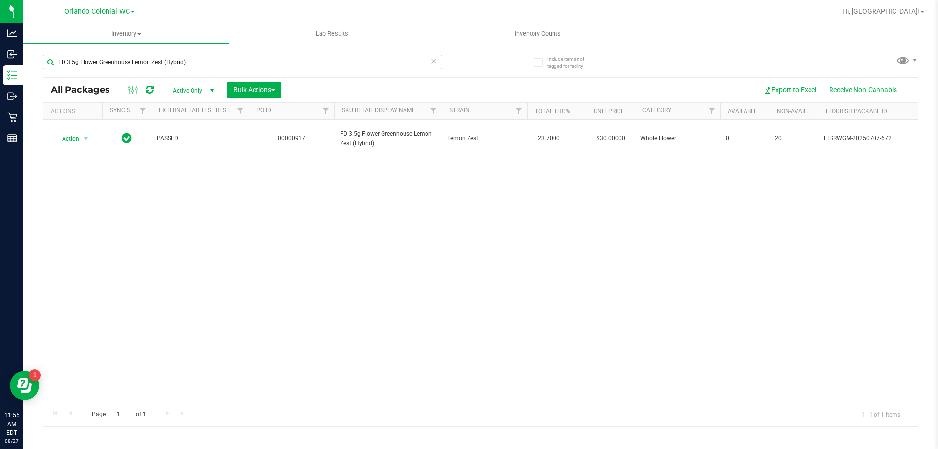
type input "FD 3.5g Flower Greenhouse Lemon Zest (Hybrid)"
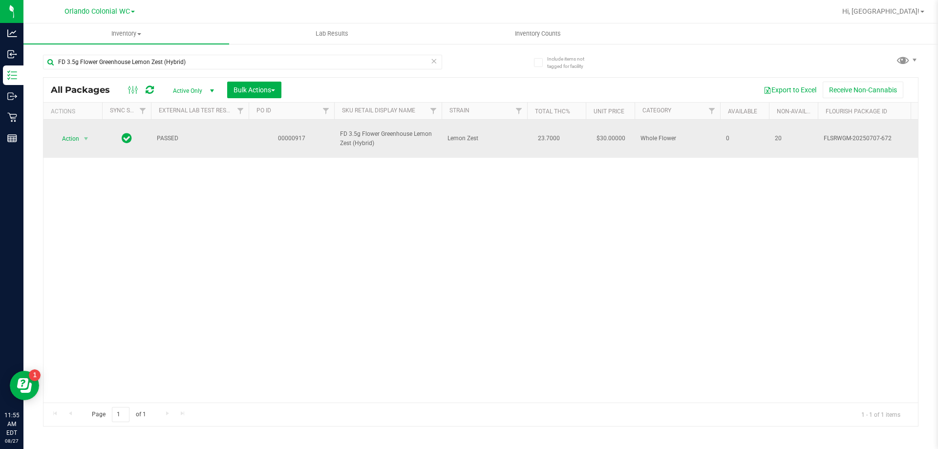
click at [71, 132] on span "Action" at bounding box center [66, 139] width 26 height 14
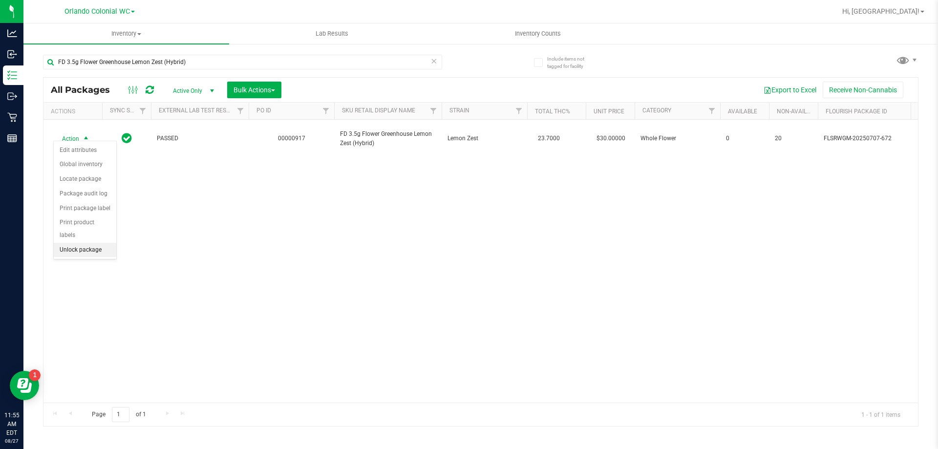
click at [83, 243] on li "Unlock package" at bounding box center [85, 250] width 63 height 15
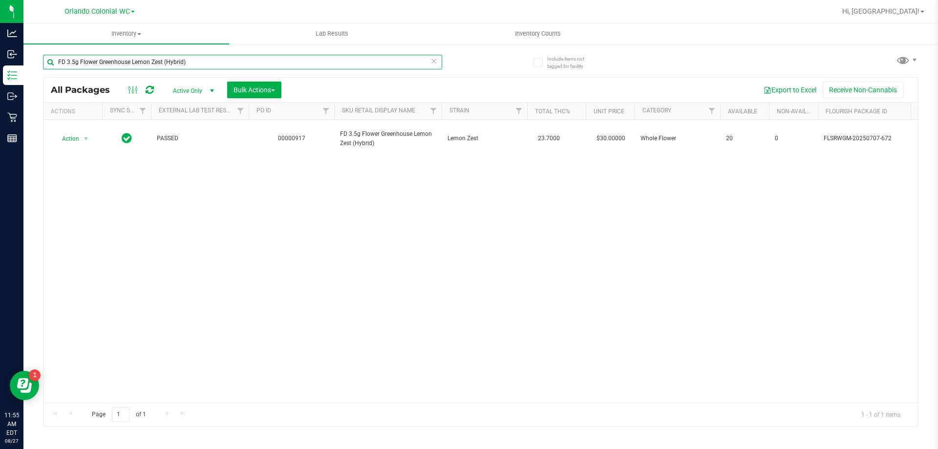
click at [275, 62] on input "FD 3.5g Flower Greenhouse Lemon Zest (Hybrid)" at bounding box center [242, 62] width 399 height 15
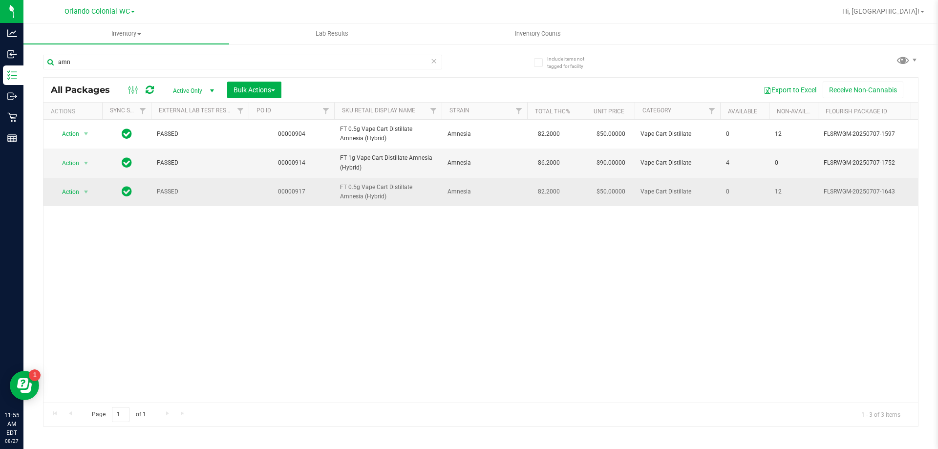
click at [390, 188] on span "FT 0.5g Vape Cart Distillate Amnesia (Hybrid)" at bounding box center [388, 192] width 96 height 19
copy tr "FT 0.5g Vape Cart Distillate Amnesia (Hybrid)"
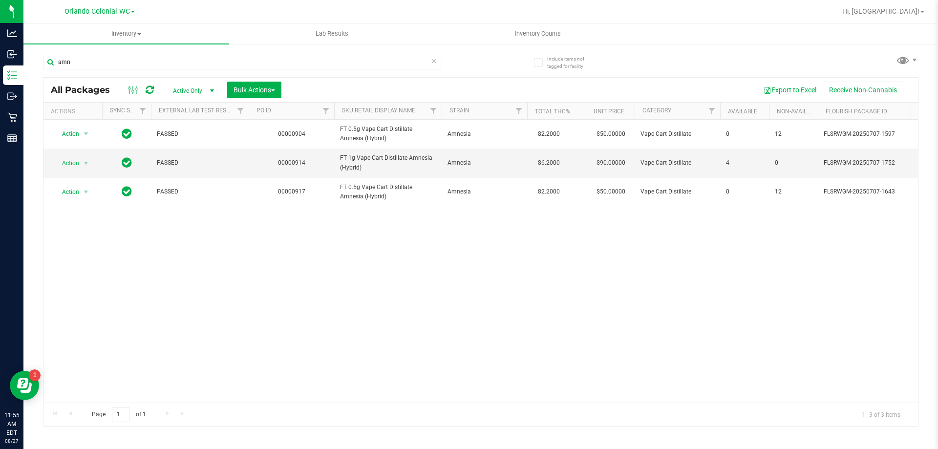
click at [227, 69] on div "amn" at bounding box center [242, 66] width 399 height 22
click at [227, 66] on input "amn" at bounding box center [242, 62] width 399 height 15
paste input "FT 0.5g Vape Cart Distillate Amnesia (Hybrid)"
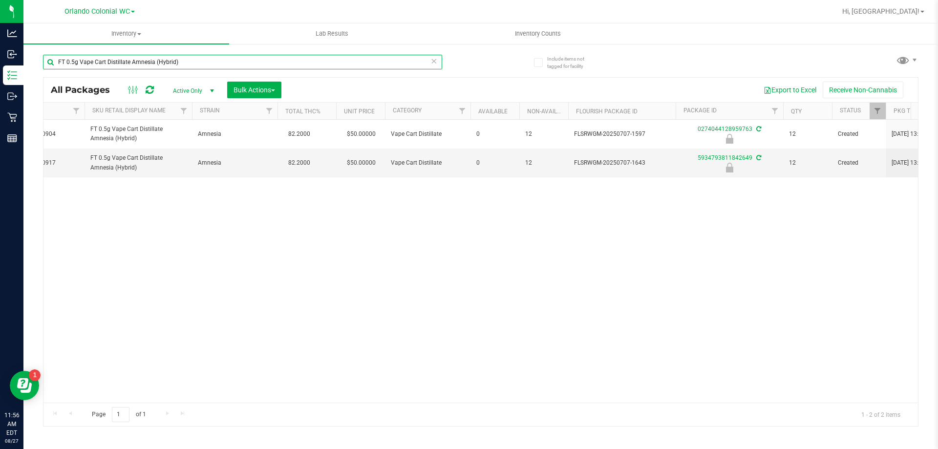
scroll to position [0, 249]
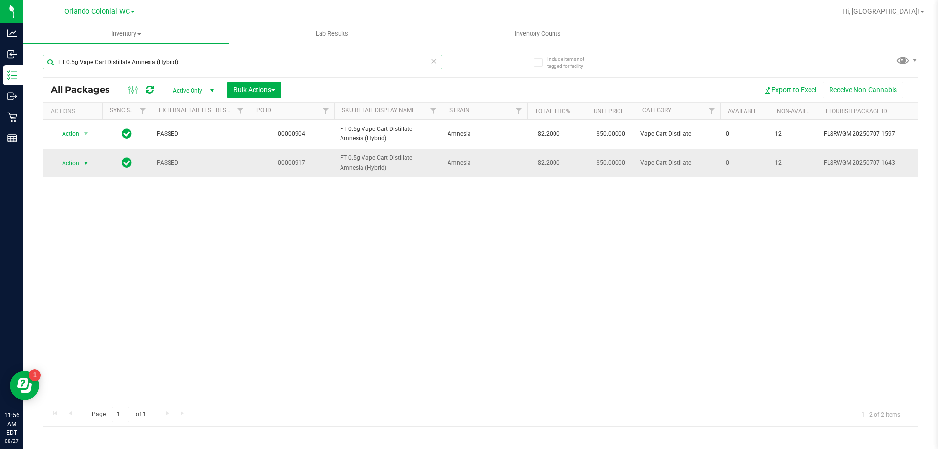
type input "FT 0.5g Vape Cart Distillate Amnesia (Hybrid)"
click at [80, 165] on span "select" at bounding box center [86, 163] width 12 height 14
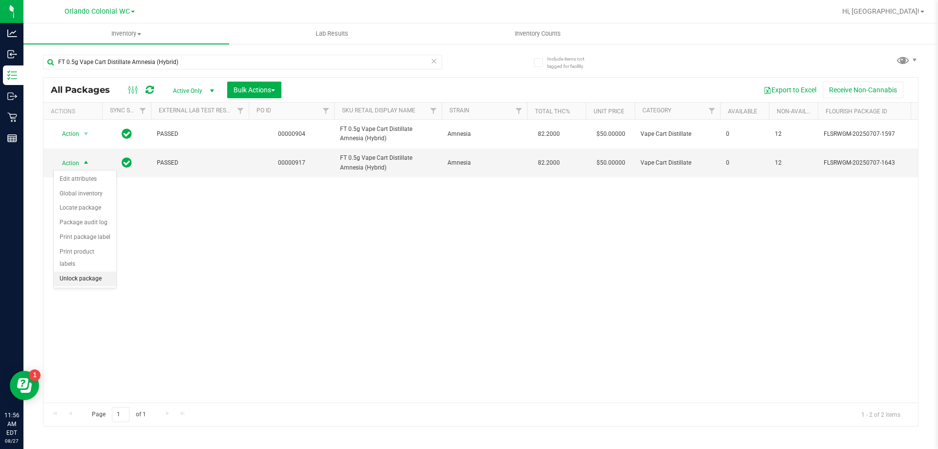
click at [95, 272] on li "Unlock package" at bounding box center [85, 279] width 63 height 15
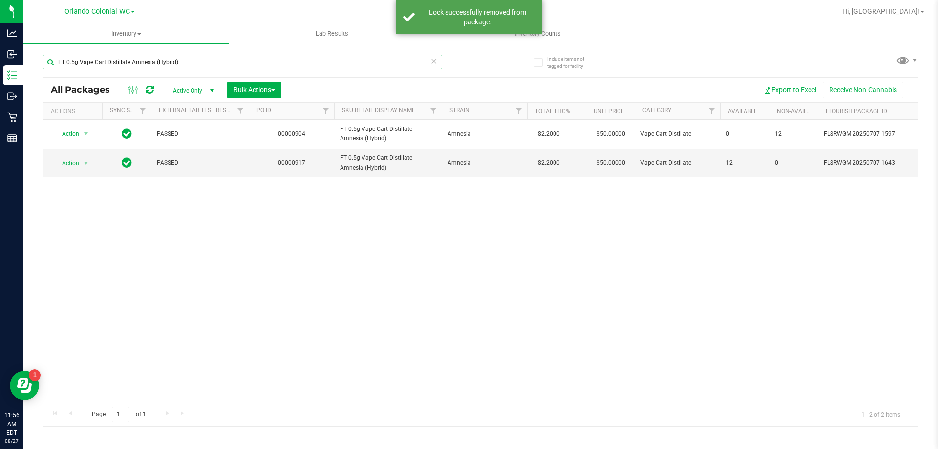
click at [209, 65] on input "FT 0.5g Vape Cart Distillate Amnesia (Hybrid)" at bounding box center [242, 62] width 399 height 15
click at [210, 65] on input "FT 0.5g Vape Cart Distillate Amnesia (Hybrid)" at bounding box center [242, 62] width 399 height 15
click at [196, 65] on input "FT 0.5g Vape Cart Distillate Amnesia (Hybrid)" at bounding box center [242, 62] width 399 height 15
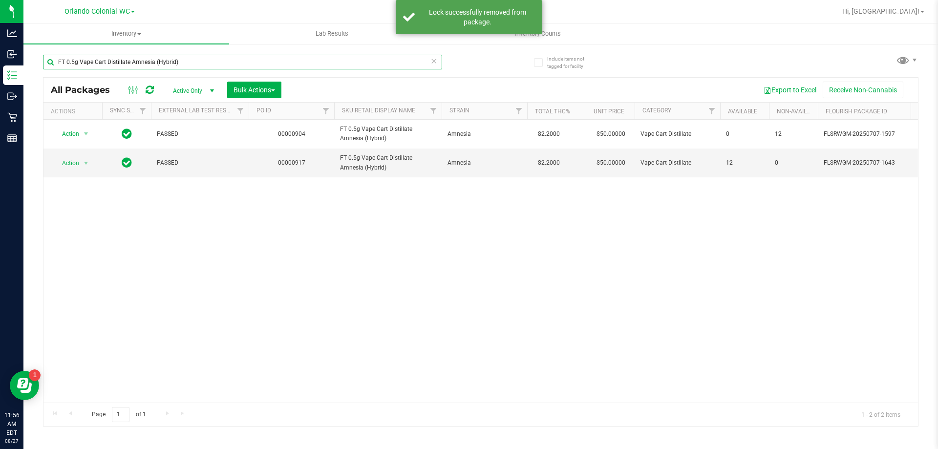
click at [196, 65] on input "FT 0.5g Vape Cart Distillate Amnesia (Hybrid)" at bounding box center [242, 62] width 399 height 15
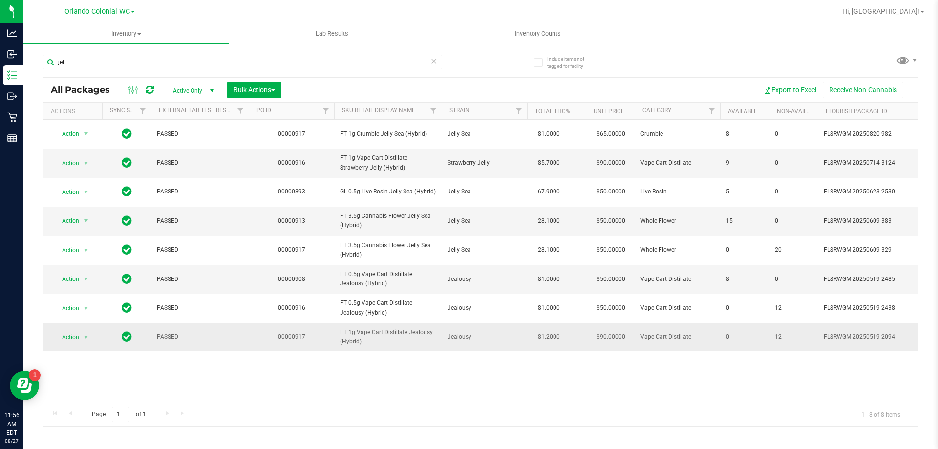
click at [373, 335] on span "FT 1g Vape Cart Distillate Jealousy (Hybrid)" at bounding box center [388, 337] width 96 height 19
copy tr "FT 1g Vape Cart Distillate Jealousy (Hybrid)"
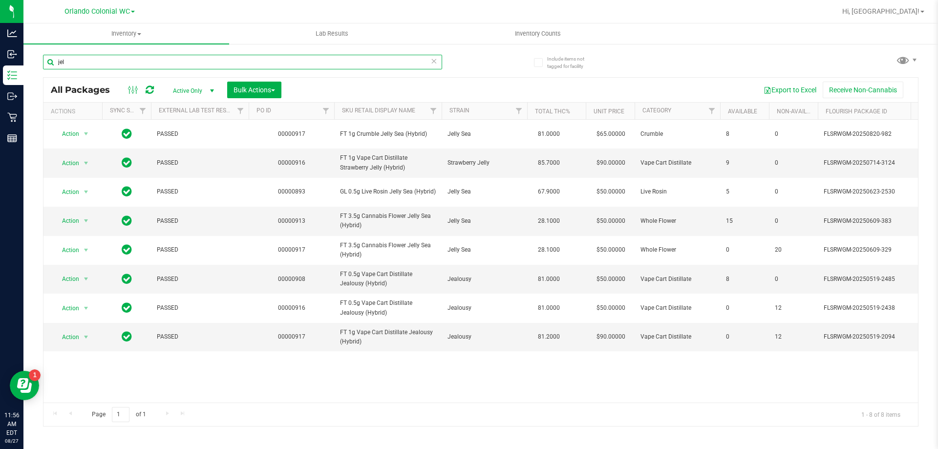
click at [251, 58] on input "jel" at bounding box center [242, 62] width 399 height 15
paste input "FT 1g Vape Cart Distillate Jealousy (Hybrid)"
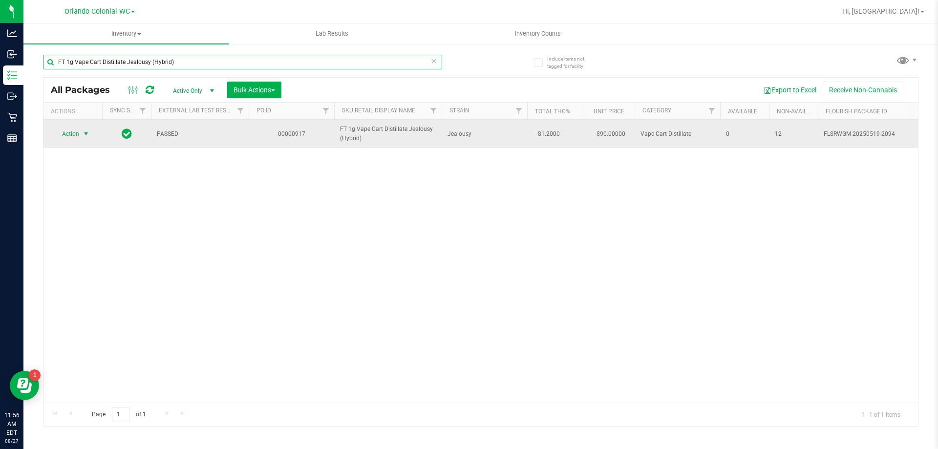
type input "FT 1g Vape Cart Distillate Jealousy (Hybrid)"
click at [83, 134] on span "select" at bounding box center [86, 134] width 8 height 8
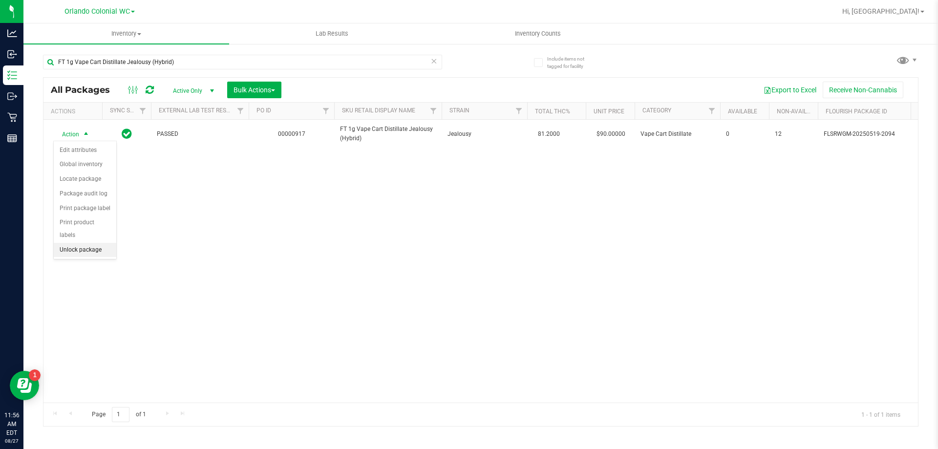
click at [78, 243] on li "Unlock package" at bounding box center [85, 250] width 63 height 15
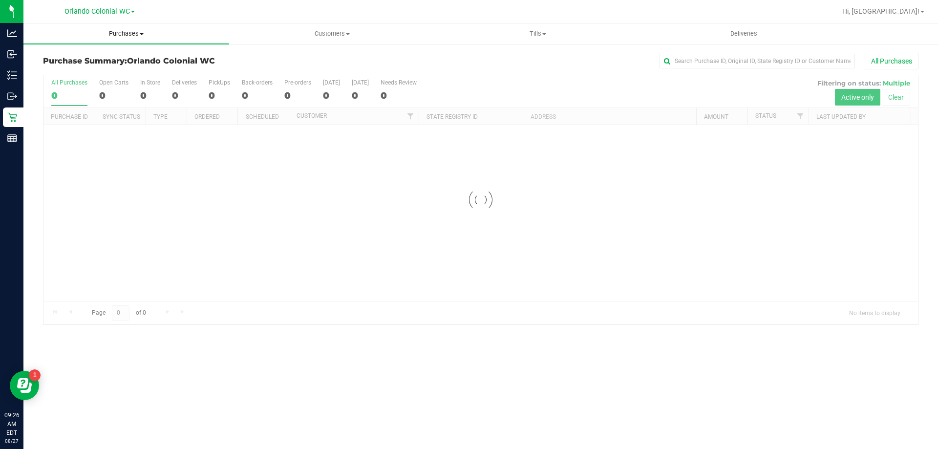
click at [126, 35] on span "Purchases" at bounding box center [126, 33] width 206 height 9
click at [123, 70] on li "Fulfillment" at bounding box center [126, 71] width 206 height 12
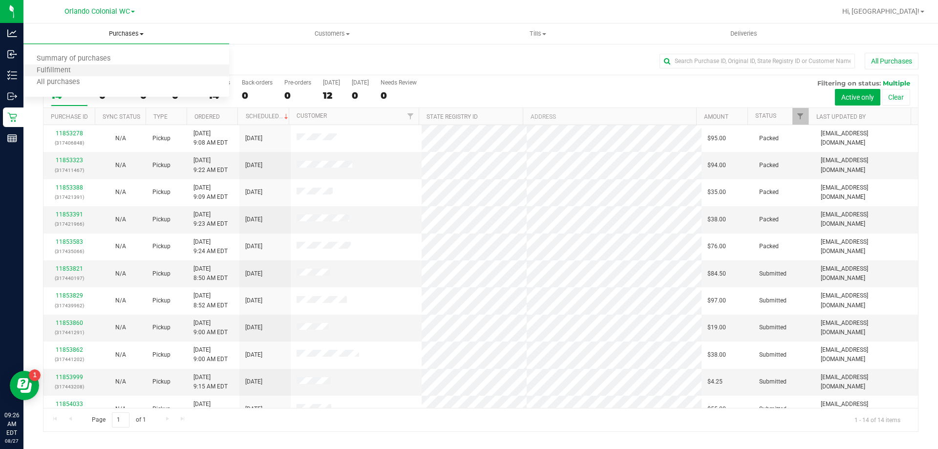
click at [91, 70] on li "Fulfillment" at bounding box center [126, 71] width 206 height 12
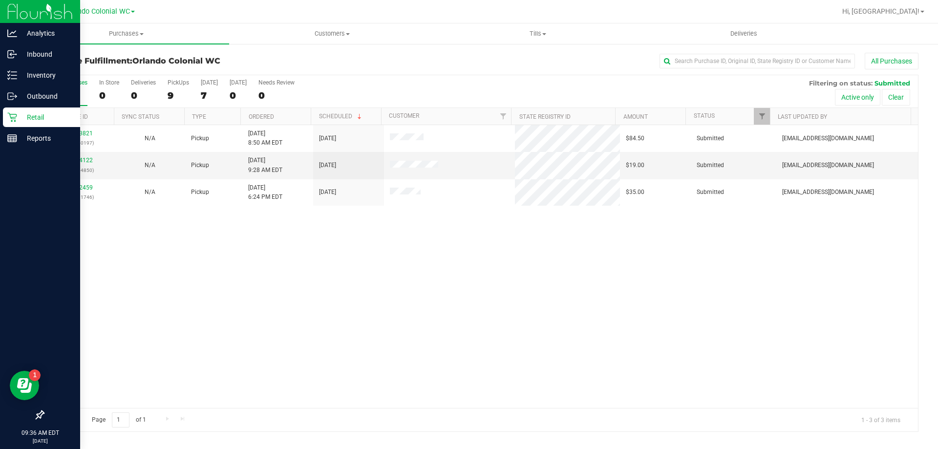
click at [11, 119] on icon at bounding box center [12, 117] width 10 height 10
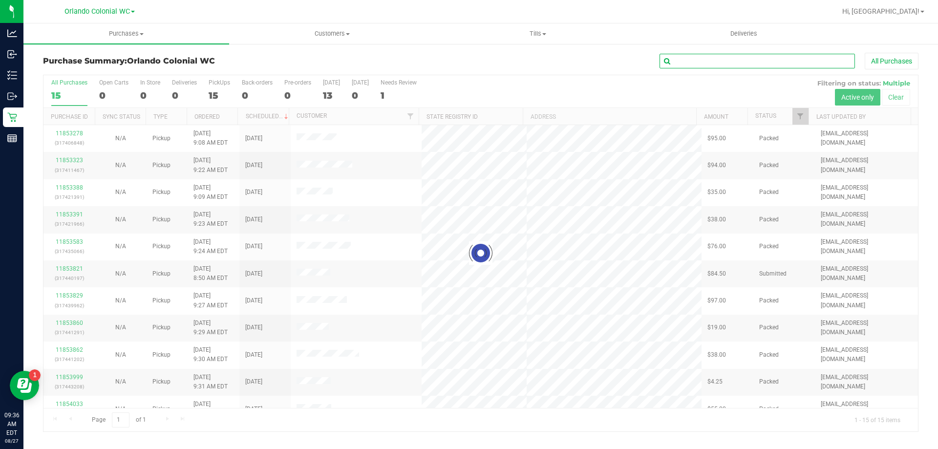
click at [694, 62] on input "text" at bounding box center [756, 61] width 195 height 15
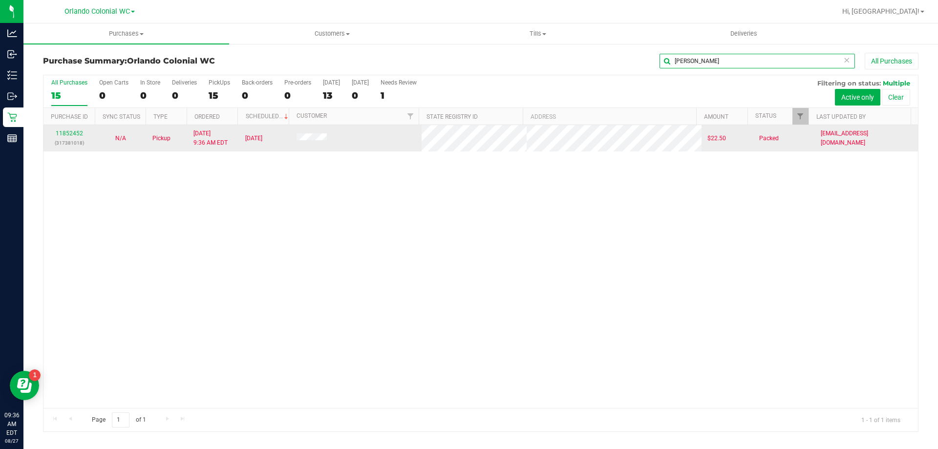
type input "[PERSON_NAME]"
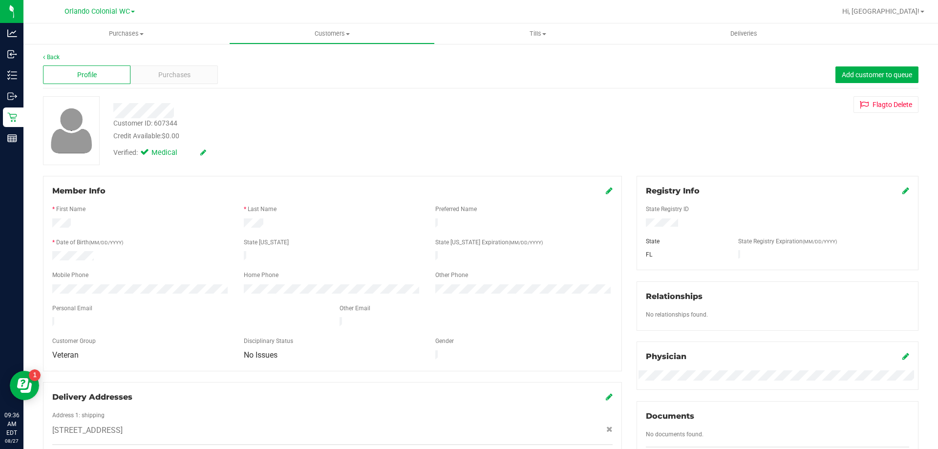
click at [168, 121] on div "Customer ID: 607344" at bounding box center [145, 123] width 64 height 10
click at [167, 122] on div "Customer ID: 607344" at bounding box center [145, 123] width 64 height 10
copy div "Customer ID: 607344"
click at [267, 145] on div "Verified: Medical" at bounding box center [328, 151] width 445 height 21
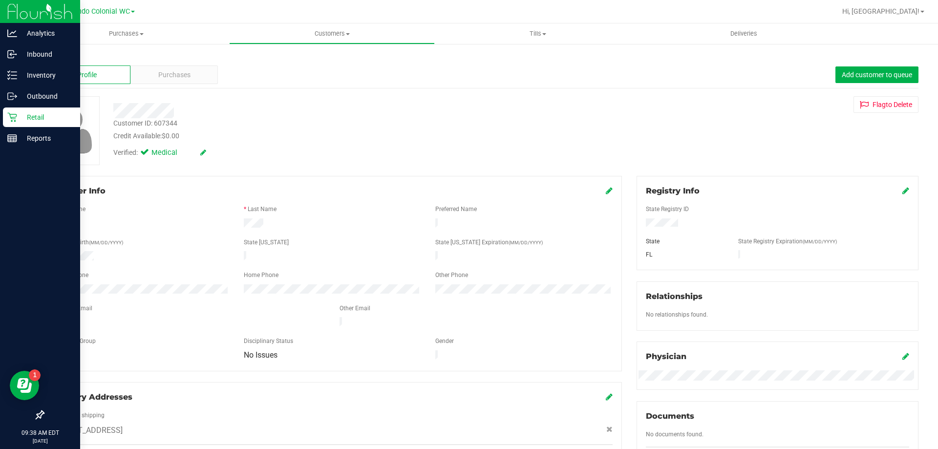
click at [28, 110] on div "Retail" at bounding box center [41, 117] width 77 height 20
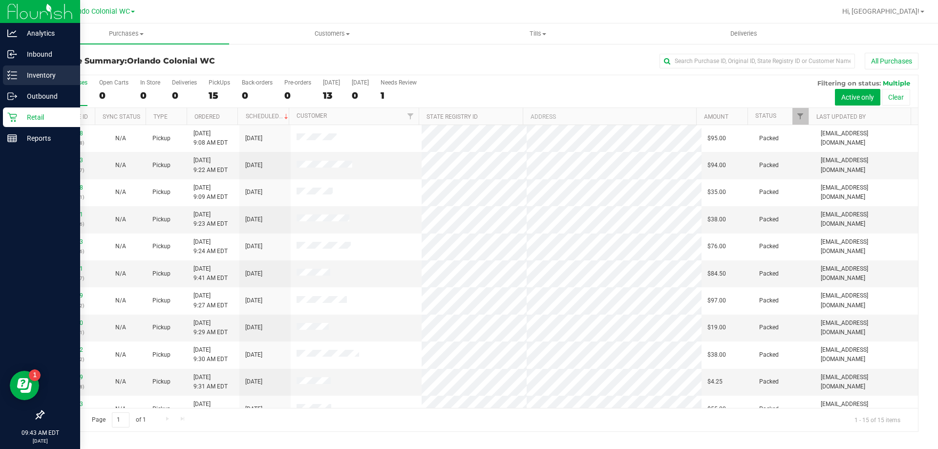
click at [32, 75] on p "Inventory" at bounding box center [46, 75] width 59 height 12
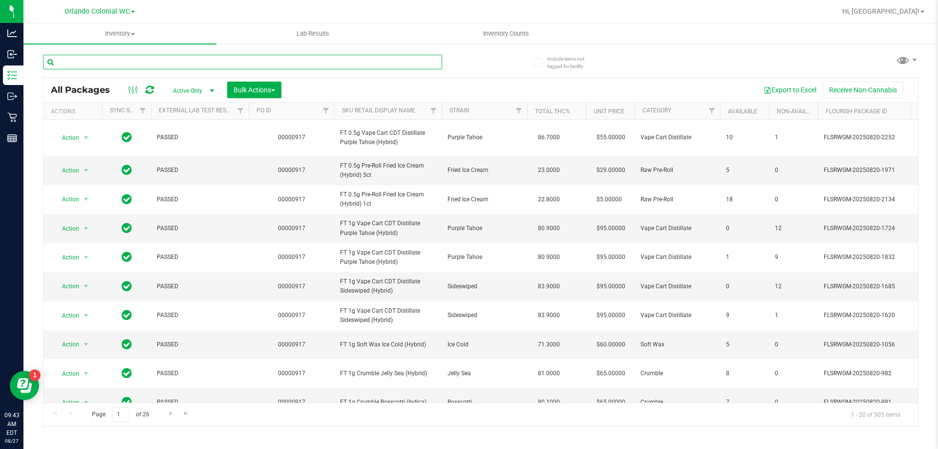
click at [212, 60] on input "text" at bounding box center [242, 62] width 399 height 15
paste input "W-JUL25ARZ01-0721"
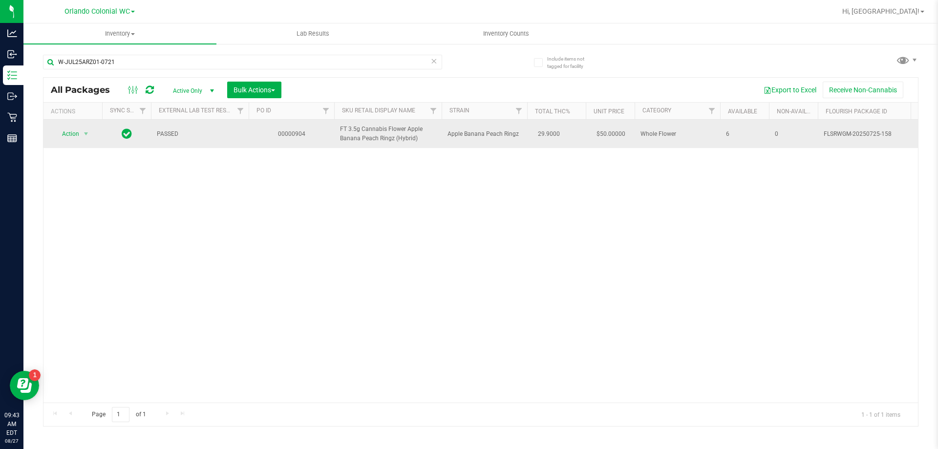
drag, startPoint x: 425, startPoint y: 135, endPoint x: 342, endPoint y: 123, distance: 83.8
click at [342, 123] on td "FT 3.5g Cannabis Flower Apple Banana Peach Ringz (Hybrid)" at bounding box center [387, 134] width 107 height 28
copy span "FT 3.5g Cannabis Flower Apple Banana Peach Ringz (Hybrid)"
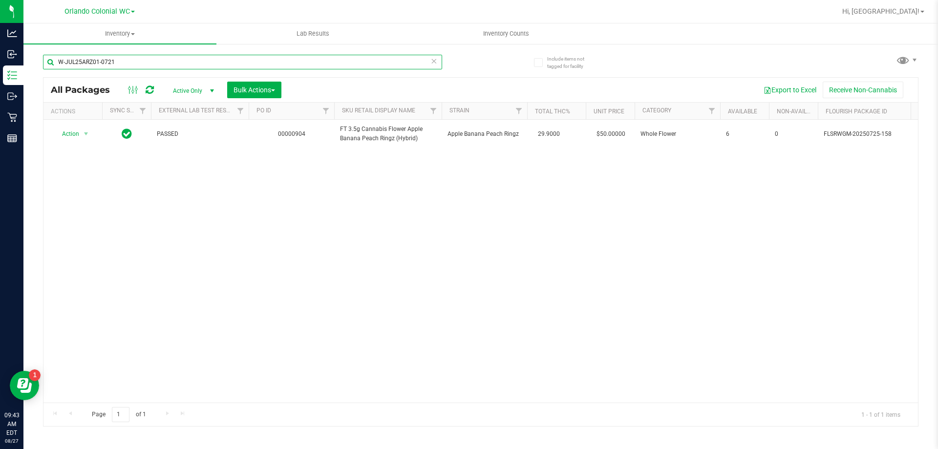
click at [259, 64] on input "W-JUL25ARZ01-0721" at bounding box center [242, 62] width 399 height 15
paste input "FT 3.5g Cannabis Flower Apple Banana Peach Ringz (Hybrid)"
click at [244, 249] on div "Action Action Adjust qty Create package Edit attributes Global inventory Locate…" at bounding box center [480, 261] width 874 height 283
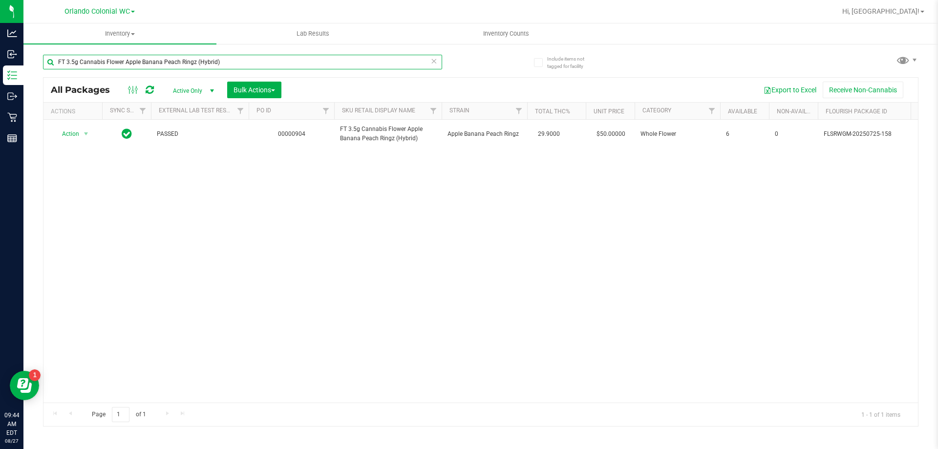
click at [241, 57] on input "FT 3.5g Cannabis Flower Apple Banana Peach Ringz (Hybrid)" at bounding box center [242, 62] width 399 height 15
click at [242, 57] on input "FT 3.5g Cannabis Flower Apple Banana Peach Ringz (Hybrid)" at bounding box center [242, 62] width 399 height 15
paste input "W-JUL25ARZ03-0723"
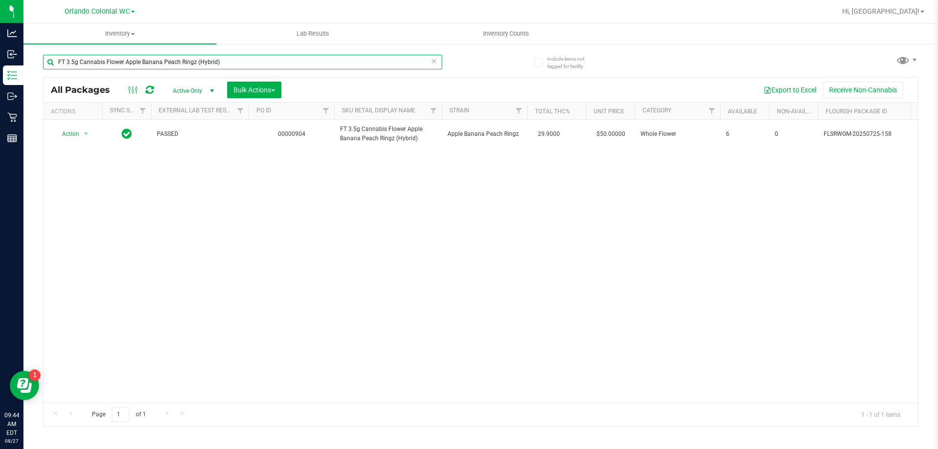
type input "W-JUL25ARZ03-0723"
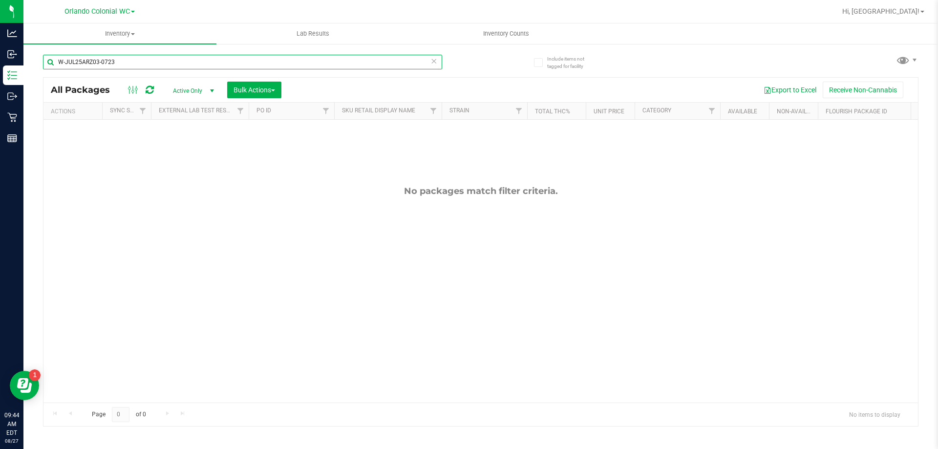
drag, startPoint x: 169, startPoint y: 67, endPoint x: 51, endPoint y: 81, distance: 118.5
click at [51, 81] on div "W-JUL25ARZ03-0723 All Packages Active Only Active Only Lab Samples Locked All E…" at bounding box center [480, 235] width 875 height 381
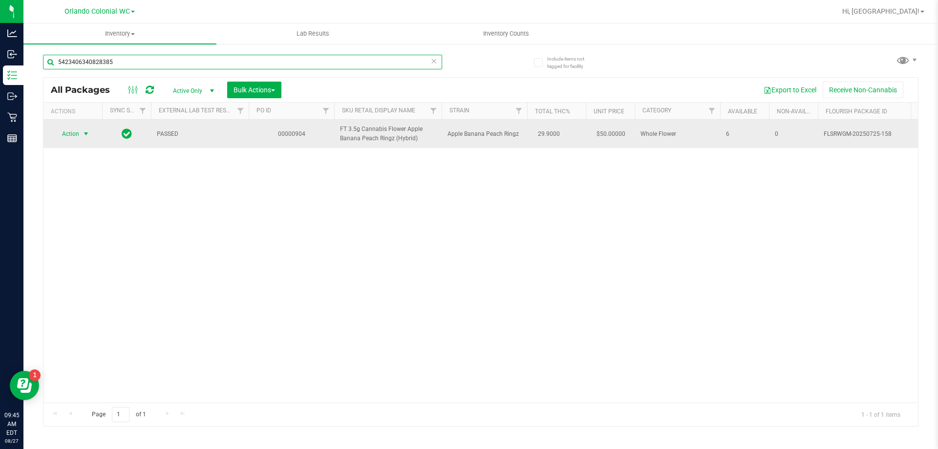
type input "5423406340828385"
click at [76, 138] on span "Action" at bounding box center [66, 134] width 26 height 14
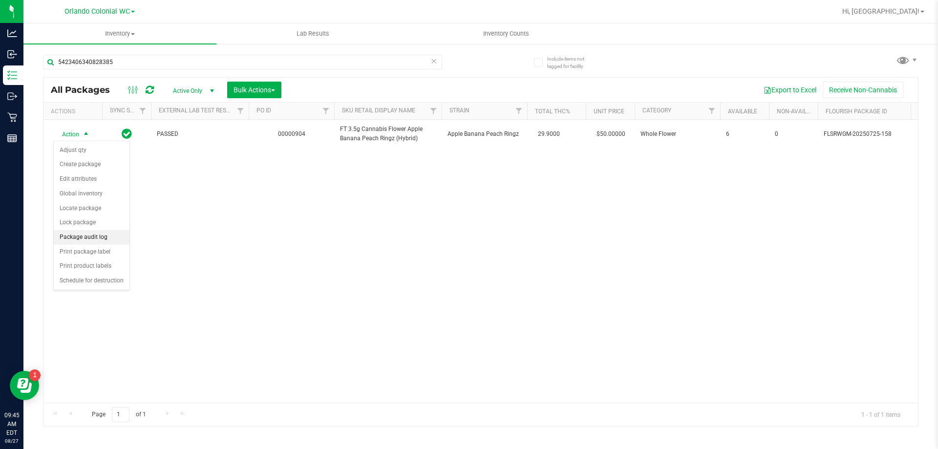
click at [108, 239] on li "Package audit log" at bounding box center [92, 237] width 76 height 15
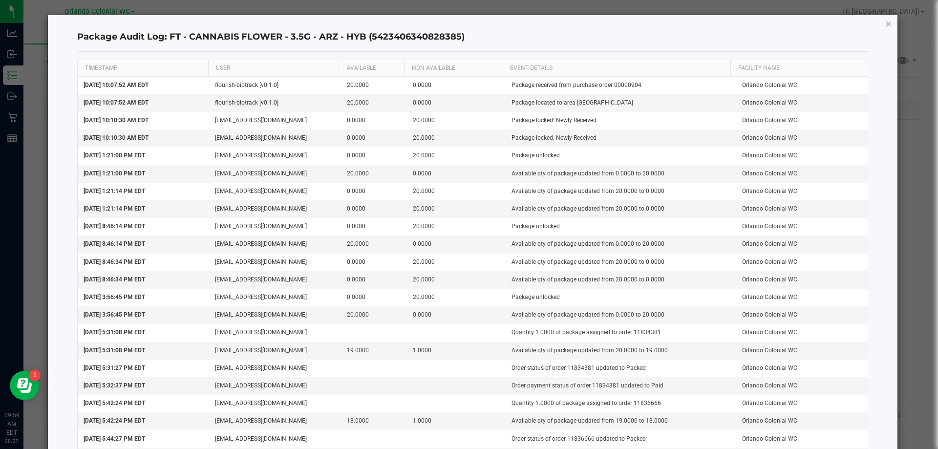
click at [885, 24] on icon "button" at bounding box center [888, 24] width 7 height 12
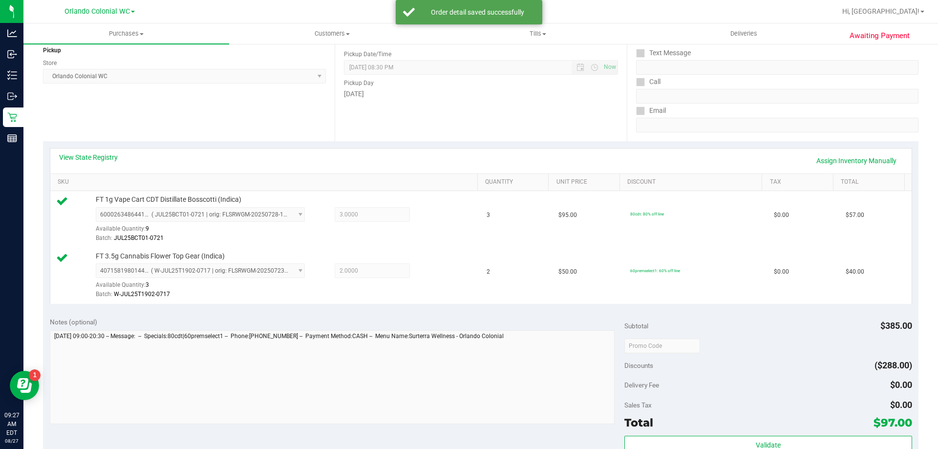
scroll to position [195, 0]
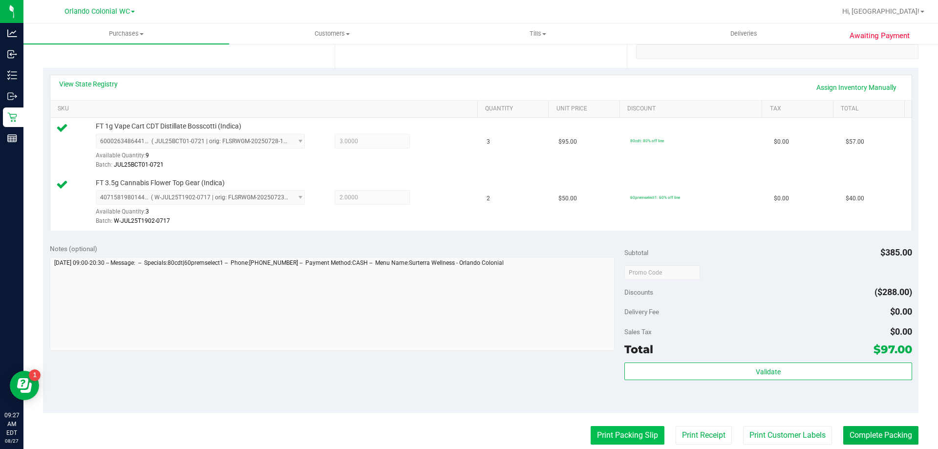
click at [642, 432] on button "Print Packing Slip" at bounding box center [627, 435] width 74 height 19
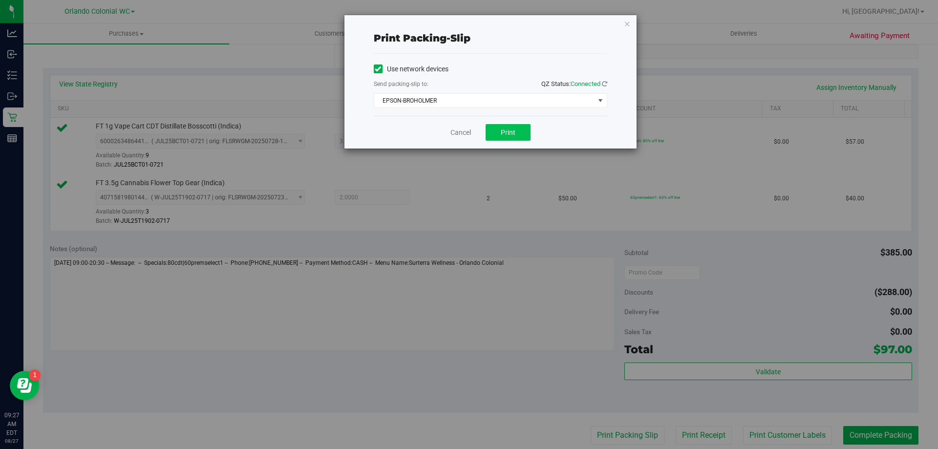
drag, startPoint x: 514, startPoint y: 146, endPoint x: 514, endPoint y: 140, distance: 6.3
click at [514, 144] on div "Print packing-slip Use network devices Send packing-slip to: QZ Status: Connect…" at bounding box center [490, 82] width 293 height 134
click at [514, 137] on button "Print" at bounding box center [507, 132] width 45 height 17
click at [447, 151] on div "Print packing-slip Use network devices Send packing-slip to: QZ Status: Connect…" at bounding box center [472, 224] width 945 height 449
click at [457, 131] on link "Cancel" at bounding box center [460, 132] width 21 height 10
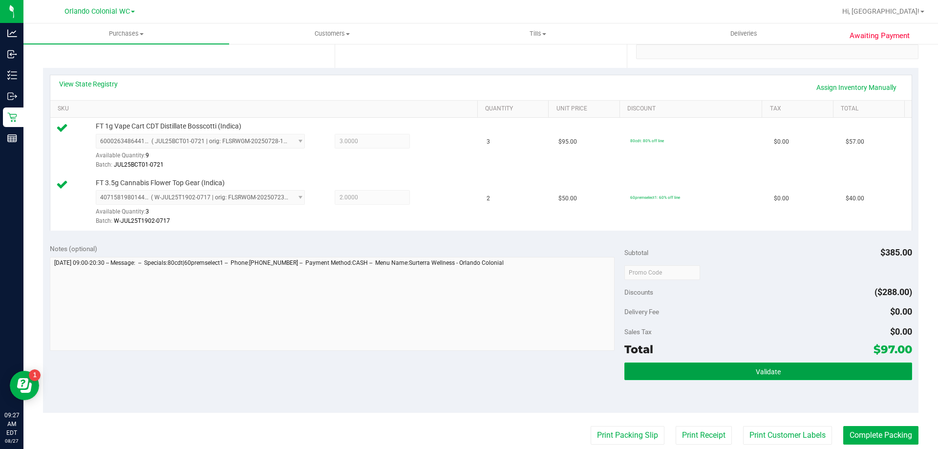
click at [703, 366] on button "Validate" at bounding box center [767, 371] width 287 height 18
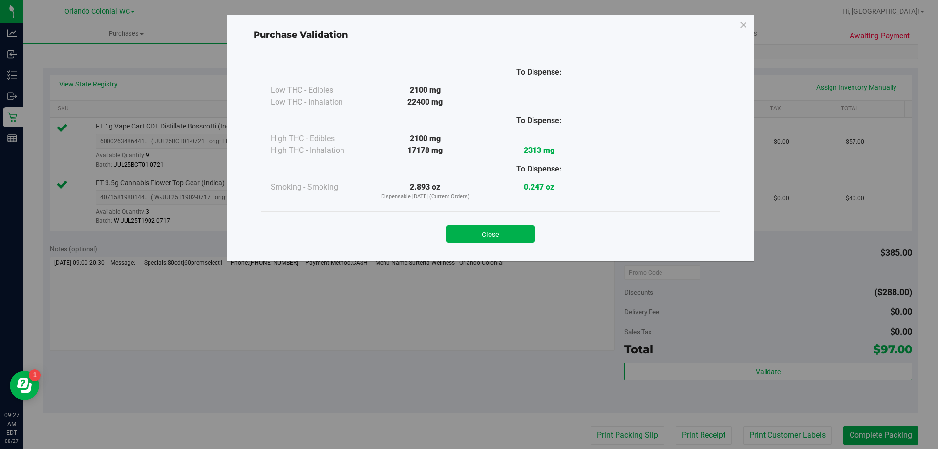
drag, startPoint x: 501, startPoint y: 230, endPoint x: 525, endPoint y: 241, distance: 26.2
click at [499, 230] on button "Close" at bounding box center [490, 234] width 89 height 18
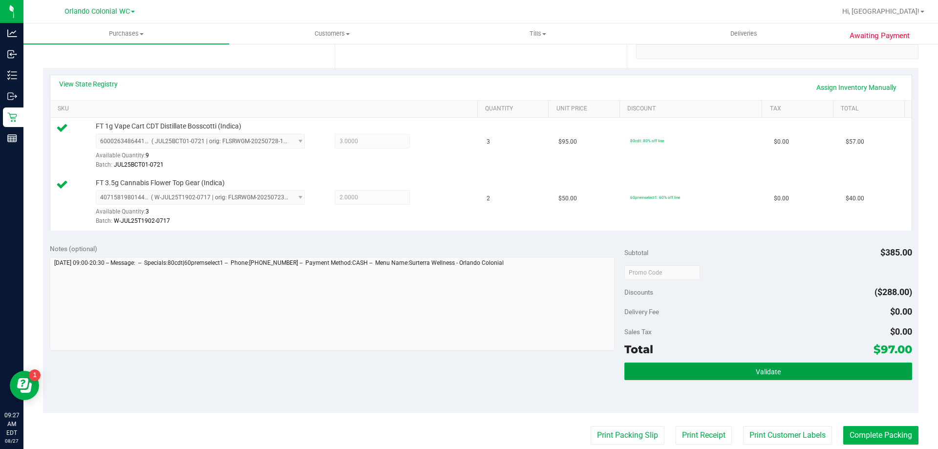
click at [771, 364] on button "Validate" at bounding box center [767, 371] width 287 height 18
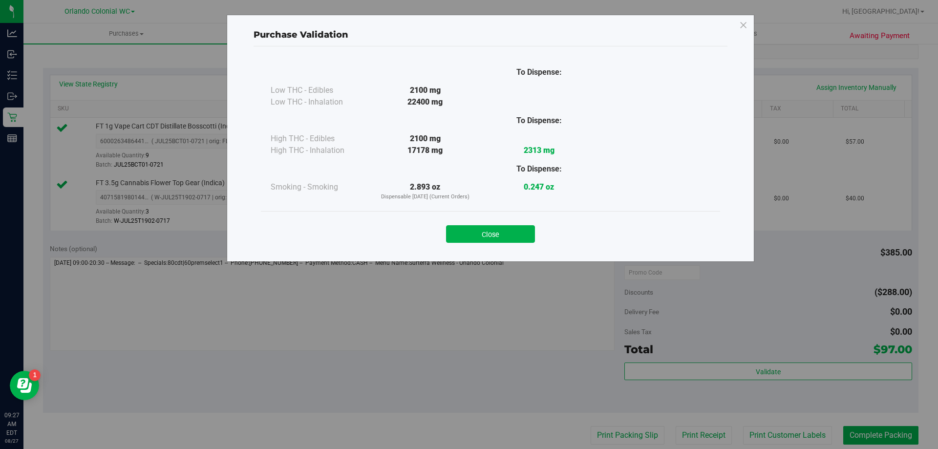
click at [519, 243] on div "Close" at bounding box center [490, 231] width 459 height 40
click at [518, 228] on button "Close" at bounding box center [490, 234] width 89 height 18
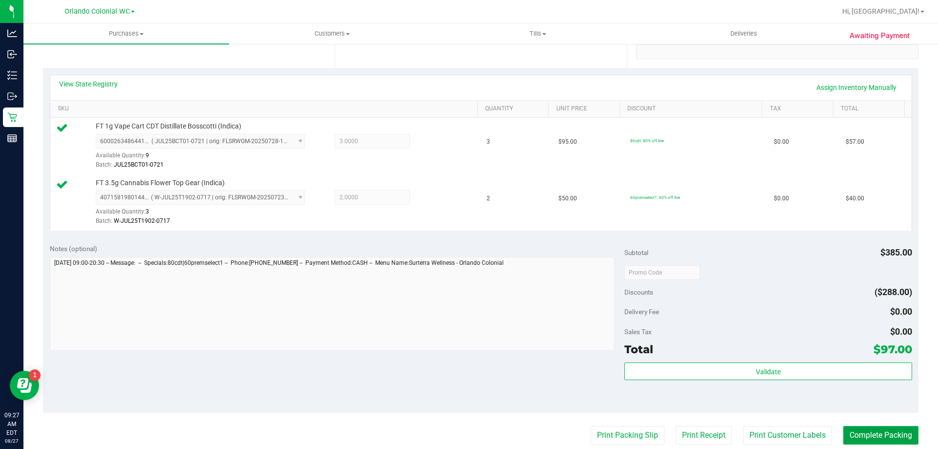
click at [882, 438] on button "Complete Packing" at bounding box center [880, 435] width 75 height 19
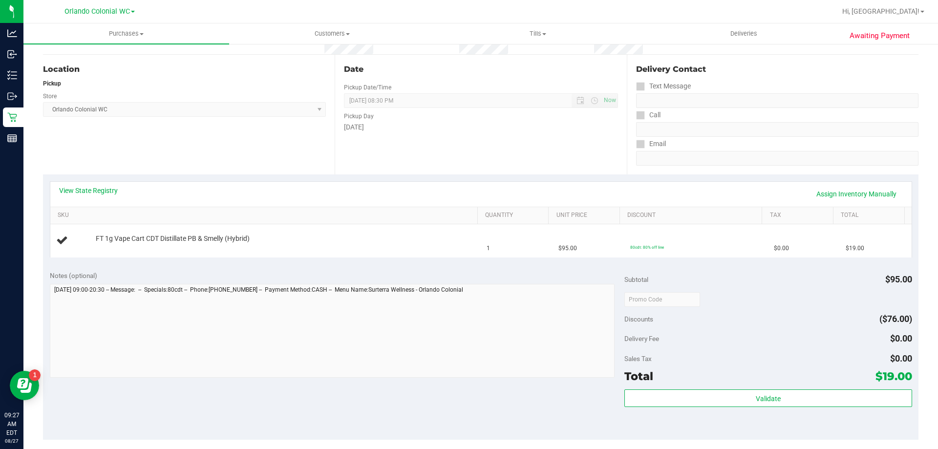
scroll to position [98, 0]
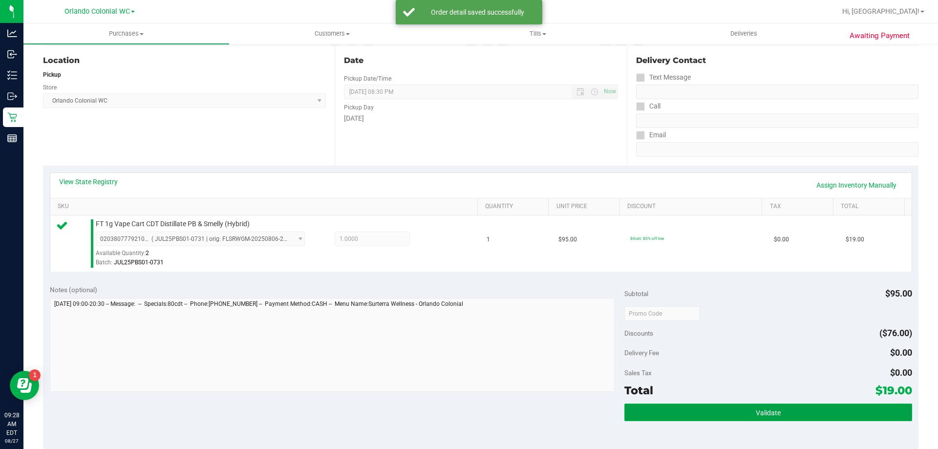
click at [697, 414] on button "Validate" at bounding box center [767, 412] width 287 height 18
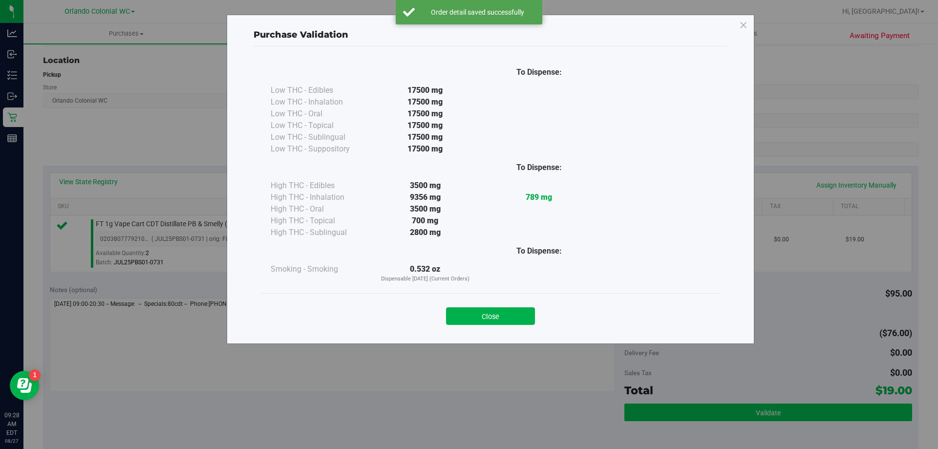
scroll to position [218, 0]
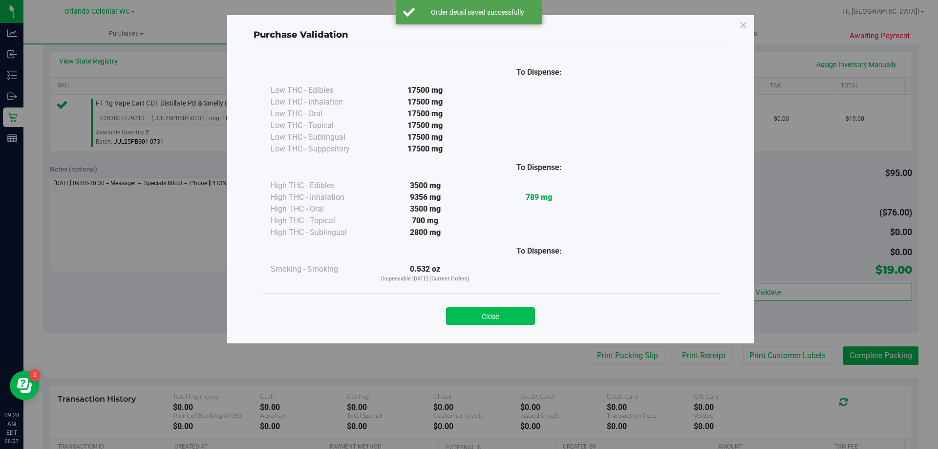
click at [489, 318] on button "Close" at bounding box center [490, 316] width 89 height 18
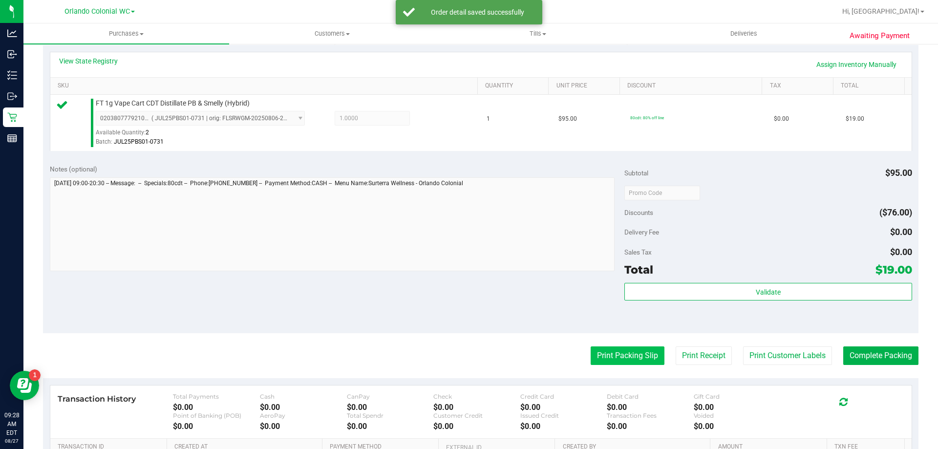
click at [611, 356] on button "Print Packing Slip" at bounding box center [627, 355] width 74 height 19
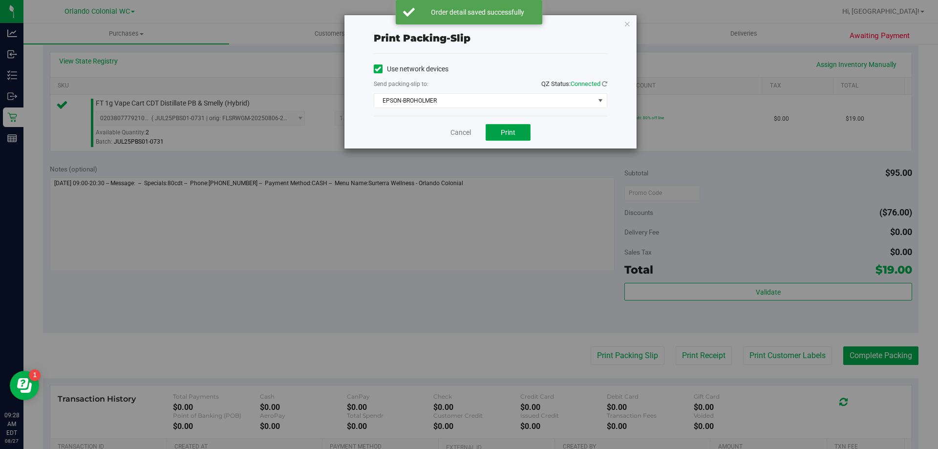
click at [501, 137] on button "Print" at bounding box center [507, 132] width 45 height 17
click at [460, 133] on link "Cancel" at bounding box center [460, 132] width 21 height 10
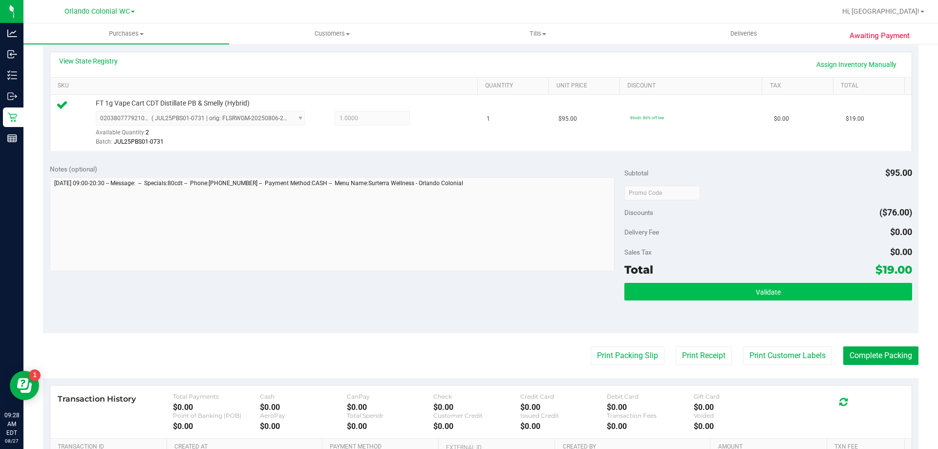
click at [738, 300] on button "Validate" at bounding box center [767, 292] width 287 height 18
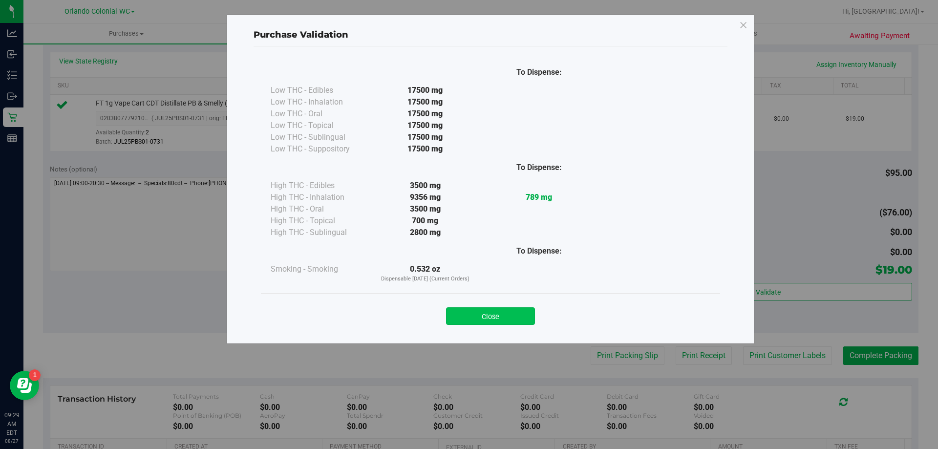
click at [485, 309] on button "Close" at bounding box center [490, 316] width 89 height 18
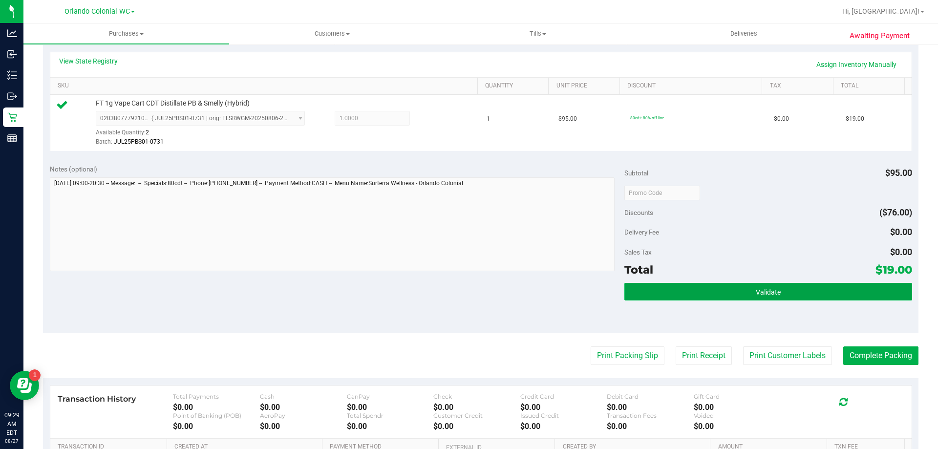
click at [761, 283] on button "Validate" at bounding box center [767, 292] width 287 height 18
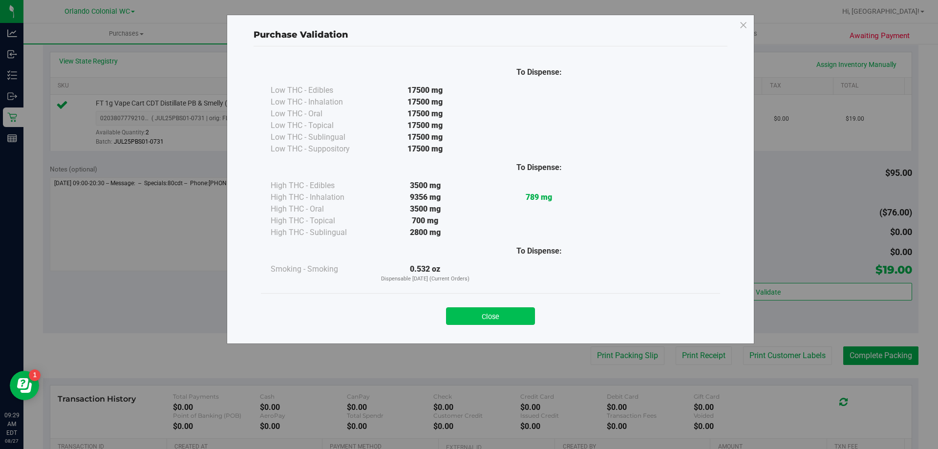
click at [507, 310] on button "Close" at bounding box center [490, 316] width 89 height 18
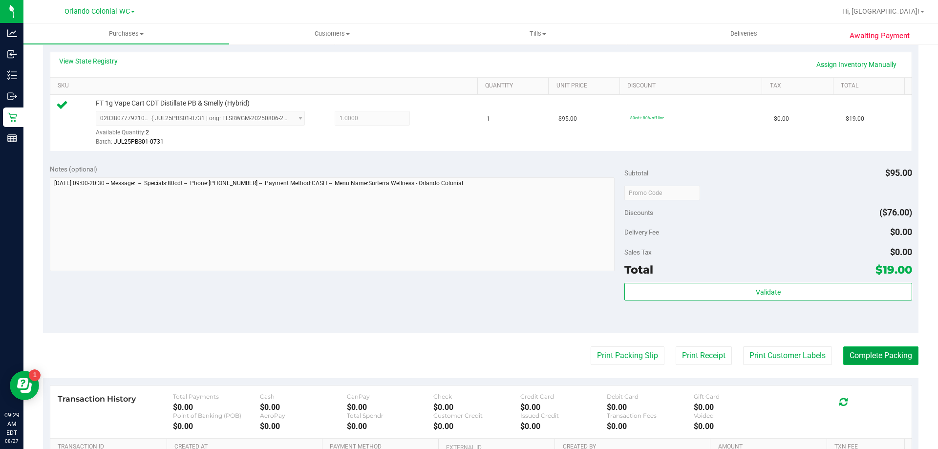
click at [879, 362] on button "Complete Packing" at bounding box center [880, 355] width 75 height 19
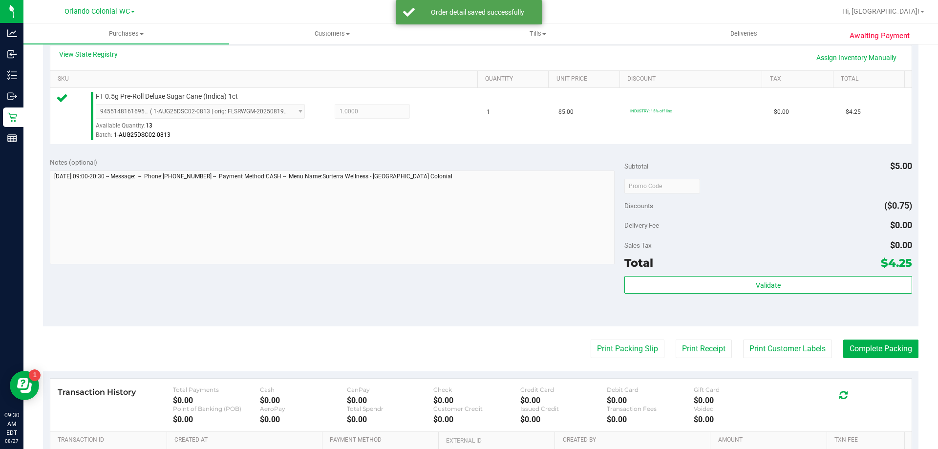
scroll to position [226, 0]
click at [598, 340] on button "Print Packing Slip" at bounding box center [627, 348] width 74 height 19
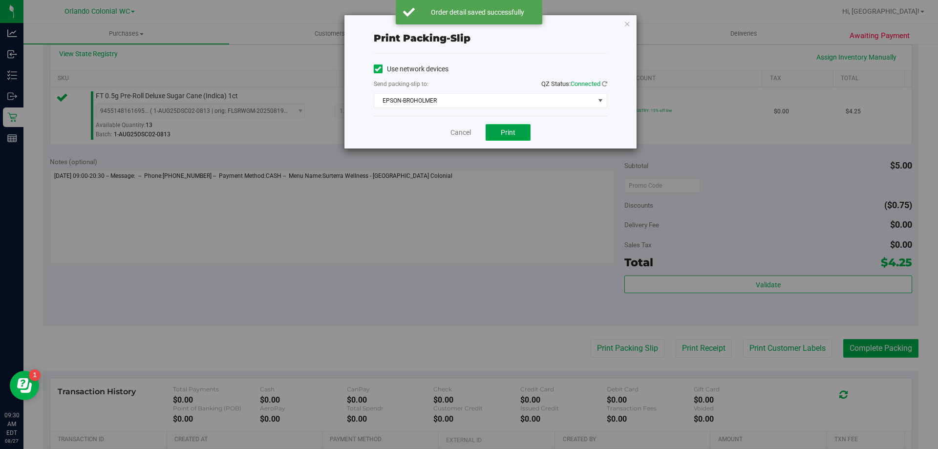
click at [511, 138] on button "Print" at bounding box center [507, 132] width 45 height 17
click at [464, 137] on link "Cancel" at bounding box center [460, 132] width 21 height 10
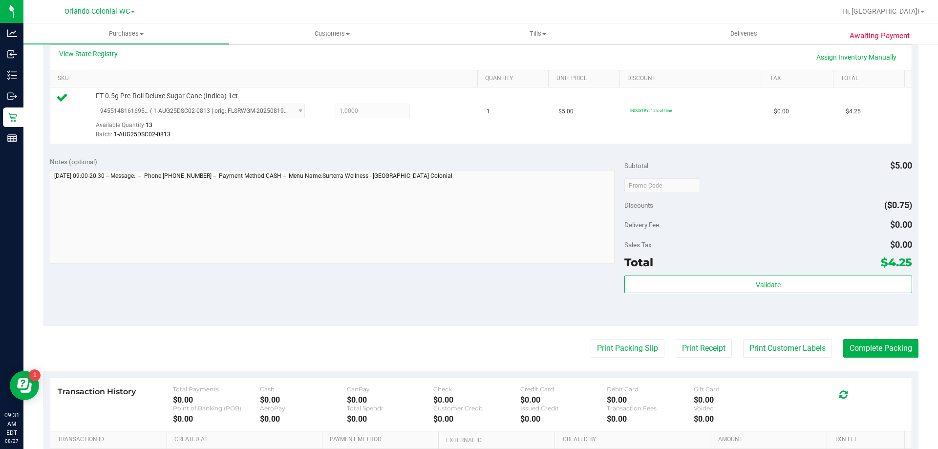
click at [718, 294] on div "Validate" at bounding box center [767, 297] width 287 height 44
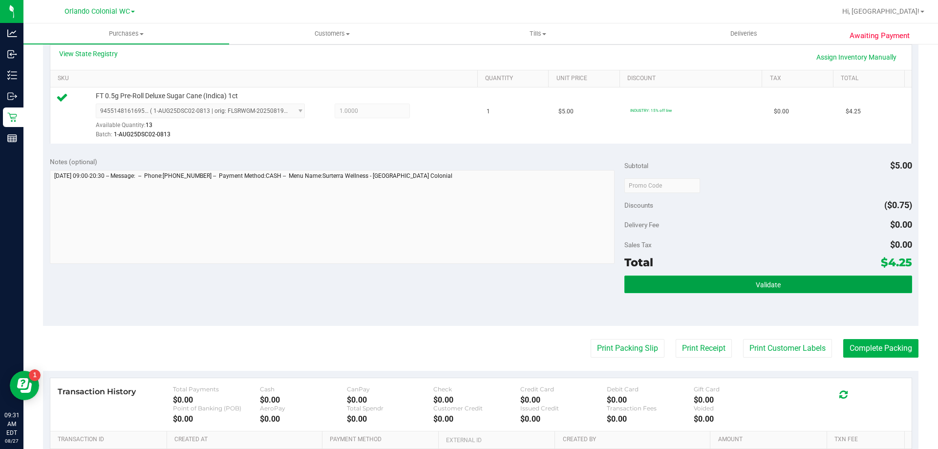
click at [720, 279] on button "Validate" at bounding box center [767, 284] width 287 height 18
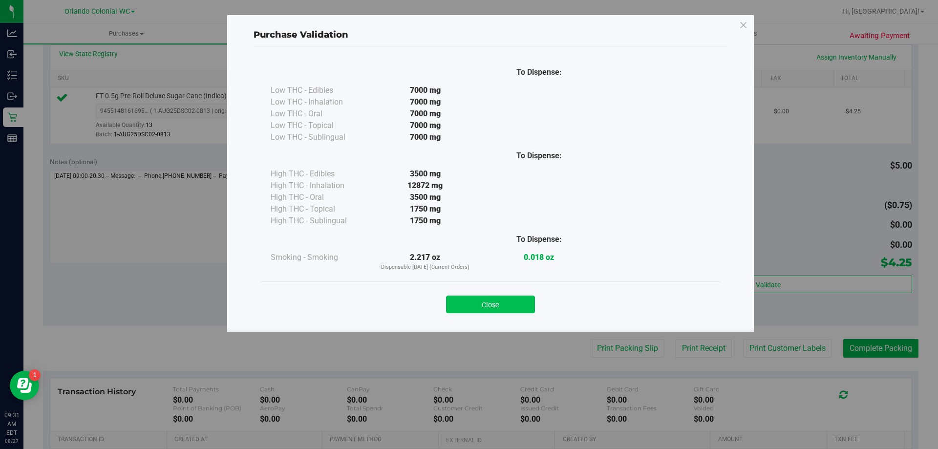
click at [512, 305] on button "Close" at bounding box center [490, 304] width 89 height 18
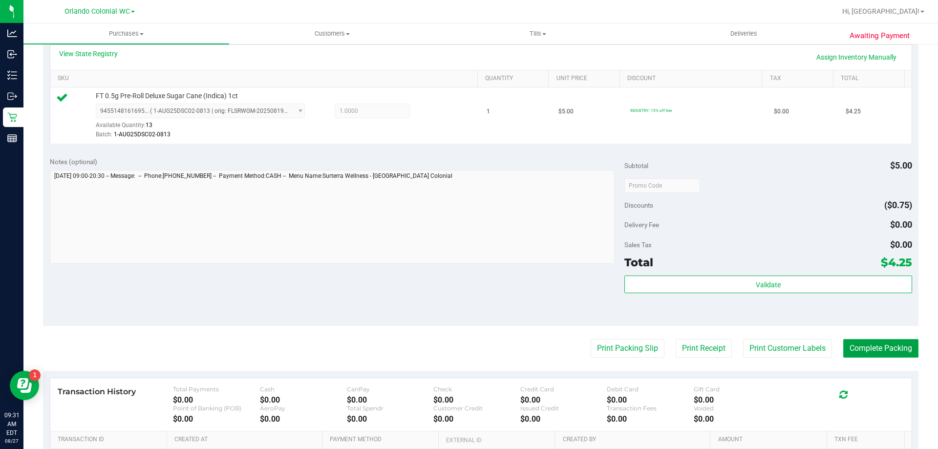
click at [846, 355] on button "Complete Packing" at bounding box center [880, 348] width 75 height 19
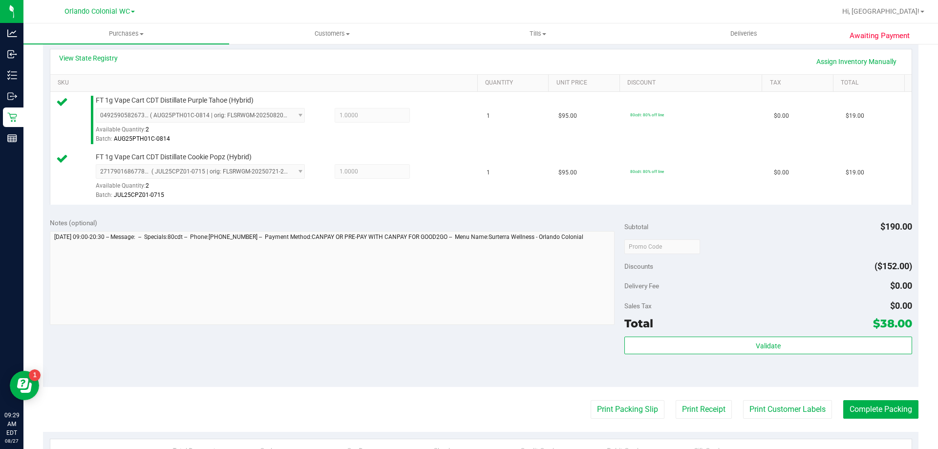
scroll to position [293, 0]
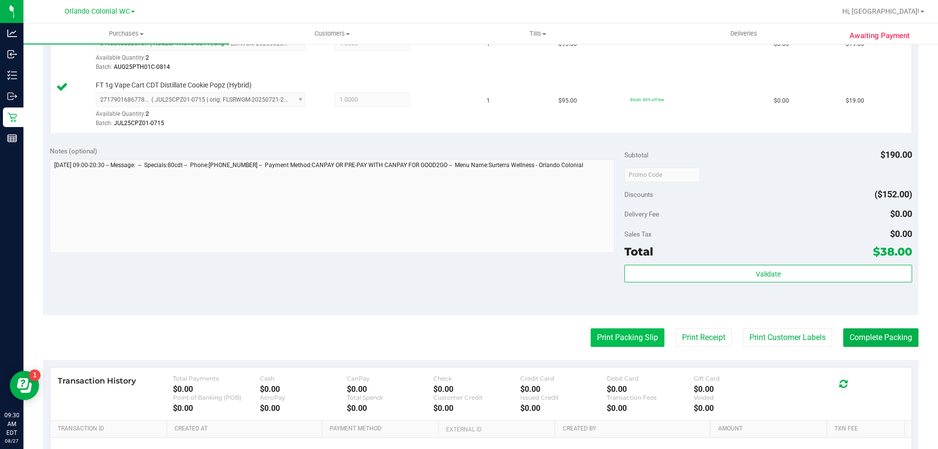
click at [636, 341] on button "Print Packing Slip" at bounding box center [627, 337] width 74 height 19
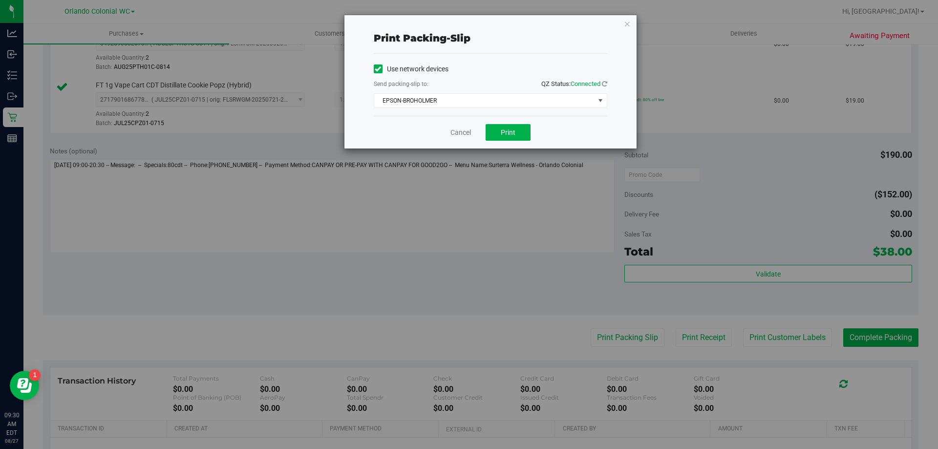
click at [516, 143] on div "Cancel Print" at bounding box center [490, 132] width 233 height 33
click at [515, 135] on span "Print" at bounding box center [508, 132] width 15 height 8
click at [460, 133] on link "Cancel" at bounding box center [460, 132] width 21 height 10
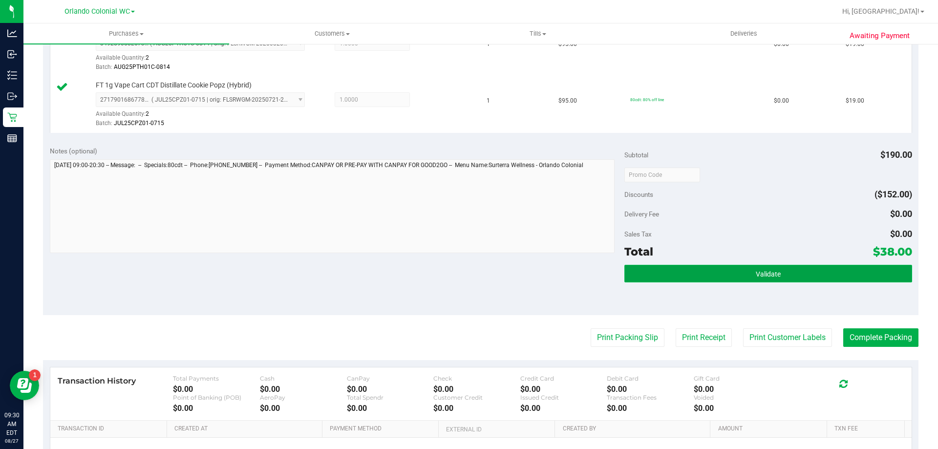
click at [701, 279] on button "Validate" at bounding box center [767, 274] width 287 height 18
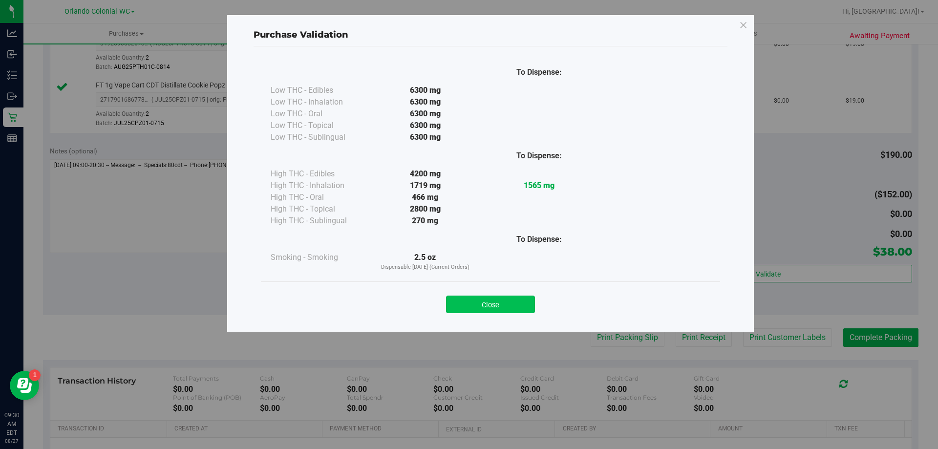
click at [502, 310] on button "Close" at bounding box center [490, 304] width 89 height 18
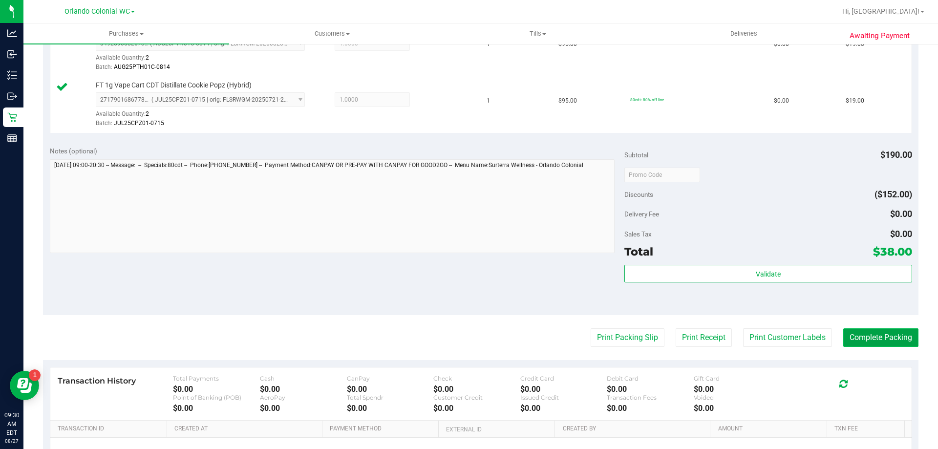
click at [866, 338] on button "Complete Packing" at bounding box center [880, 337] width 75 height 19
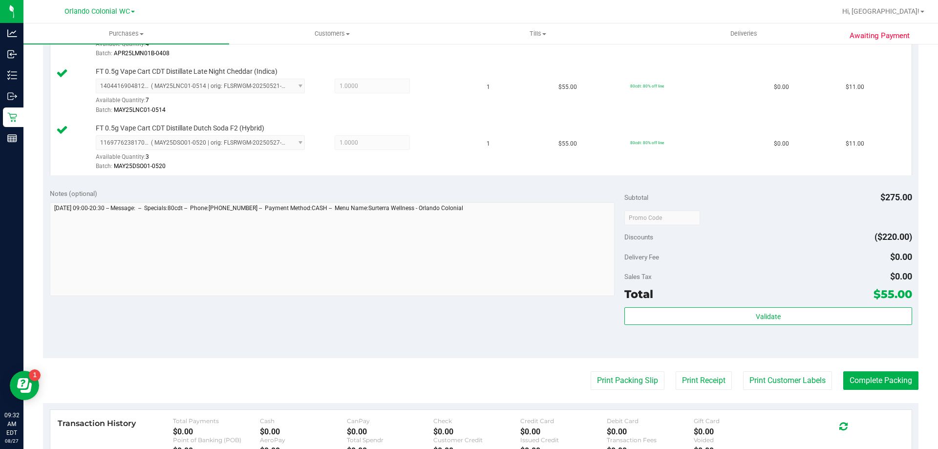
scroll to position [420, 0]
click at [605, 385] on button "Print Packing Slip" at bounding box center [627, 379] width 74 height 19
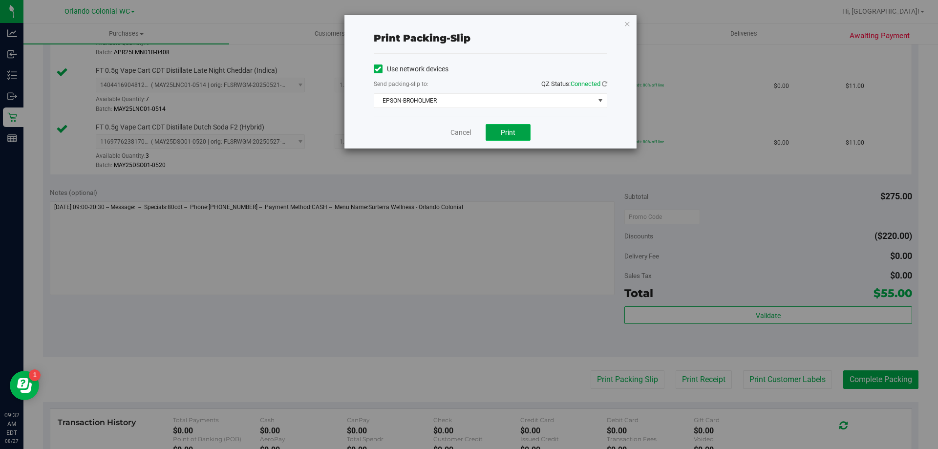
click at [520, 140] on button "Print" at bounding box center [507, 132] width 45 height 17
click at [466, 133] on link "Cancel" at bounding box center [460, 132] width 21 height 10
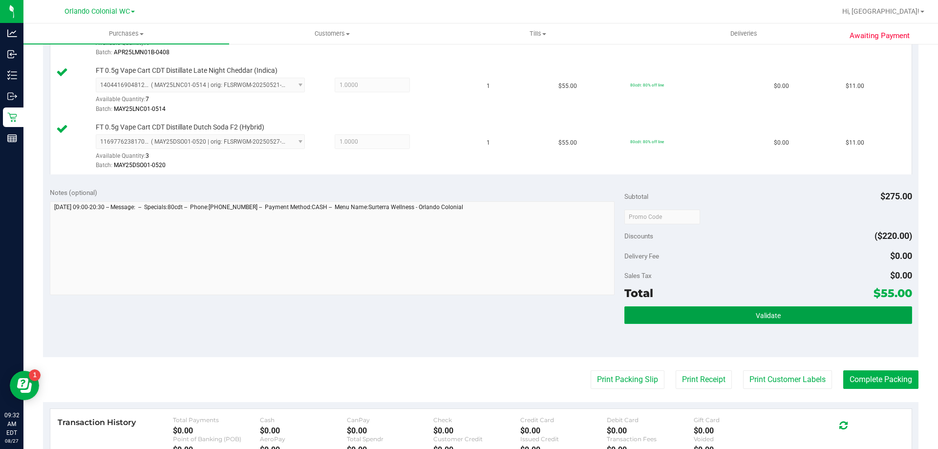
click at [758, 314] on span "Validate" at bounding box center [767, 316] width 25 height 8
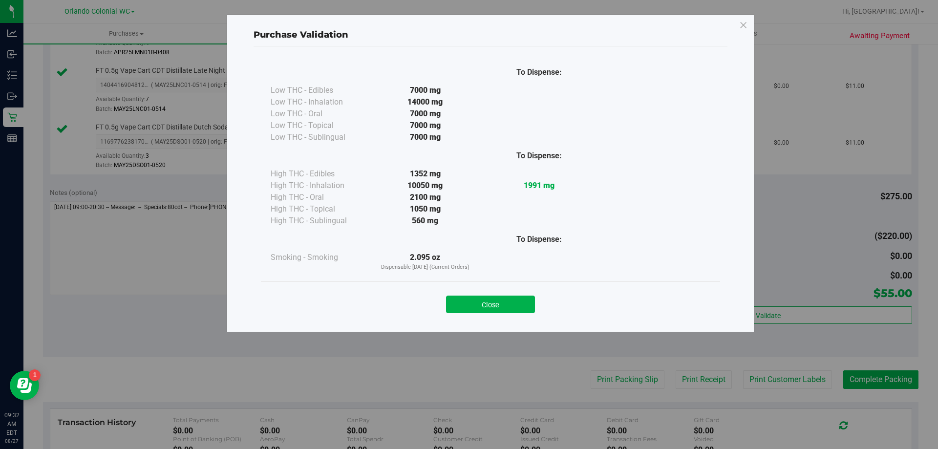
click at [502, 286] on div "Close" at bounding box center [490, 301] width 459 height 40
click at [506, 297] on button "Close" at bounding box center [490, 304] width 89 height 18
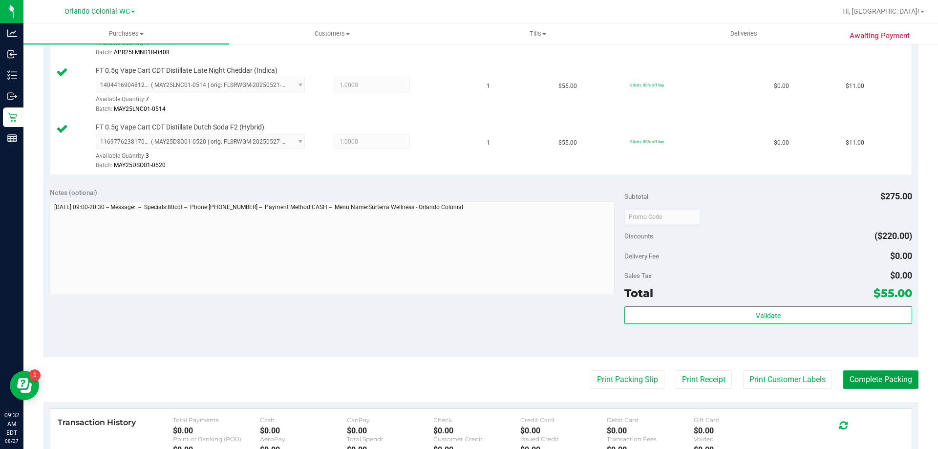
click at [882, 376] on button "Complete Packing" at bounding box center [880, 379] width 75 height 19
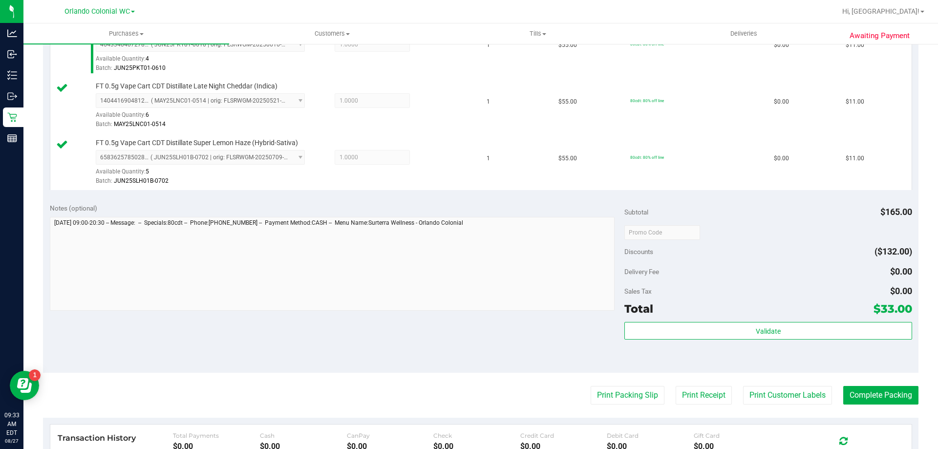
scroll to position [342, 0]
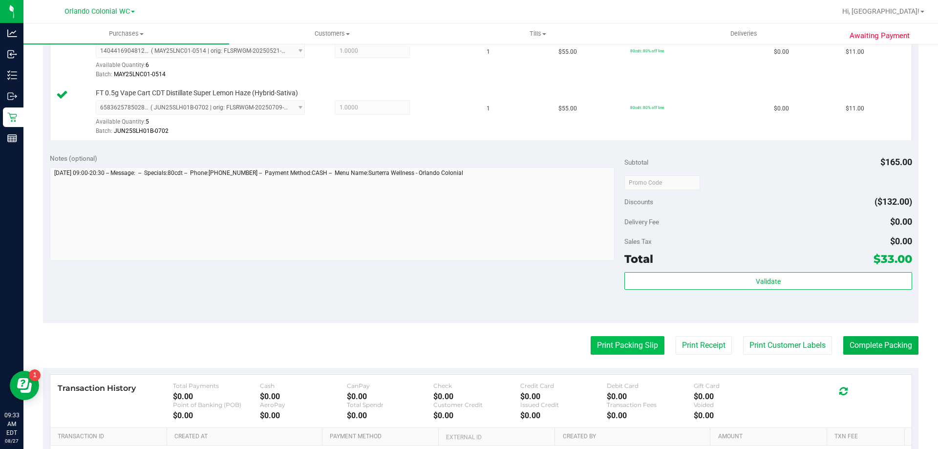
click at [636, 341] on button "Print Packing Slip" at bounding box center [627, 345] width 74 height 19
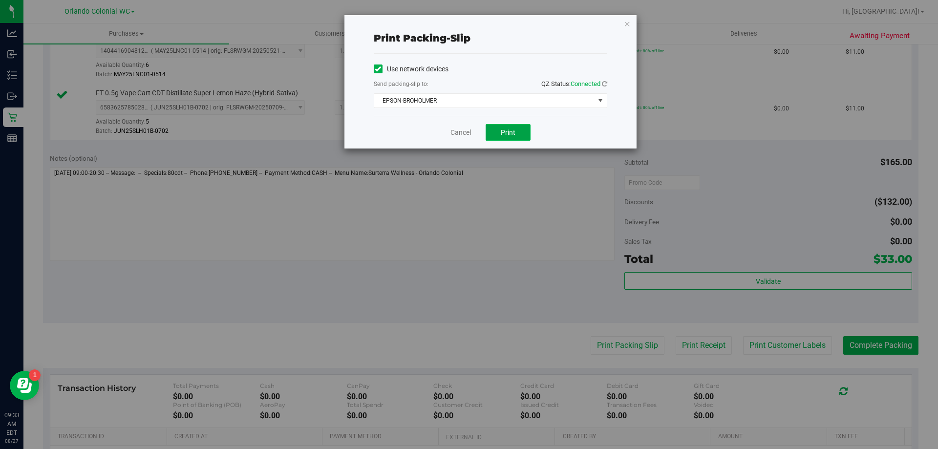
click at [517, 139] on button "Print" at bounding box center [507, 132] width 45 height 17
drag, startPoint x: 457, startPoint y: 132, endPoint x: 482, endPoint y: 137, distance: 25.8
click at [458, 132] on link "Cancel" at bounding box center [460, 132] width 21 height 10
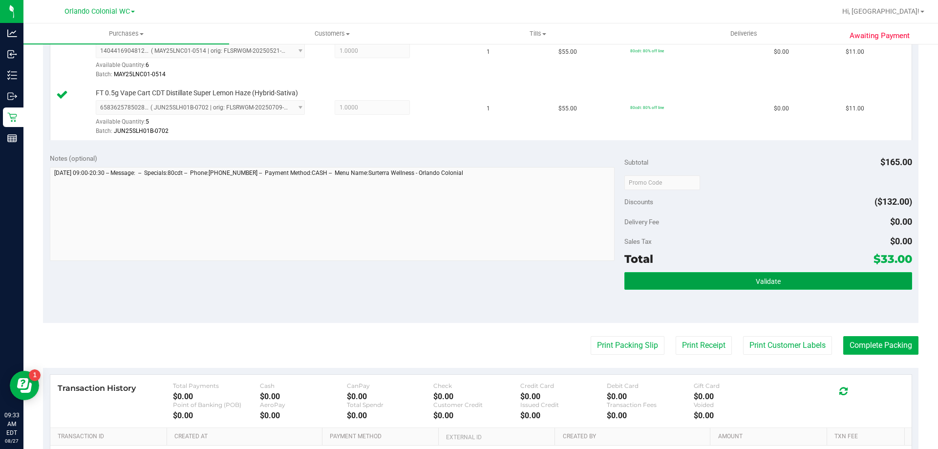
click at [699, 281] on button "Validate" at bounding box center [767, 281] width 287 height 18
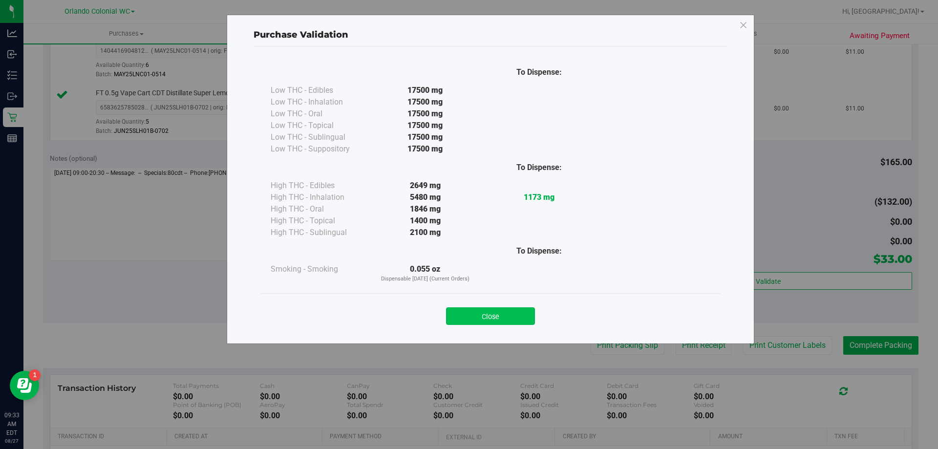
click at [523, 314] on button "Close" at bounding box center [490, 316] width 89 height 18
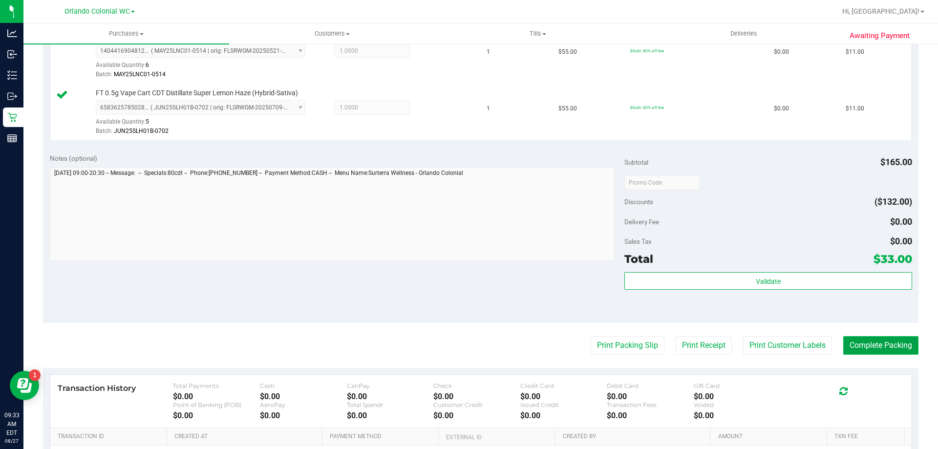
click at [846, 343] on button "Complete Packing" at bounding box center [880, 345] width 75 height 19
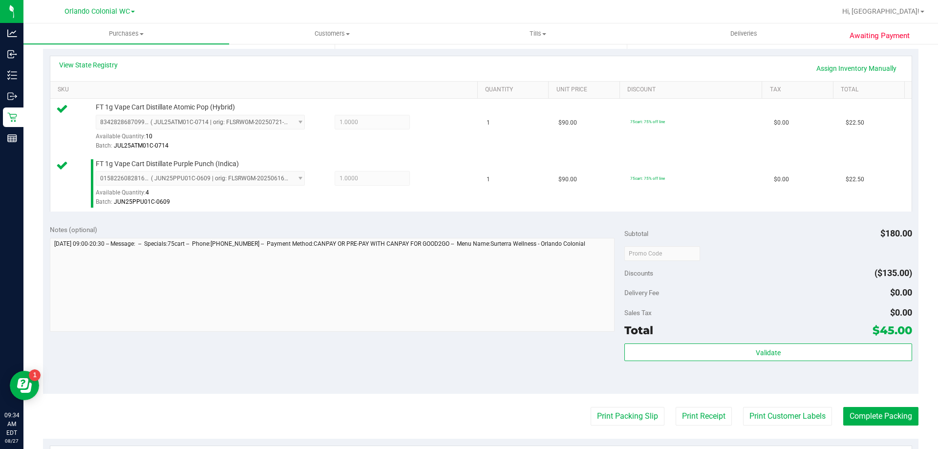
scroll to position [293, 0]
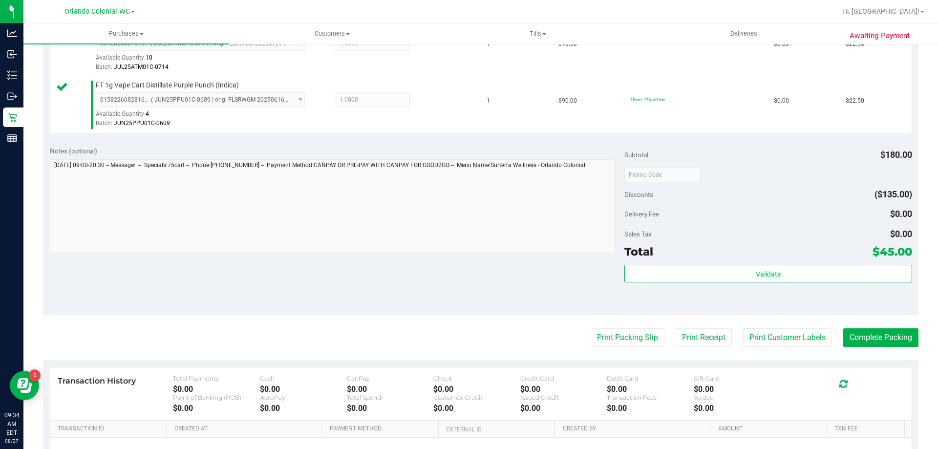
click at [621, 328] on purchase-details "Back Edit Purchase Cancel Purchase View Profile # 11852452 BioTrack ID: - Submi…" at bounding box center [480, 151] width 875 height 783
click at [613, 335] on button "Print Packing Slip" at bounding box center [627, 337] width 74 height 19
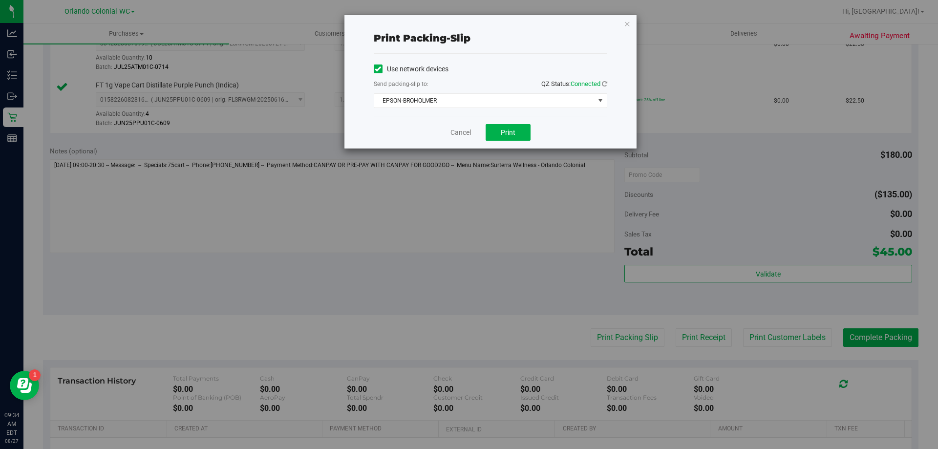
click at [523, 142] on div "Cancel Print" at bounding box center [490, 132] width 233 height 33
click at [520, 136] on button "Print" at bounding box center [507, 132] width 45 height 17
click at [463, 129] on link "Cancel" at bounding box center [460, 132] width 21 height 10
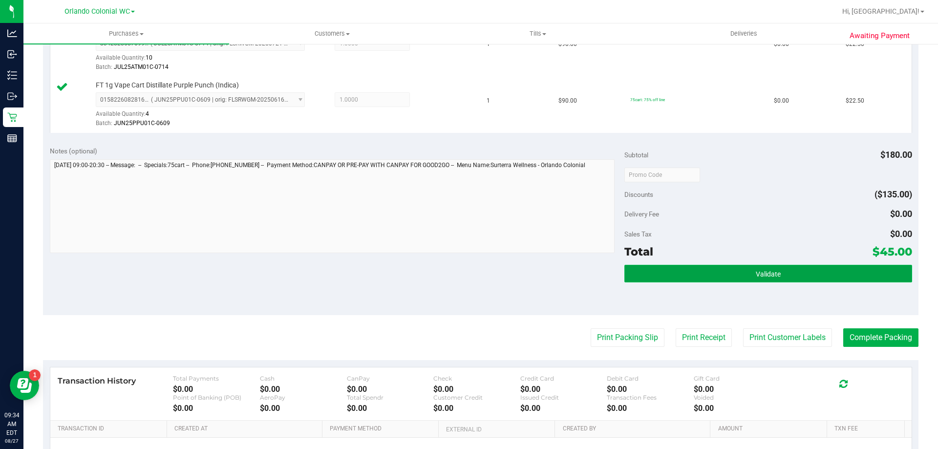
click at [721, 272] on button "Validate" at bounding box center [767, 274] width 287 height 18
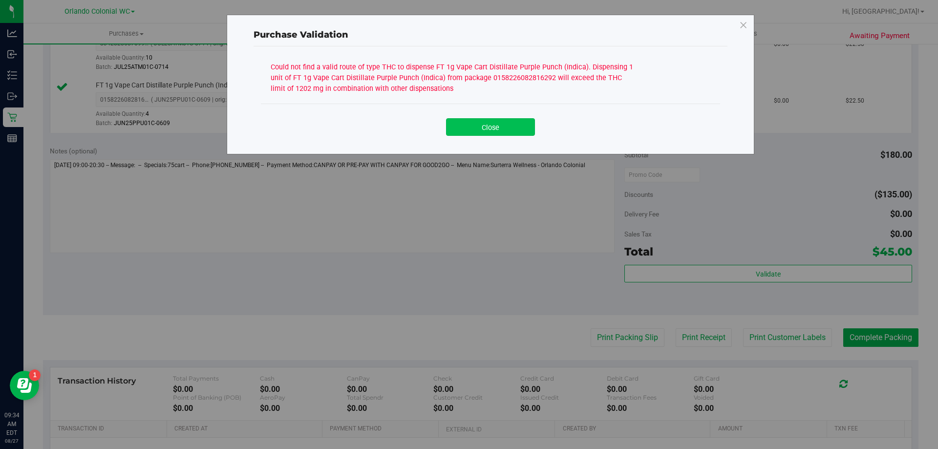
click at [484, 129] on button "Close" at bounding box center [490, 127] width 89 height 18
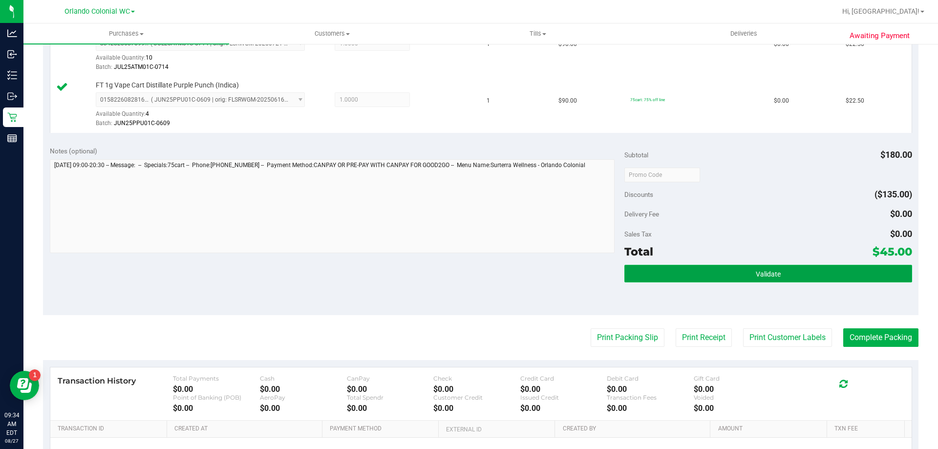
click at [682, 272] on button "Validate" at bounding box center [767, 274] width 287 height 18
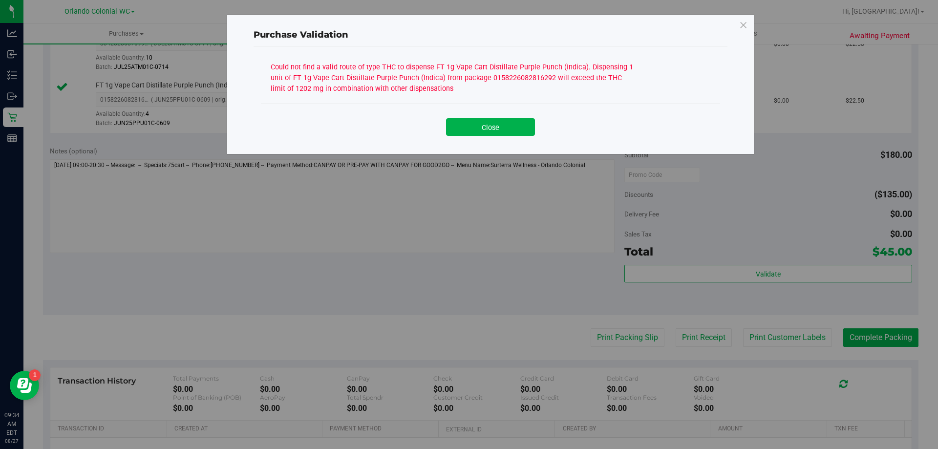
drag, startPoint x: 453, startPoint y: 95, endPoint x: 261, endPoint y: 72, distance: 193.3
click at [261, 71] on div "Could not find a valid route of type THC to dispense FT 1g Vape Cart Distillate…" at bounding box center [490, 82] width 459 height 44
copy div "Could not find a valid route of type THC to dispense FT 1g Vape Cart Distillate…"
click at [515, 122] on button "Close" at bounding box center [490, 127] width 89 height 18
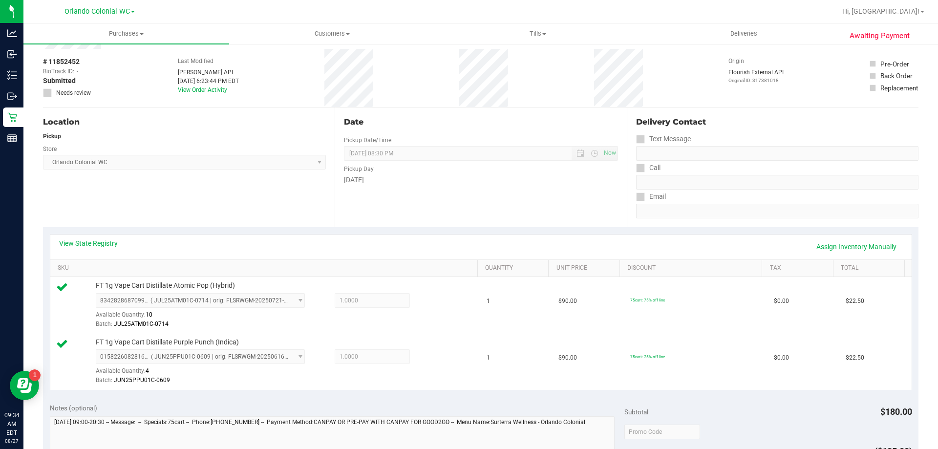
scroll to position [0, 0]
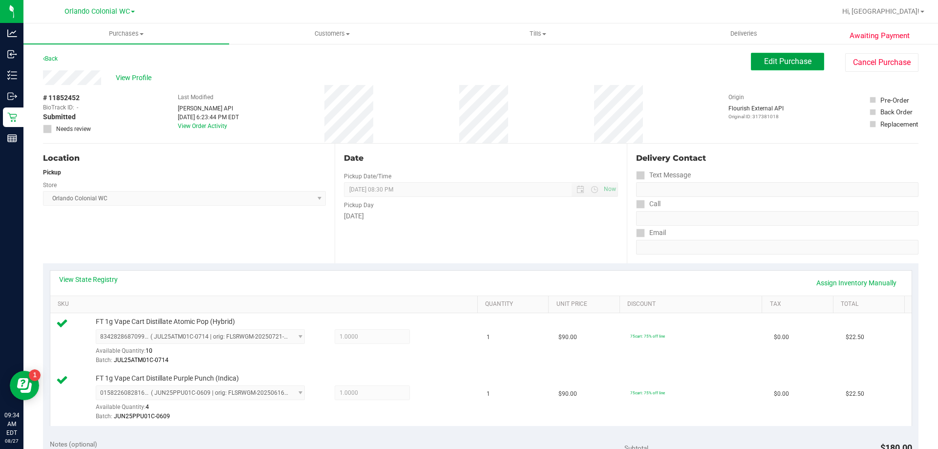
click at [786, 66] on button "Edit Purchase" at bounding box center [787, 62] width 73 height 18
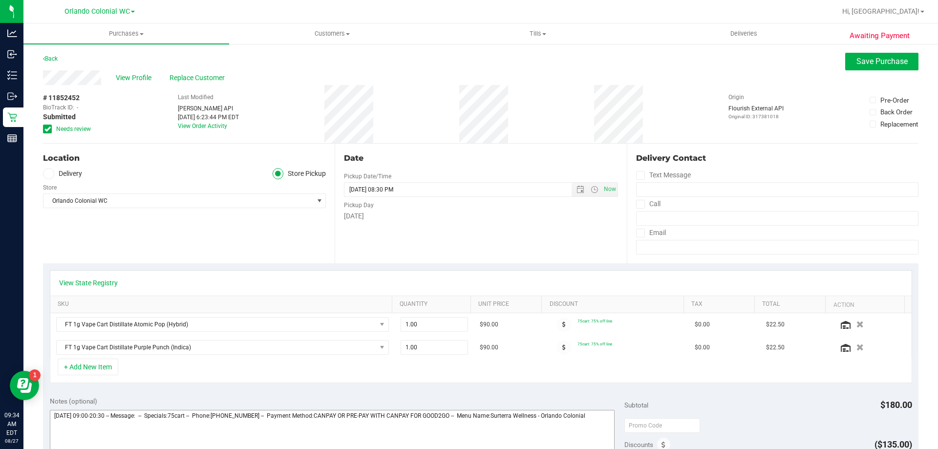
scroll to position [195, 0]
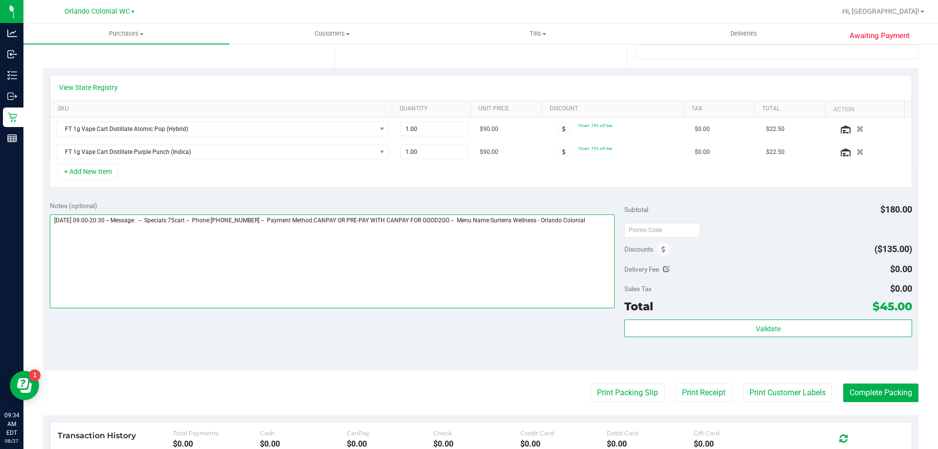
click at [500, 252] on textarea at bounding box center [332, 261] width 565 height 94
click at [606, 221] on textarea at bounding box center [332, 261] width 565 height 94
paste textarea "Could not find a valid route of type THC to dispense FT 1g Vape Cart Distillate…"
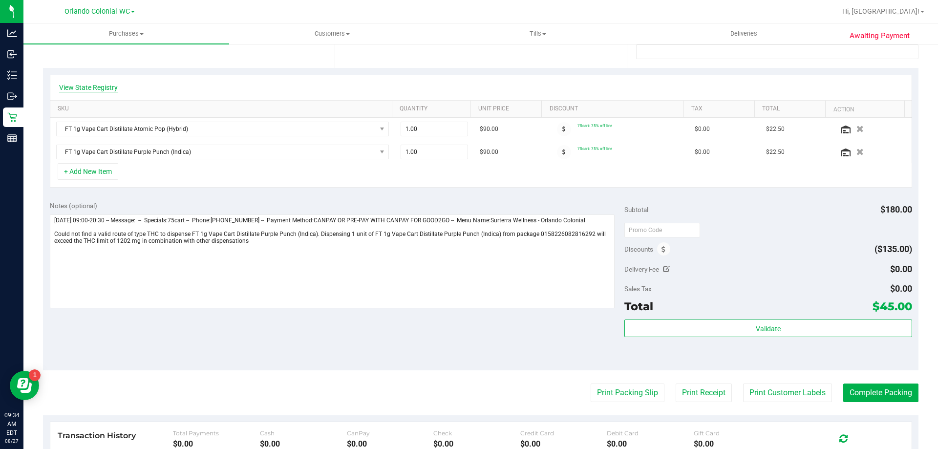
click at [102, 87] on link "View State Registry" at bounding box center [88, 88] width 59 height 10
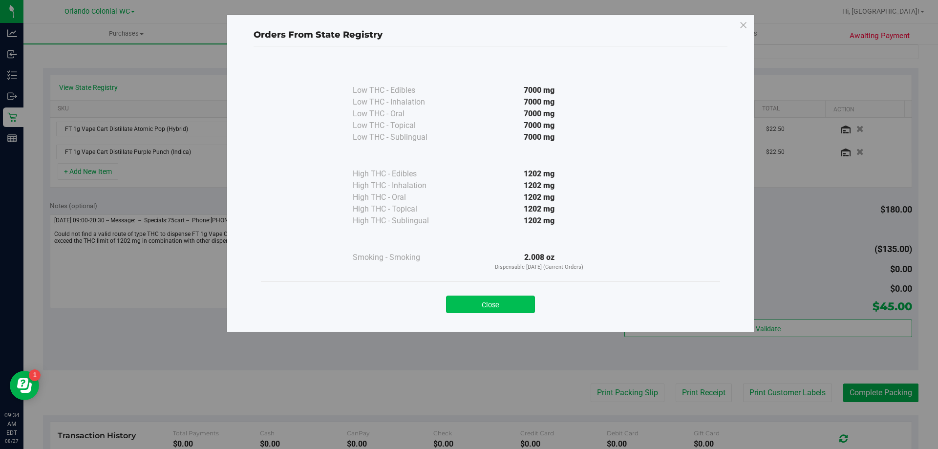
click at [490, 309] on button "Close" at bounding box center [490, 304] width 89 height 18
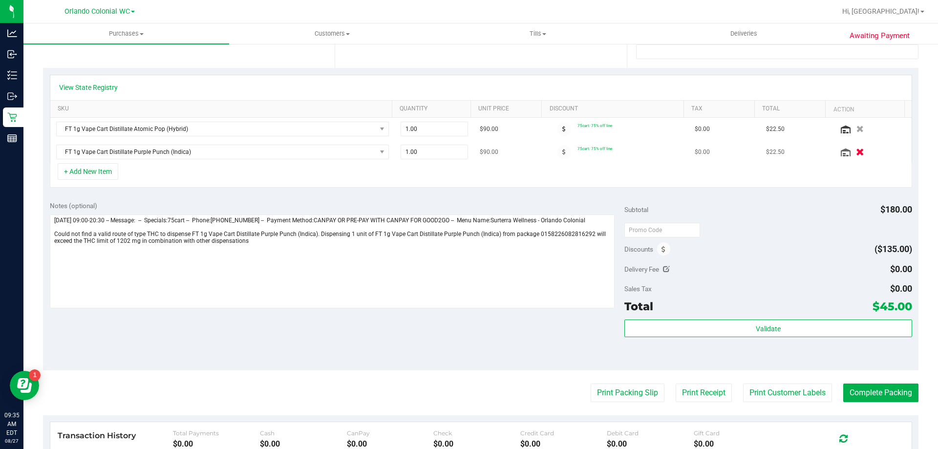
click at [856, 152] on icon "button" at bounding box center [860, 151] width 8 height 7
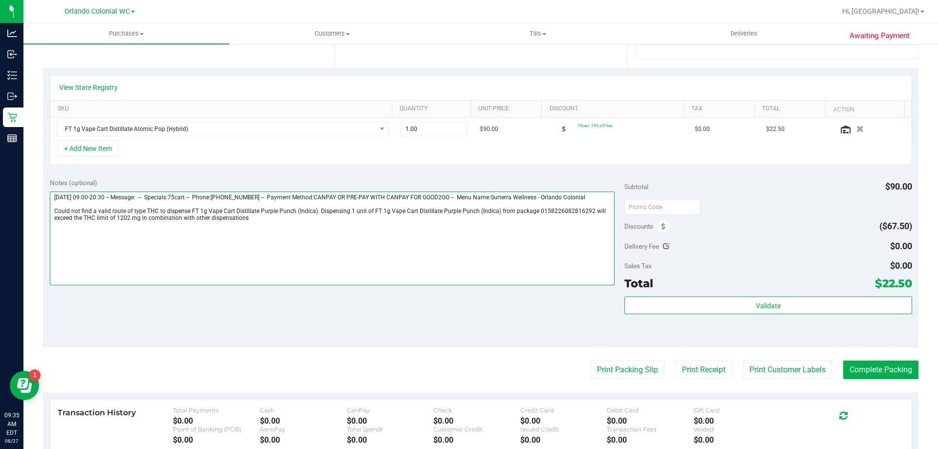
click at [350, 234] on textarea at bounding box center [332, 238] width 565 height 94
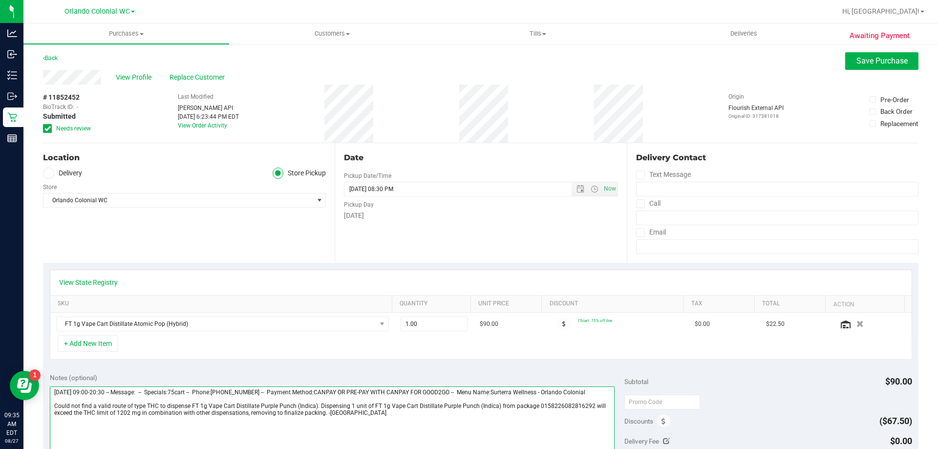
scroll to position [0, 0]
type textarea "Tuesday 08/26/2025 09:00-20:30 -- Message: -- Specials:75cart -- Phone:34738201…"
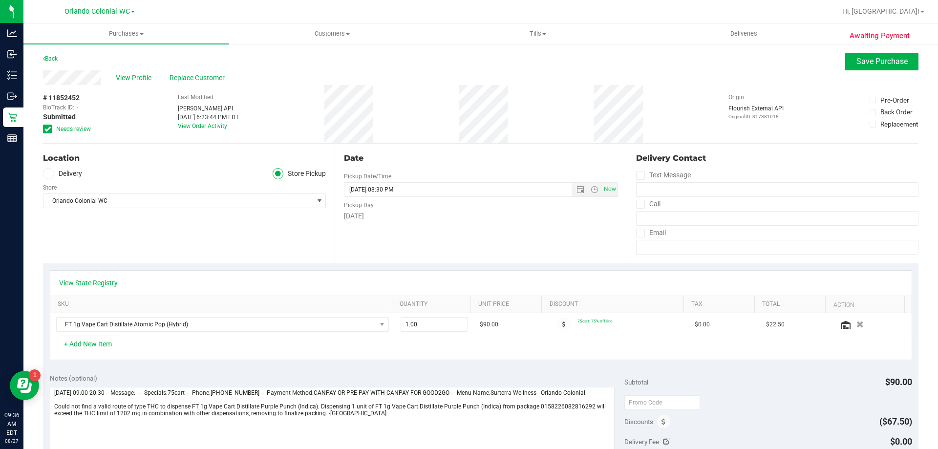
click at [277, 255] on div "Location Delivery Store Pickup Store Orlando Colonial WC Select Store Bonita Sp…" at bounding box center [189, 204] width 292 height 120
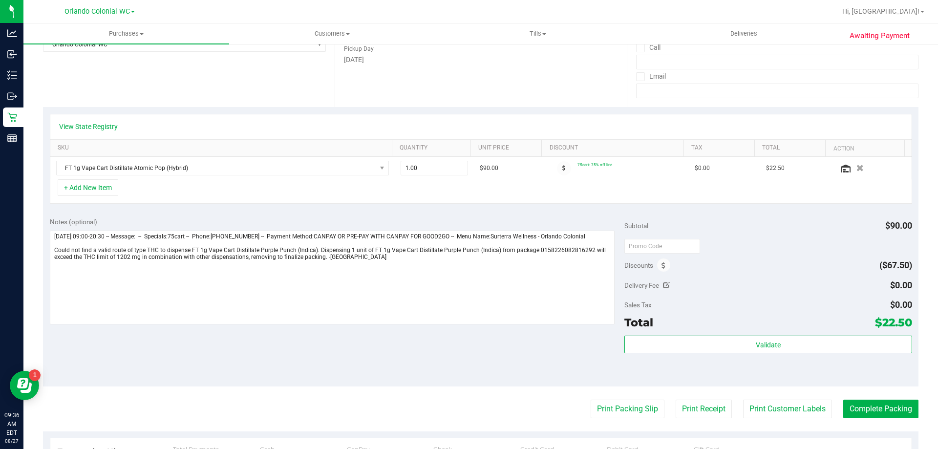
scroll to position [244, 0]
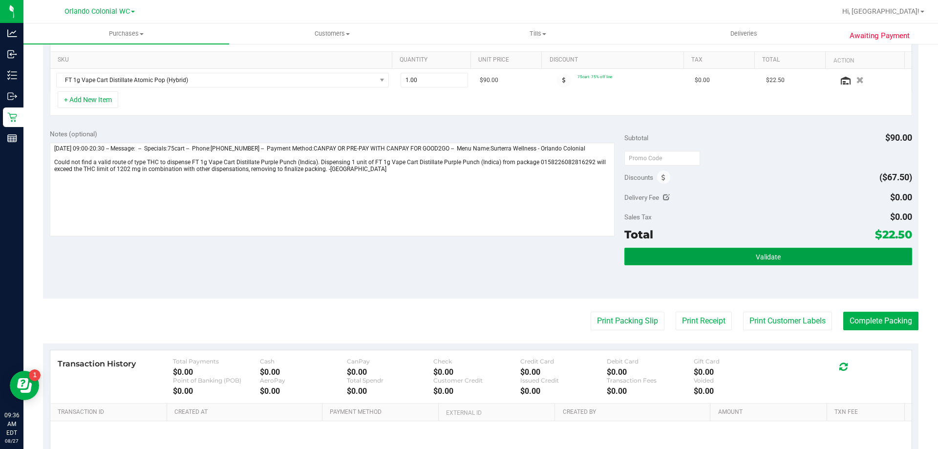
click at [809, 256] on button "Validate" at bounding box center [767, 257] width 287 height 18
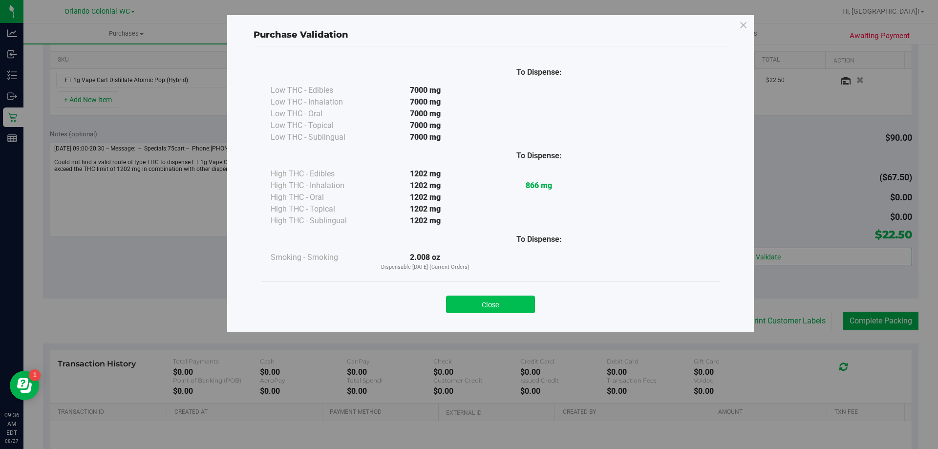
click at [508, 310] on button "Close" at bounding box center [490, 304] width 89 height 18
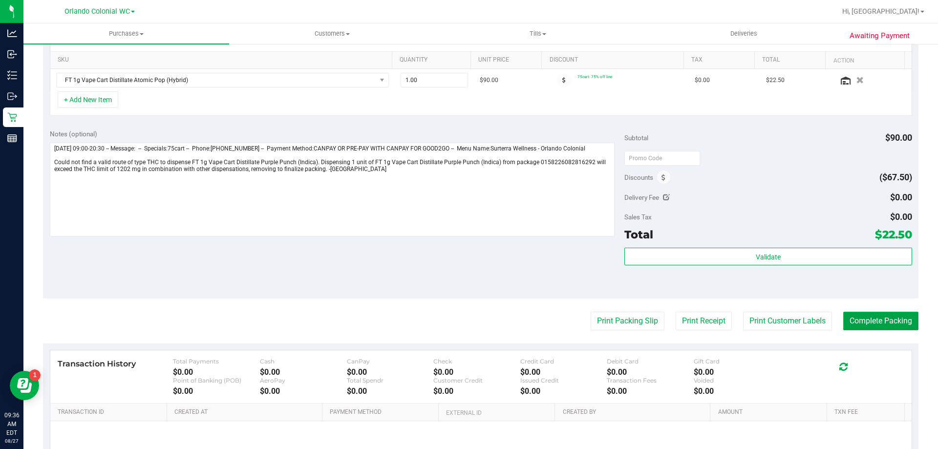
click at [865, 318] on button "Complete Packing" at bounding box center [880, 321] width 75 height 19
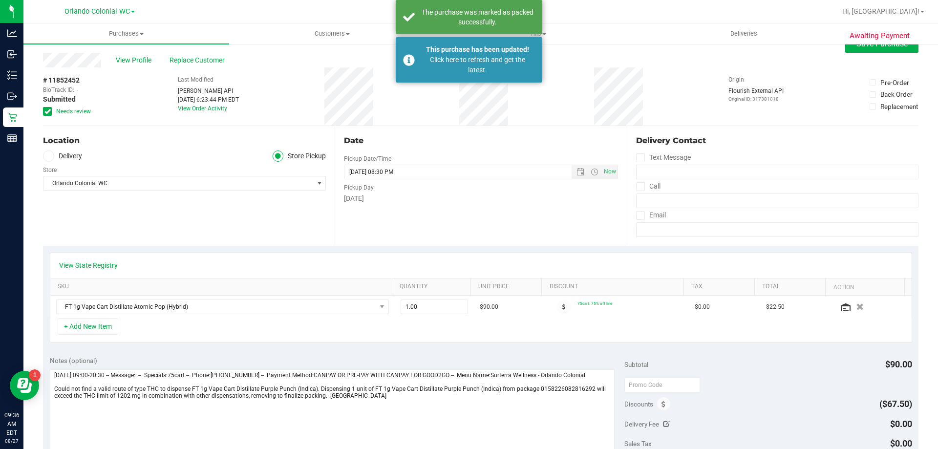
scroll to position [0, 0]
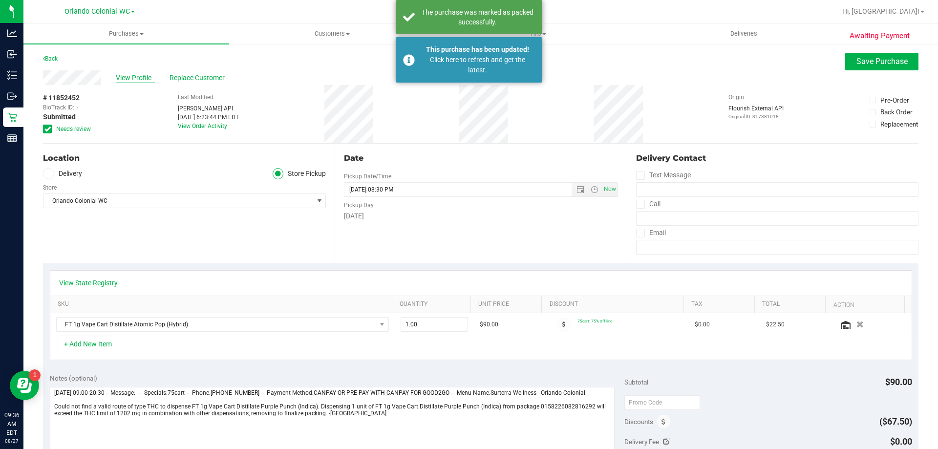
drag, startPoint x: 143, startPoint y: 74, endPoint x: 514, endPoint y: 45, distance: 372.2
click at [143, 74] on span "View Profile" at bounding box center [135, 78] width 39 height 10
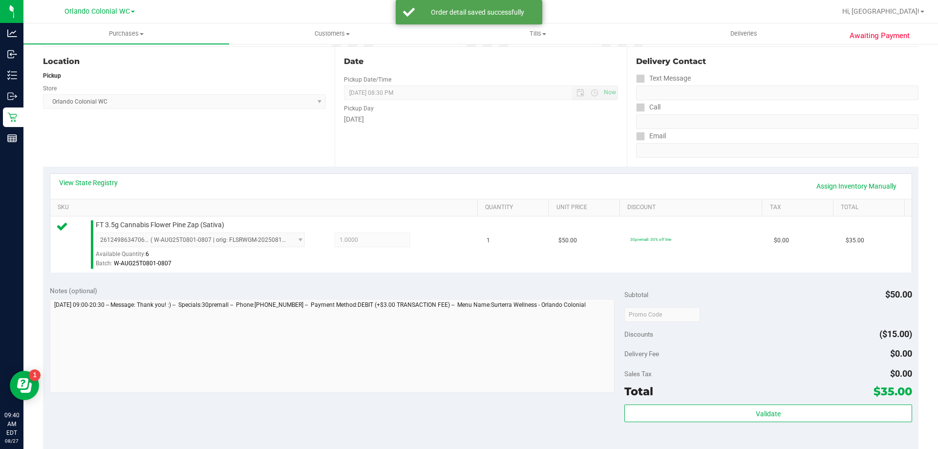
scroll to position [342, 0]
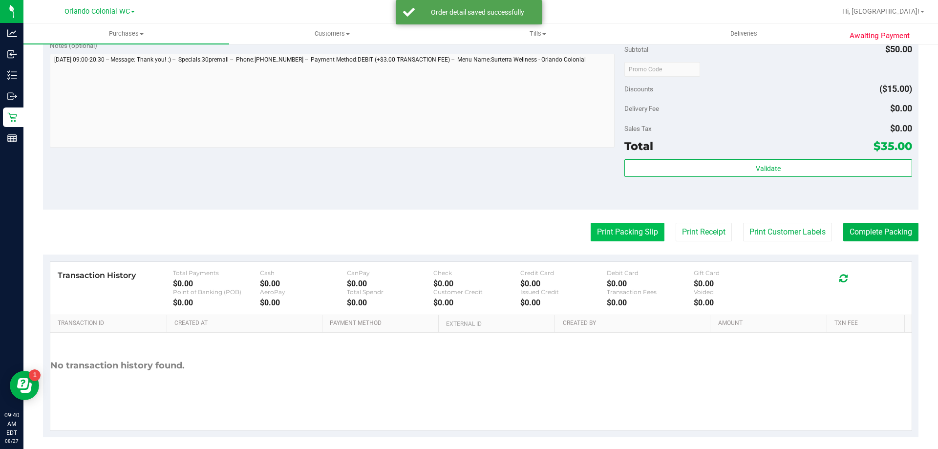
click at [606, 230] on button "Print Packing Slip" at bounding box center [627, 232] width 74 height 19
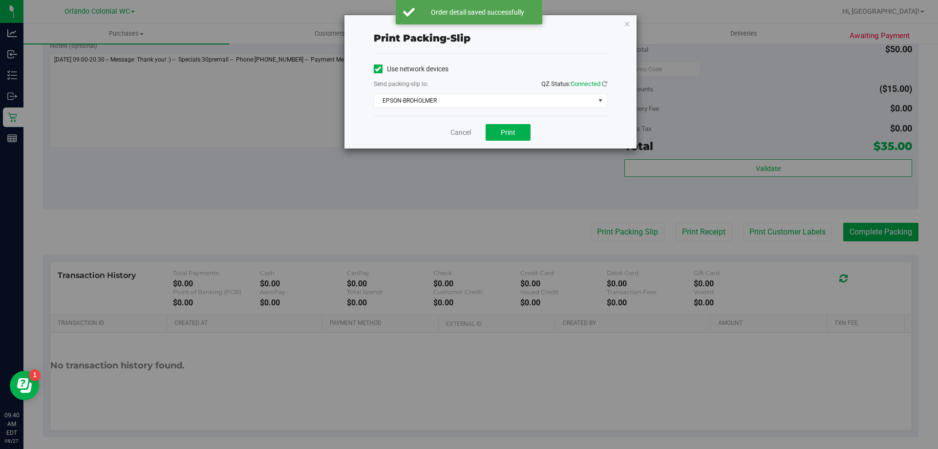
click at [532, 141] on div "Cancel Print" at bounding box center [490, 132] width 233 height 33
click at [526, 136] on button "Print" at bounding box center [507, 132] width 45 height 17
click at [461, 134] on link "Cancel" at bounding box center [460, 132] width 21 height 10
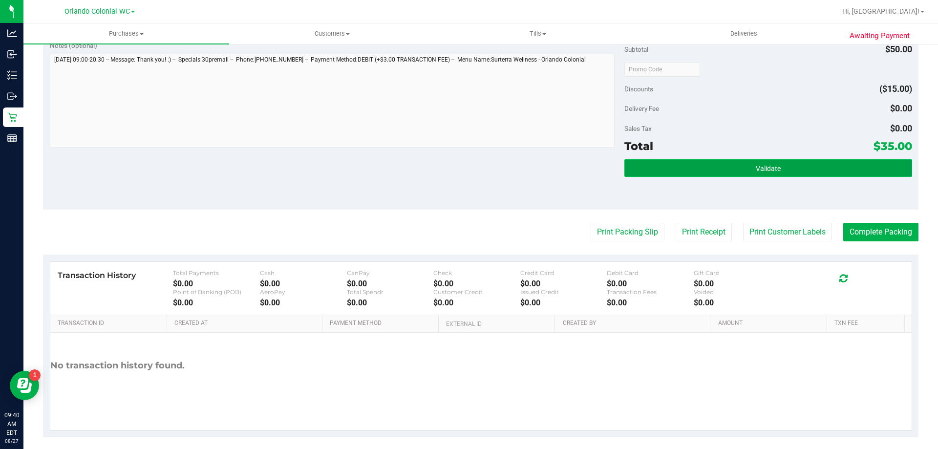
click at [760, 168] on span "Validate" at bounding box center [767, 169] width 25 height 8
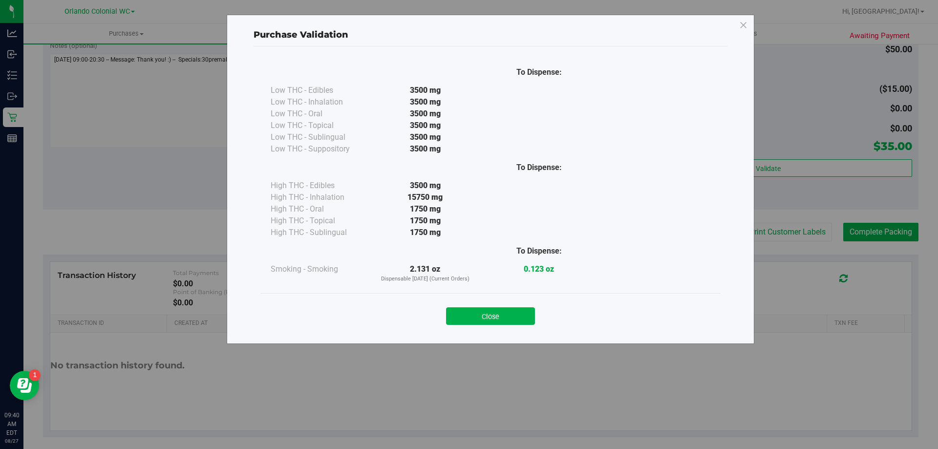
click at [498, 299] on div "Close" at bounding box center [490, 313] width 459 height 40
click at [507, 318] on button "Close" at bounding box center [490, 316] width 89 height 18
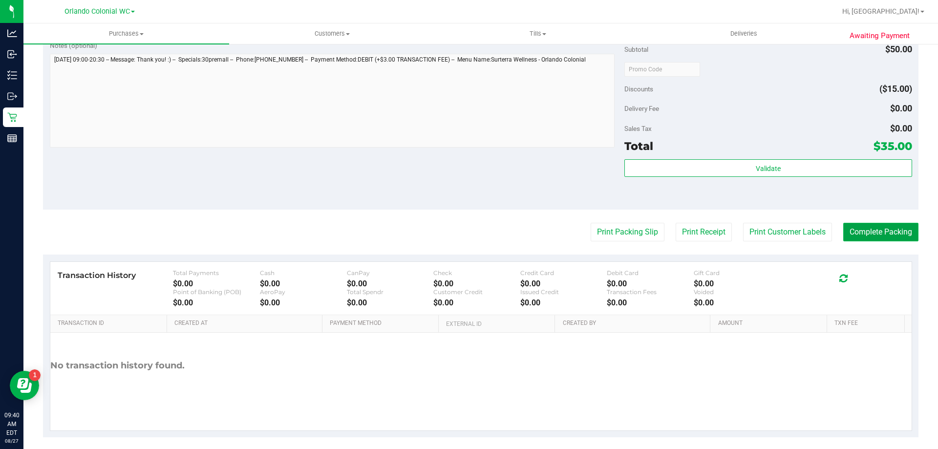
click at [892, 228] on button "Complete Packing" at bounding box center [880, 232] width 75 height 19
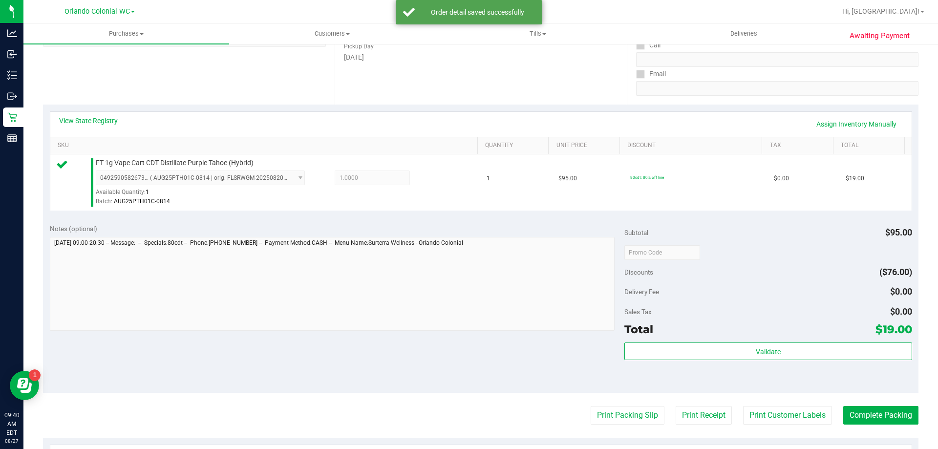
scroll to position [195, 0]
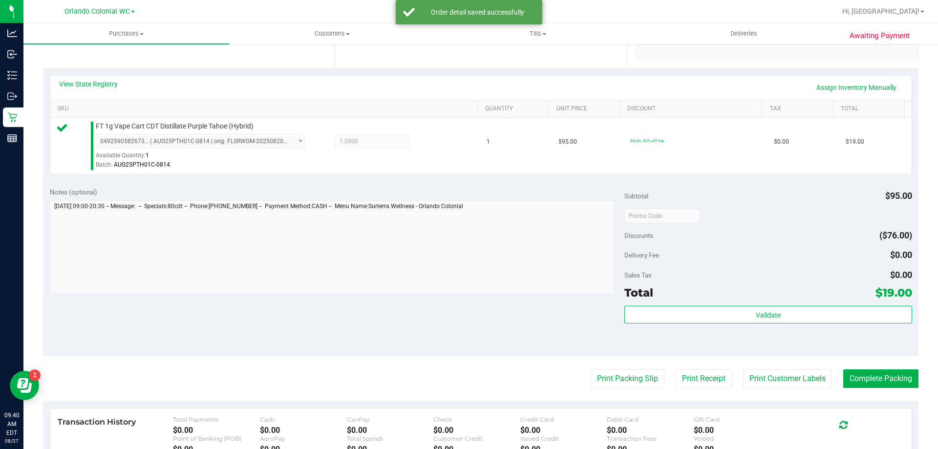
click at [607, 369] on purchase-details "Back Edit Purchase Cancel Purchase View Profile # 11854122 BioTrack ID: - Submi…" at bounding box center [480, 220] width 875 height 726
click at [607, 377] on button "Print Packing Slip" at bounding box center [627, 378] width 74 height 19
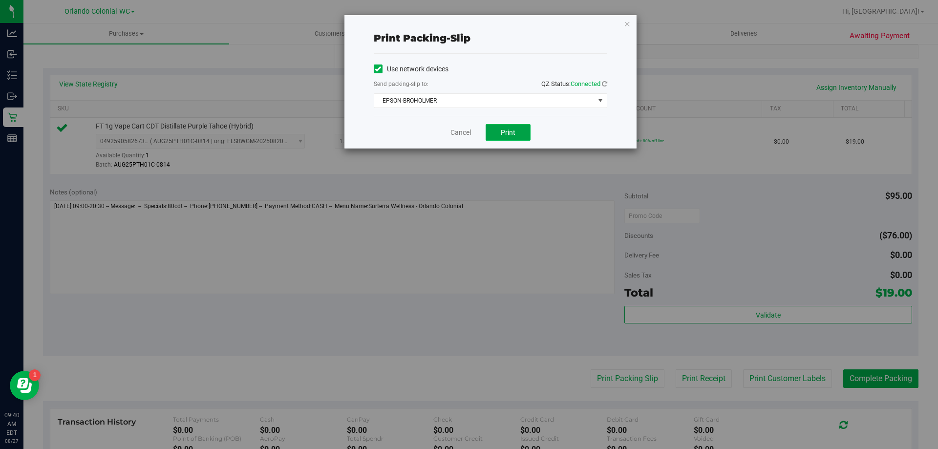
click at [513, 125] on button "Print" at bounding box center [507, 132] width 45 height 17
click at [465, 127] on link "Cancel" at bounding box center [460, 132] width 21 height 10
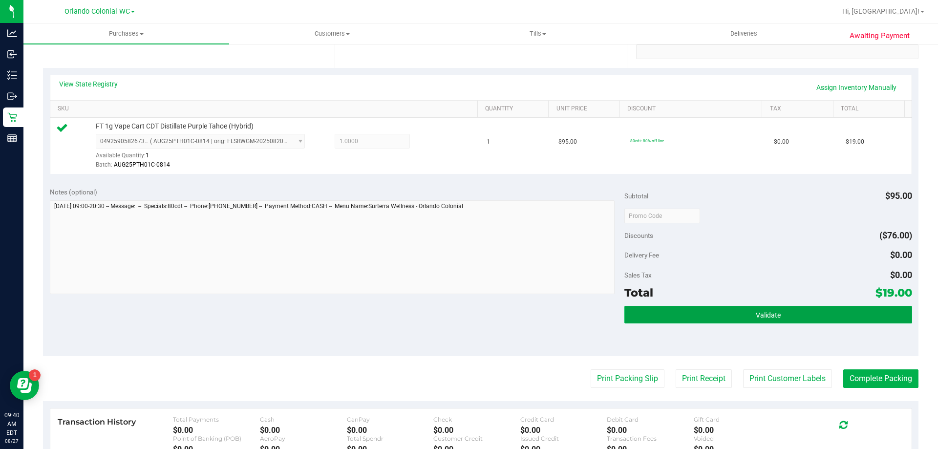
click at [693, 311] on button "Validate" at bounding box center [767, 315] width 287 height 18
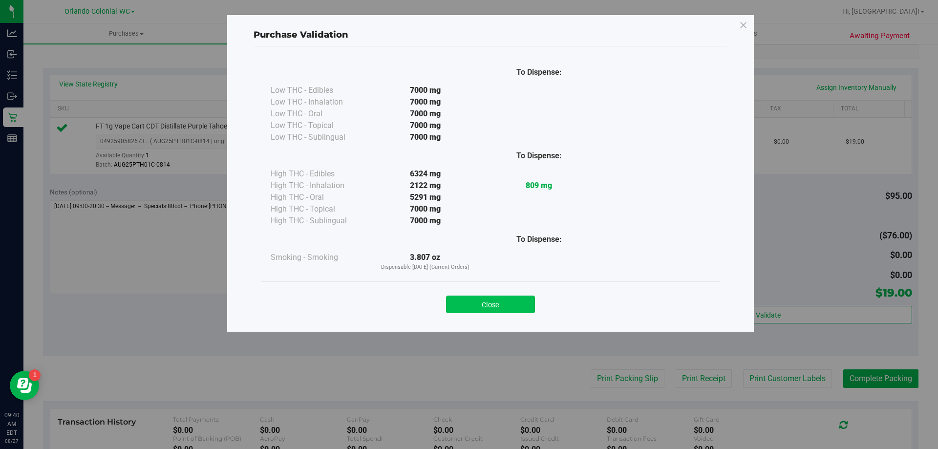
click at [503, 303] on button "Close" at bounding box center [490, 304] width 89 height 18
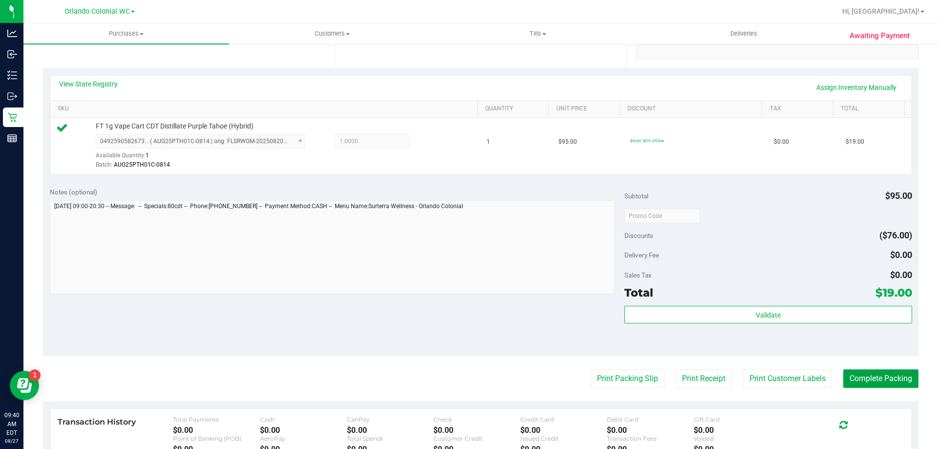
drag, startPoint x: 871, startPoint y: 379, endPoint x: 912, endPoint y: 388, distance: 41.4
click at [873, 379] on button "Complete Packing" at bounding box center [880, 378] width 75 height 19
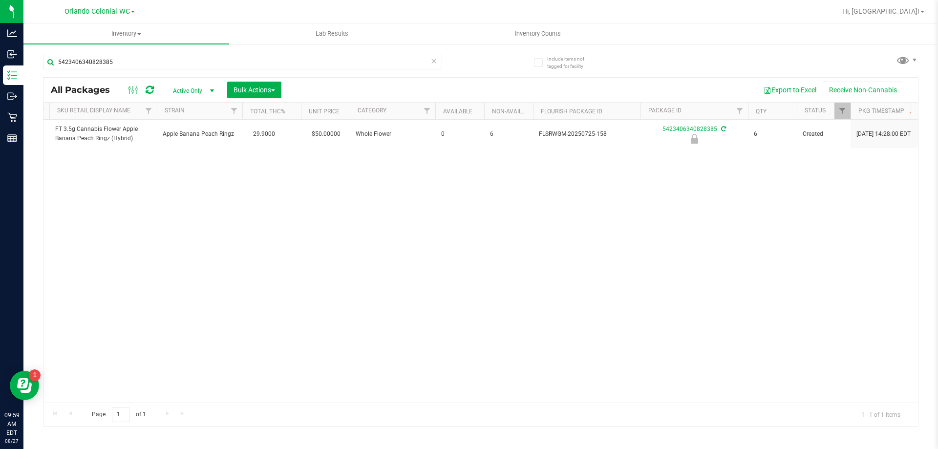
scroll to position [0, 291]
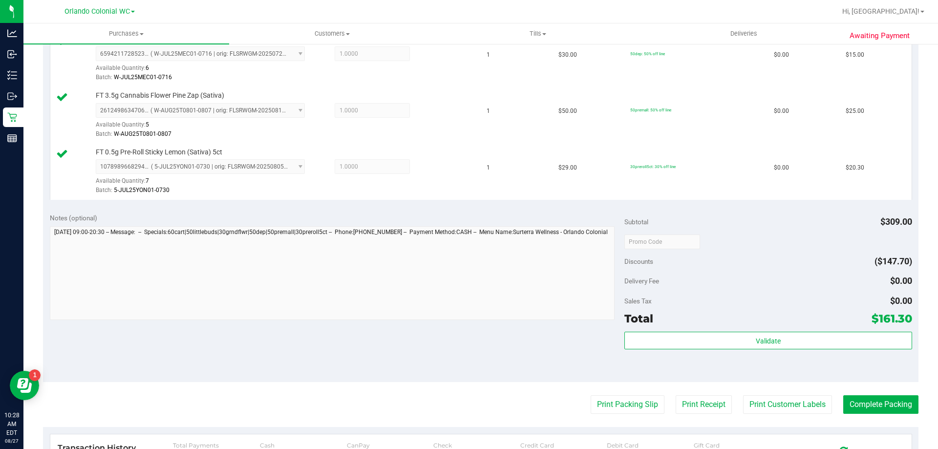
scroll to position [439, 0]
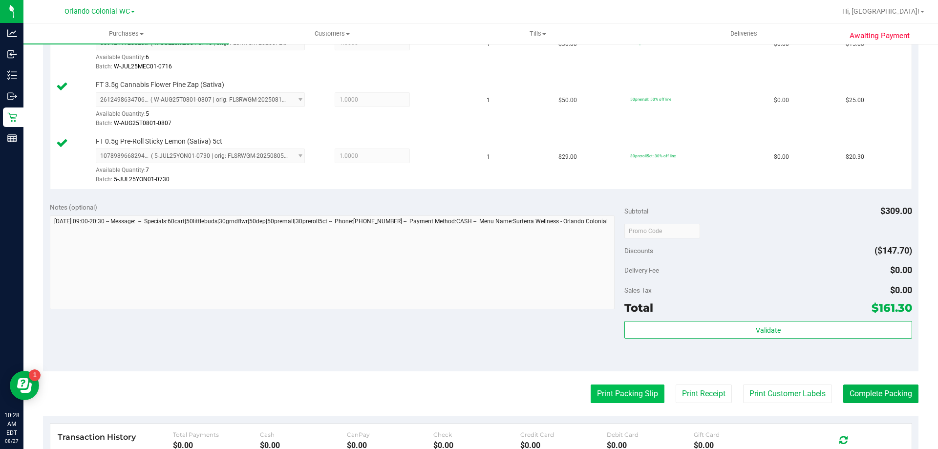
click at [608, 398] on button "Print Packing Slip" at bounding box center [627, 393] width 74 height 19
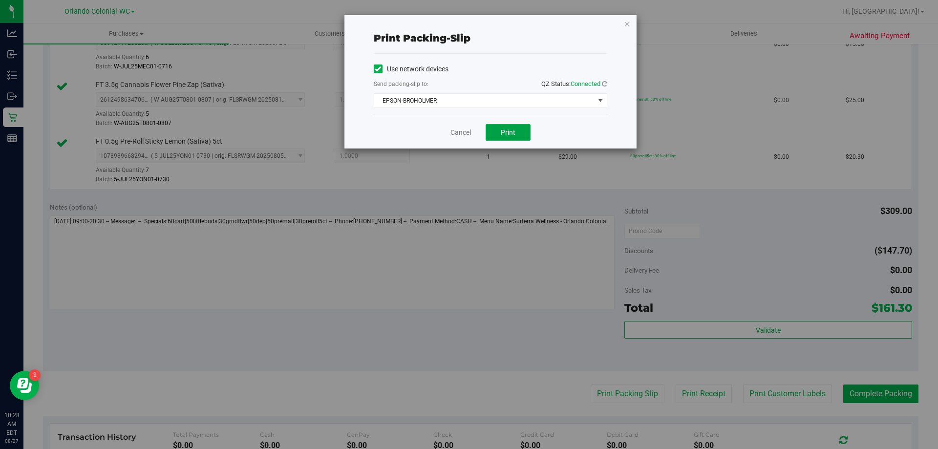
click at [514, 127] on button "Print" at bounding box center [507, 132] width 45 height 17
click at [455, 131] on link "Cancel" at bounding box center [460, 132] width 21 height 10
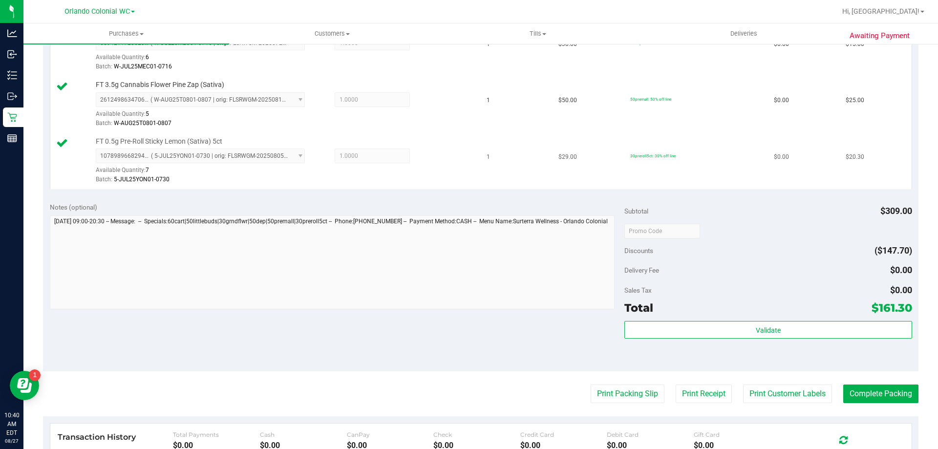
click at [344, 183] on div "Batch: 5-JUL25YON01-0730" at bounding box center [284, 179] width 377 height 9
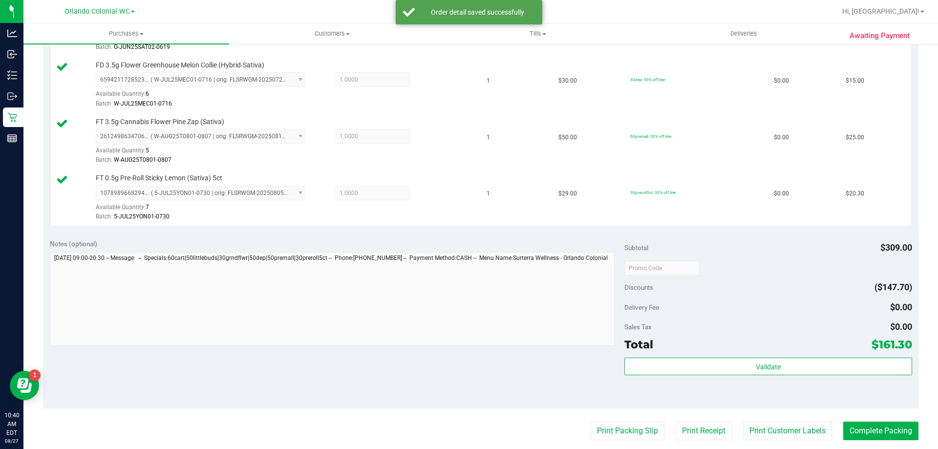
scroll to position [537, 0]
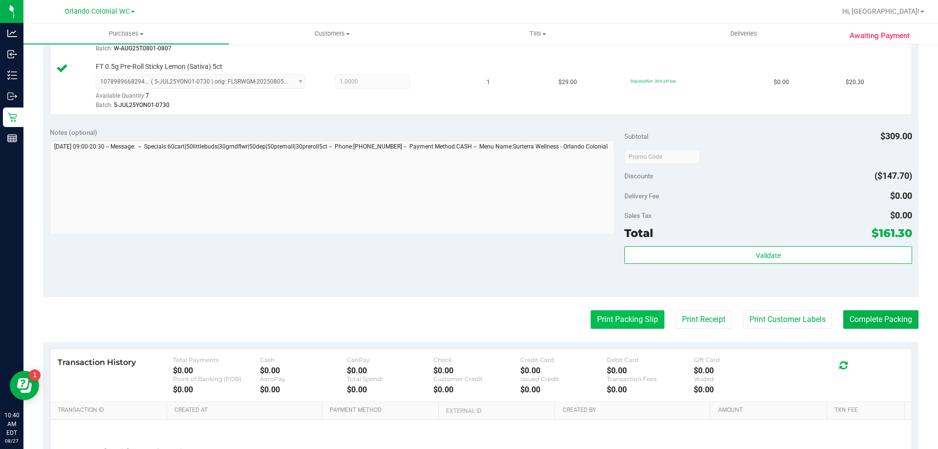
click at [615, 327] on button "Print Packing Slip" at bounding box center [627, 319] width 74 height 19
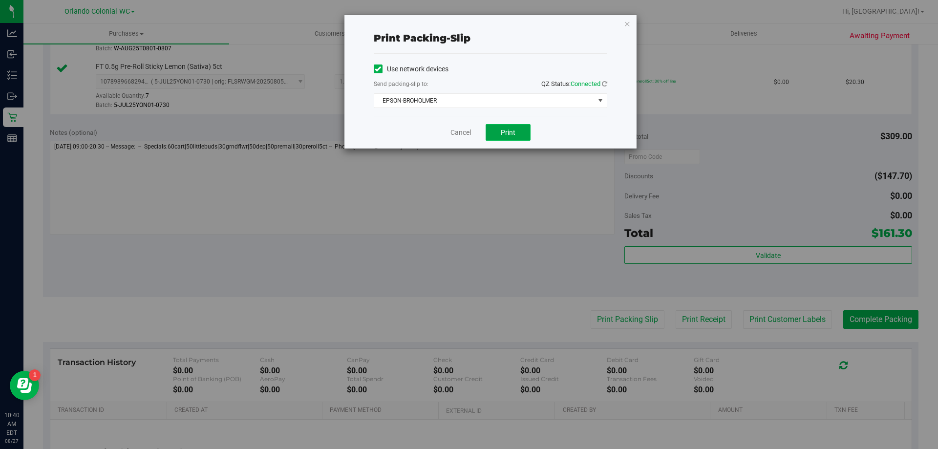
click at [512, 139] on button "Print" at bounding box center [507, 132] width 45 height 17
click at [468, 132] on link "Cancel" at bounding box center [460, 132] width 21 height 10
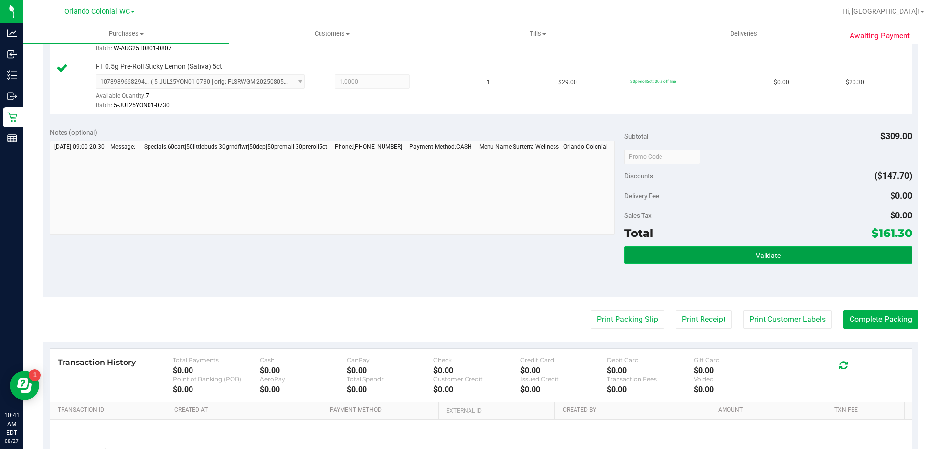
click at [779, 261] on button "Validate" at bounding box center [767, 255] width 287 height 18
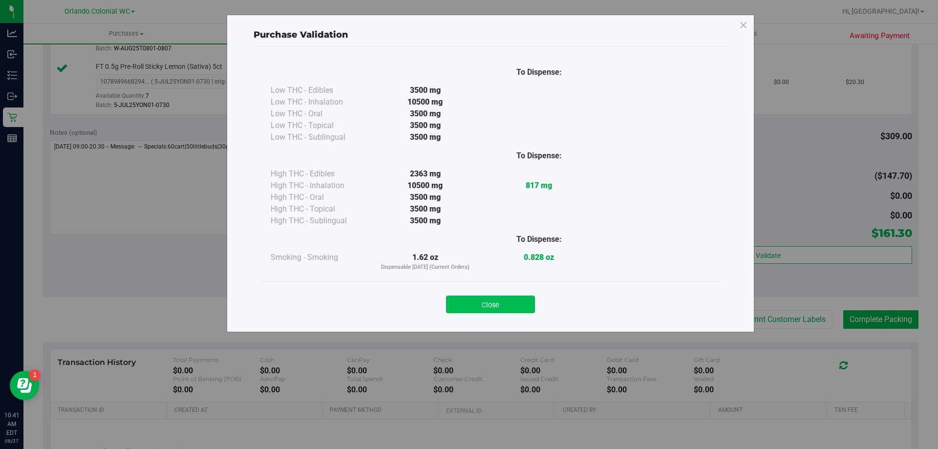
click at [497, 307] on button "Close" at bounding box center [490, 304] width 89 height 18
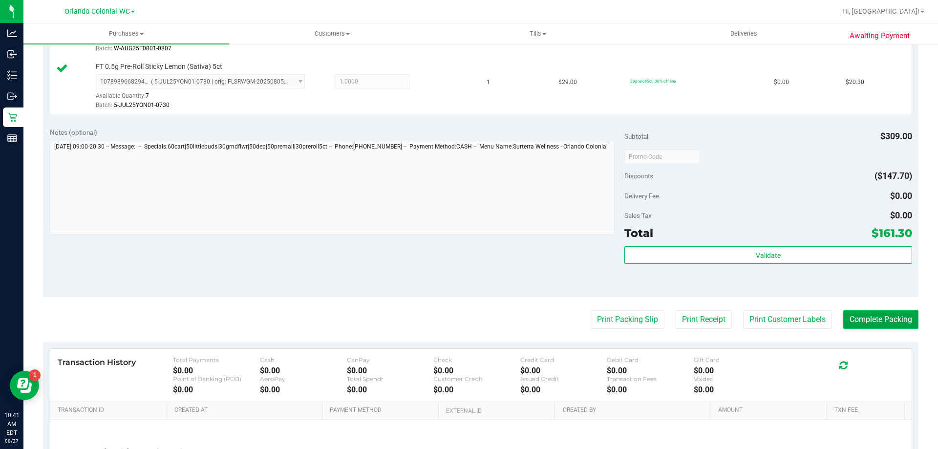
click at [874, 314] on button "Complete Packing" at bounding box center [880, 319] width 75 height 19
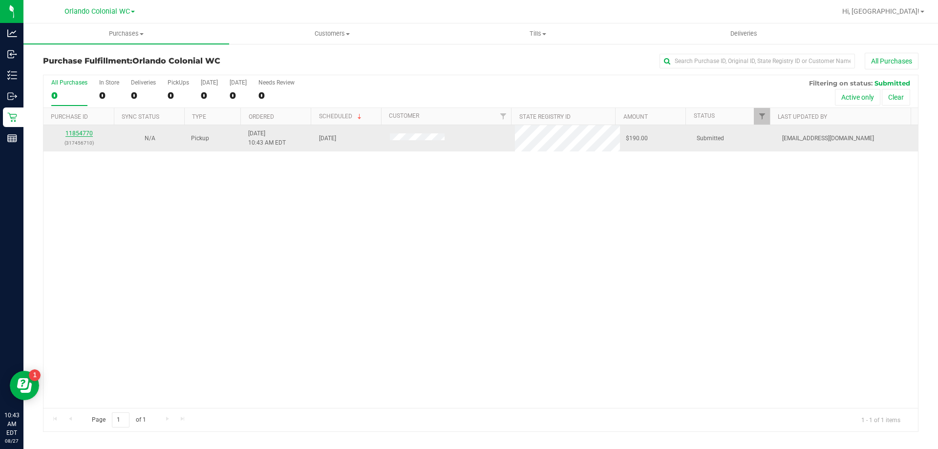
click at [77, 132] on link "11854770" at bounding box center [78, 133] width 27 height 7
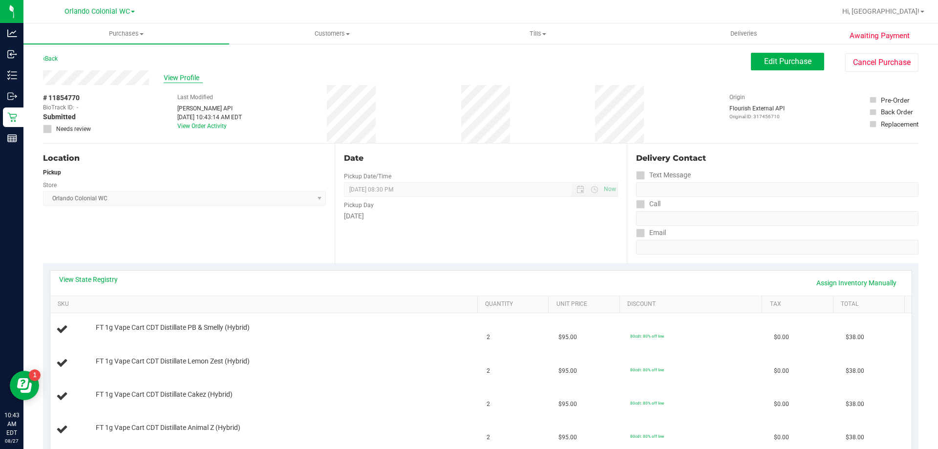
click at [176, 73] on span "View Profile" at bounding box center [183, 78] width 39 height 10
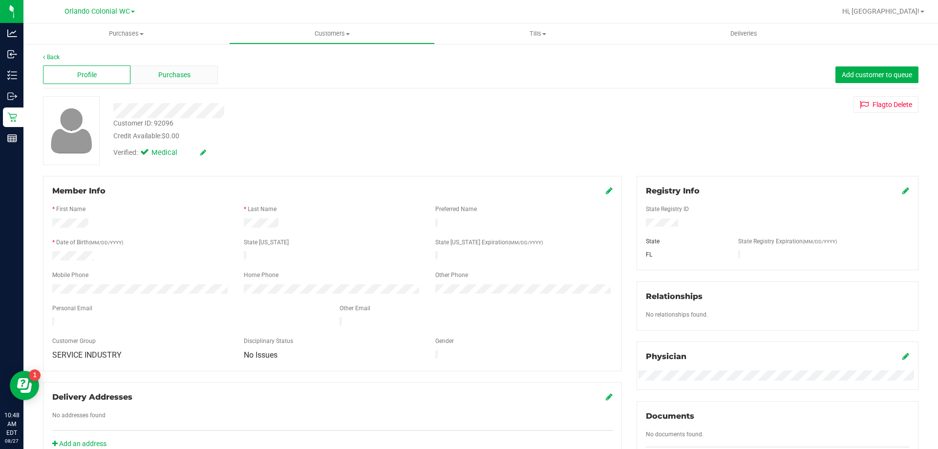
click at [179, 71] on span "Purchases" at bounding box center [174, 75] width 32 height 10
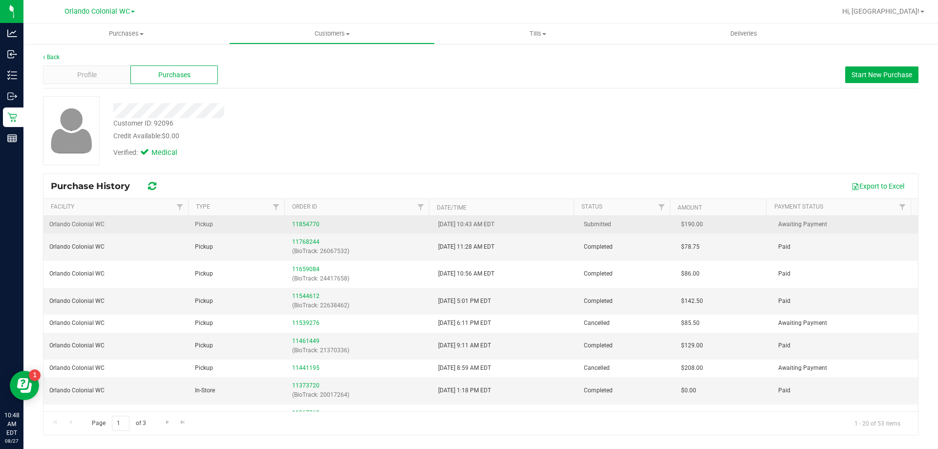
click at [316, 221] on div "11854770" at bounding box center [359, 224] width 134 height 9
click at [310, 223] on link "11854770" at bounding box center [305, 224] width 27 height 7
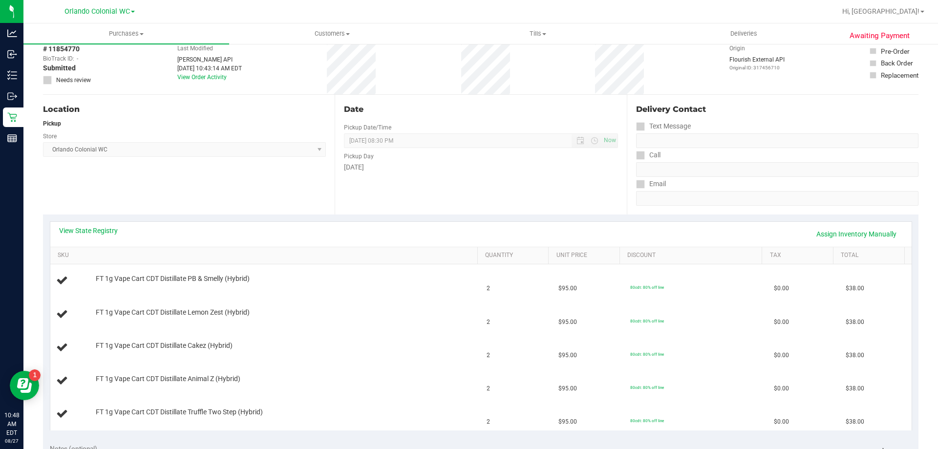
scroll to position [107, 0]
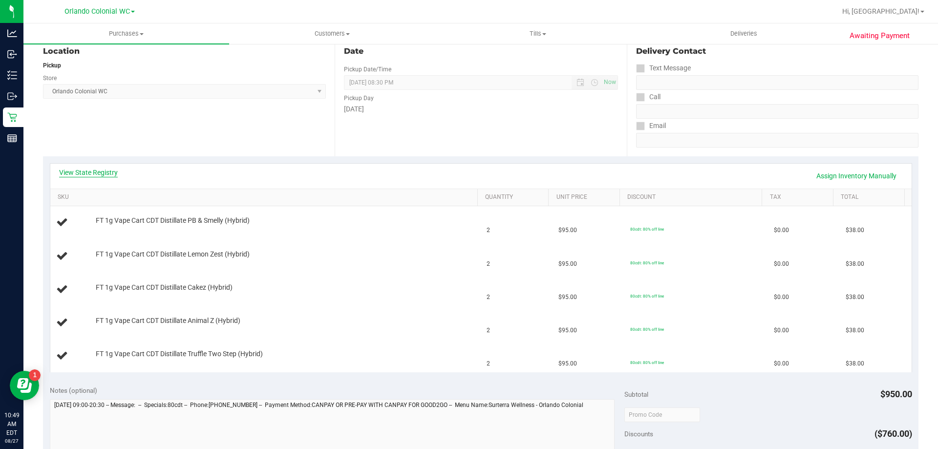
click at [96, 174] on link "View State Registry" at bounding box center [88, 172] width 59 height 10
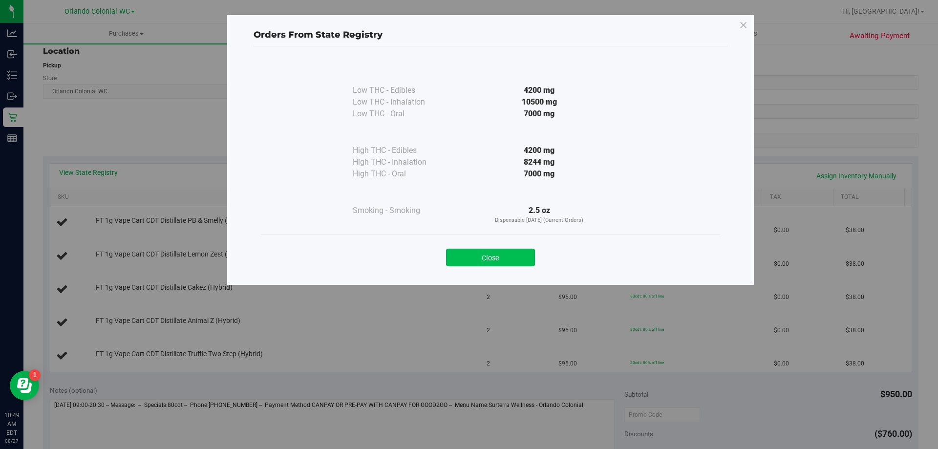
click at [494, 257] on button "Close" at bounding box center [490, 258] width 89 height 18
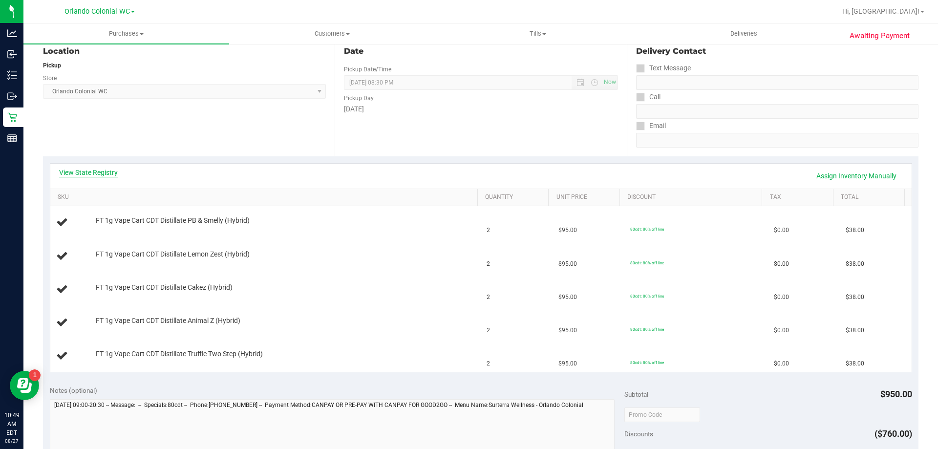
click at [101, 174] on link "View State Registry" at bounding box center [88, 172] width 59 height 10
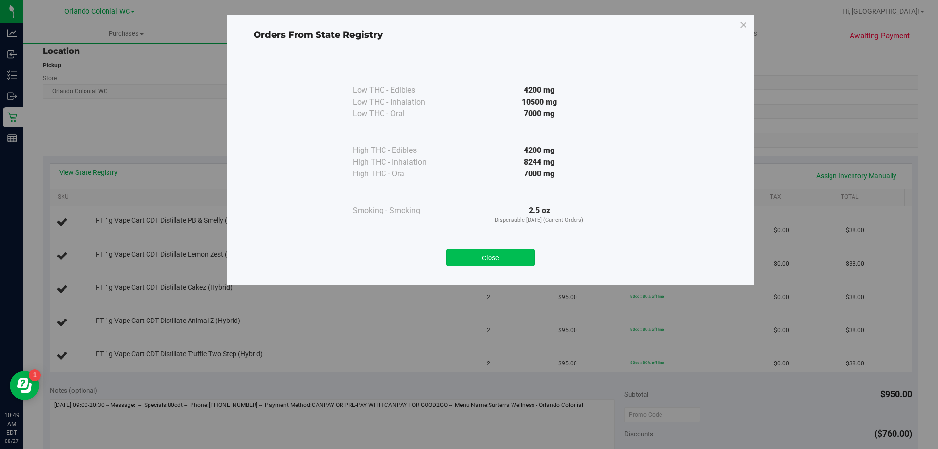
click at [460, 263] on button "Close" at bounding box center [490, 258] width 89 height 18
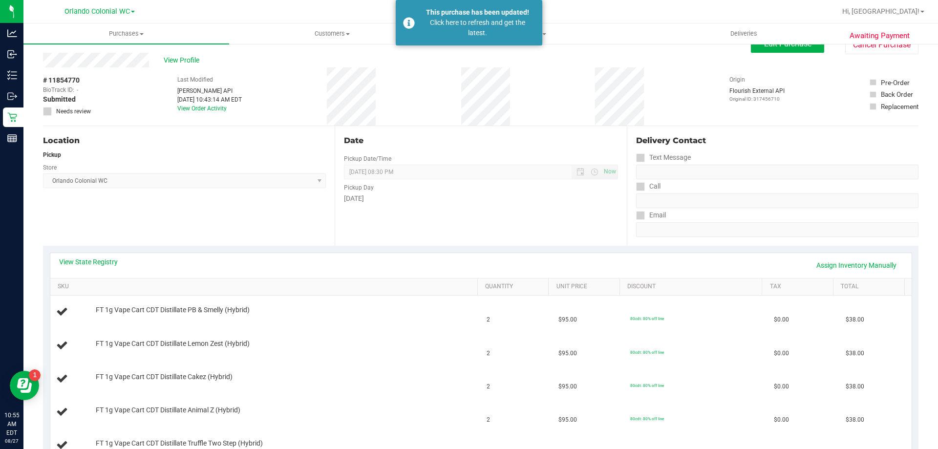
scroll to position [0, 0]
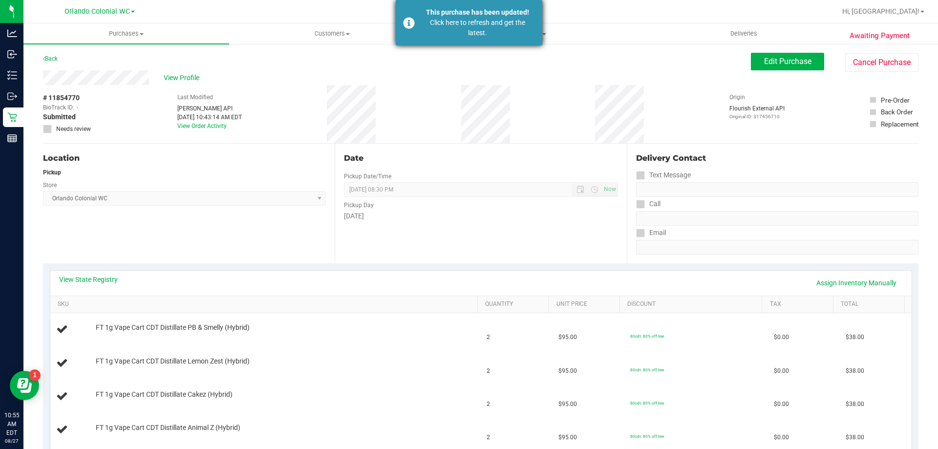
click at [418, 27] on div "This purchase has been updated! Click here to refresh and get the latest." at bounding box center [469, 22] width 146 height 45
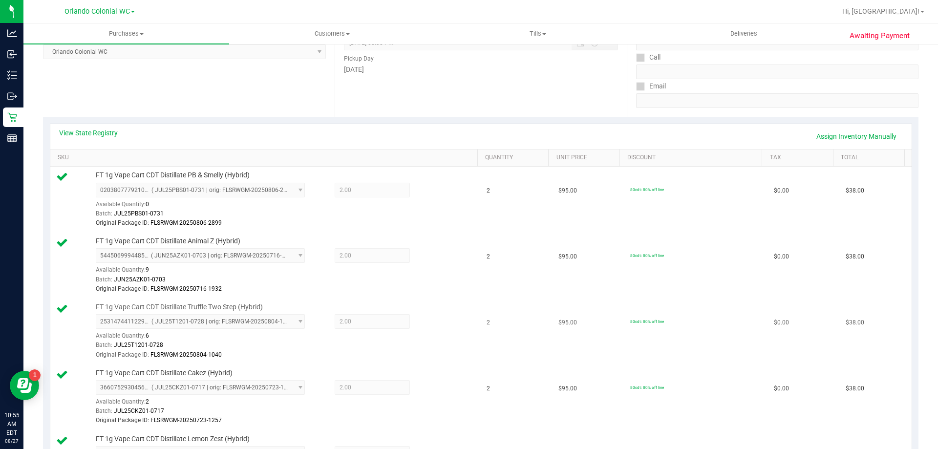
scroll to position [293, 0]
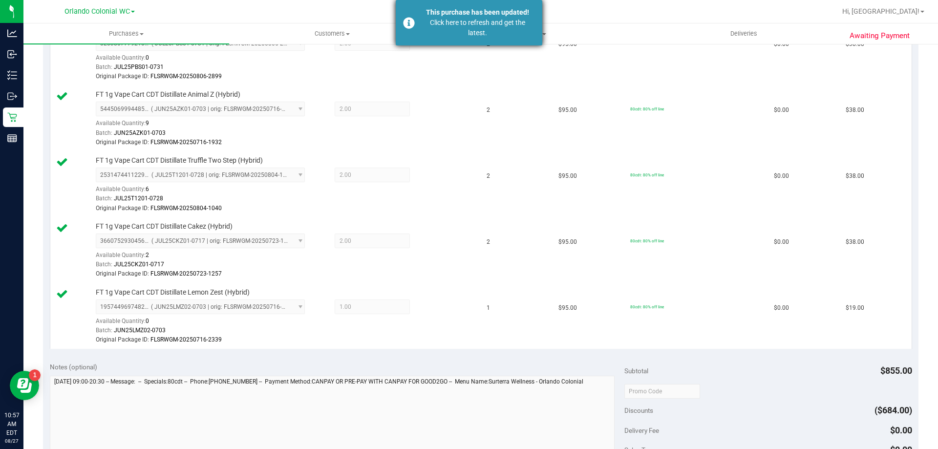
click at [411, 23] on div "This purchase has been updated! Click here to refresh and get the latest." at bounding box center [469, 22] width 146 height 45
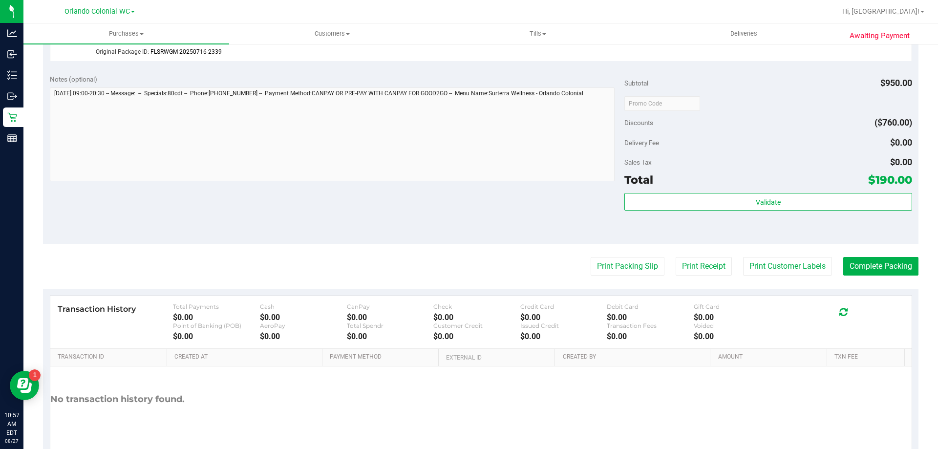
scroll to position [670, 0]
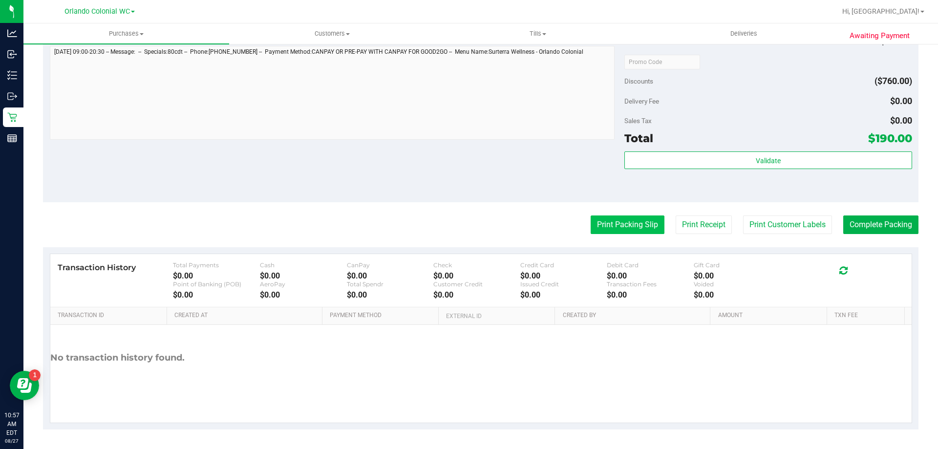
click at [643, 229] on button "Print Packing Slip" at bounding box center [627, 224] width 74 height 19
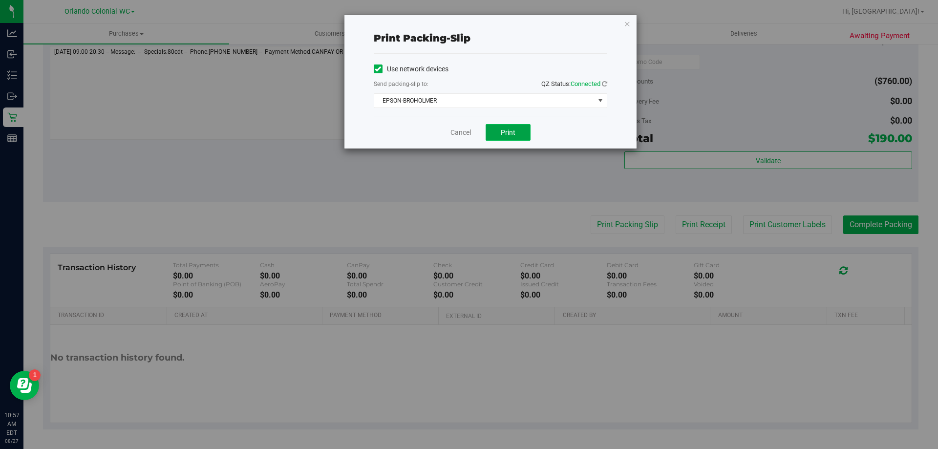
click at [509, 133] on span "Print" at bounding box center [508, 132] width 15 height 8
click at [454, 130] on link "Cancel" at bounding box center [460, 132] width 21 height 10
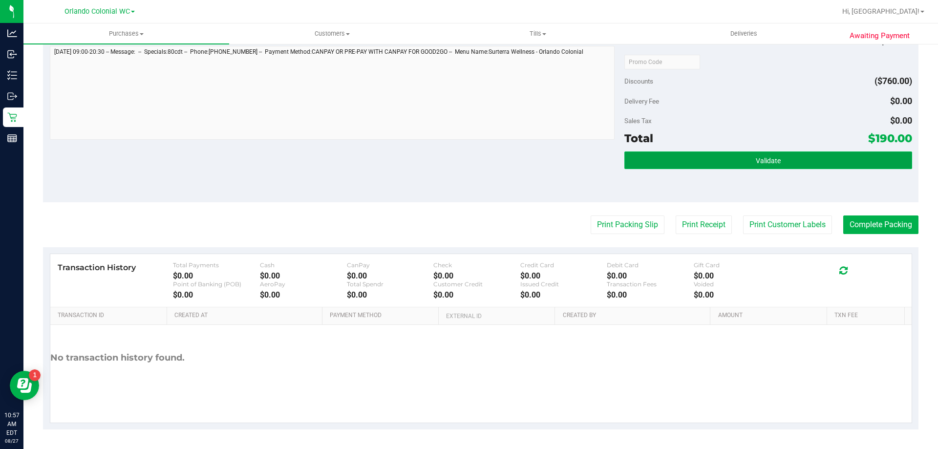
click at [762, 152] on button "Validate" at bounding box center [767, 160] width 287 height 18
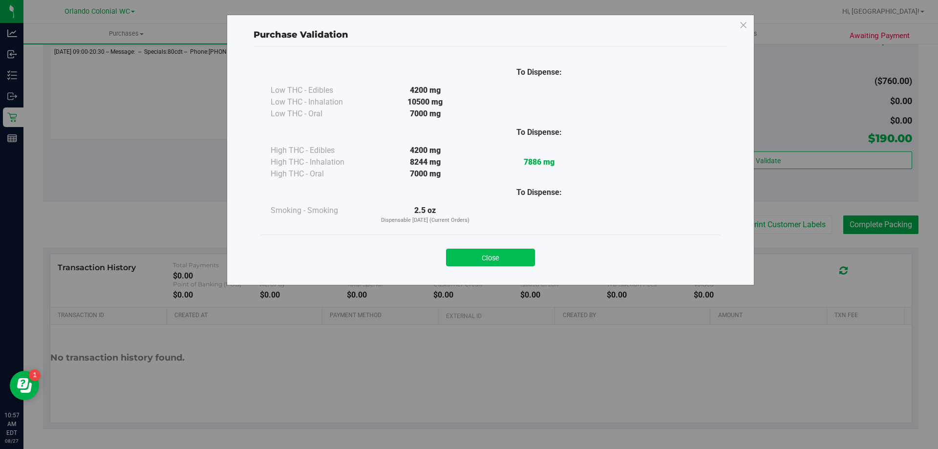
click at [510, 257] on button "Close" at bounding box center [490, 258] width 89 height 18
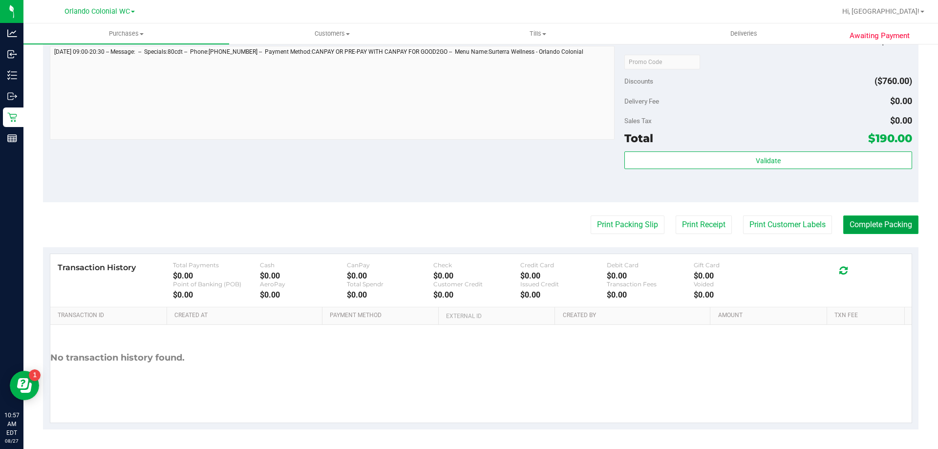
click at [874, 222] on button "Complete Packing" at bounding box center [880, 224] width 75 height 19
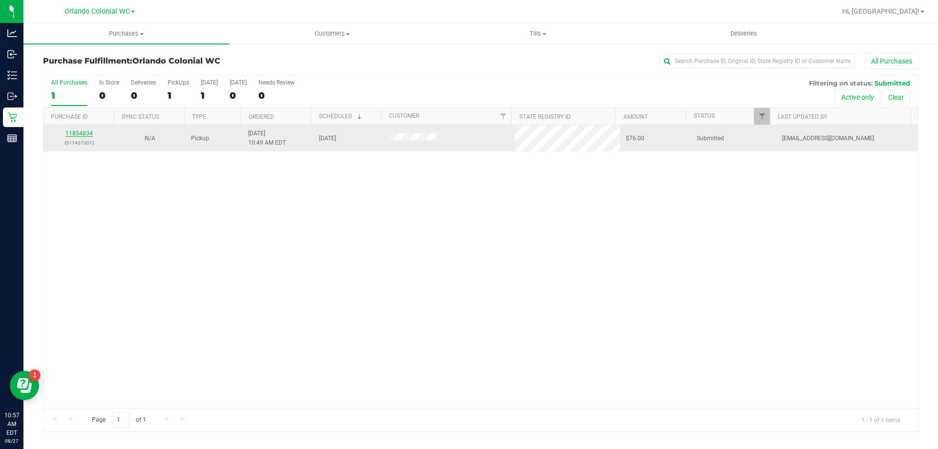
click at [86, 132] on link "11854834" at bounding box center [78, 133] width 27 height 7
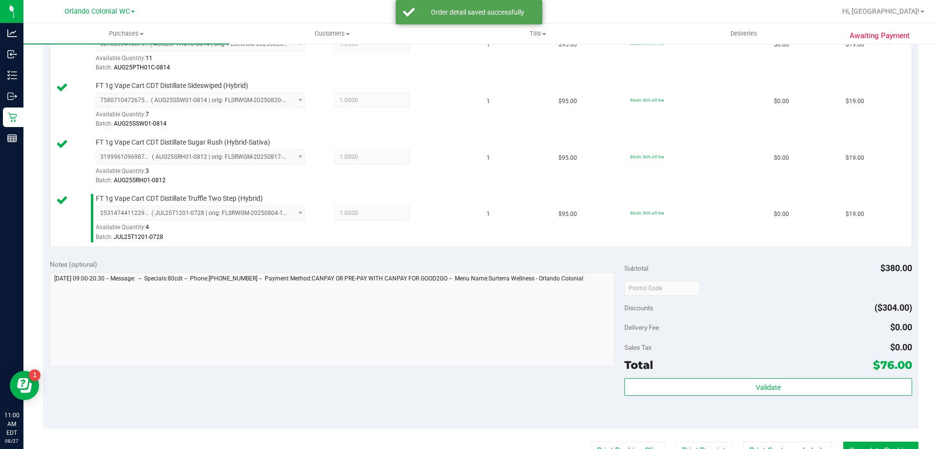
scroll to position [308, 0]
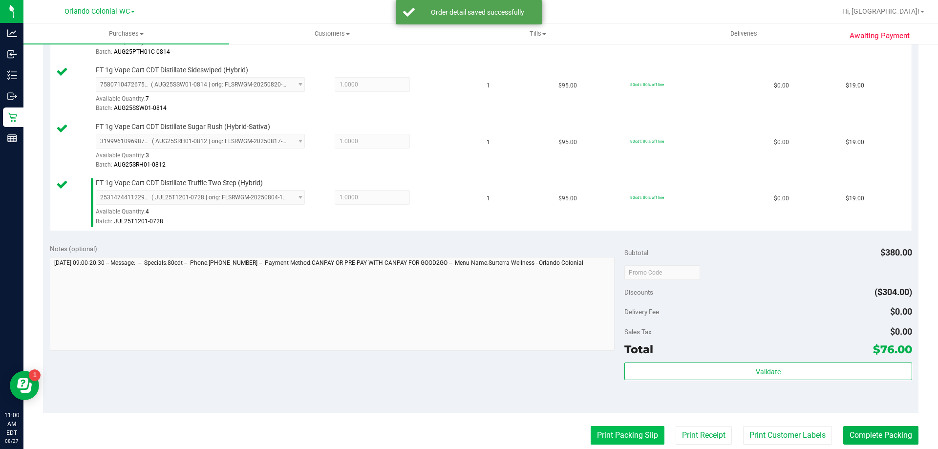
click at [607, 439] on button "Print Packing Slip" at bounding box center [627, 435] width 74 height 19
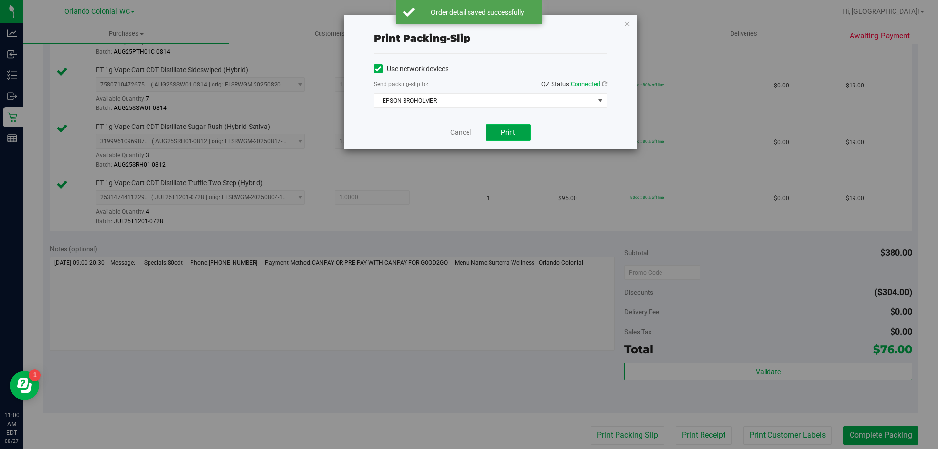
click at [501, 139] on button "Print" at bounding box center [507, 132] width 45 height 17
click at [460, 129] on link "Cancel" at bounding box center [460, 132] width 21 height 10
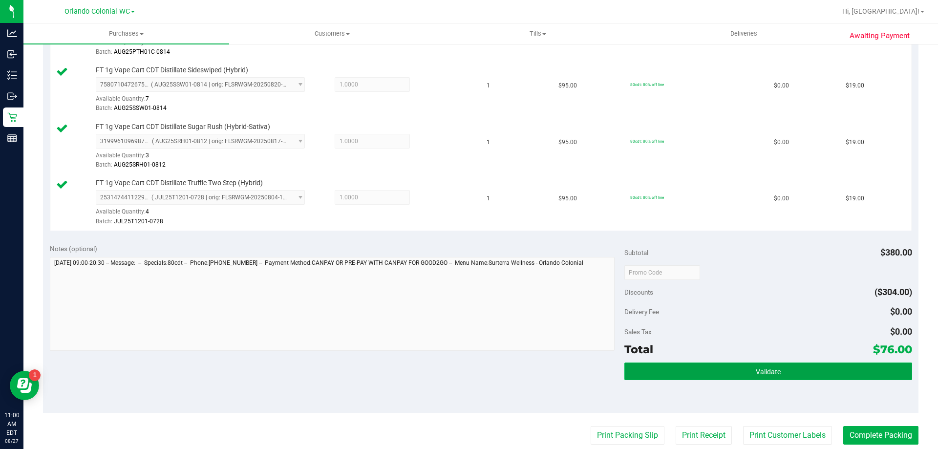
click at [787, 371] on button "Validate" at bounding box center [767, 371] width 287 height 18
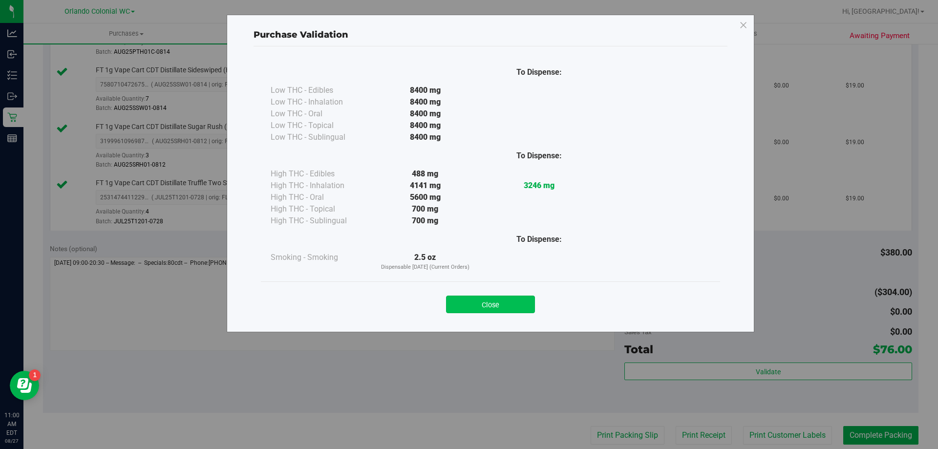
click at [484, 311] on button "Close" at bounding box center [490, 304] width 89 height 18
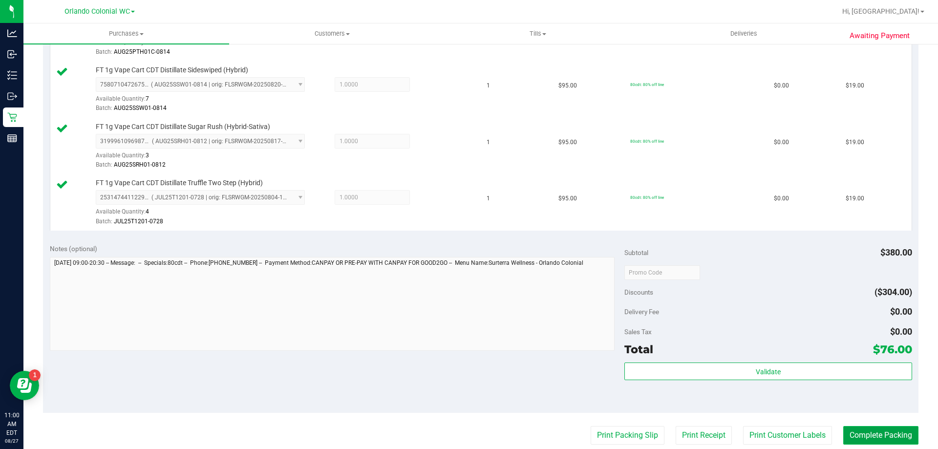
click at [881, 434] on button "Complete Packing" at bounding box center [880, 435] width 75 height 19
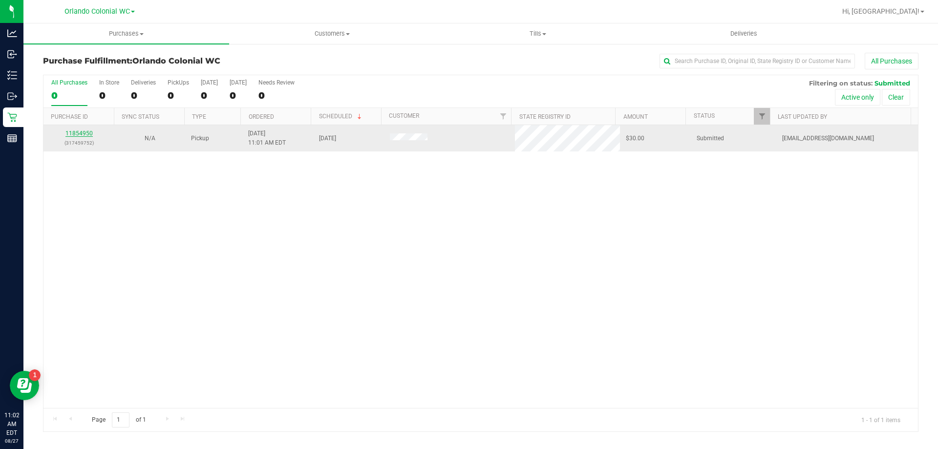
click at [80, 136] on link "11854950" at bounding box center [78, 133] width 27 height 7
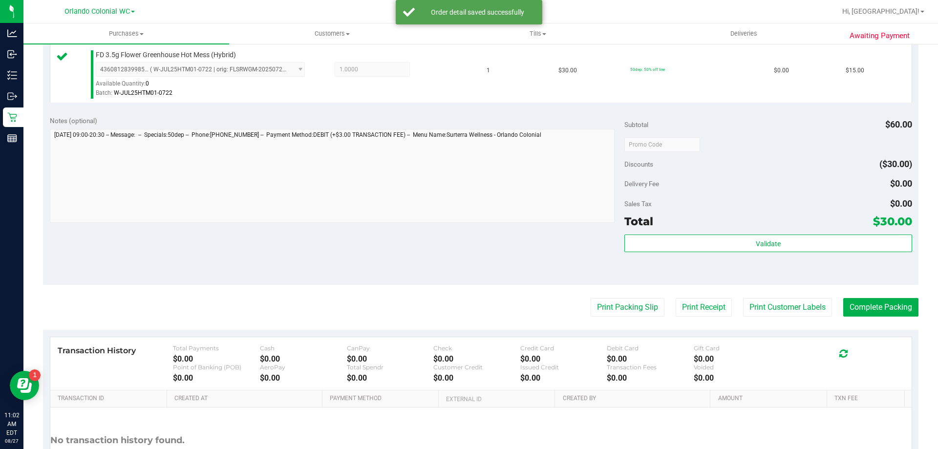
scroll to position [327, 0]
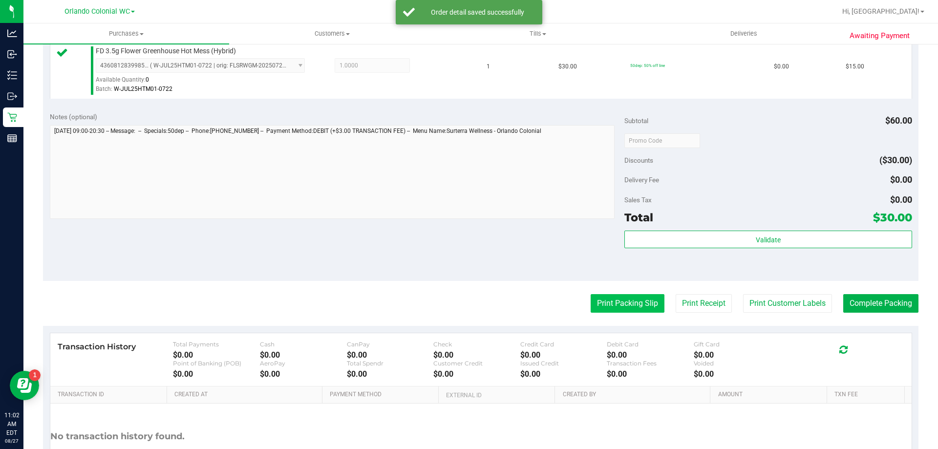
click at [608, 299] on button "Print Packing Slip" at bounding box center [627, 303] width 74 height 19
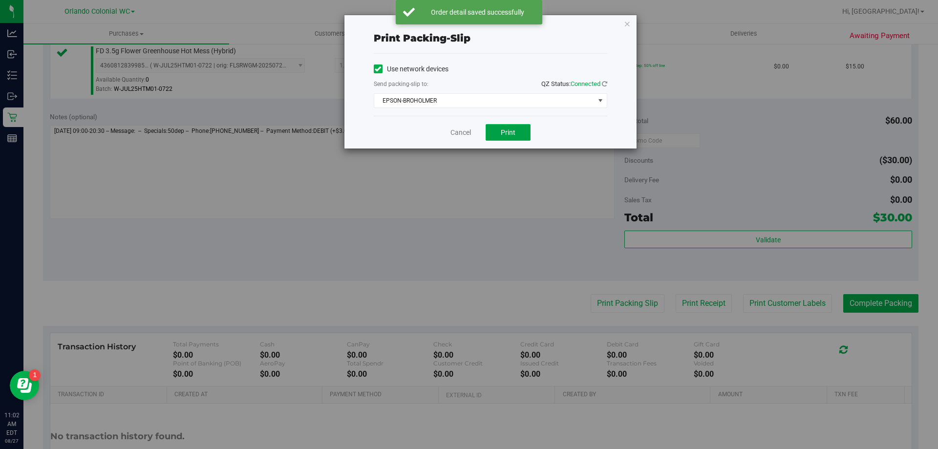
click at [498, 128] on button "Print" at bounding box center [507, 132] width 45 height 17
click at [459, 131] on link "Cancel" at bounding box center [460, 132] width 21 height 10
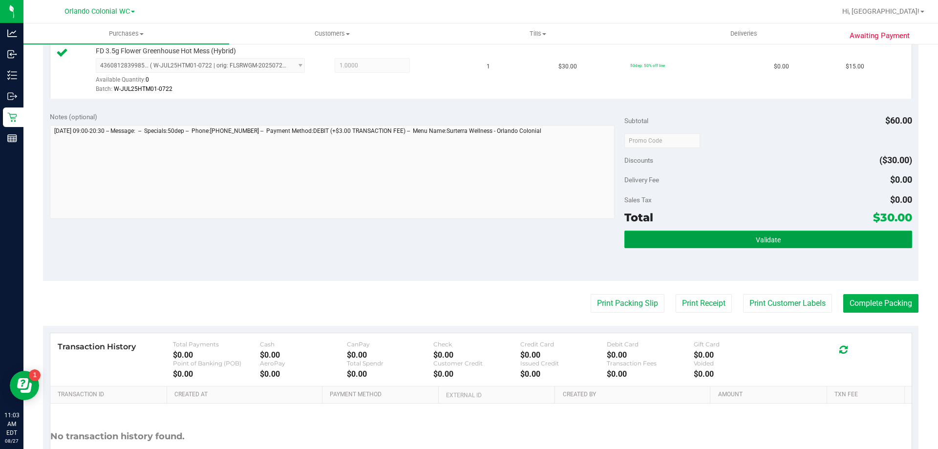
click at [769, 243] on span "Validate" at bounding box center [767, 240] width 25 height 8
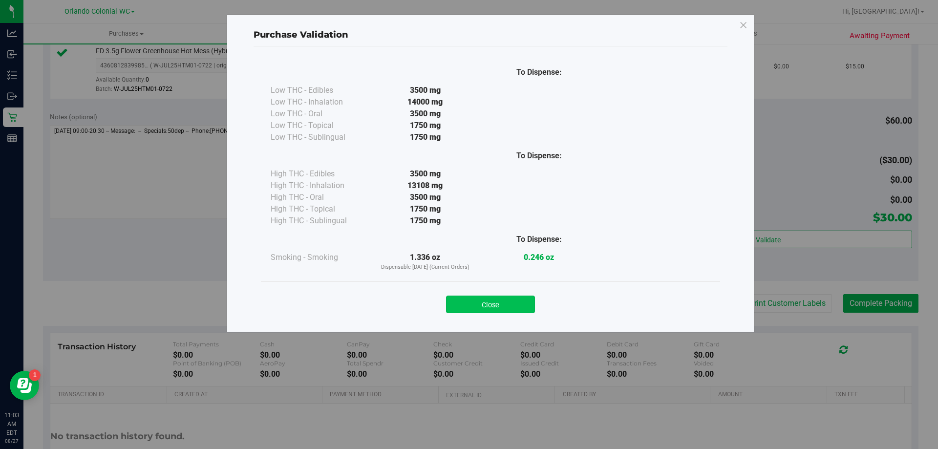
click at [489, 306] on button "Close" at bounding box center [490, 304] width 89 height 18
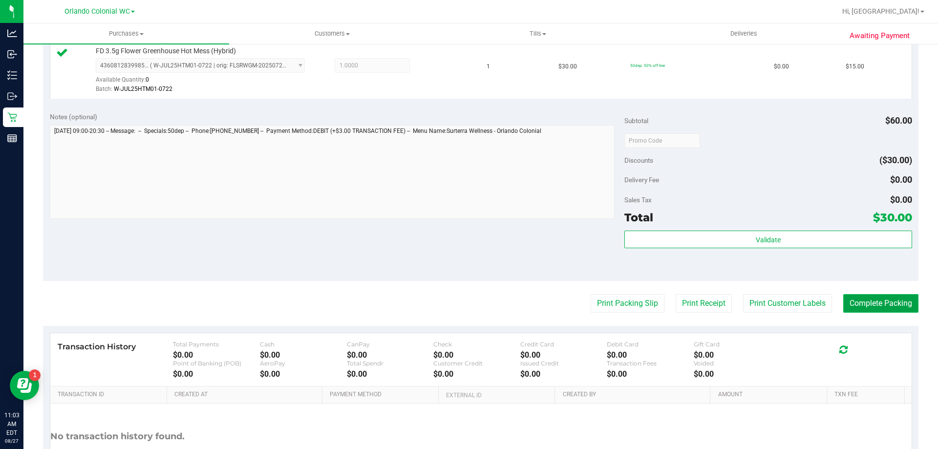
click at [869, 305] on button "Complete Packing" at bounding box center [880, 303] width 75 height 19
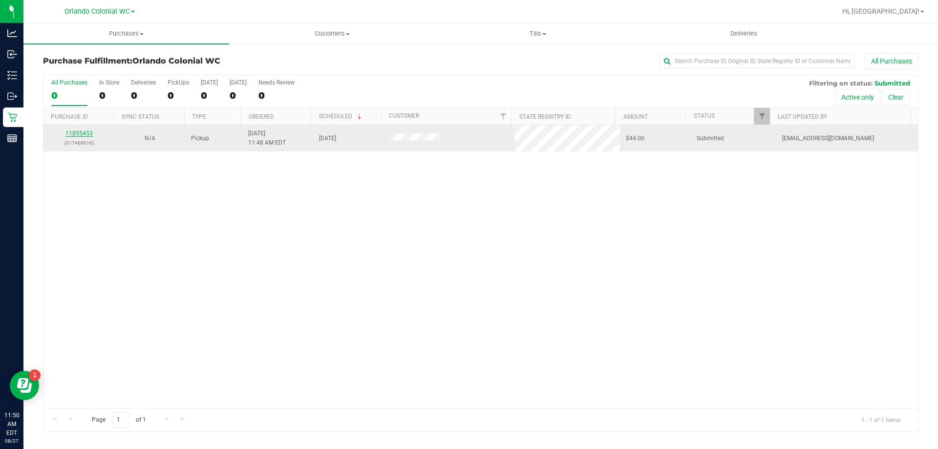
click at [81, 134] on link "11855453" at bounding box center [78, 133] width 27 height 7
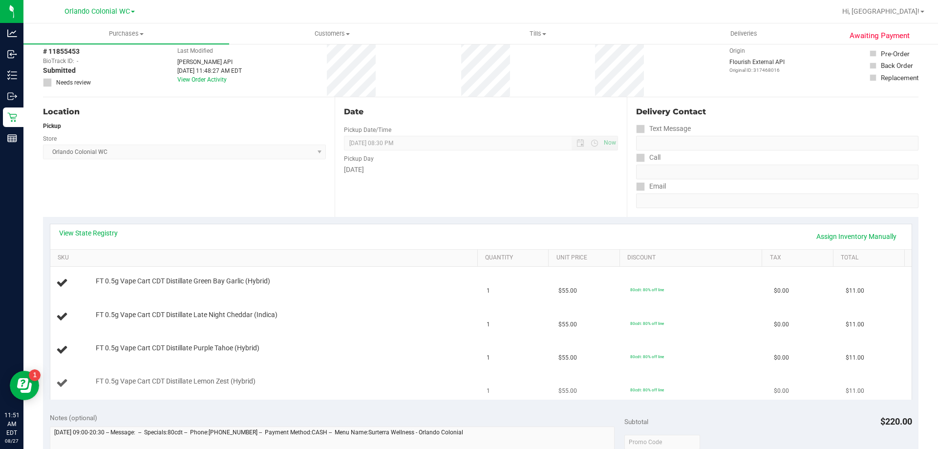
scroll to position [98, 0]
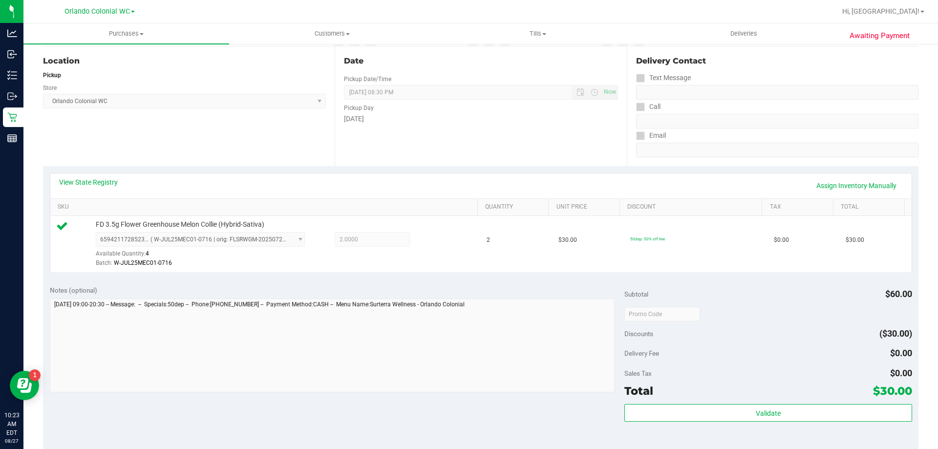
scroll to position [195, 0]
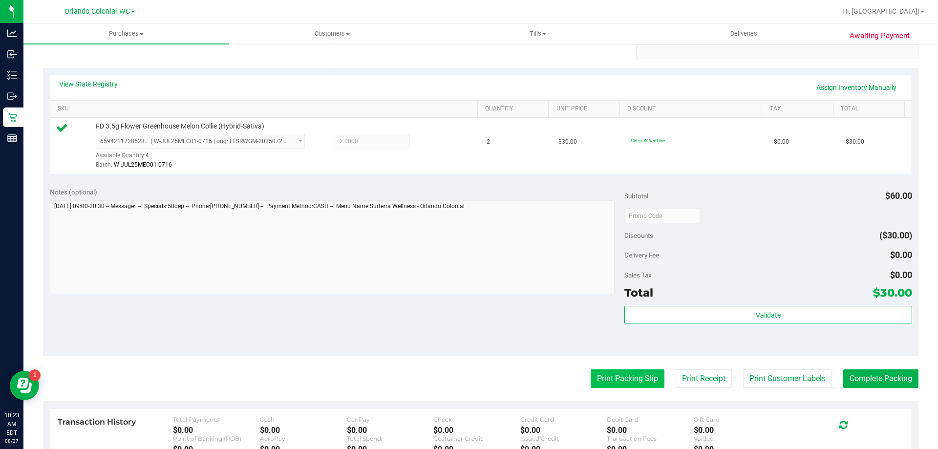
click at [639, 378] on button "Print Packing Slip" at bounding box center [627, 378] width 74 height 19
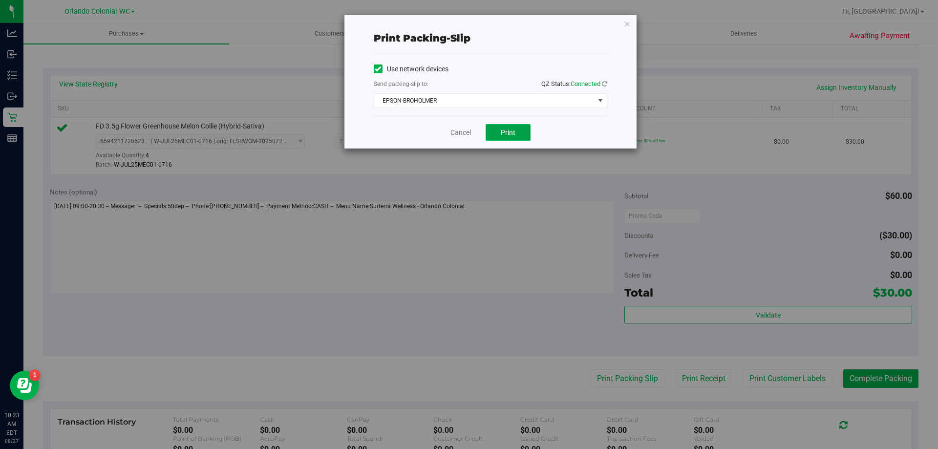
click at [505, 134] on span "Print" at bounding box center [508, 132] width 15 height 8
click at [457, 133] on link "Cancel" at bounding box center [460, 132] width 21 height 10
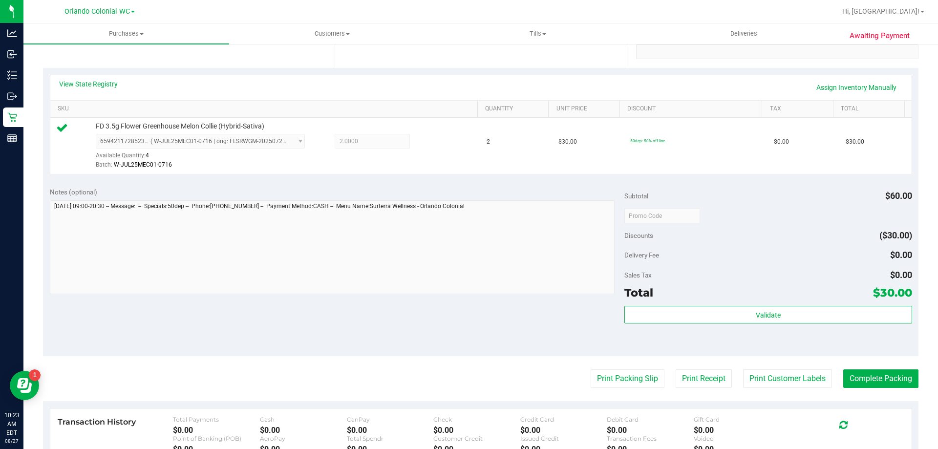
click at [779, 333] on div "Validate" at bounding box center [767, 328] width 287 height 44
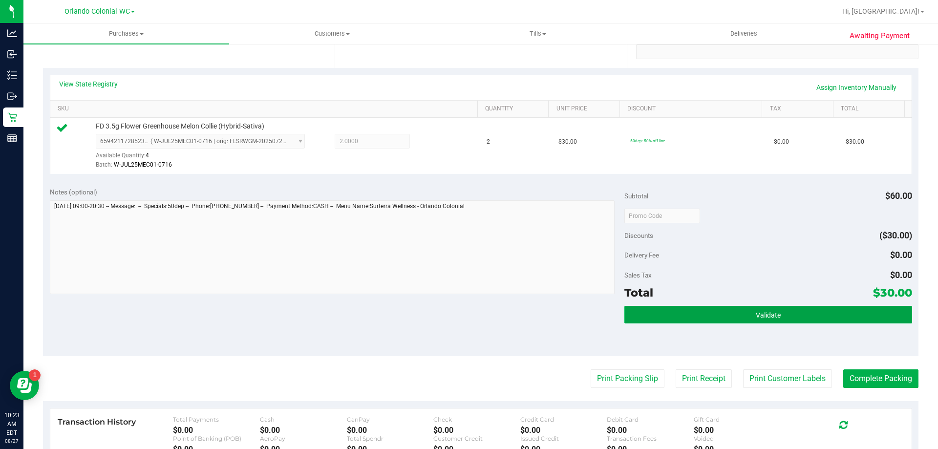
click at [718, 310] on button "Validate" at bounding box center [767, 315] width 287 height 18
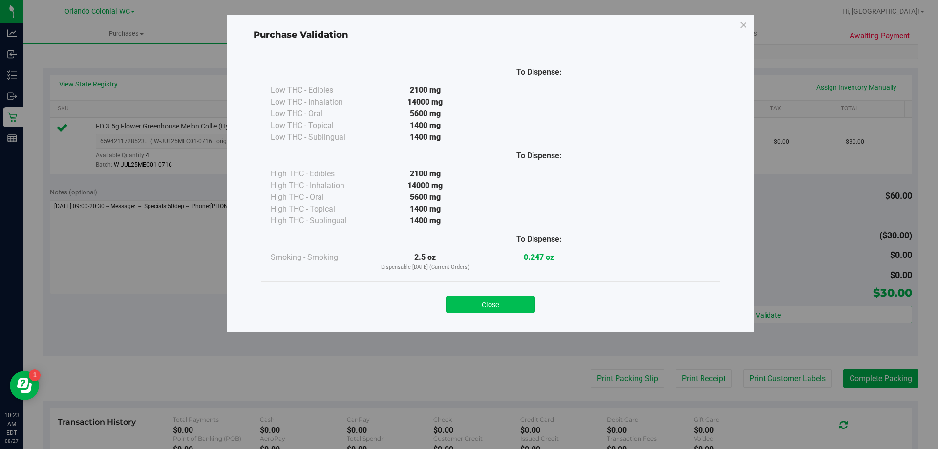
click at [512, 298] on button "Close" at bounding box center [490, 304] width 89 height 18
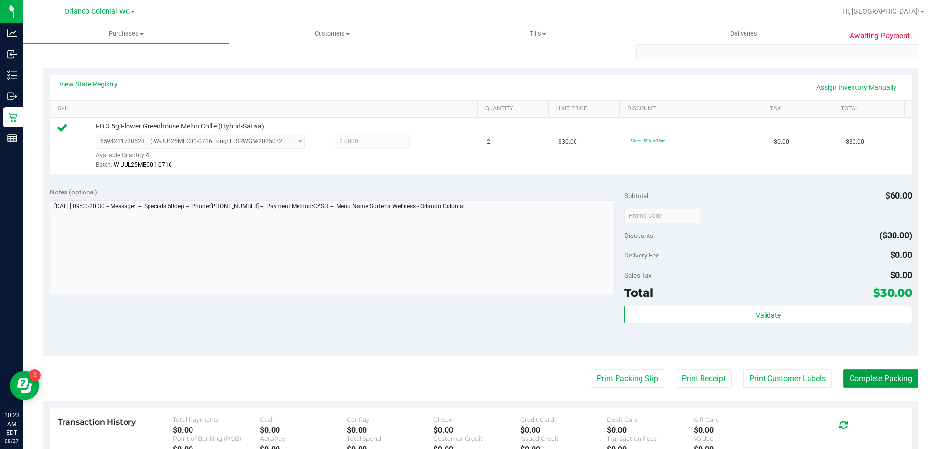
click at [883, 377] on button "Complete Packing" at bounding box center [880, 378] width 75 height 19
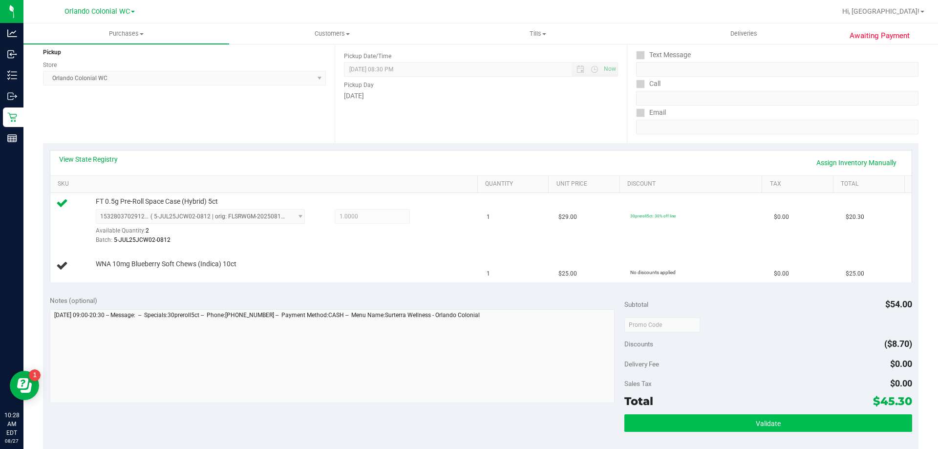
scroll to position [195, 0]
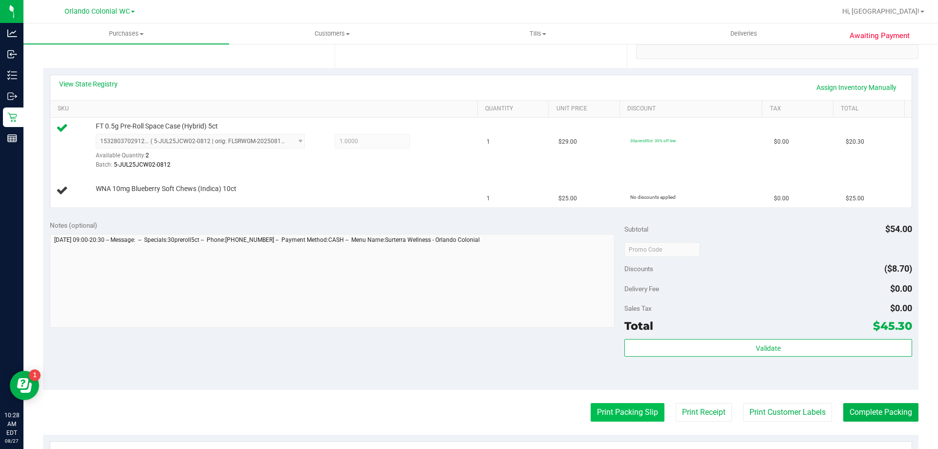
click at [624, 410] on button "Print Packing Slip" at bounding box center [627, 412] width 74 height 19
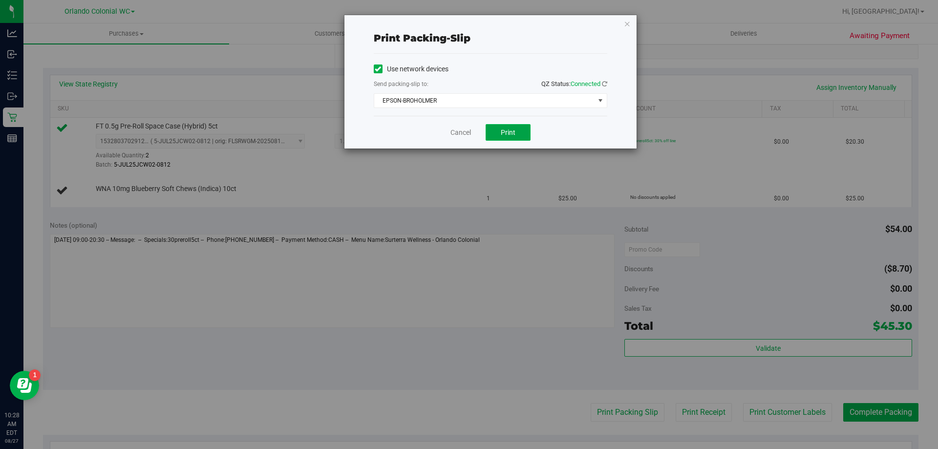
click at [517, 138] on button "Print" at bounding box center [507, 132] width 45 height 17
click at [461, 130] on link "Cancel" at bounding box center [460, 132] width 21 height 10
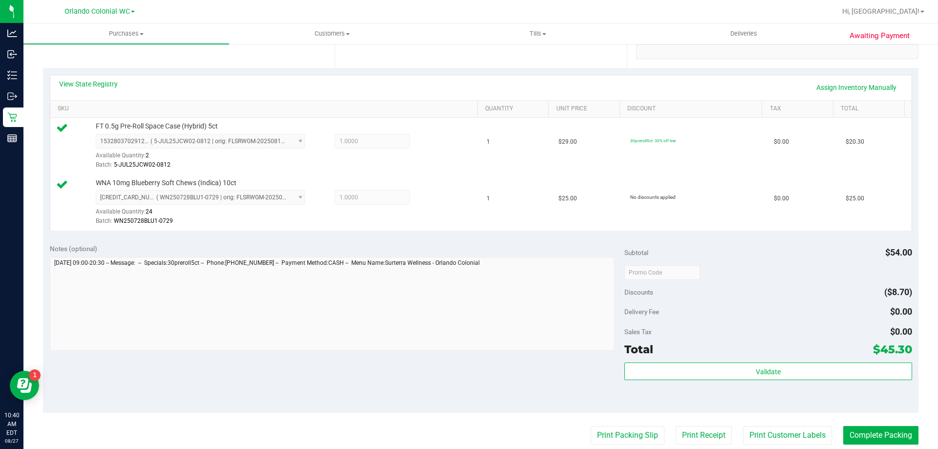
scroll to position [342, 0]
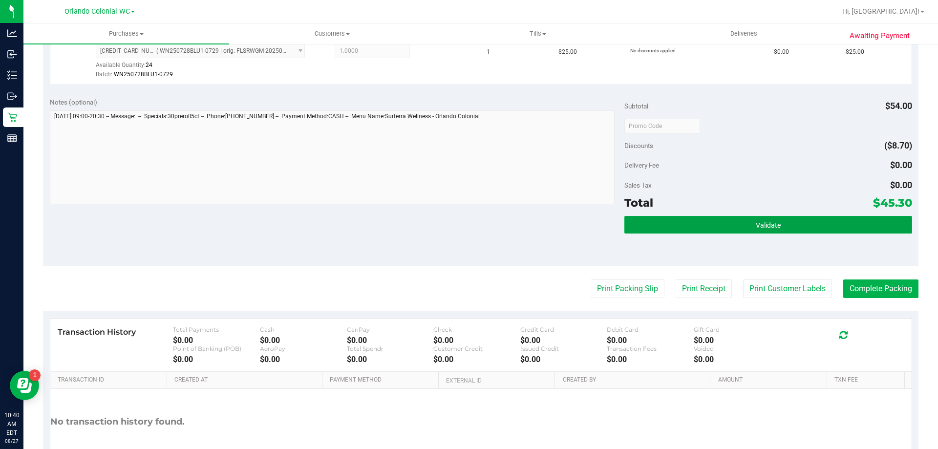
drag, startPoint x: 699, startPoint y: 225, endPoint x: 721, endPoint y: 260, distance: 41.3
click at [700, 225] on button "Validate" at bounding box center [767, 225] width 287 height 18
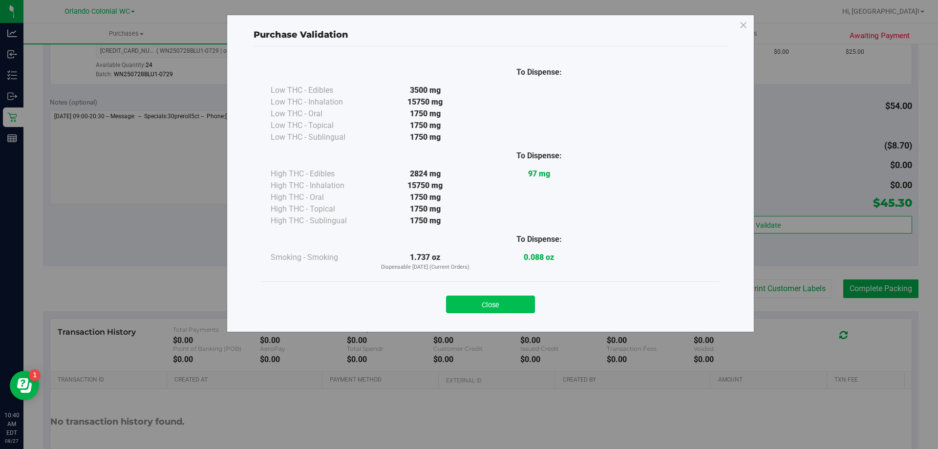
click at [490, 310] on button "Close" at bounding box center [490, 304] width 89 height 18
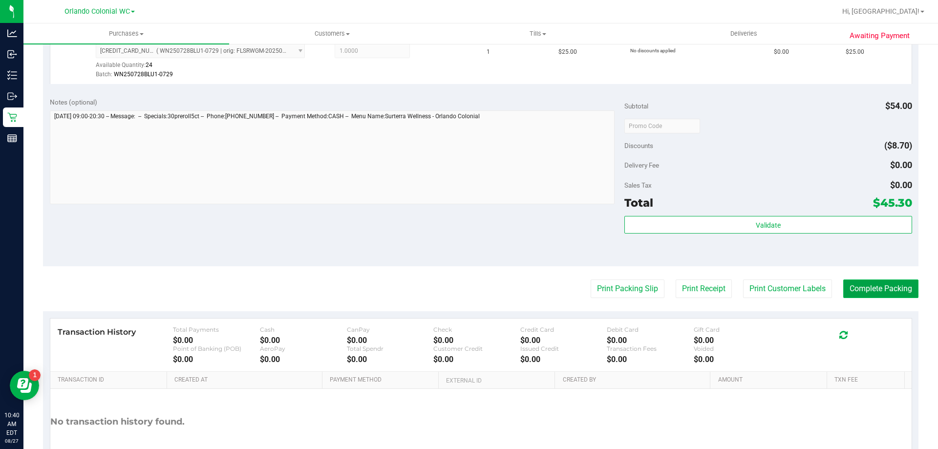
click at [850, 294] on button "Complete Packing" at bounding box center [880, 288] width 75 height 19
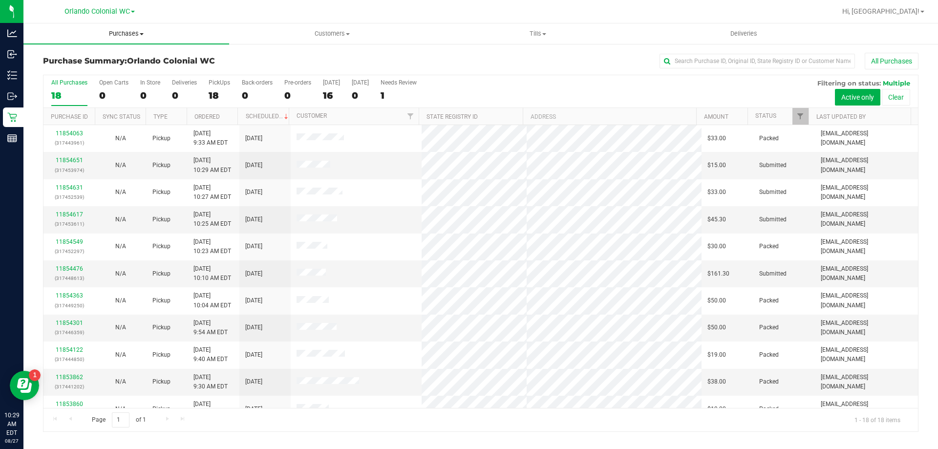
click at [129, 31] on span "Purchases" at bounding box center [126, 33] width 206 height 9
click at [94, 71] on li "Fulfillment" at bounding box center [126, 71] width 206 height 12
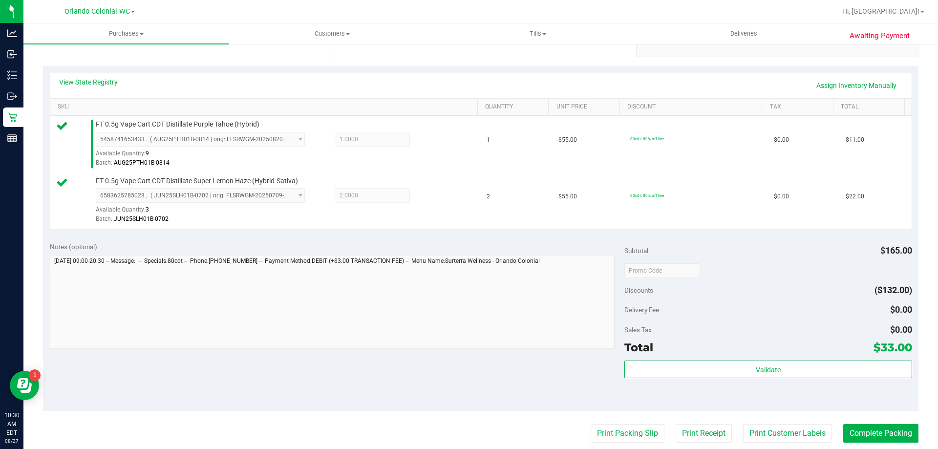
scroll to position [244, 0]
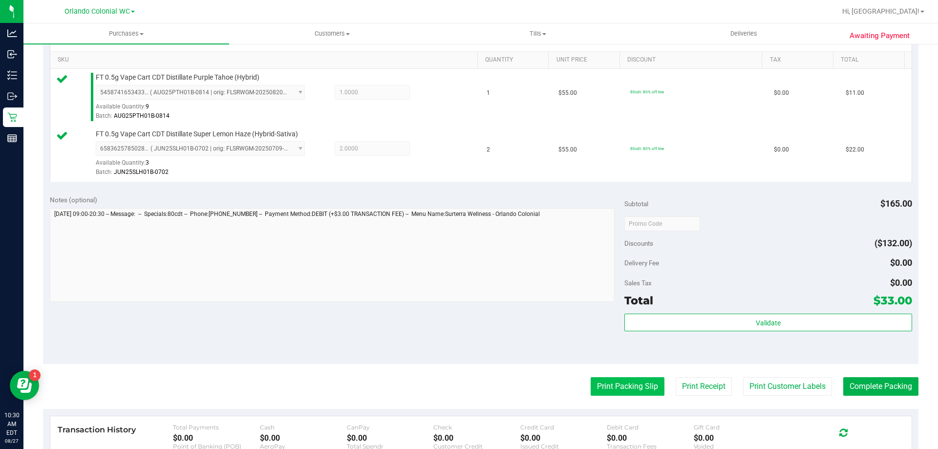
click at [634, 379] on button "Print Packing Slip" at bounding box center [627, 386] width 74 height 19
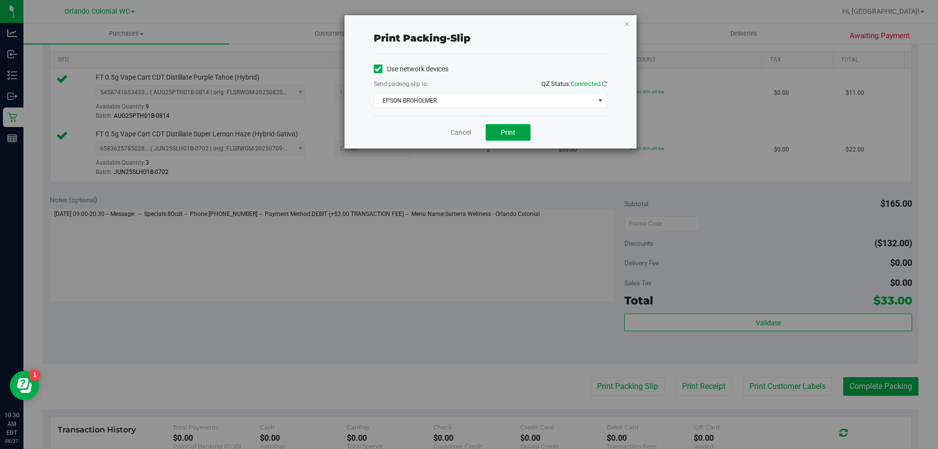
click at [520, 130] on button "Print" at bounding box center [507, 132] width 45 height 17
click at [456, 137] on link "Cancel" at bounding box center [460, 132] width 21 height 10
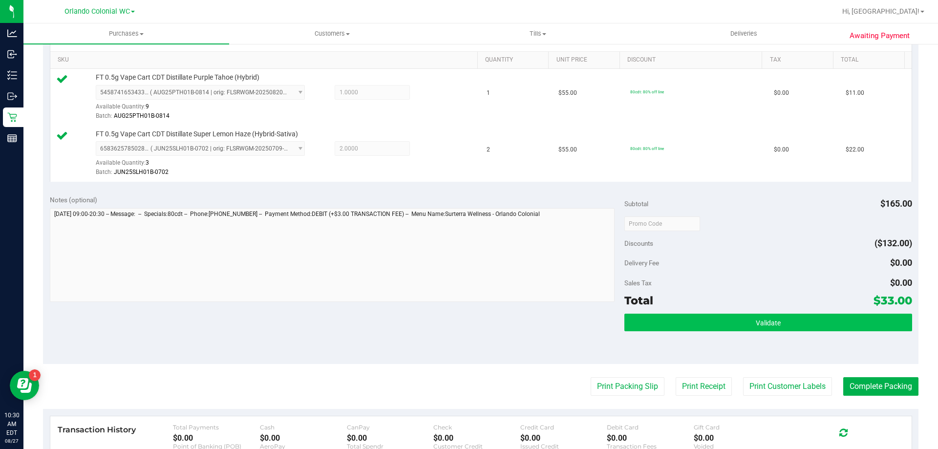
click at [767, 323] on span "Validate" at bounding box center [767, 323] width 25 height 8
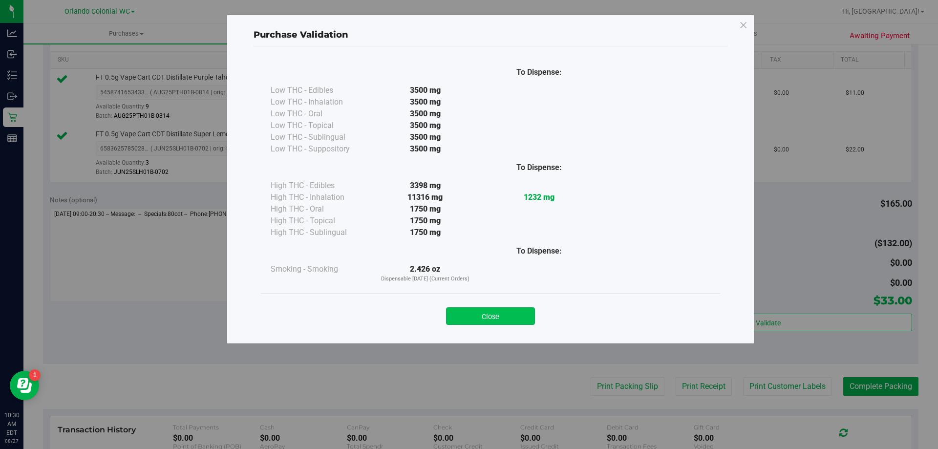
click at [477, 318] on button "Close" at bounding box center [490, 316] width 89 height 18
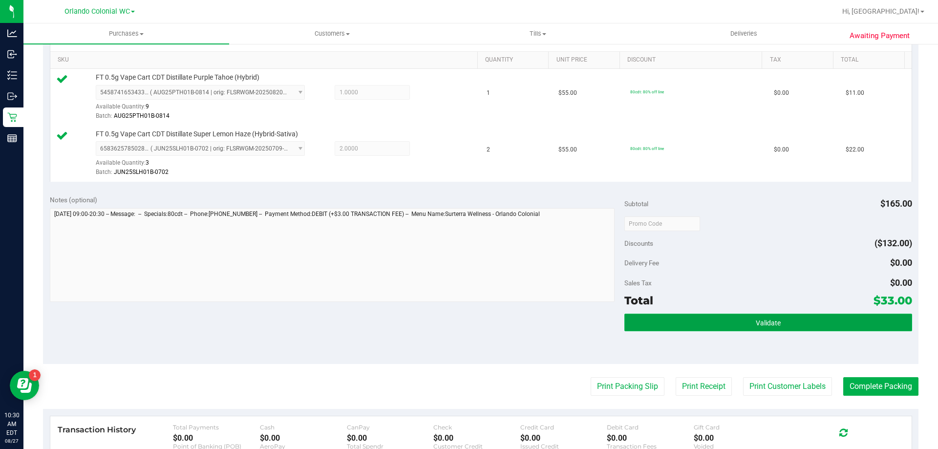
click at [759, 319] on span "Validate" at bounding box center [767, 323] width 25 height 8
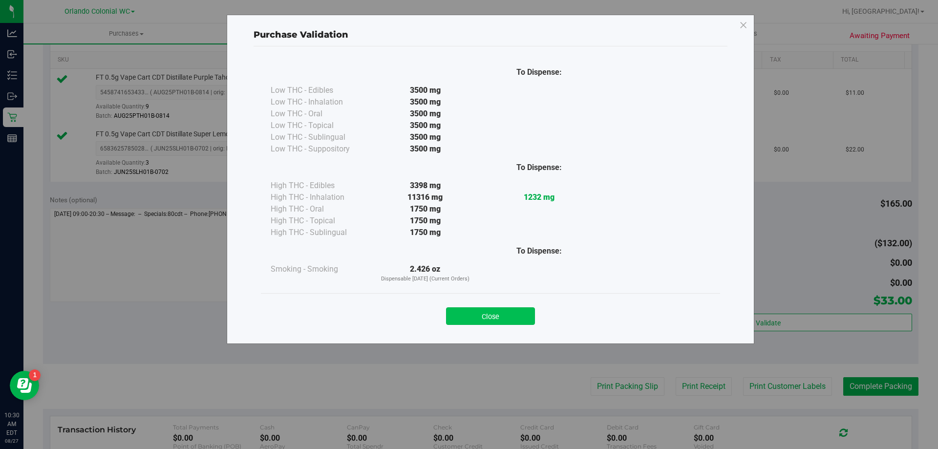
click at [498, 318] on button "Close" at bounding box center [490, 316] width 89 height 18
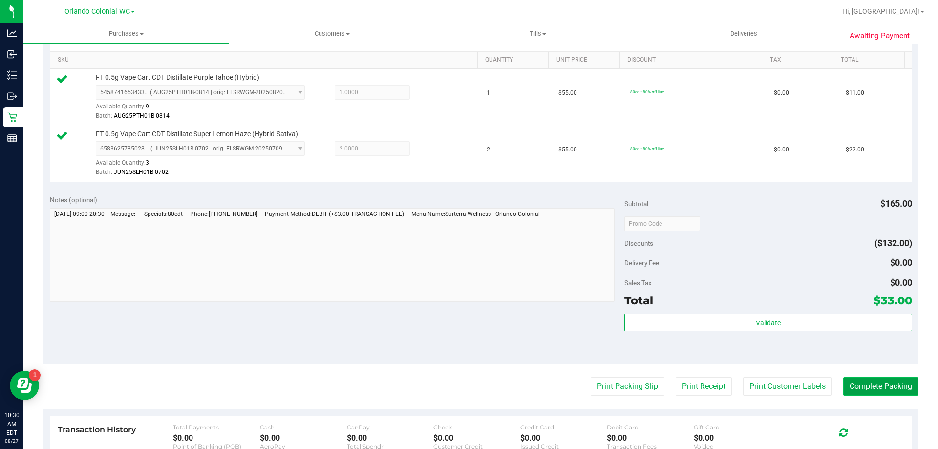
click at [868, 385] on button "Complete Packing" at bounding box center [880, 386] width 75 height 19
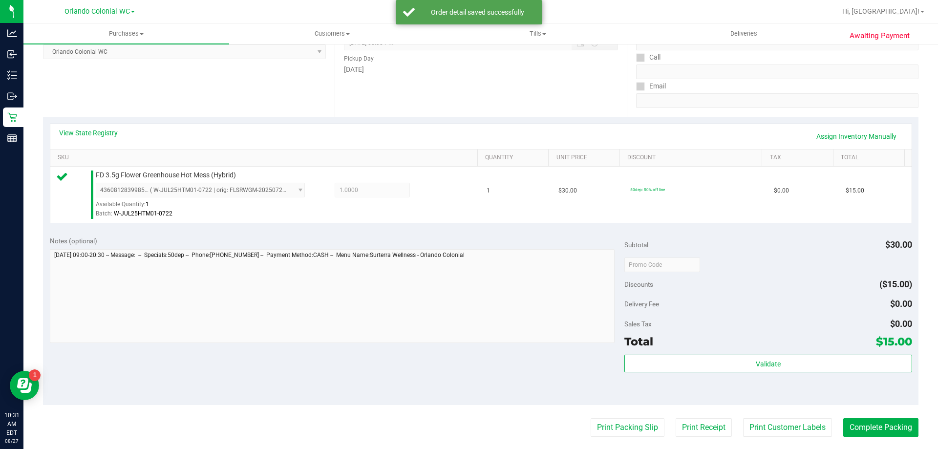
scroll to position [147, 0]
click at [599, 418] on button "Print Packing Slip" at bounding box center [627, 427] width 74 height 19
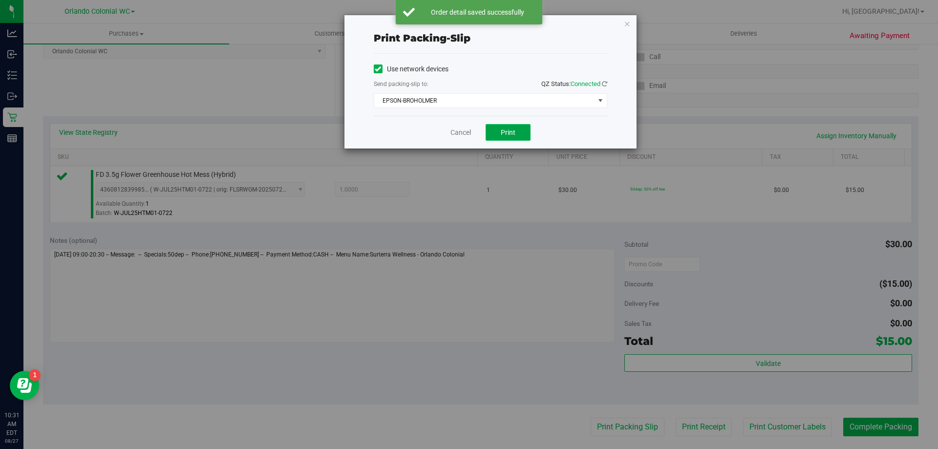
click at [508, 135] on span "Print" at bounding box center [508, 132] width 15 height 8
click at [455, 133] on link "Cancel" at bounding box center [460, 132] width 21 height 10
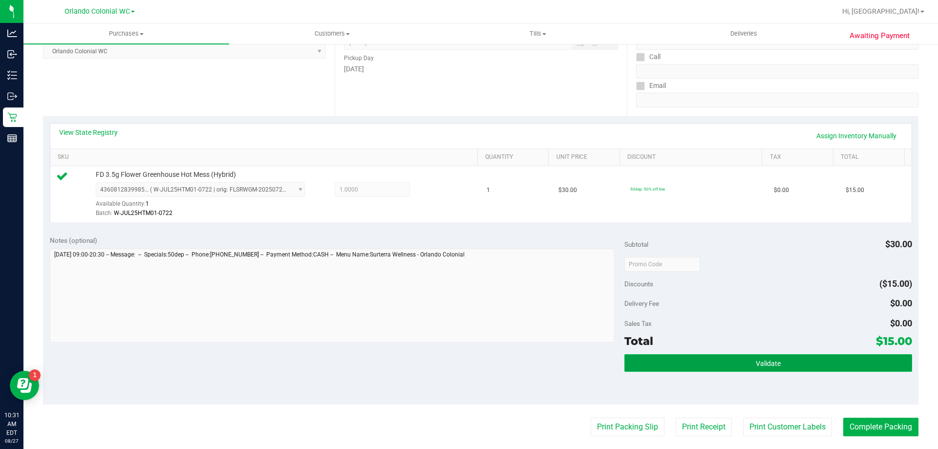
click at [747, 357] on button "Validate" at bounding box center [767, 363] width 287 height 18
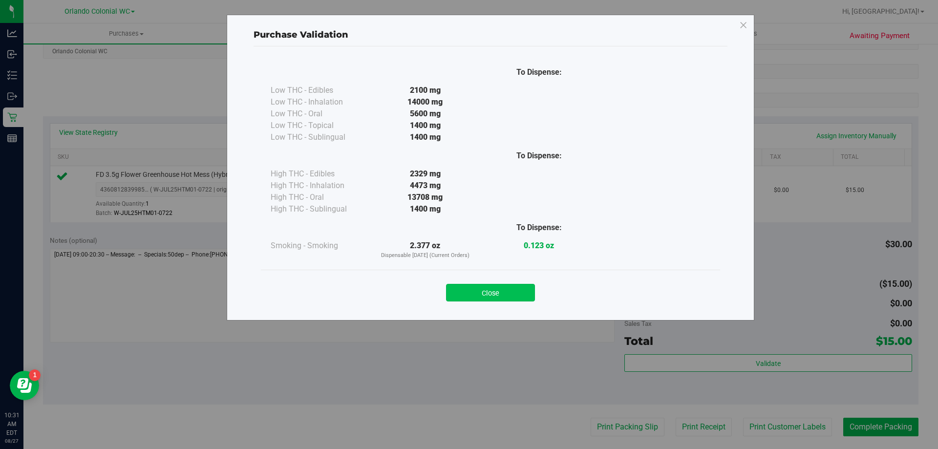
click at [513, 293] on button "Close" at bounding box center [490, 293] width 89 height 18
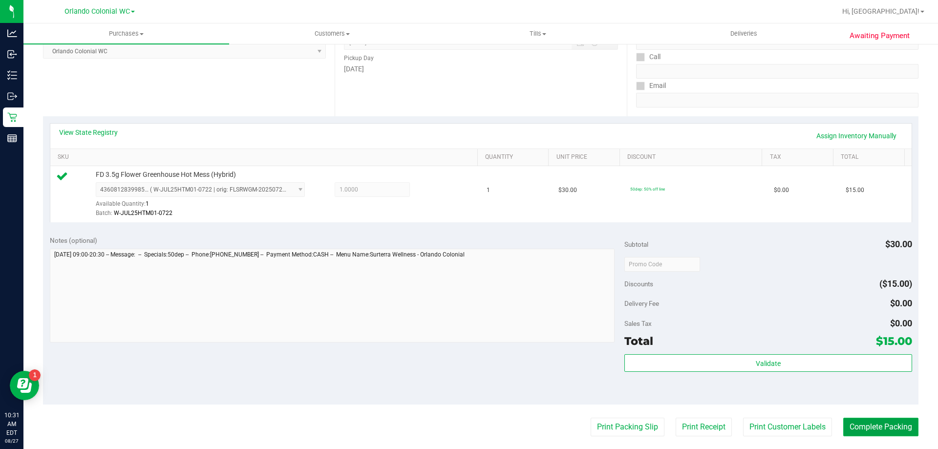
click at [888, 426] on button "Complete Packing" at bounding box center [880, 427] width 75 height 19
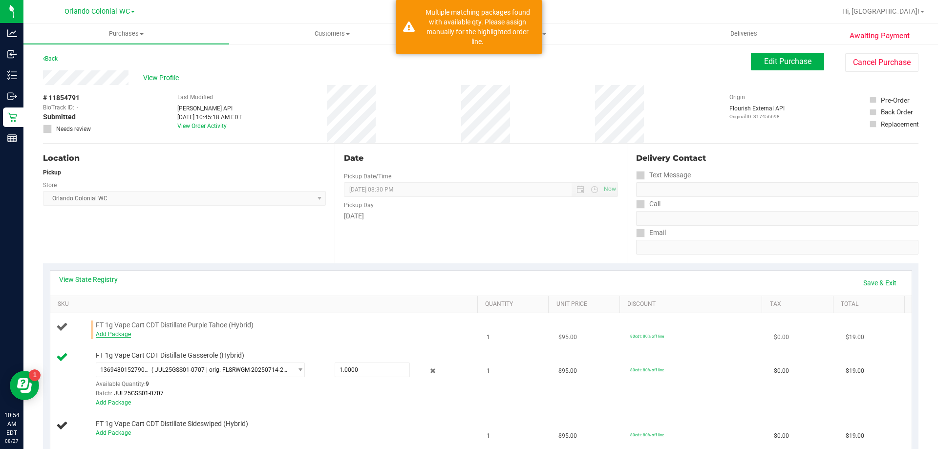
click at [112, 335] on link "Add Package" at bounding box center [113, 334] width 35 height 7
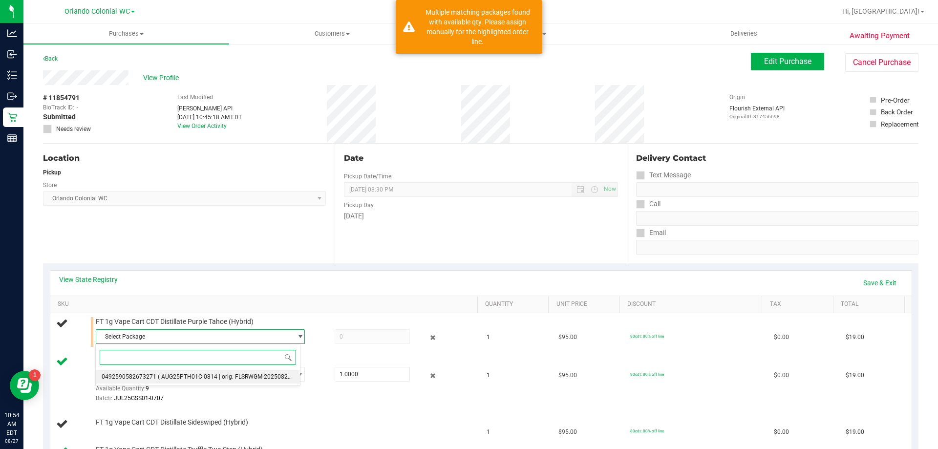
click at [164, 379] on span "( AUG25PTH01C-0814 | orig: FLSRWGM-20250820-1832 )" at bounding box center [234, 376] width 152 height 7
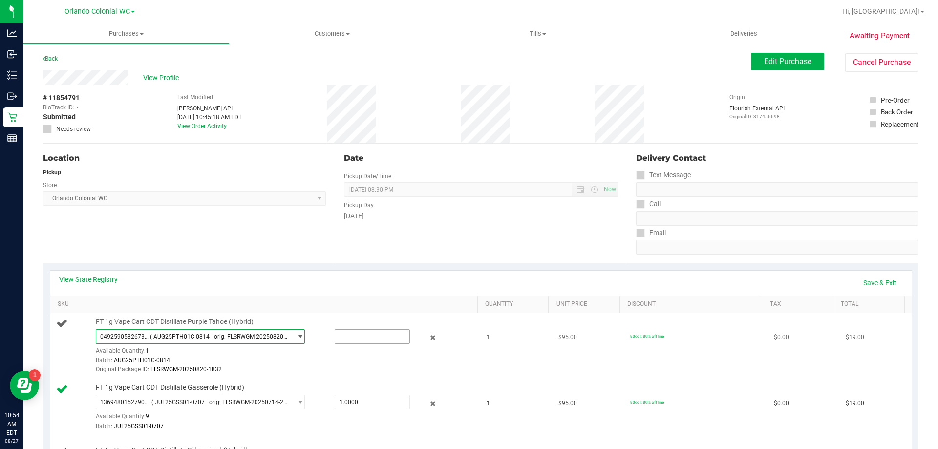
click at [360, 333] on input "text" at bounding box center [372, 337] width 74 height 14
type input "1"
click at [329, 356] on div "Batch: AUG25PTH01C-0814" at bounding box center [284, 360] width 377 height 9
type input "1.0000"
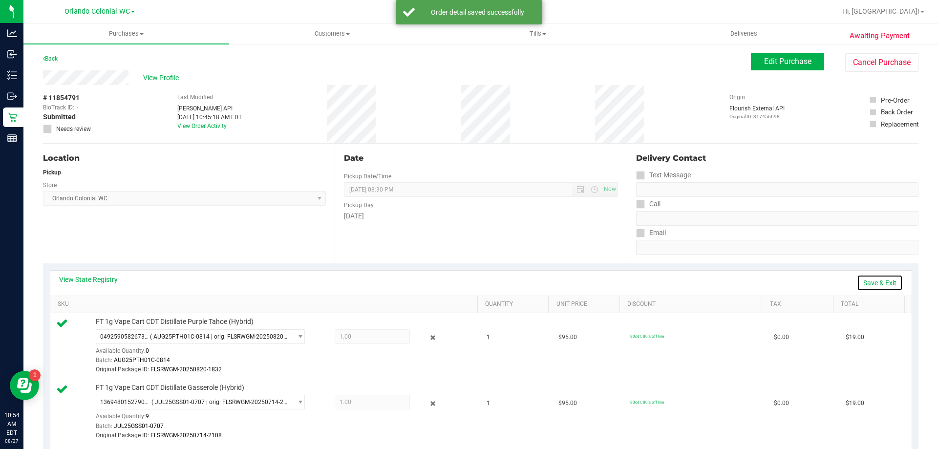
click at [875, 281] on link "Save & Exit" at bounding box center [880, 282] width 46 height 17
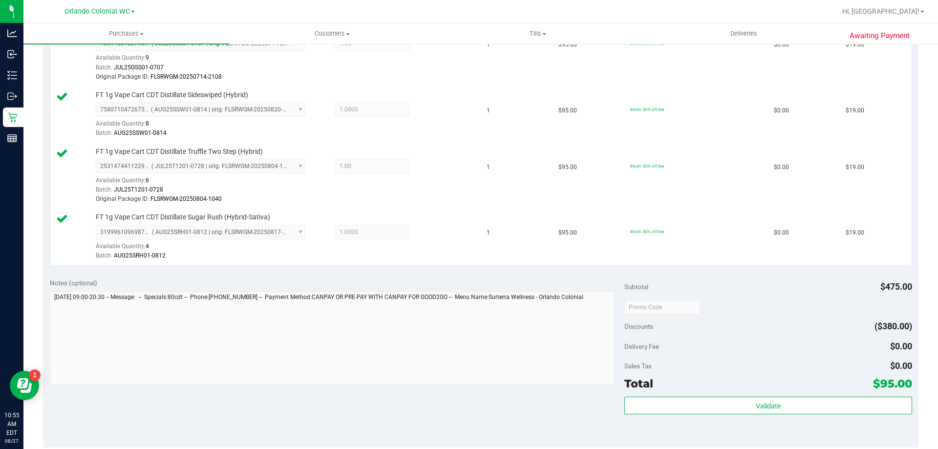
scroll to position [481, 0]
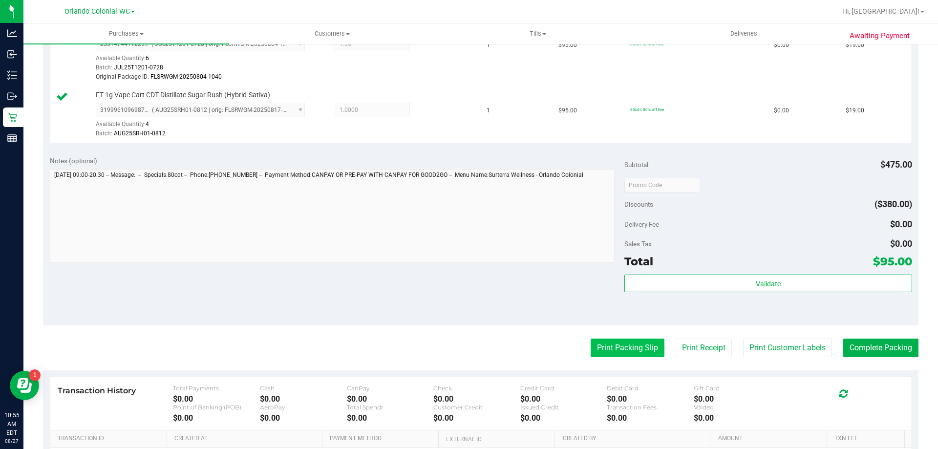
click at [623, 348] on button "Print Packing Slip" at bounding box center [627, 347] width 74 height 19
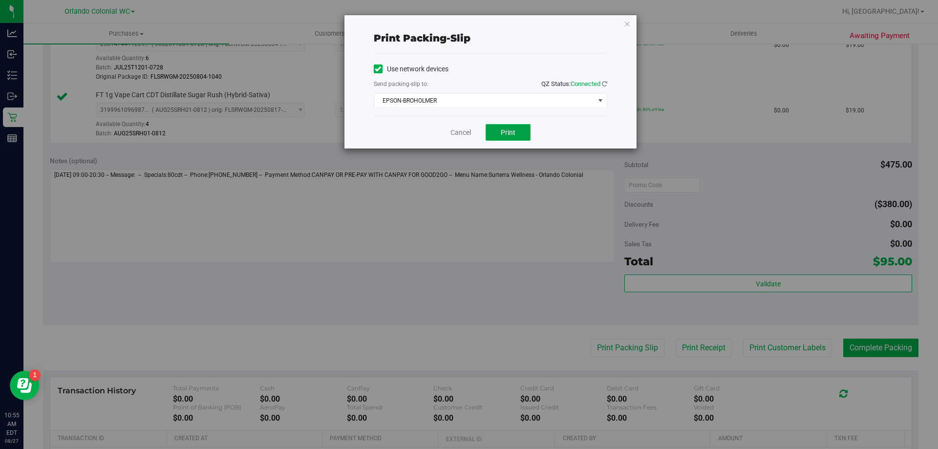
click at [514, 132] on span "Print" at bounding box center [508, 132] width 15 height 8
click at [456, 131] on link "Cancel" at bounding box center [460, 132] width 21 height 10
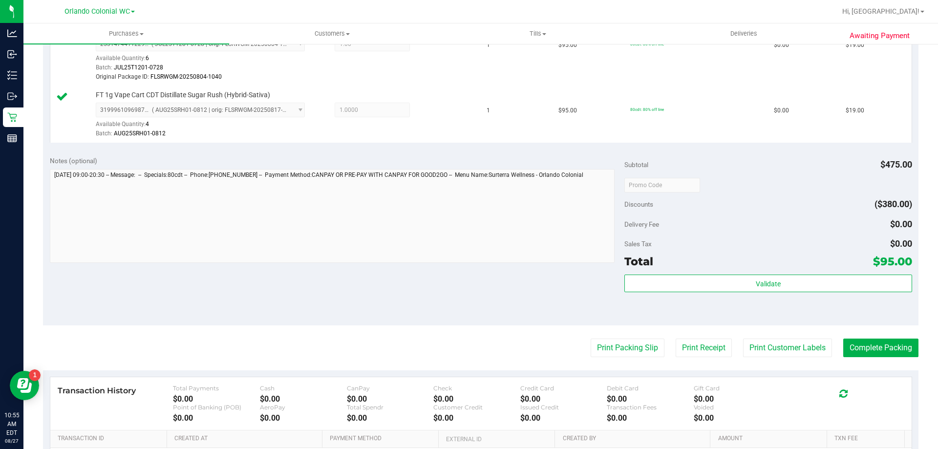
click at [751, 272] on div "Subtotal $475.00 Discounts ($380.00) Delivery Fee $0.00 Sales Tax $0.00 Total $…" at bounding box center [767, 237] width 287 height 163
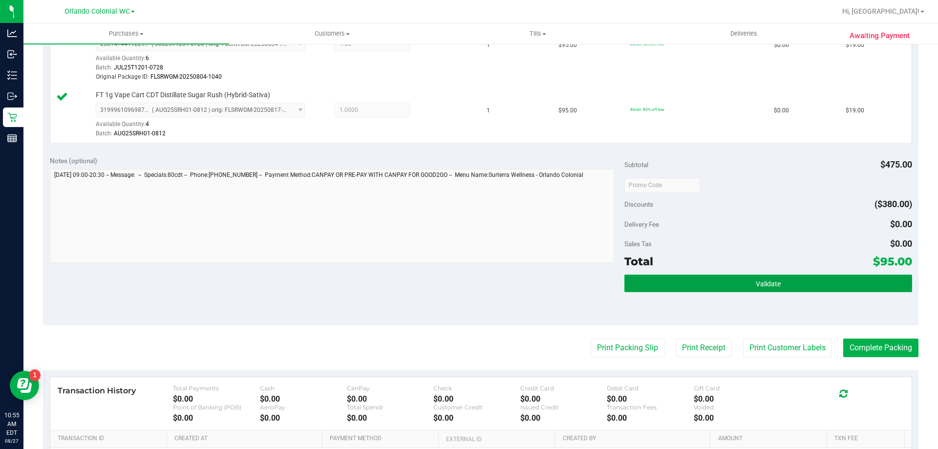
click at [774, 281] on span "Validate" at bounding box center [767, 284] width 25 height 8
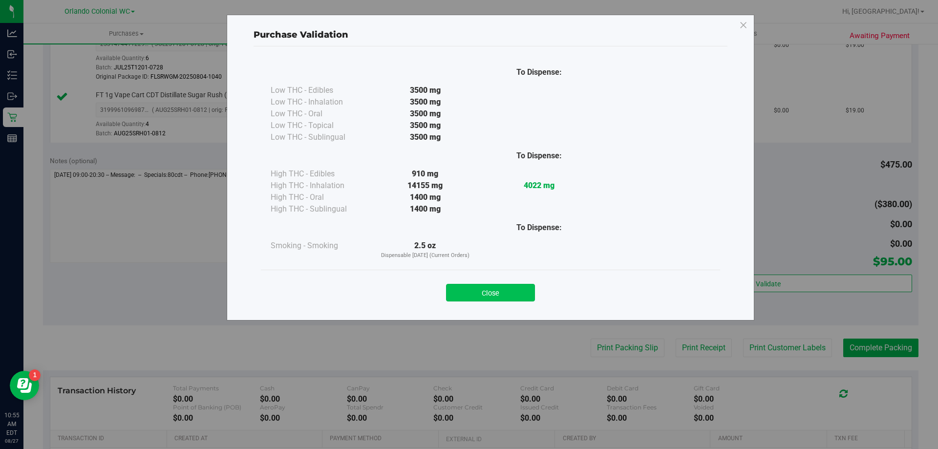
click at [515, 288] on button "Close" at bounding box center [490, 293] width 89 height 18
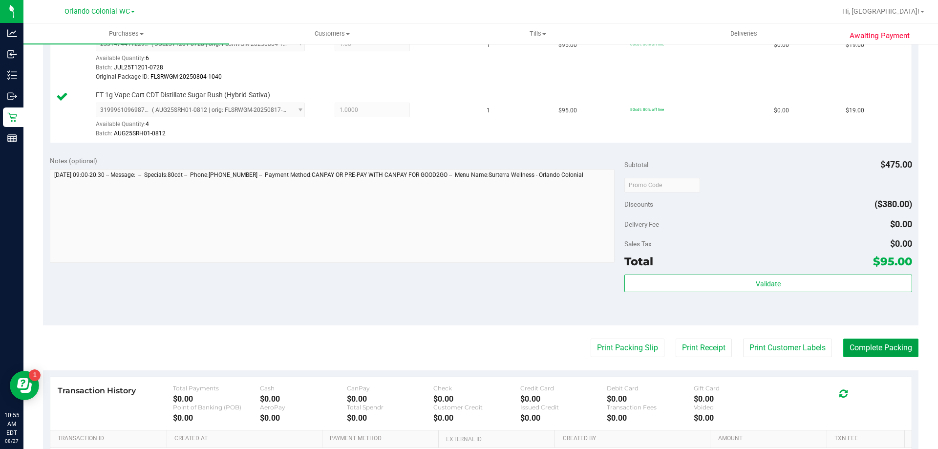
click at [843, 346] on button "Complete Packing" at bounding box center [880, 347] width 75 height 19
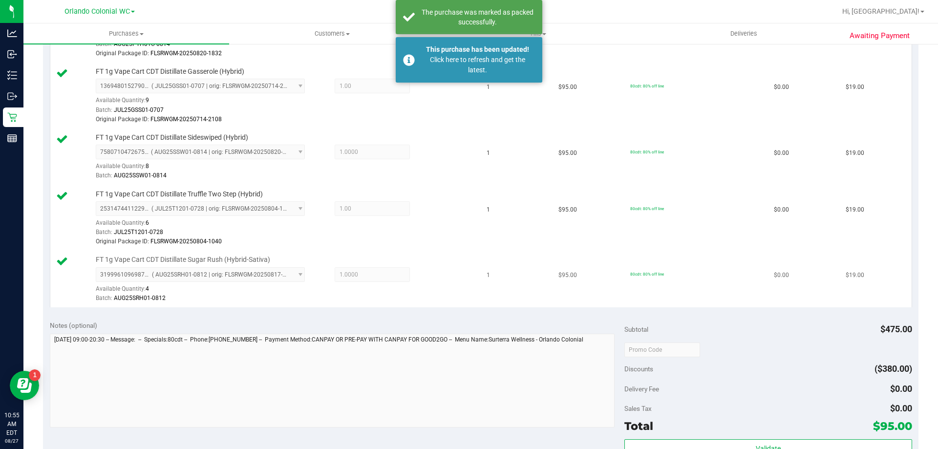
scroll to position [139, 0]
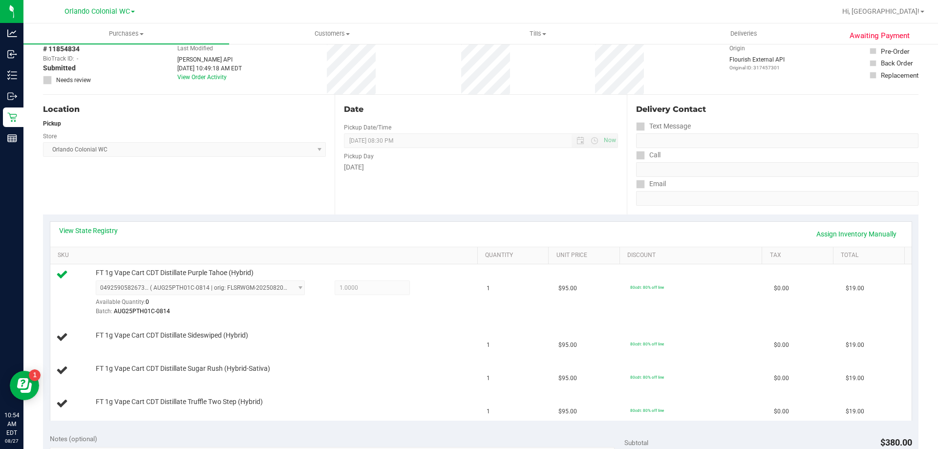
scroll to position [146, 0]
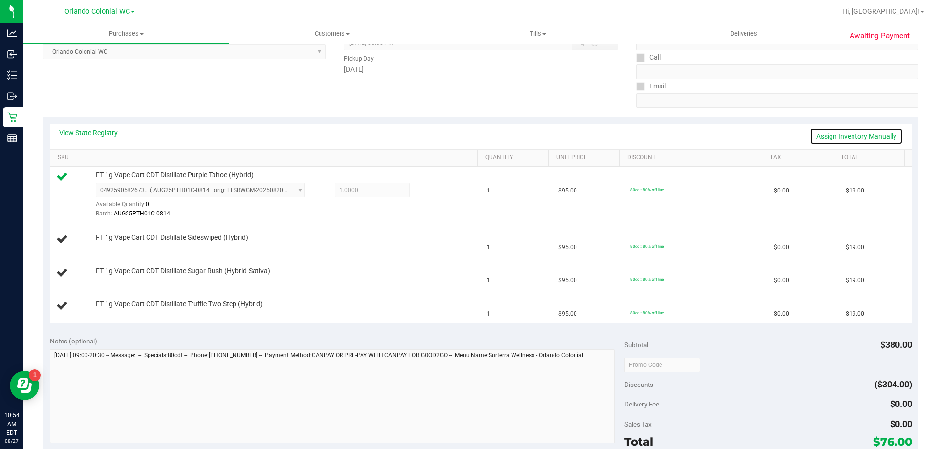
click at [870, 140] on link "Assign Inventory Manually" at bounding box center [856, 136] width 93 height 17
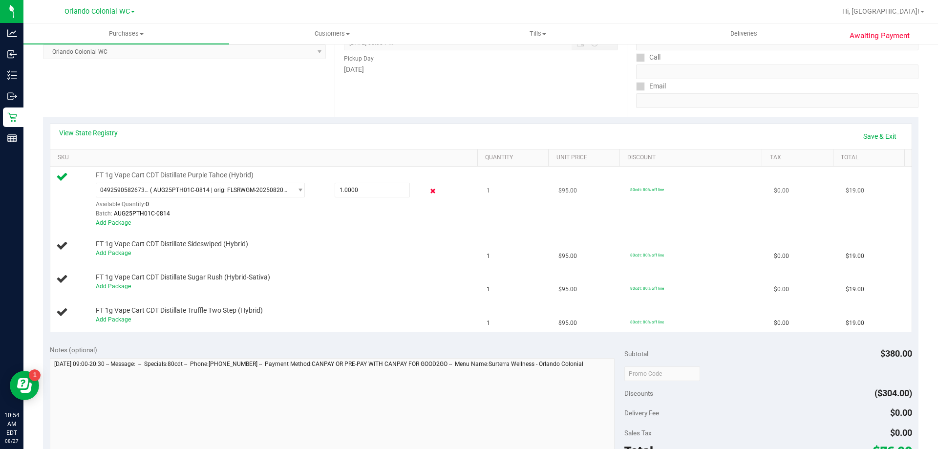
click at [428, 188] on icon at bounding box center [433, 191] width 10 height 11
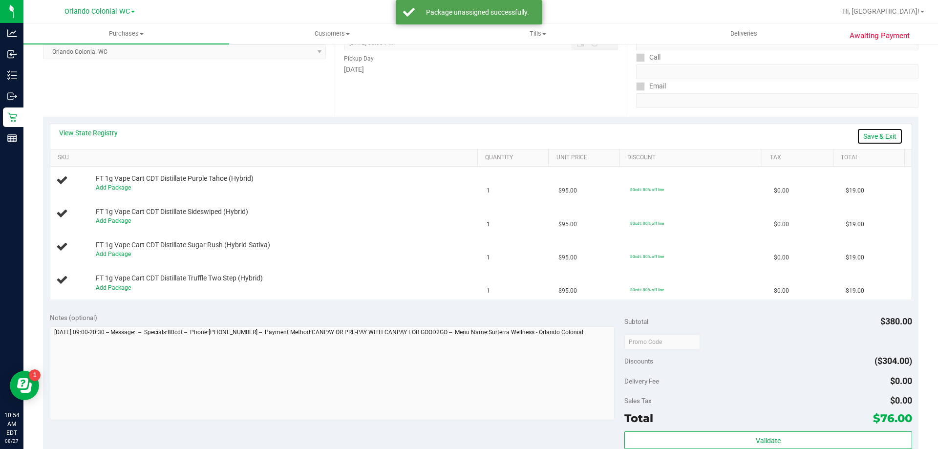
click at [859, 135] on link "Save & Exit" at bounding box center [880, 136] width 46 height 17
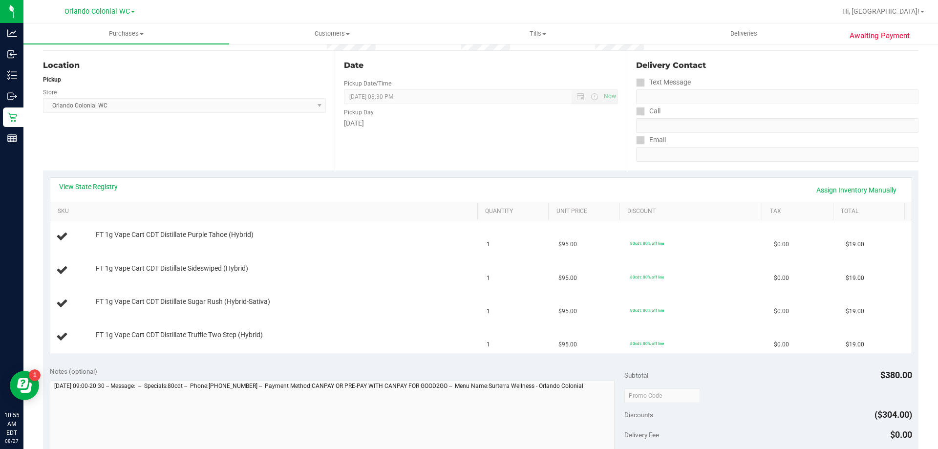
scroll to position [0, 0]
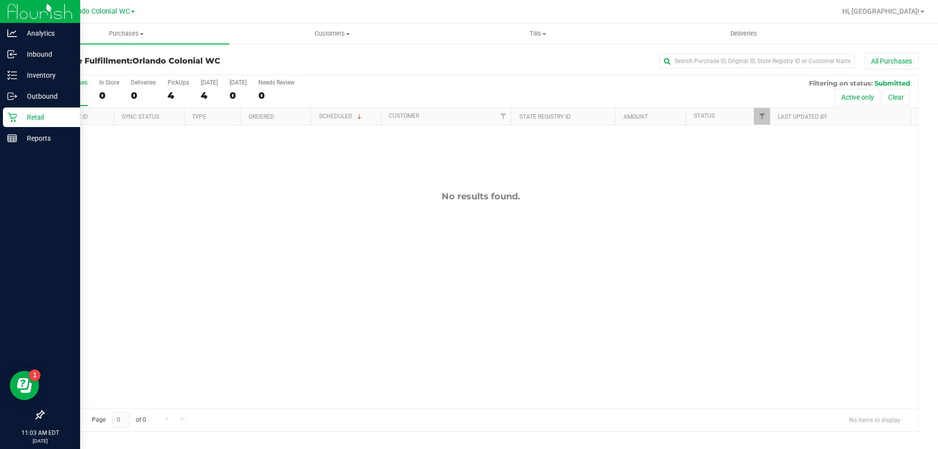
click at [9, 117] on icon at bounding box center [12, 117] width 10 height 10
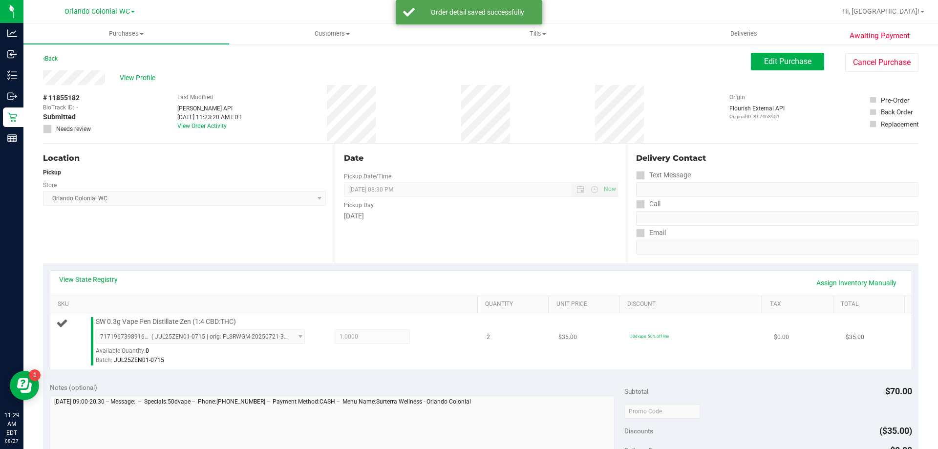
click at [152, 324] on span "SW 0.3g Vape Pen Distillate Zen (1:4 CBD:THC)" at bounding box center [166, 321] width 140 height 9
copy div "SW 0.3g Vape Pen Distillate Zen (1:4 CBD:THC)"
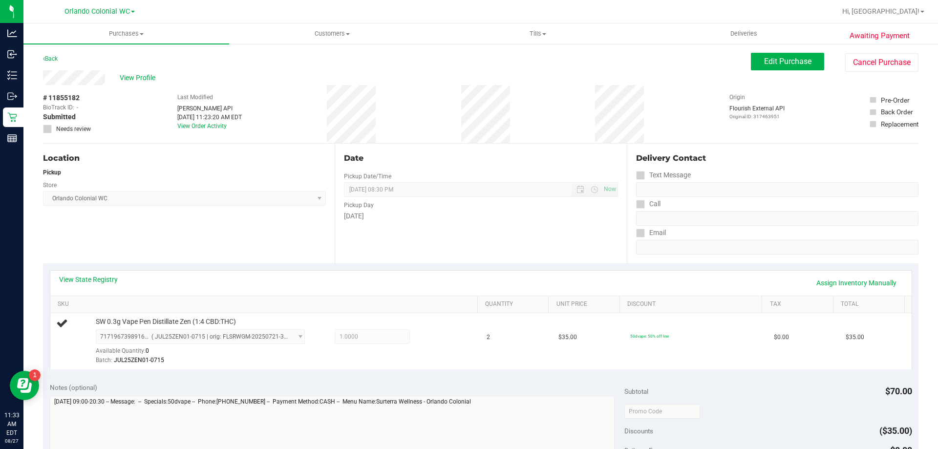
drag, startPoint x: 197, startPoint y: 156, endPoint x: 164, endPoint y: 131, distance: 41.5
click at [196, 156] on div "Location" at bounding box center [184, 158] width 283 height 12
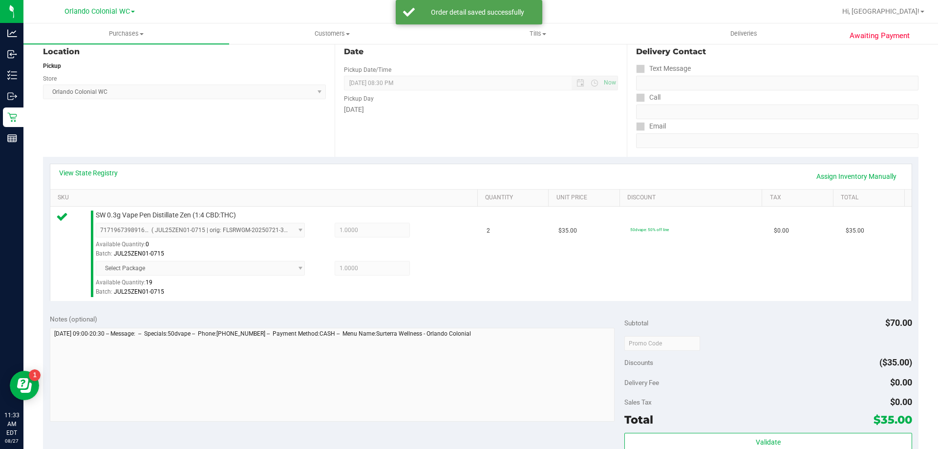
scroll to position [244, 0]
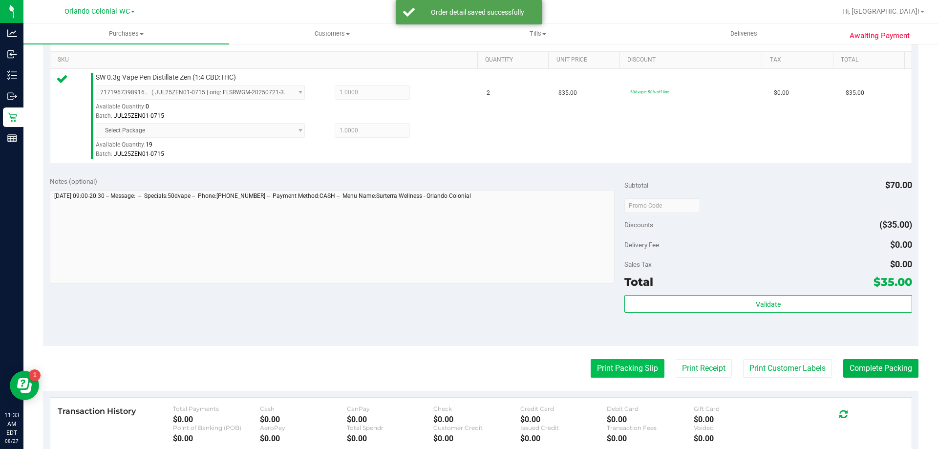
click at [595, 373] on button "Print Packing Slip" at bounding box center [627, 368] width 74 height 19
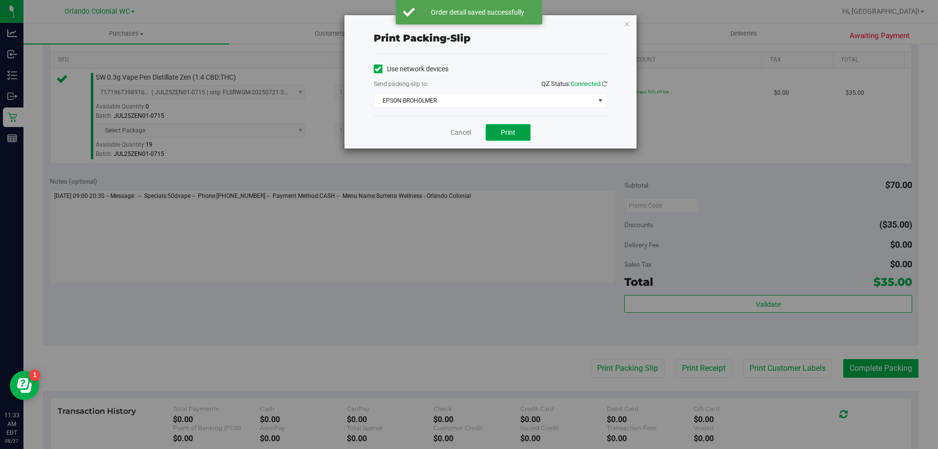
click at [519, 138] on button "Print" at bounding box center [507, 132] width 45 height 17
click at [465, 130] on link "Cancel" at bounding box center [460, 132] width 21 height 10
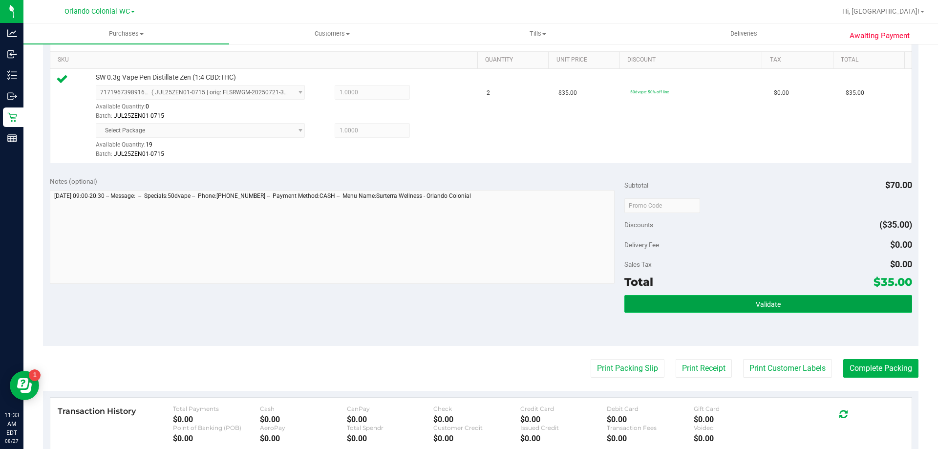
click at [773, 309] on button "Validate" at bounding box center [767, 304] width 287 height 18
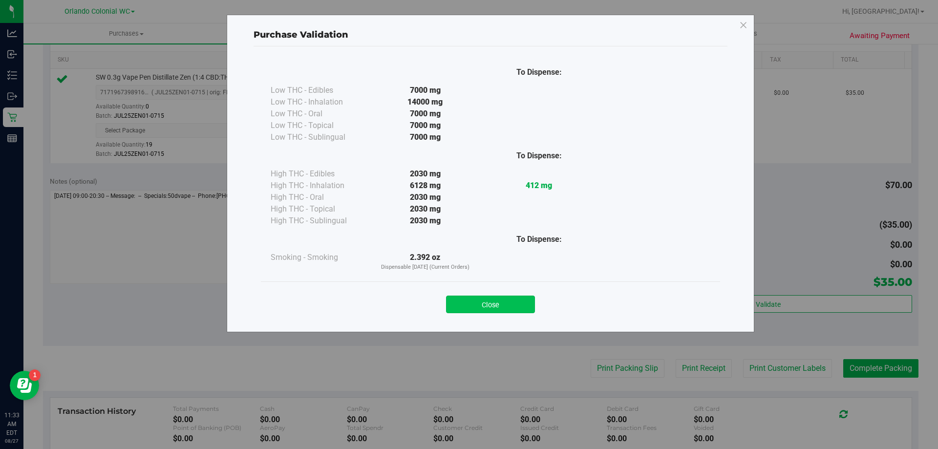
click at [490, 299] on button "Close" at bounding box center [490, 304] width 89 height 18
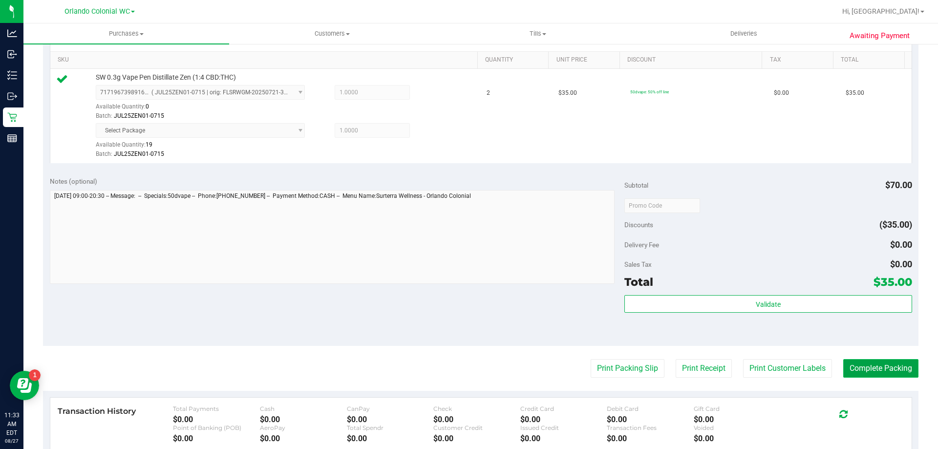
click at [876, 360] on button "Complete Packing" at bounding box center [880, 368] width 75 height 19
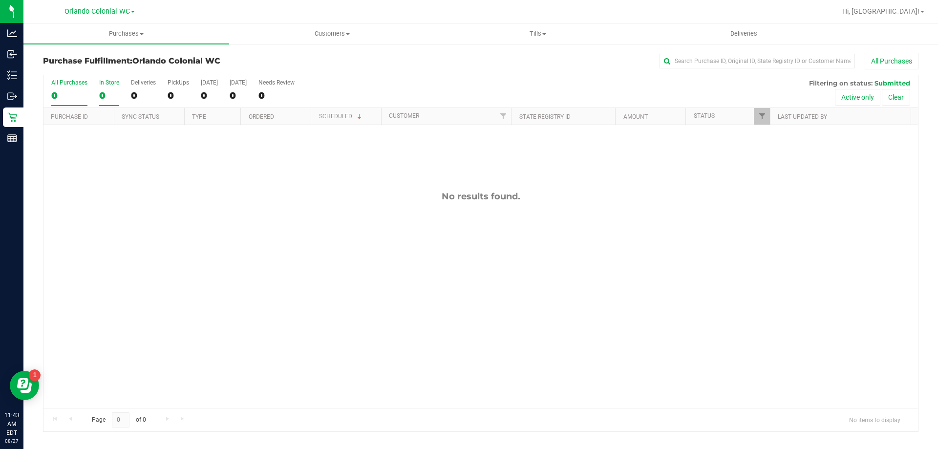
click at [108, 98] on div "0" at bounding box center [109, 95] width 20 height 11
click at [0, 0] on input "In Store 0" at bounding box center [0, 0] width 0 height 0
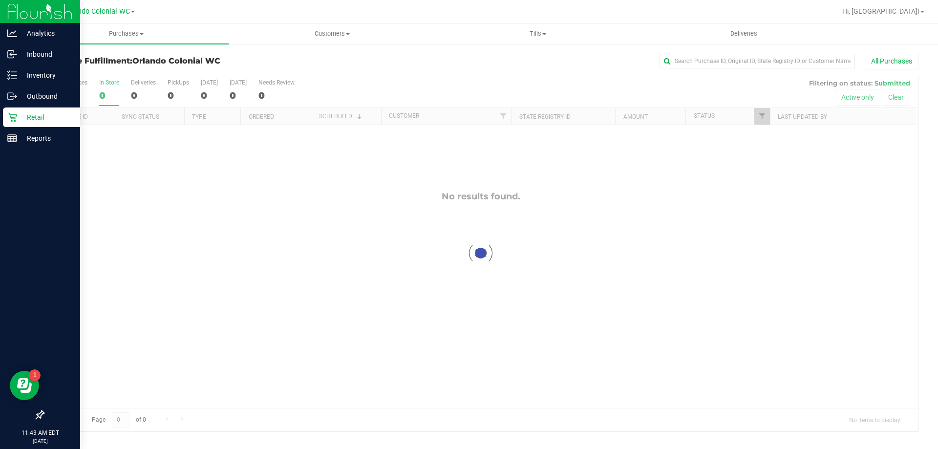
click at [11, 126] on div "Retail" at bounding box center [41, 117] width 77 height 20
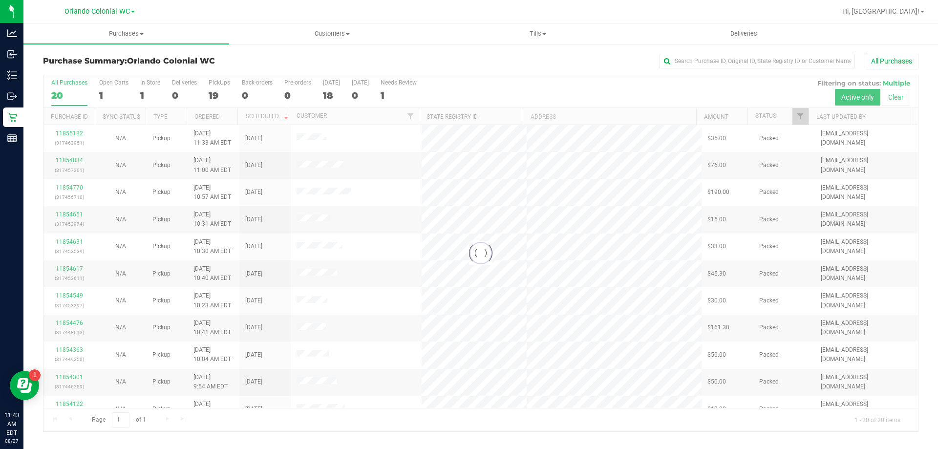
click at [143, 96] on div at bounding box center [480, 253] width 874 height 356
click at [142, 96] on div at bounding box center [480, 253] width 874 height 356
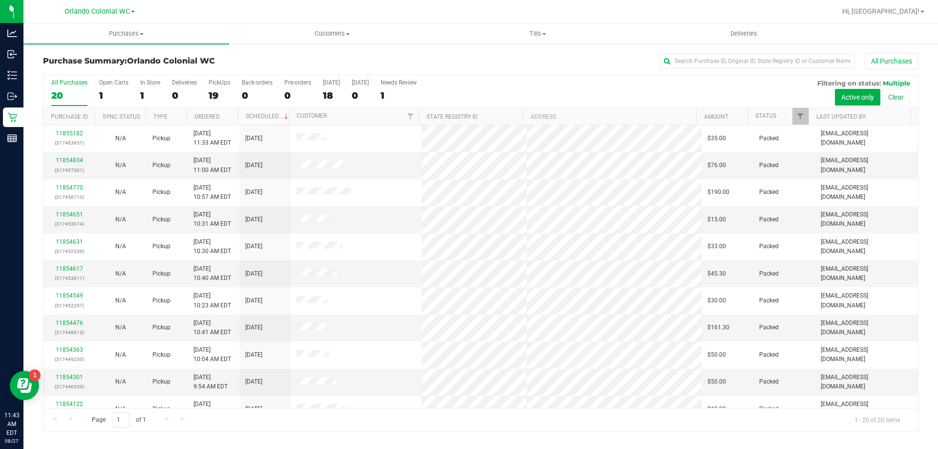
click at [138, 94] on div "All Purchases 20 Open Carts 1 In Store 1 Deliveries 0 PickUps 19 Back-orders 0 …" at bounding box center [480, 91] width 874 height 33
click at [140, 95] on div "1" at bounding box center [150, 95] width 20 height 11
click at [0, 0] on input "In Store 1" at bounding box center [0, 0] width 0 height 0
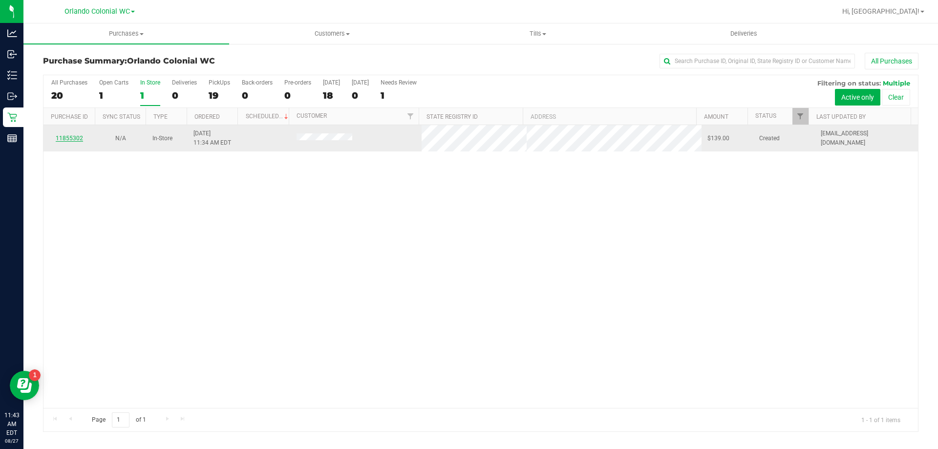
click at [72, 138] on link "11855302" at bounding box center [69, 138] width 27 height 7
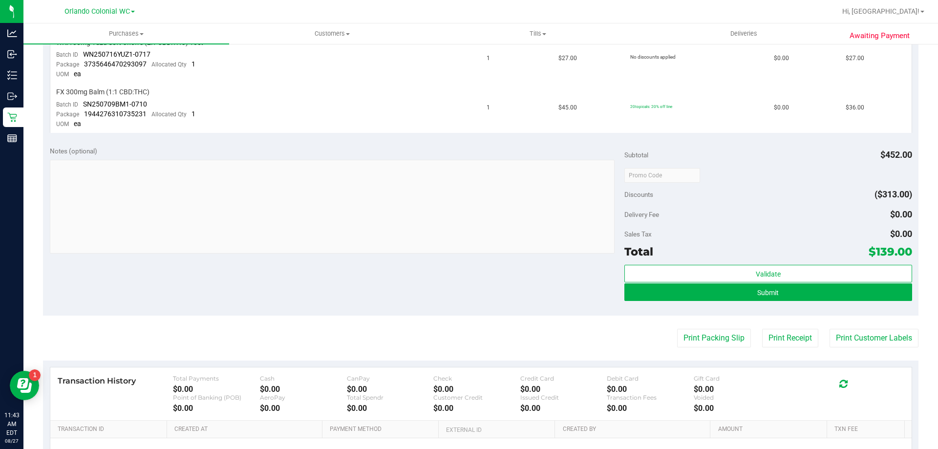
scroll to position [537, 0]
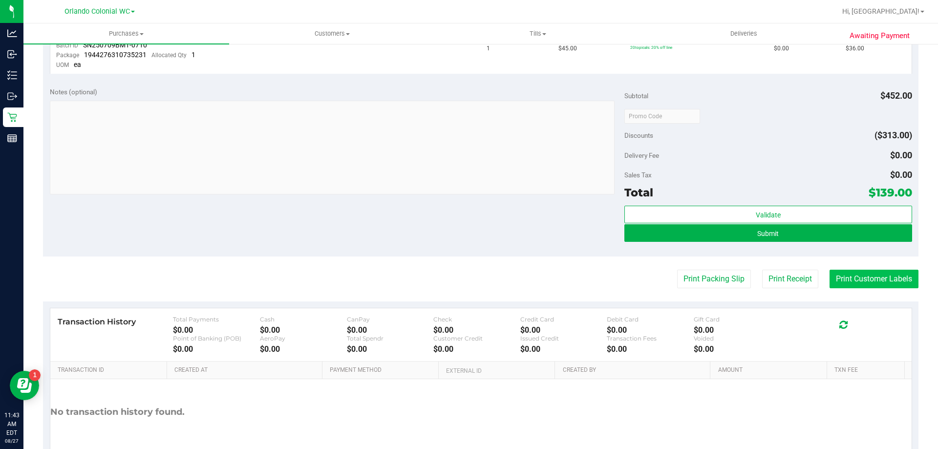
click at [869, 275] on button "Print Customer Labels" at bounding box center [873, 279] width 89 height 19
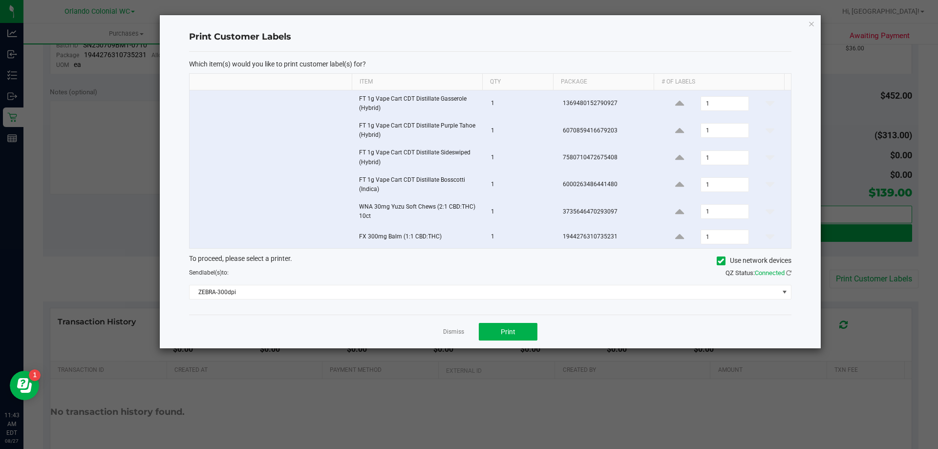
click at [425, 278] on div "To proceed, please select a printer. Use network devices Send label(s) to: QZ S…" at bounding box center [490, 276] width 602 height 46
click at [434, 291] on span "ZEBRA-300dpi" at bounding box center [483, 292] width 589 height 14
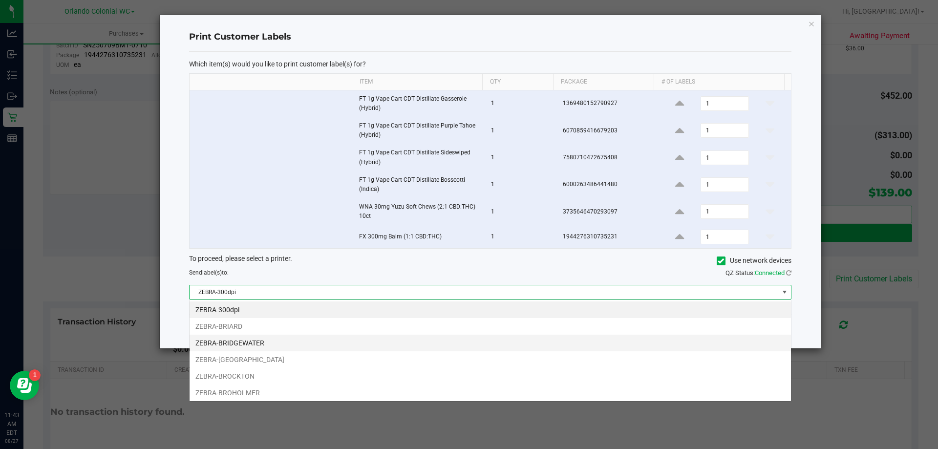
scroll to position [15, 602]
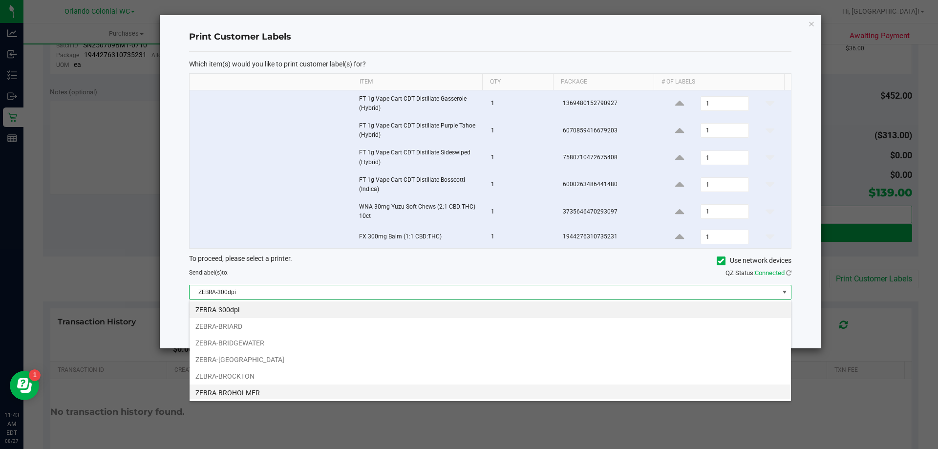
click at [279, 390] on li "ZEBRA-BROHOLMER" at bounding box center [489, 392] width 601 height 17
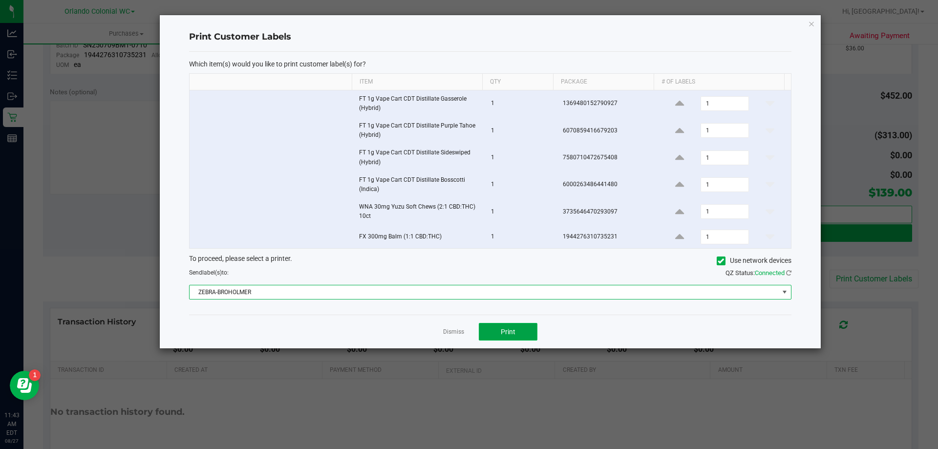
click at [508, 335] on span "Print" at bounding box center [508, 332] width 15 height 8
click at [452, 333] on link "Dismiss" at bounding box center [453, 332] width 21 height 8
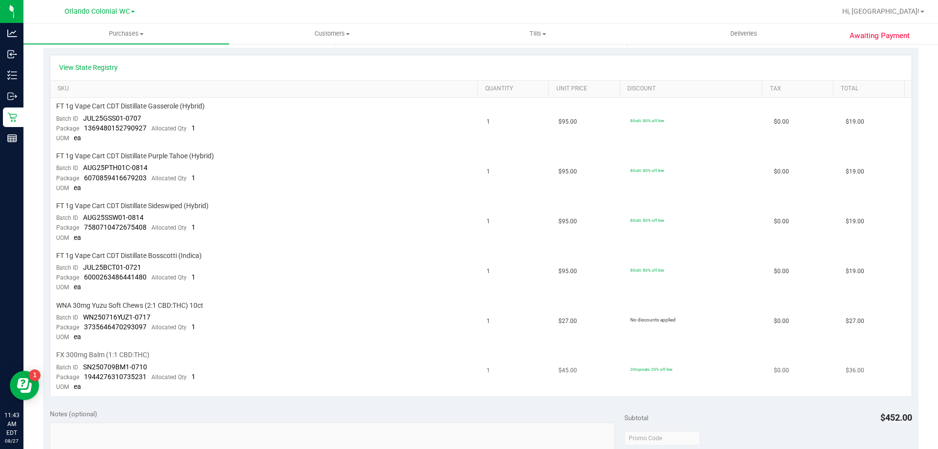
scroll to position [209, 0]
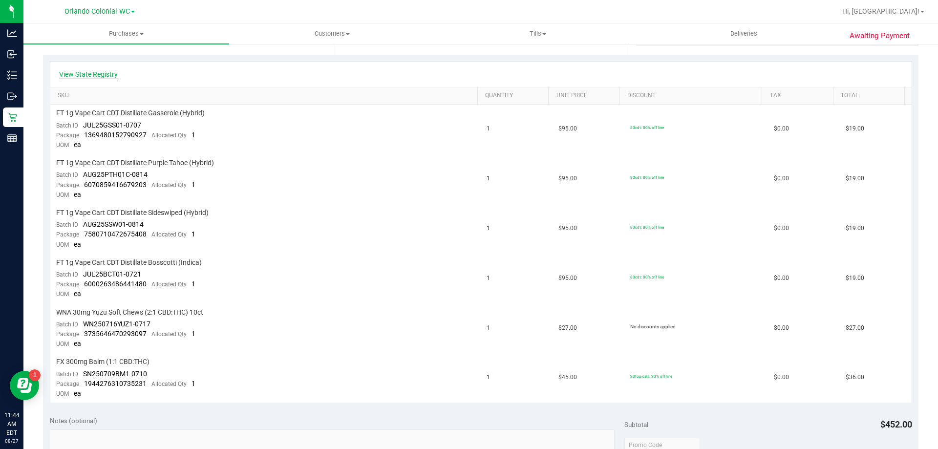
click at [102, 78] on link "View State Registry" at bounding box center [88, 74] width 59 height 10
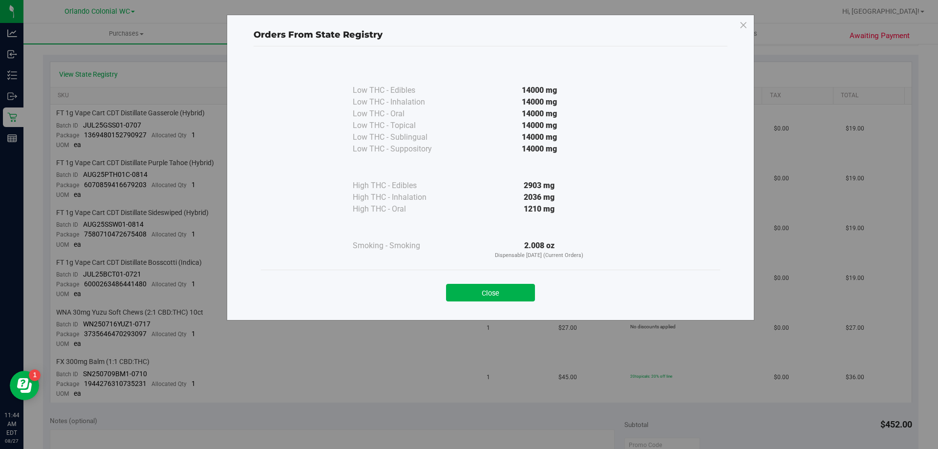
click at [503, 303] on div "Close" at bounding box center [490, 290] width 459 height 40
click at [501, 298] on button "Close" at bounding box center [490, 293] width 89 height 18
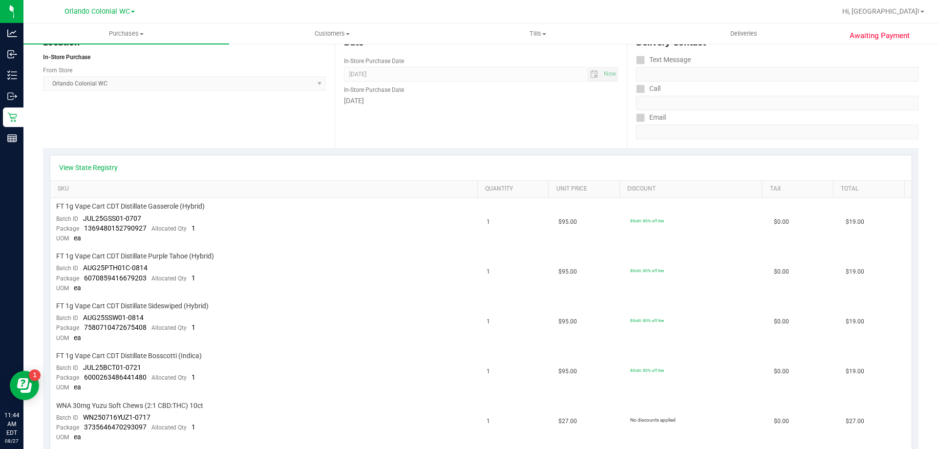
scroll to position [0, 0]
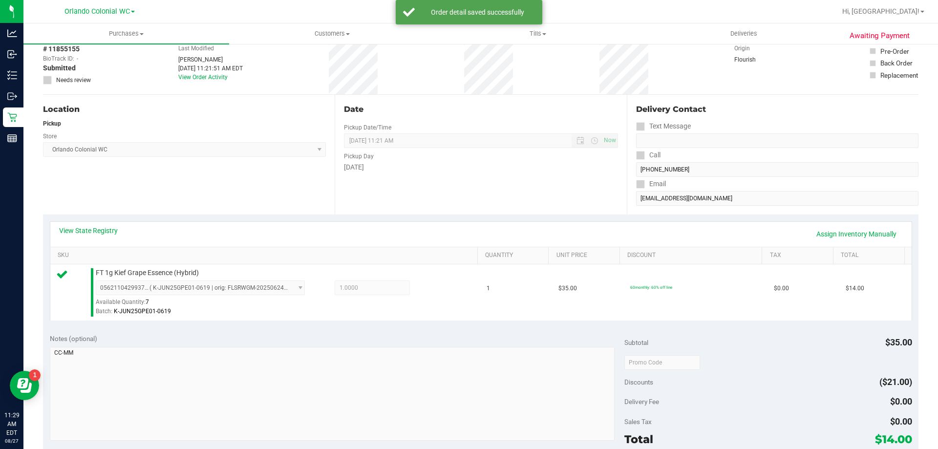
scroll to position [210, 0]
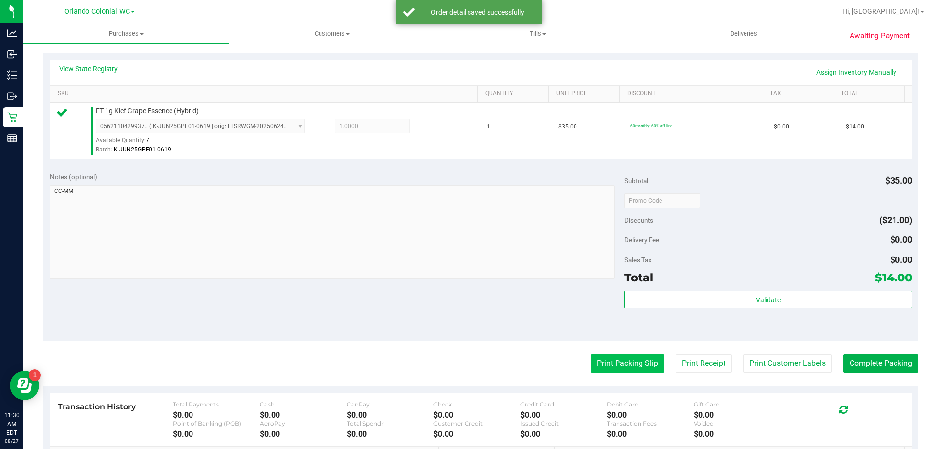
click at [604, 357] on button "Print Packing Slip" at bounding box center [627, 363] width 74 height 19
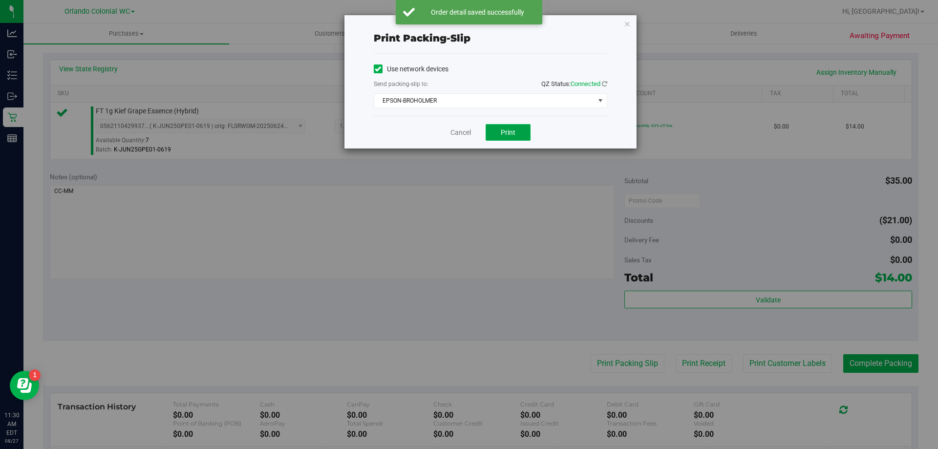
click at [502, 134] on span "Print" at bounding box center [508, 132] width 15 height 8
click at [460, 129] on link "Cancel" at bounding box center [460, 132] width 21 height 10
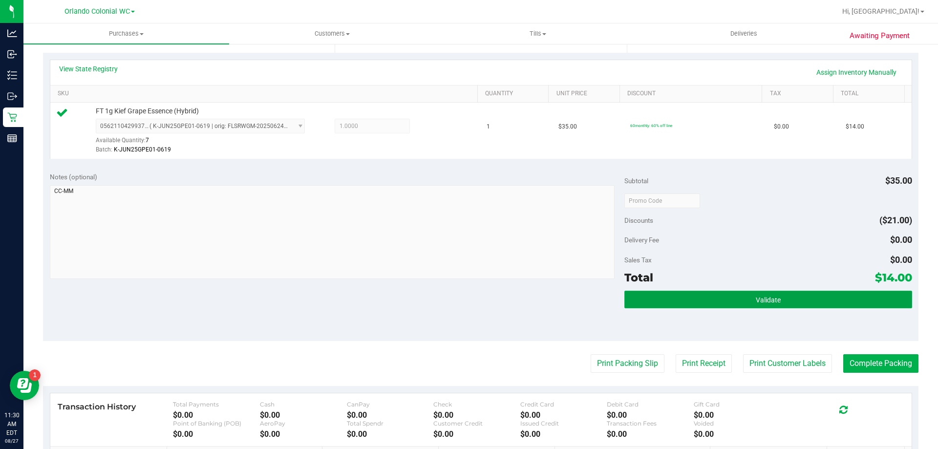
click at [742, 306] on button "Validate" at bounding box center [767, 300] width 287 height 18
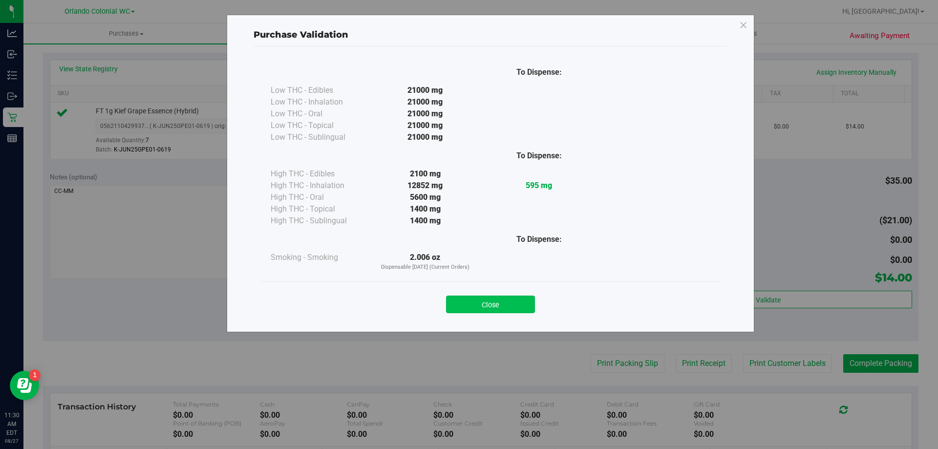
click at [491, 301] on button "Close" at bounding box center [490, 304] width 89 height 18
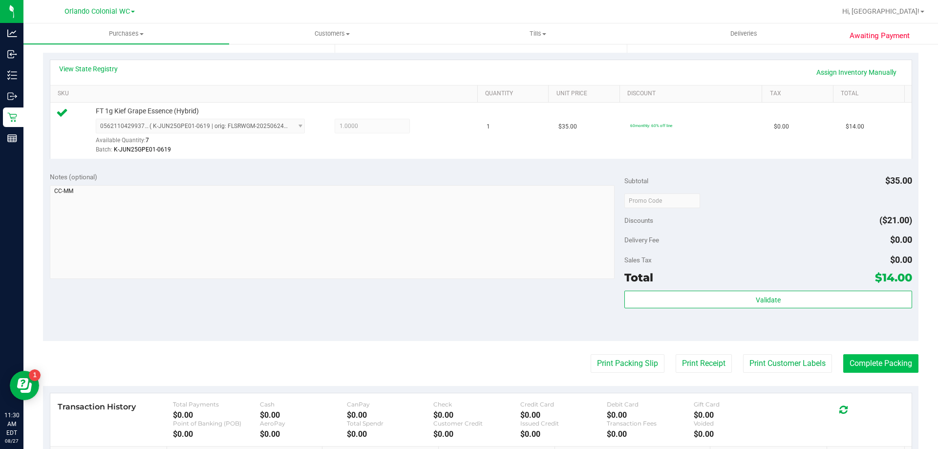
click at [866, 366] on button "Complete Packing" at bounding box center [880, 363] width 75 height 19
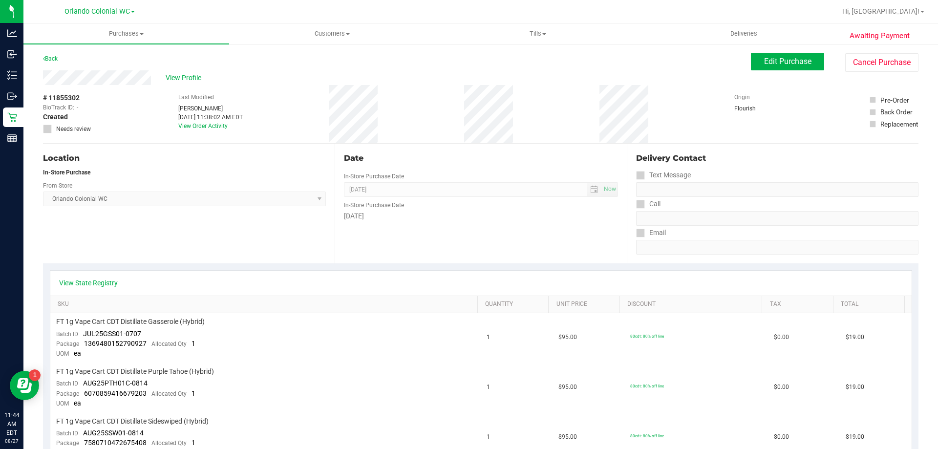
click at [73, 288] on div "View State Registry" at bounding box center [480, 283] width 861 height 25
click at [77, 285] on link "View State Registry" at bounding box center [88, 283] width 59 height 10
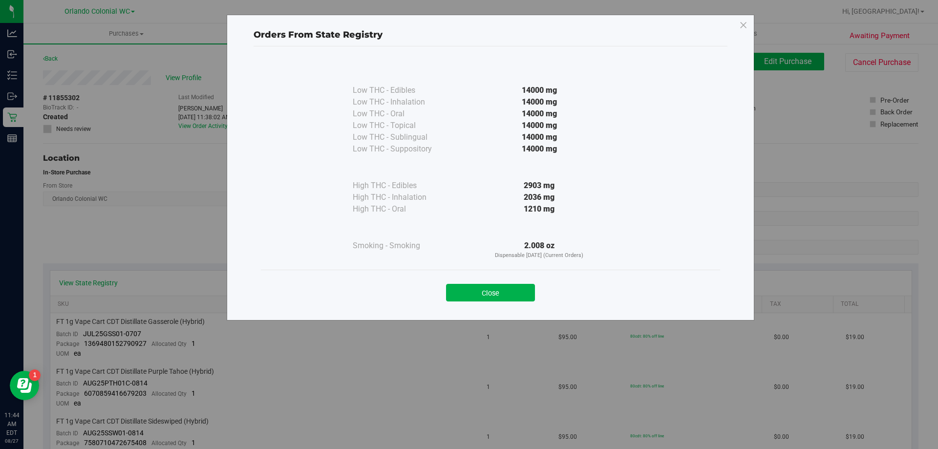
drag, startPoint x: 485, startPoint y: 296, endPoint x: 476, endPoint y: 275, distance: 23.2
click at [485, 295] on button "Close" at bounding box center [490, 293] width 89 height 18
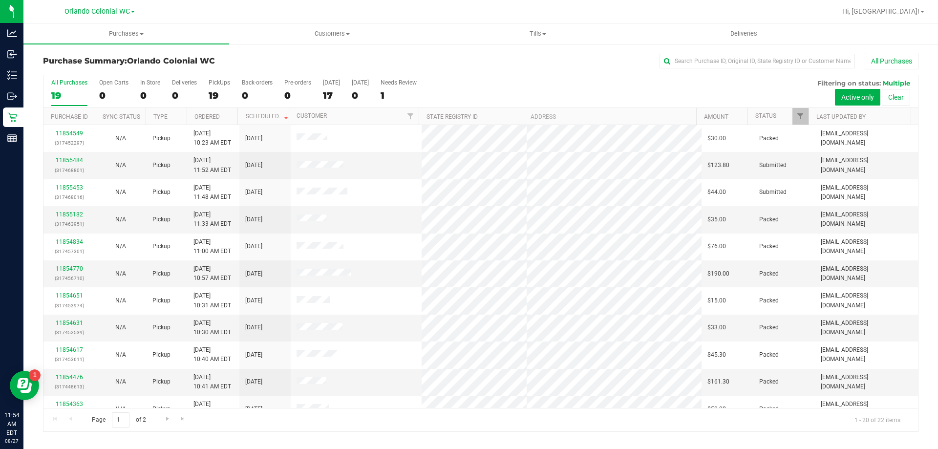
click at [595, 63] on div "All Purchases" at bounding box center [627, 61] width 584 height 17
click at [122, 22] on nav "Orlando Colonial WC Hi, Madison!" at bounding box center [480, 11] width 914 height 23
click at [125, 34] on span "Purchases" at bounding box center [126, 33] width 206 height 9
click at [123, 75] on li "Fulfillment" at bounding box center [126, 71] width 206 height 12
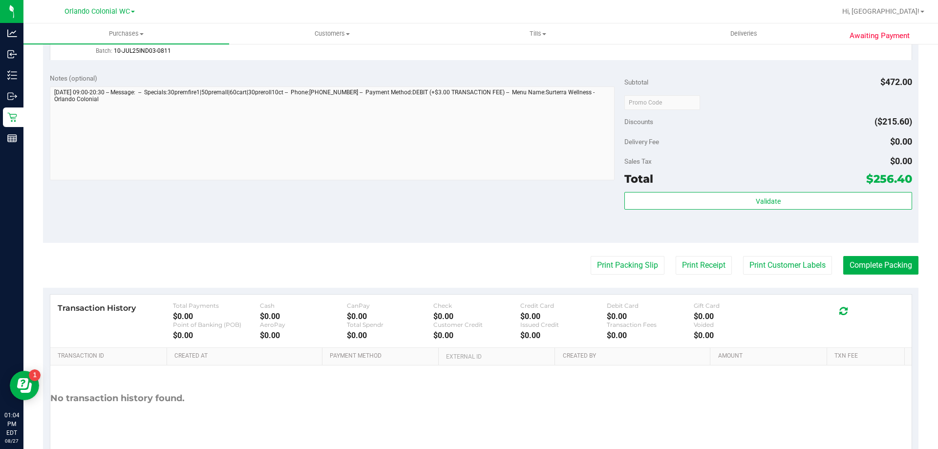
scroll to position [592, 0]
click at [607, 265] on button "Print Packing Slip" at bounding box center [627, 264] width 74 height 19
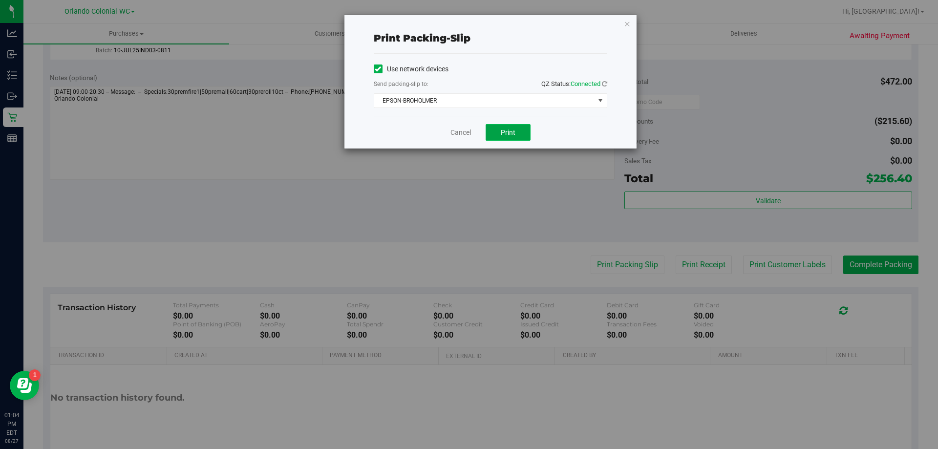
click at [505, 134] on span "Print" at bounding box center [508, 132] width 15 height 8
click at [460, 129] on link "Cancel" at bounding box center [460, 132] width 21 height 10
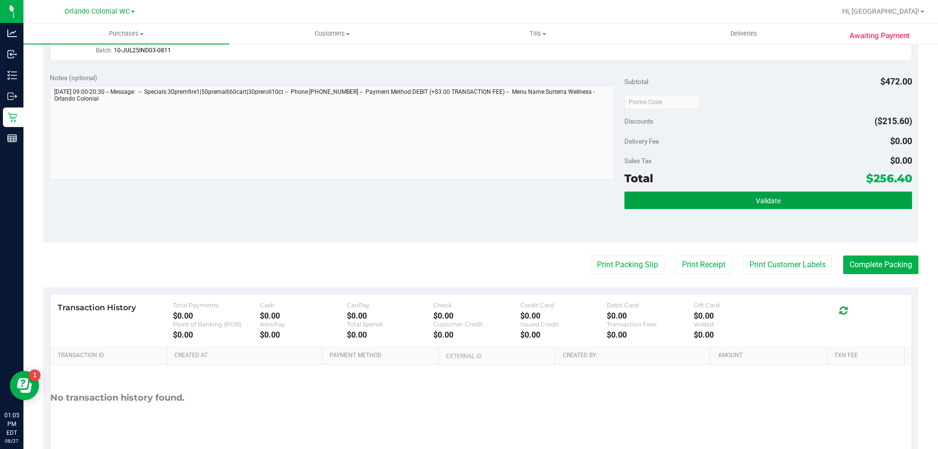
click at [777, 197] on button "Validate" at bounding box center [767, 200] width 287 height 18
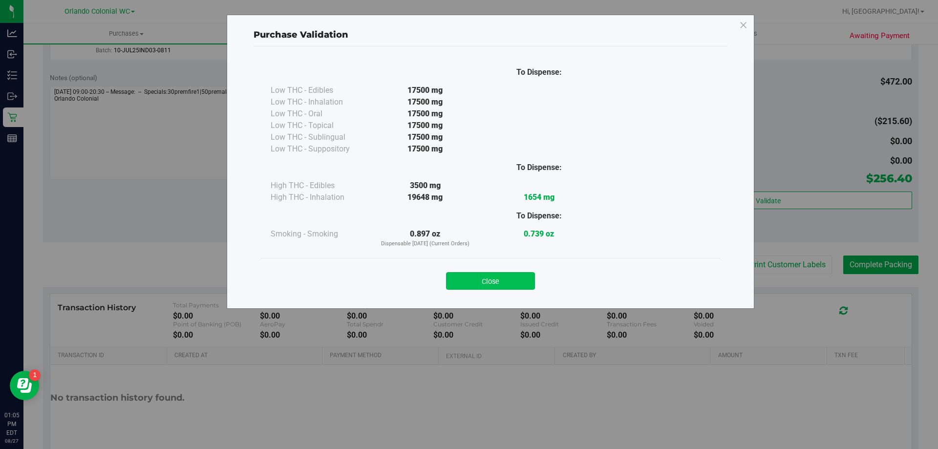
click at [494, 278] on button "Close" at bounding box center [490, 281] width 89 height 18
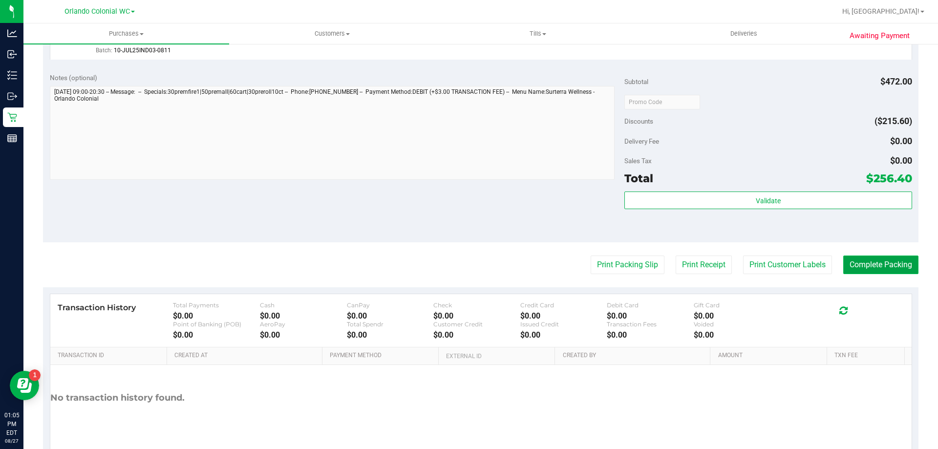
click at [864, 268] on button "Complete Packing" at bounding box center [880, 264] width 75 height 19
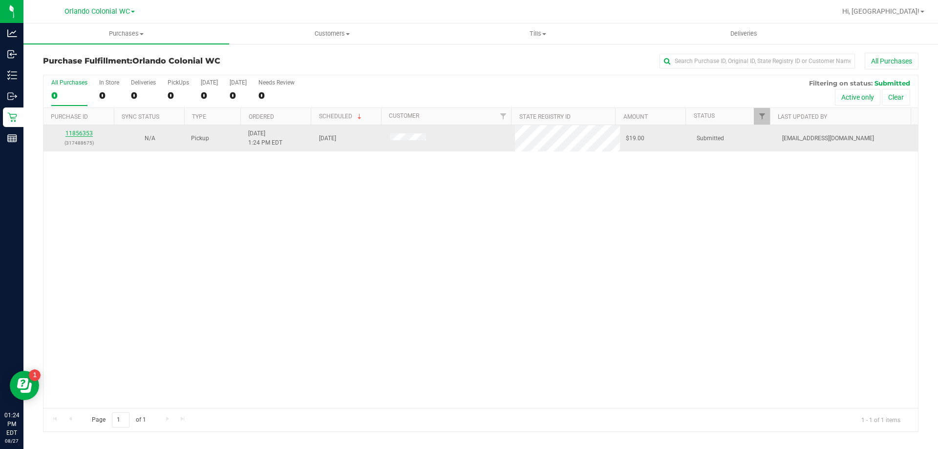
click at [78, 135] on link "11856353" at bounding box center [78, 133] width 27 height 7
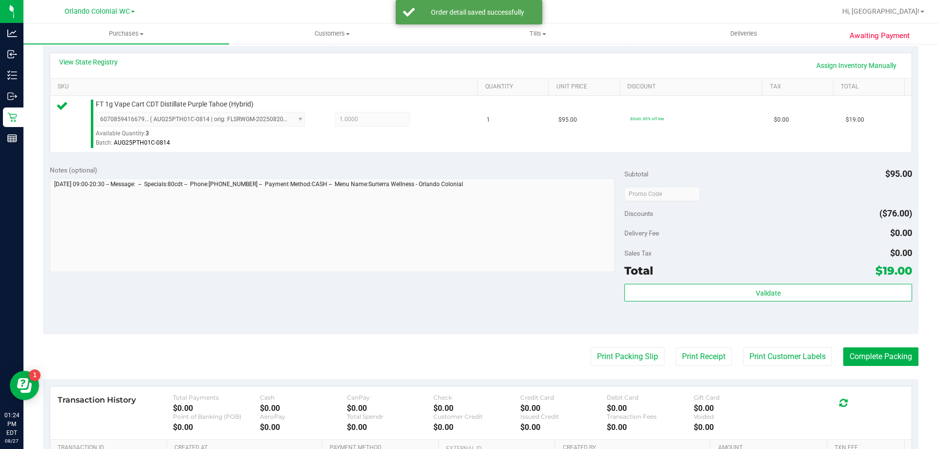
scroll to position [227, 0]
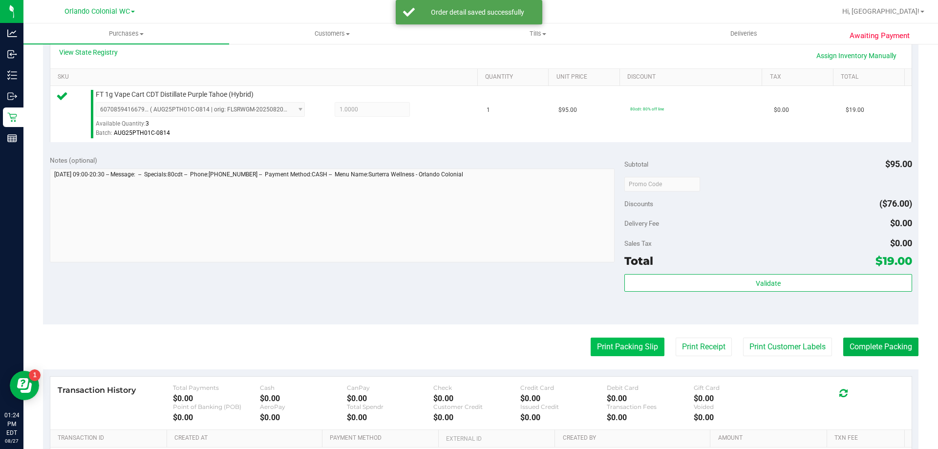
click at [611, 347] on button "Print Packing Slip" at bounding box center [627, 346] width 74 height 19
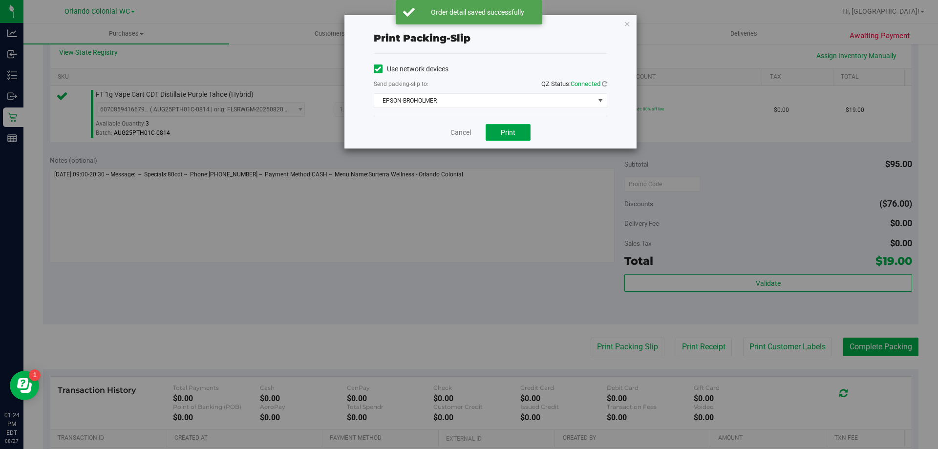
click at [490, 135] on button "Print" at bounding box center [507, 132] width 45 height 17
click at [466, 134] on link "Cancel" at bounding box center [460, 132] width 21 height 10
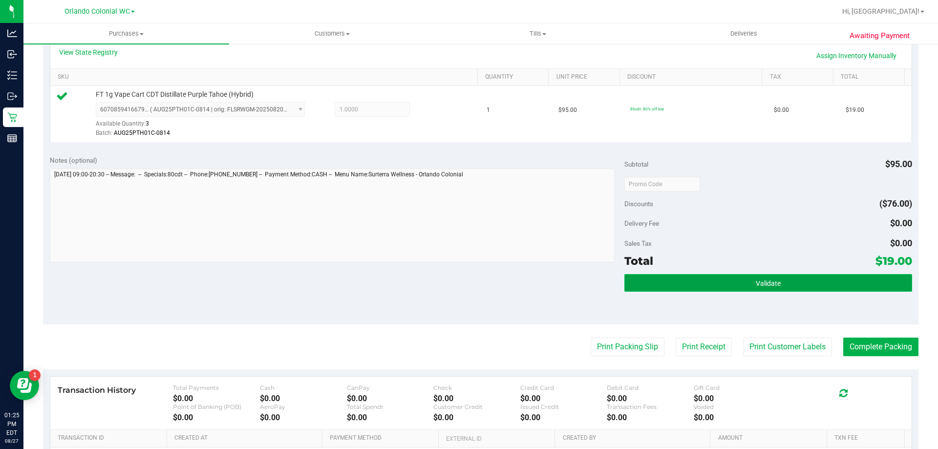
click at [792, 288] on button "Validate" at bounding box center [767, 283] width 287 height 18
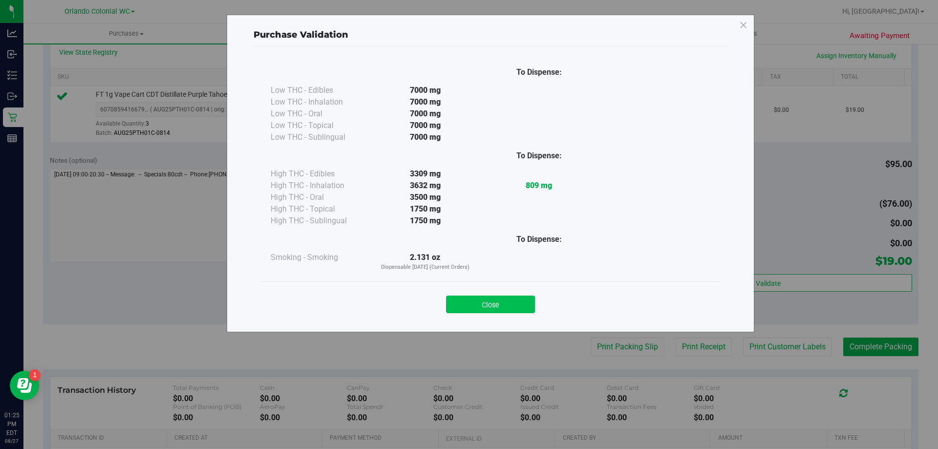
click at [483, 296] on button "Close" at bounding box center [490, 304] width 89 height 18
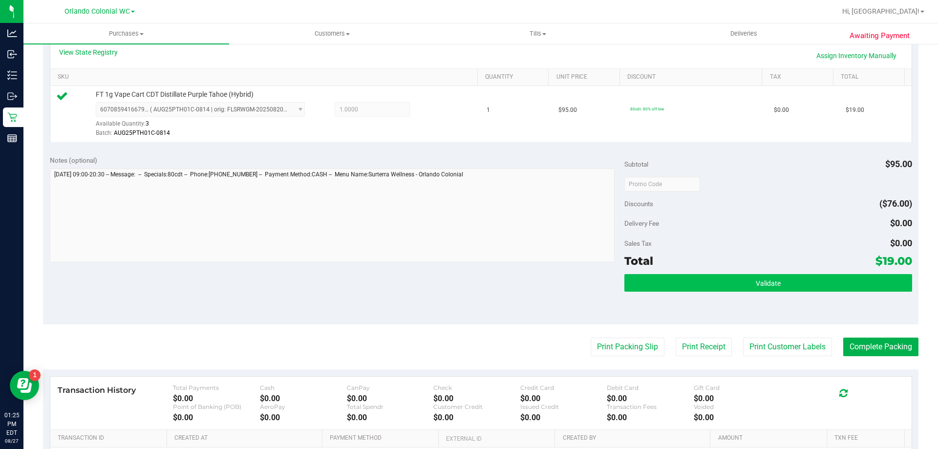
click at [725, 286] on button "Validate" at bounding box center [767, 283] width 287 height 18
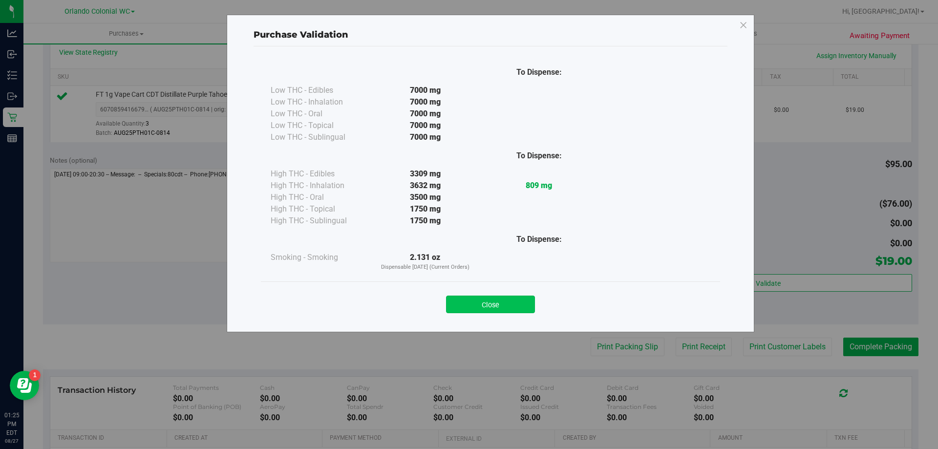
click at [504, 302] on button "Close" at bounding box center [490, 304] width 89 height 18
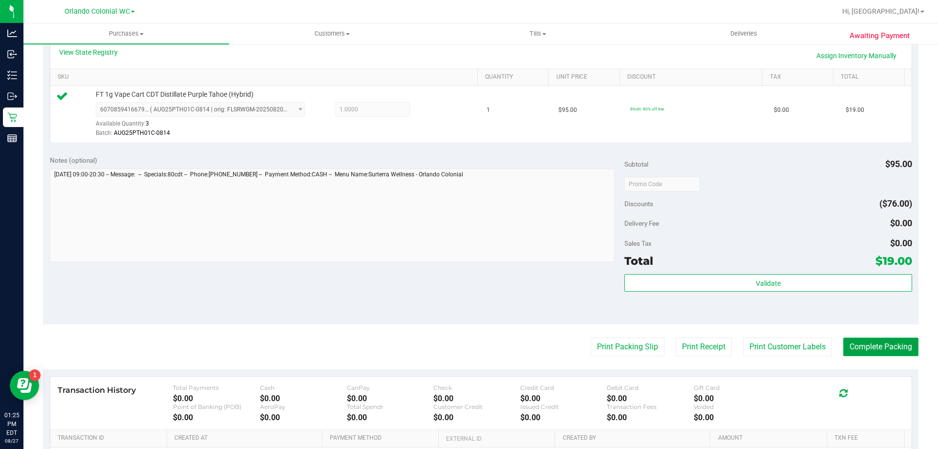
click at [890, 340] on button "Complete Packing" at bounding box center [880, 346] width 75 height 19
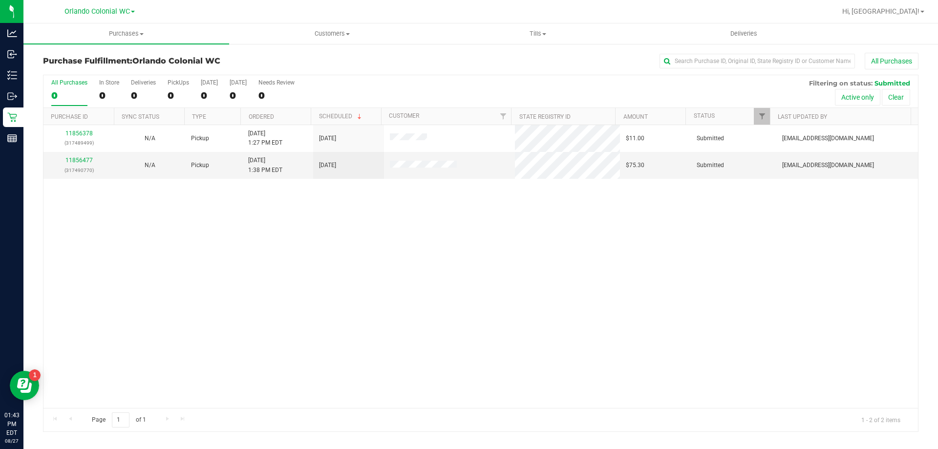
click at [307, 416] on div "Page 1 of 1 1 - 2 of 2 items" at bounding box center [480, 419] width 874 height 23
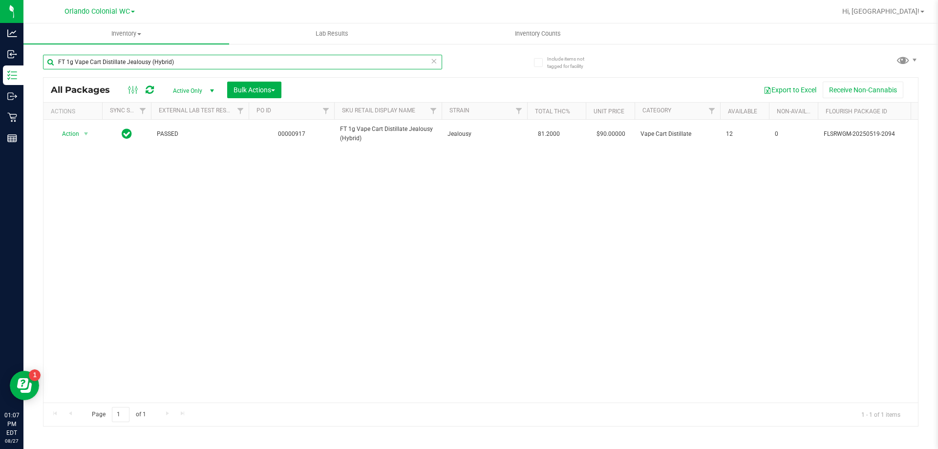
click at [195, 65] on input "FT 1g Vape Cart Distillate Jealousy (Hybrid)" at bounding box center [242, 62] width 399 height 15
click at [195, 66] on input "FT 1g Vape Cart Distillate Jealousy (Hybrid)" at bounding box center [242, 62] width 399 height 15
click at [196, 66] on input "FT 1g Vape Cart Distillate Jealousy (Hybrid)" at bounding box center [242, 62] width 399 height 15
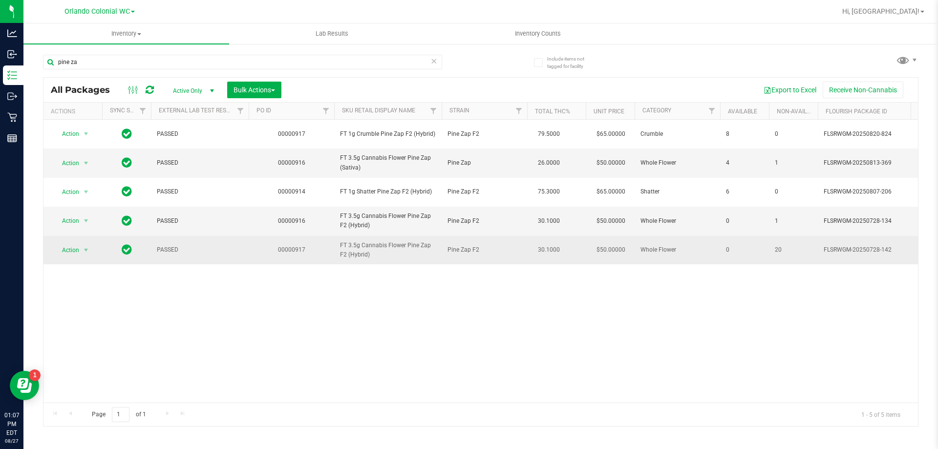
click at [369, 245] on span "FT 3.5g Cannabis Flower Pine Zap F2 (Hybrid)" at bounding box center [388, 250] width 96 height 19
click at [371, 246] on span "FT 3.5g Cannabis Flower Pine Zap F2 (Hybrid)" at bounding box center [388, 250] width 96 height 19
copy tr "FT 3.5g Cannabis Flower Pine Zap F2 (Hybrid)"
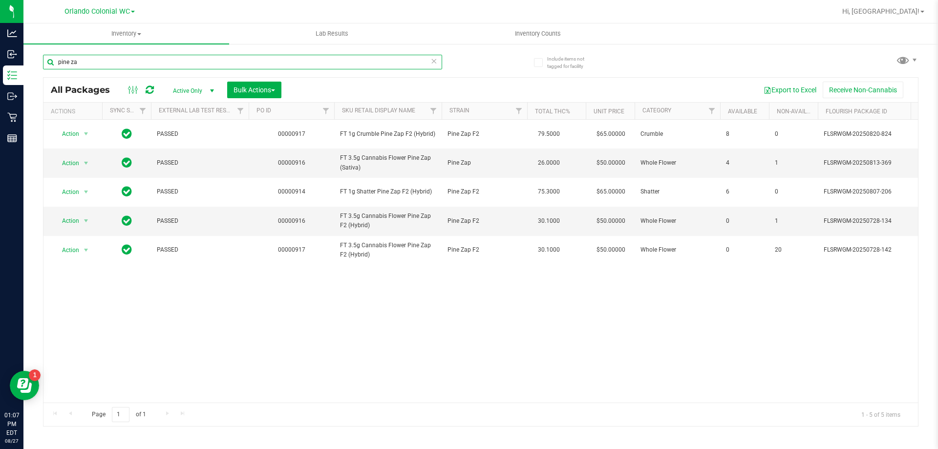
click at [250, 63] on input "pine za" at bounding box center [242, 62] width 399 height 15
paste input "FT 3.5g Cannabis Flower Pine Zap F2 (Hybrid)"
click at [250, 63] on input "FT 3.5g Cannabis Flower Pine Zap F2 (Hybrid)" at bounding box center [242, 62] width 399 height 15
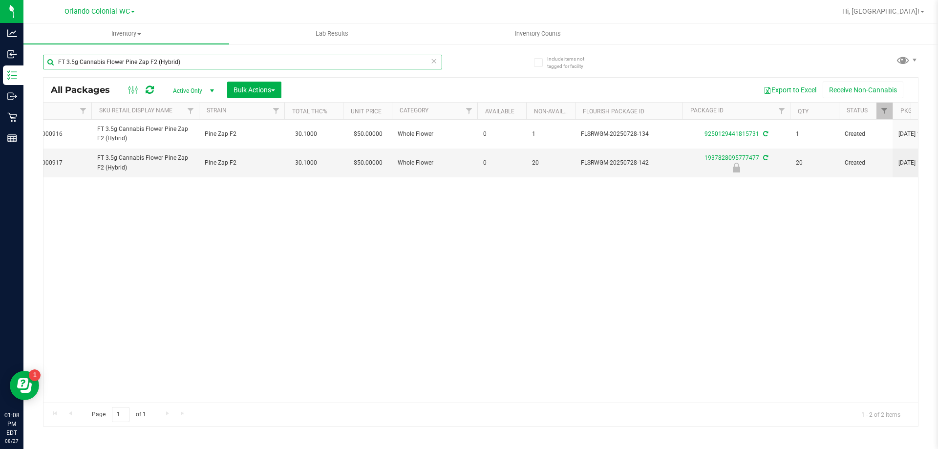
scroll to position [0, 240]
type input "FT 3.5g Cannabis Flower Pine Zap F2 (Hybrid)"
click at [741, 171] on icon at bounding box center [738, 168] width 7 height 10
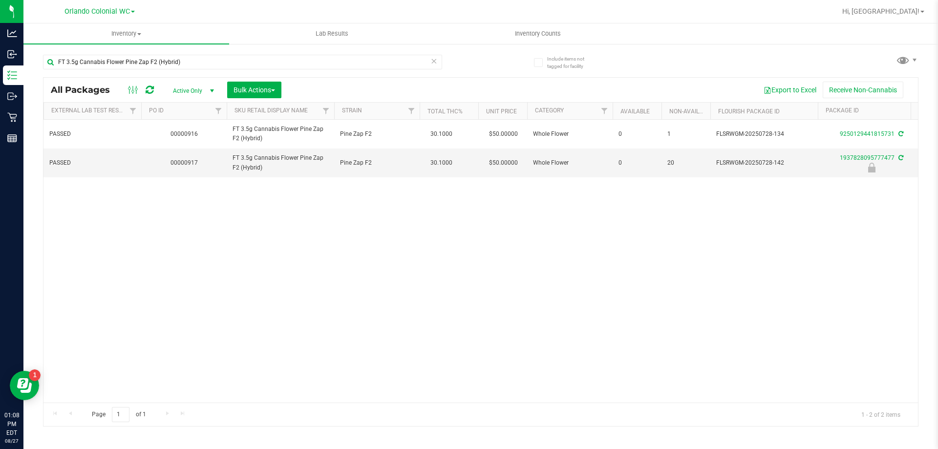
scroll to position [0, 0]
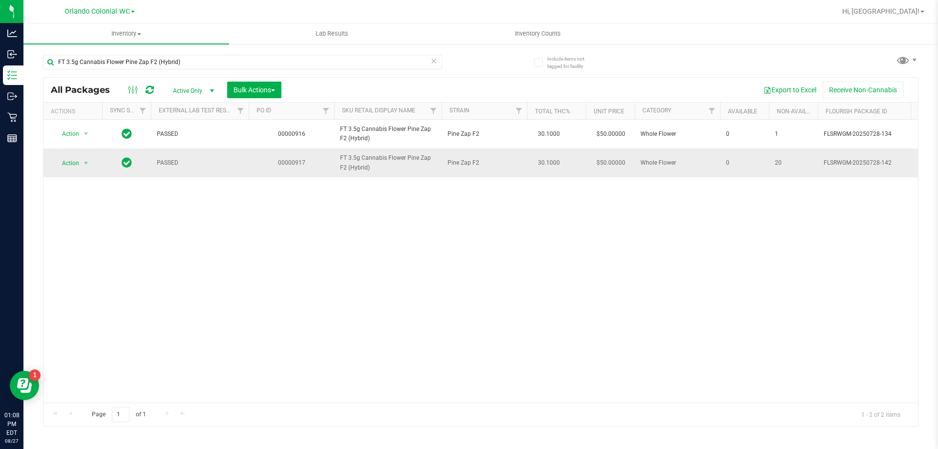
click at [72, 162] on span "Action" at bounding box center [66, 163] width 26 height 14
click at [69, 272] on li "Unlock package" at bounding box center [85, 279] width 63 height 15
